Goal: Task Accomplishment & Management: Complete application form

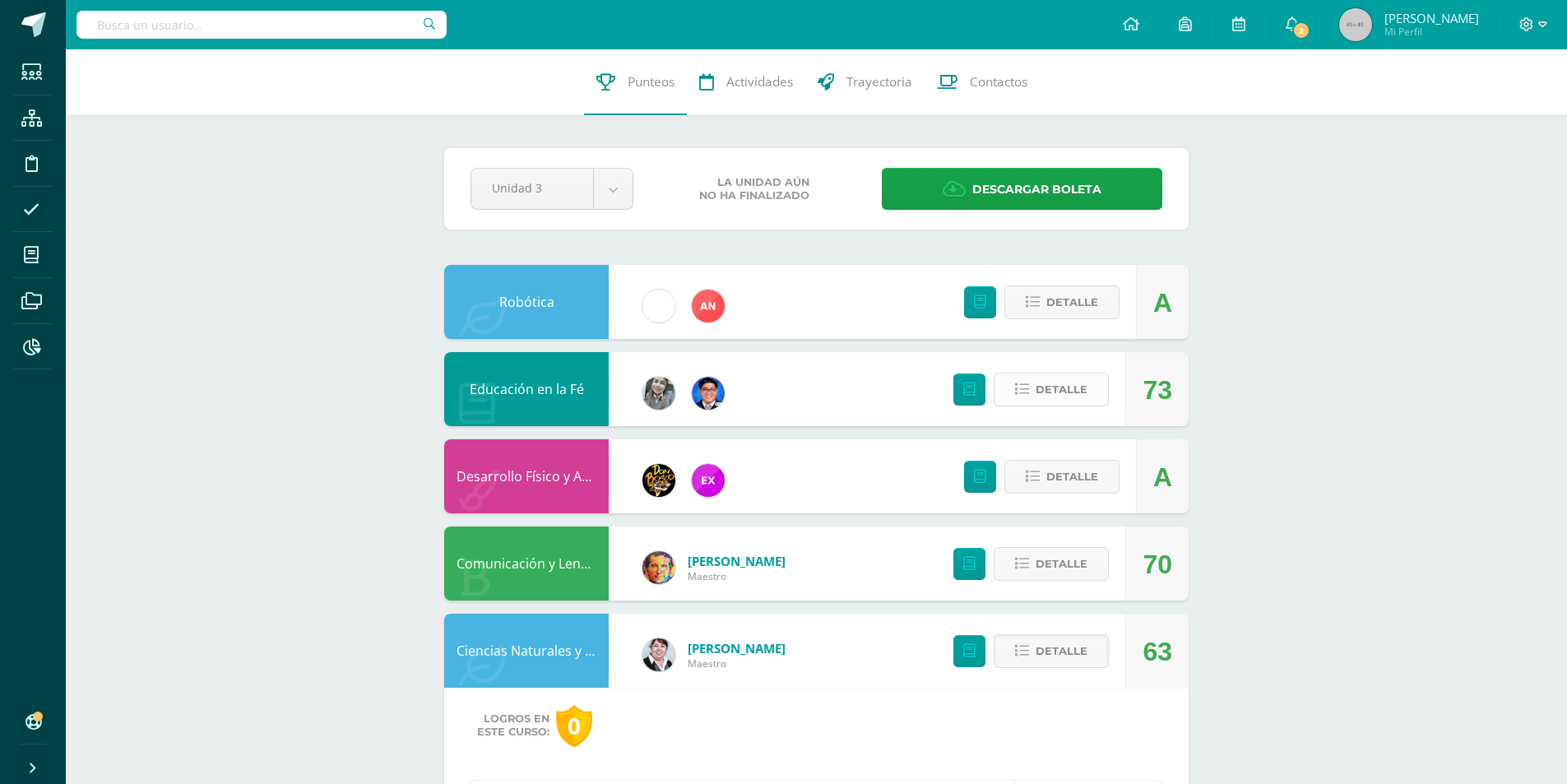
click at [1077, 405] on button "Detalle" at bounding box center [1051, 389] width 115 height 33
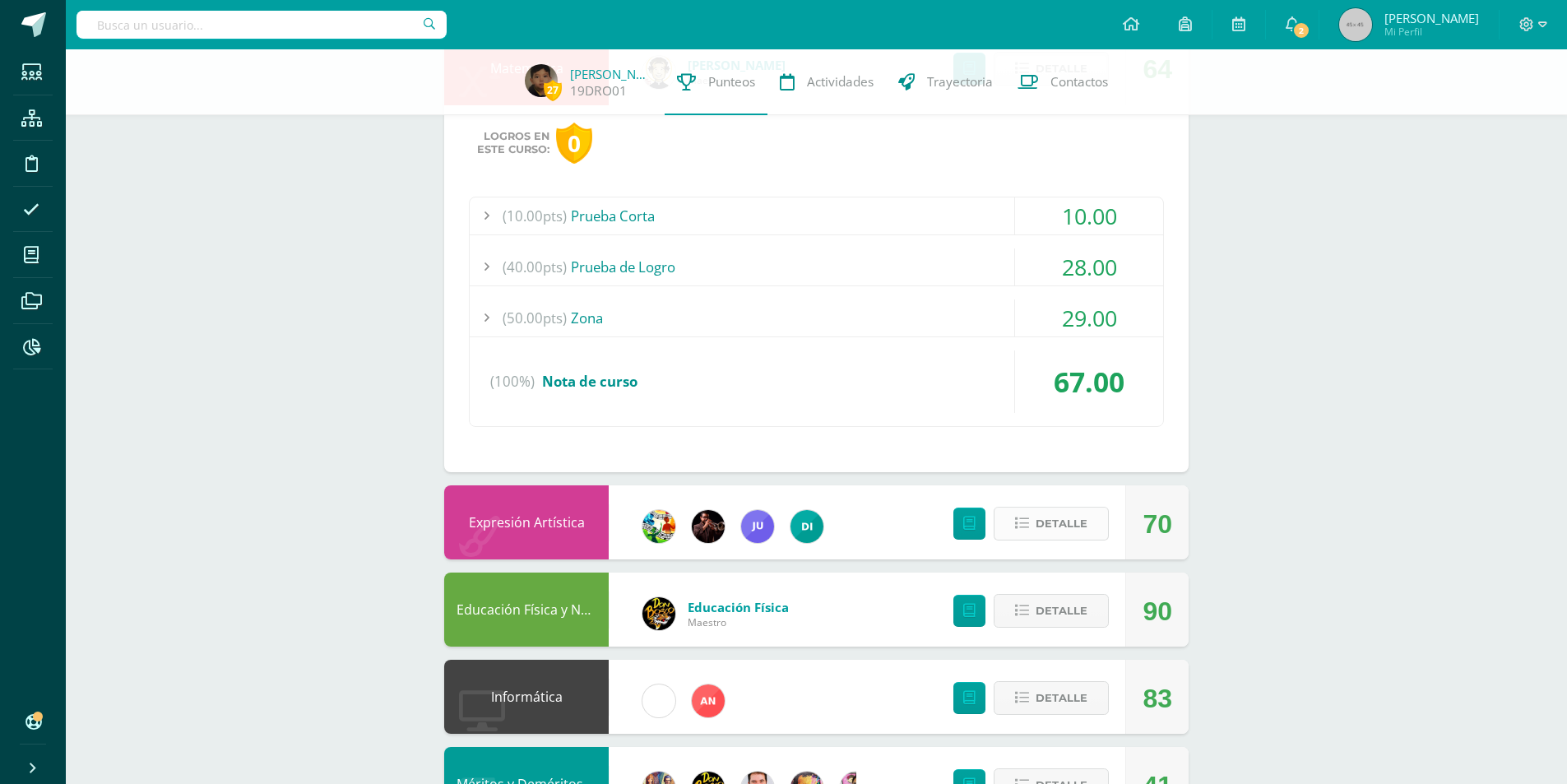
scroll to position [1645, 0]
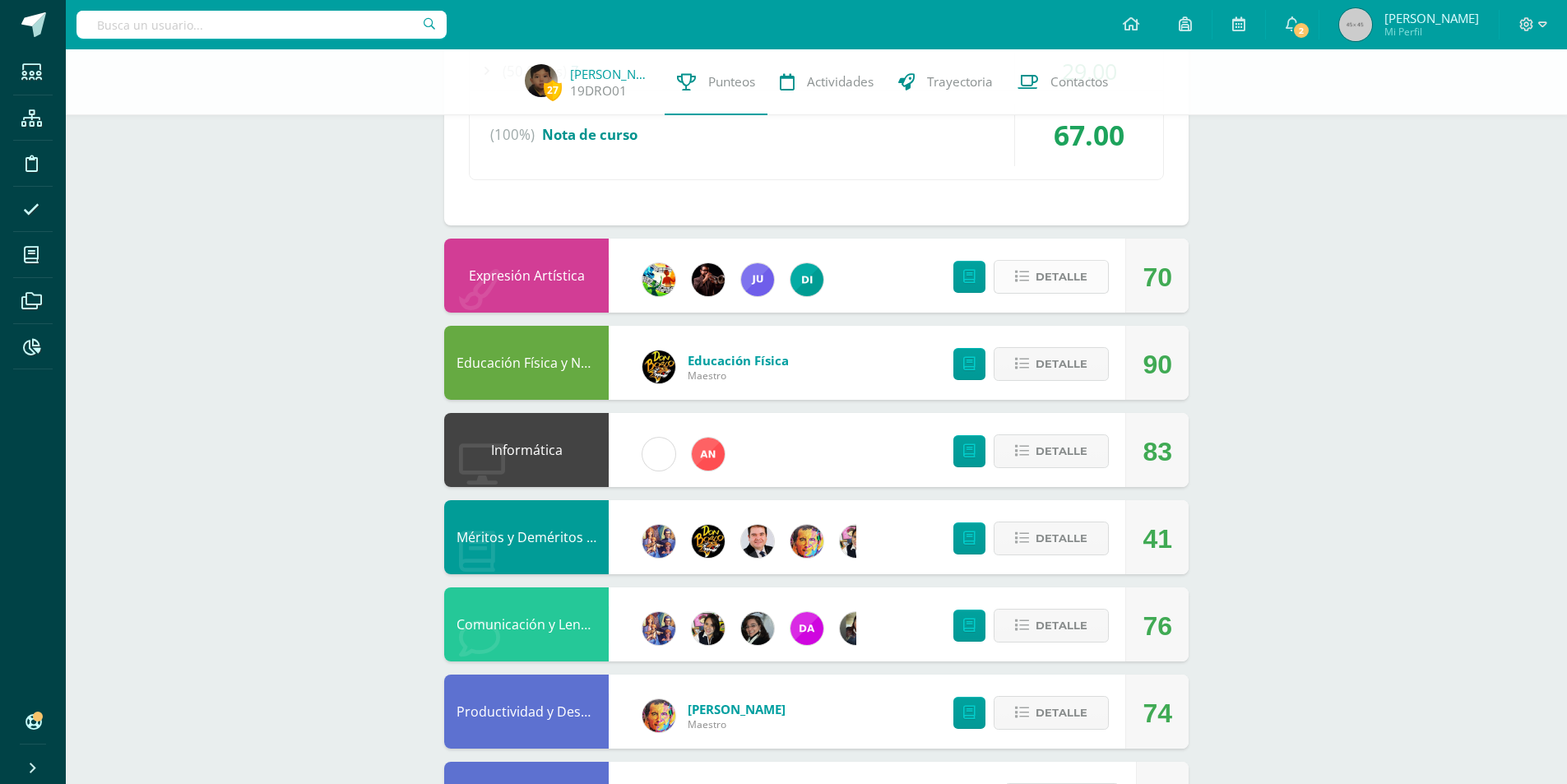
click at [1046, 280] on span "Detalle" at bounding box center [1061, 276] width 52 height 31
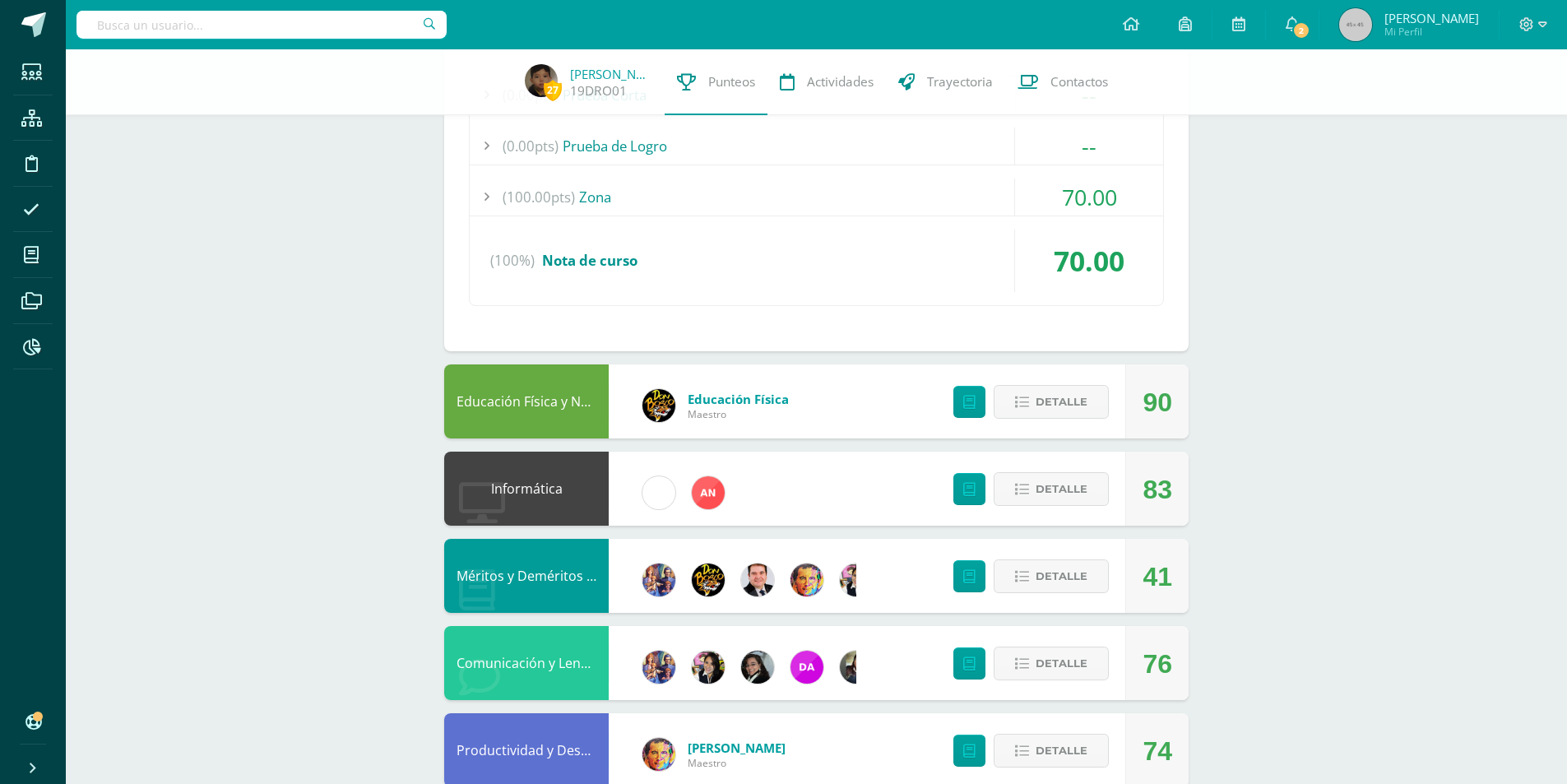
scroll to position [2271, 0]
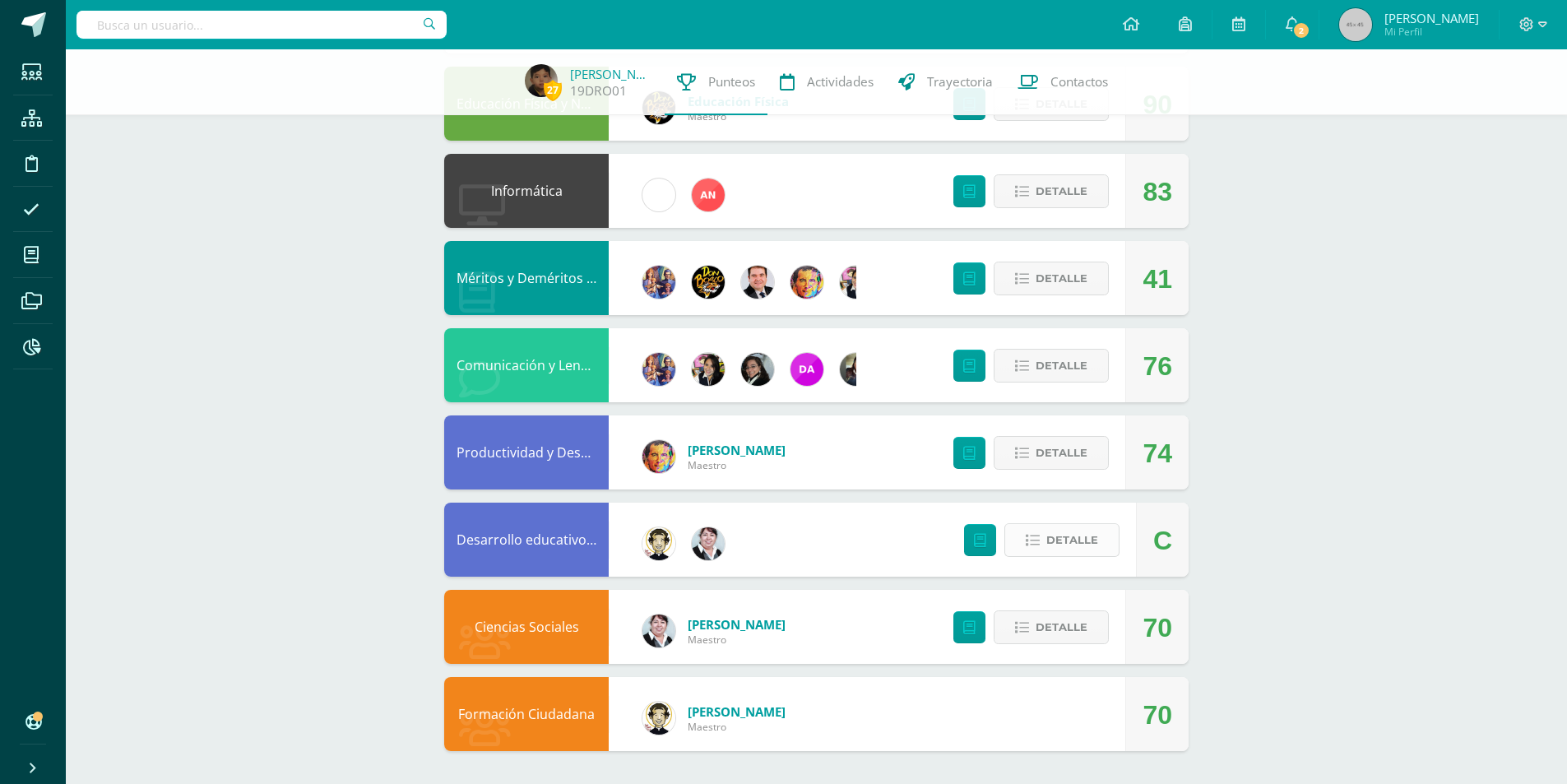
click at [1052, 543] on span "Detalle" at bounding box center [1072, 540] width 52 height 31
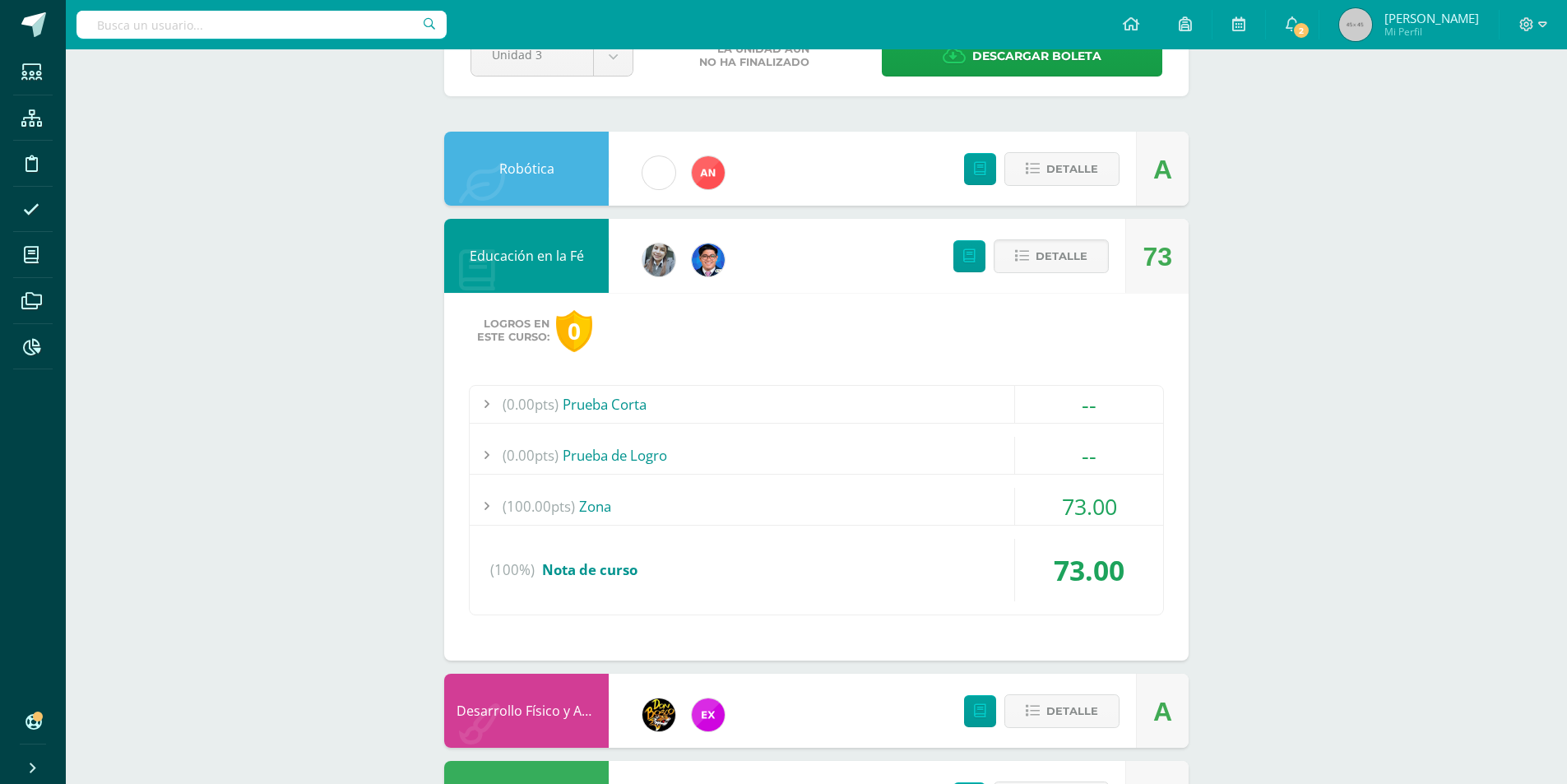
scroll to position [0, 0]
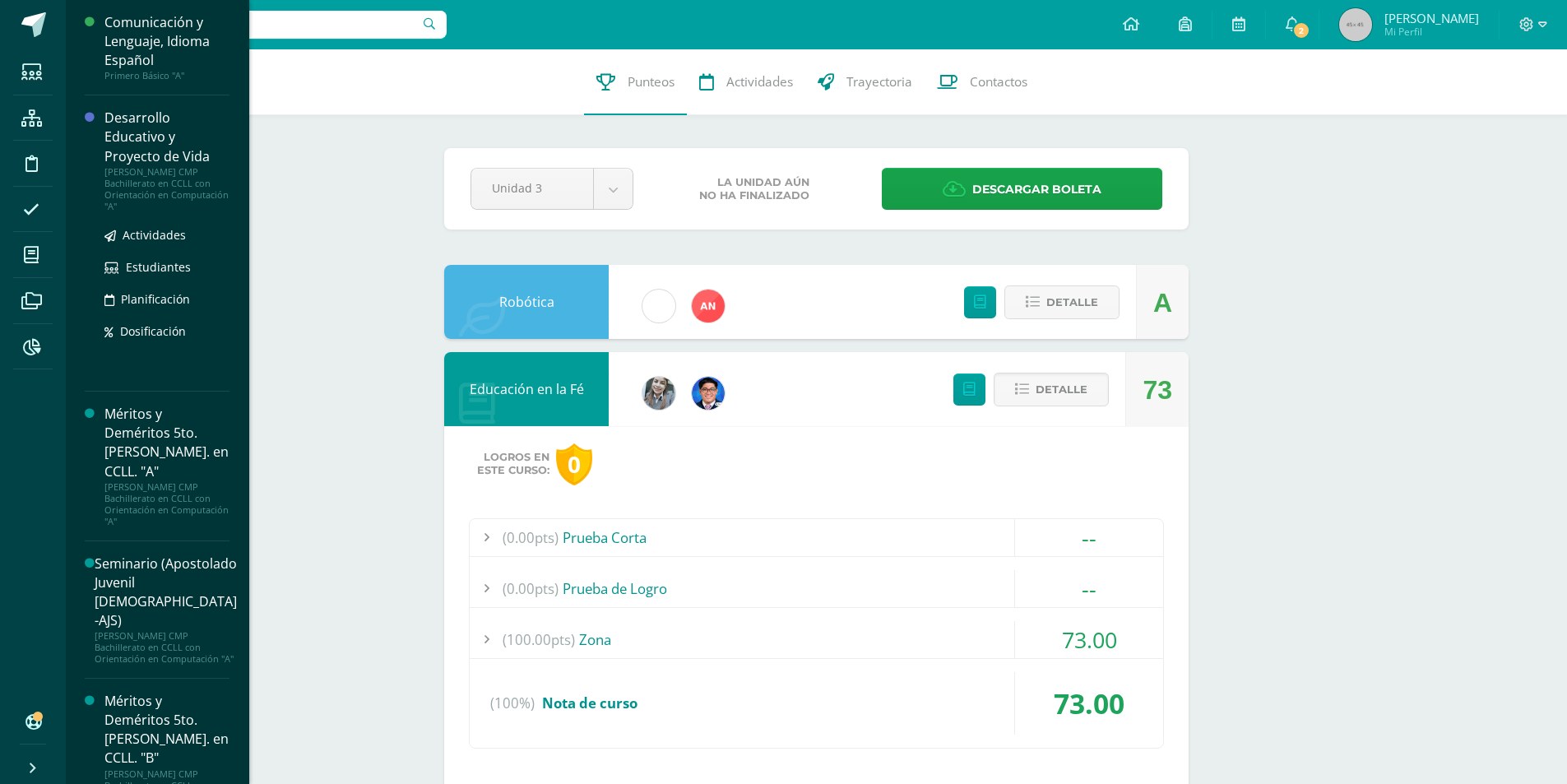
click at [133, 131] on div "Desarrollo Educativo y Proyecto de Vida" at bounding box center [167, 136] width 125 height 56
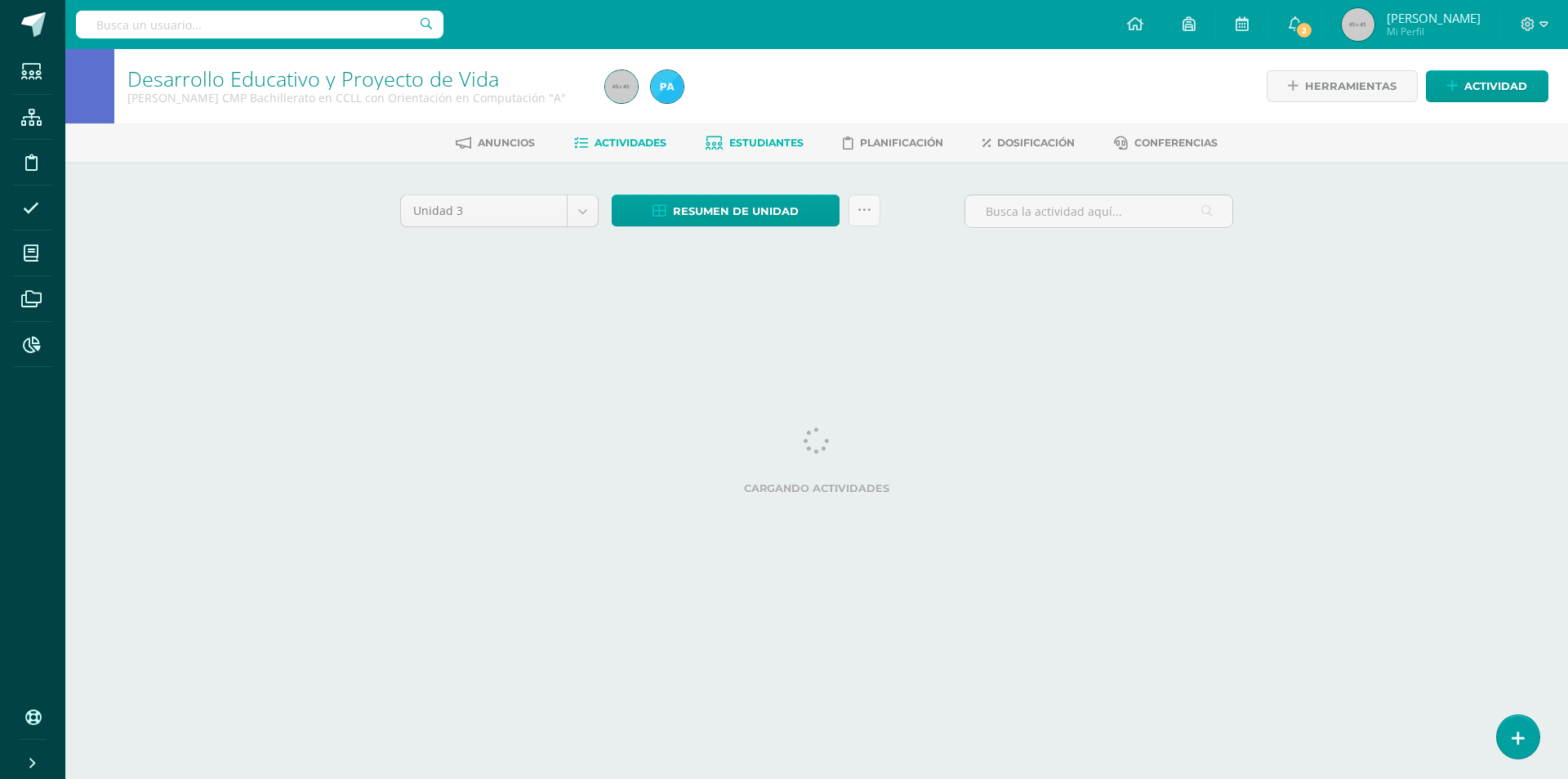
click at [772, 149] on span "Estudiantes" at bounding box center [766, 142] width 74 height 12
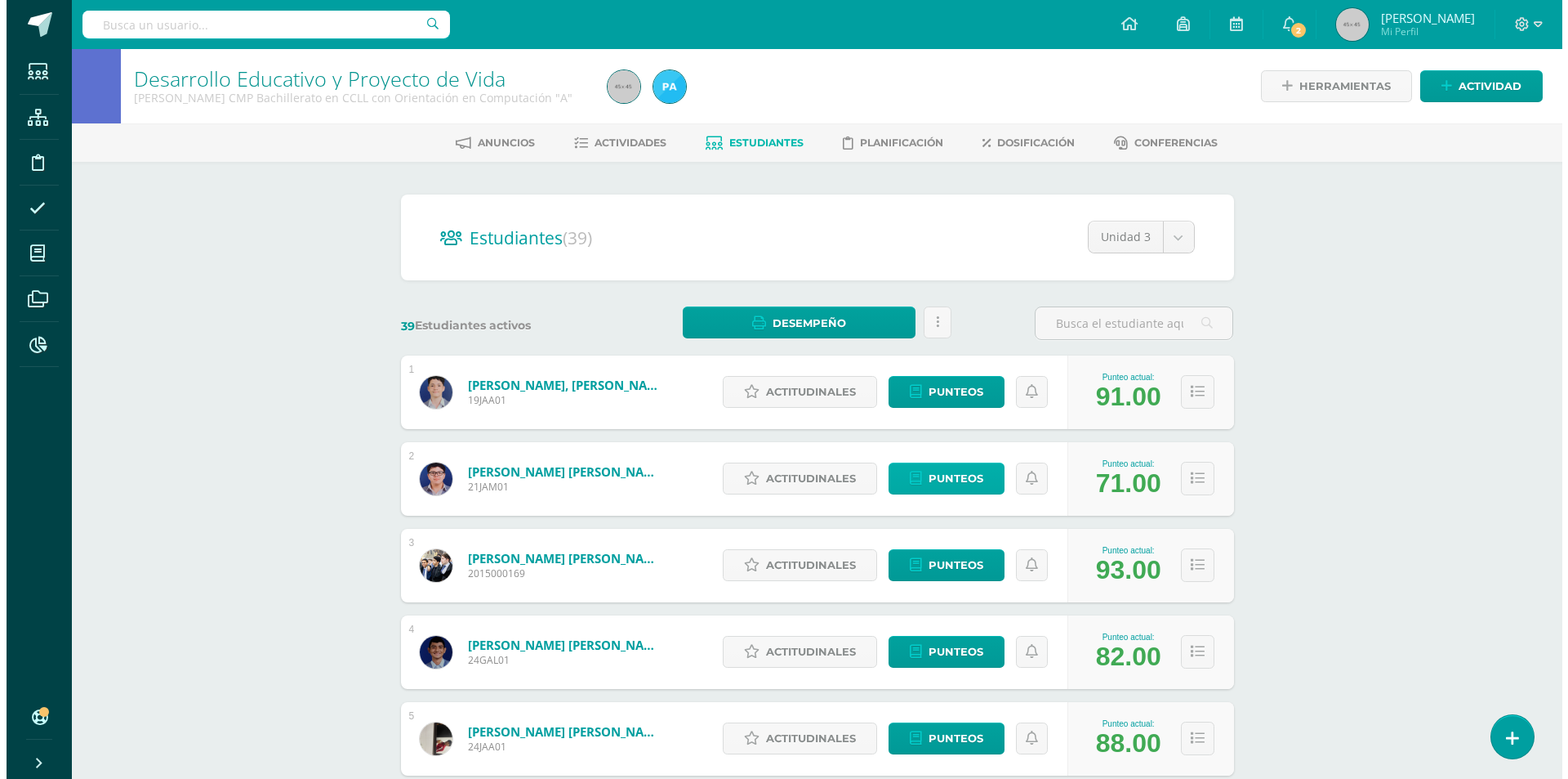
scroll to position [82, 0]
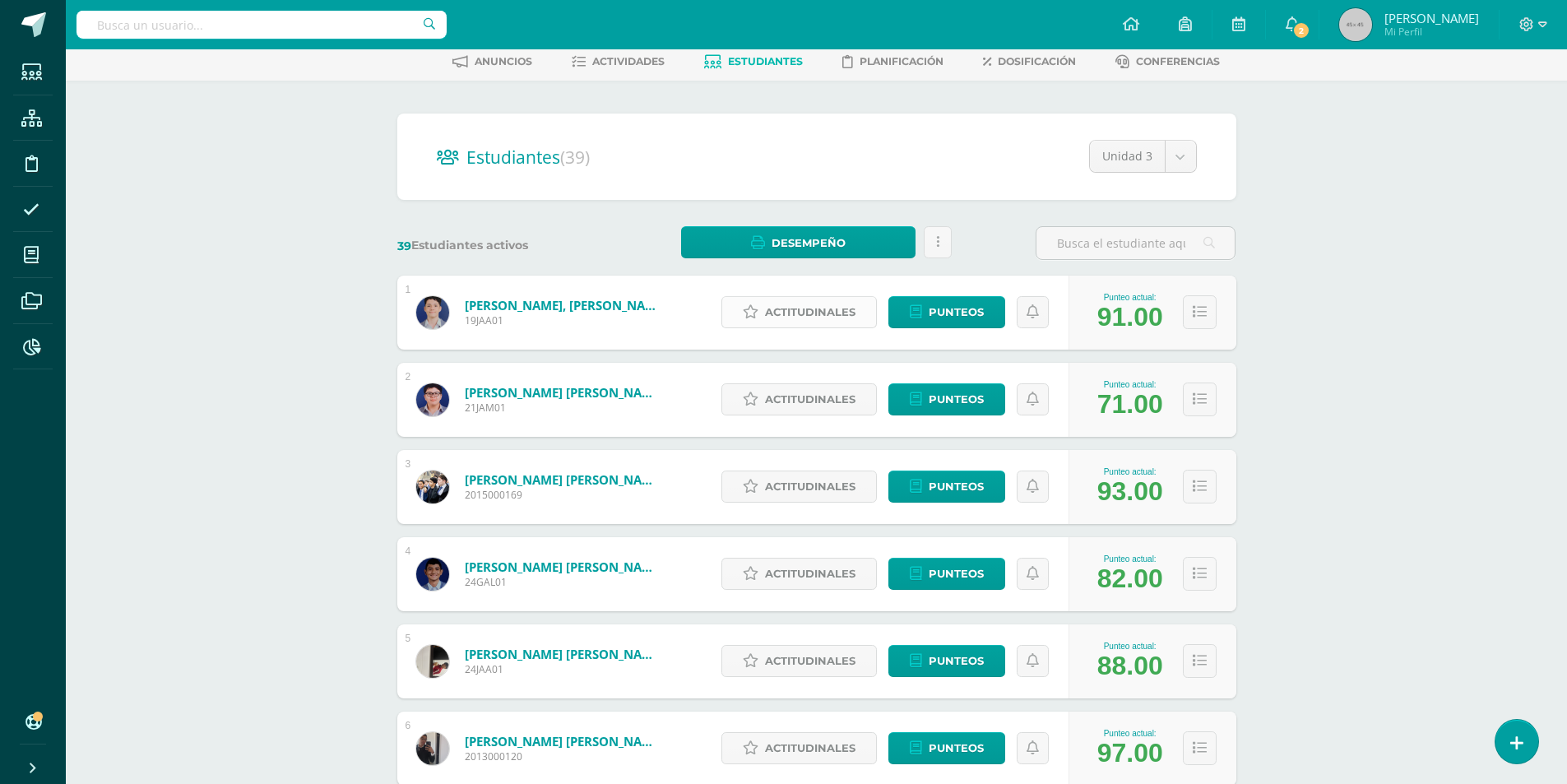
click at [807, 322] on span "Actitudinales" at bounding box center [810, 312] width 91 height 31
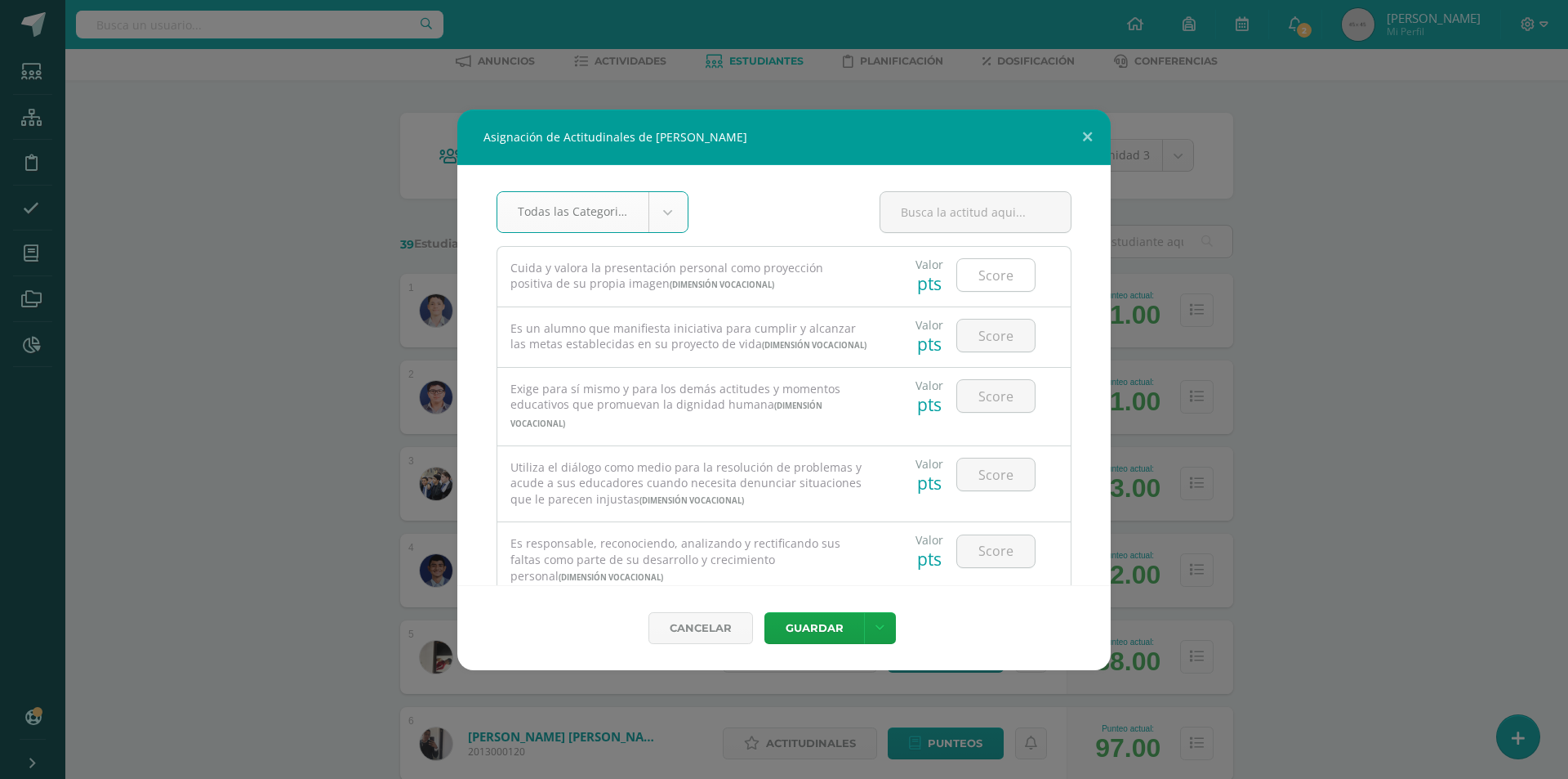
click at [994, 274] on input "number" at bounding box center [996, 275] width 77 height 32
click at [764, 612] on button "Guardar" at bounding box center [814, 627] width 99 height 32
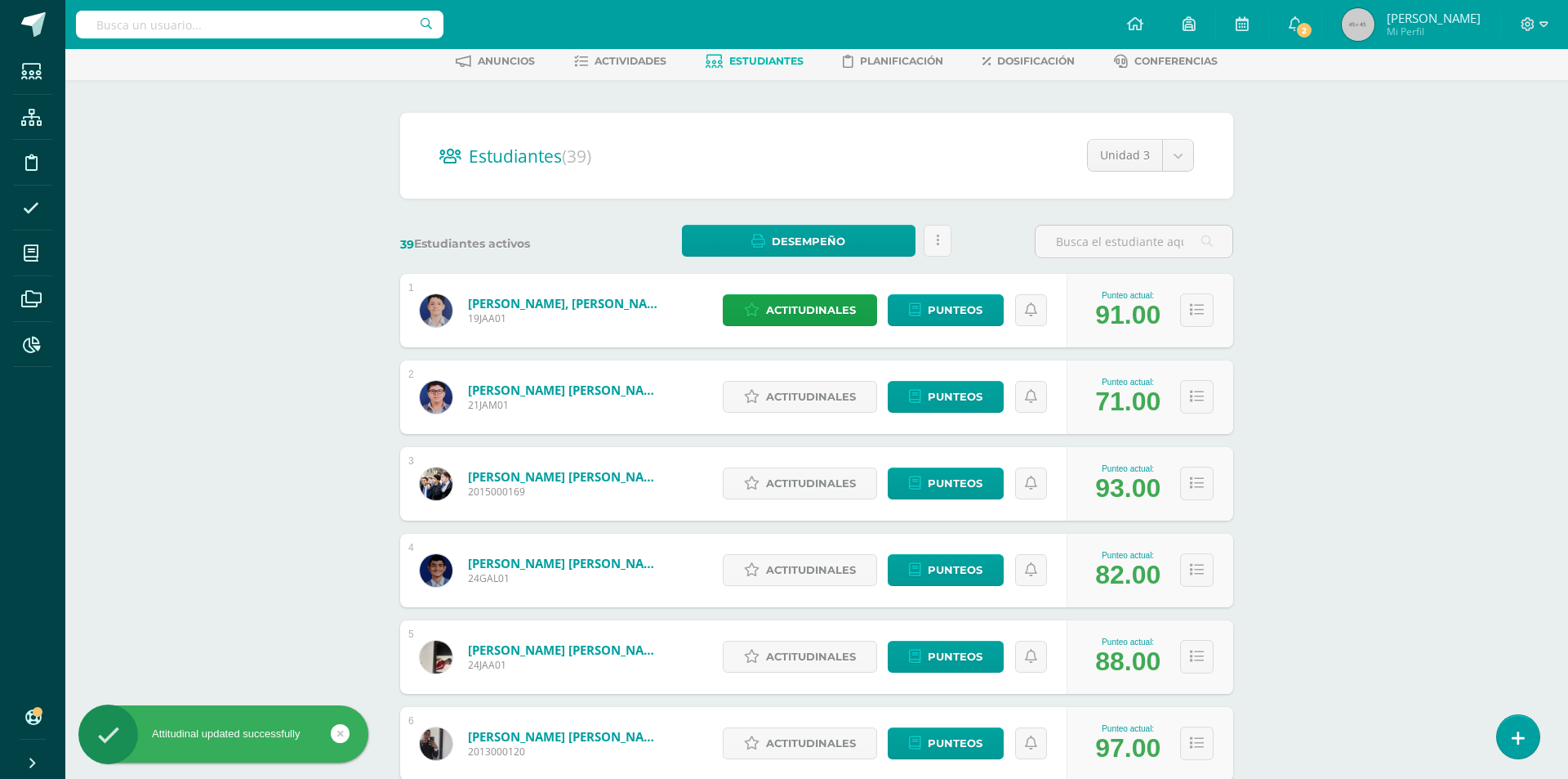
type input "33"
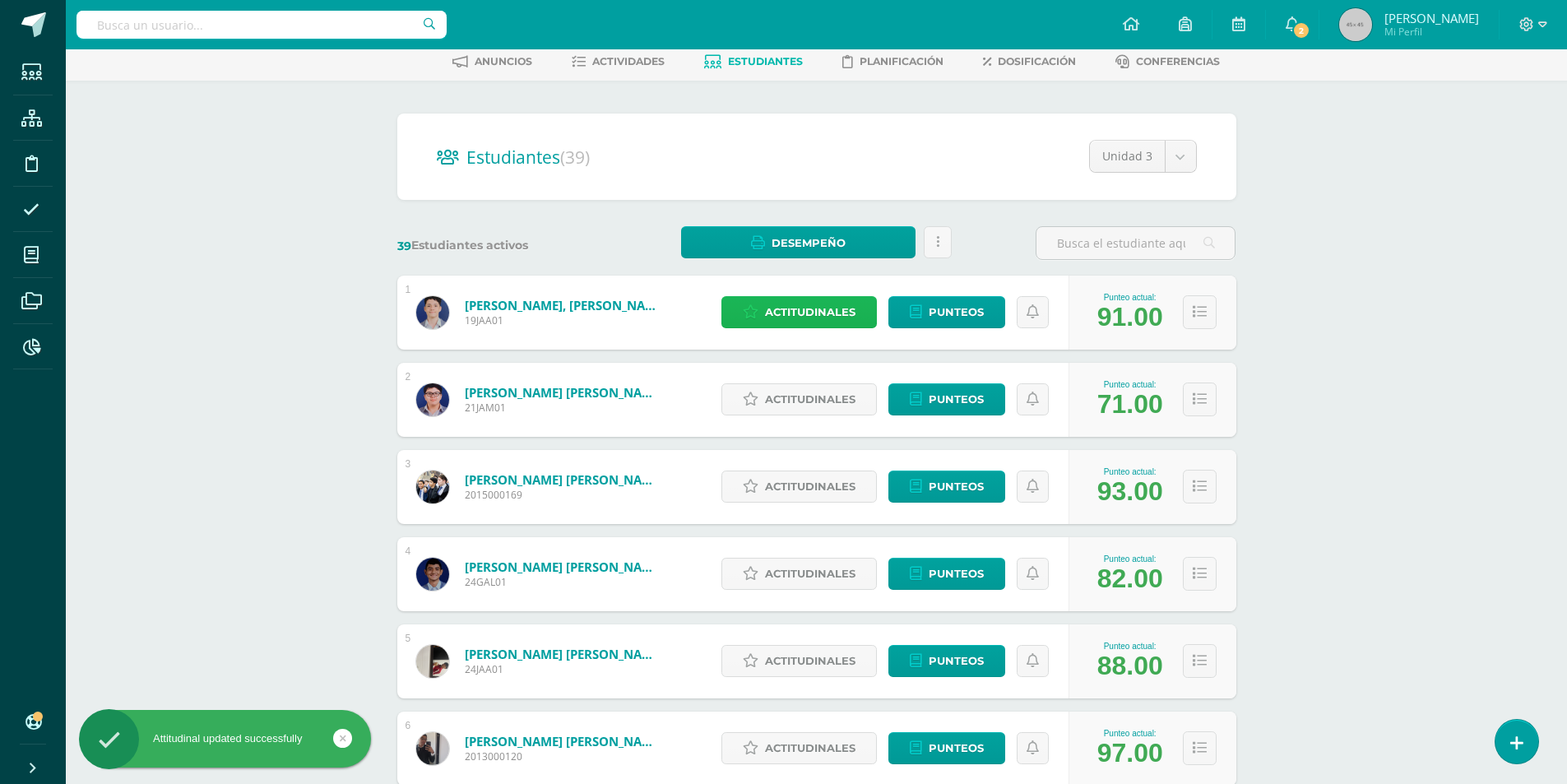
click at [801, 324] on span "Actitudinales" at bounding box center [810, 312] width 91 height 31
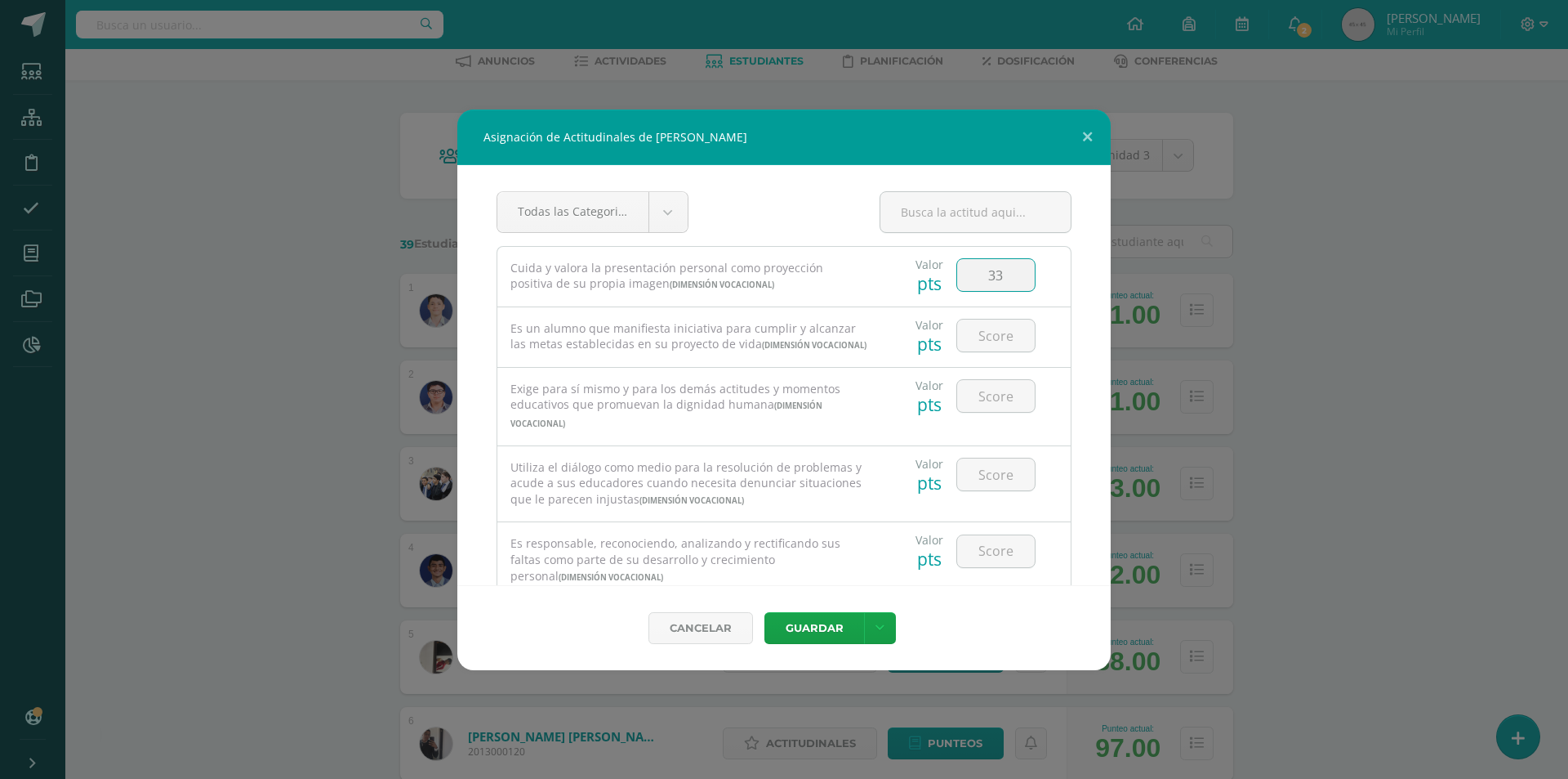
drag, startPoint x: 990, startPoint y: 281, endPoint x: 970, endPoint y: 279, distance: 20.1
click at [970, 279] on input "33" at bounding box center [996, 275] width 77 height 32
type input "3"
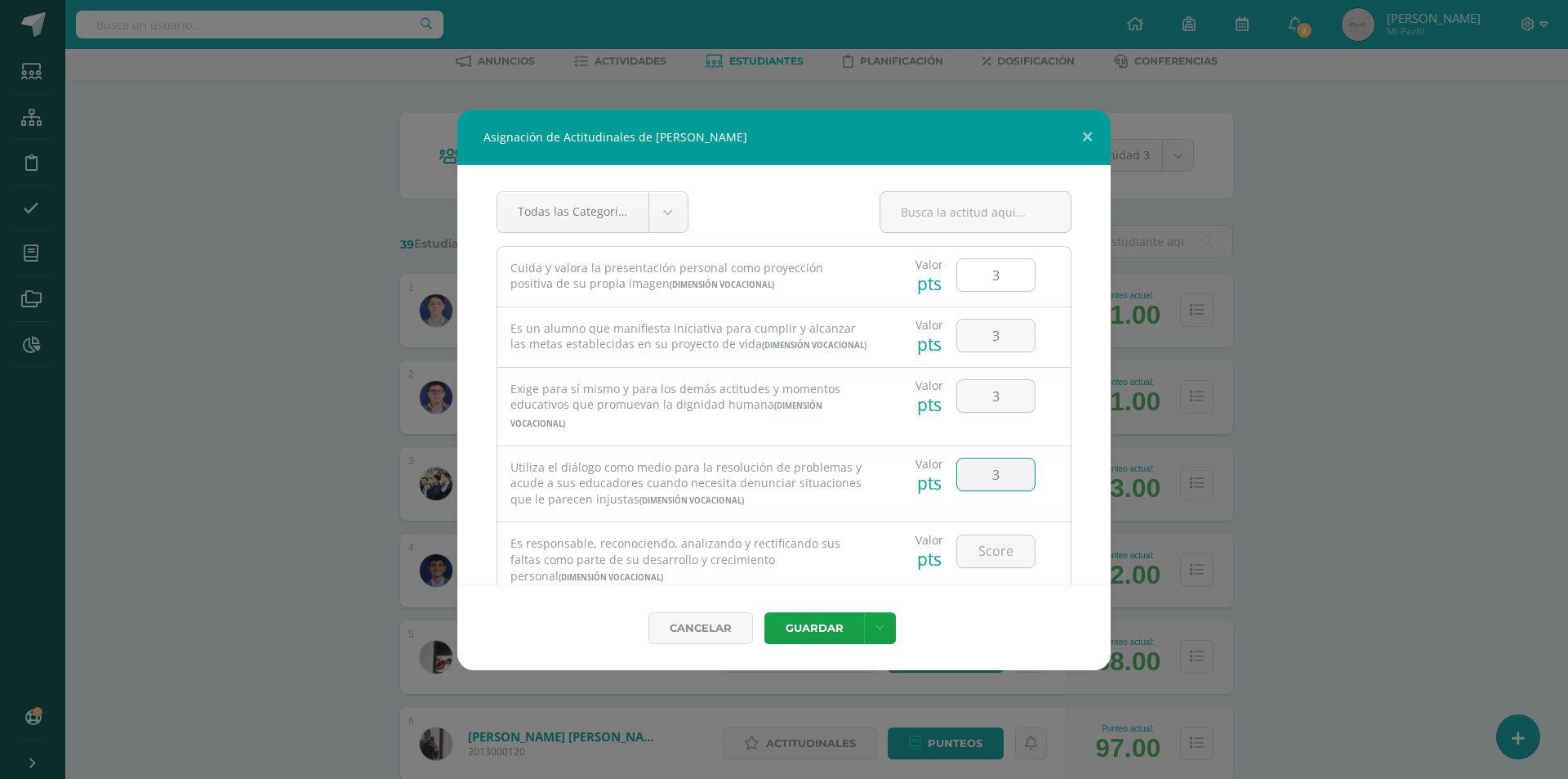
type input "3"
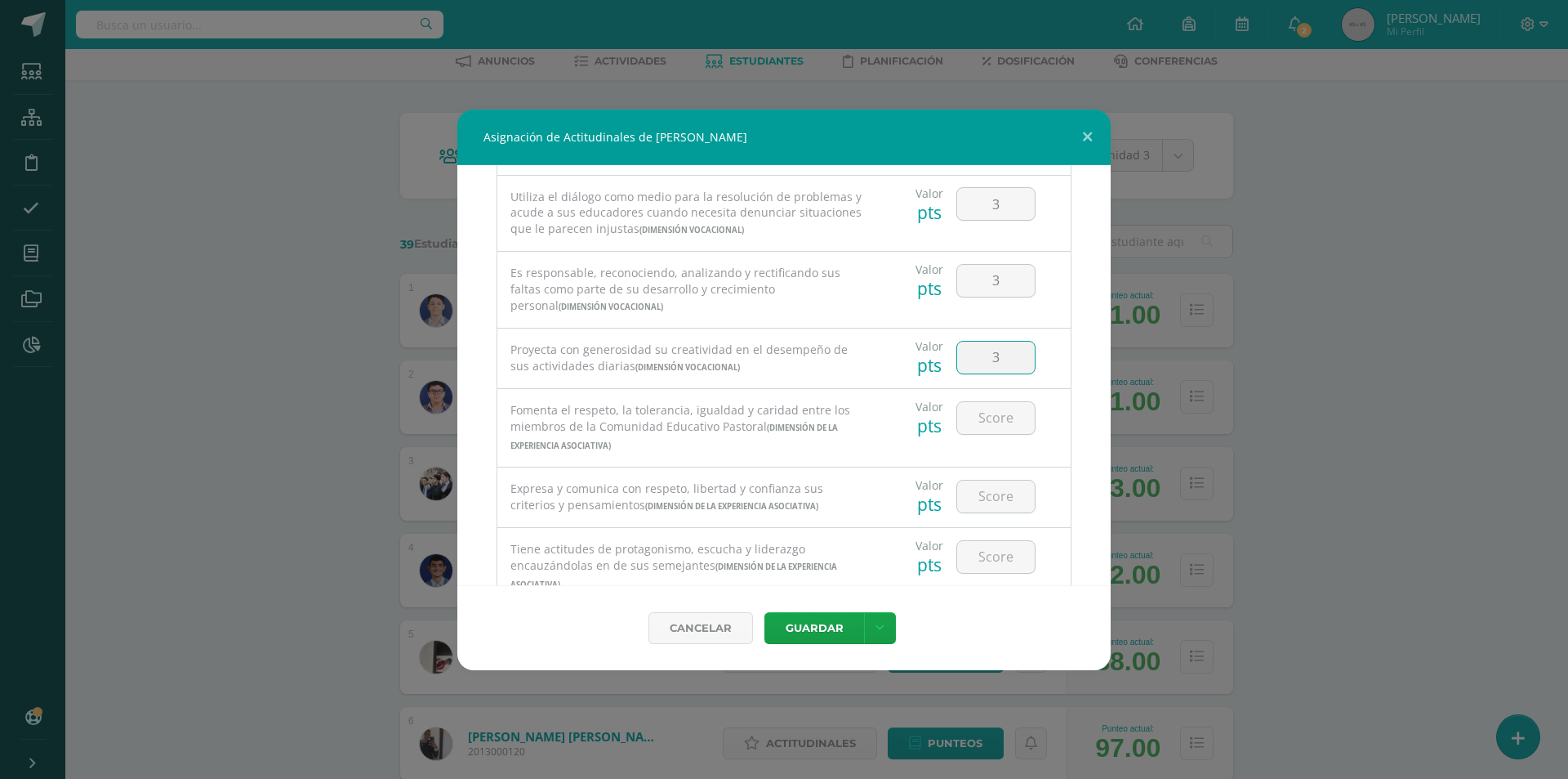
type input "3"
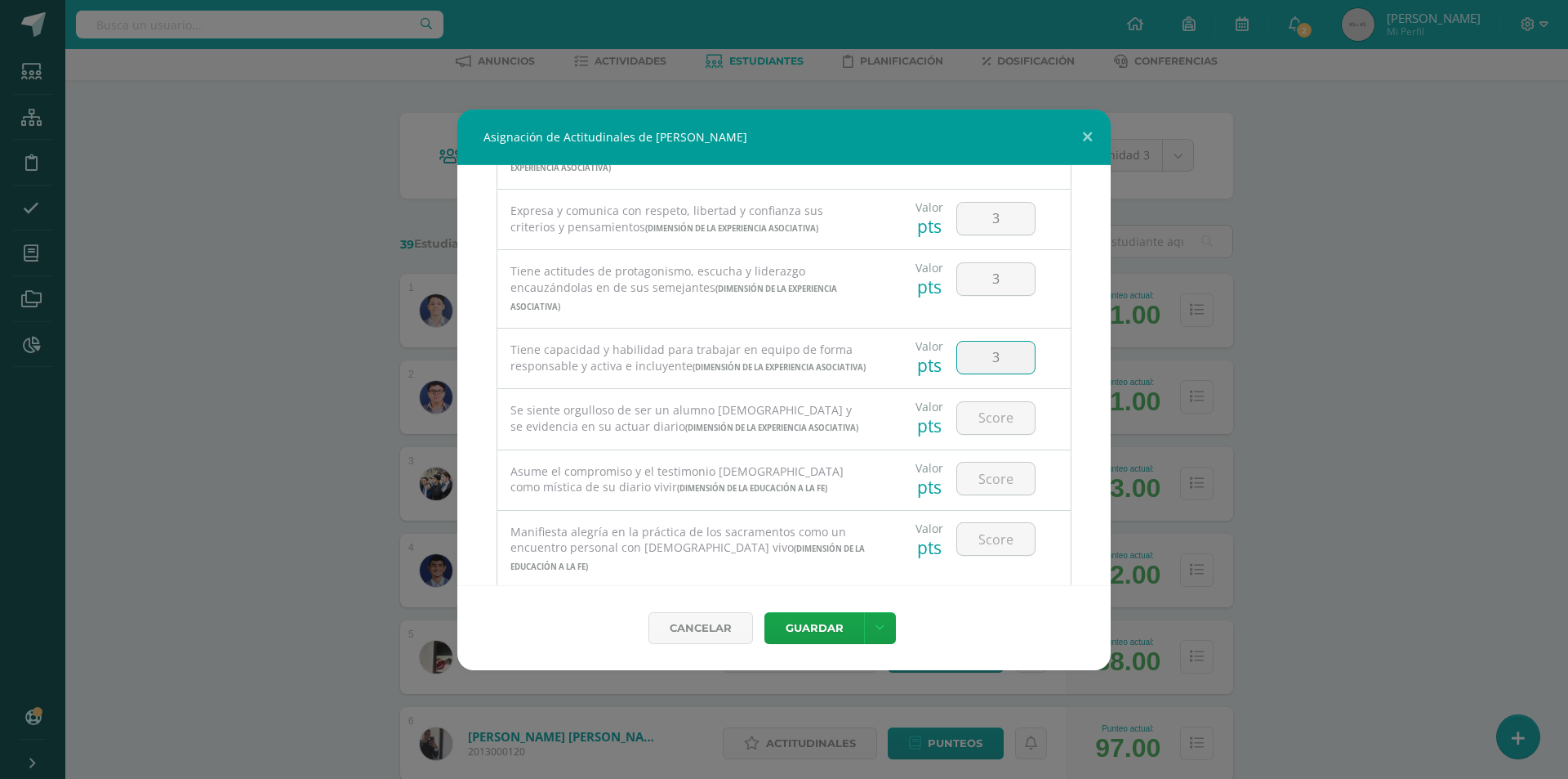
type input "3"
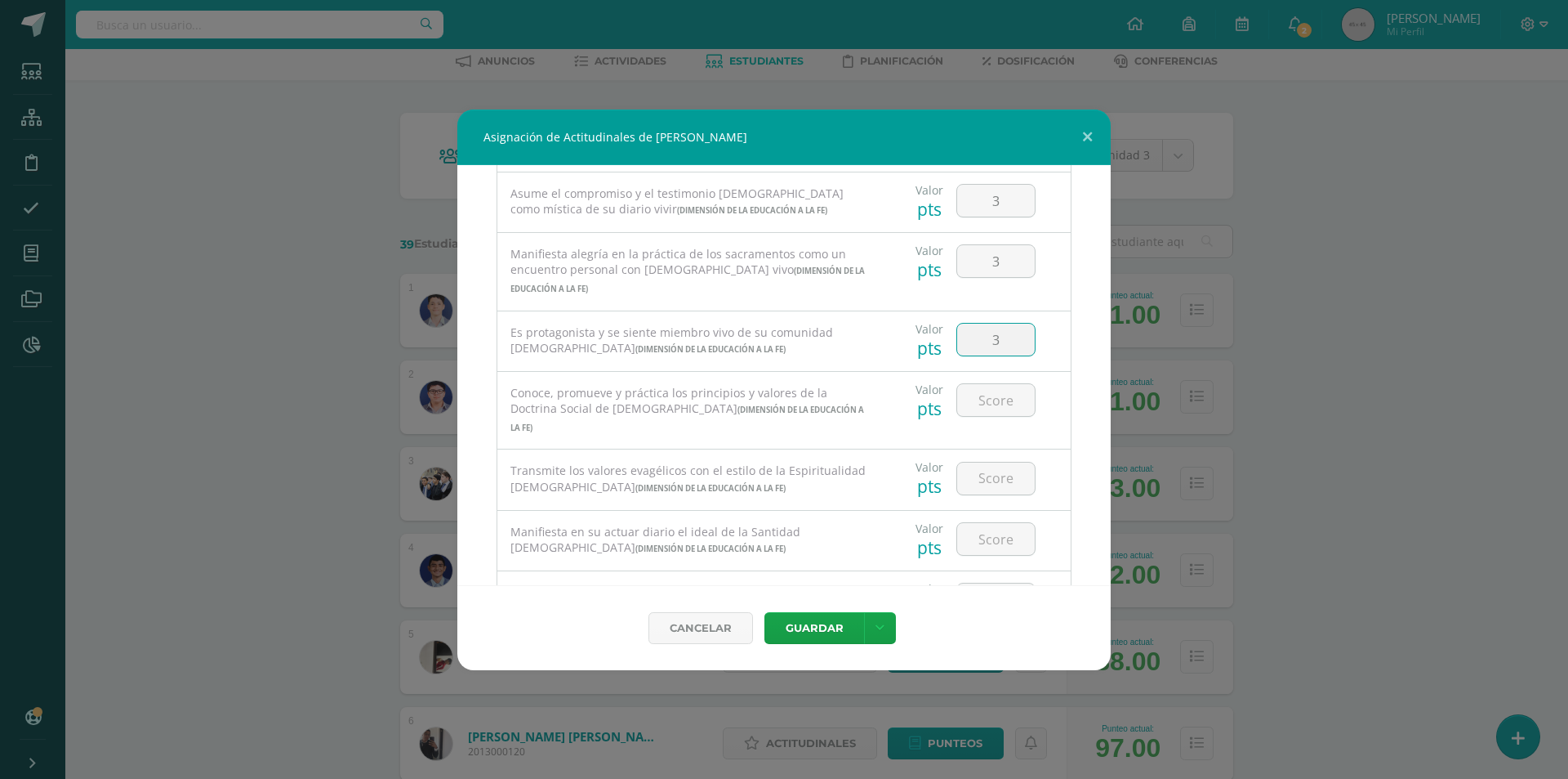
type input "3"
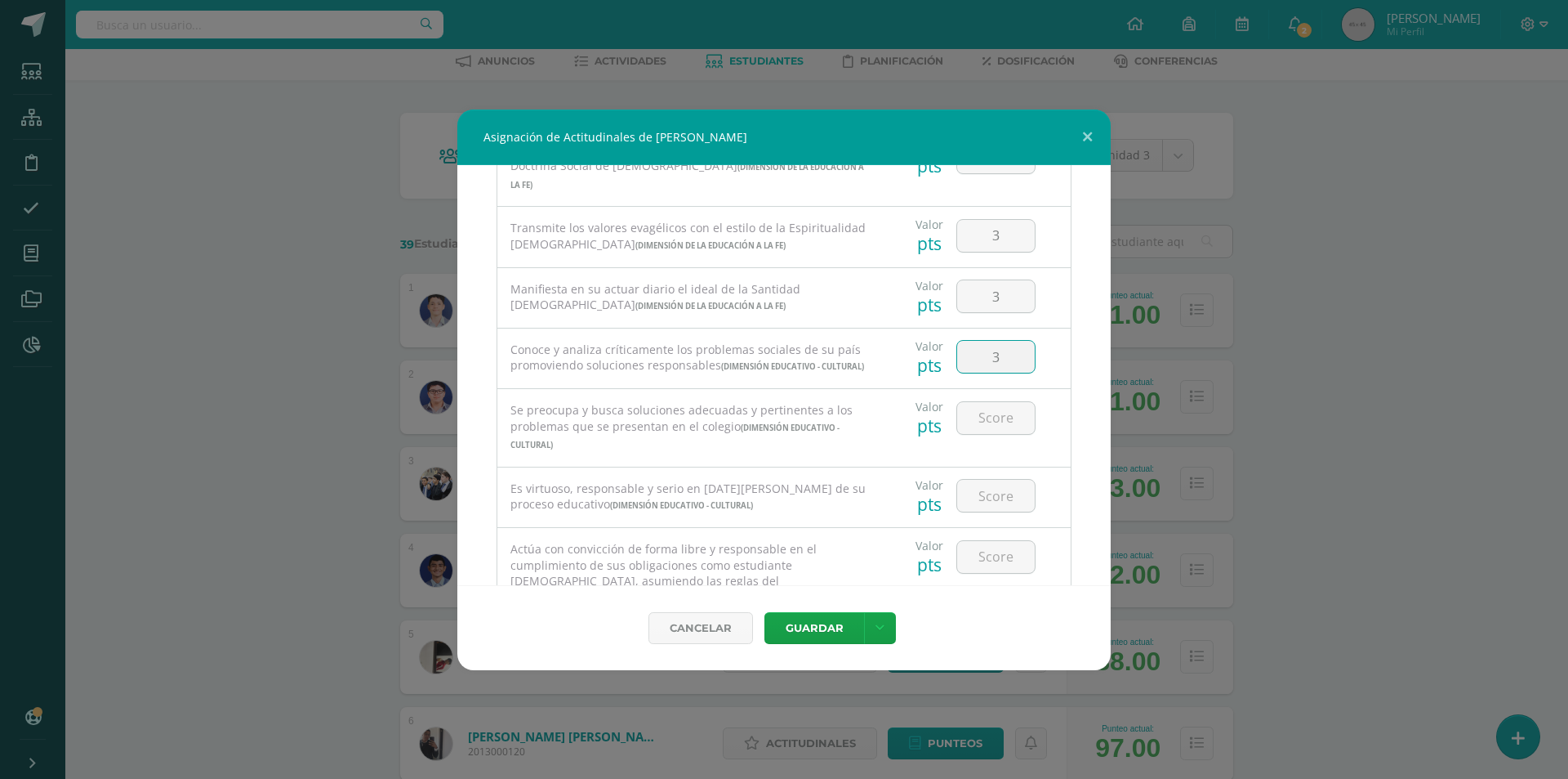
type input "3"
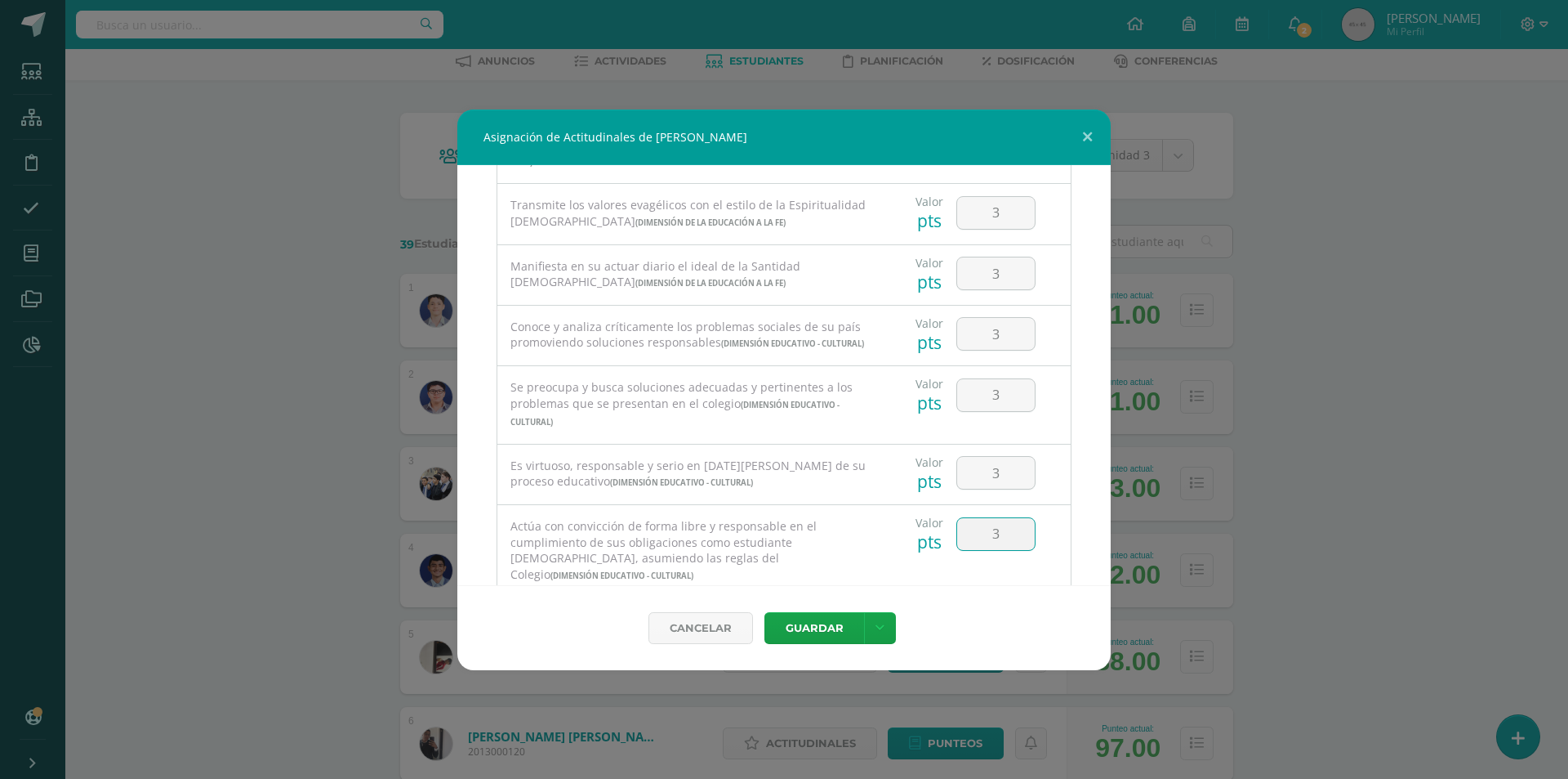
type input "3"
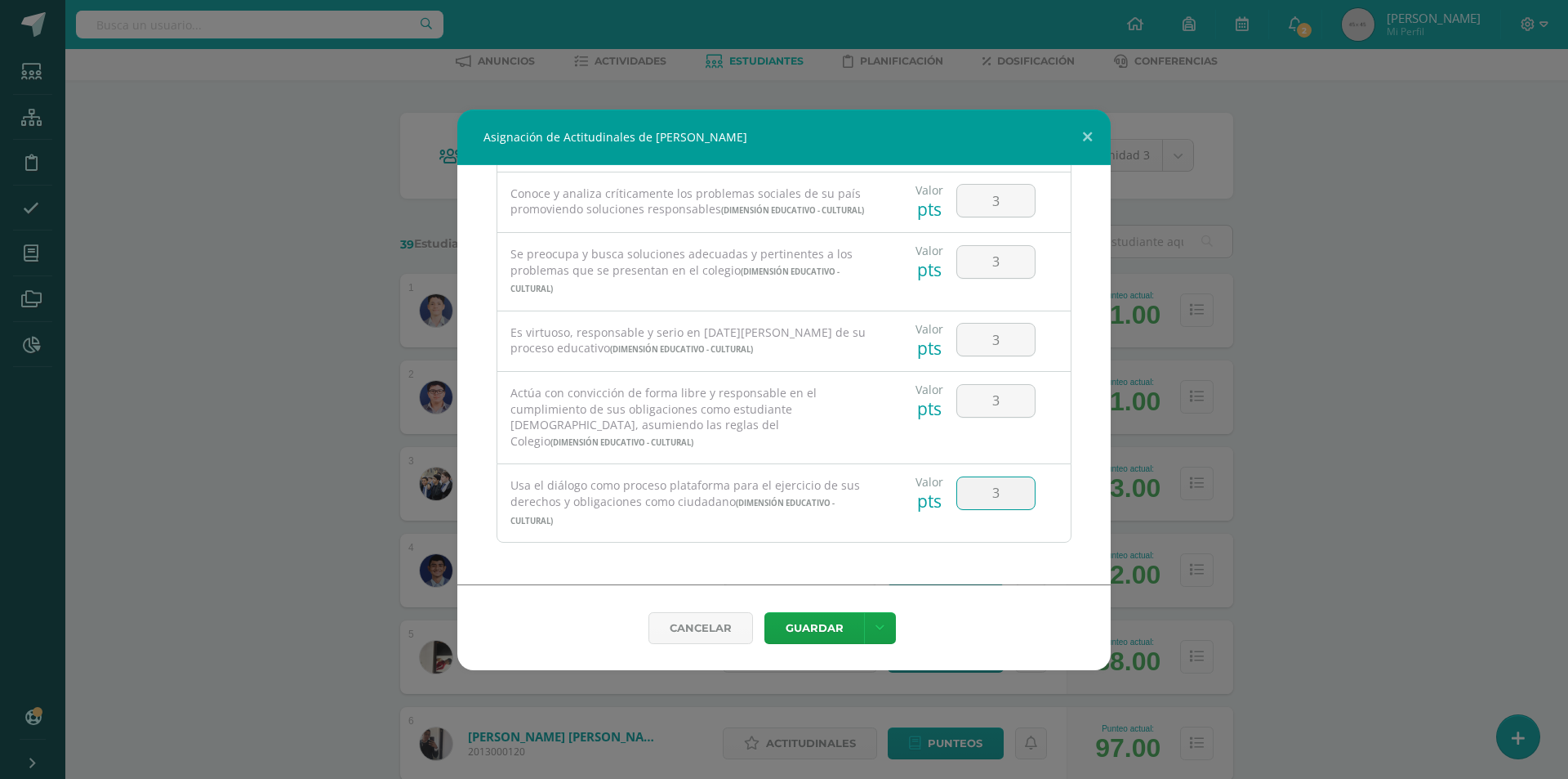
type input "3"
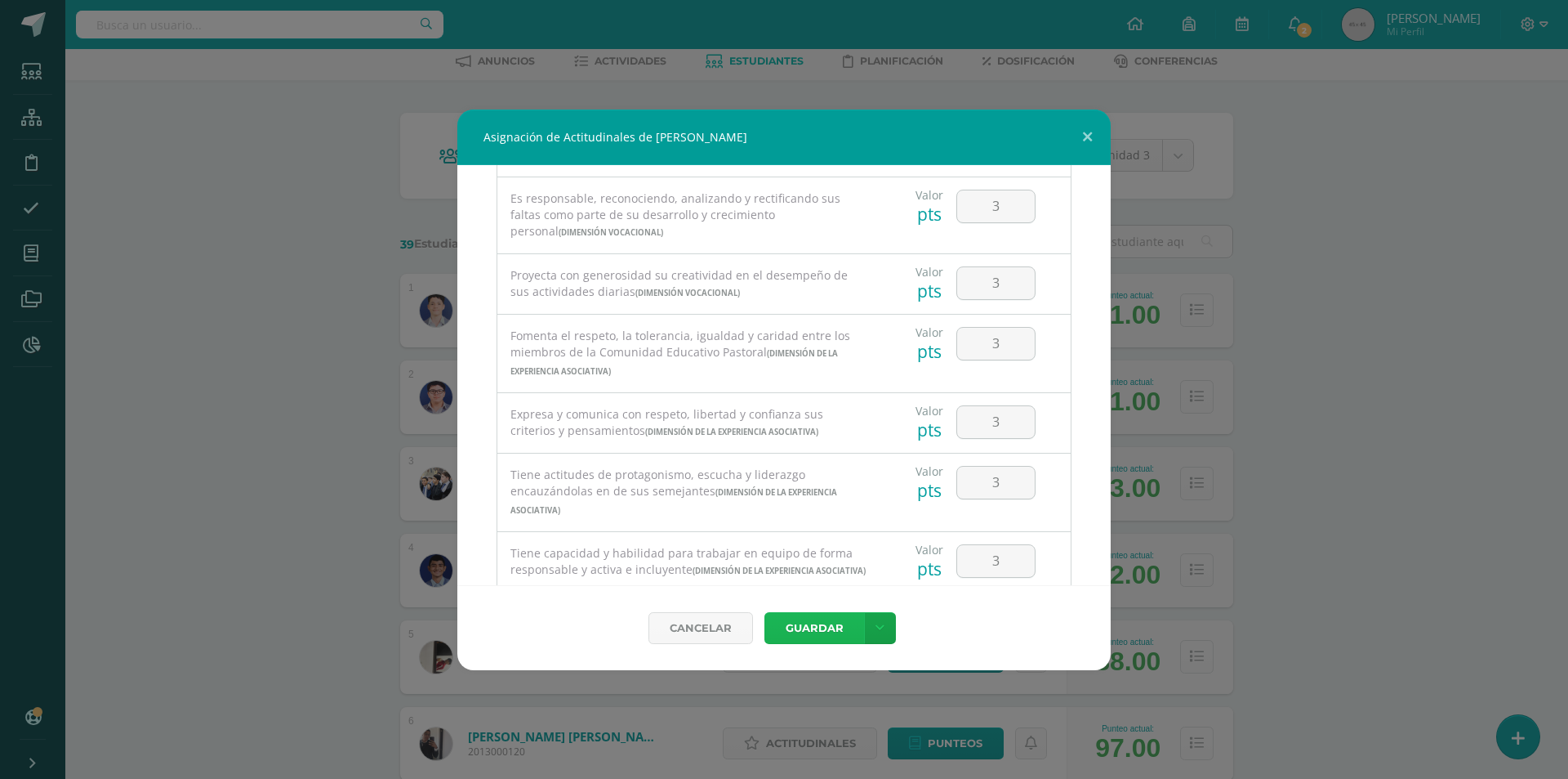
scroll to position [0, 0]
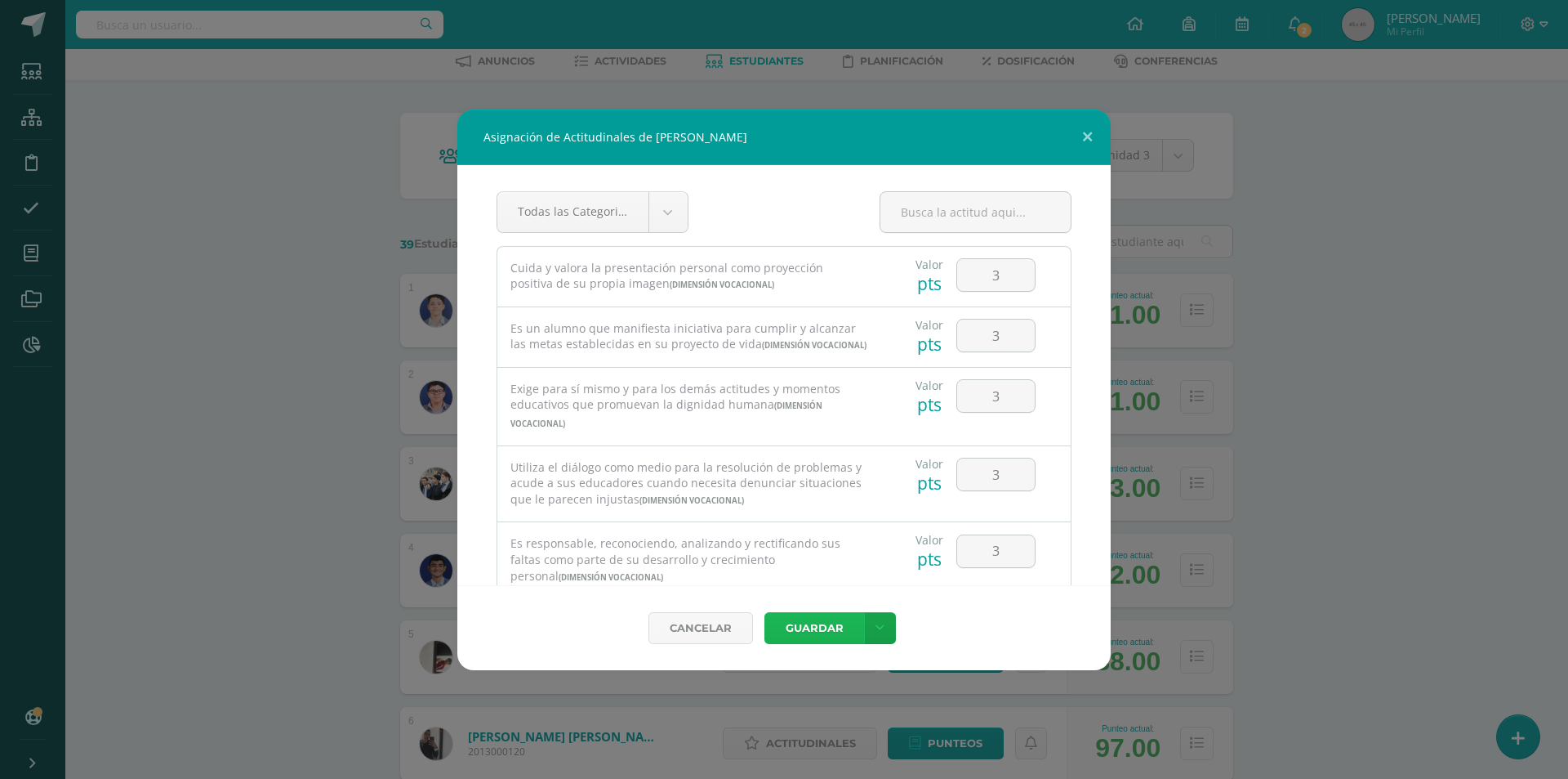
click at [825, 625] on button "Guardar" at bounding box center [814, 627] width 99 height 32
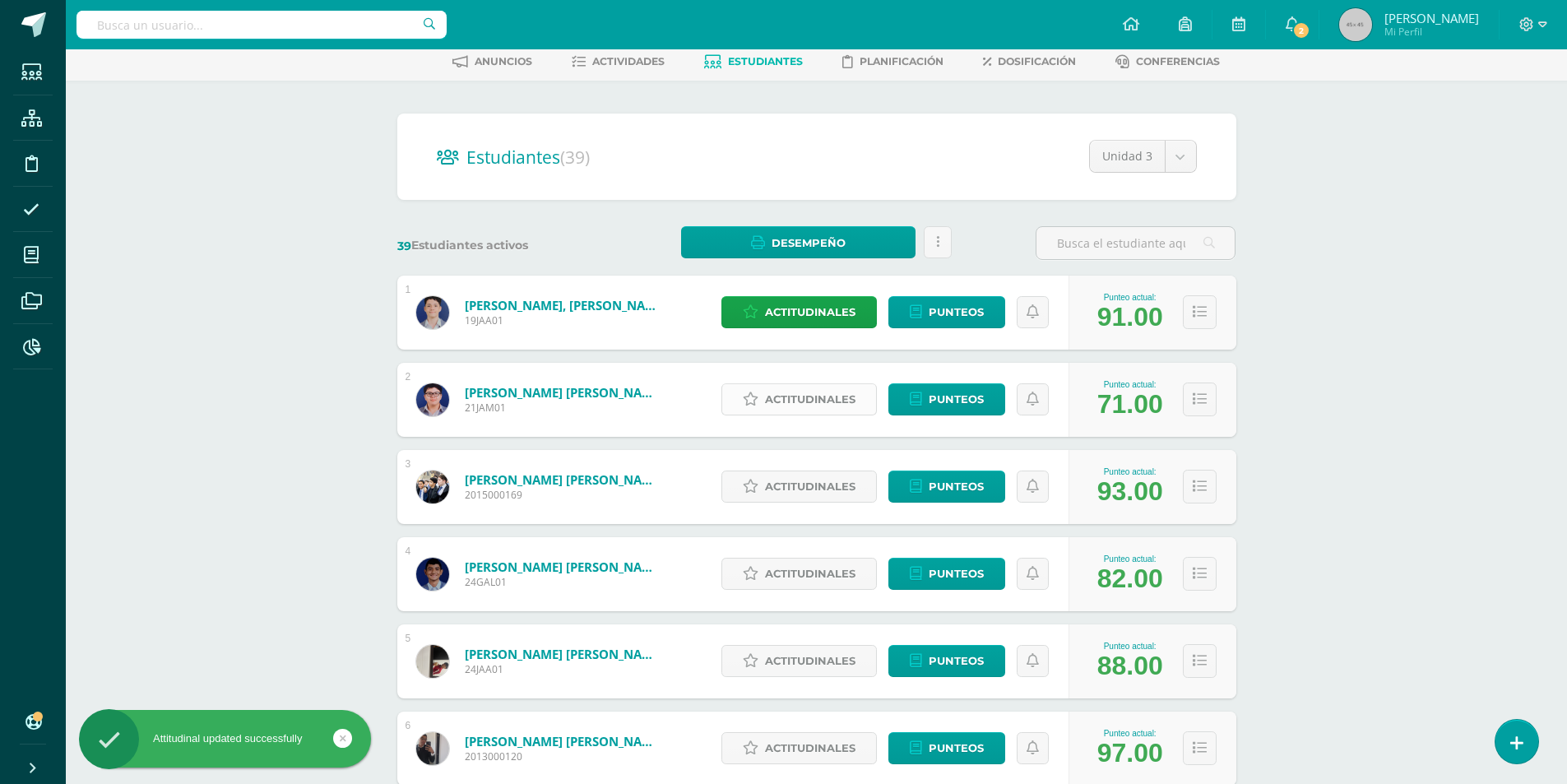
click at [792, 406] on span "Actitudinales" at bounding box center [810, 399] width 91 height 31
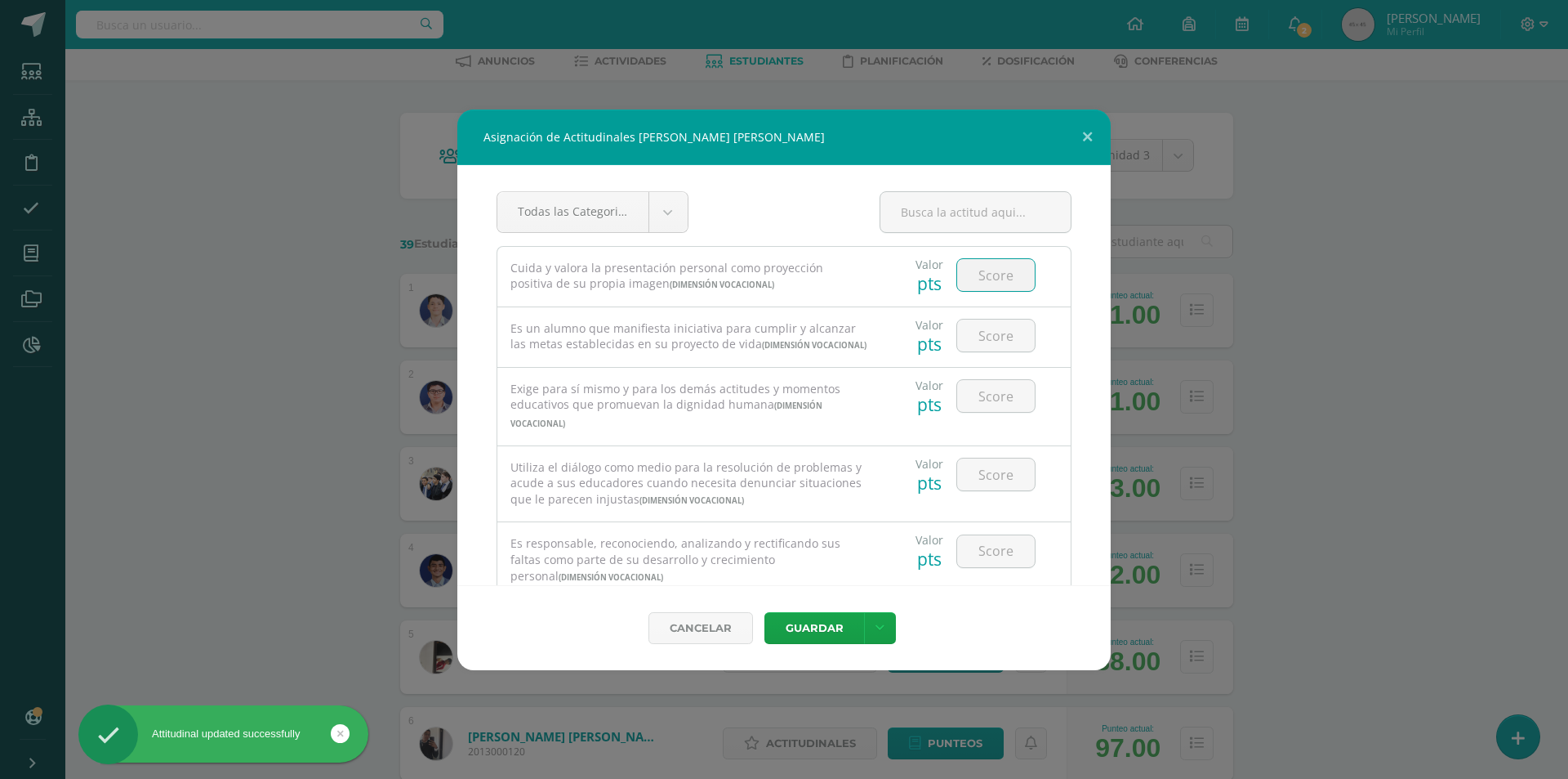
click at [998, 281] on input "number" at bounding box center [996, 275] width 77 height 32
type input "3"
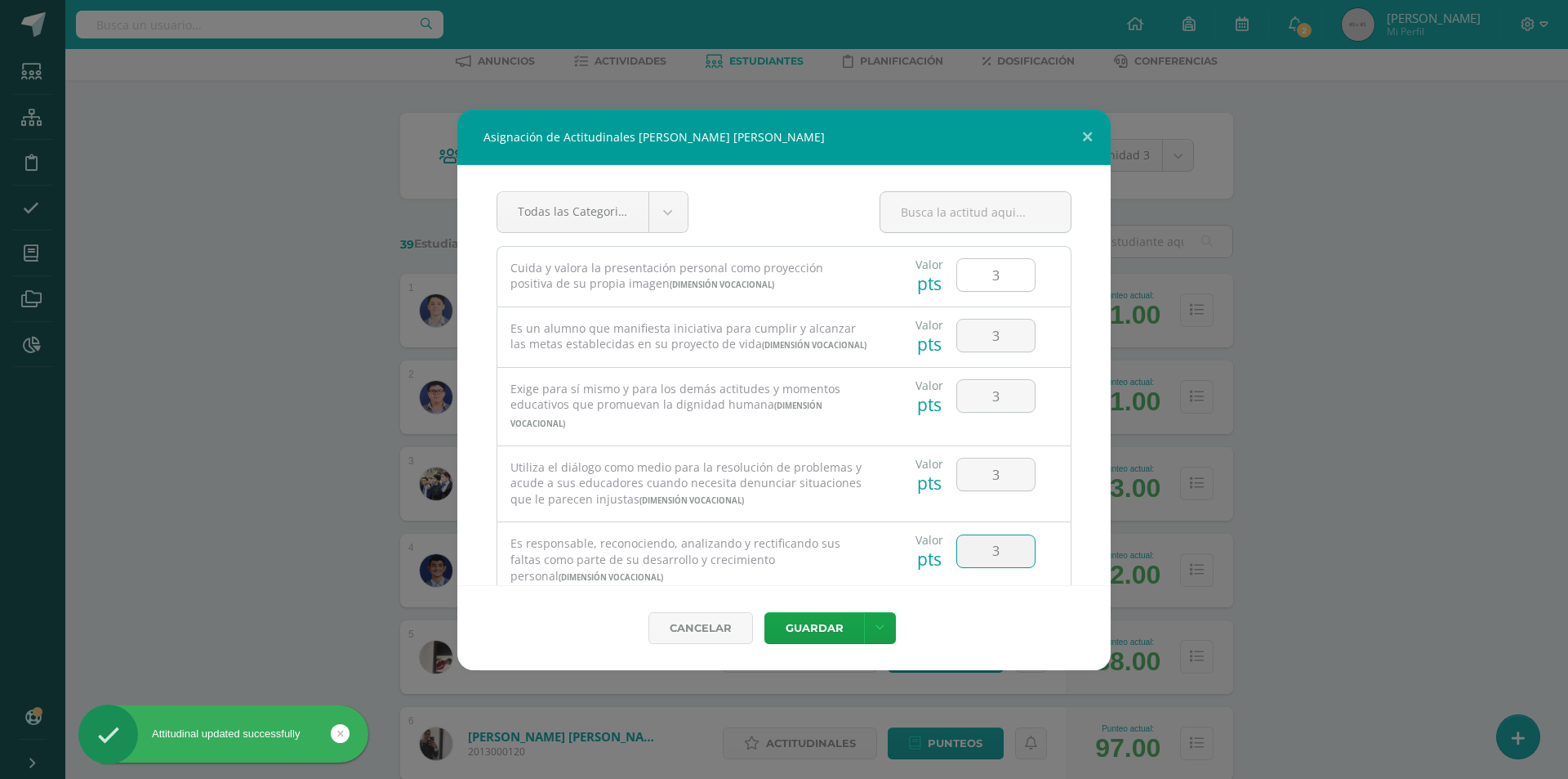
type input "3"
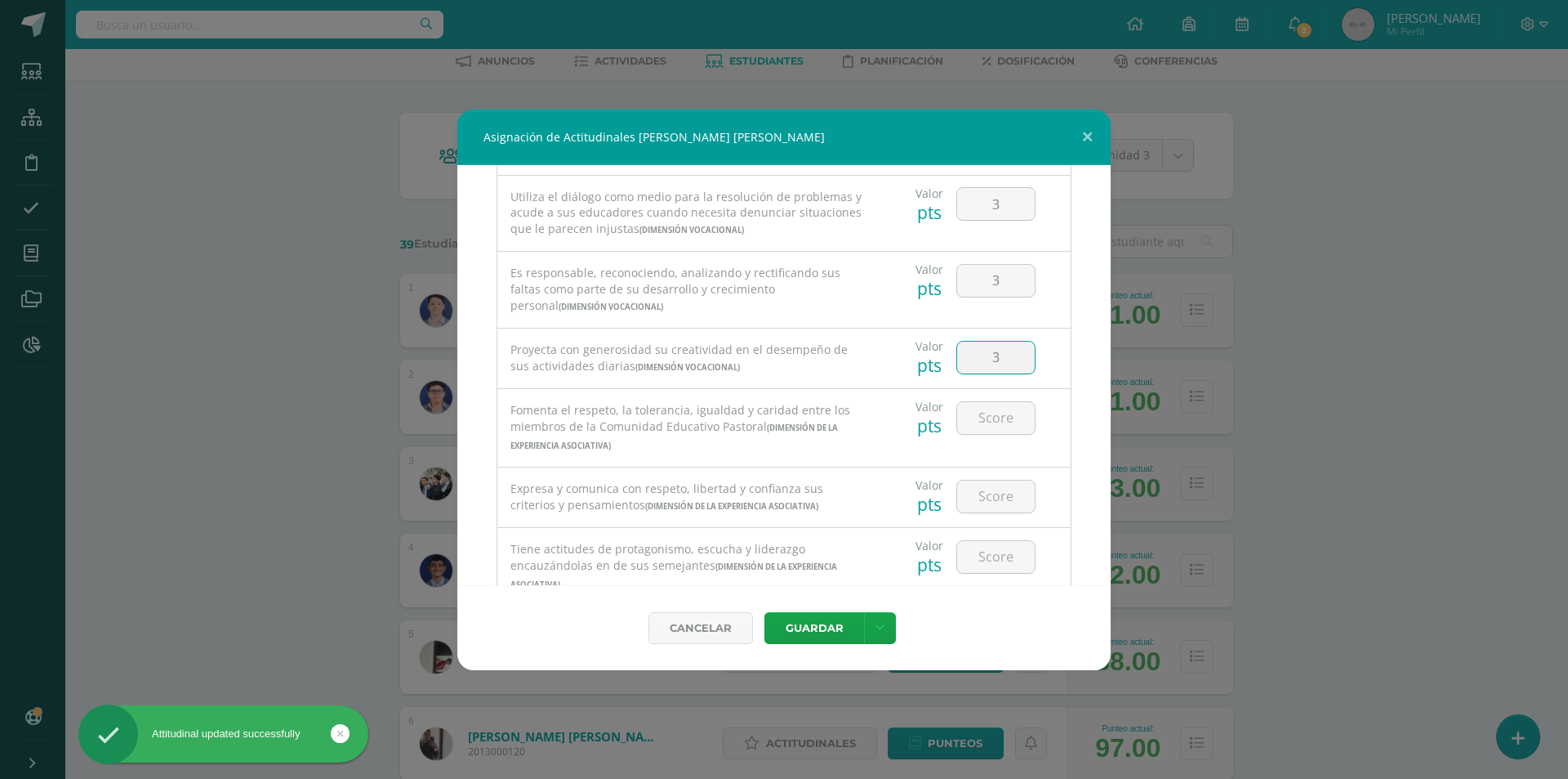
type input "3"
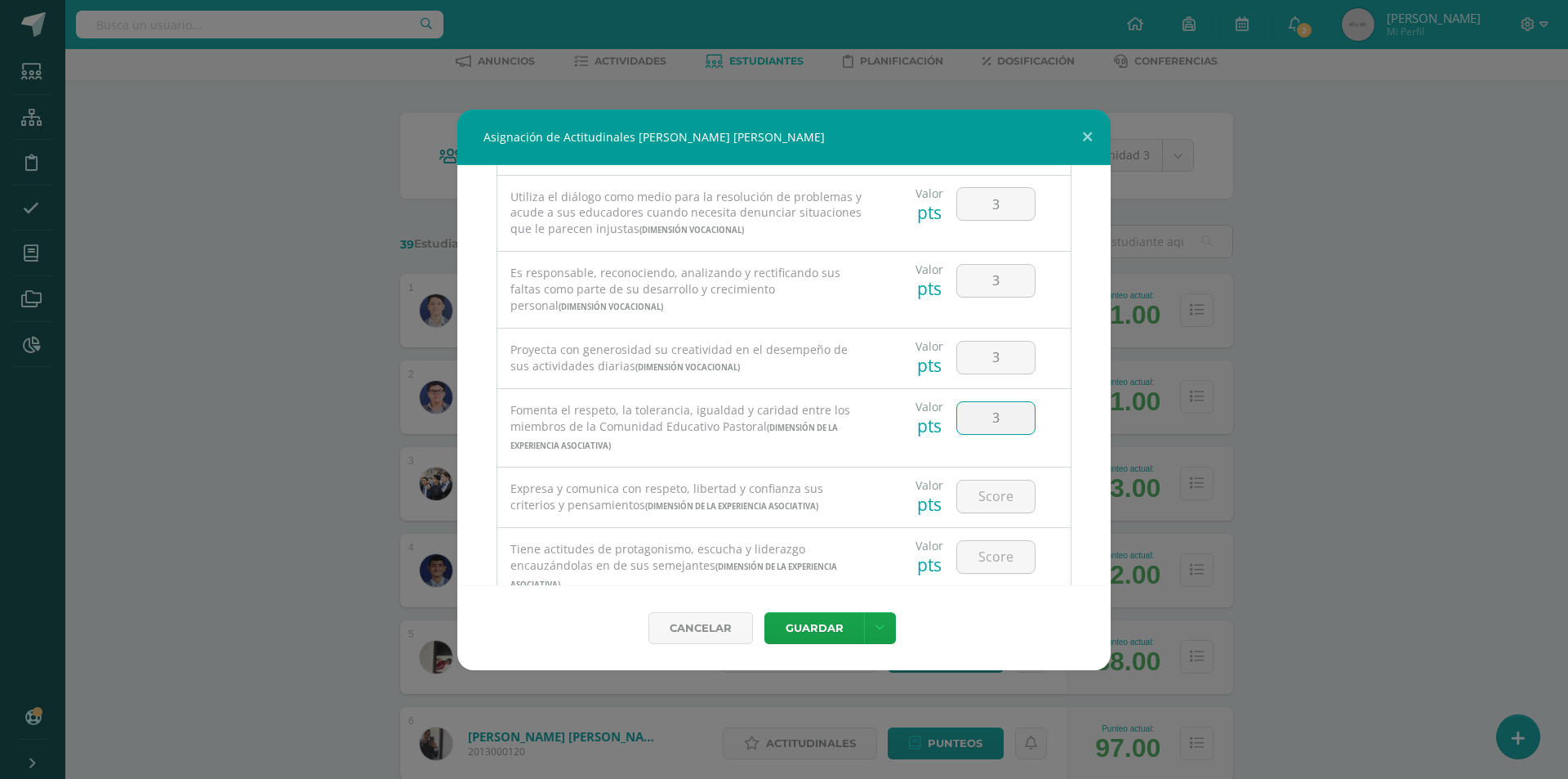
type input "3"
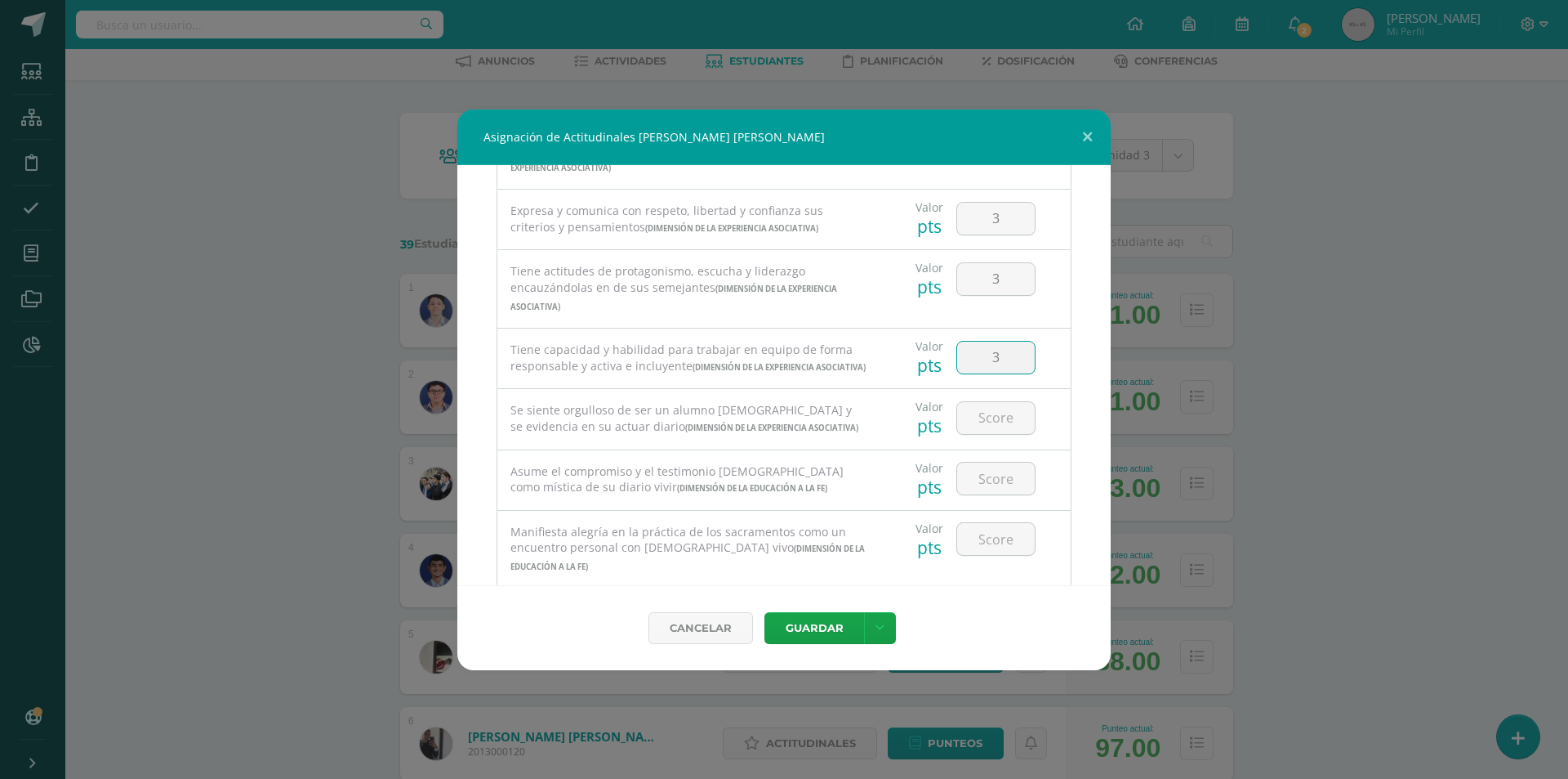
type input "3"
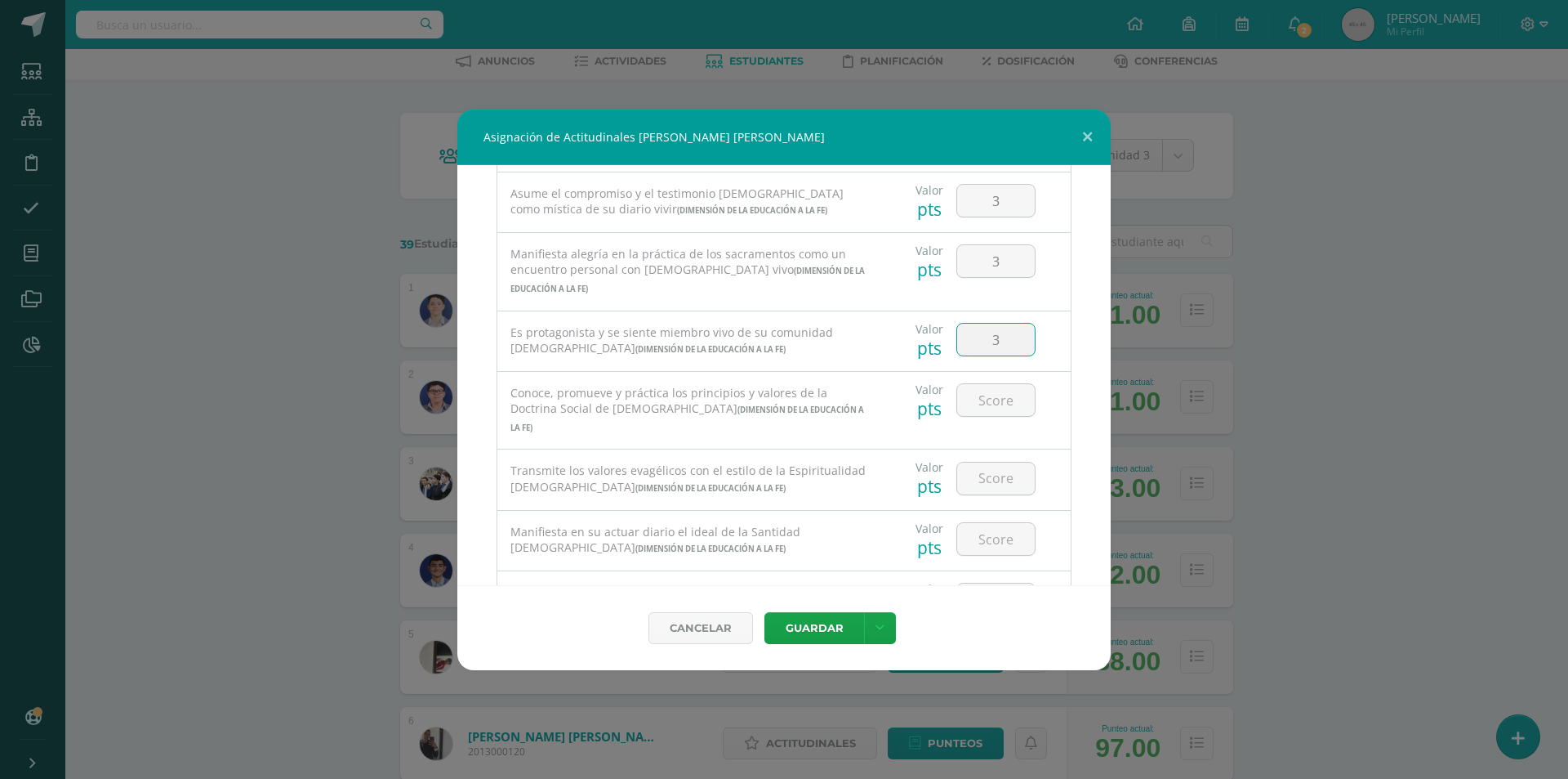
type input "3"
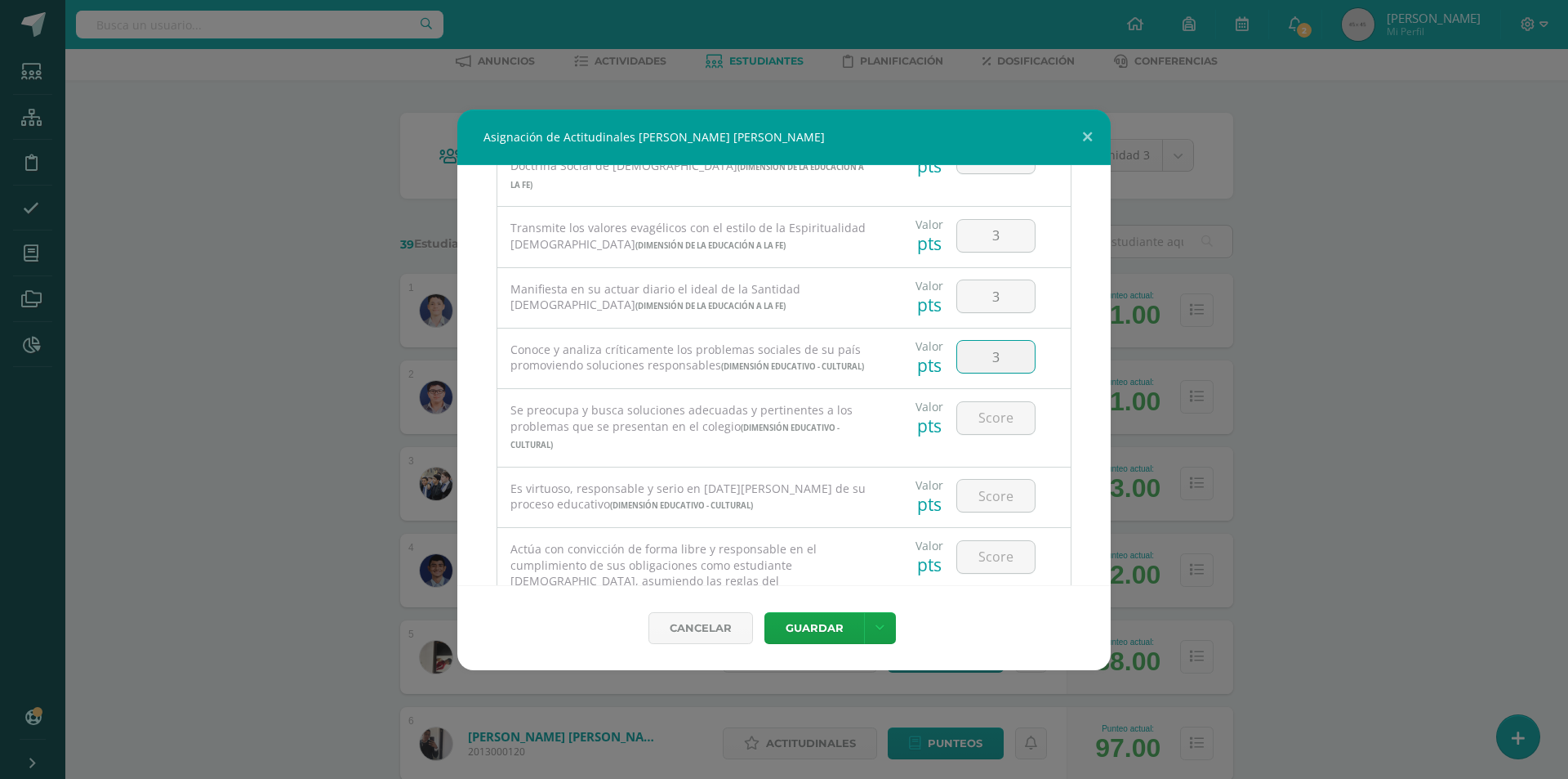
type input "3"
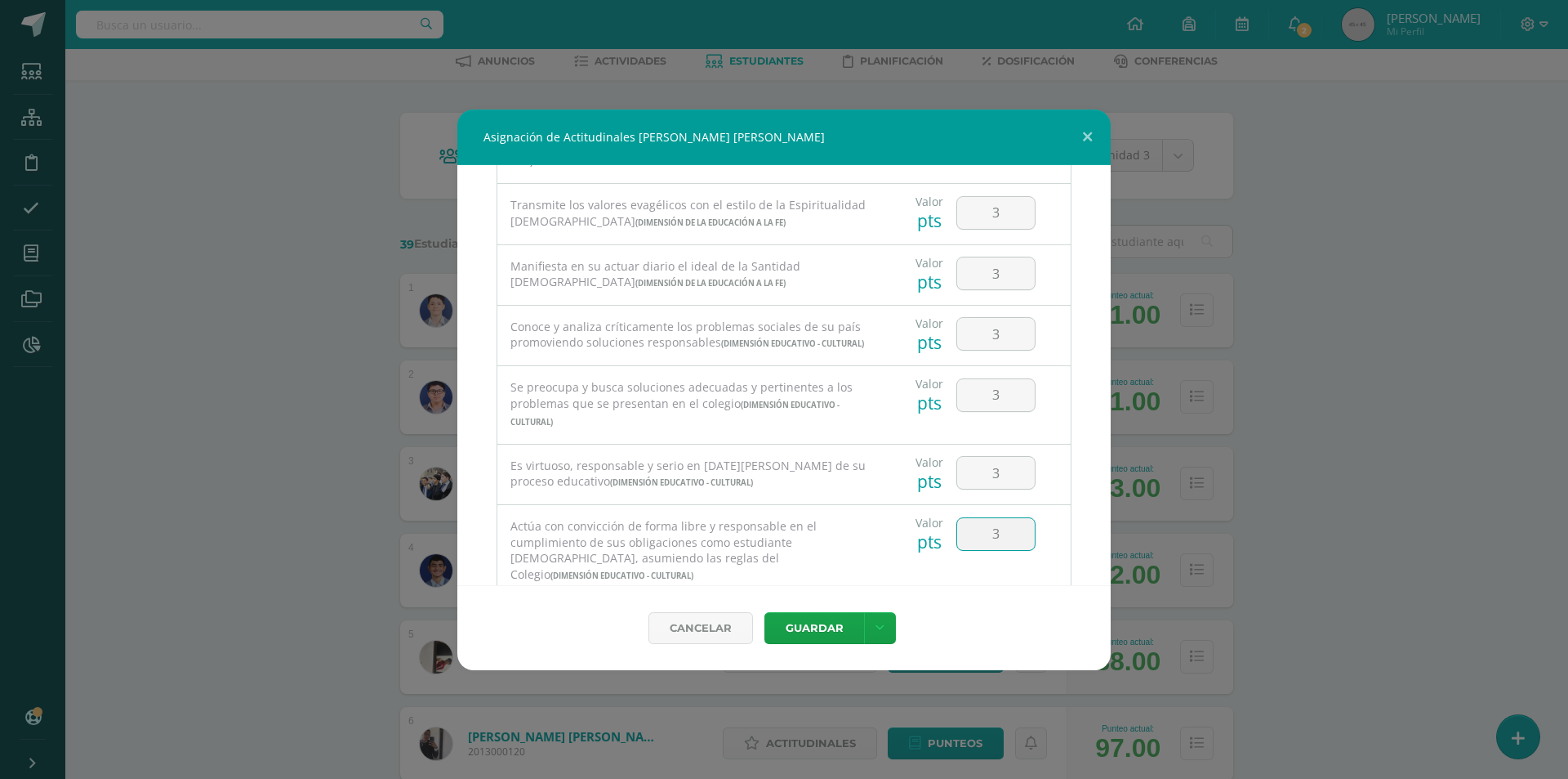
type input "3"
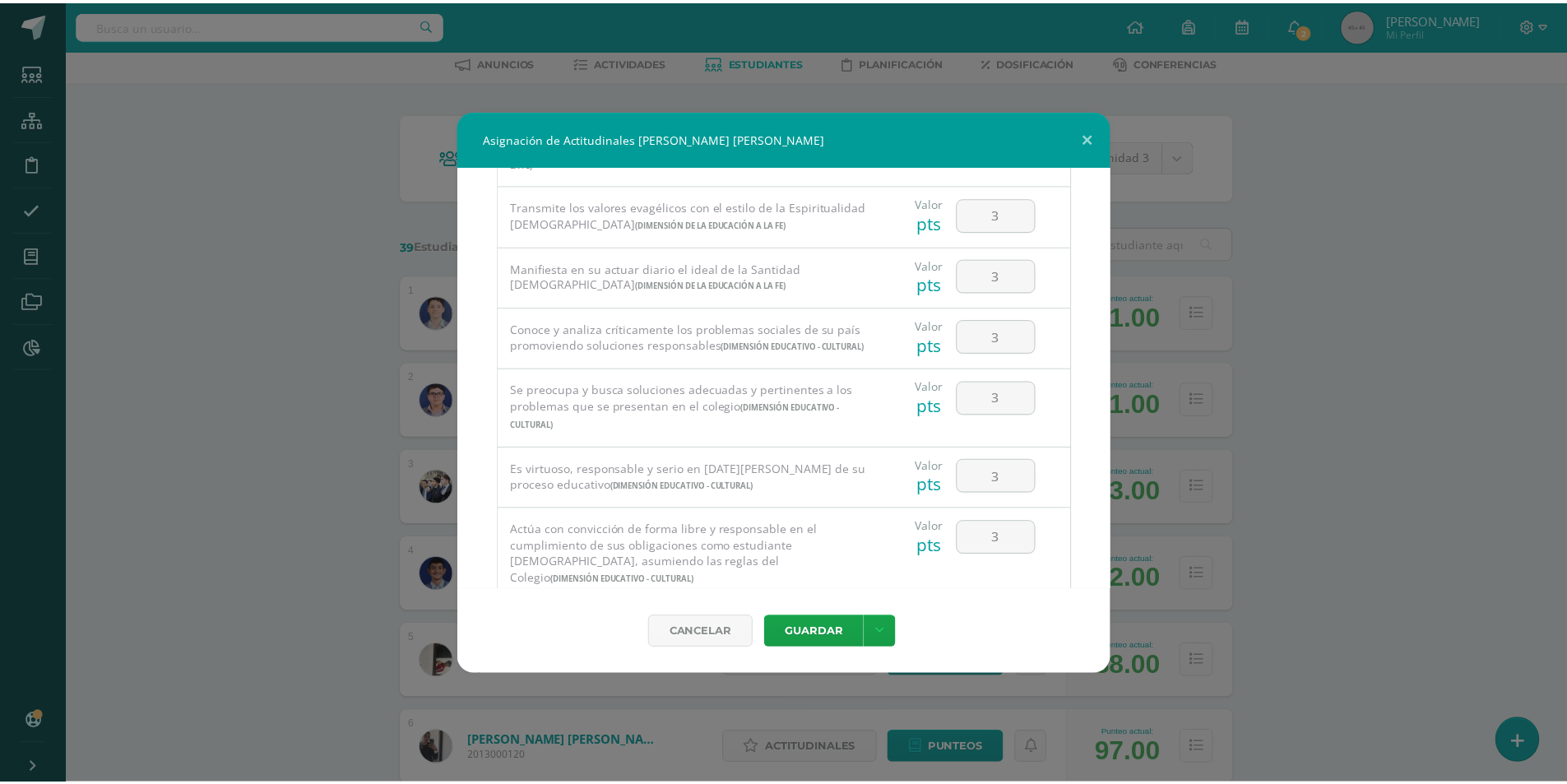
scroll to position [1251, 0]
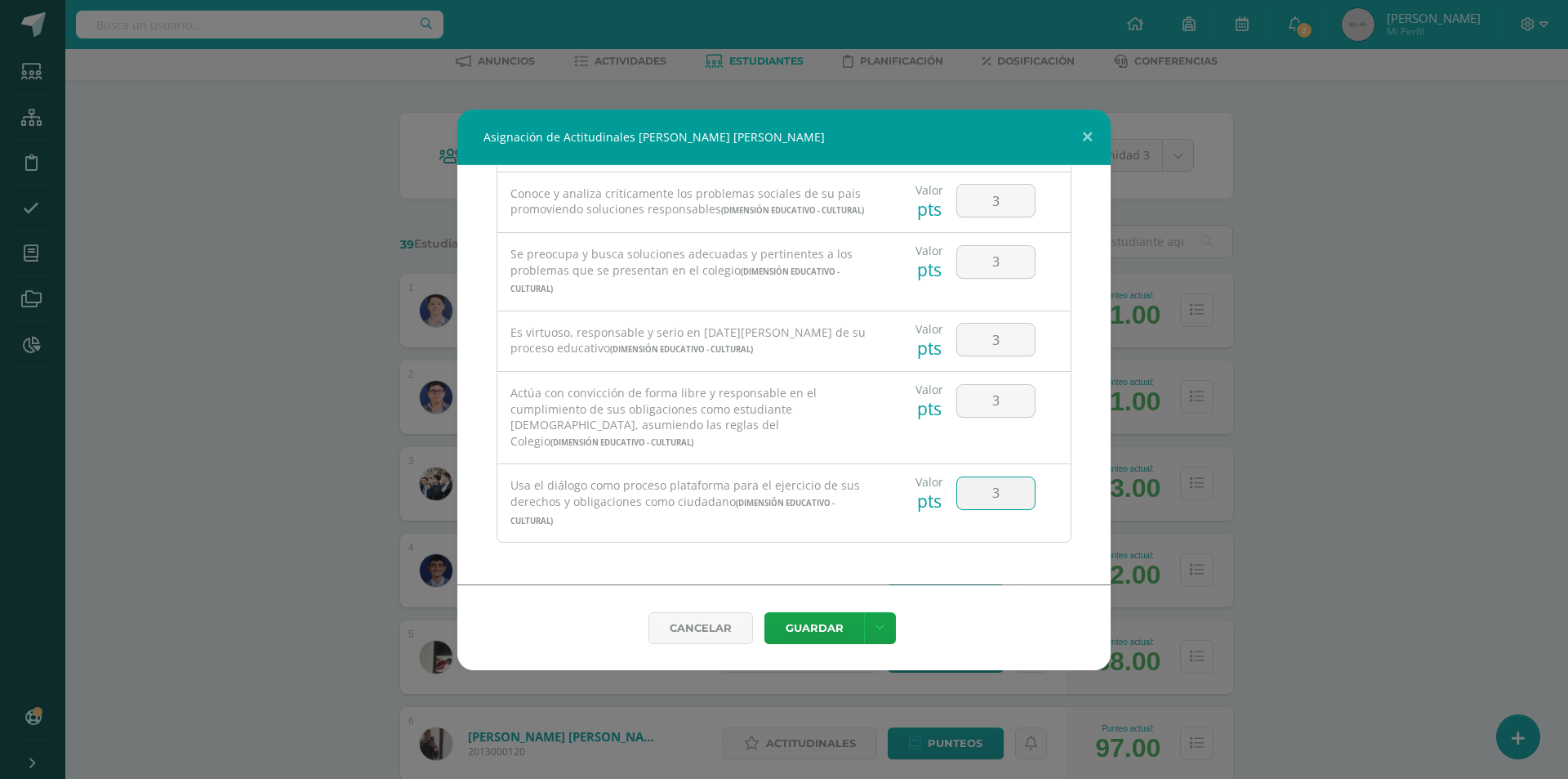
type input "3"
drag, startPoint x: 815, startPoint y: 635, endPoint x: 822, endPoint y: 630, distance: 8.6
click at [815, 636] on button "Guardar" at bounding box center [814, 627] width 99 height 32
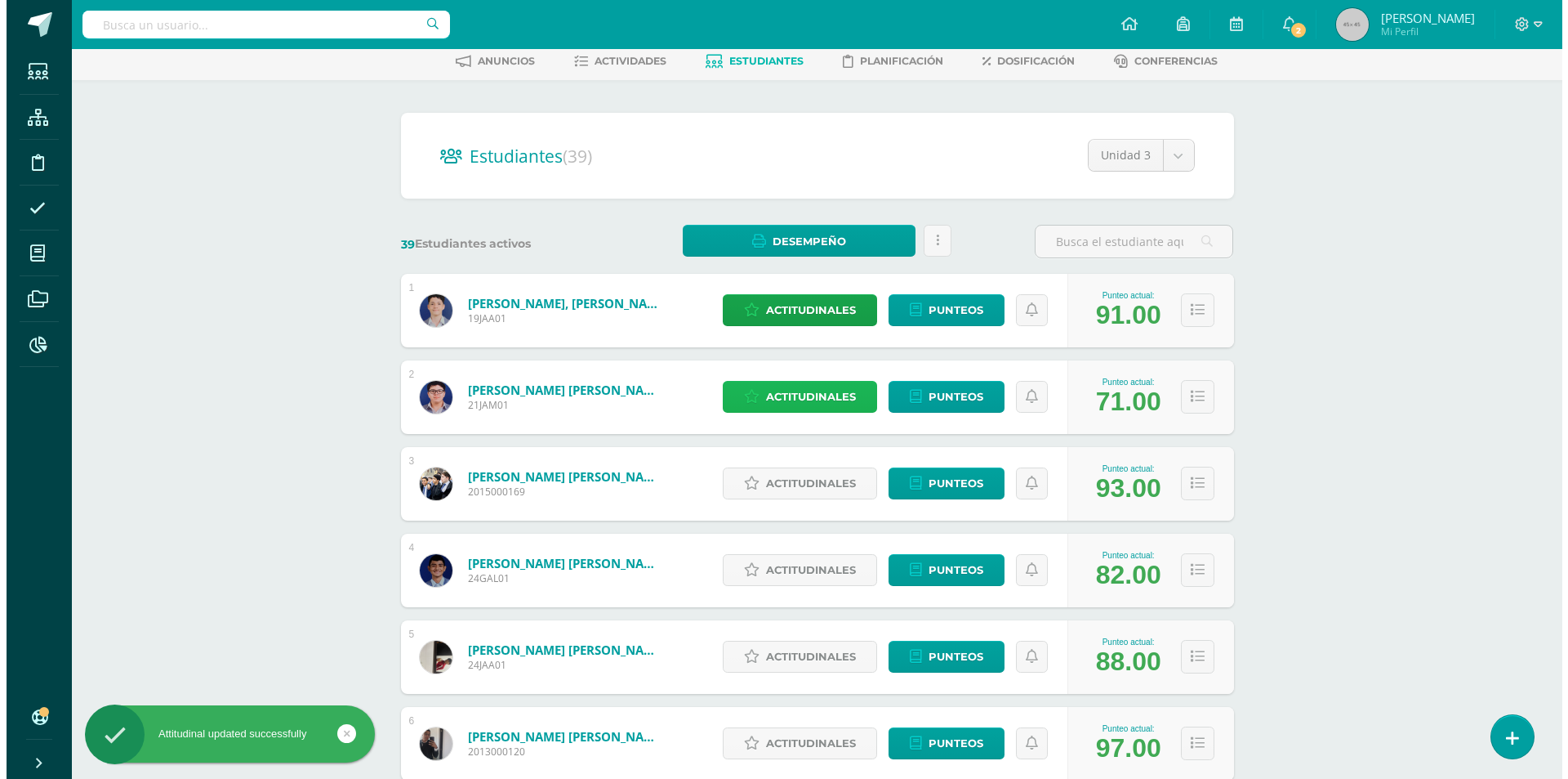
scroll to position [245, 0]
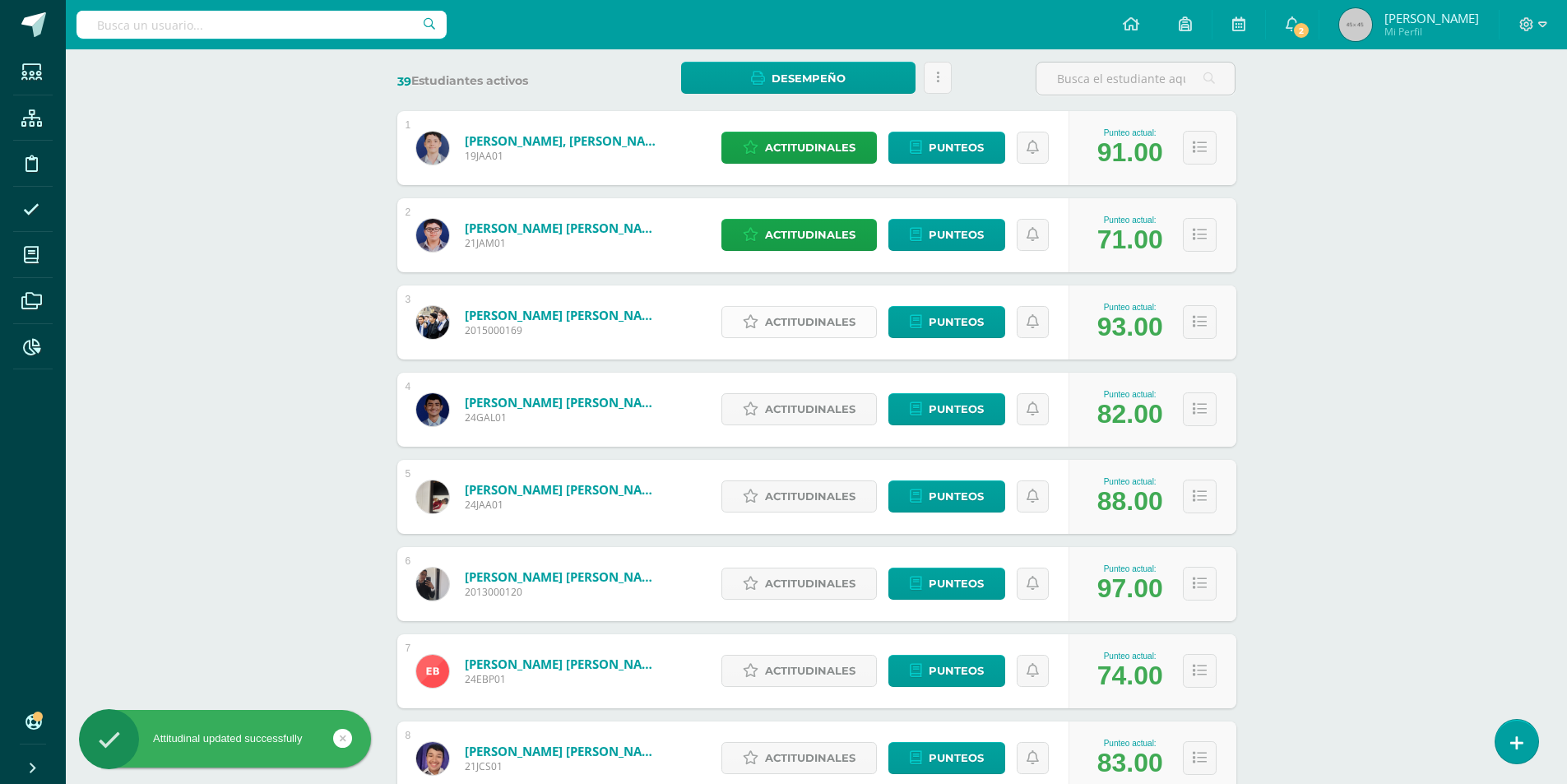
click at [802, 325] on span "Actitudinales" at bounding box center [810, 321] width 91 height 31
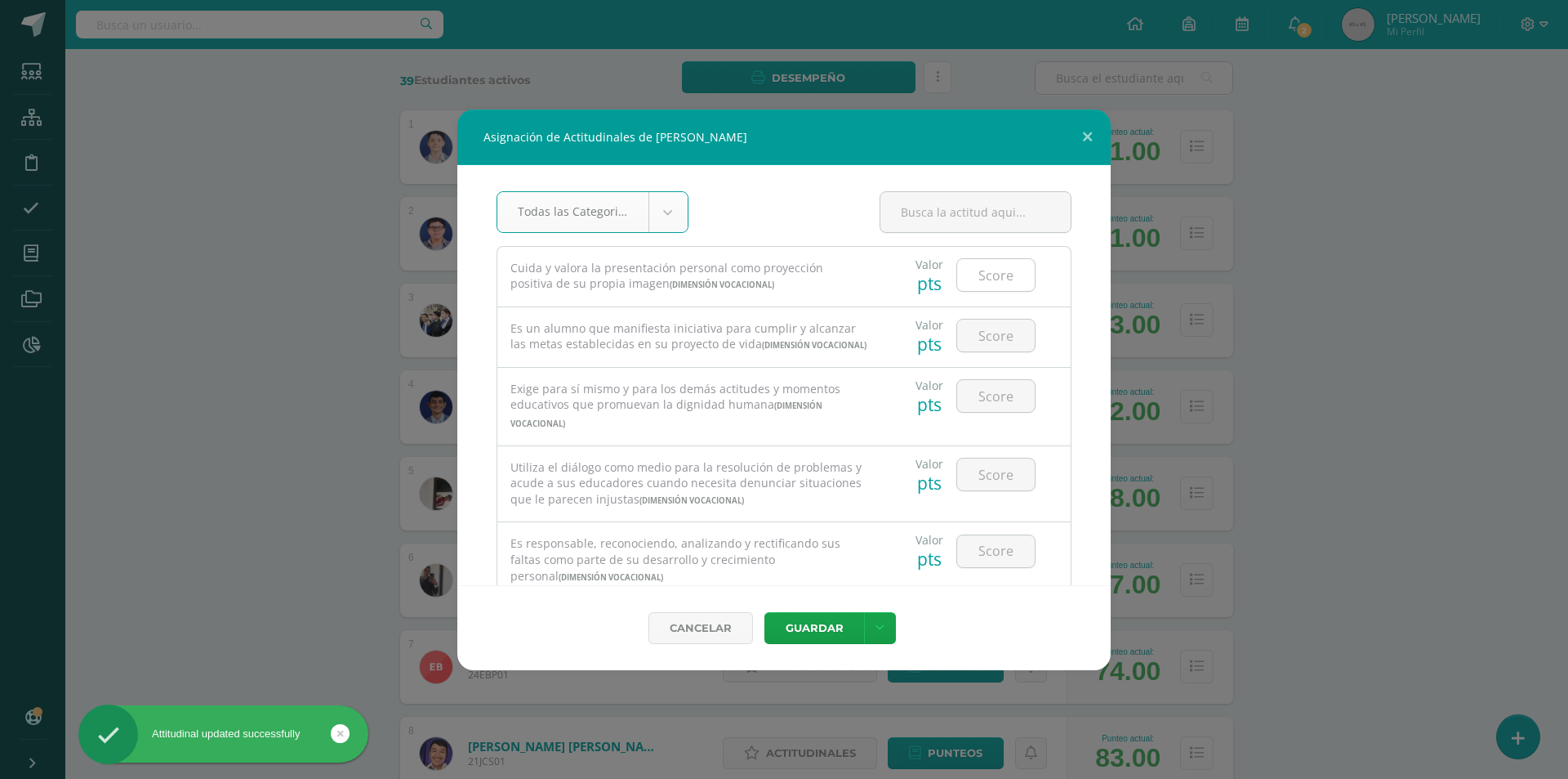
click at [990, 288] on input "number" at bounding box center [996, 275] width 77 height 32
type input "3"
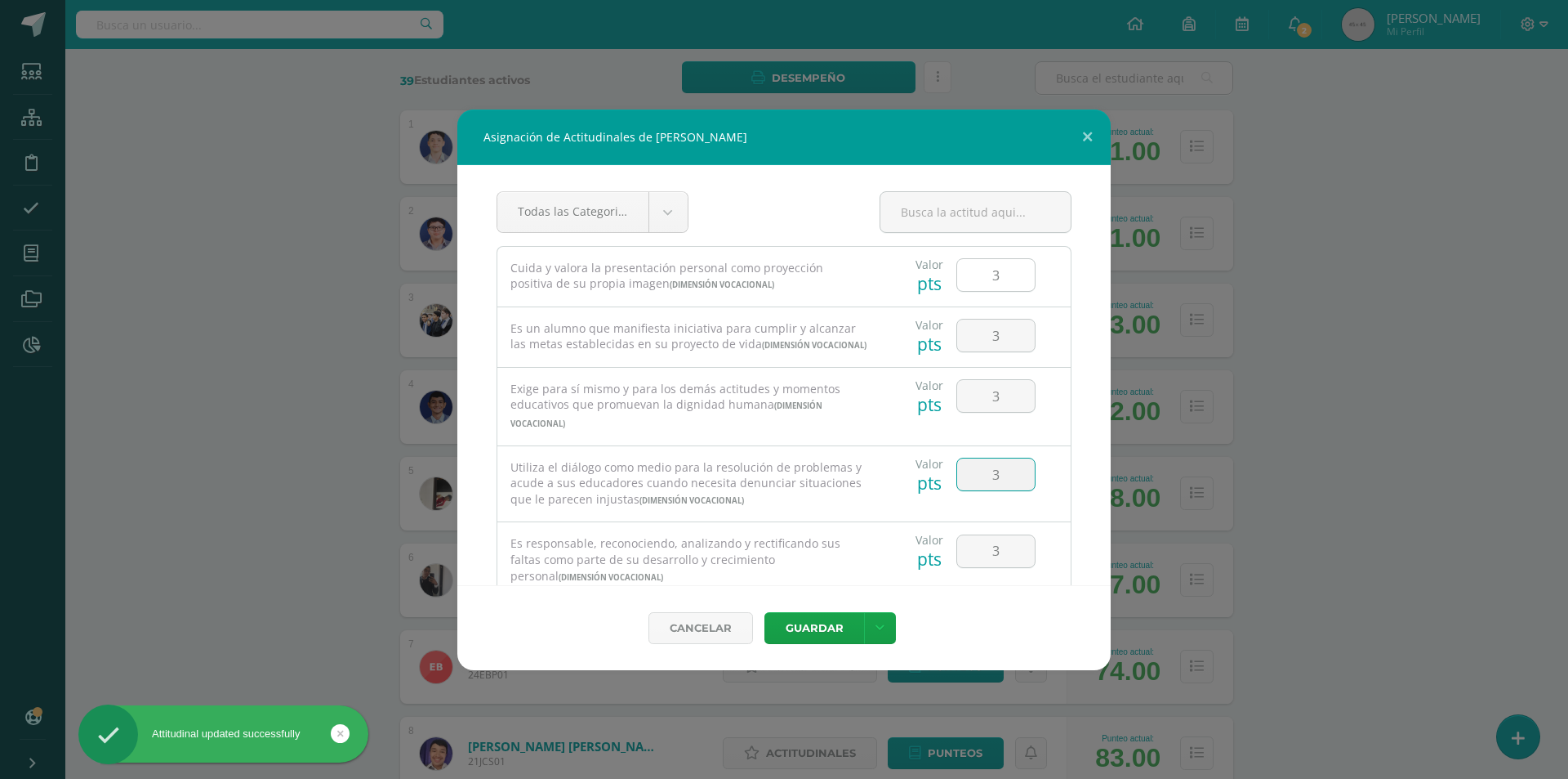
type input "3"
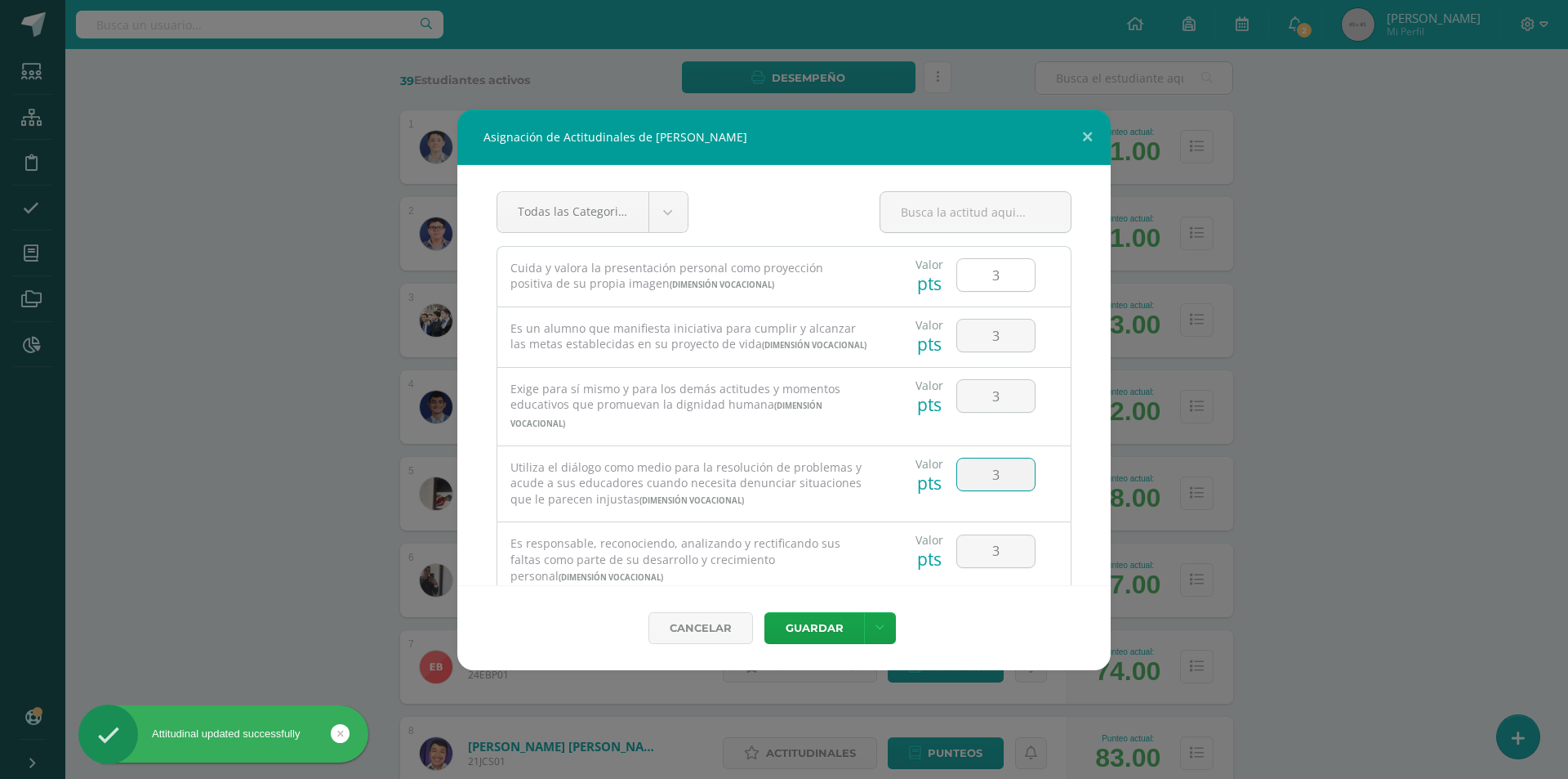
type input "3"
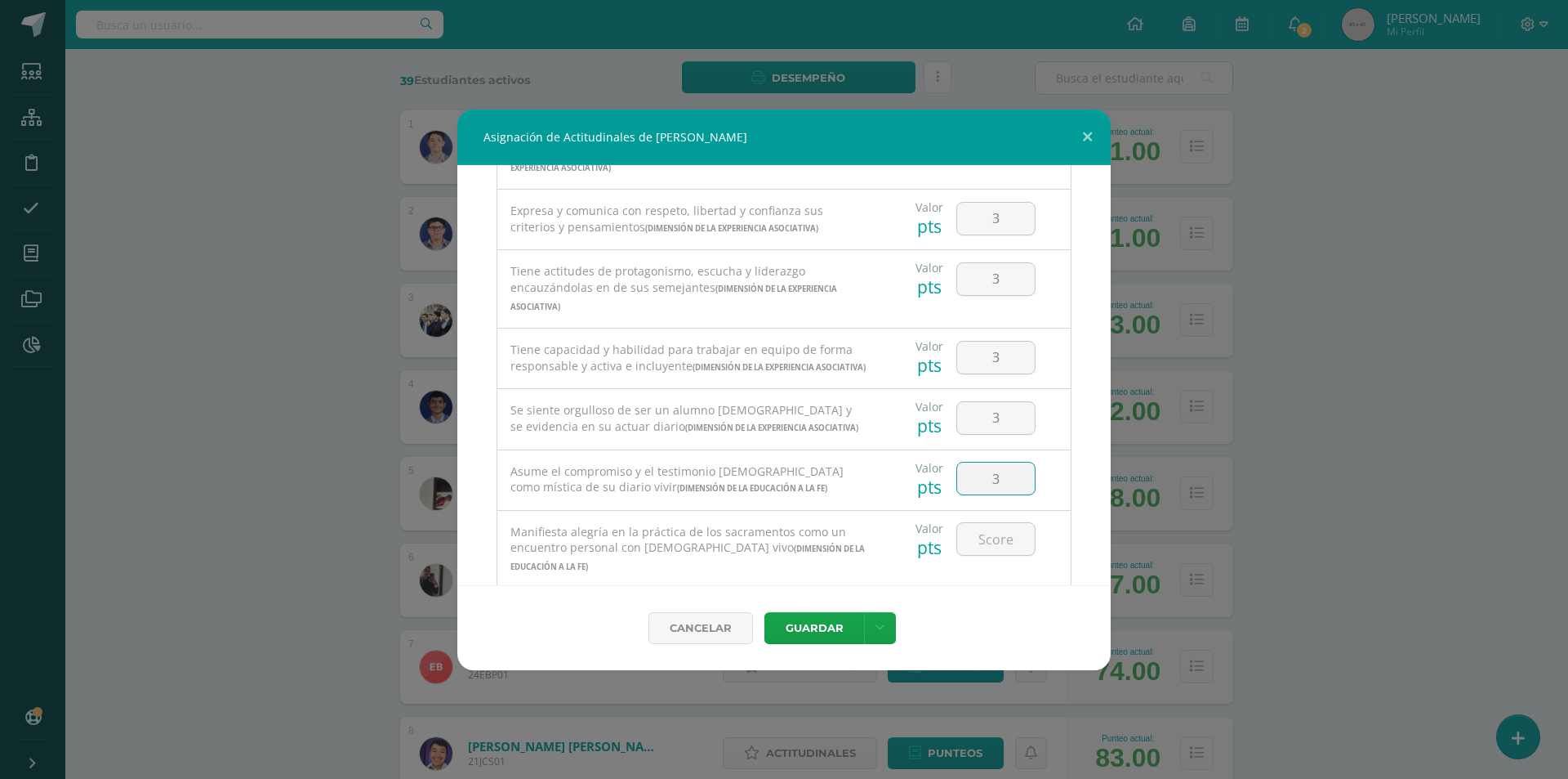
type input "3"
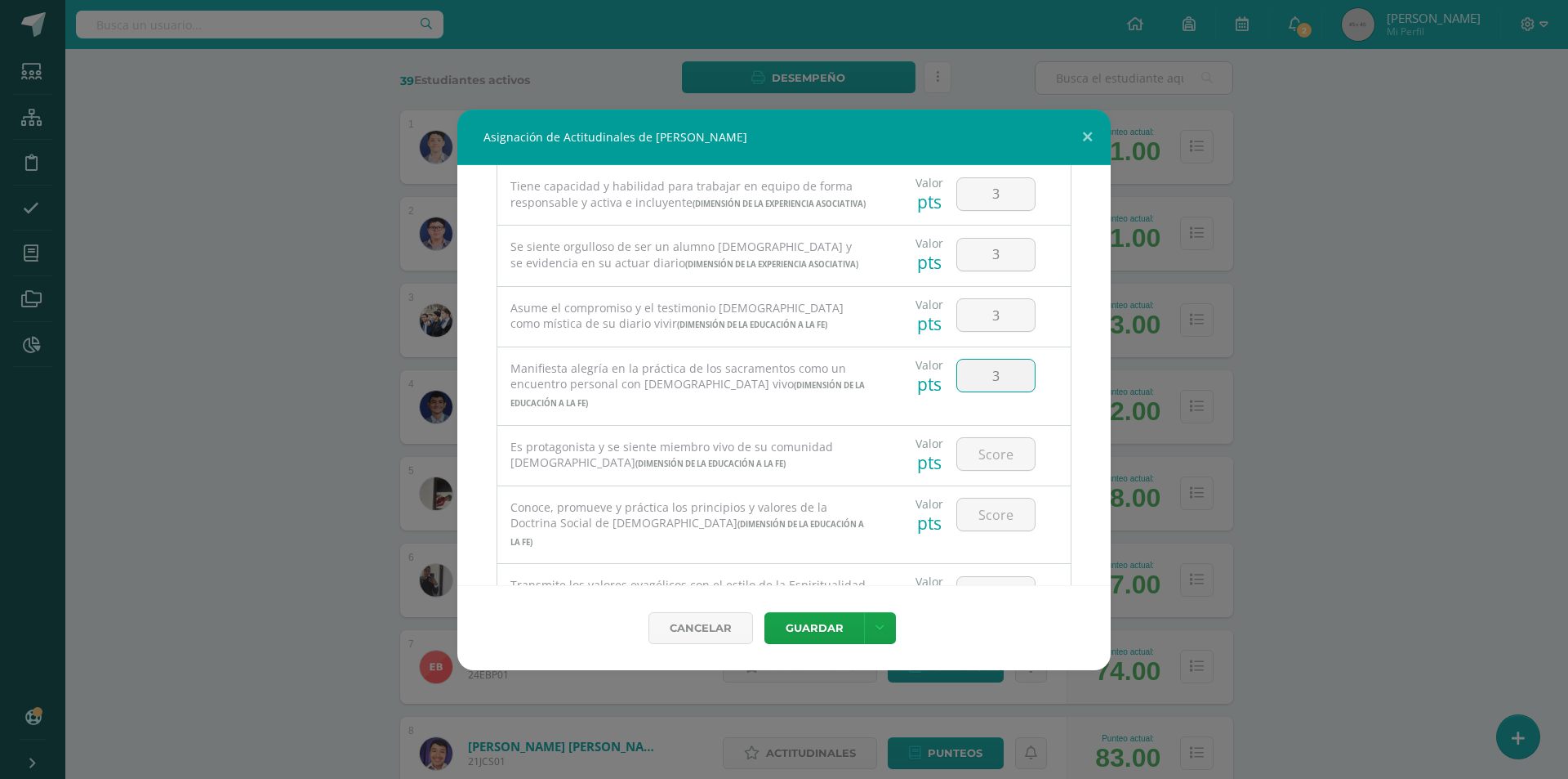
type input "3"
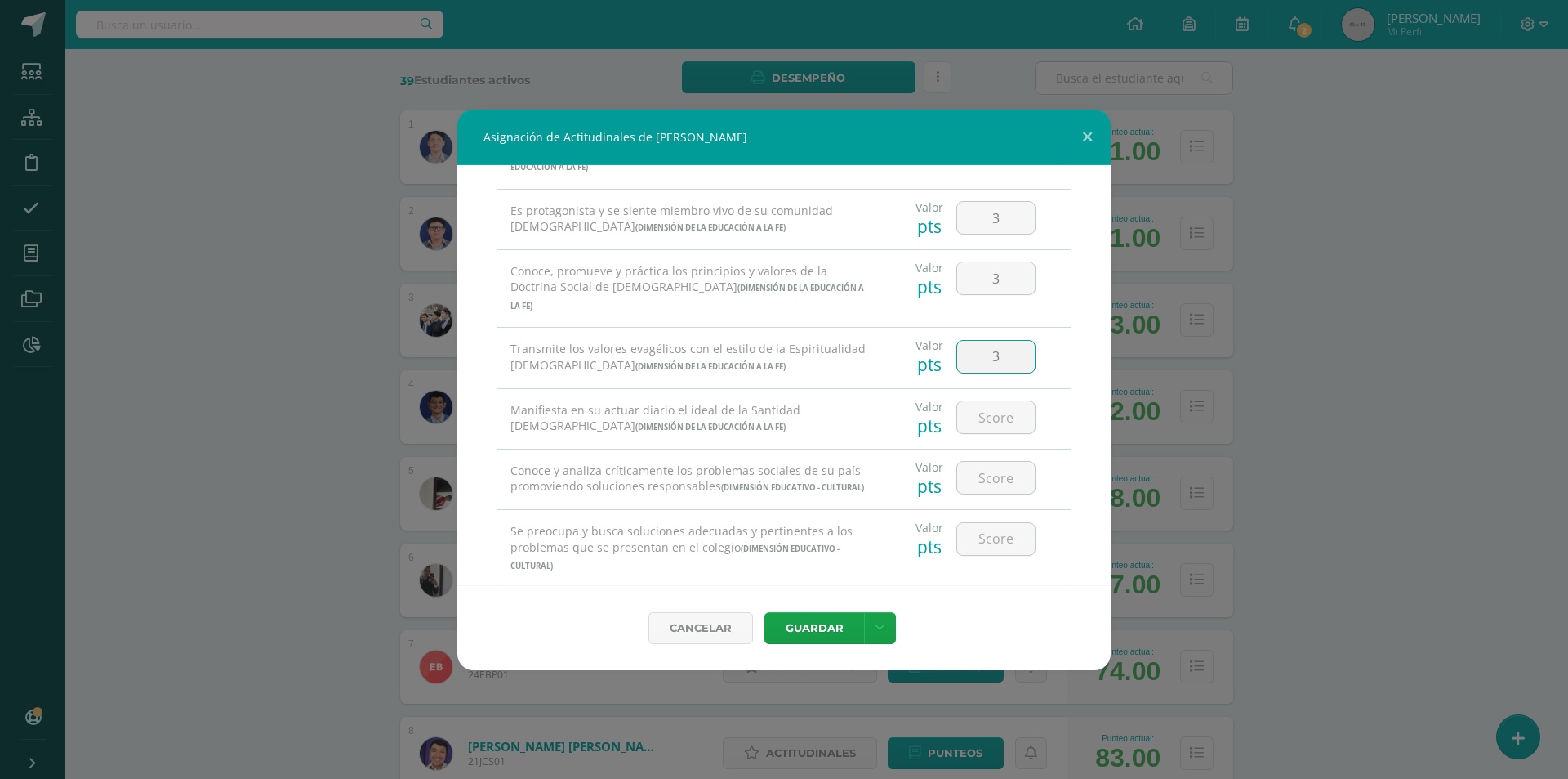
type input "3"
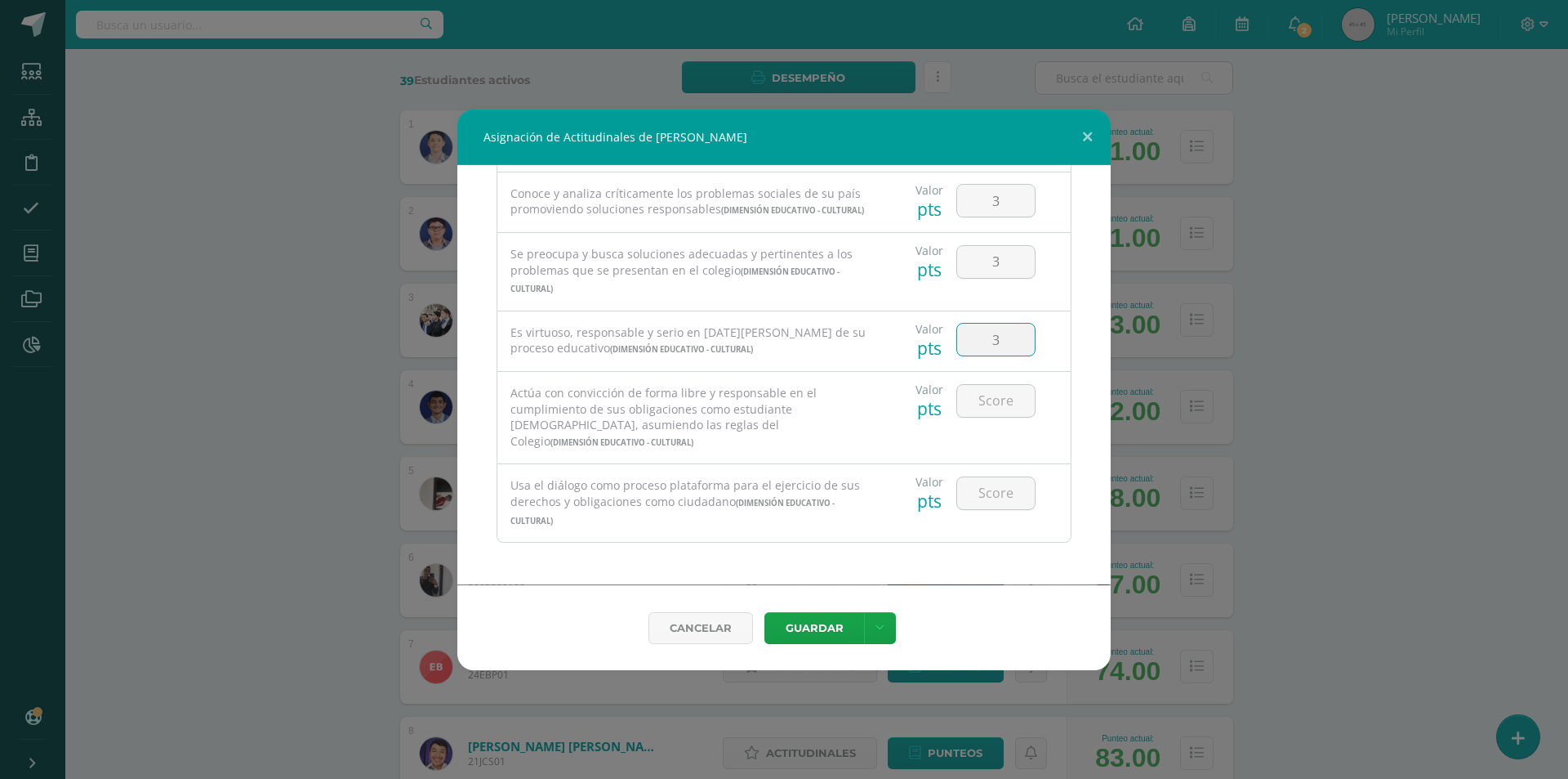
type input "3"
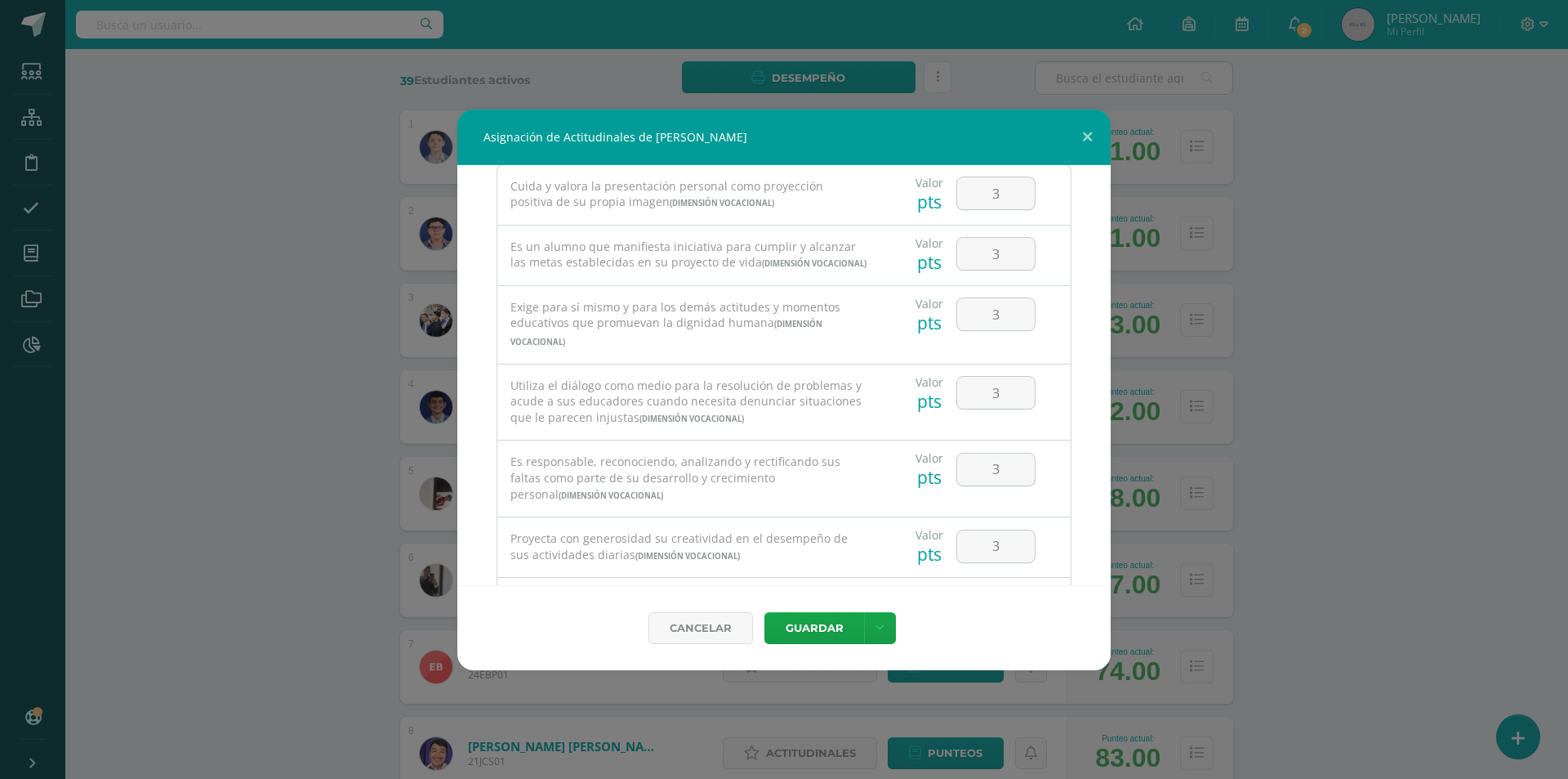
scroll to position [0, 0]
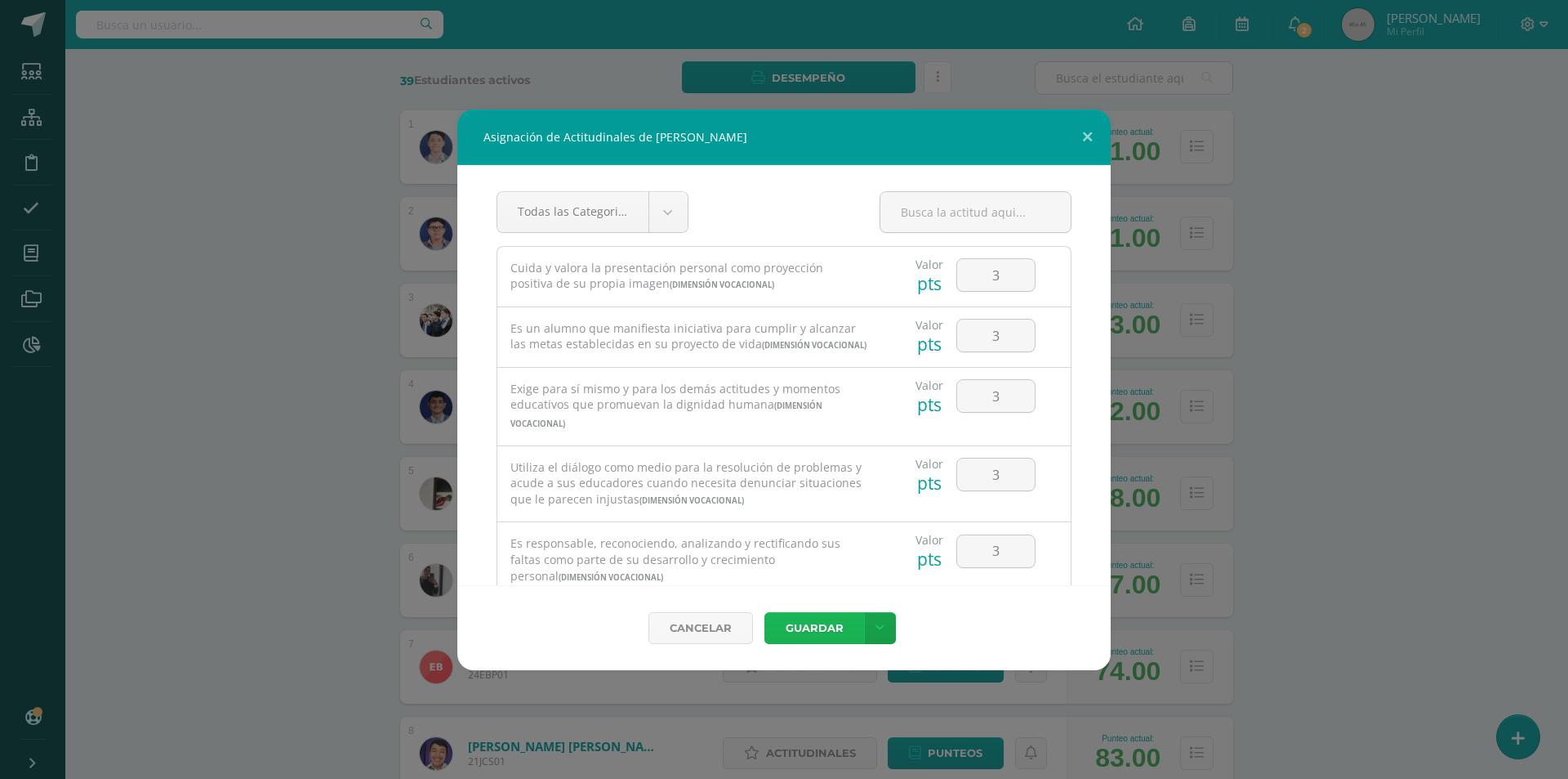
click at [818, 630] on button "Guardar" at bounding box center [814, 627] width 99 height 32
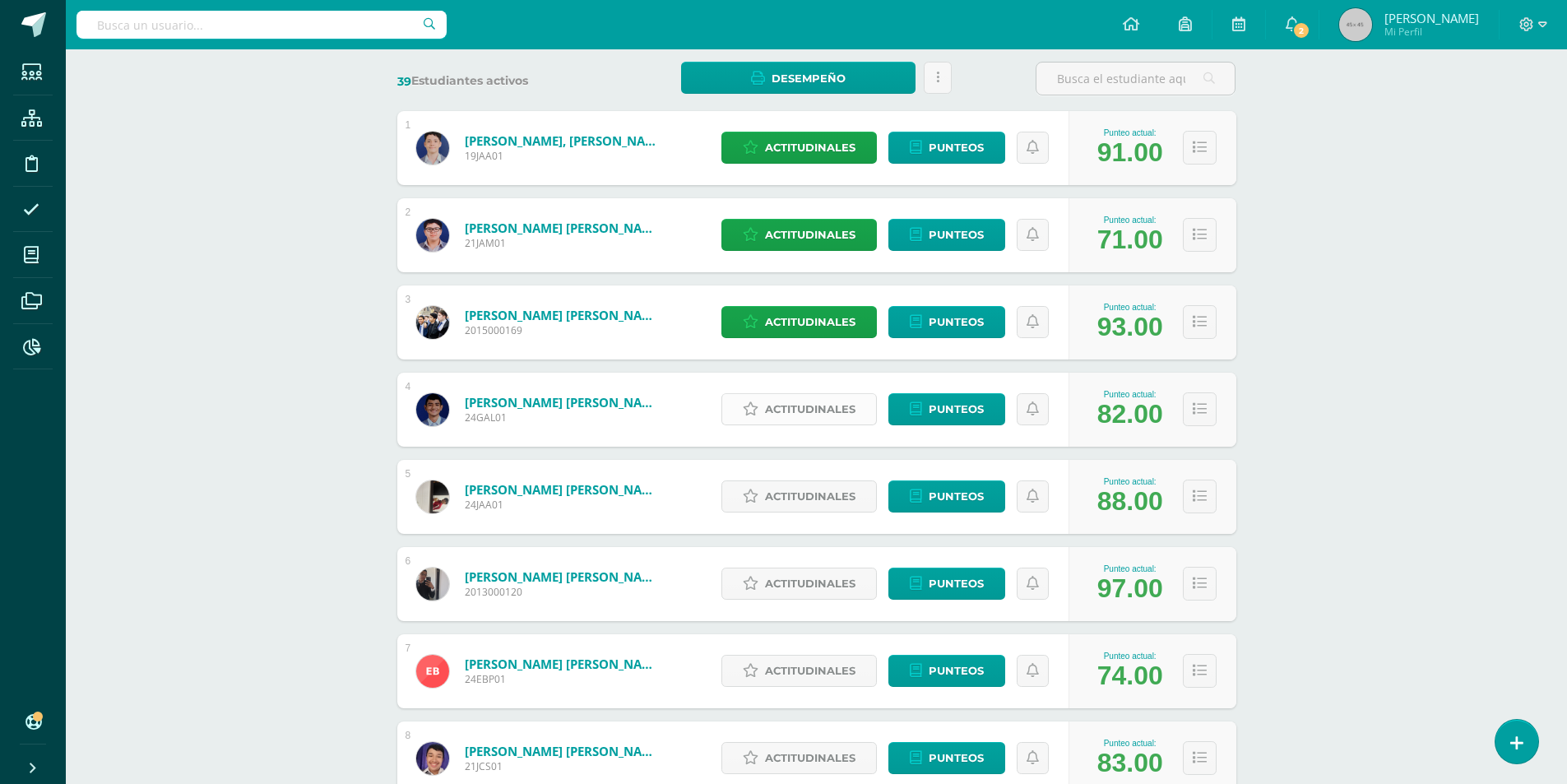
click at [784, 403] on span "Actitudinales" at bounding box center [810, 408] width 91 height 31
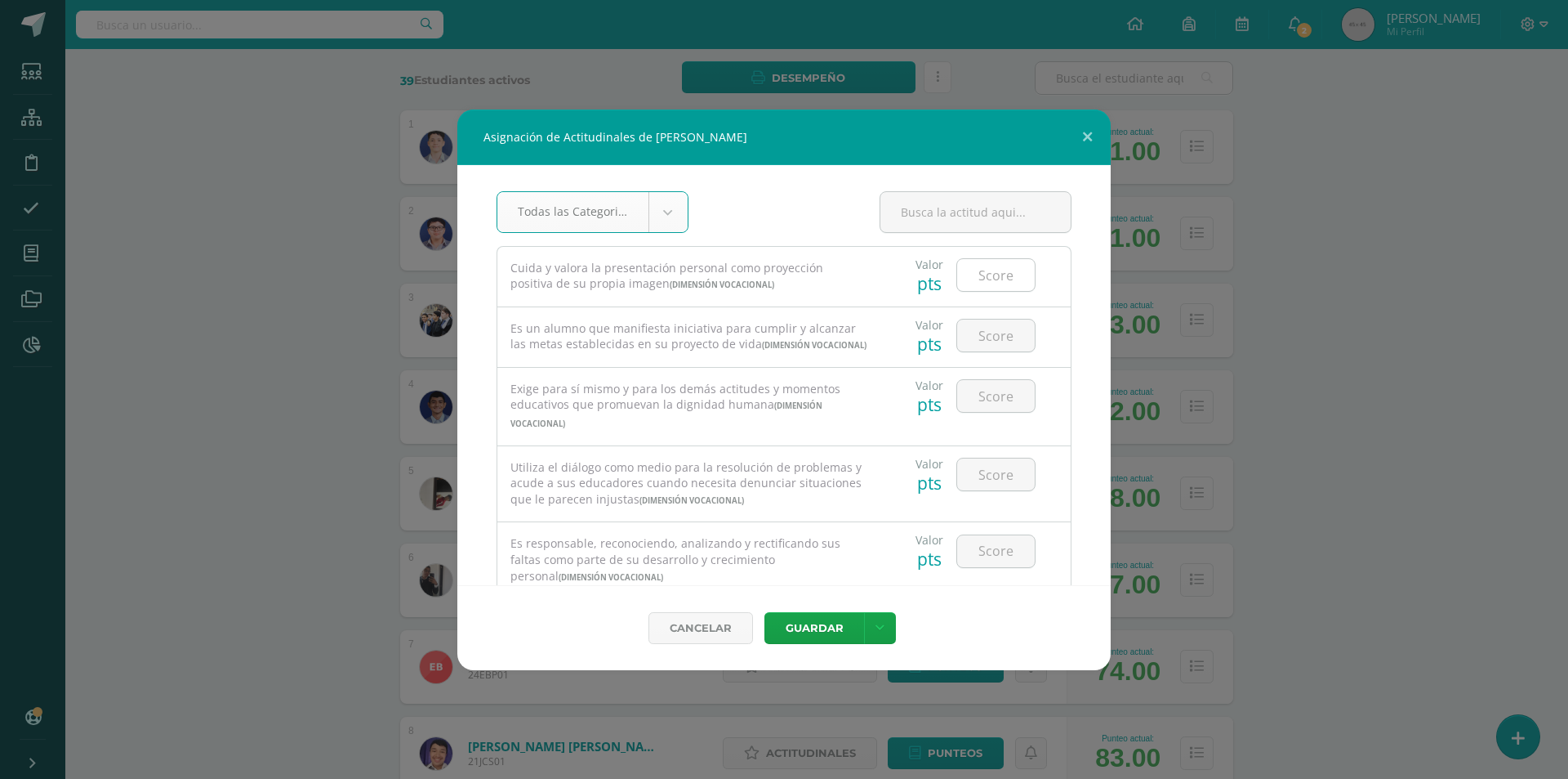
click at [990, 273] on input "number" at bounding box center [996, 275] width 77 height 32
type input "3"
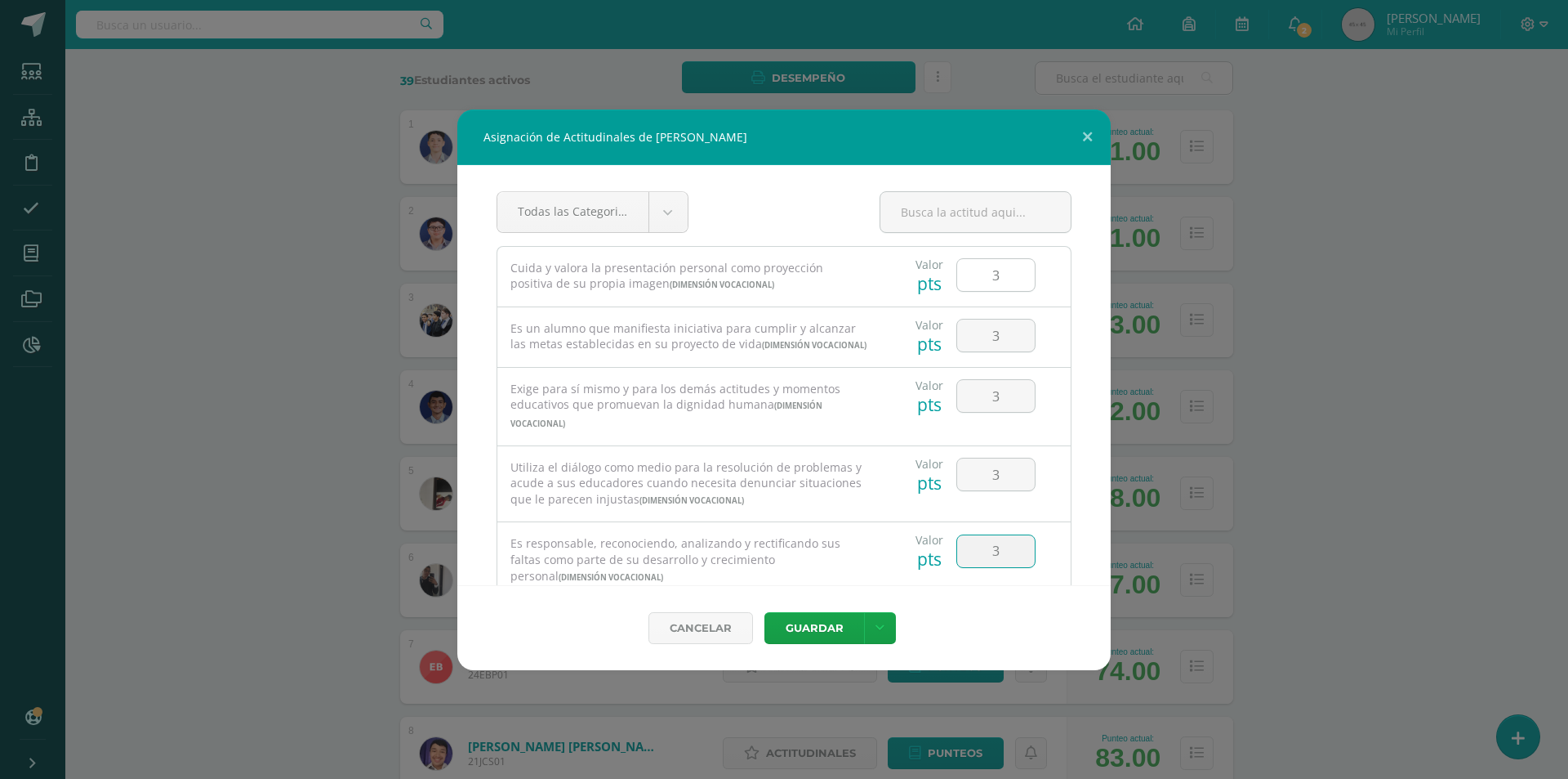
type input "3"
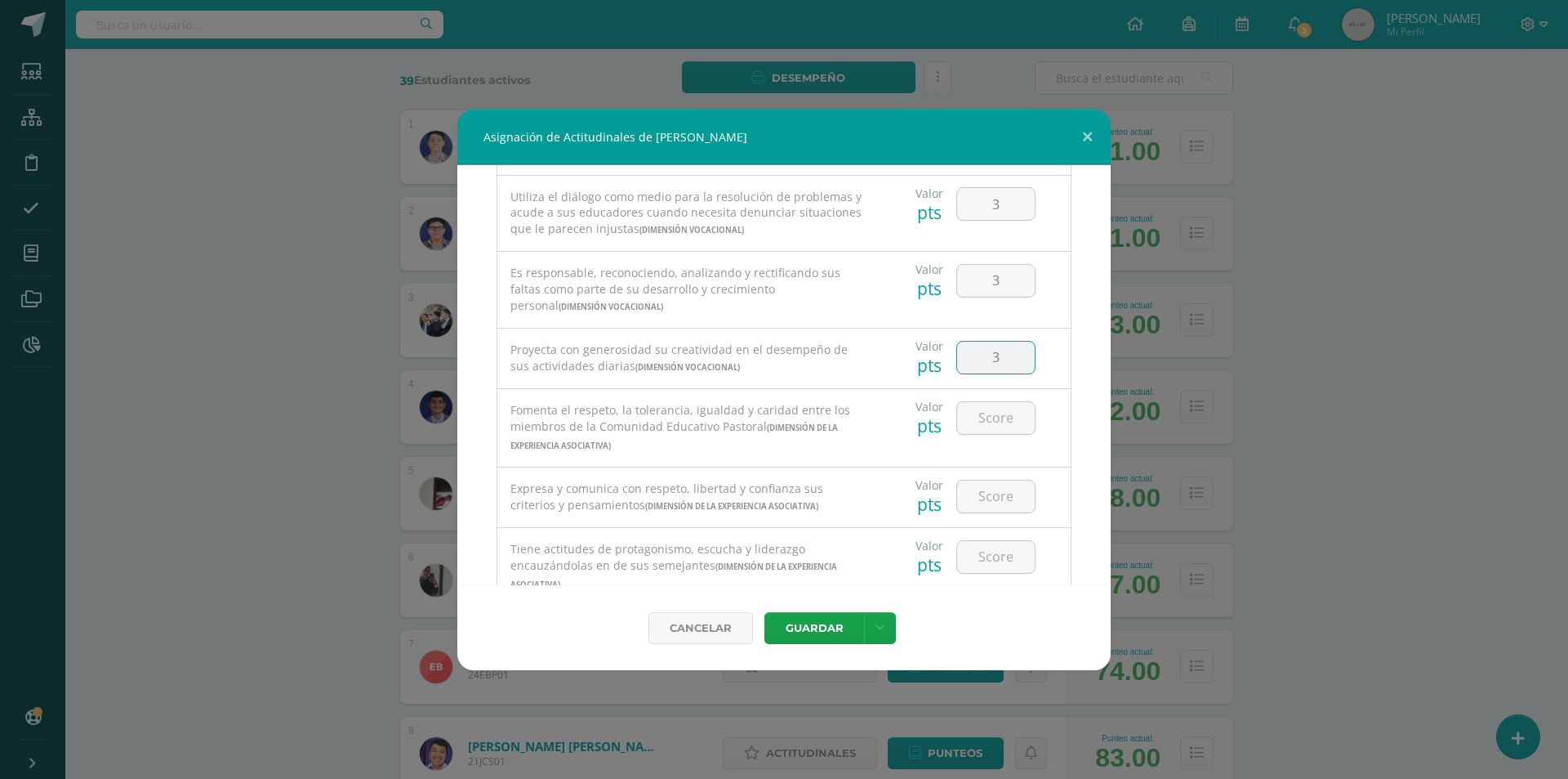
type input "3"
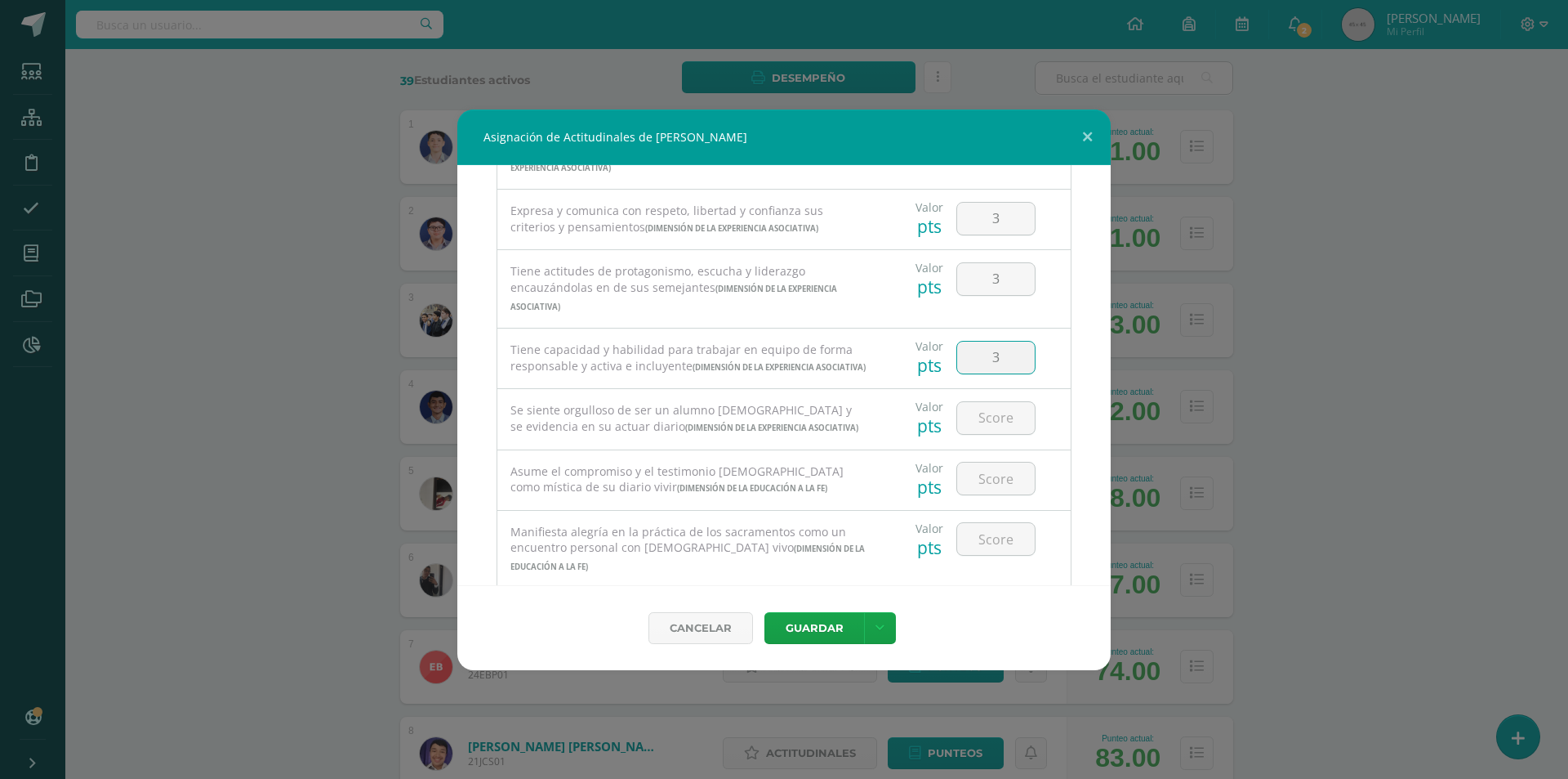
type input "3"
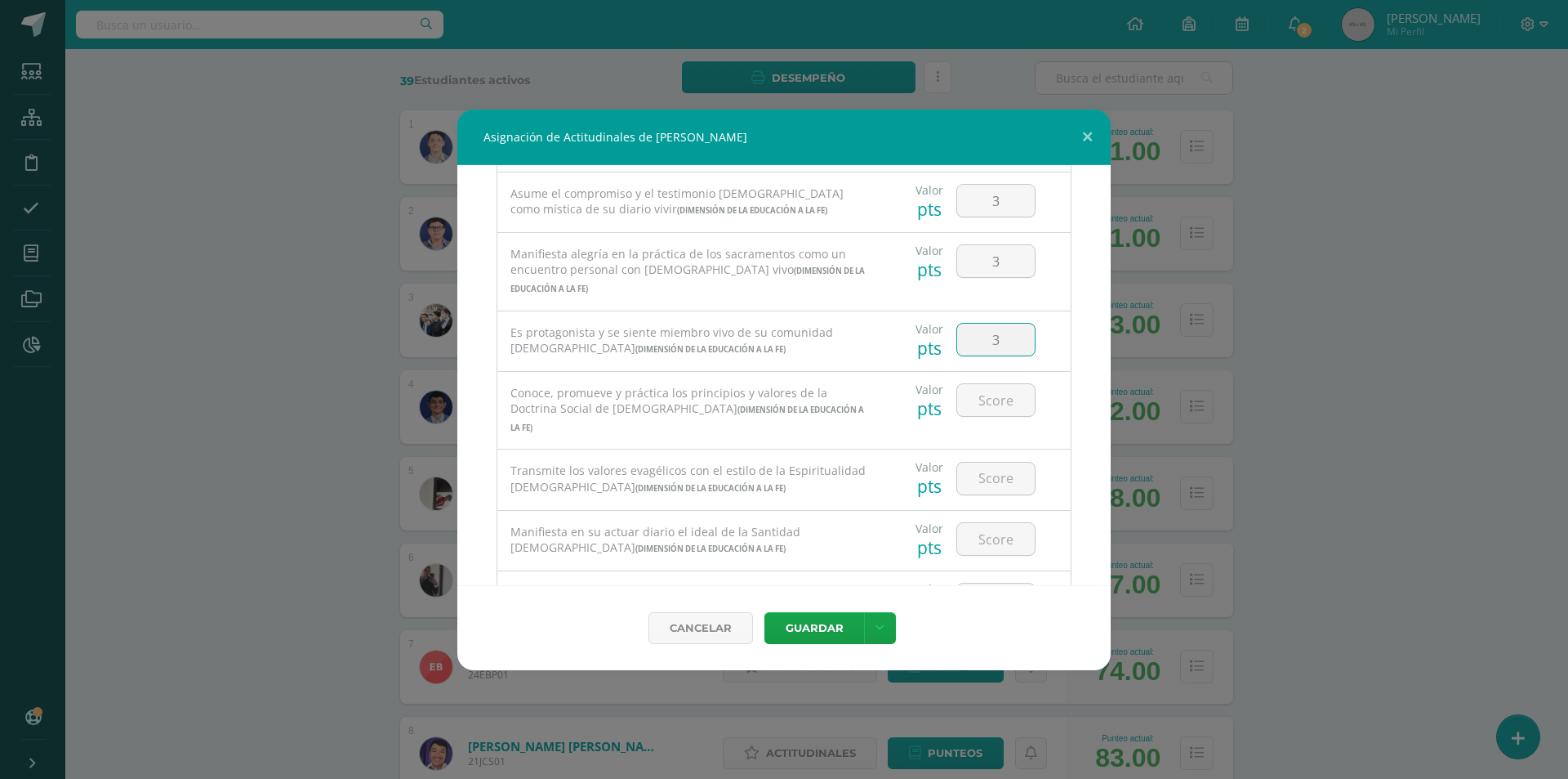
type input "3"
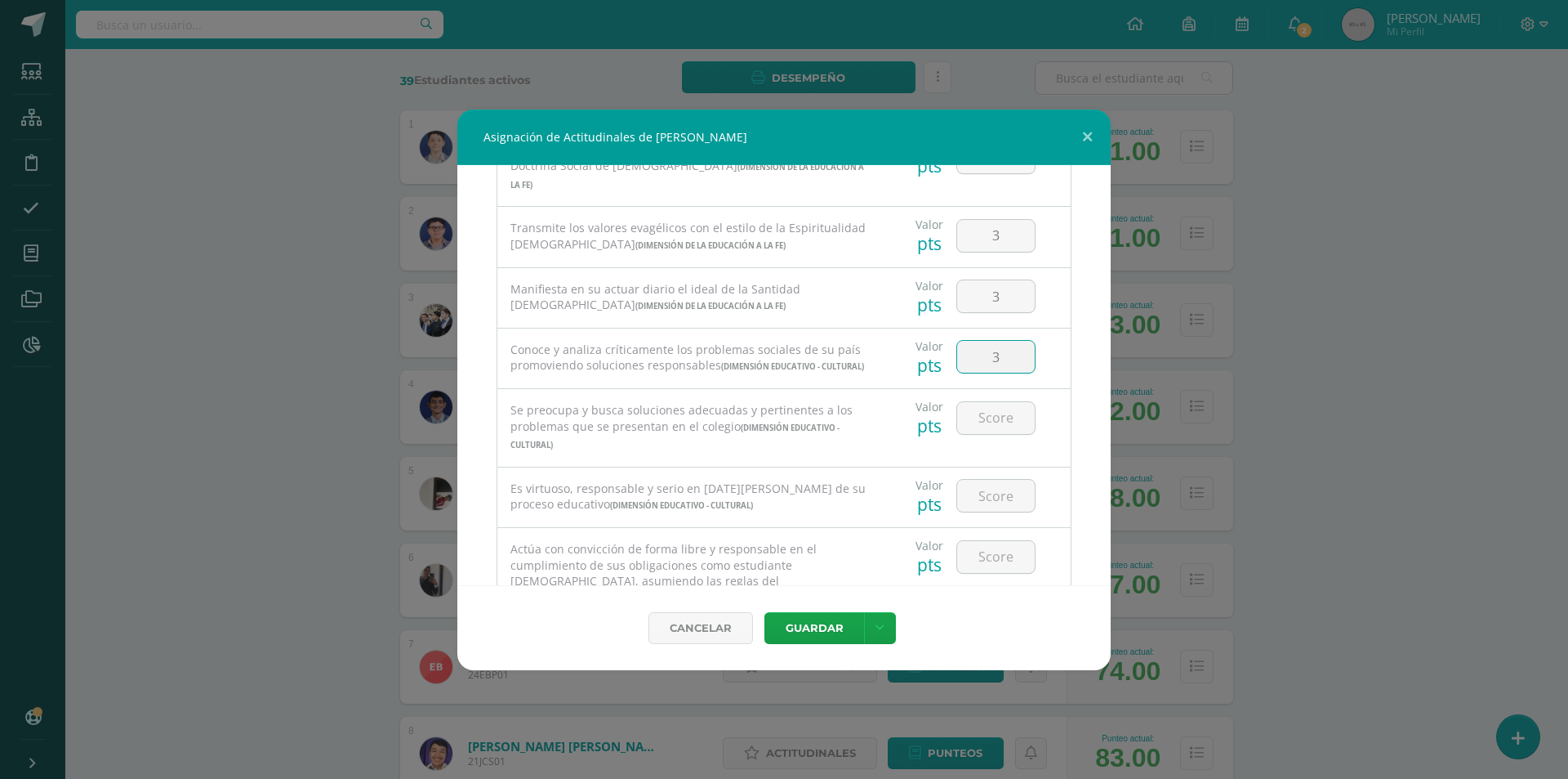
type input "3"
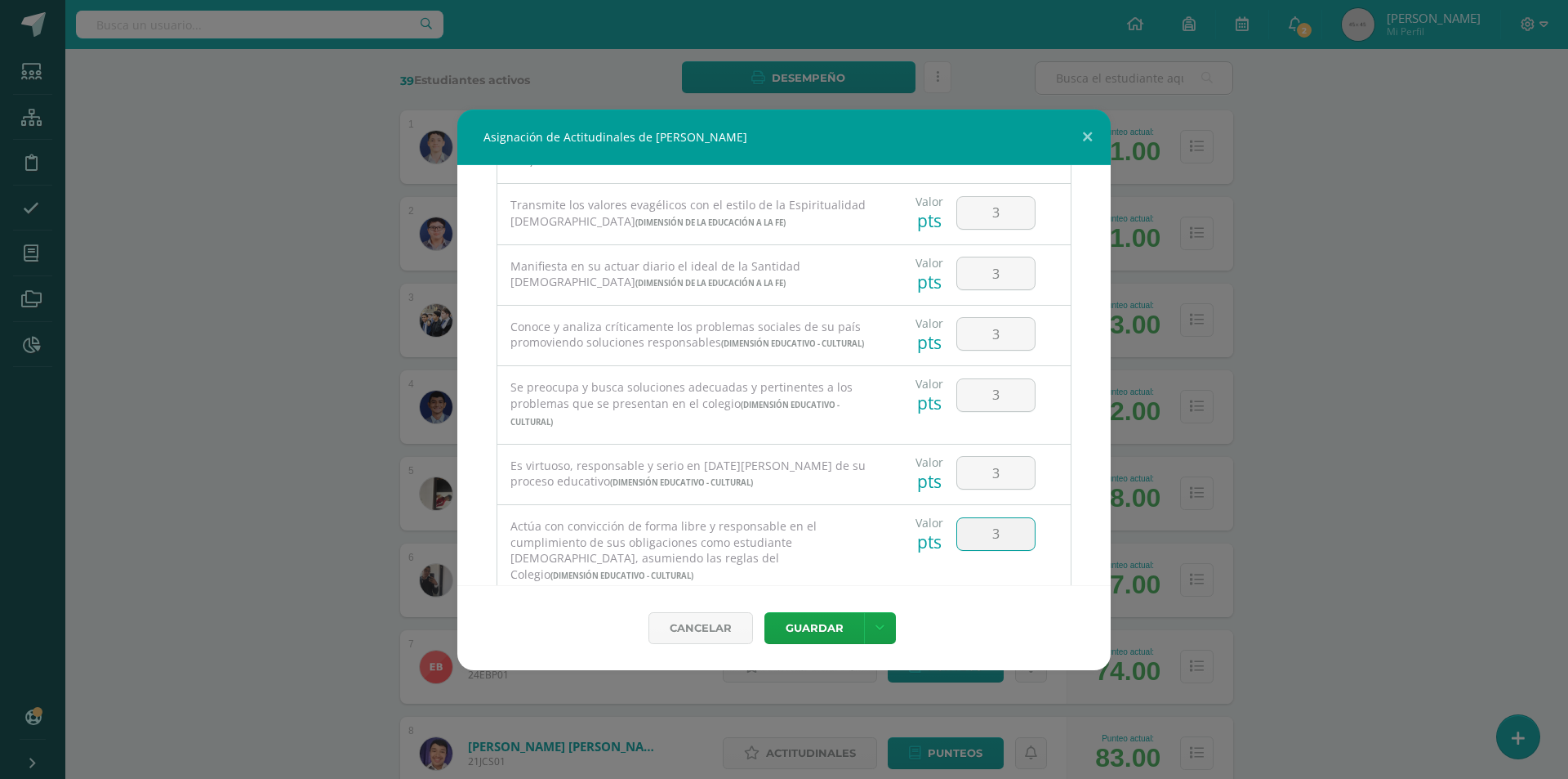
type input "3"
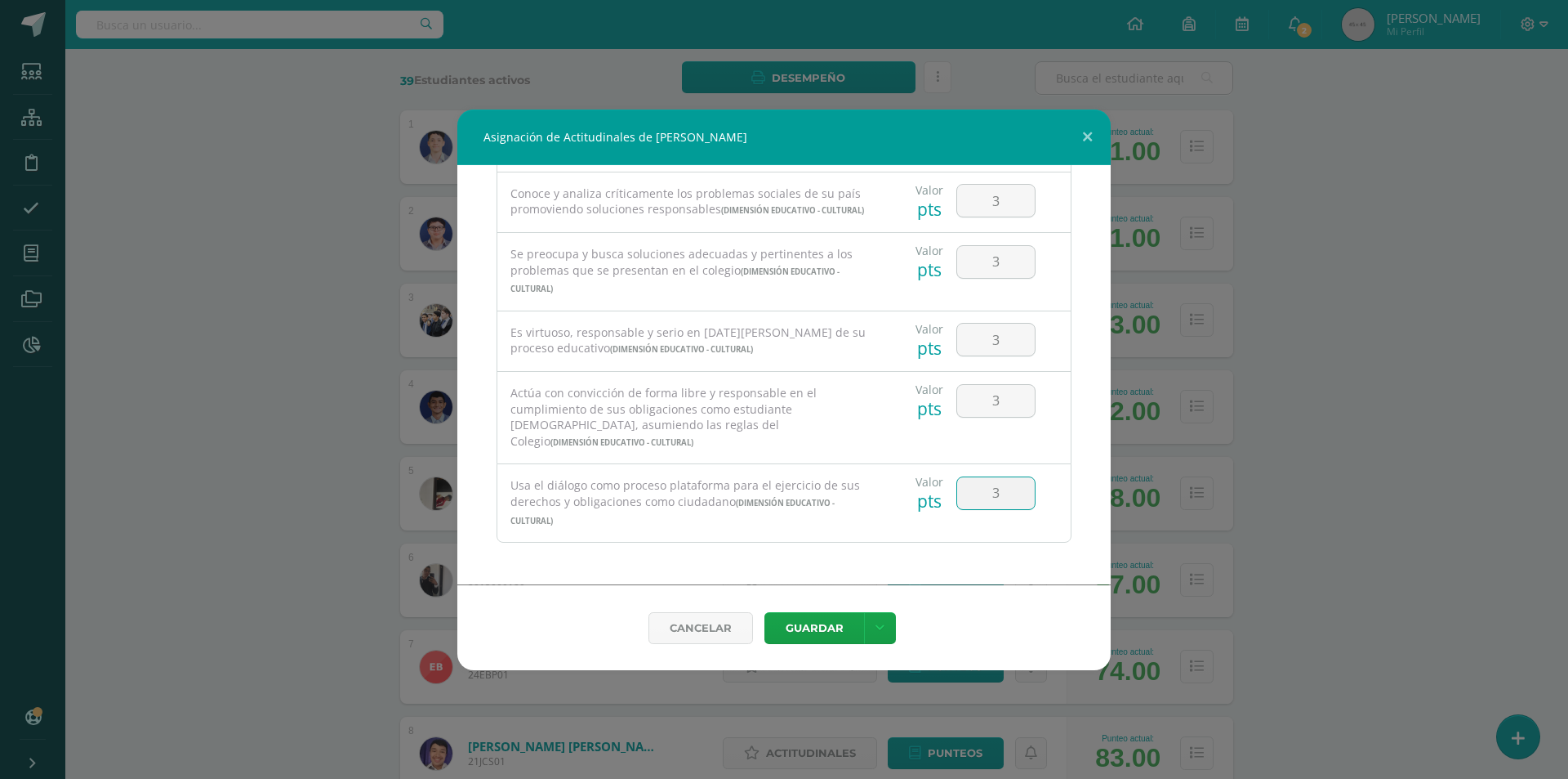
type input "3"
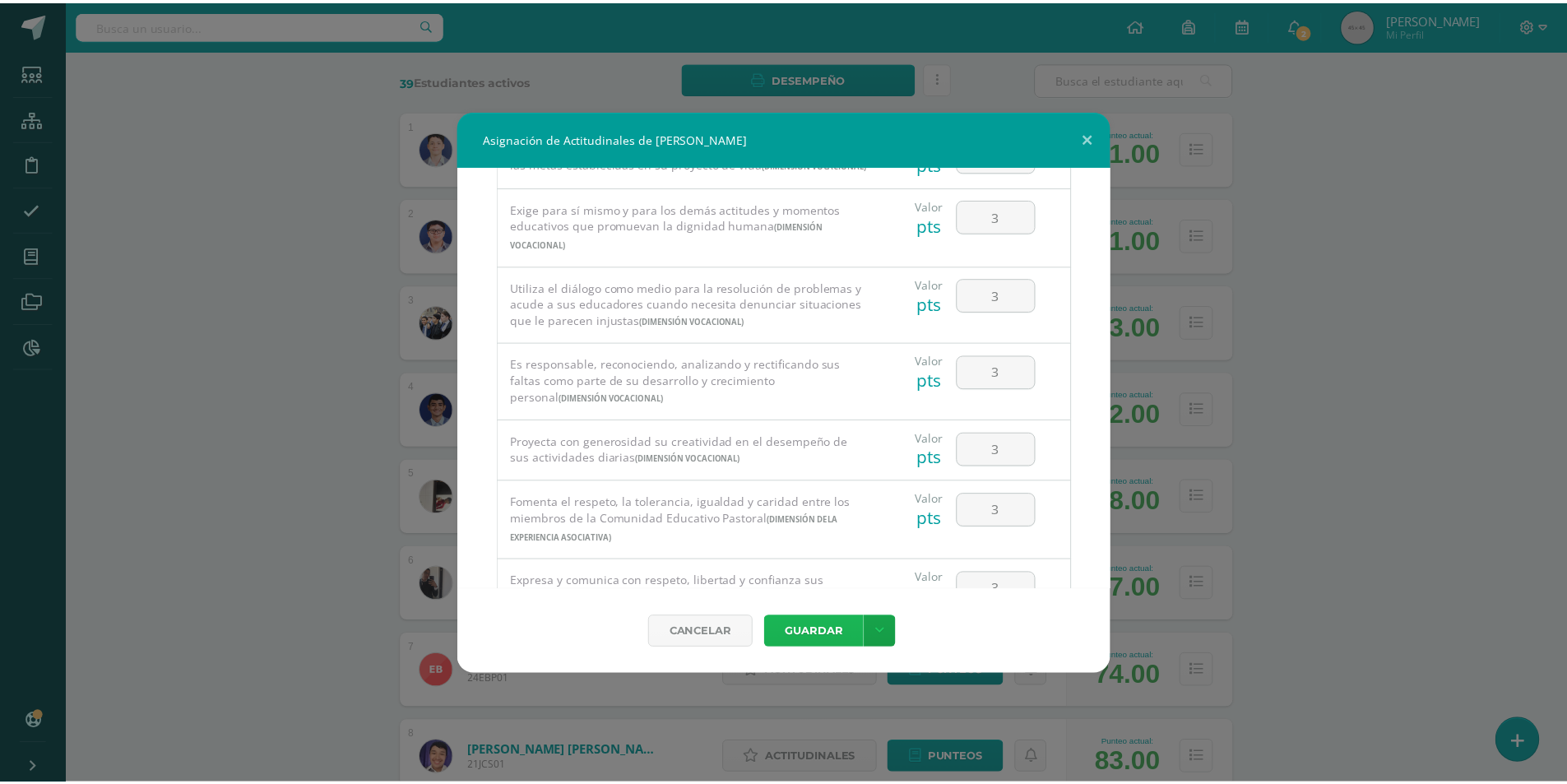
scroll to position [0, 0]
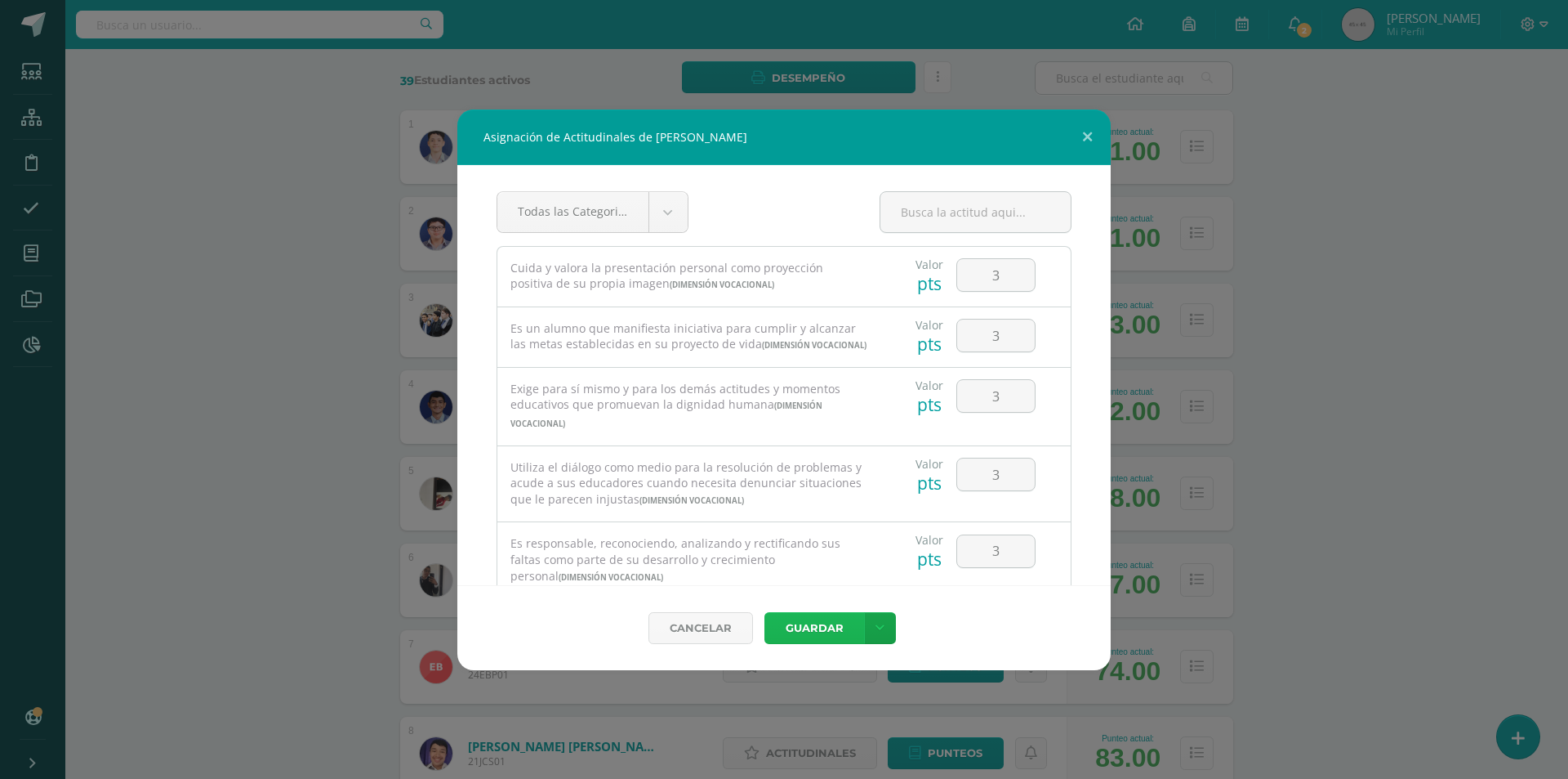
click at [817, 624] on button "Guardar" at bounding box center [814, 627] width 99 height 32
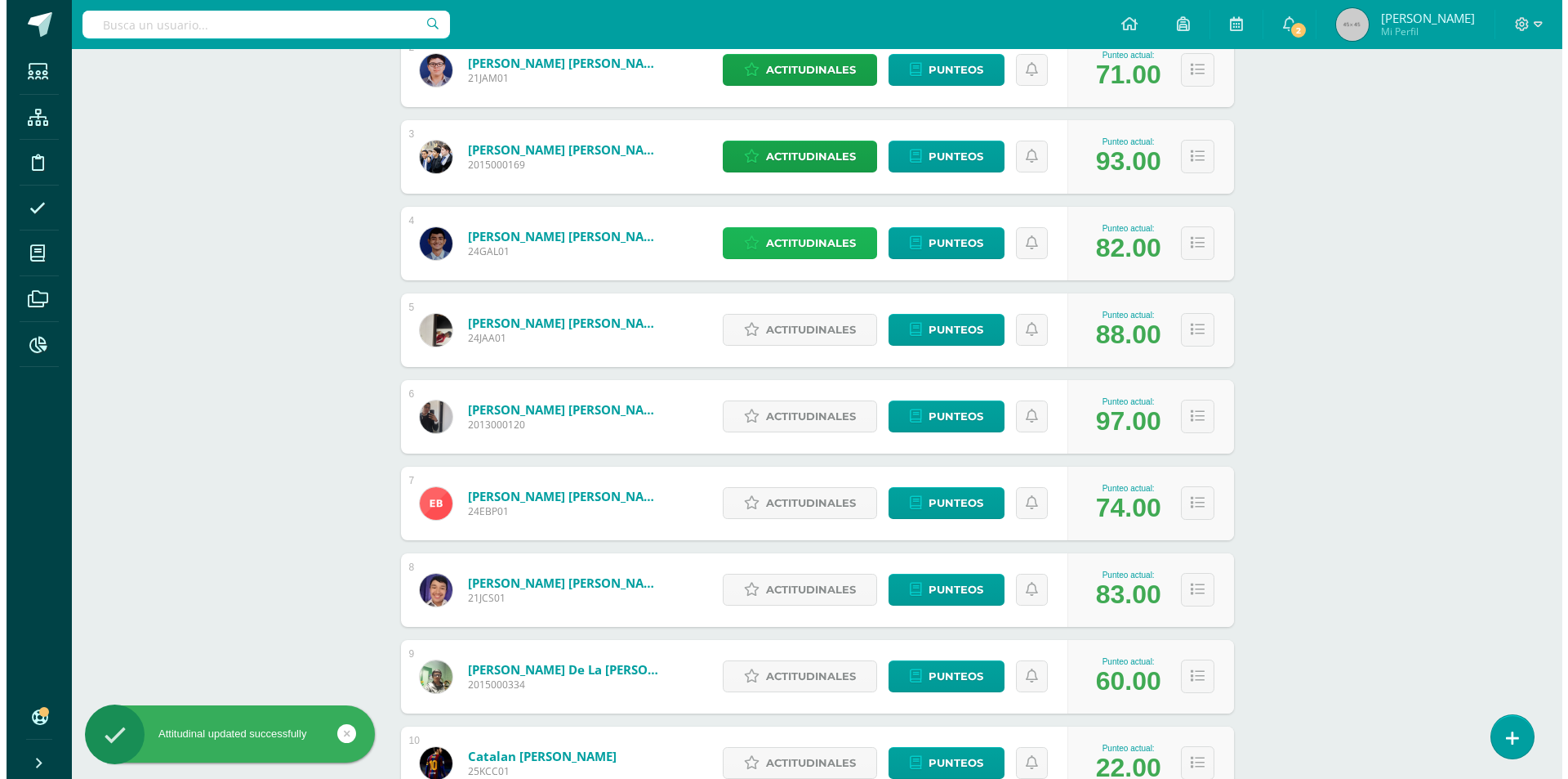
scroll to position [572, 0]
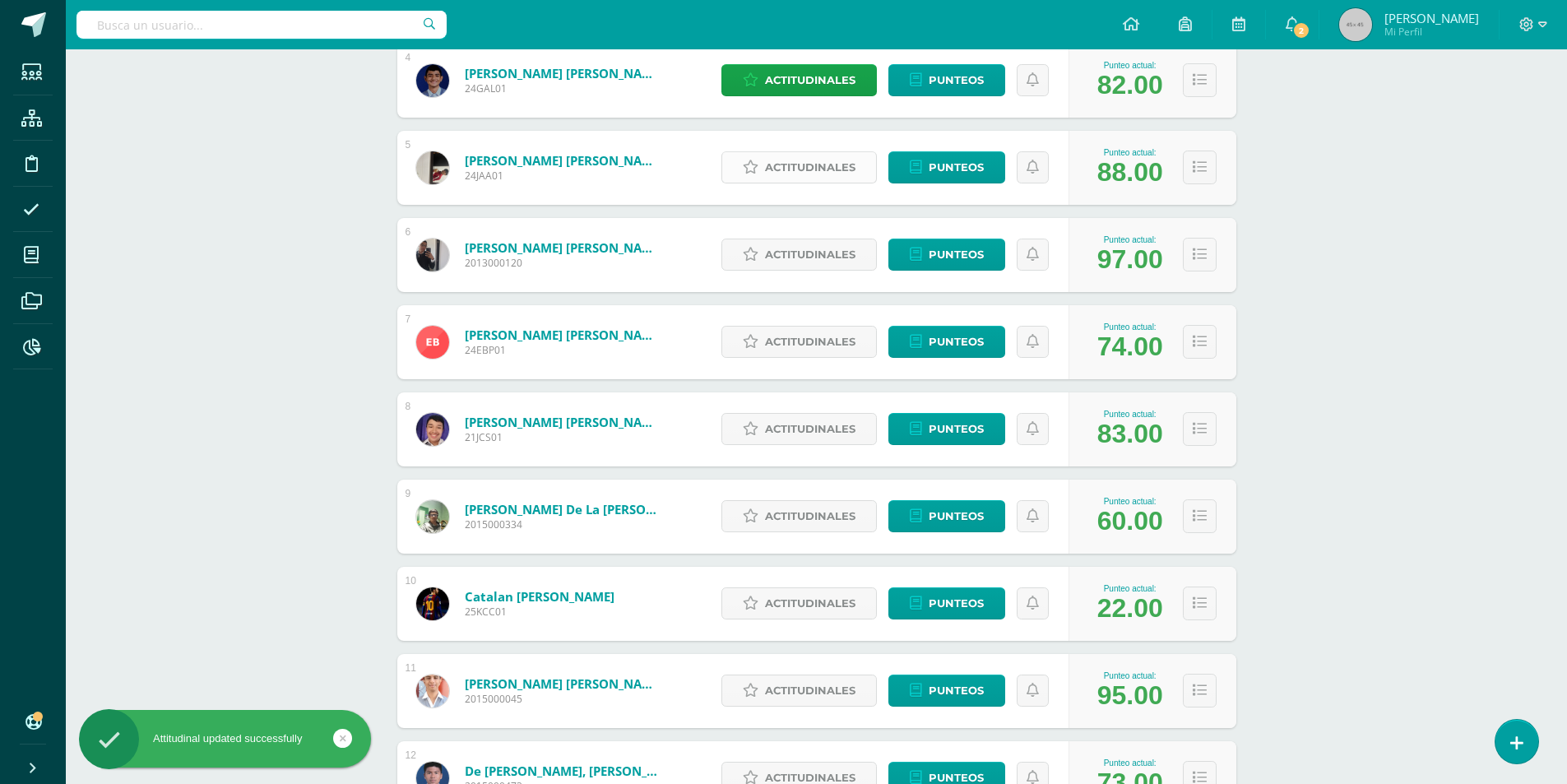
click at [816, 178] on span "Actitudinales" at bounding box center [810, 167] width 91 height 31
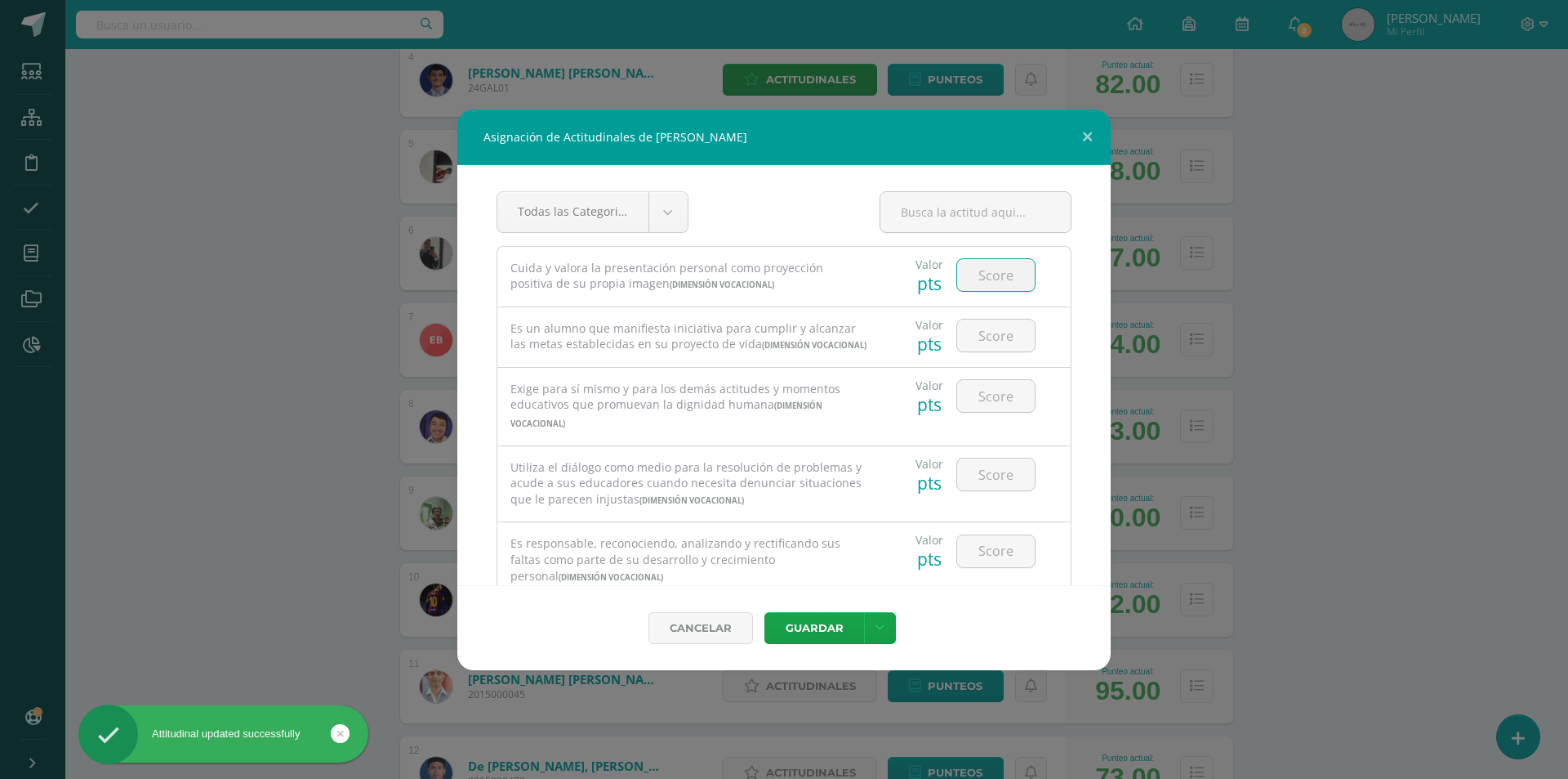
click at [979, 279] on input "number" at bounding box center [996, 275] width 77 height 32
type input "3"
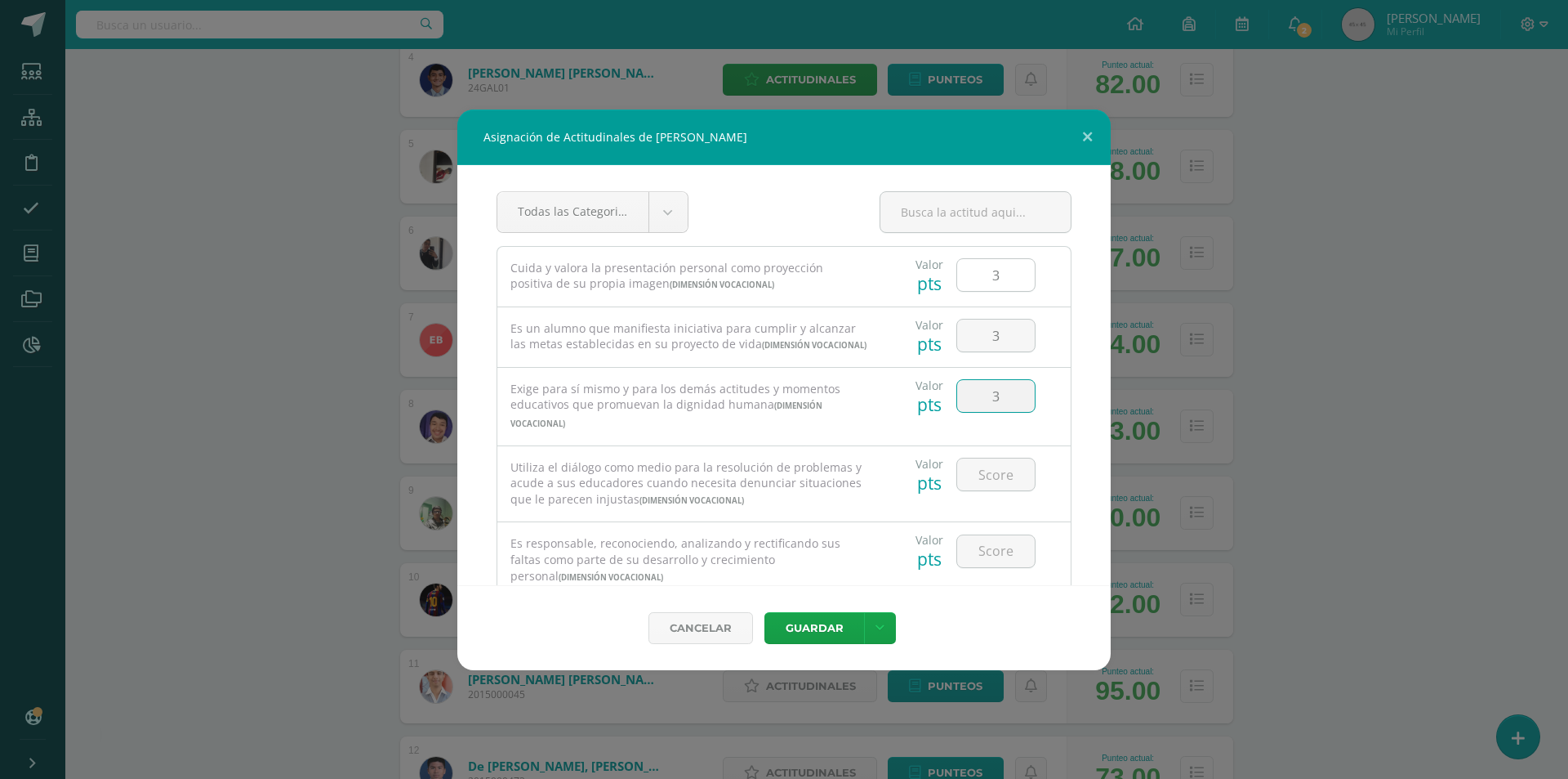
type input "3"
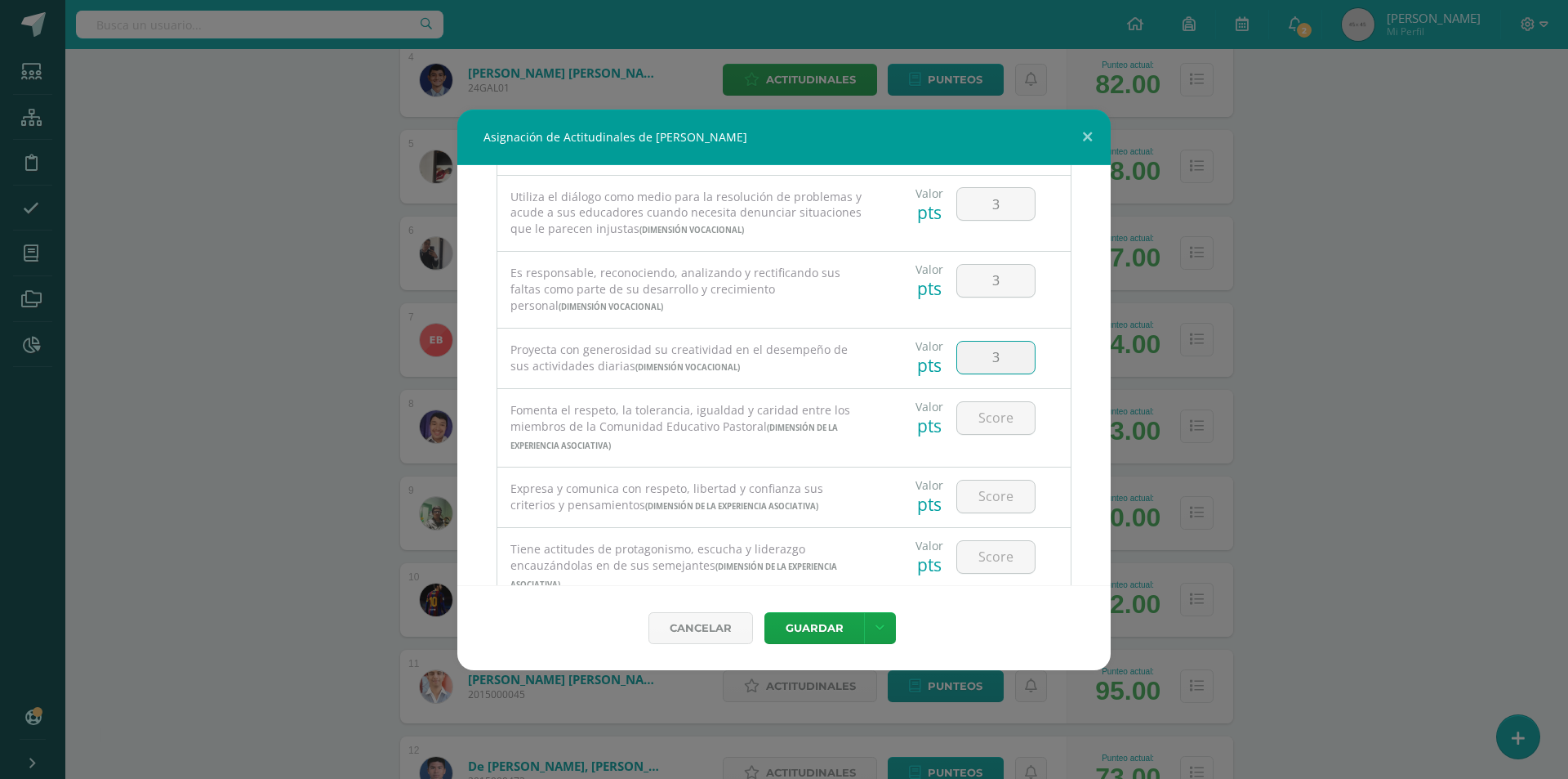
type input "3"
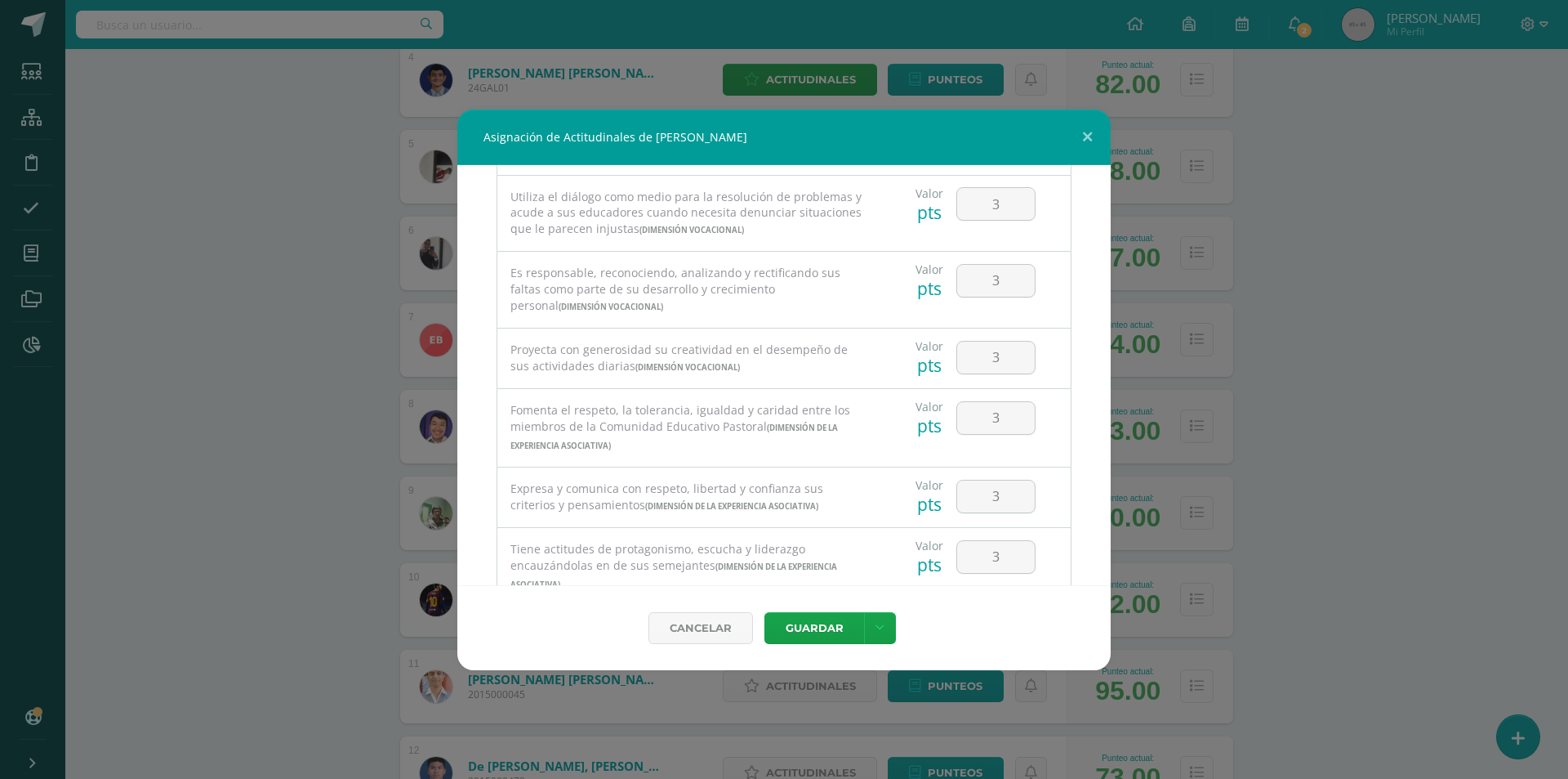
scroll to position [548, 0]
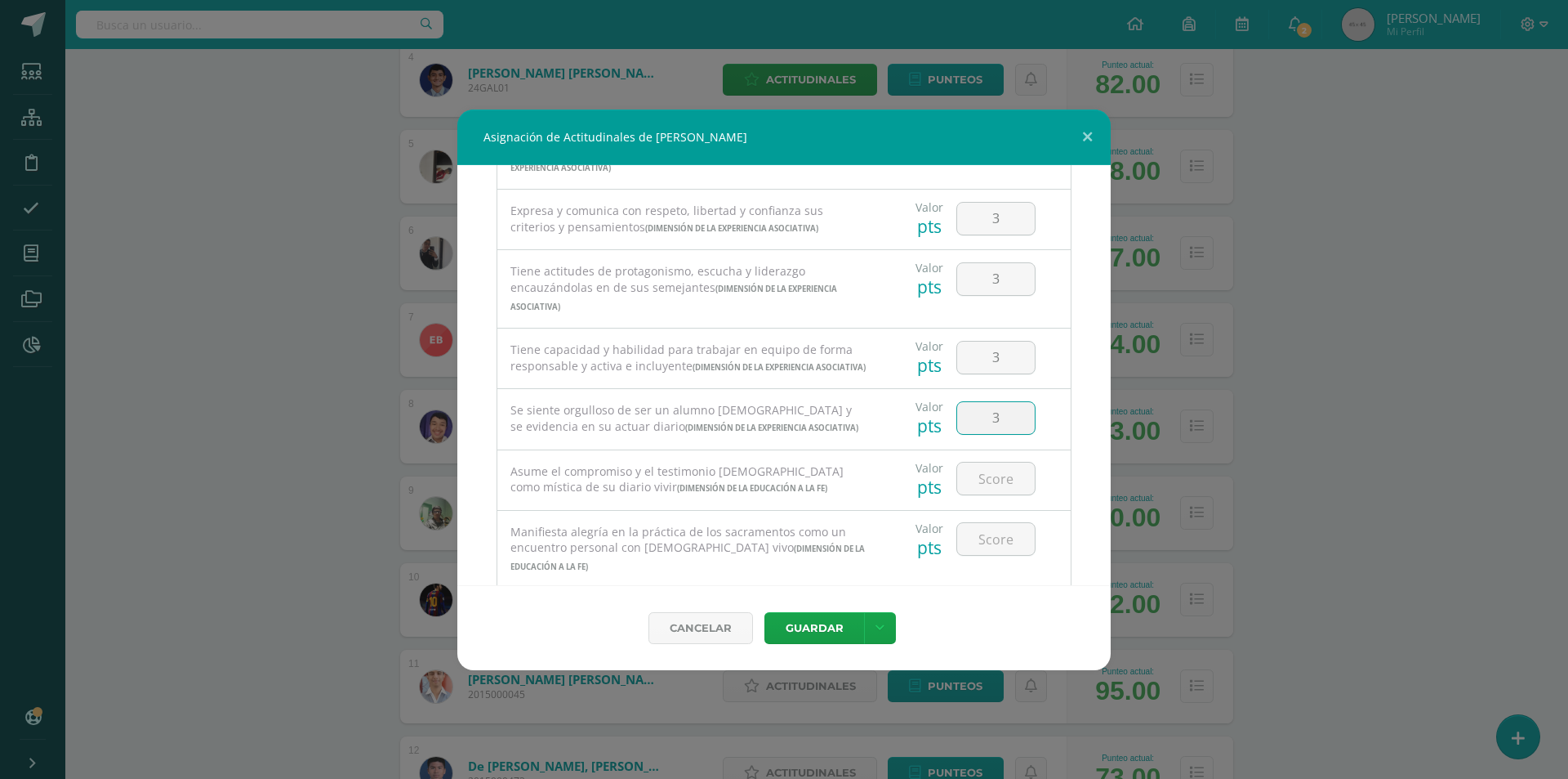
type input "3"
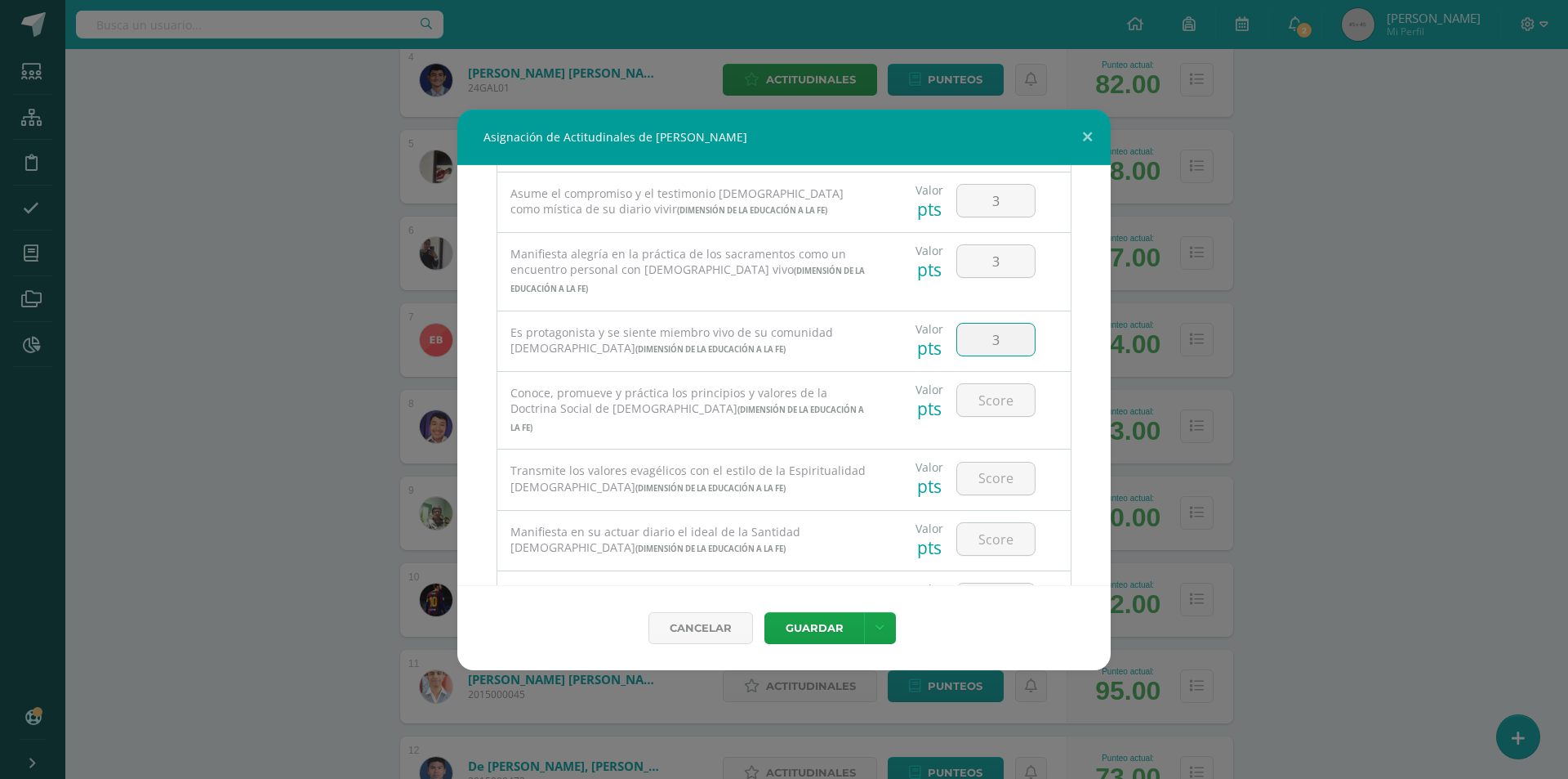
type input "3"
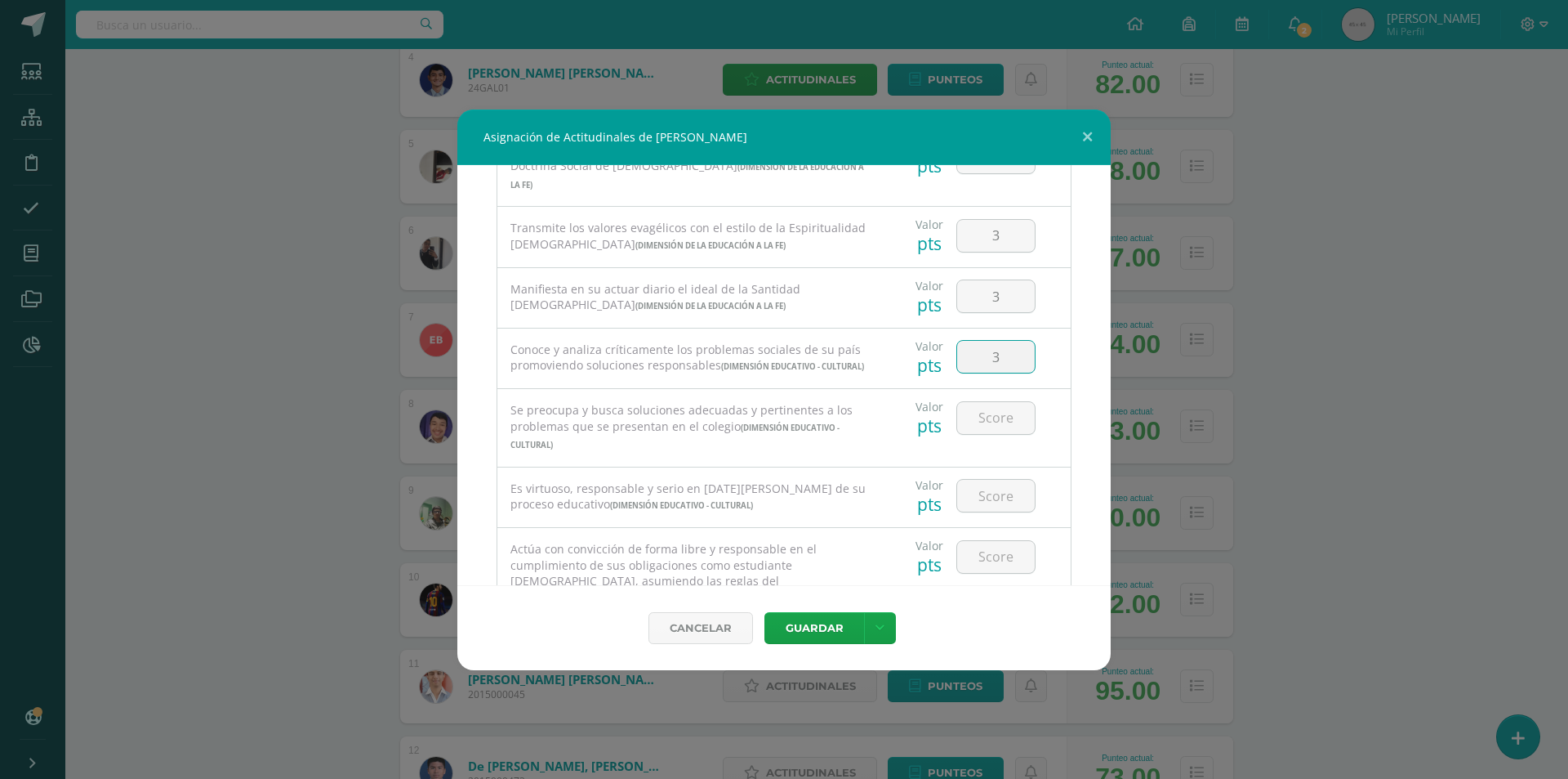
type input "3"
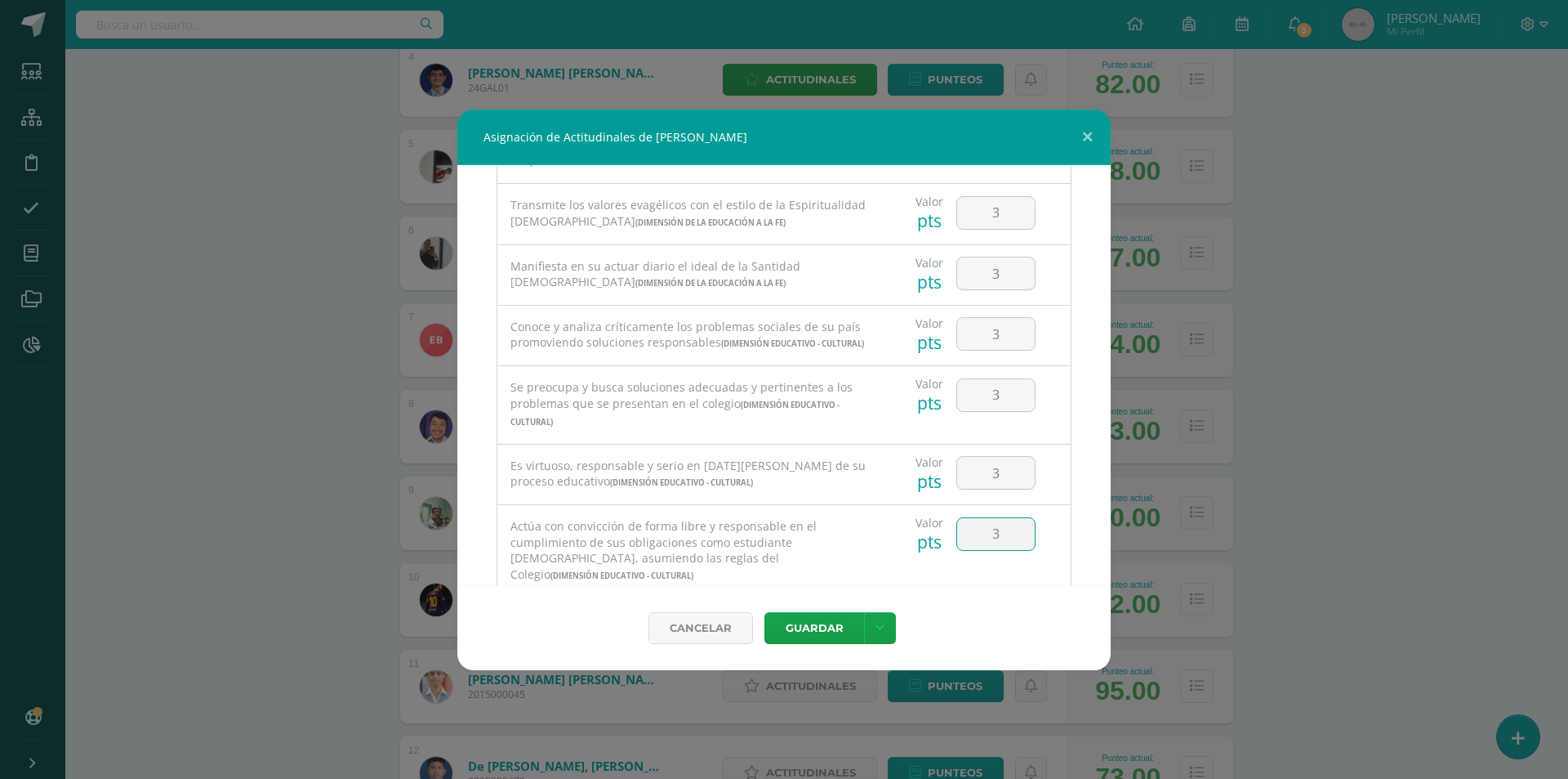
type input "3"
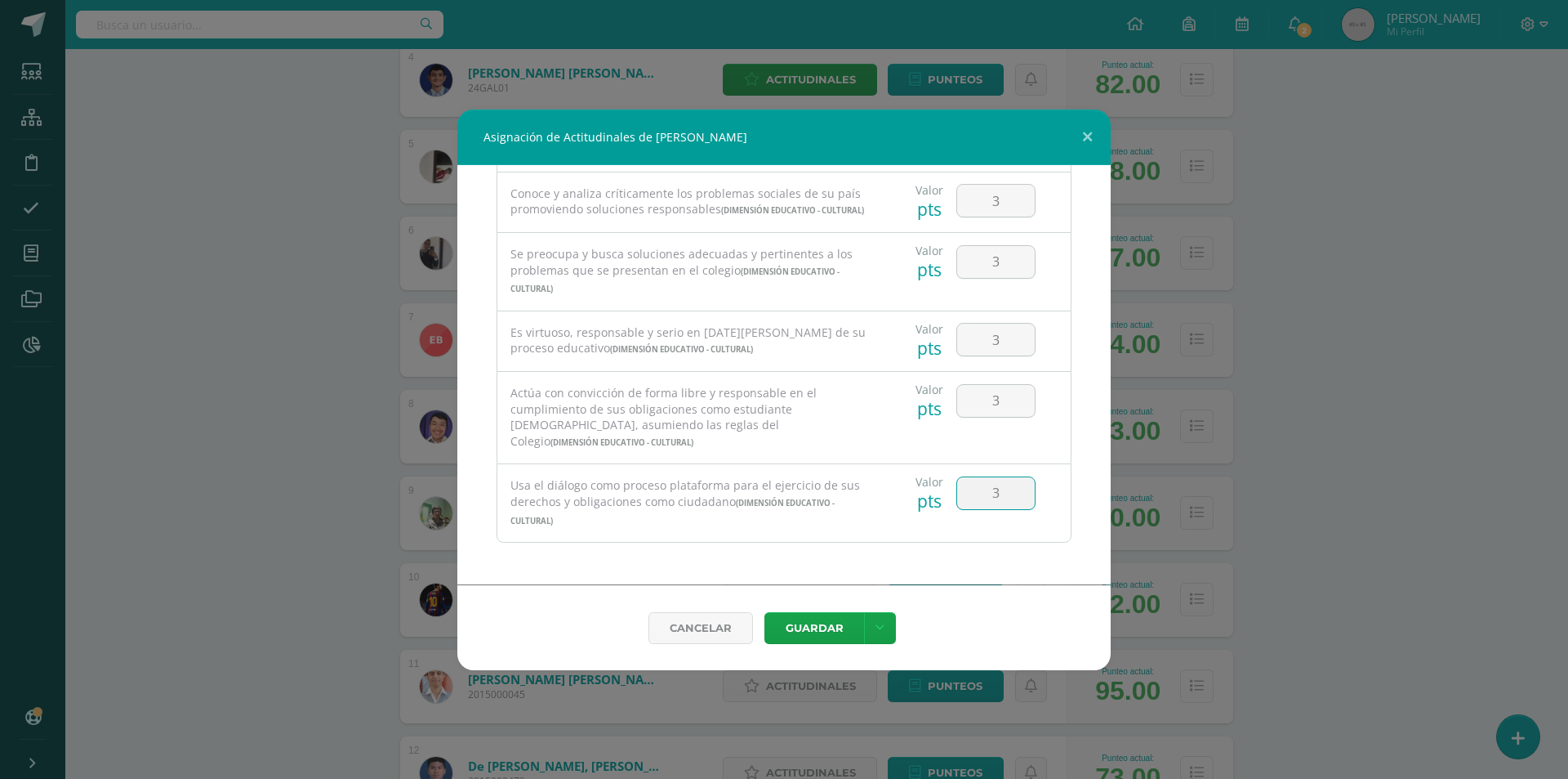
type input "3"
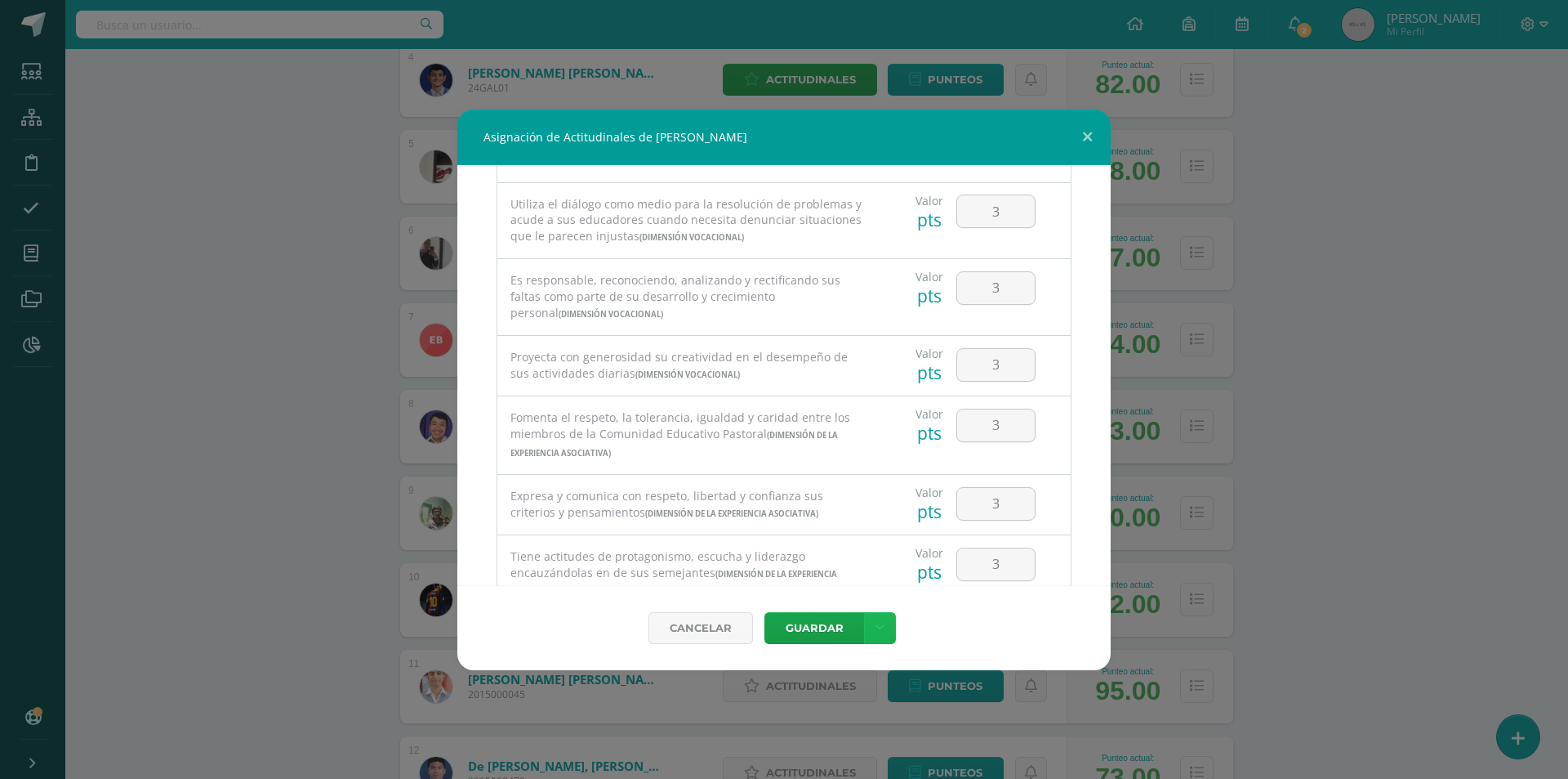
scroll to position [0, 0]
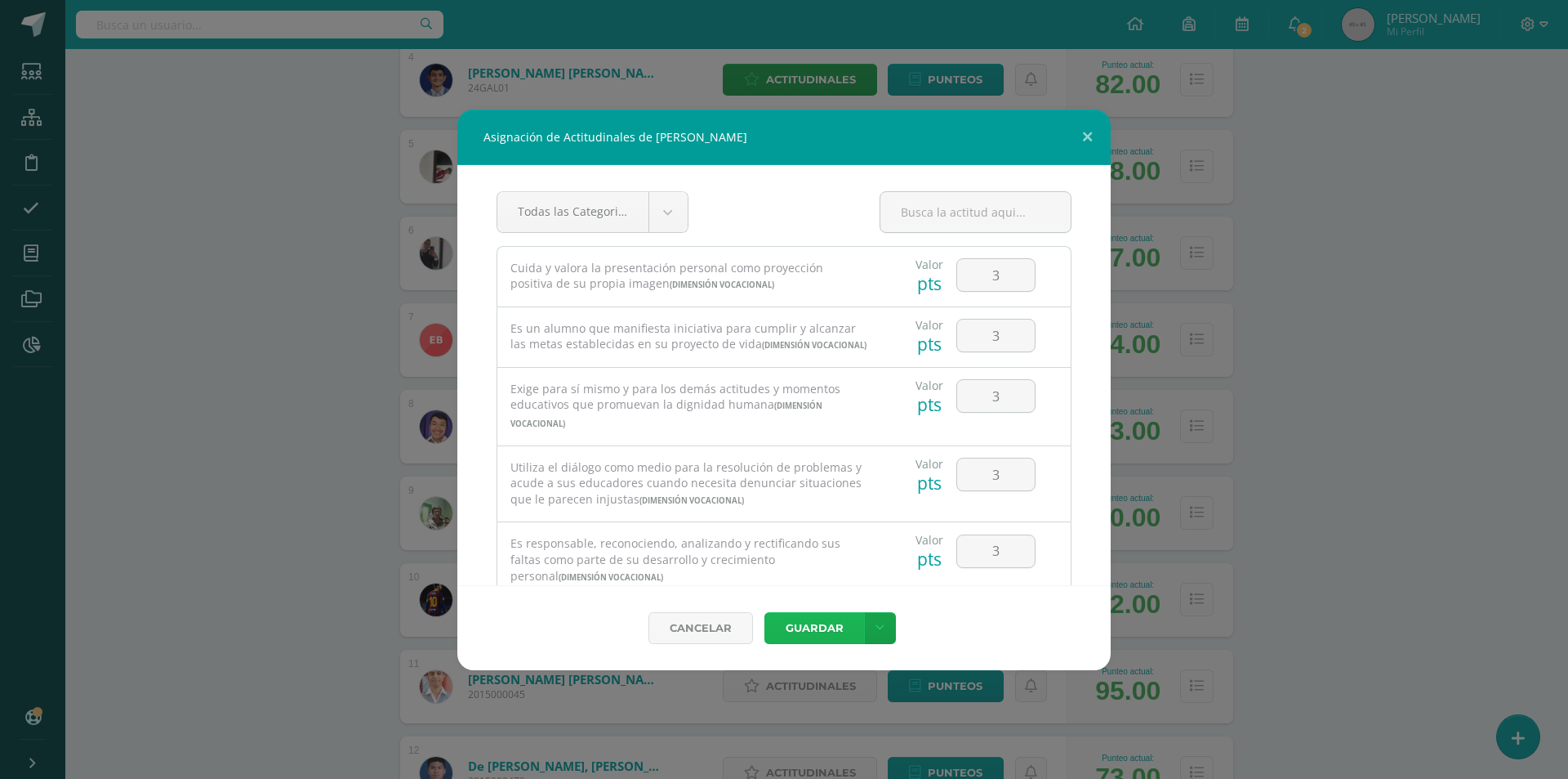
click at [822, 632] on button "Guardar" at bounding box center [814, 627] width 99 height 32
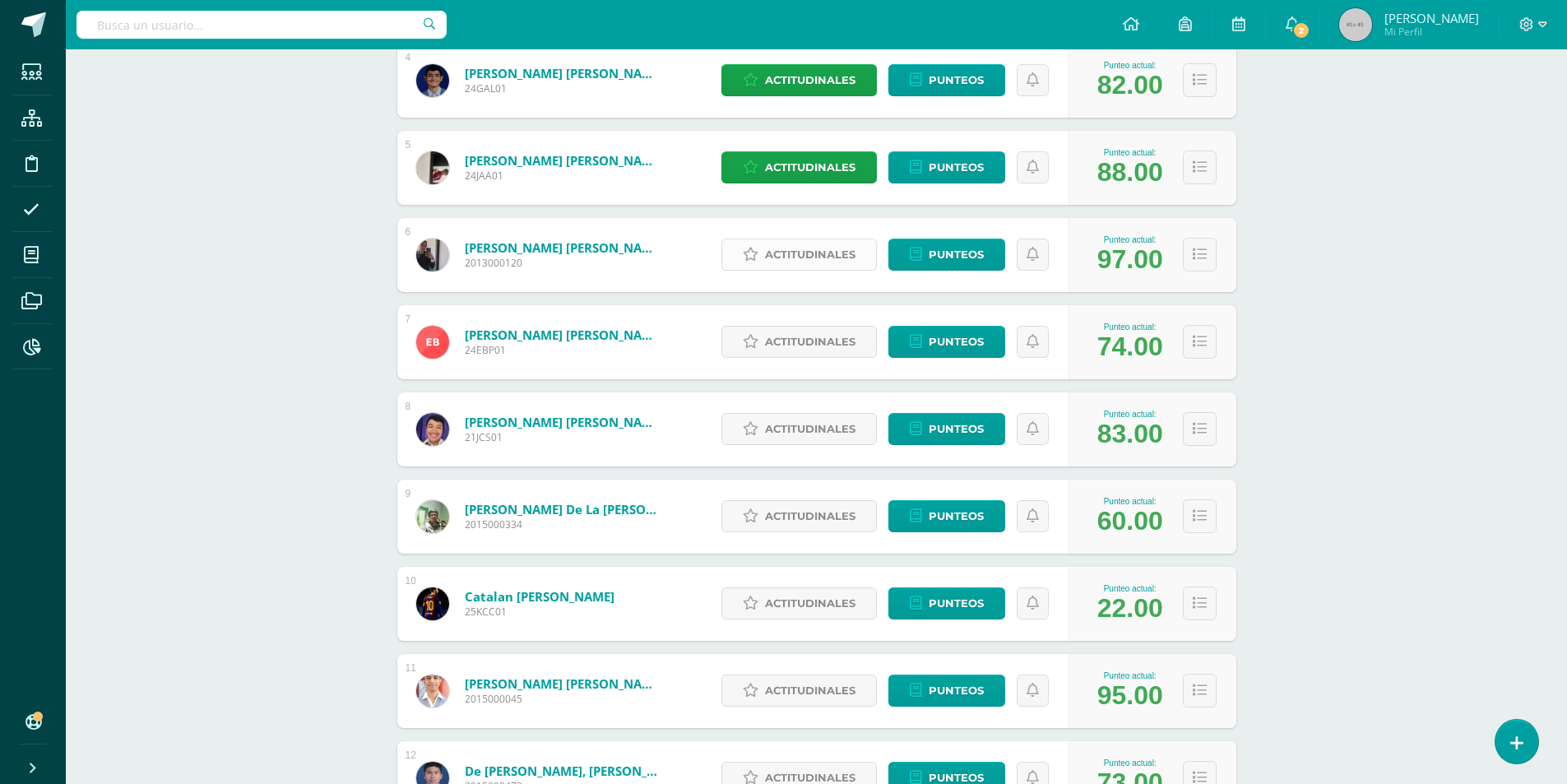
click at [766, 254] on span "Actitudinales" at bounding box center [810, 254] width 91 height 31
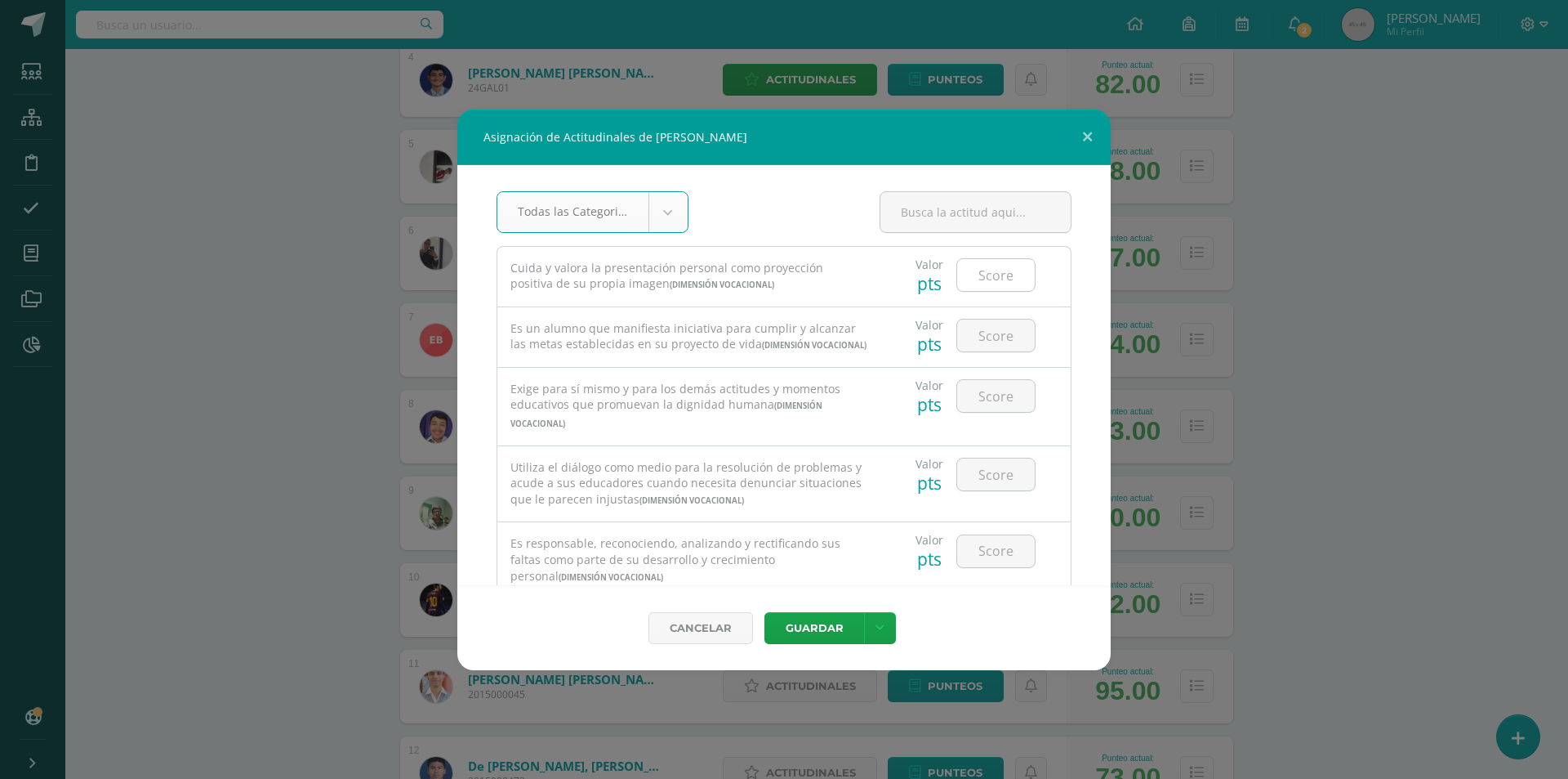
click at [1017, 274] on input "number" at bounding box center [996, 275] width 77 height 32
type input "3"
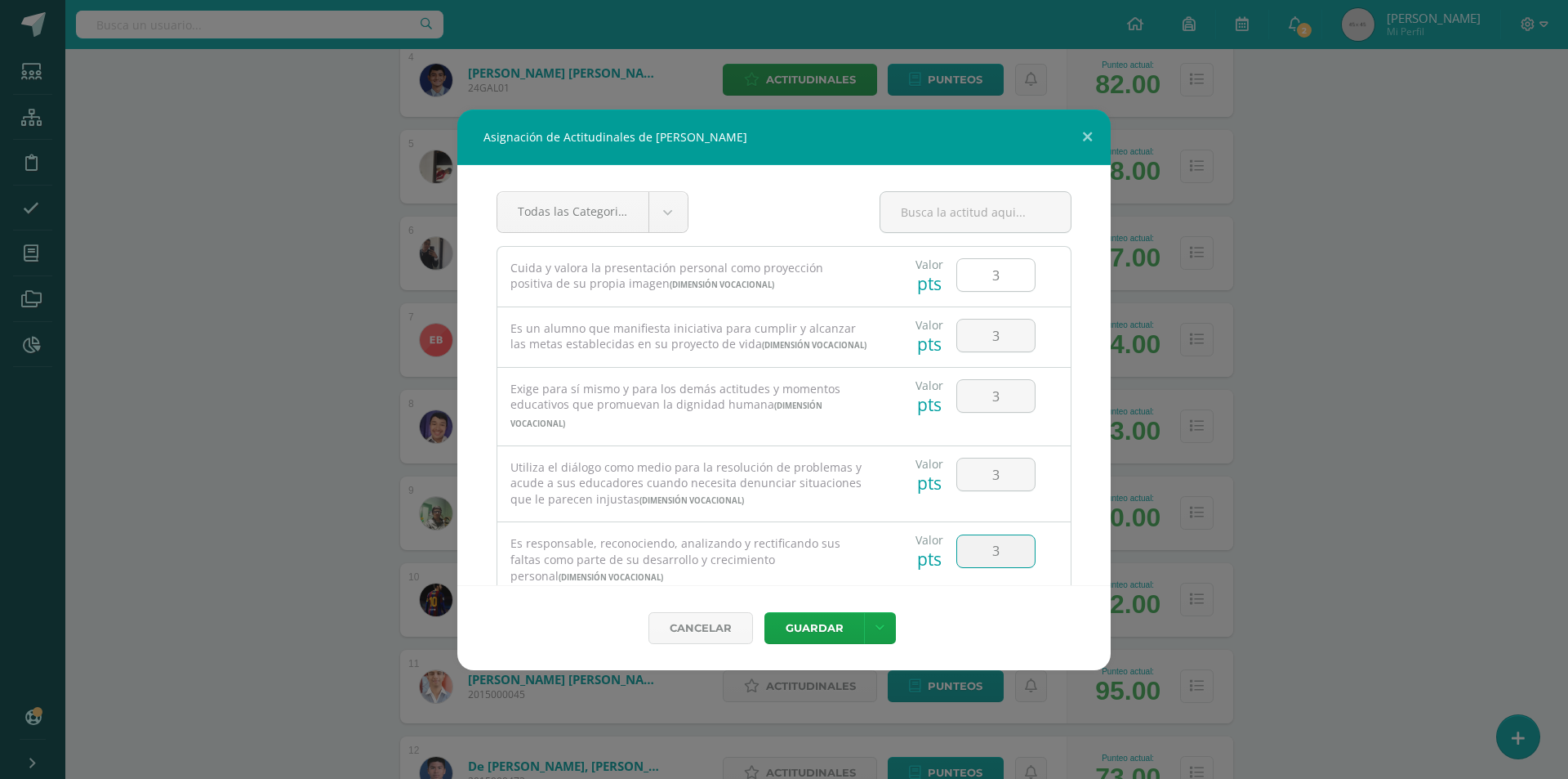
type input "3"
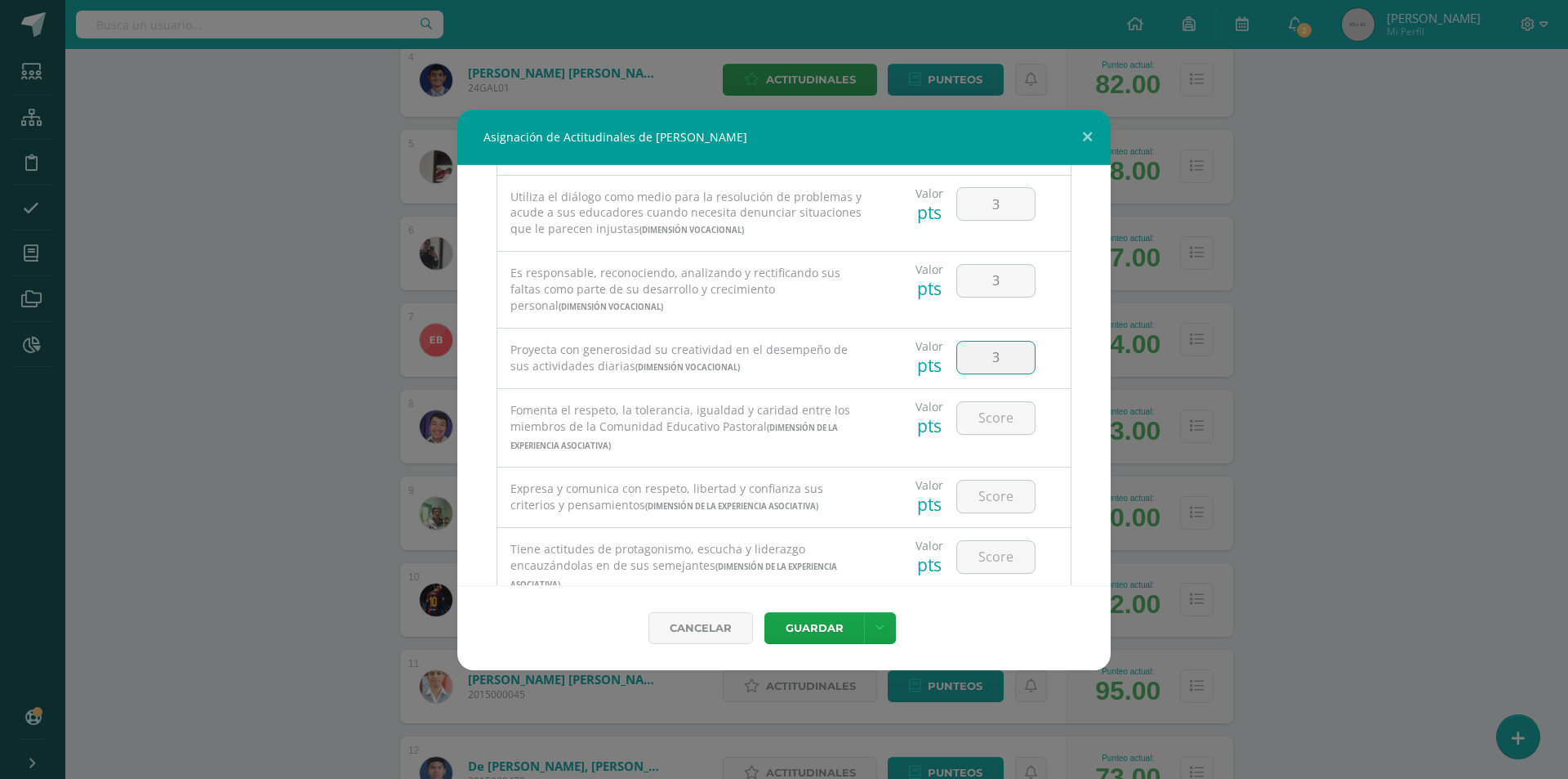
type input "3"
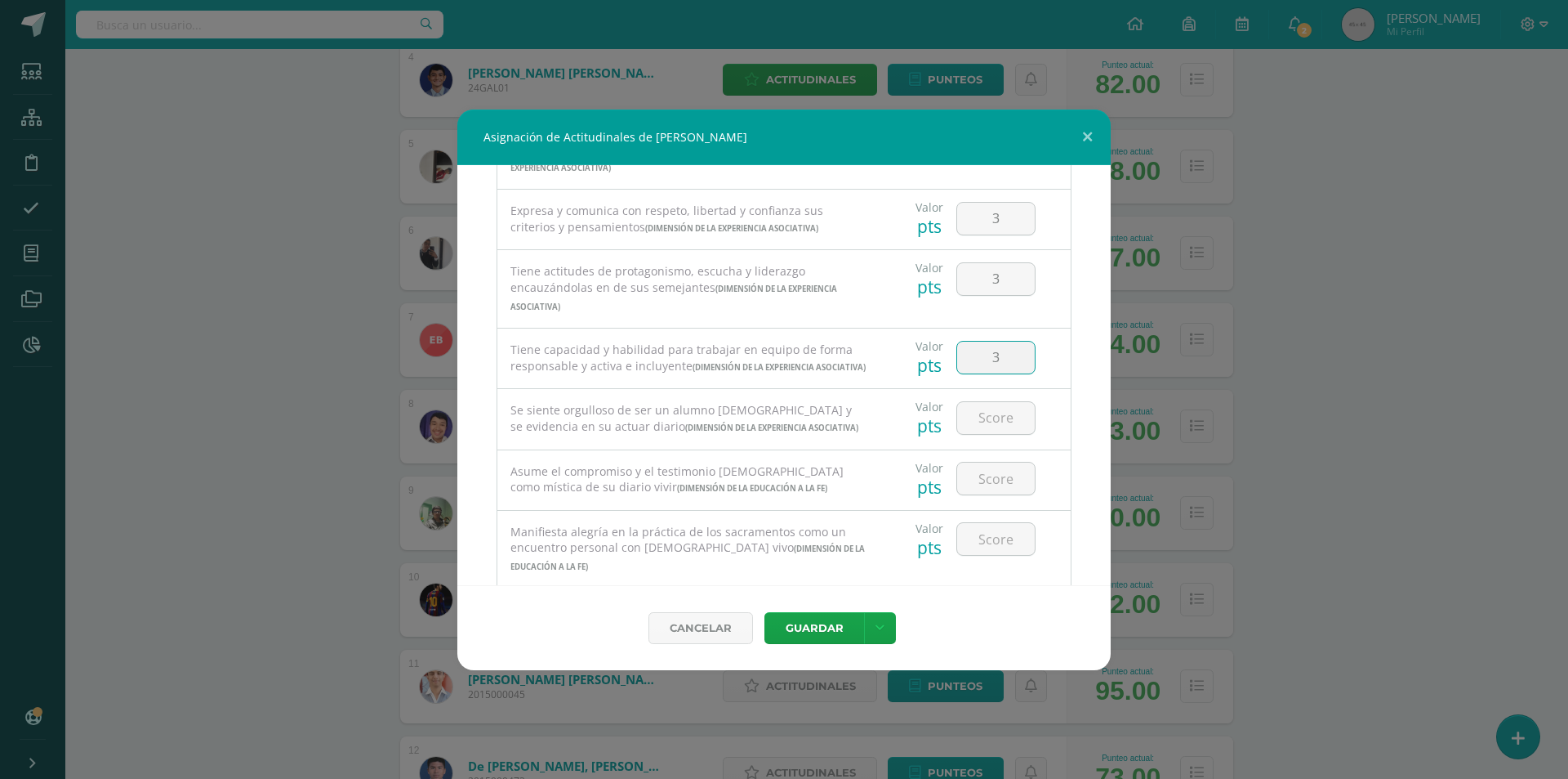
type input "3"
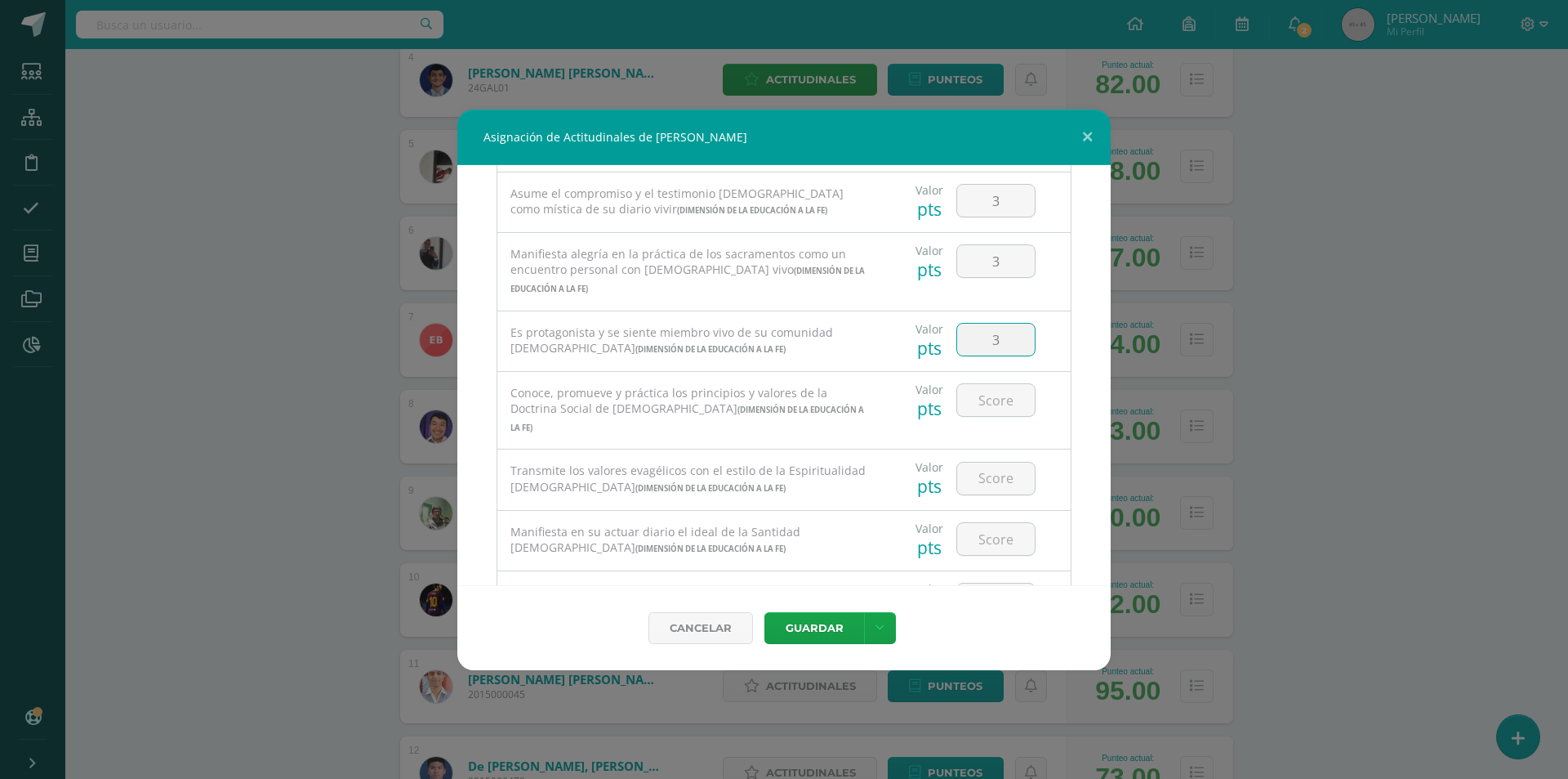
type input "3"
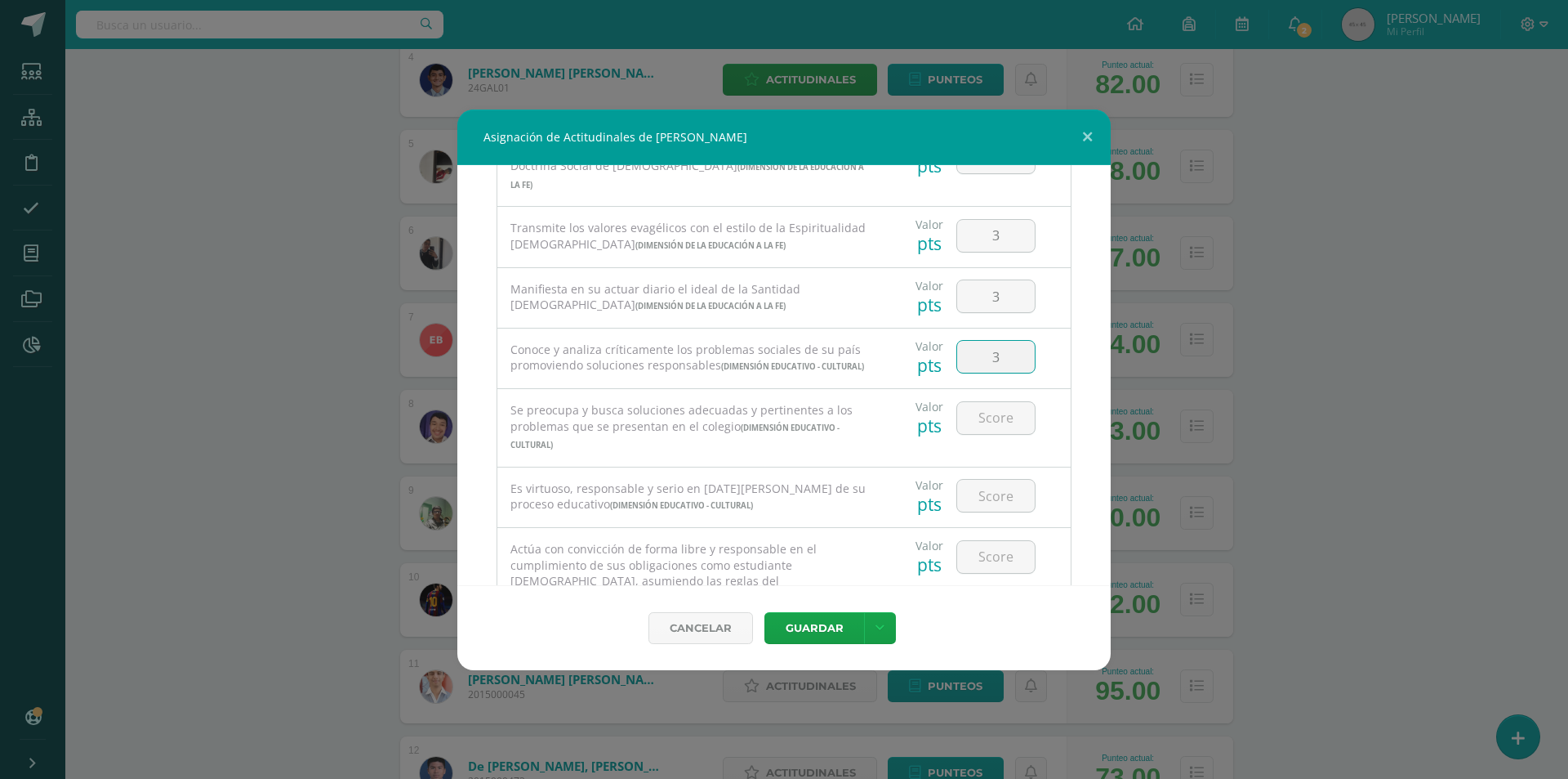
type input "3"
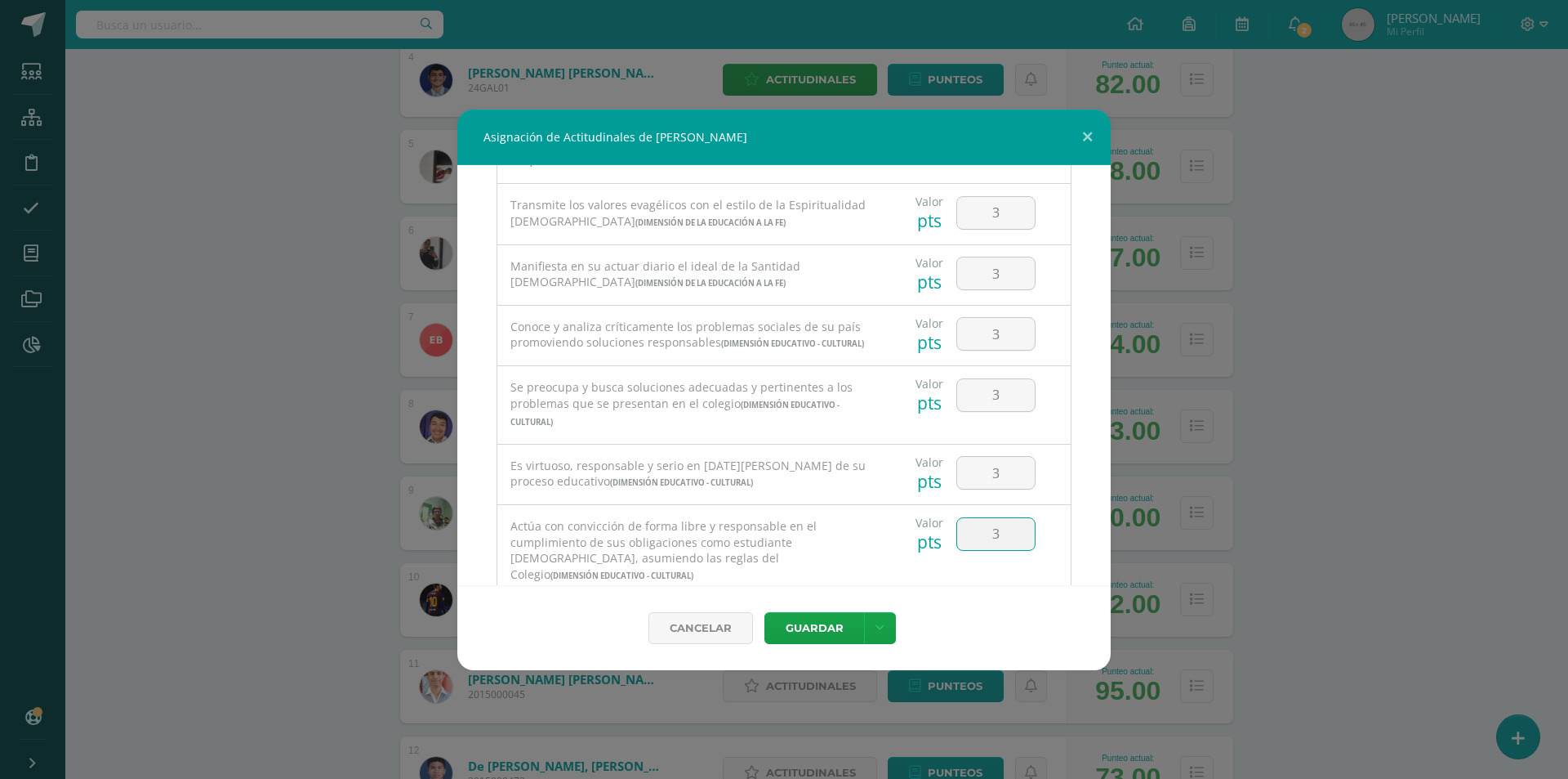
type input "3"
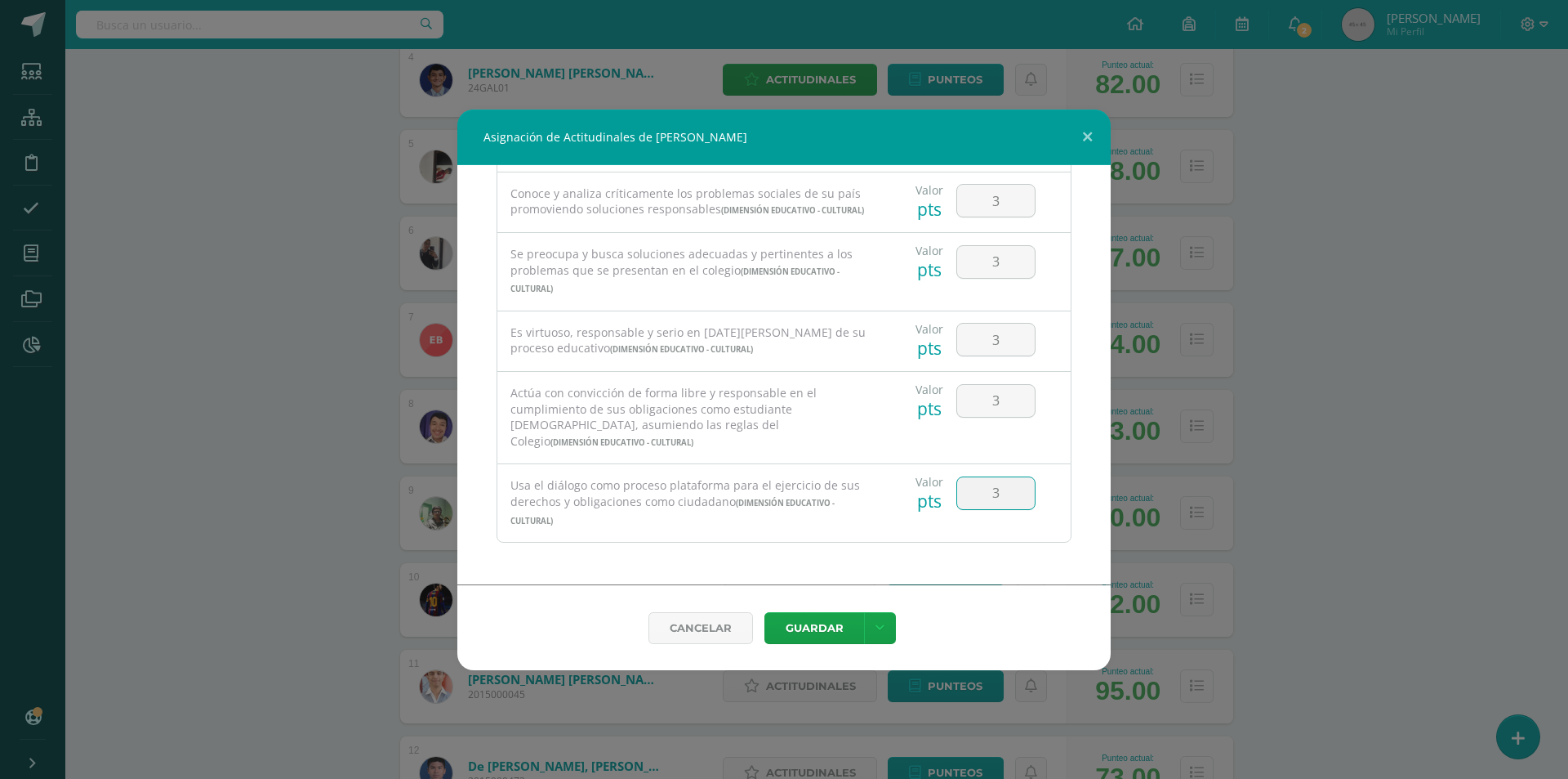
type input "3"
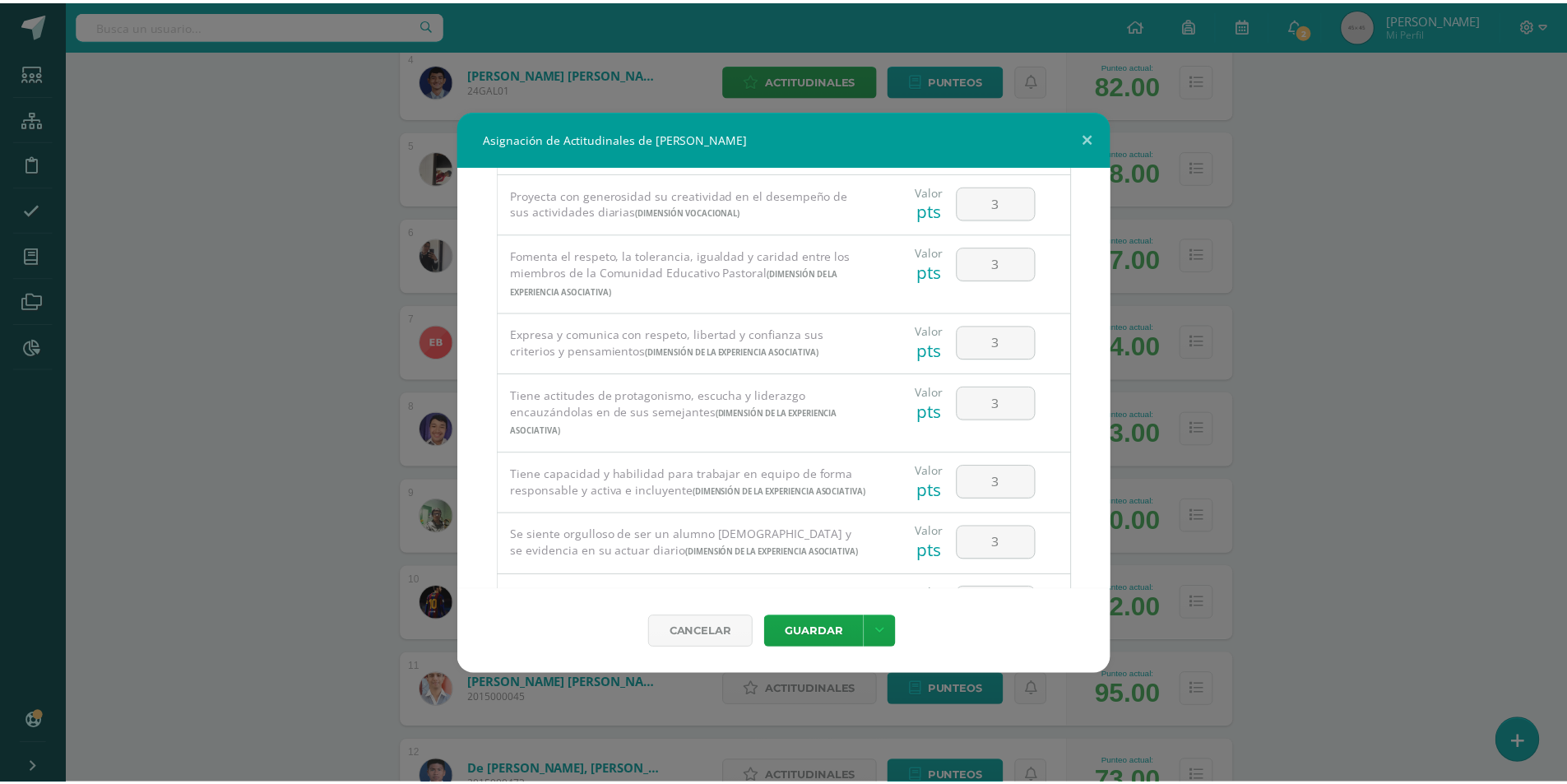
scroll to position [0, 0]
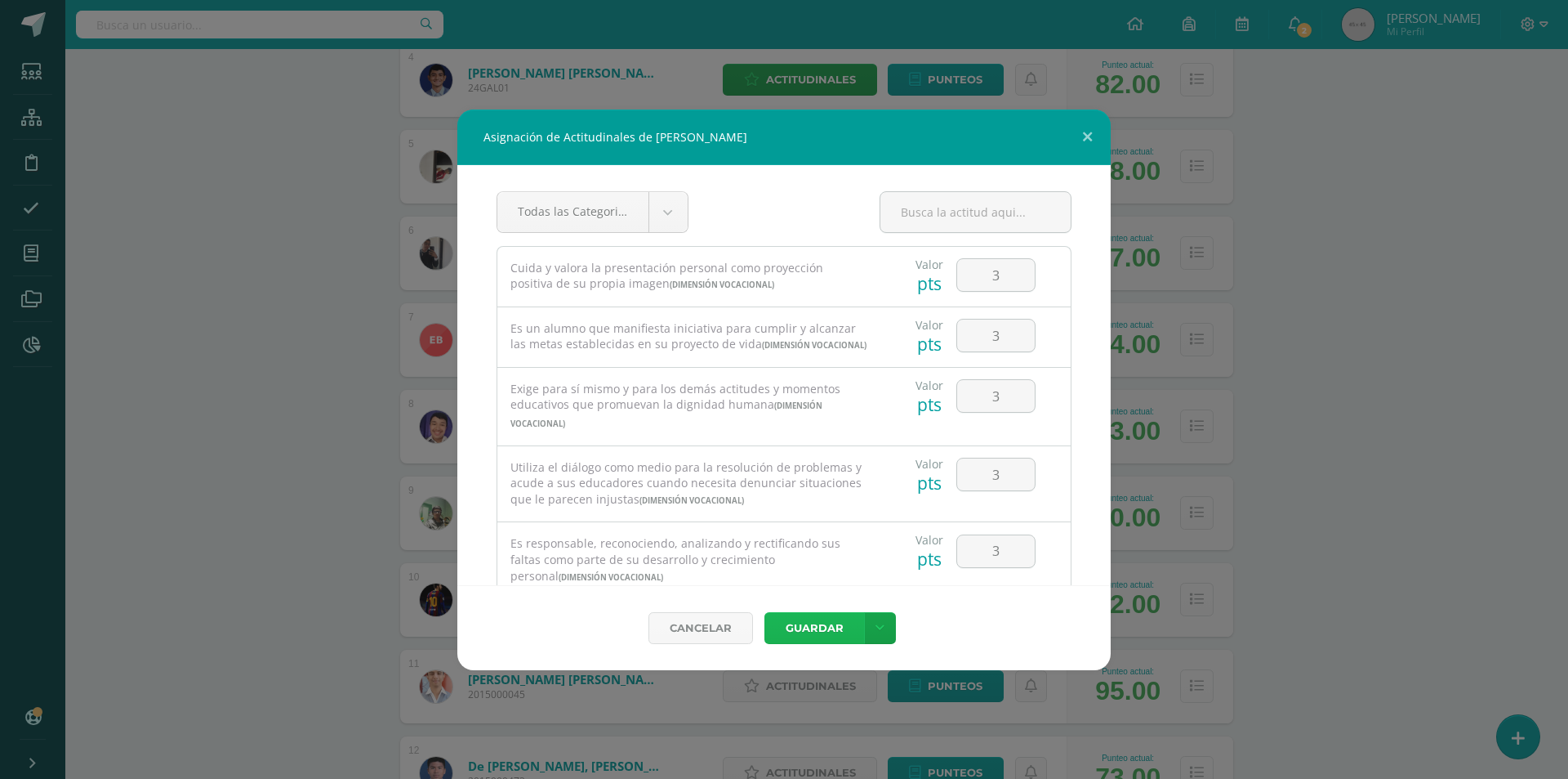
click at [810, 630] on button "Guardar" at bounding box center [814, 627] width 99 height 32
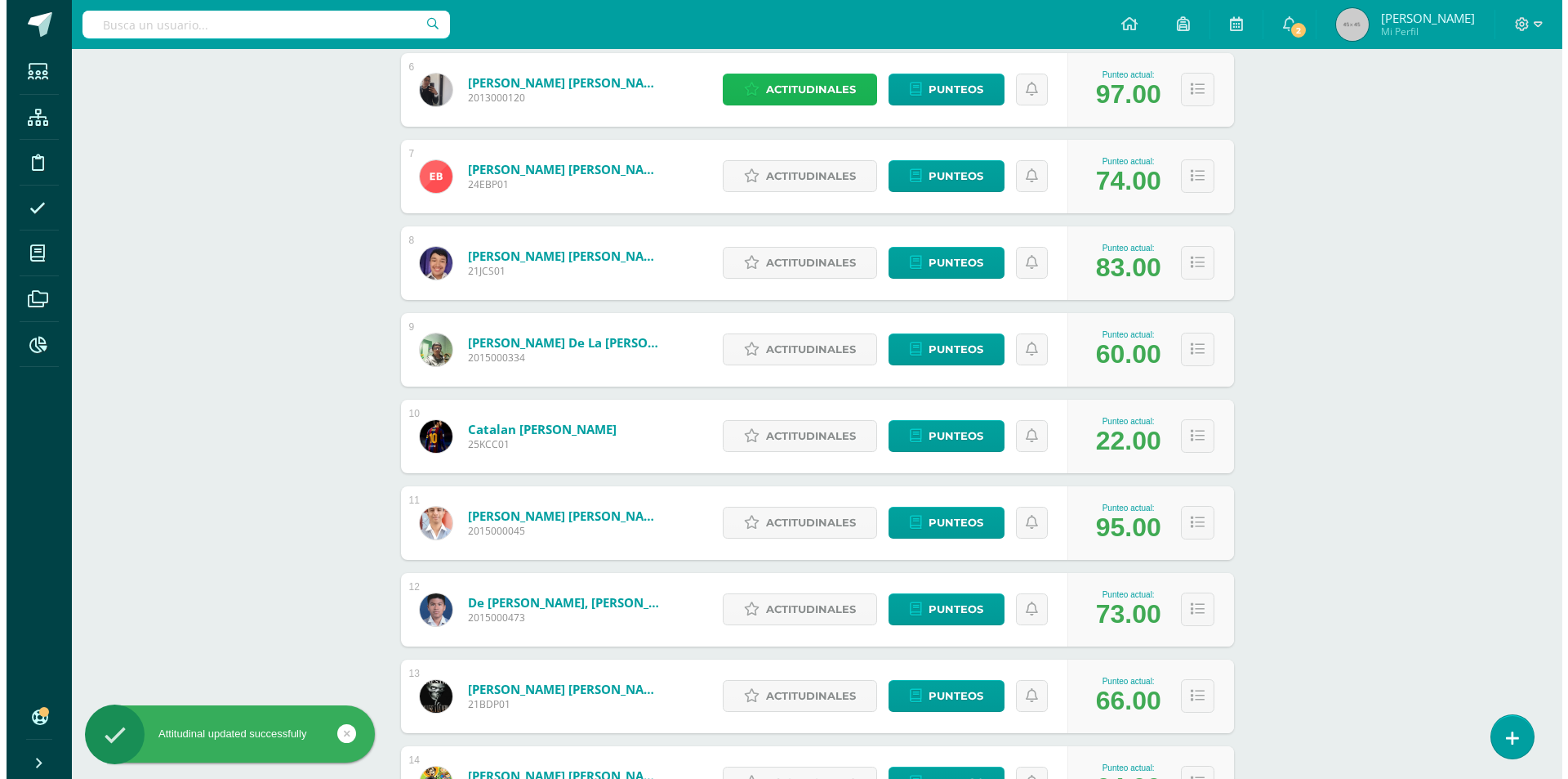
scroll to position [817, 0]
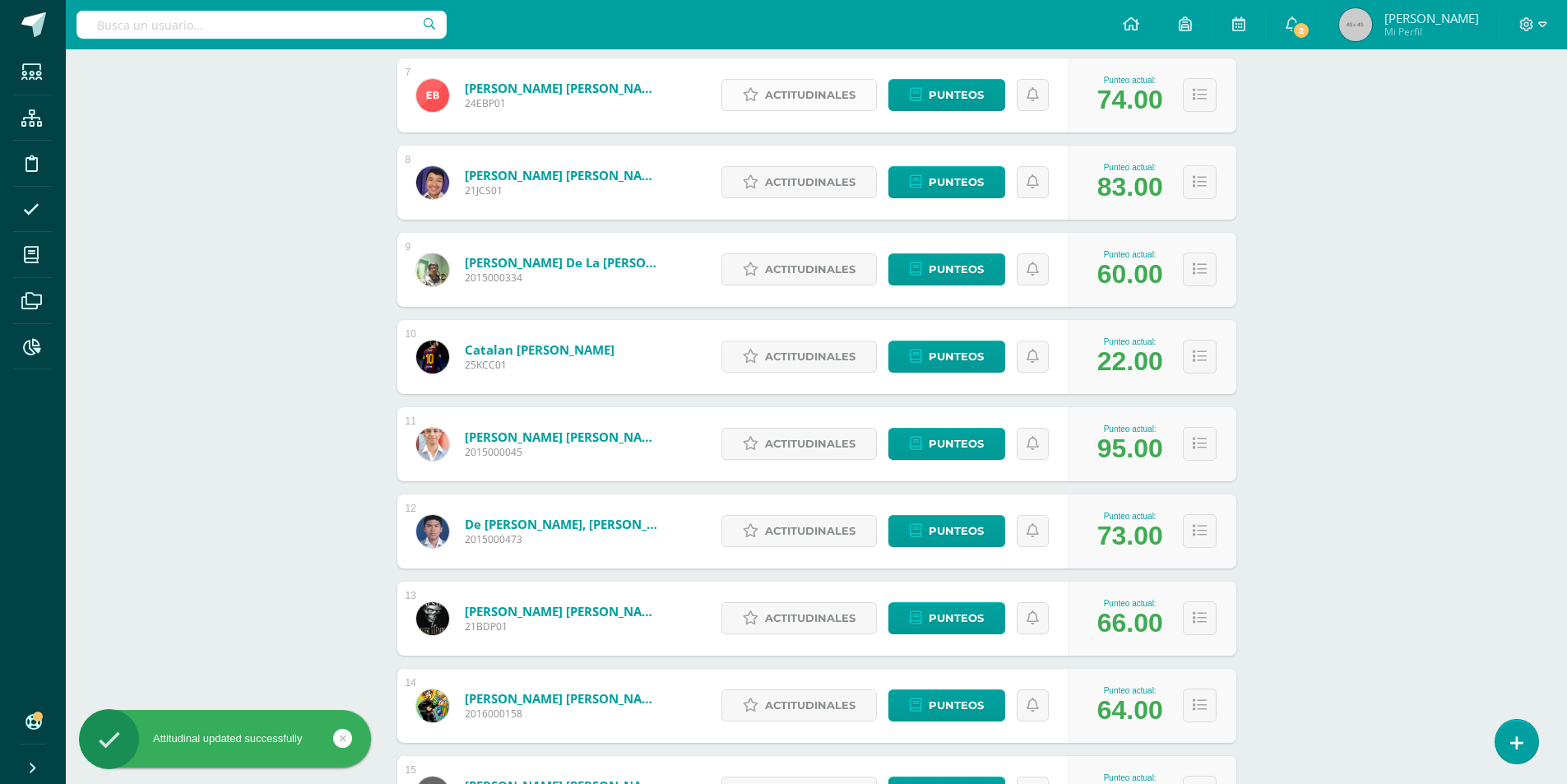
click at [809, 94] on span "Actitudinales" at bounding box center [810, 94] width 91 height 31
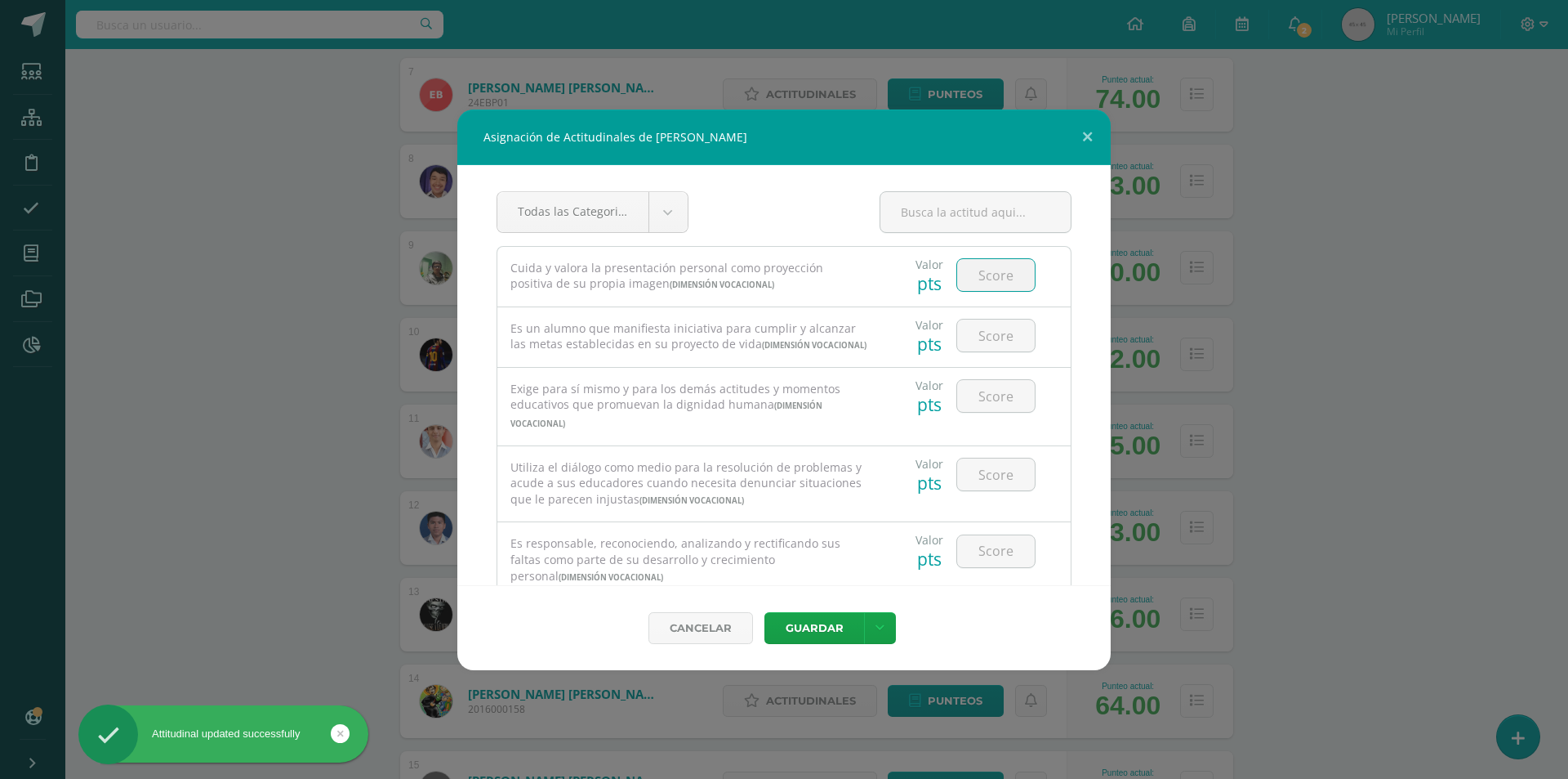
click at [968, 279] on input "number" at bounding box center [996, 275] width 77 height 32
type input "3"
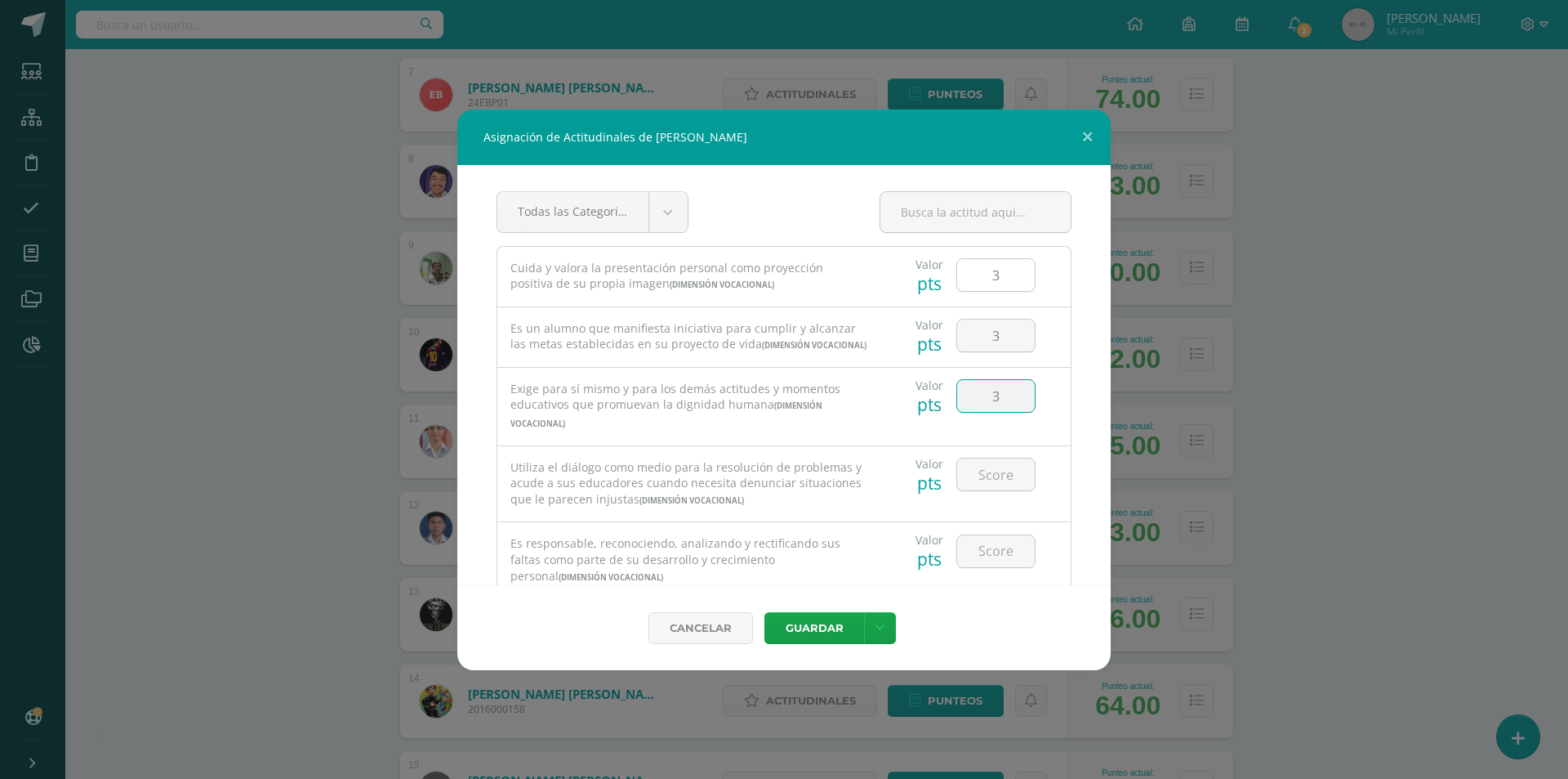
type input "3"
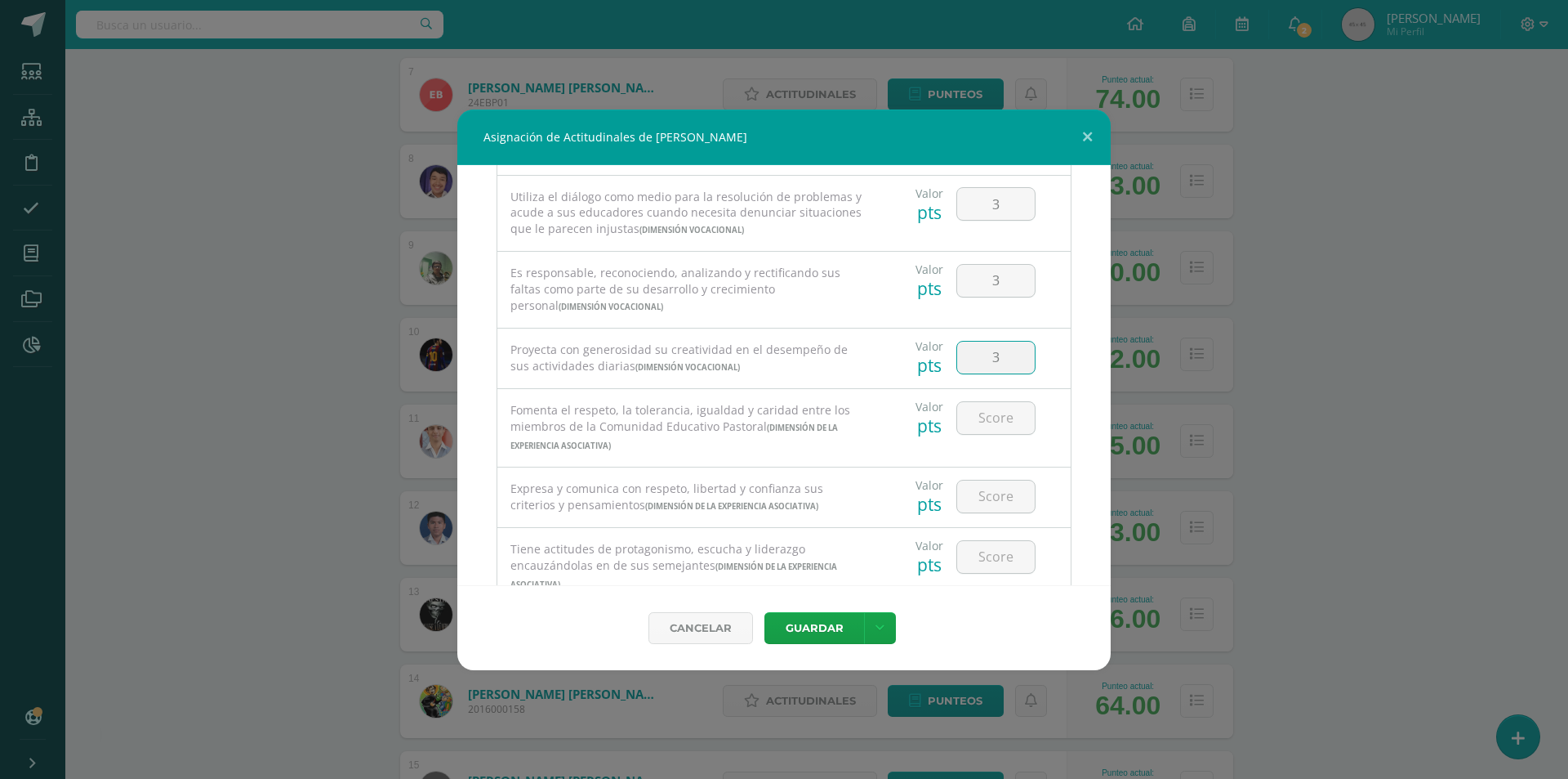
type input "3"
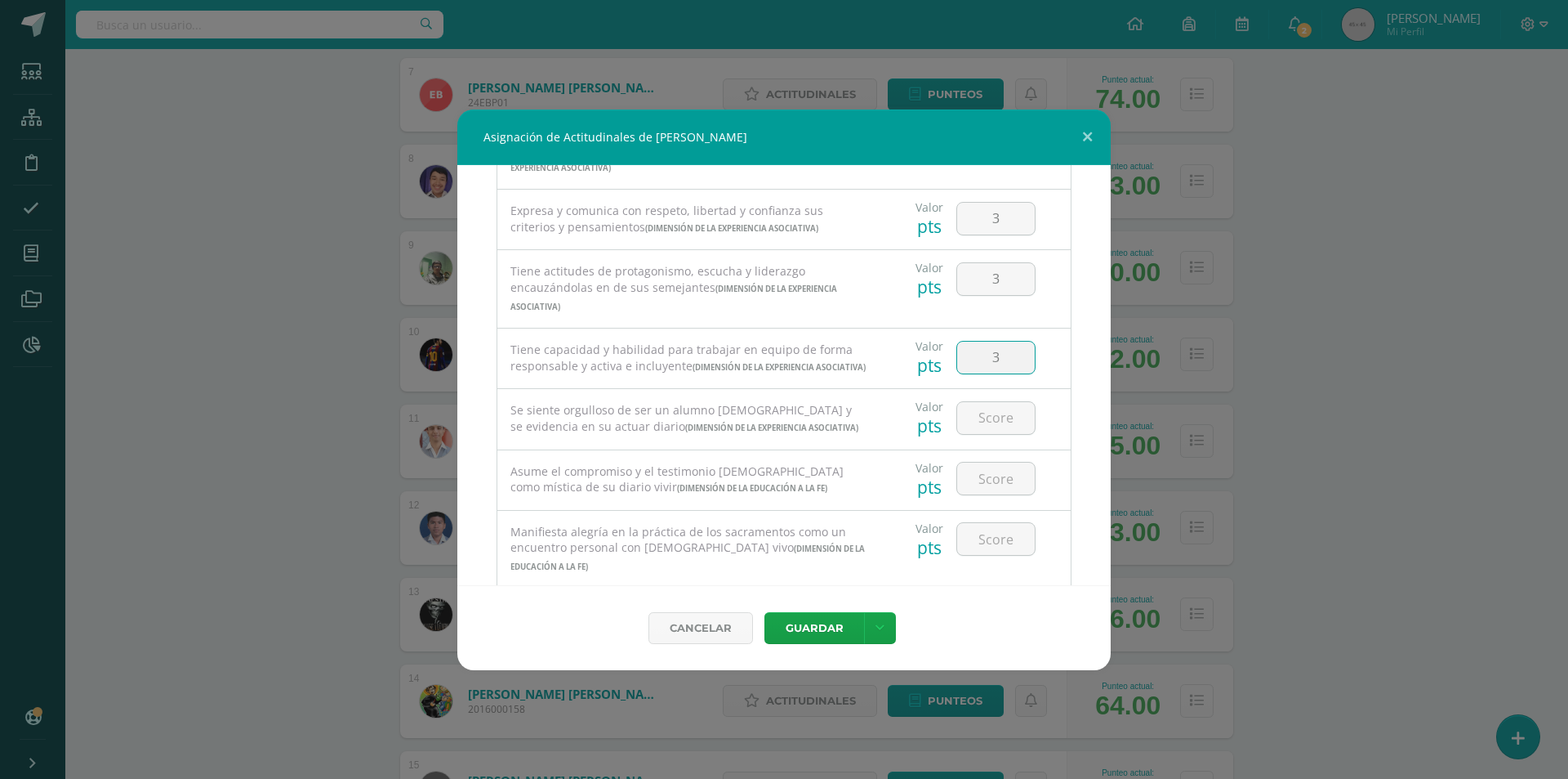
type input "3"
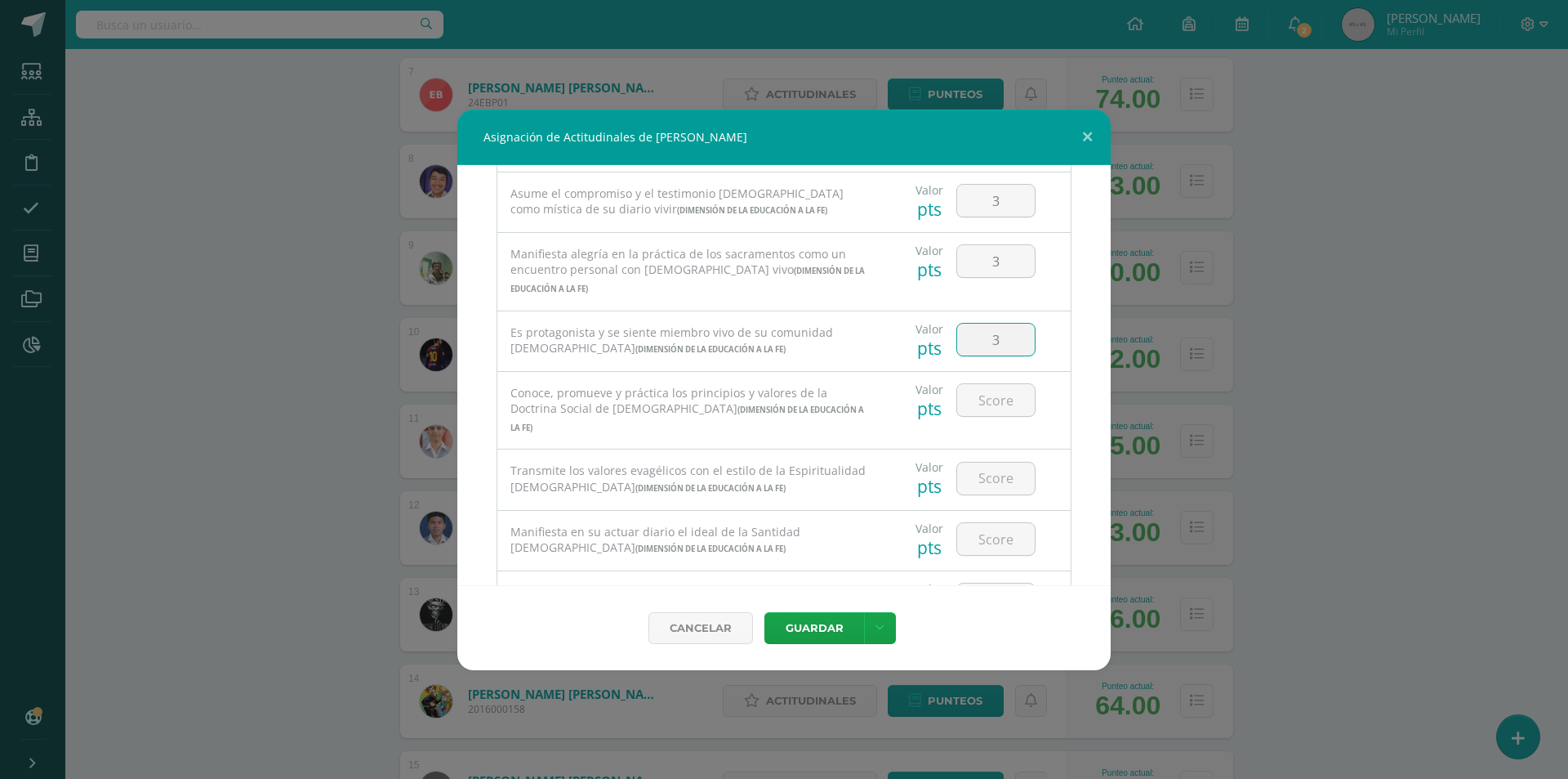
type input "3"
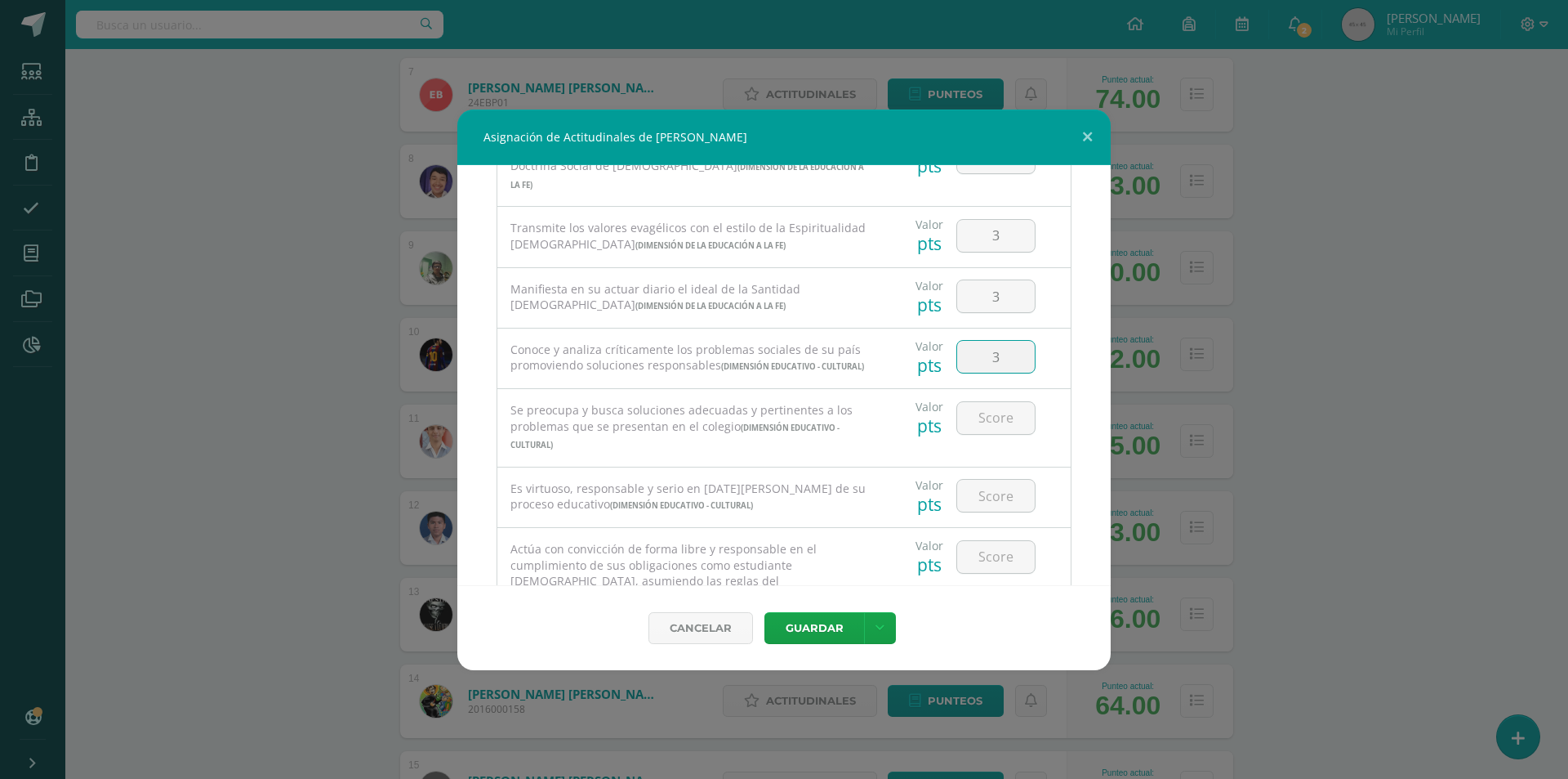
type input "3"
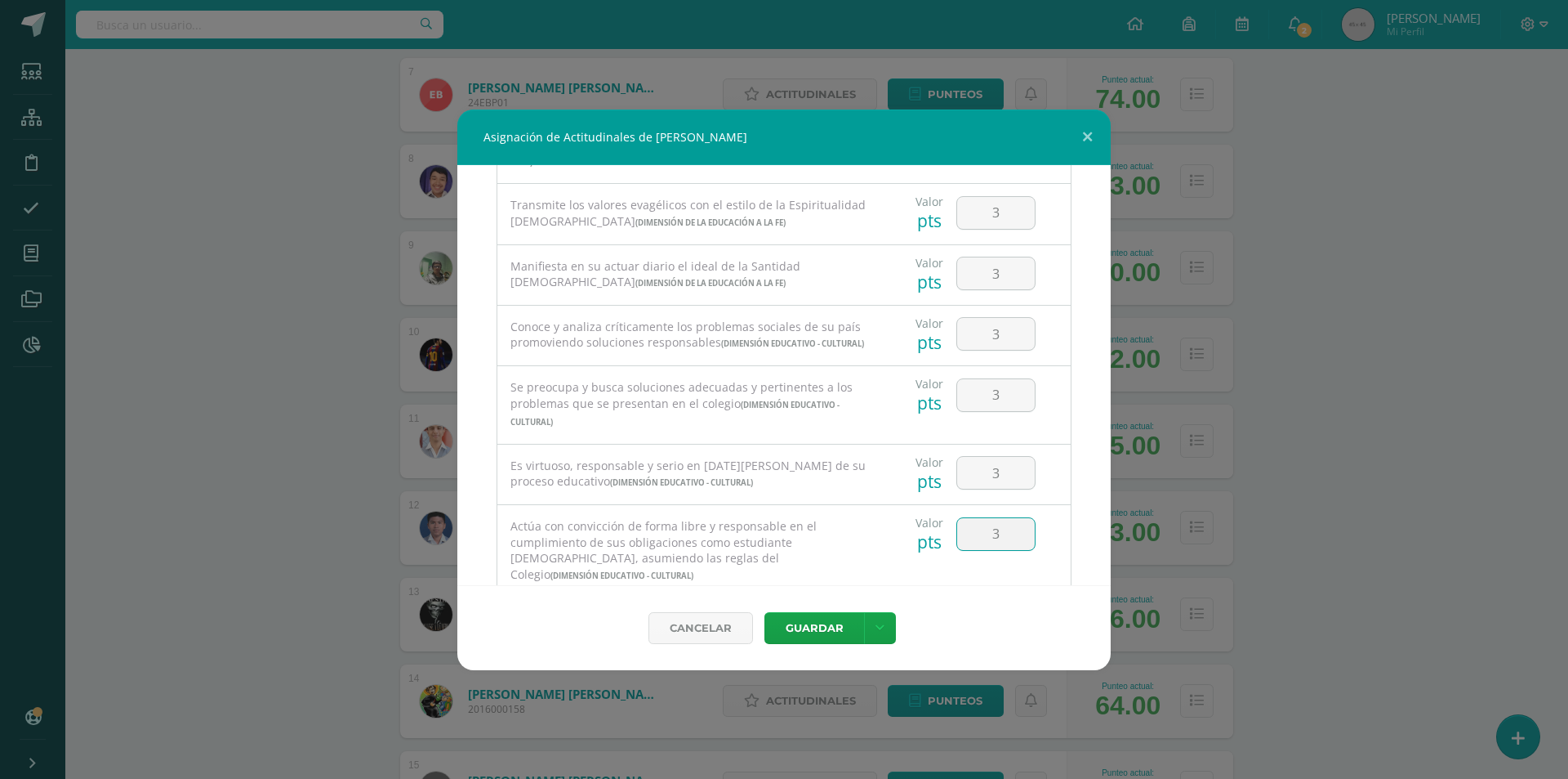
type input "3"
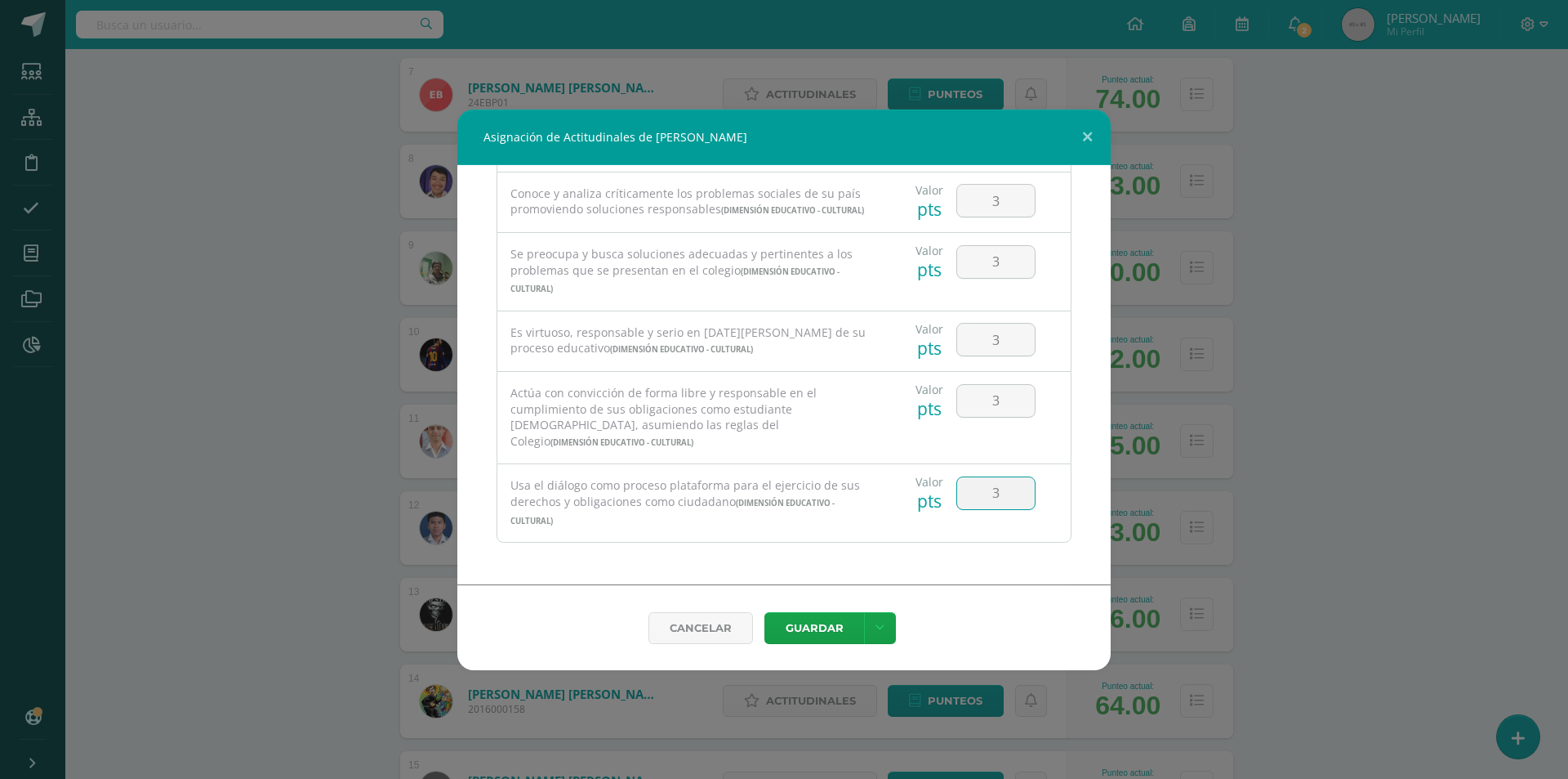
type input "3"
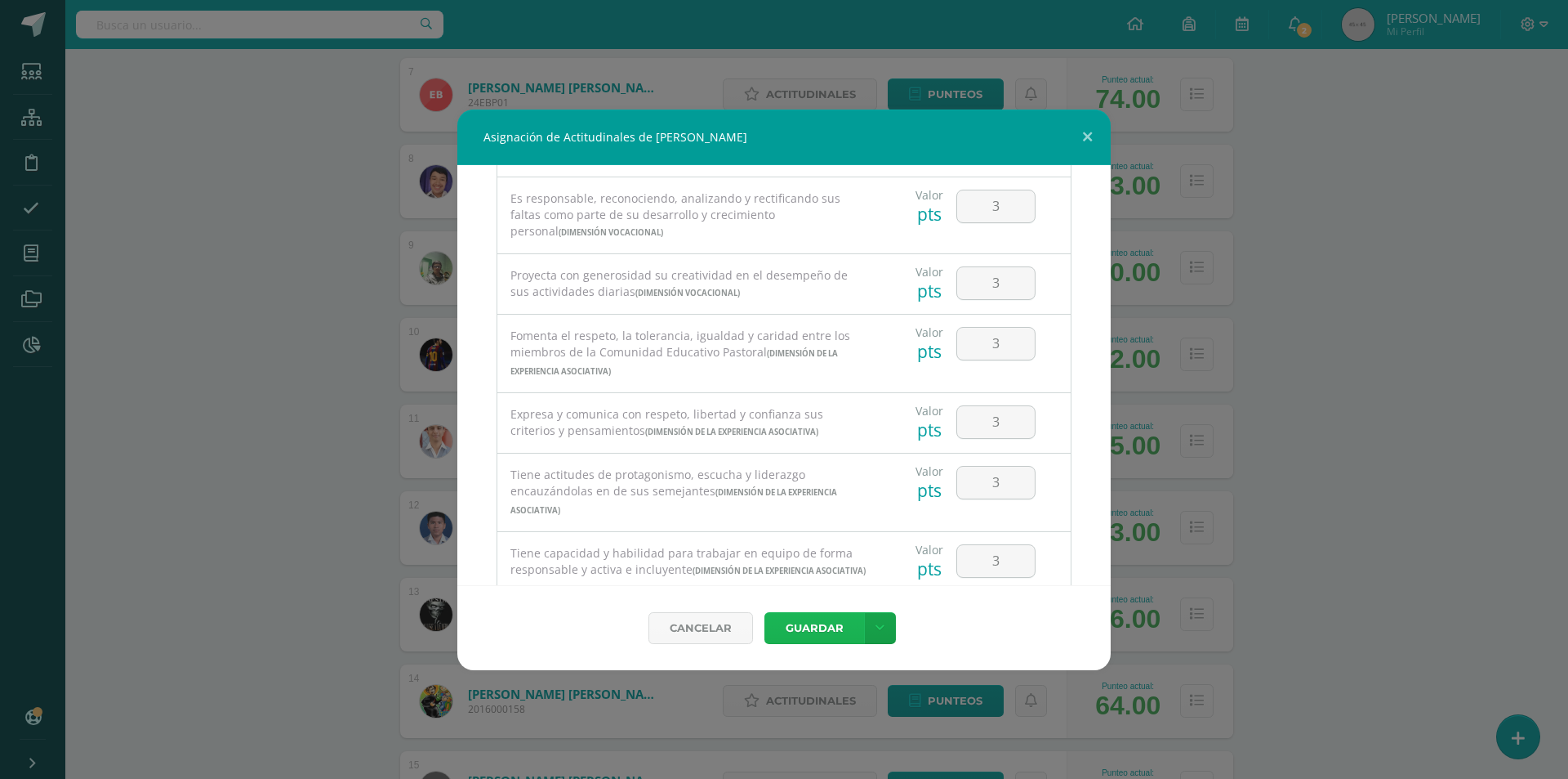
scroll to position [0, 0]
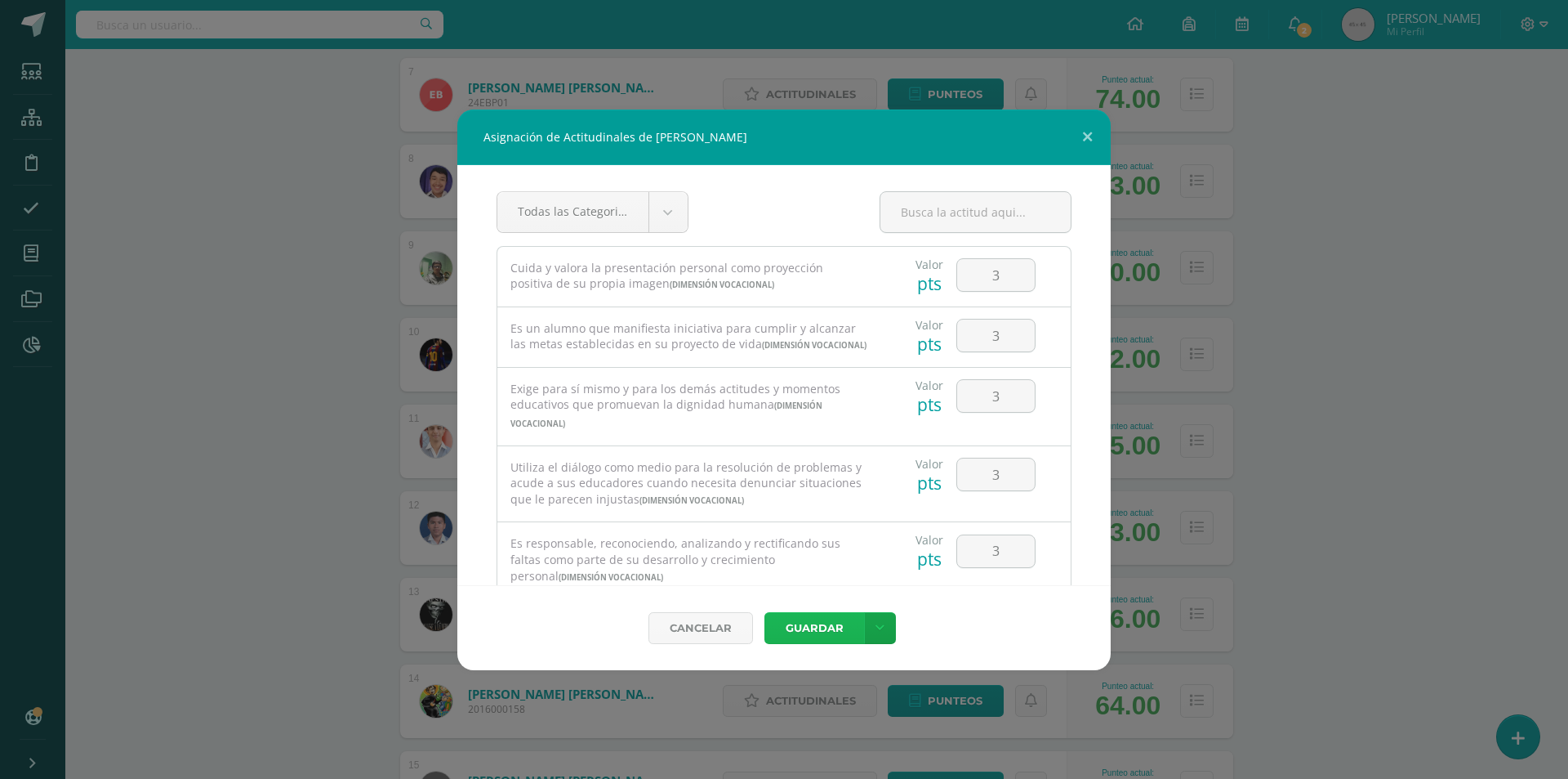
click at [825, 624] on button "Guardar" at bounding box center [814, 627] width 99 height 32
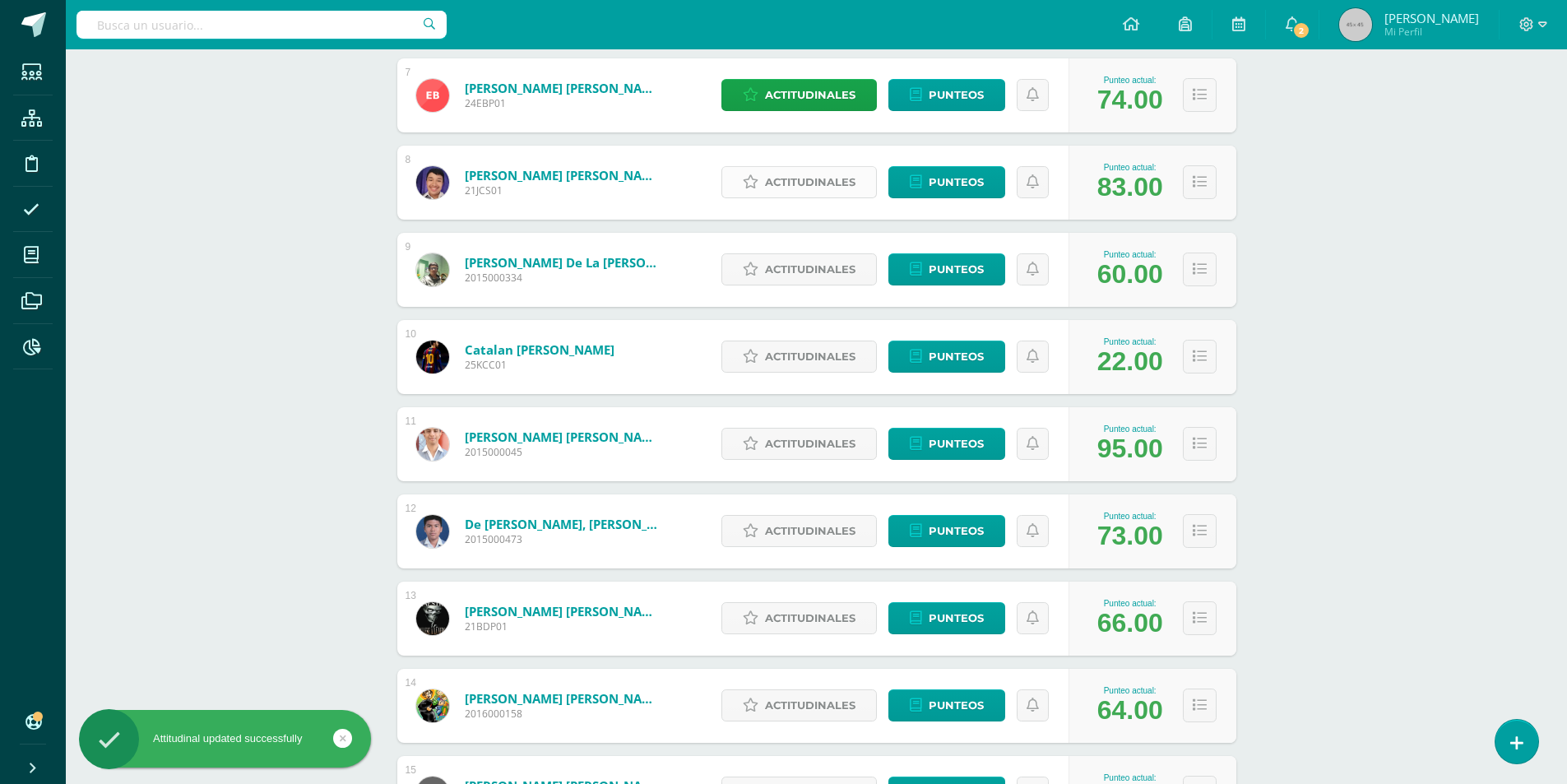
click at [805, 175] on span "Actitudinales" at bounding box center [810, 181] width 91 height 31
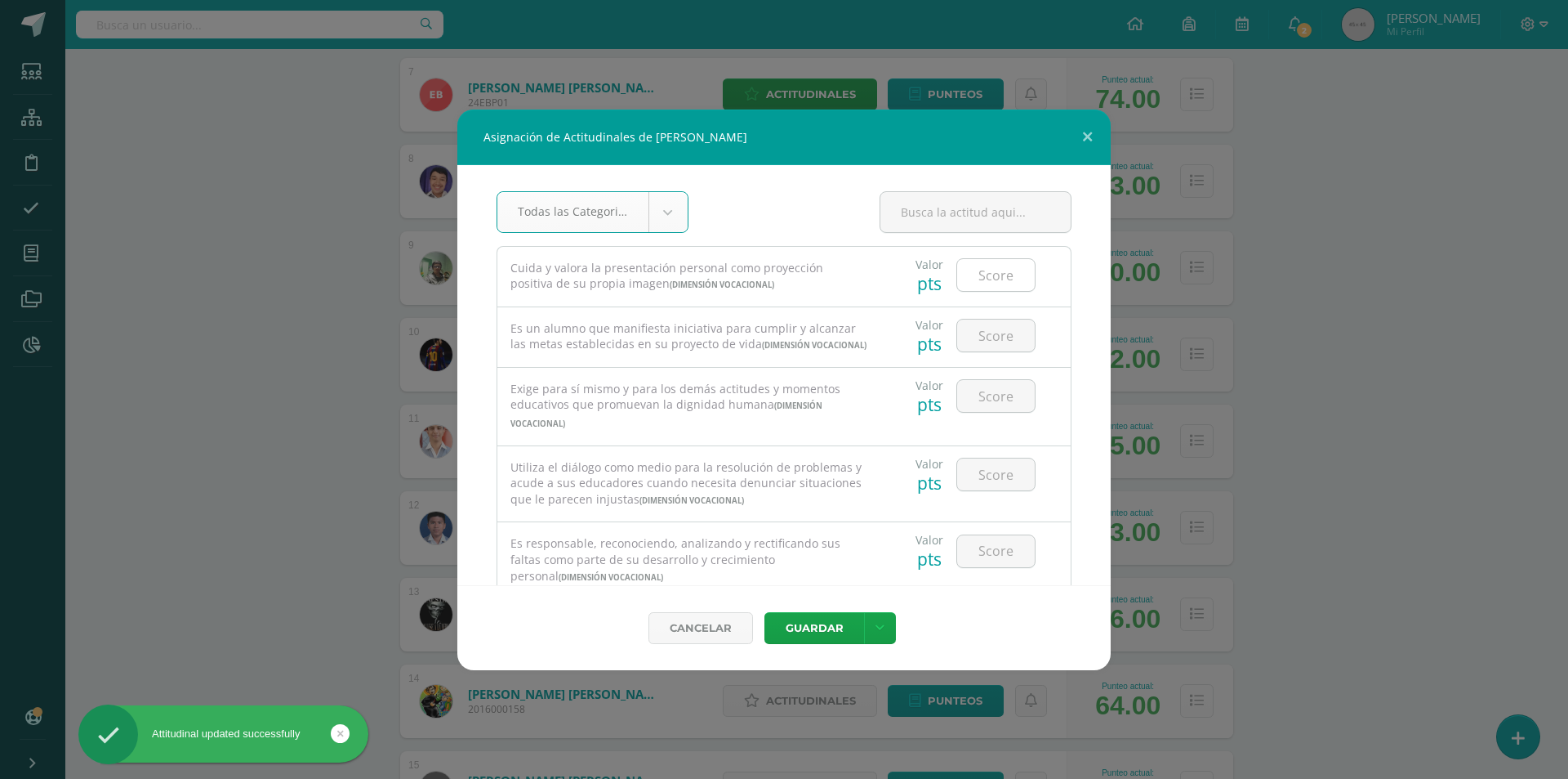
click at [980, 272] on input "number" at bounding box center [996, 275] width 77 height 32
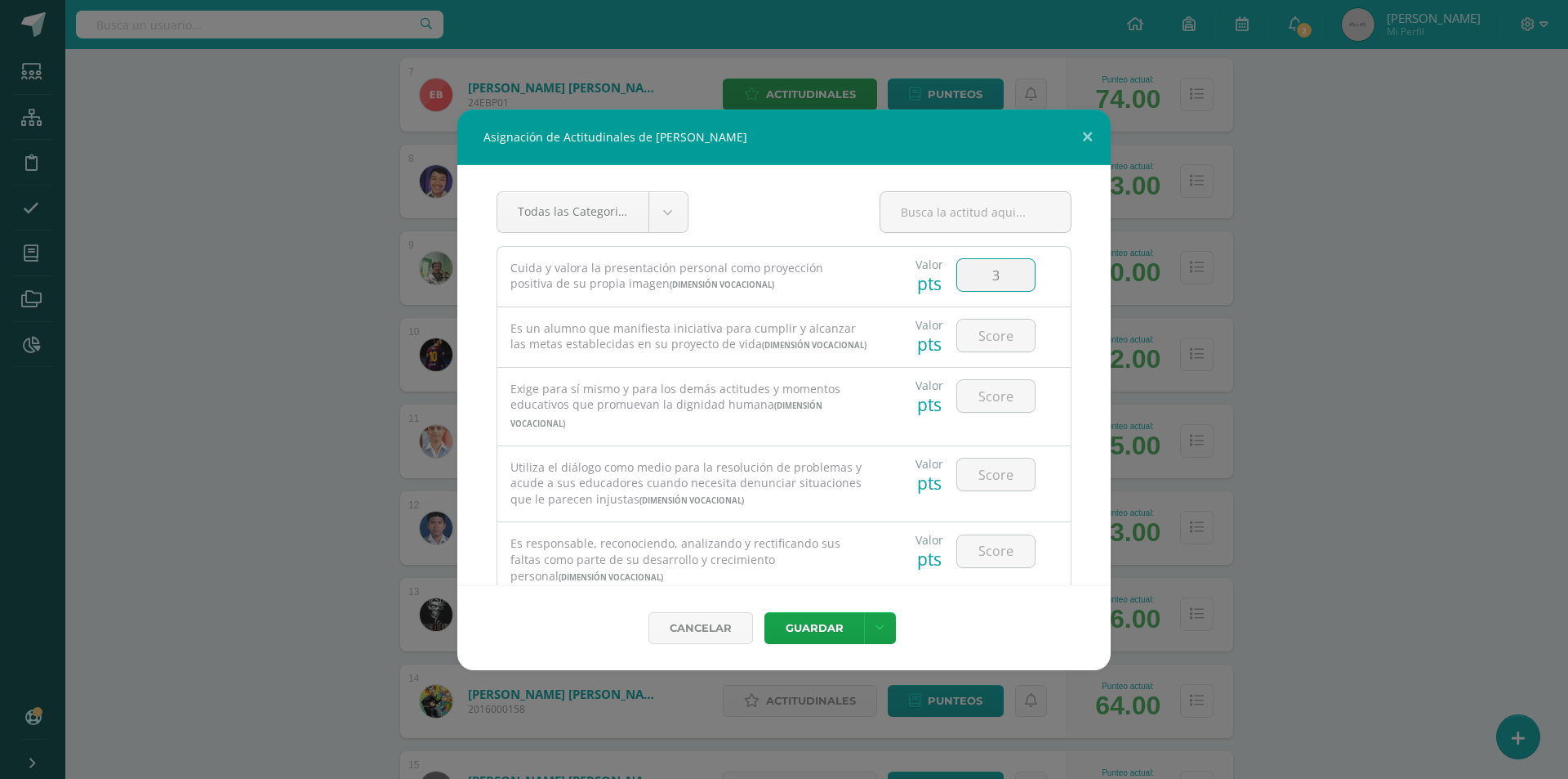
type input "3"
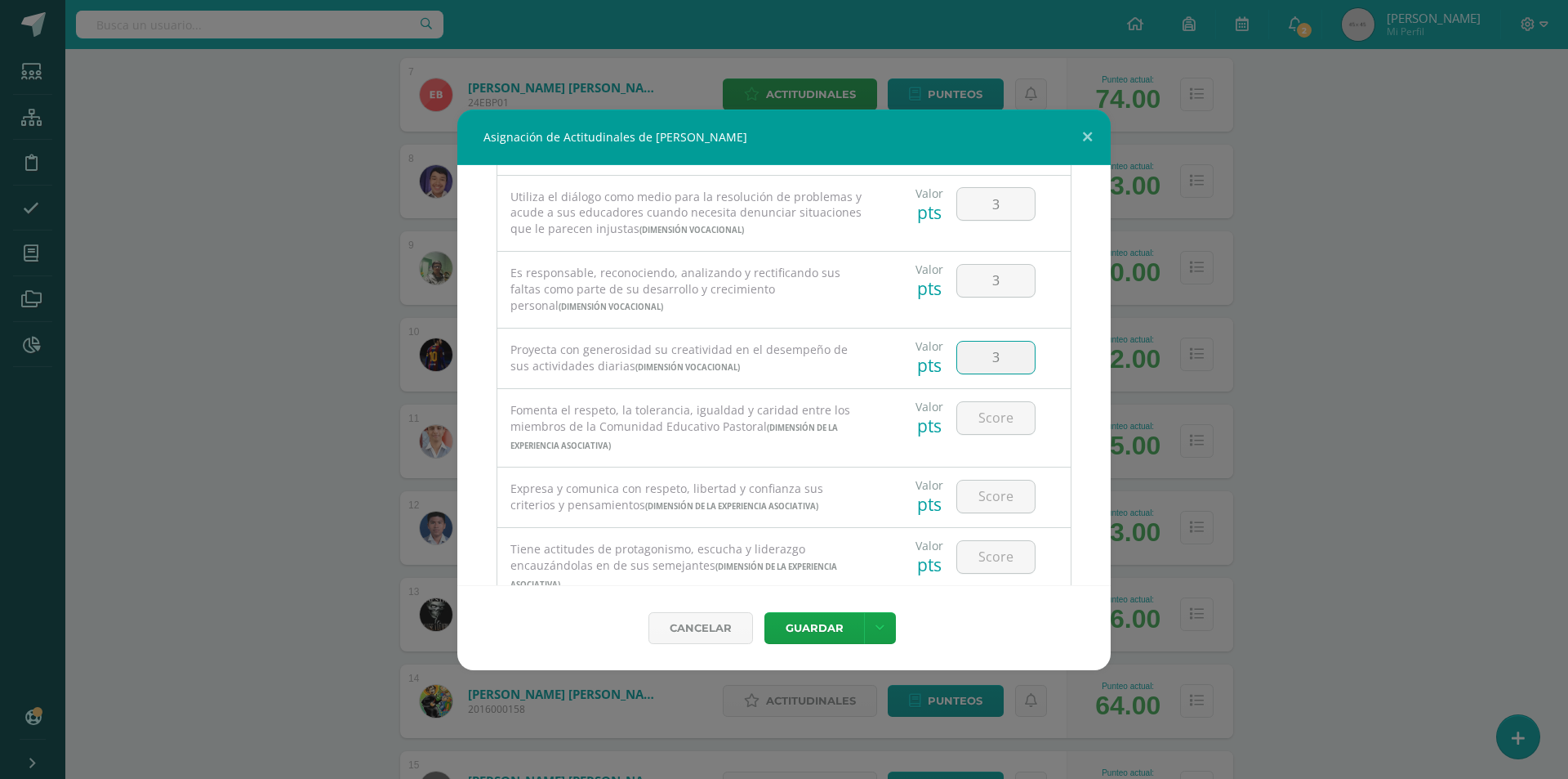
type input "3"
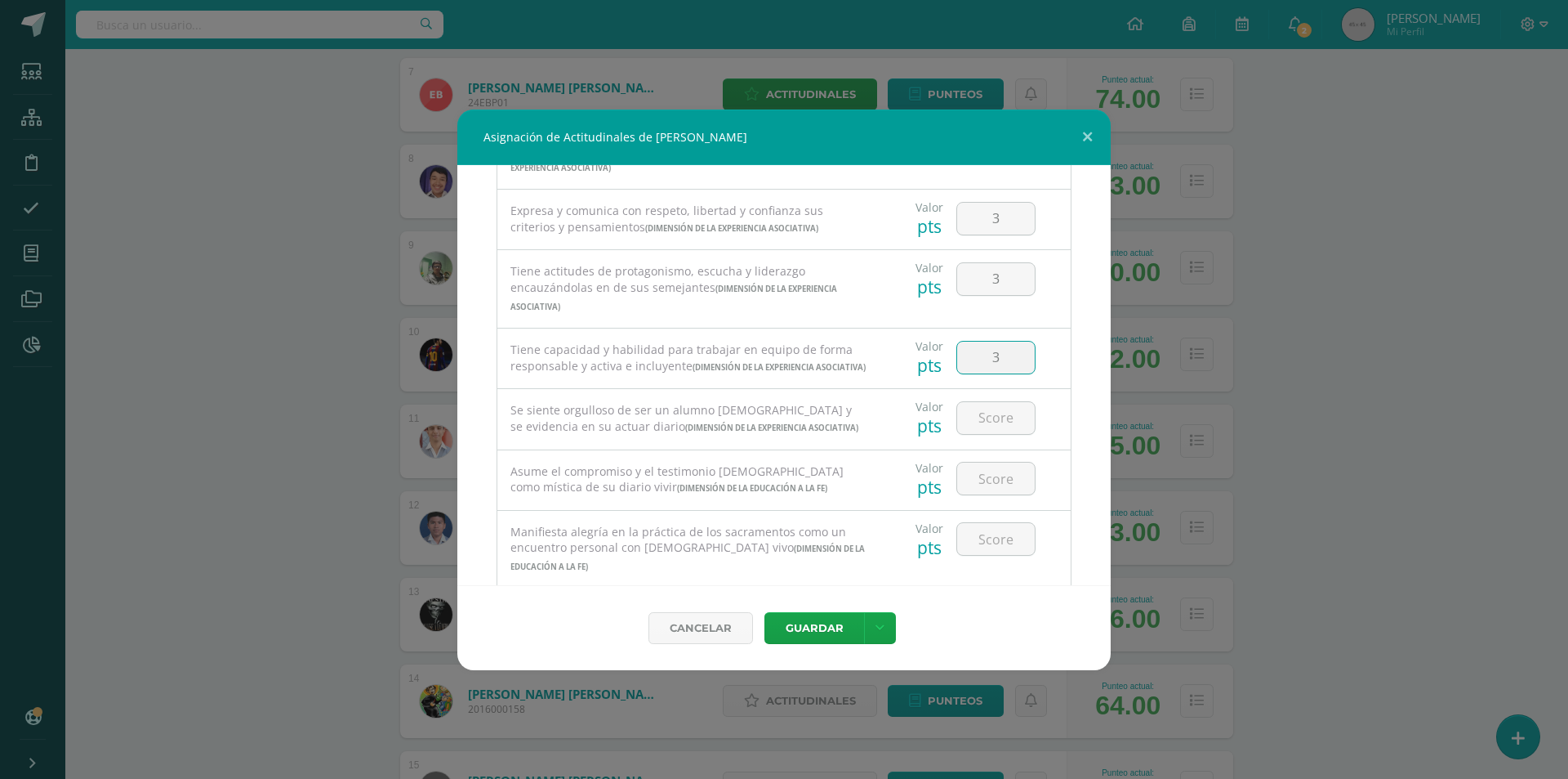
type input "3"
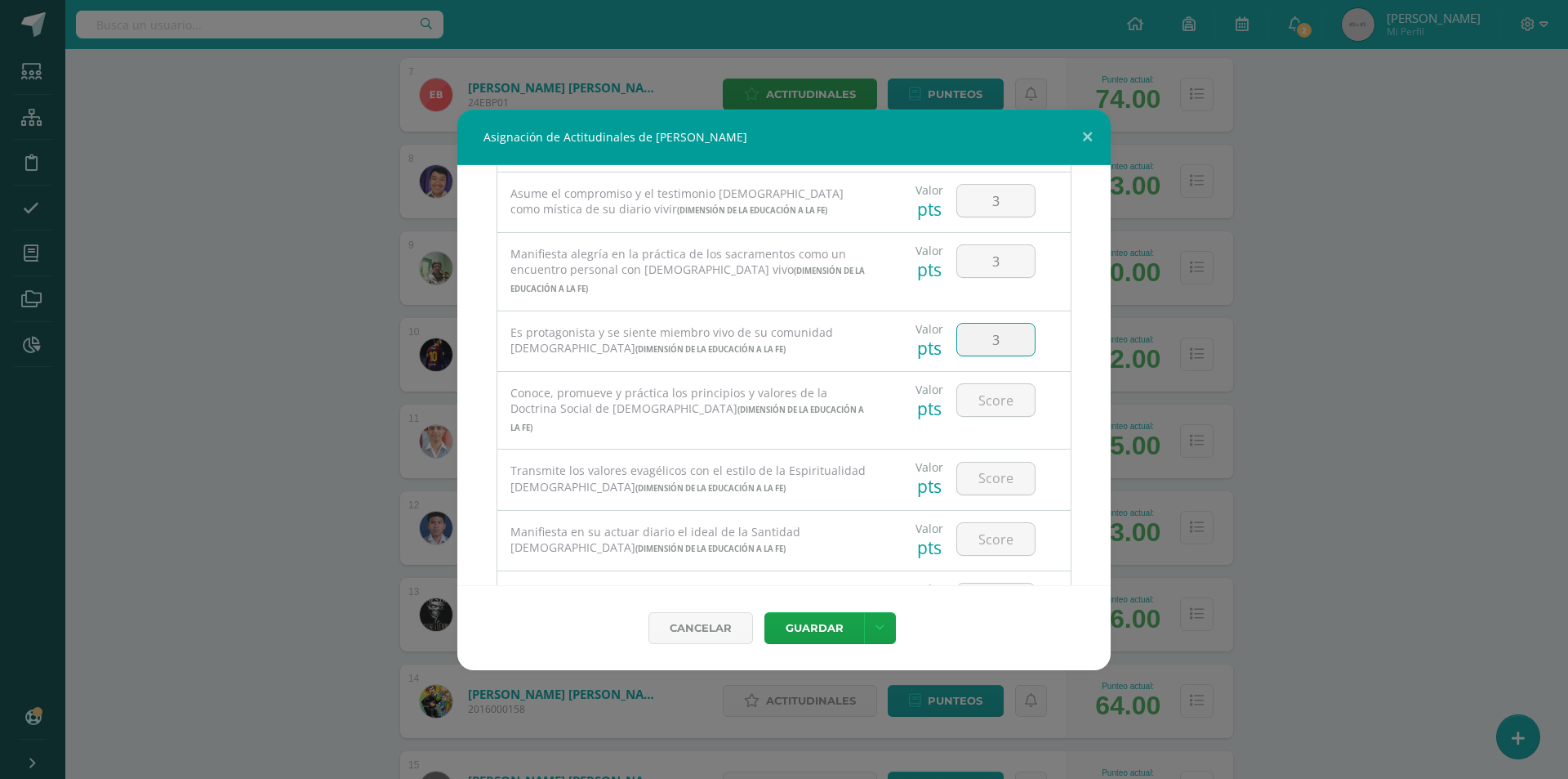
type input "3"
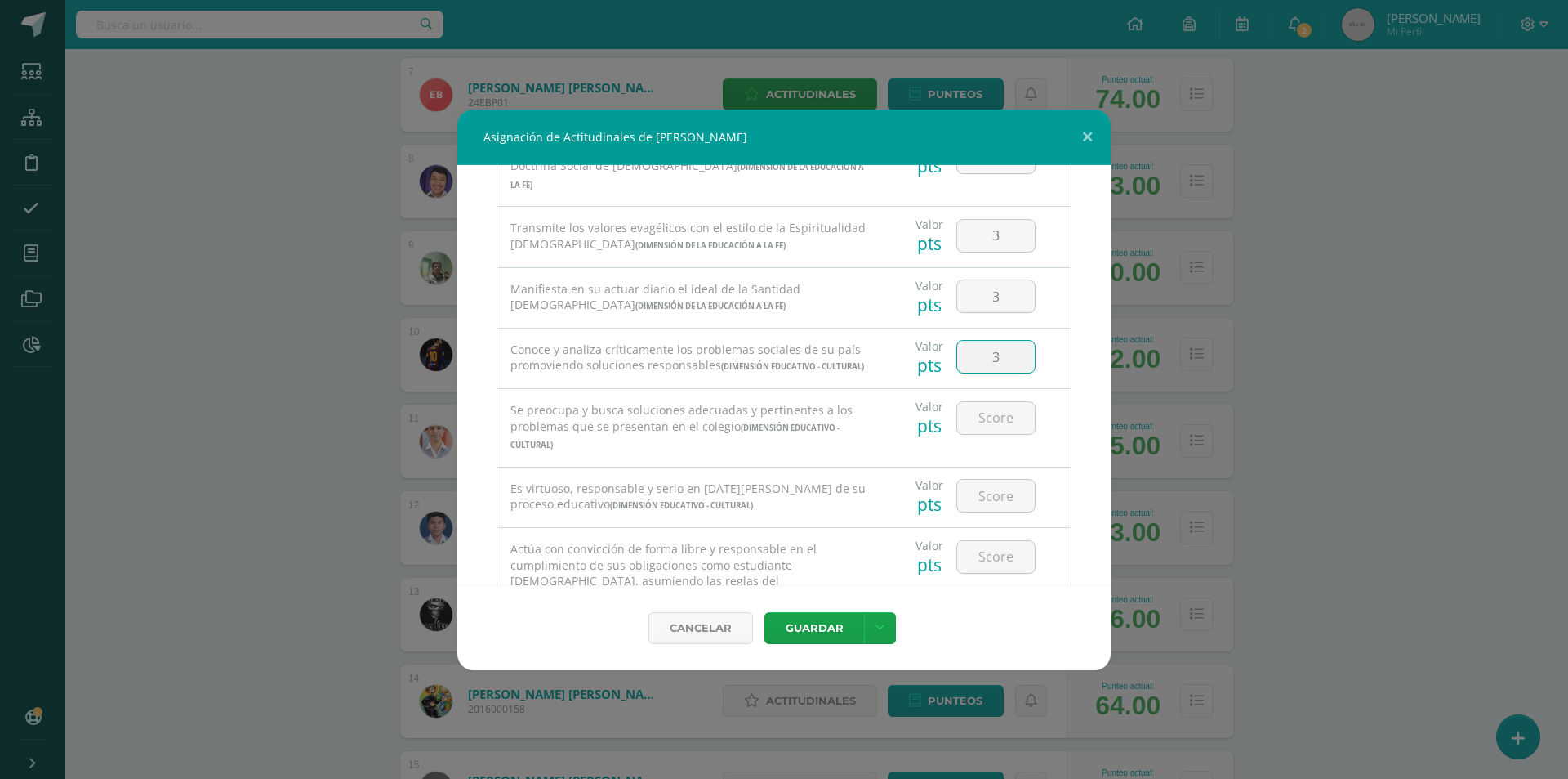
type input "3"
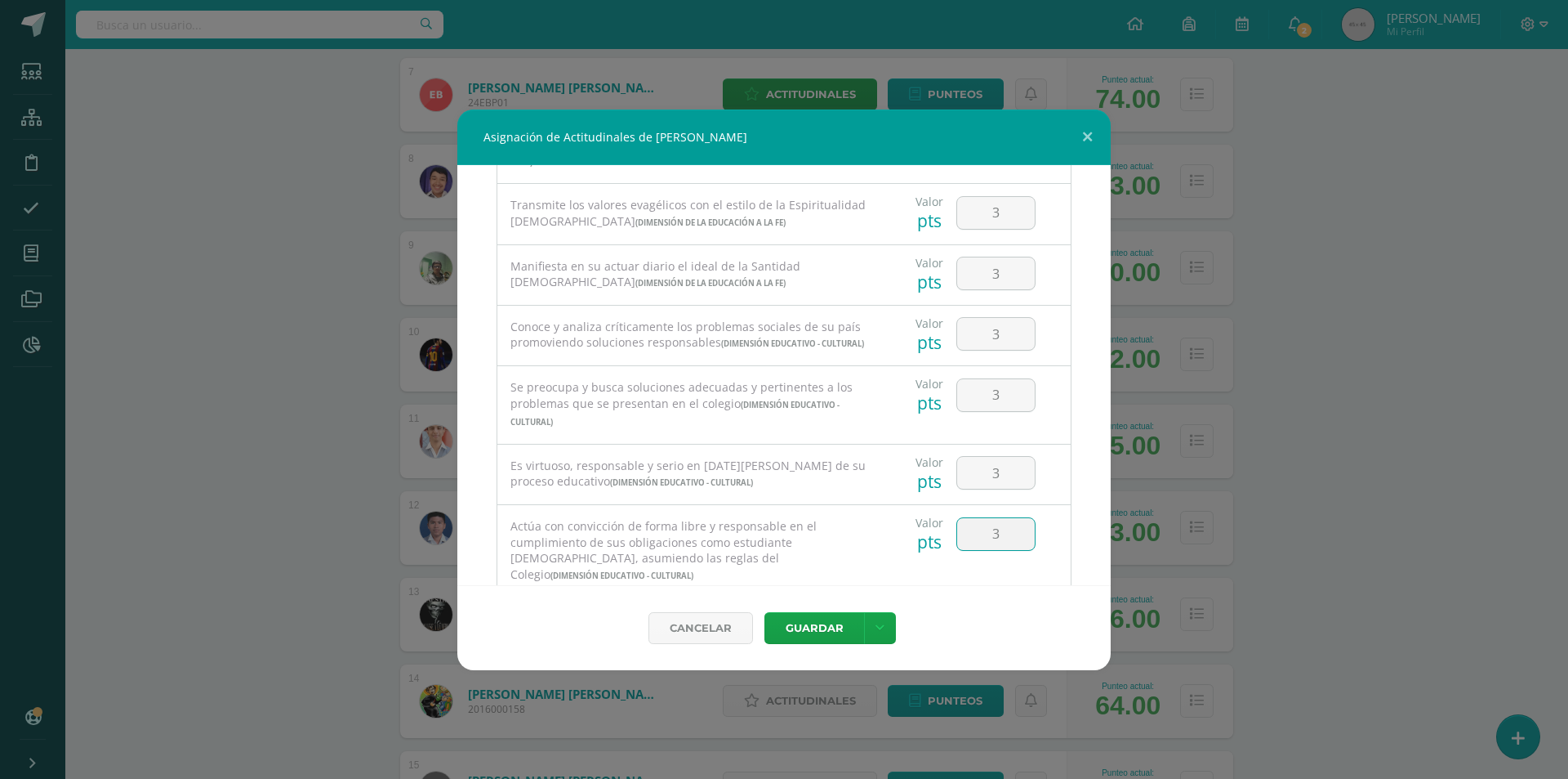
type input "3"
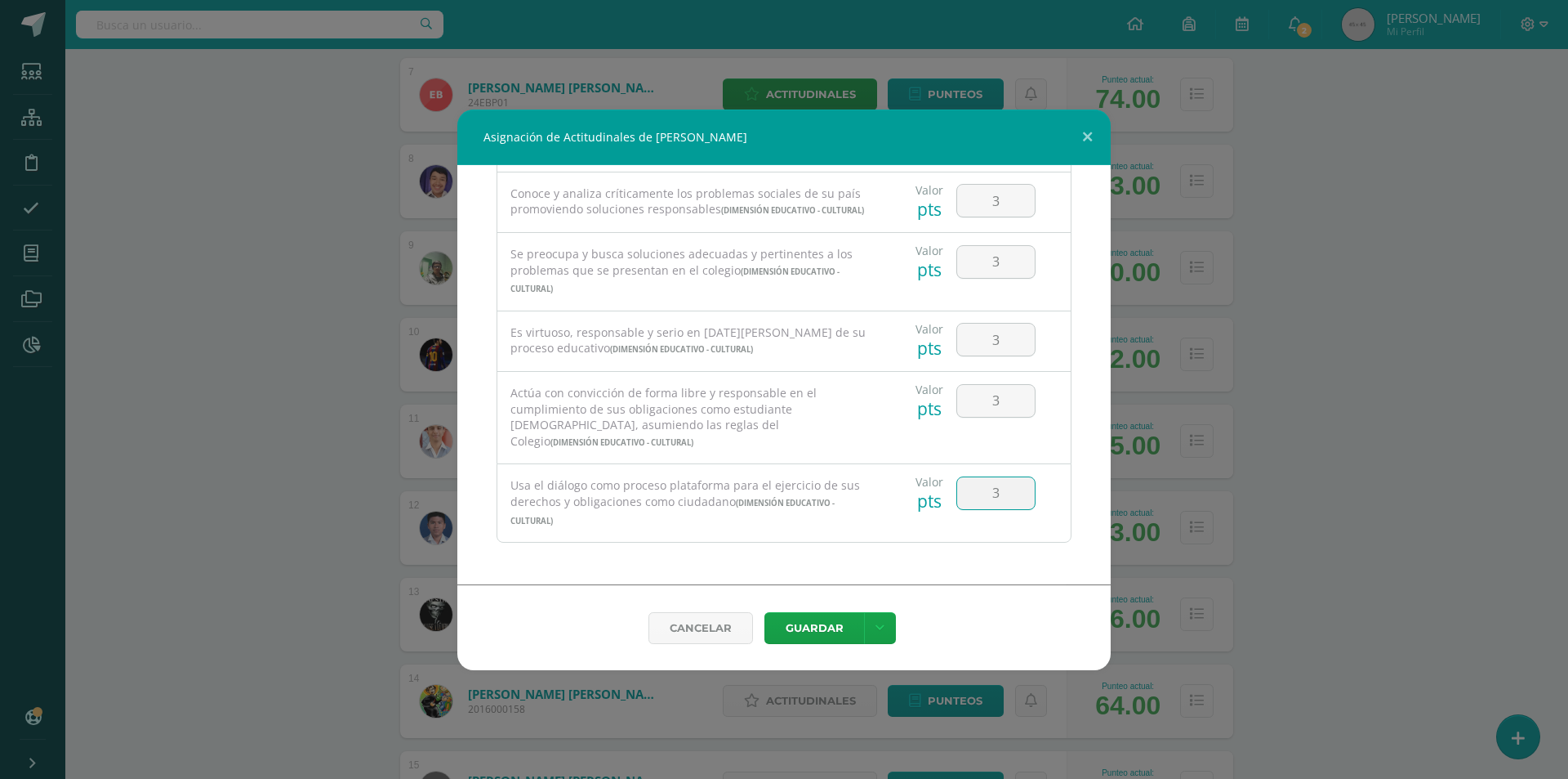
type input "3"
click at [820, 622] on button "Guardar" at bounding box center [814, 627] width 99 height 32
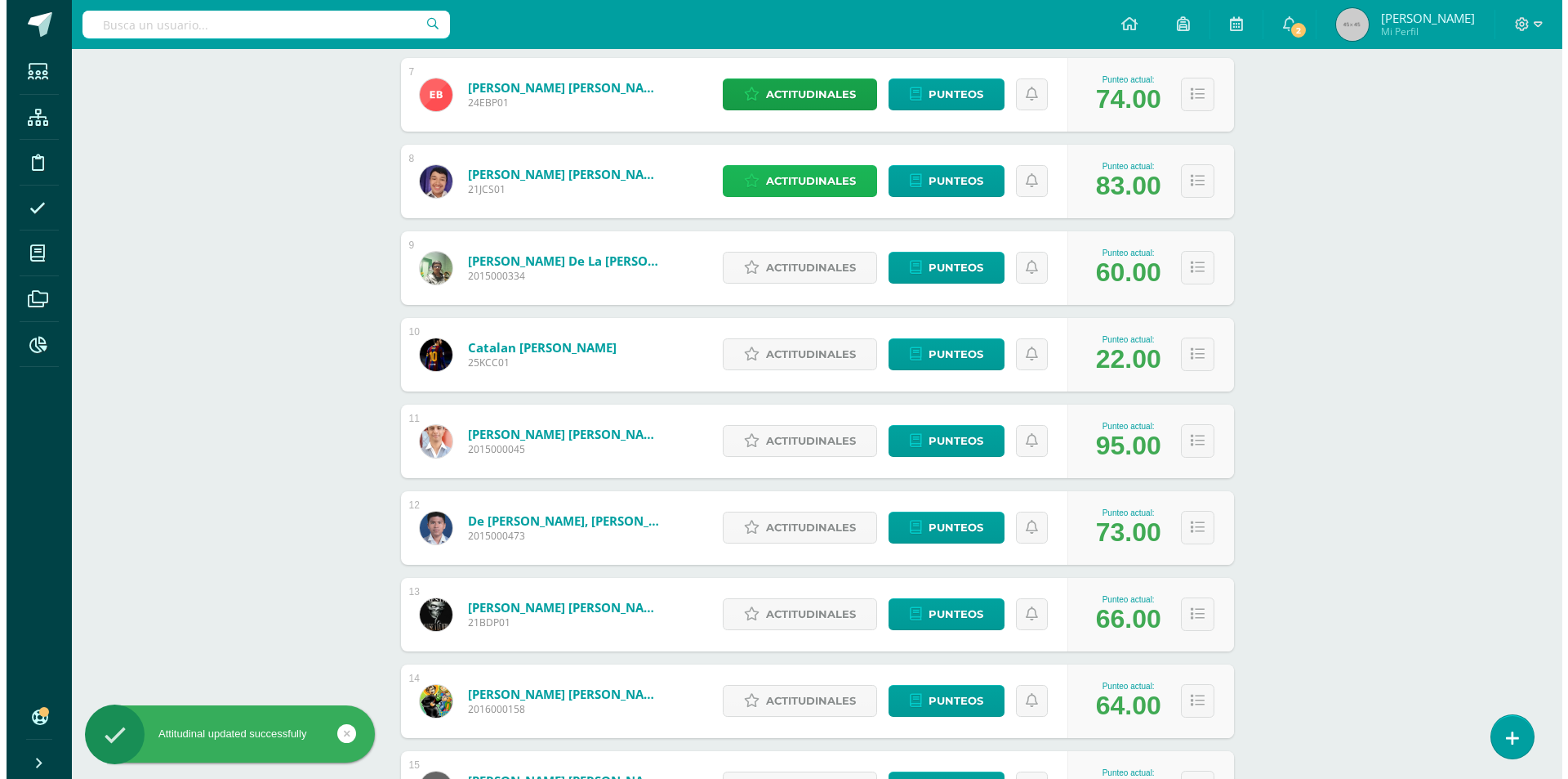
scroll to position [899, 0]
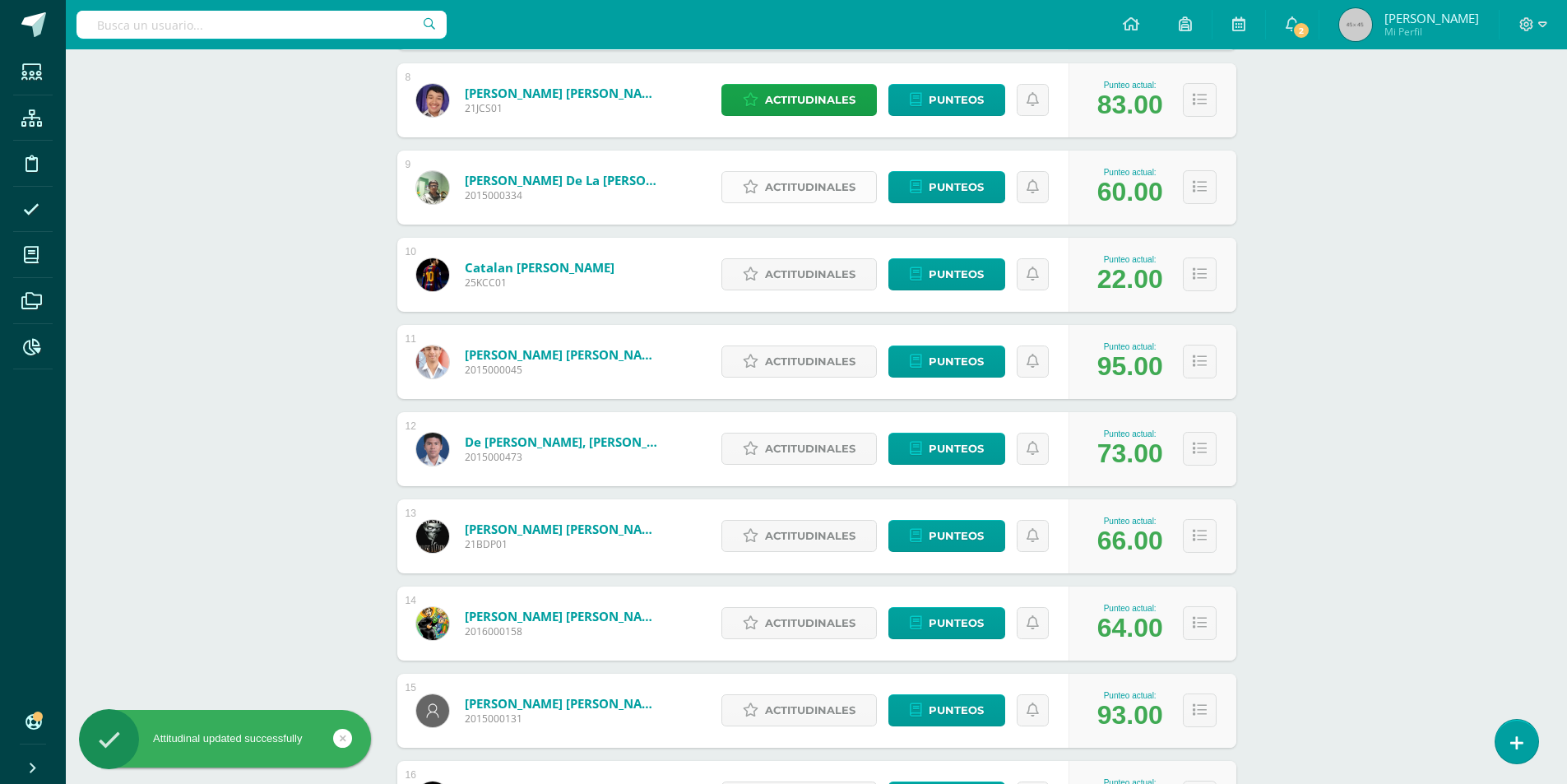
click at [787, 195] on span "Actitudinales" at bounding box center [810, 187] width 91 height 31
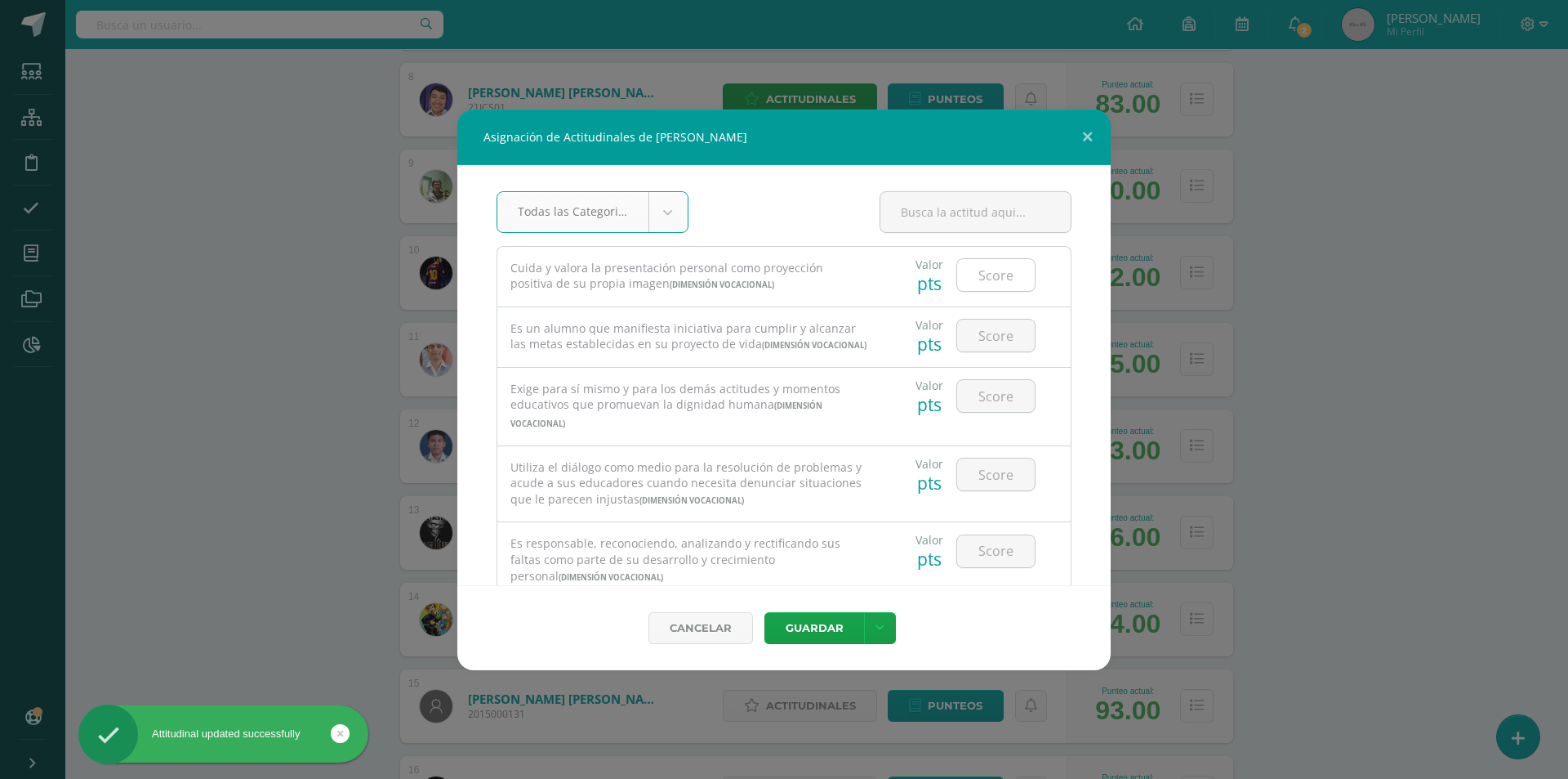
click at [981, 283] on input "number" at bounding box center [996, 275] width 77 height 32
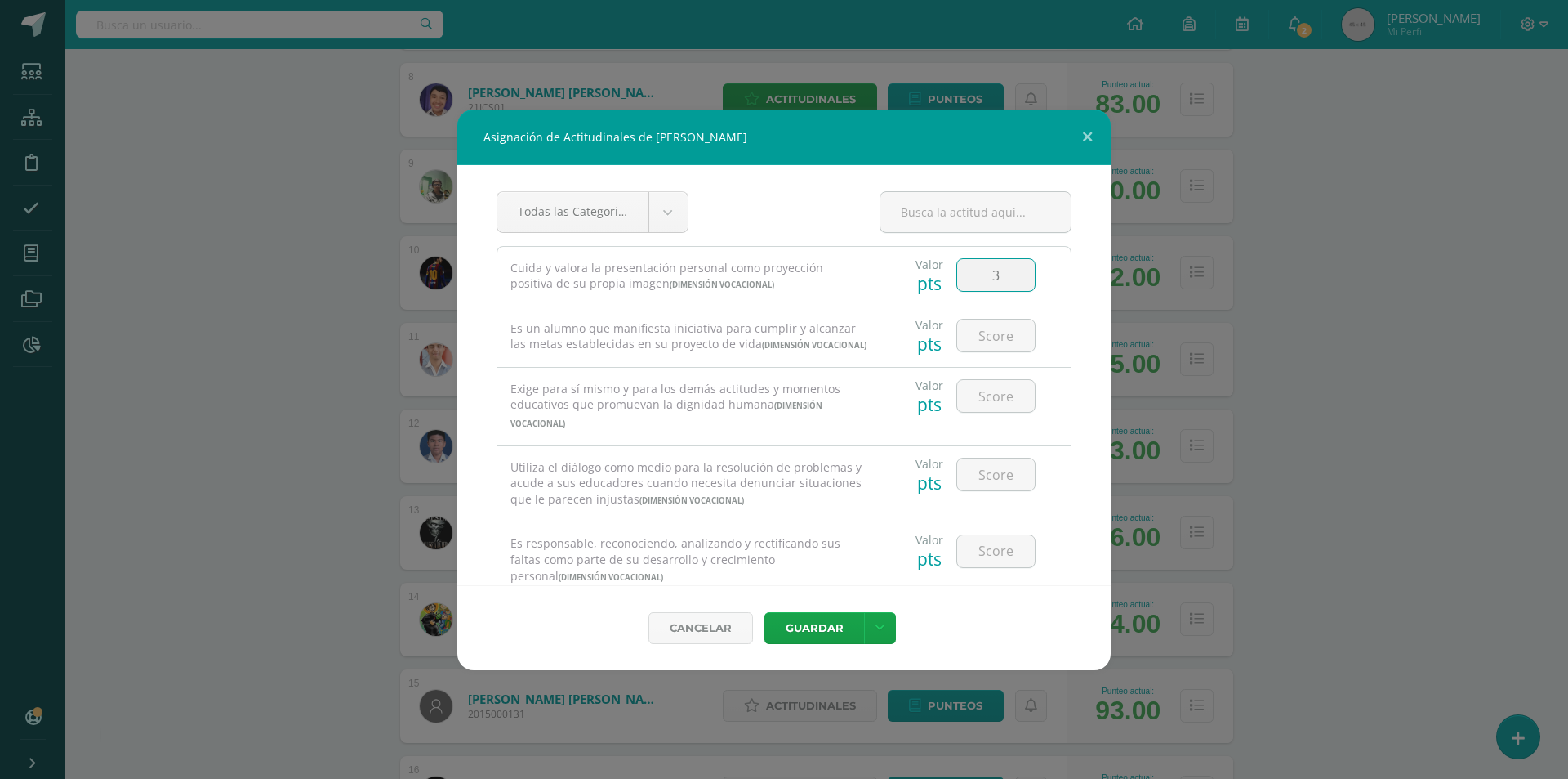
type input "3"
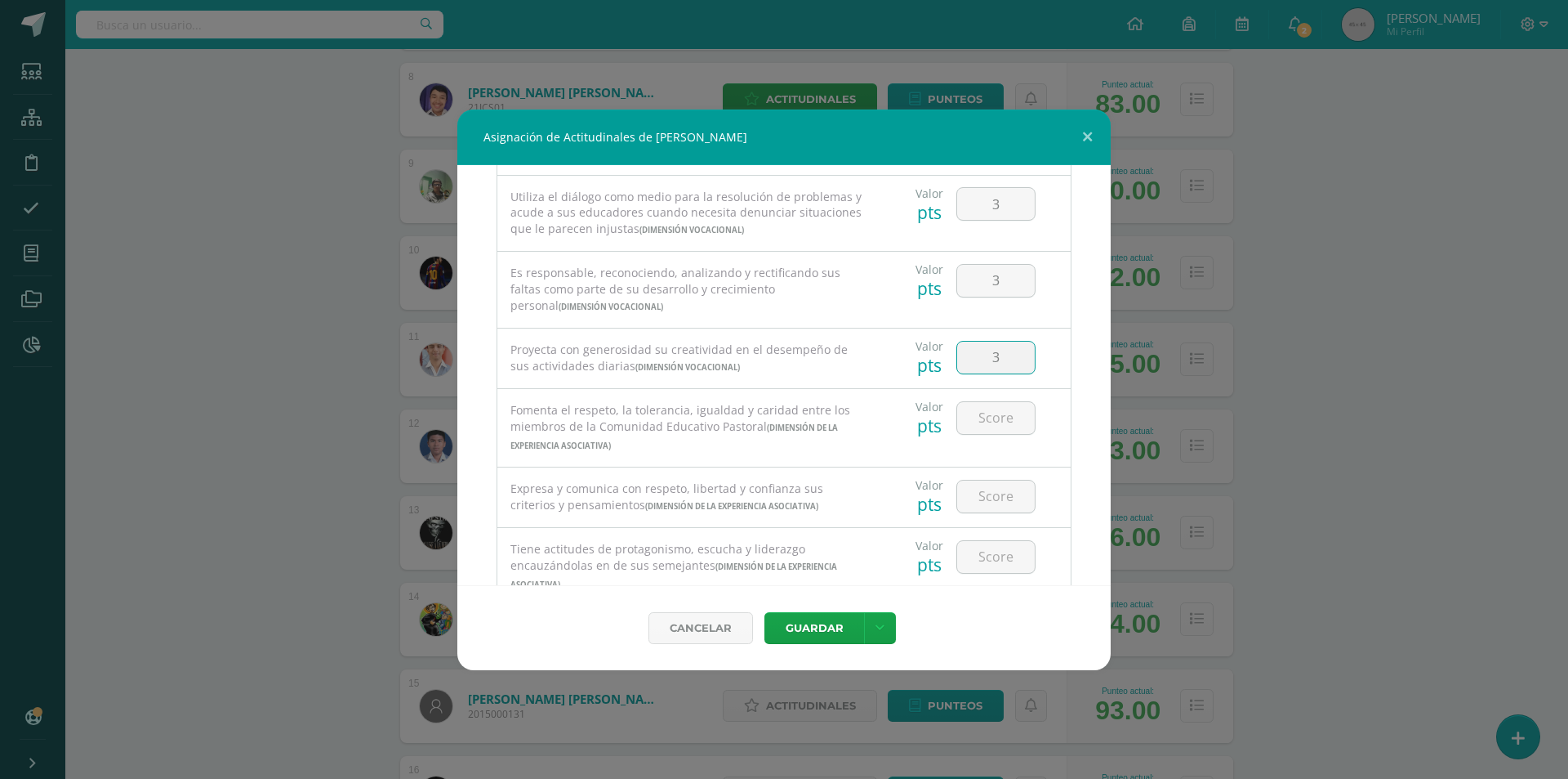
type input "3"
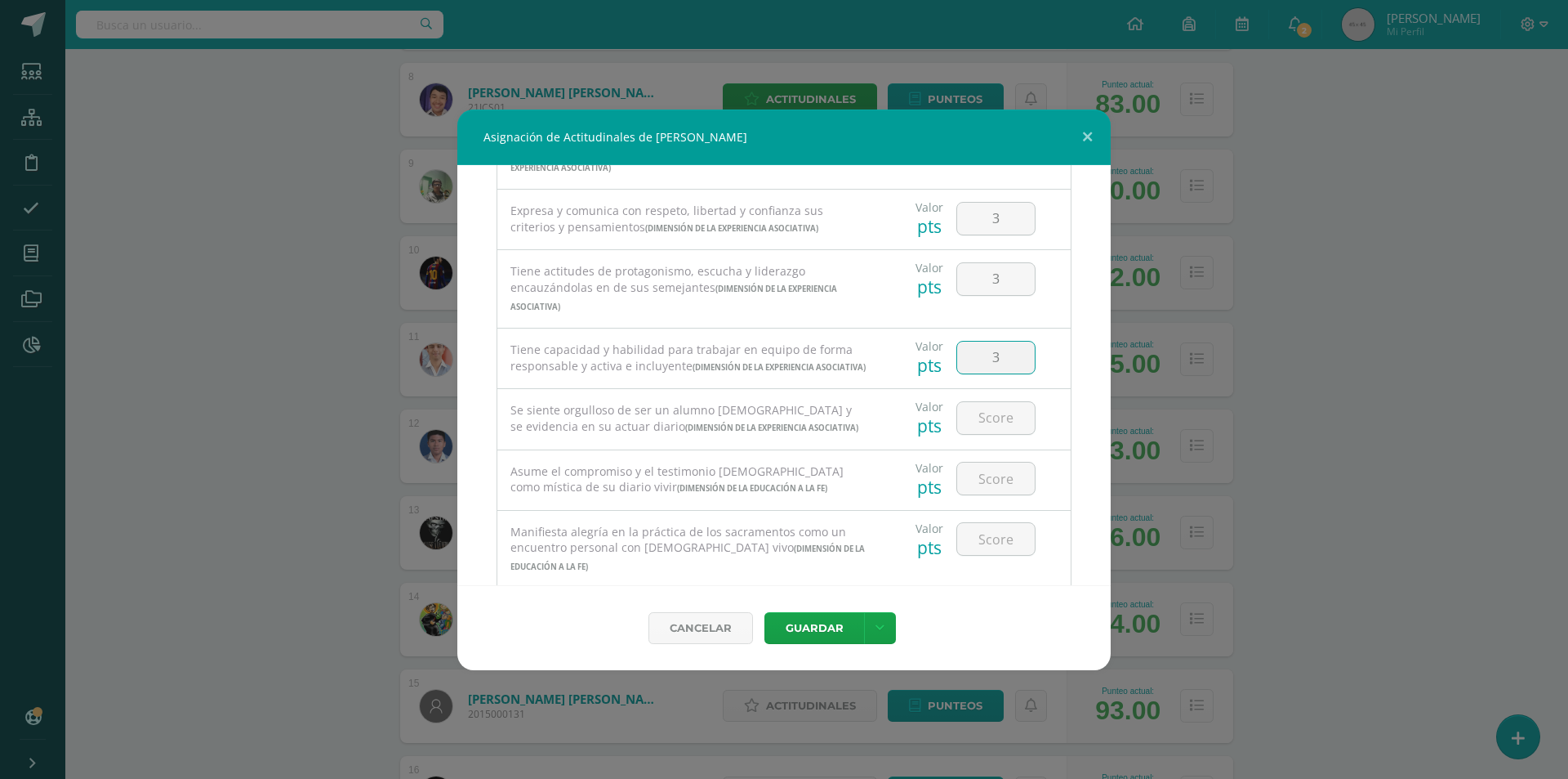
type input "3"
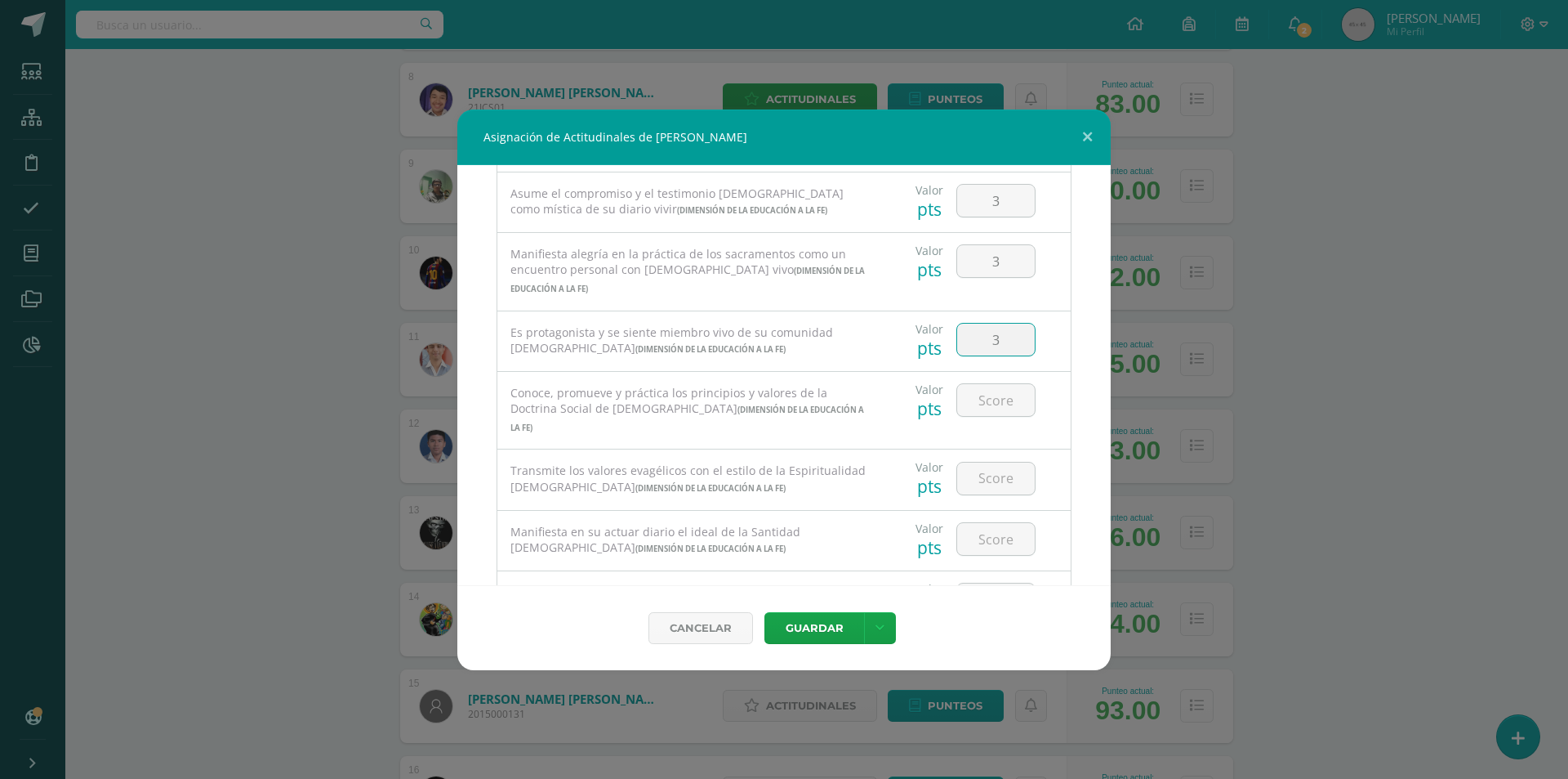
type input "3"
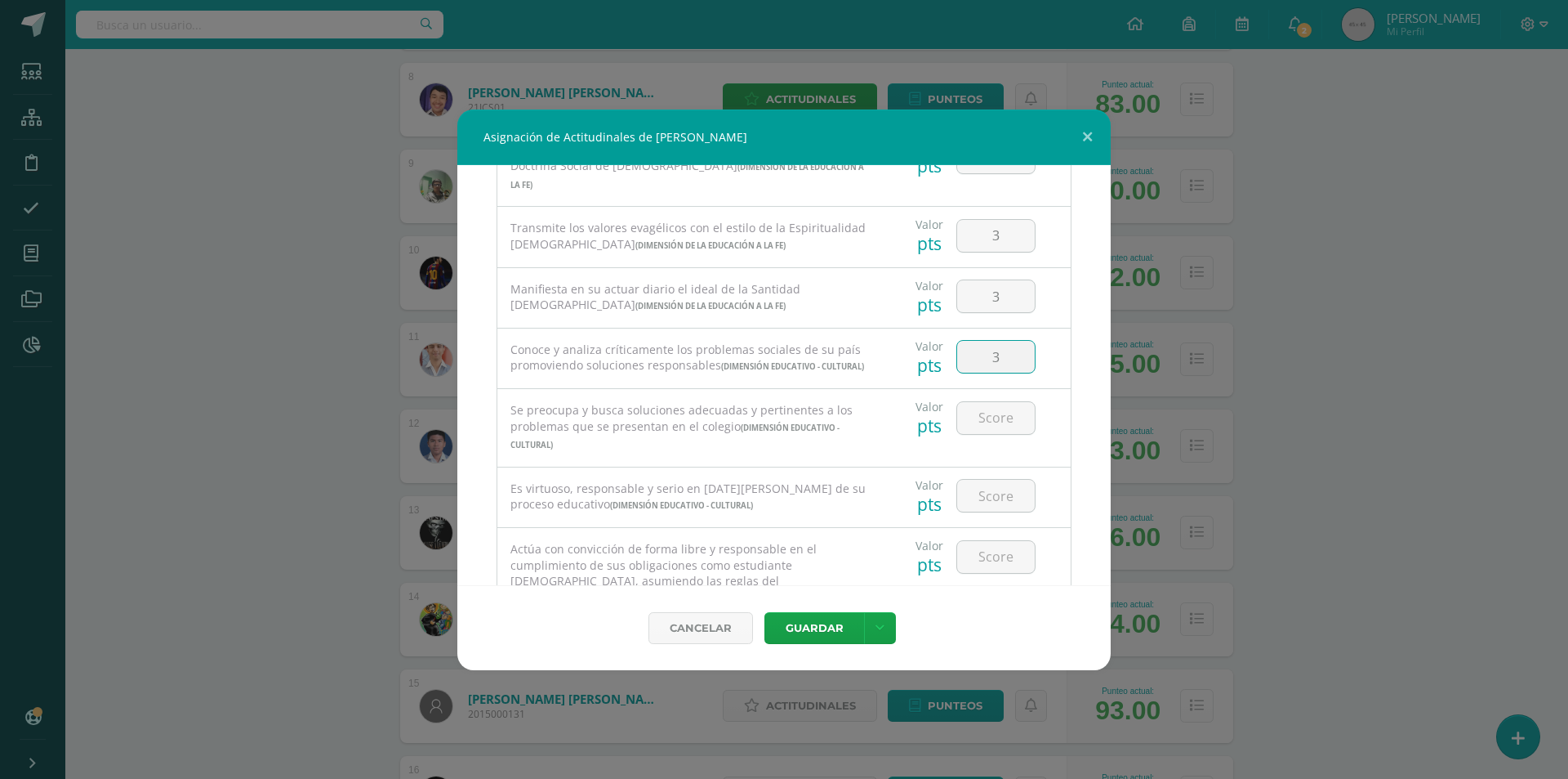
type input "3"
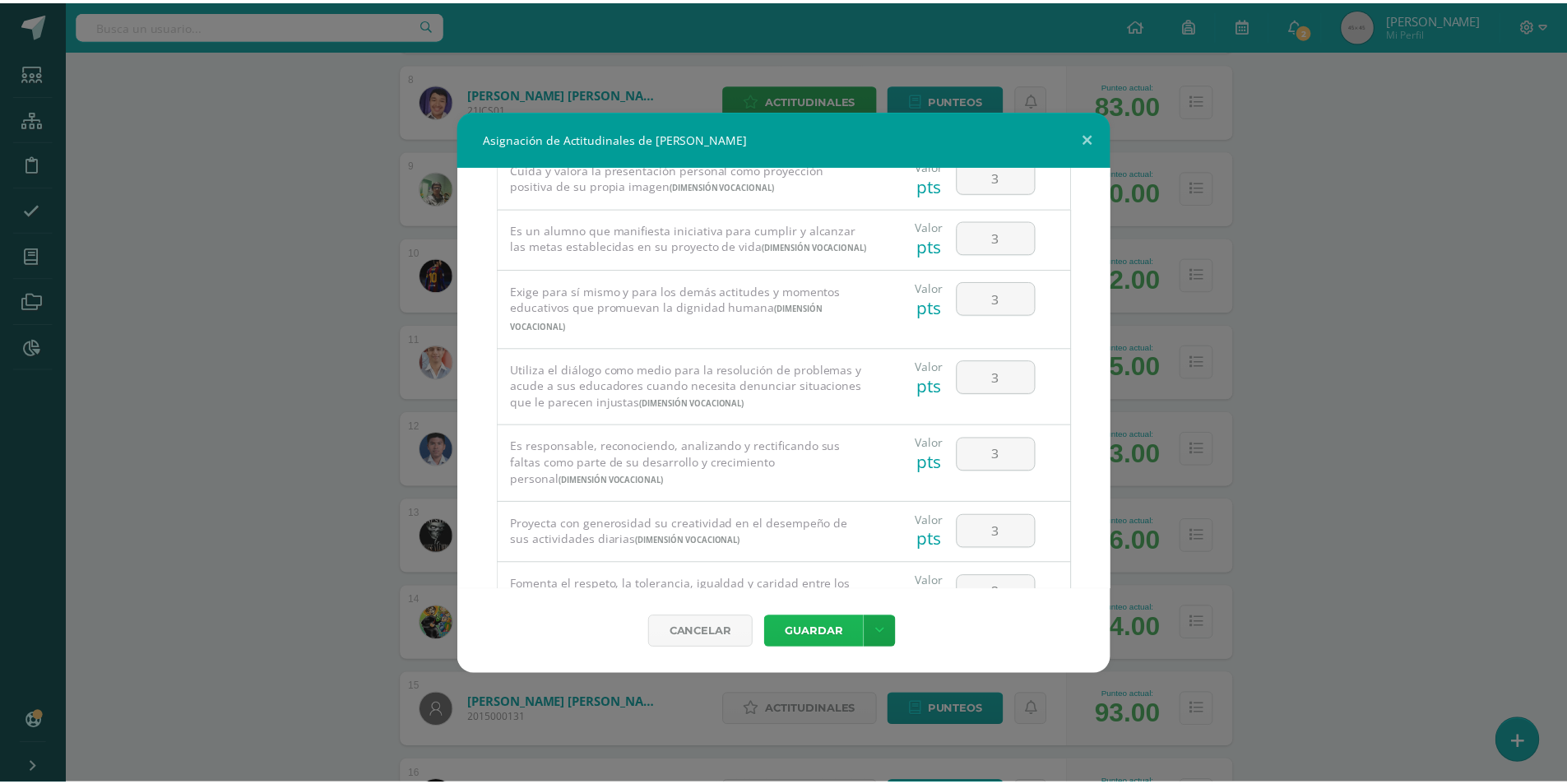
scroll to position [0, 0]
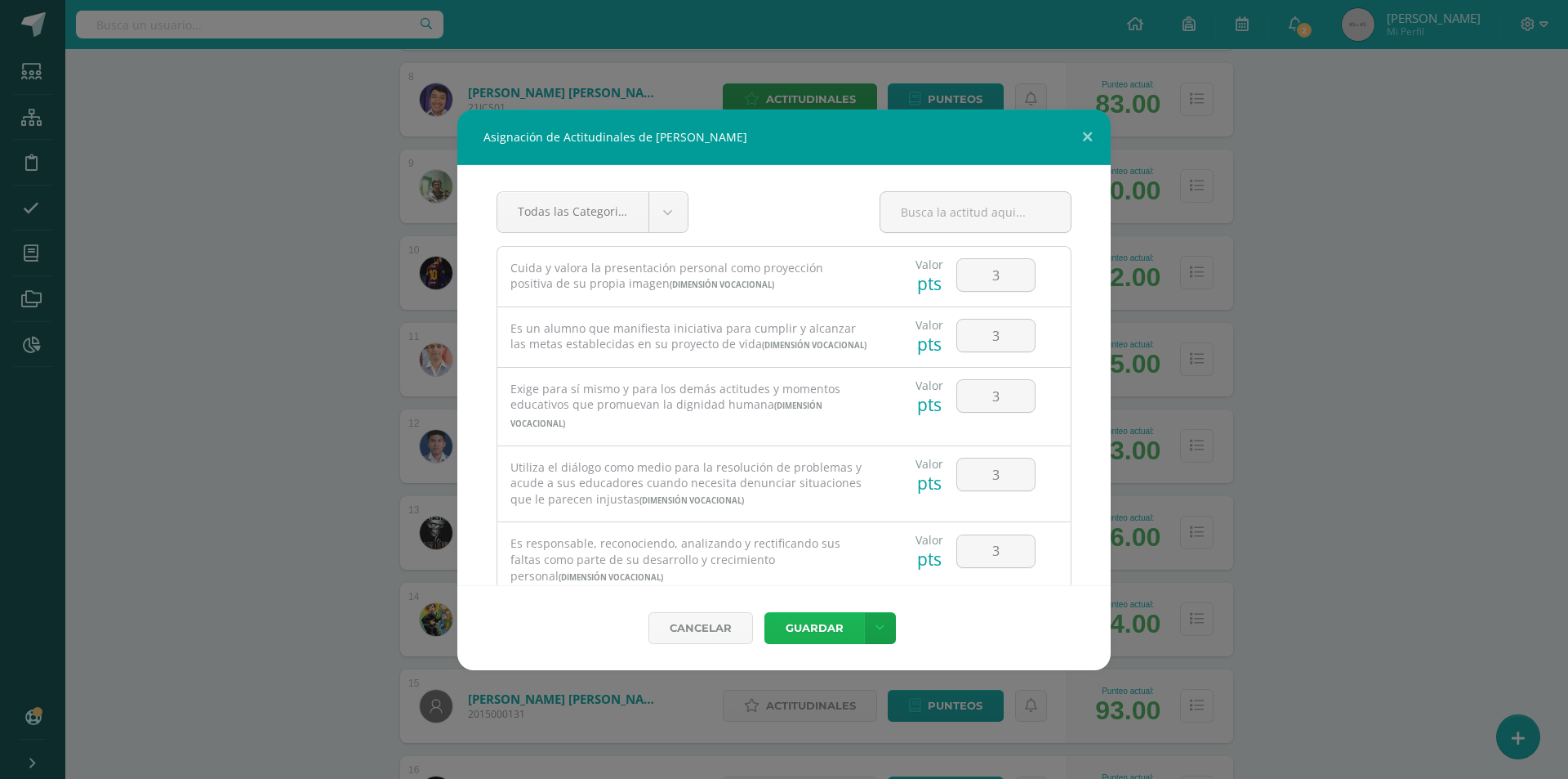
click at [812, 624] on button "Guardar" at bounding box center [814, 627] width 99 height 32
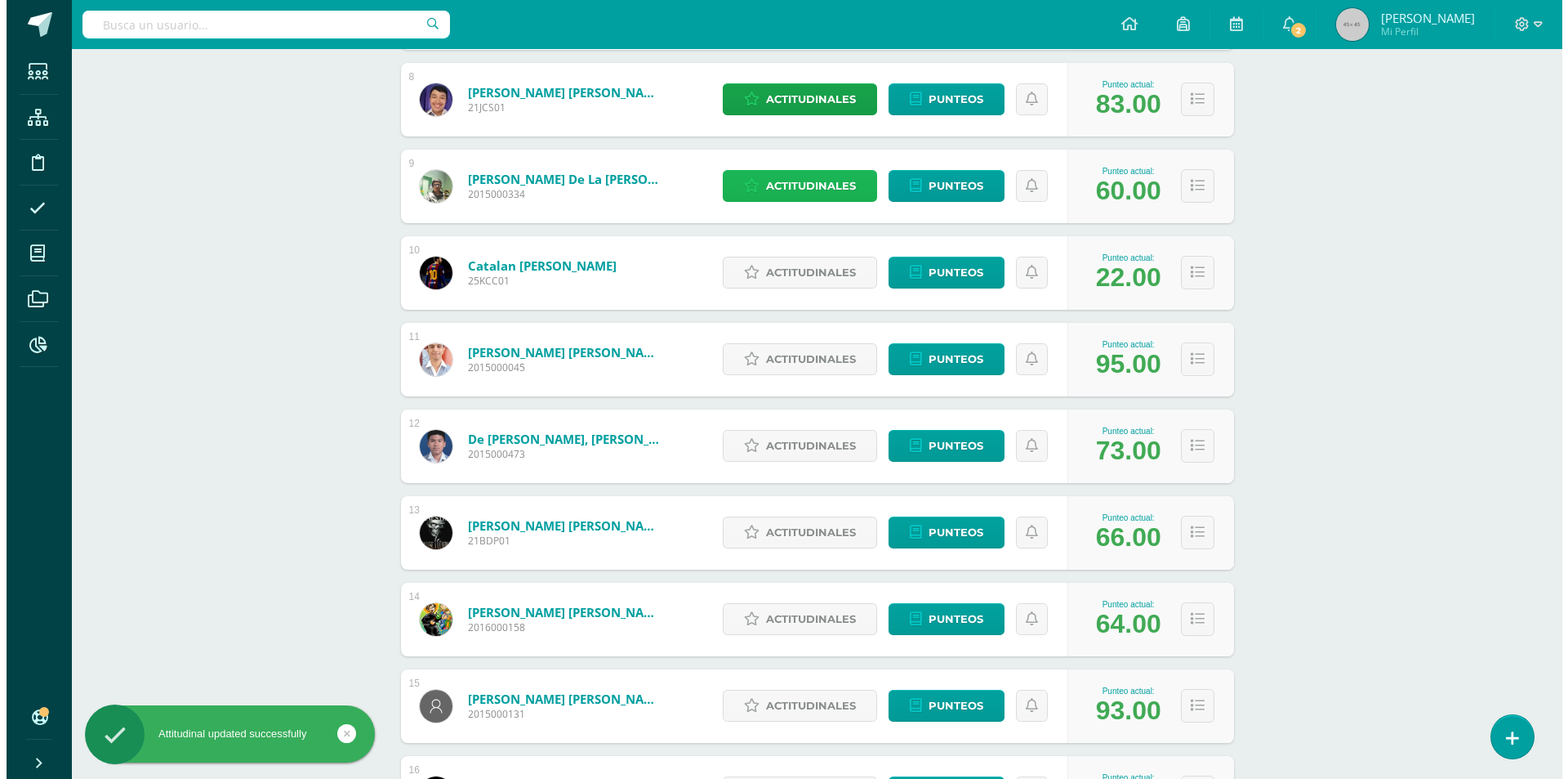
scroll to position [980, 0]
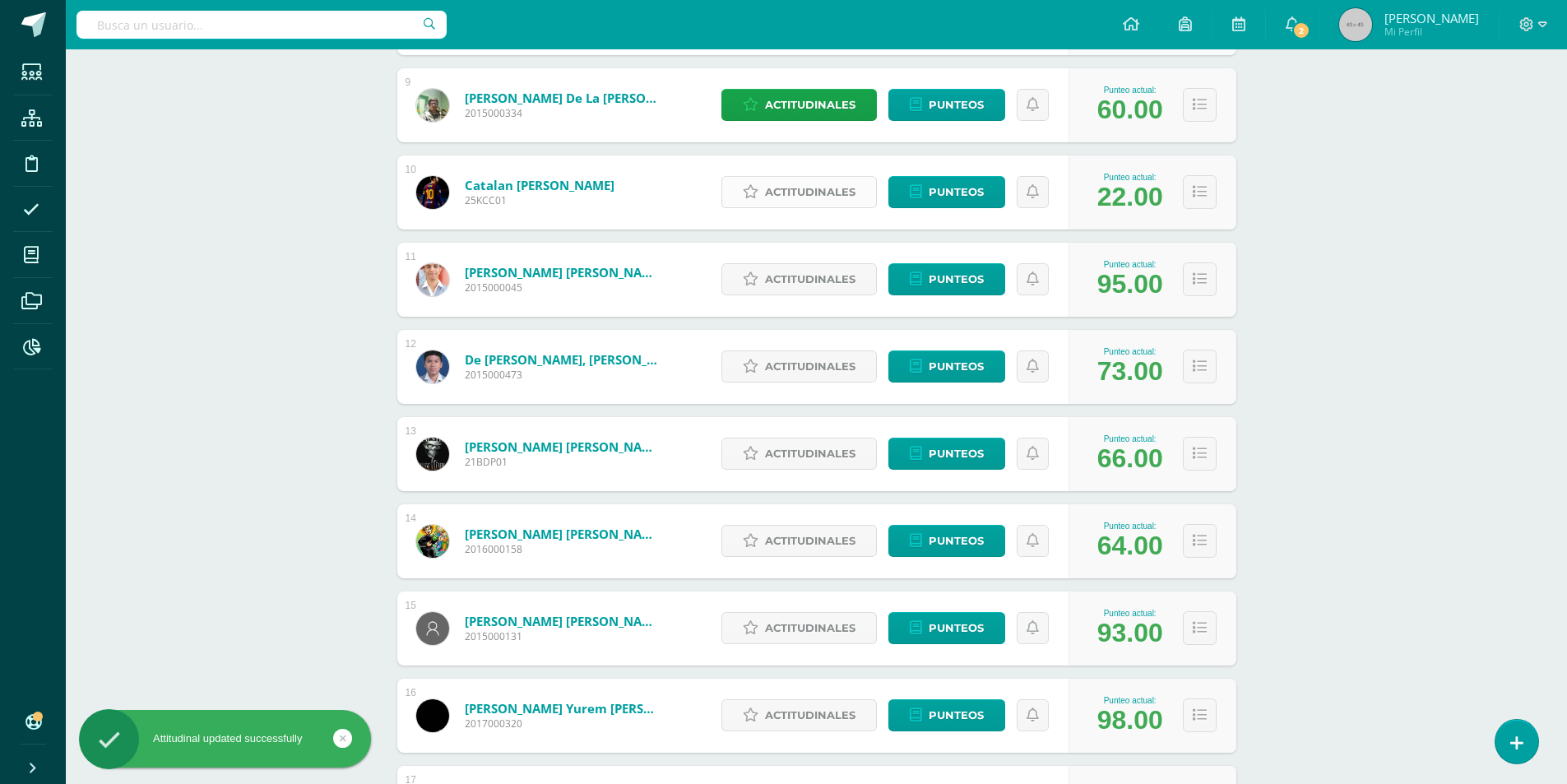
click at [792, 200] on span "Actitudinales" at bounding box center [810, 192] width 91 height 31
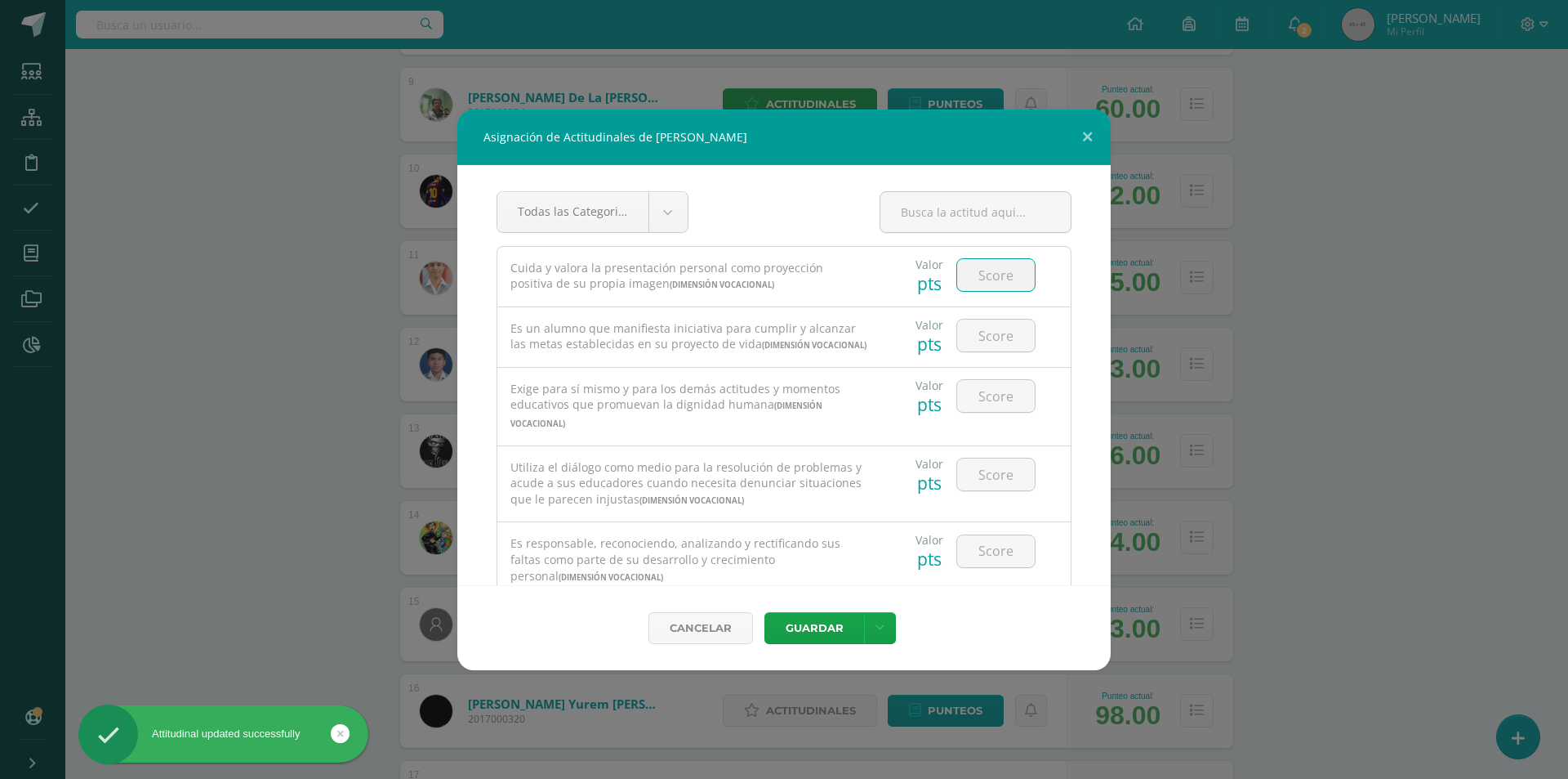
click at [1000, 279] on input "number" at bounding box center [996, 275] width 77 height 32
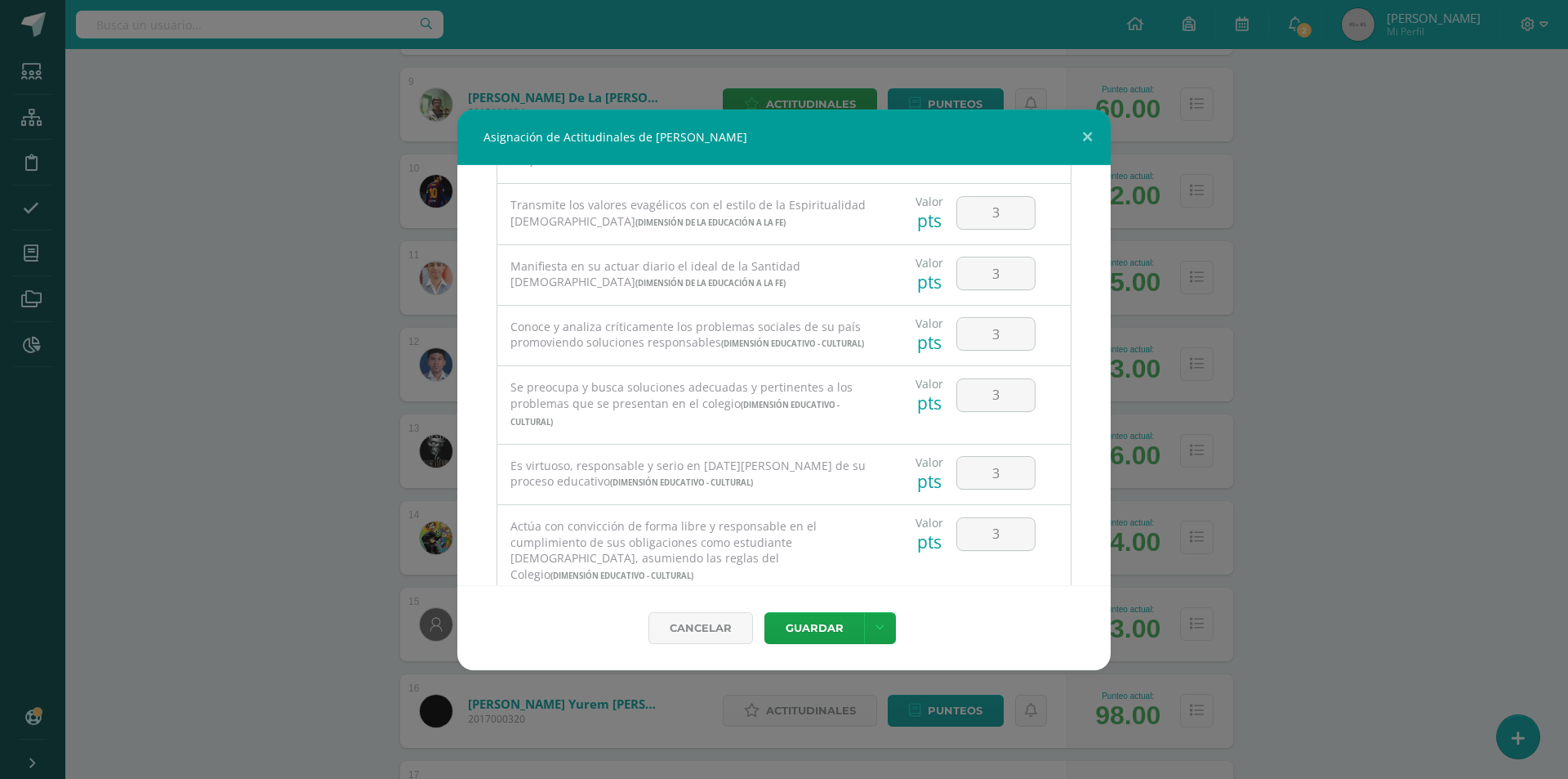
scroll to position [1243, 0]
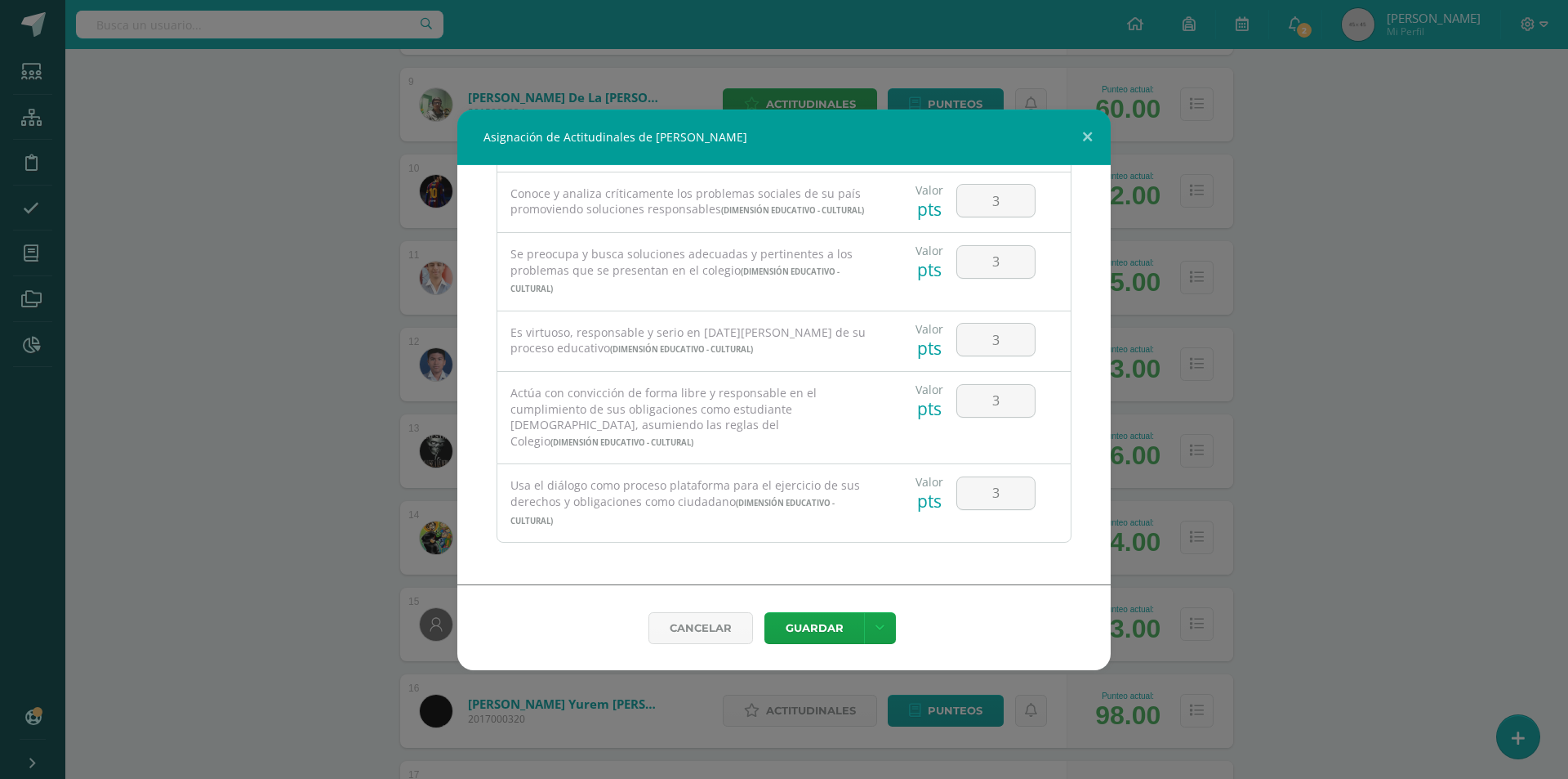
click at [1330, 463] on div "Asignación de Actitudinales de Kevin Fernando Catalan Catalán Todas las Categor…" at bounding box center [784, 389] width 1555 height 560
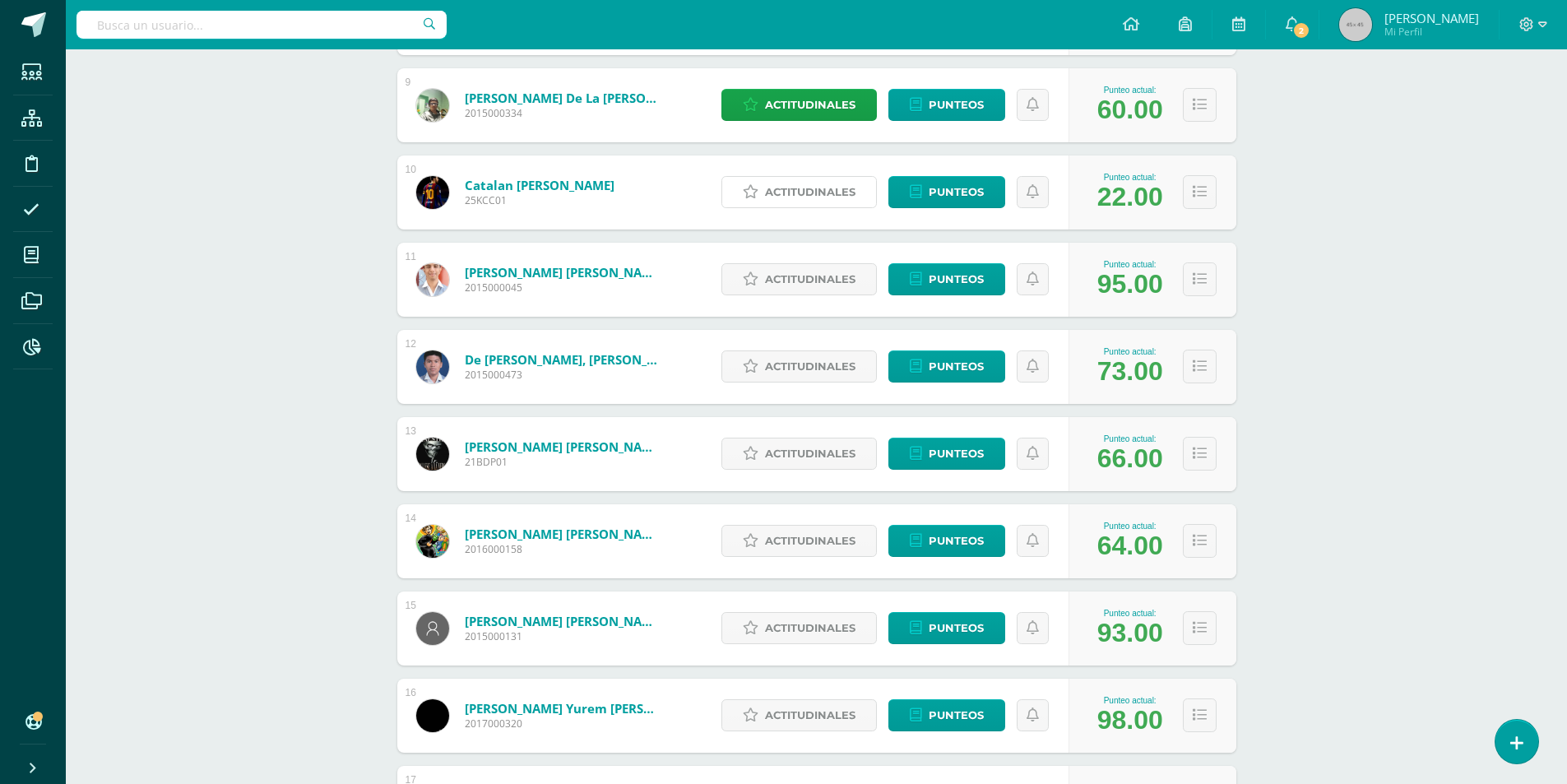
click at [821, 186] on span "Actitudinales" at bounding box center [810, 192] width 91 height 31
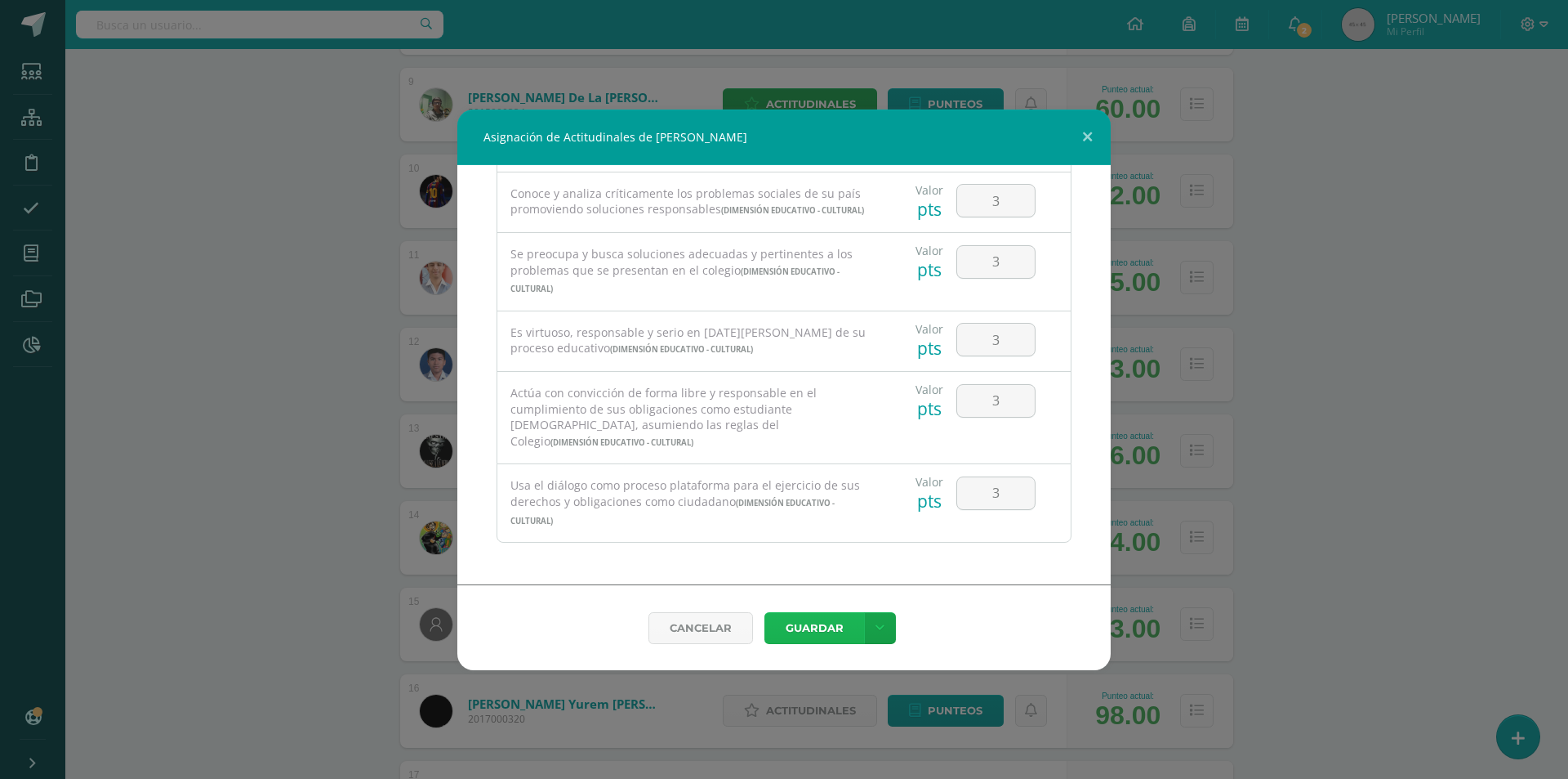
click at [813, 640] on button "Guardar" at bounding box center [814, 627] width 99 height 32
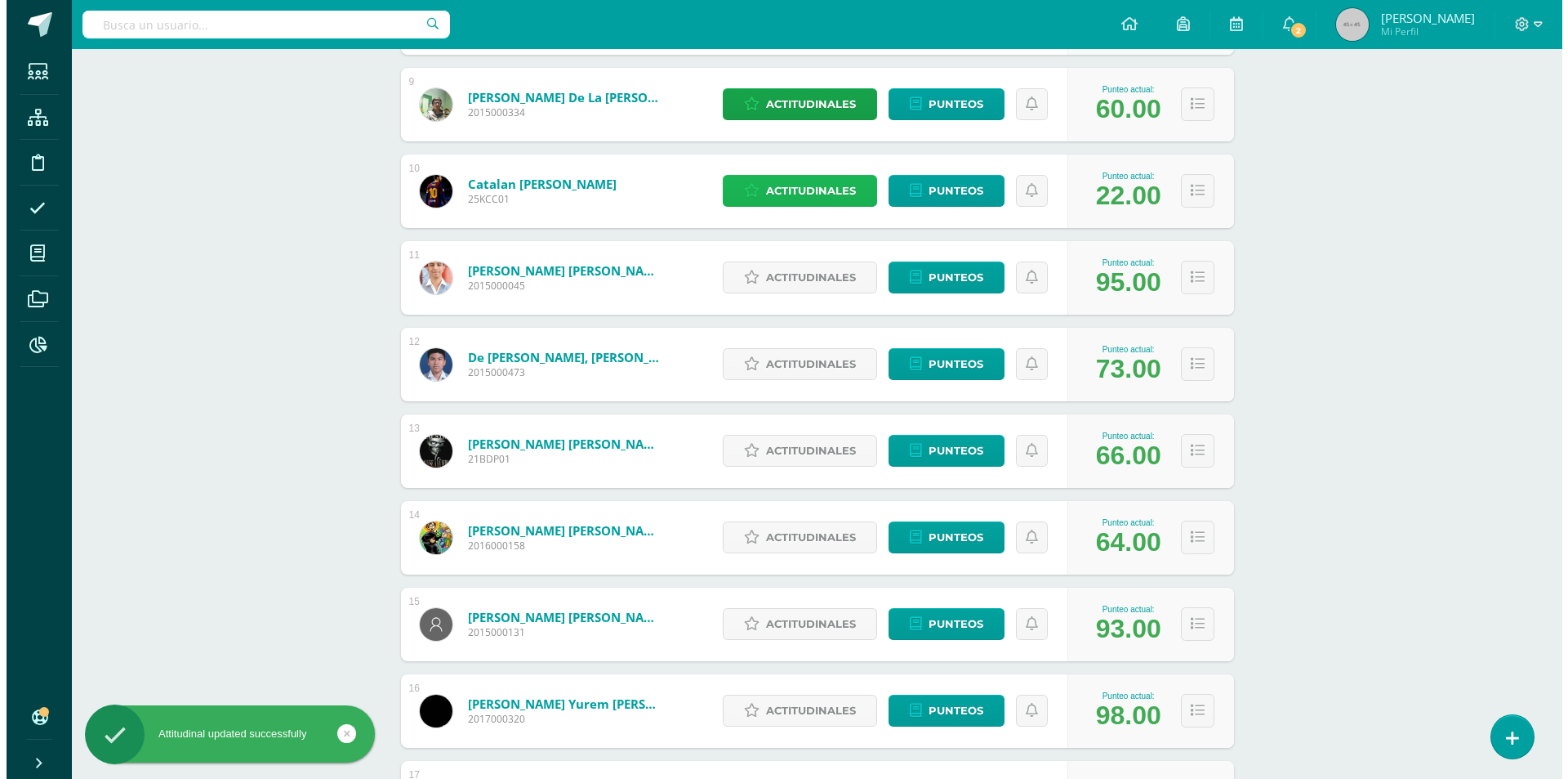
scroll to position [1062, 0]
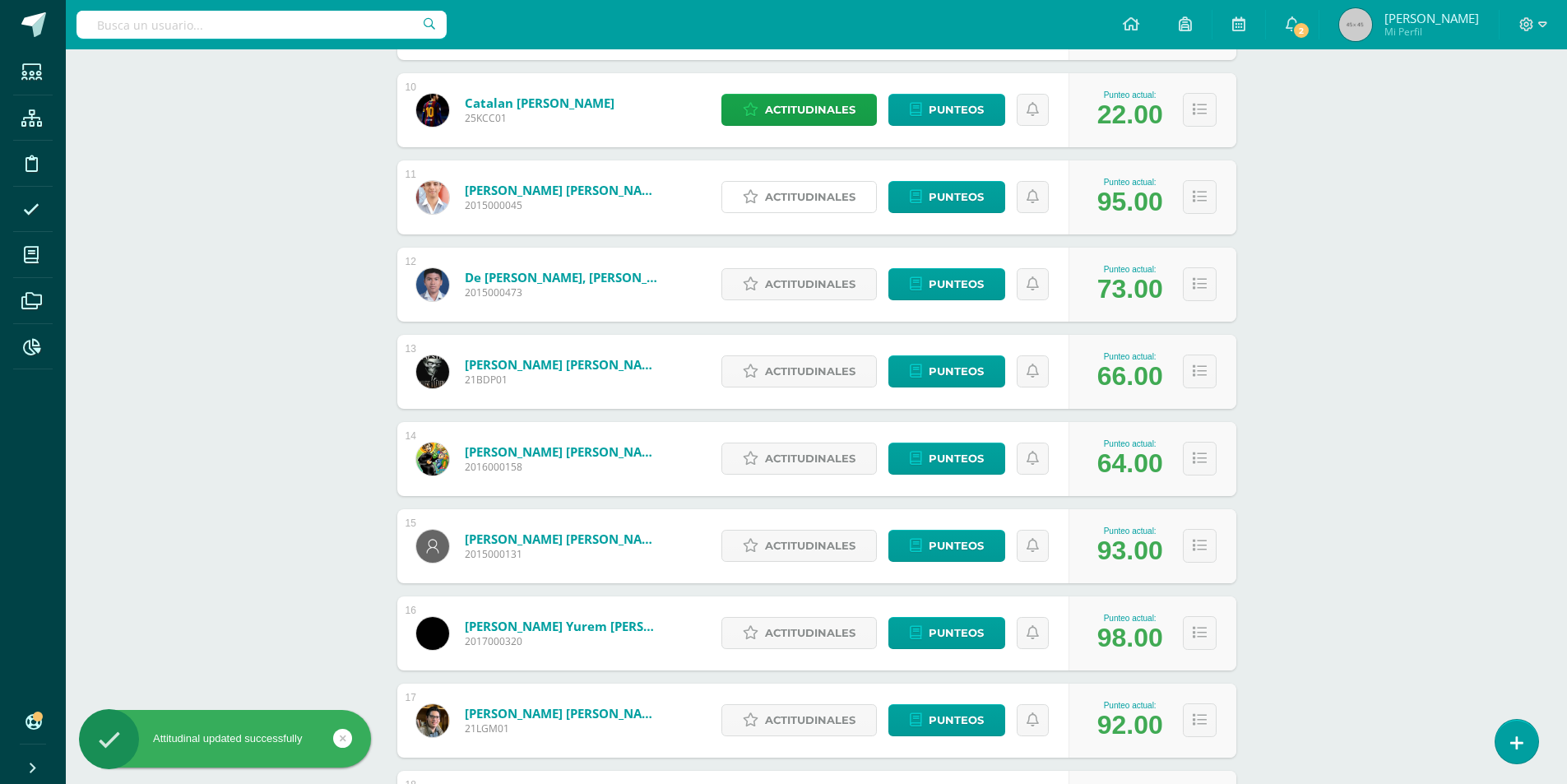
click at [766, 193] on span "Actitudinales" at bounding box center [810, 196] width 91 height 31
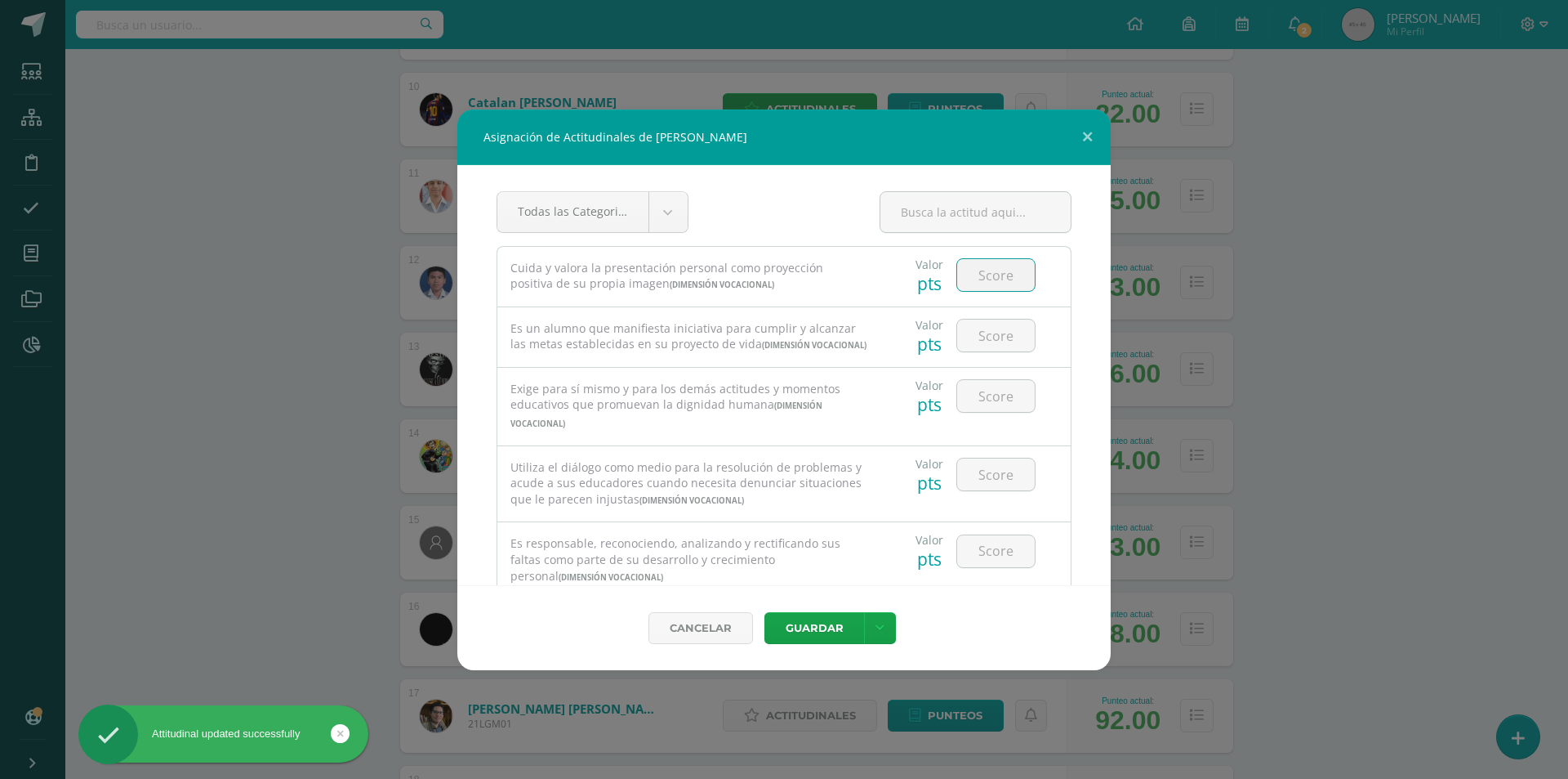
click at [990, 281] on input "number" at bounding box center [996, 275] width 77 height 32
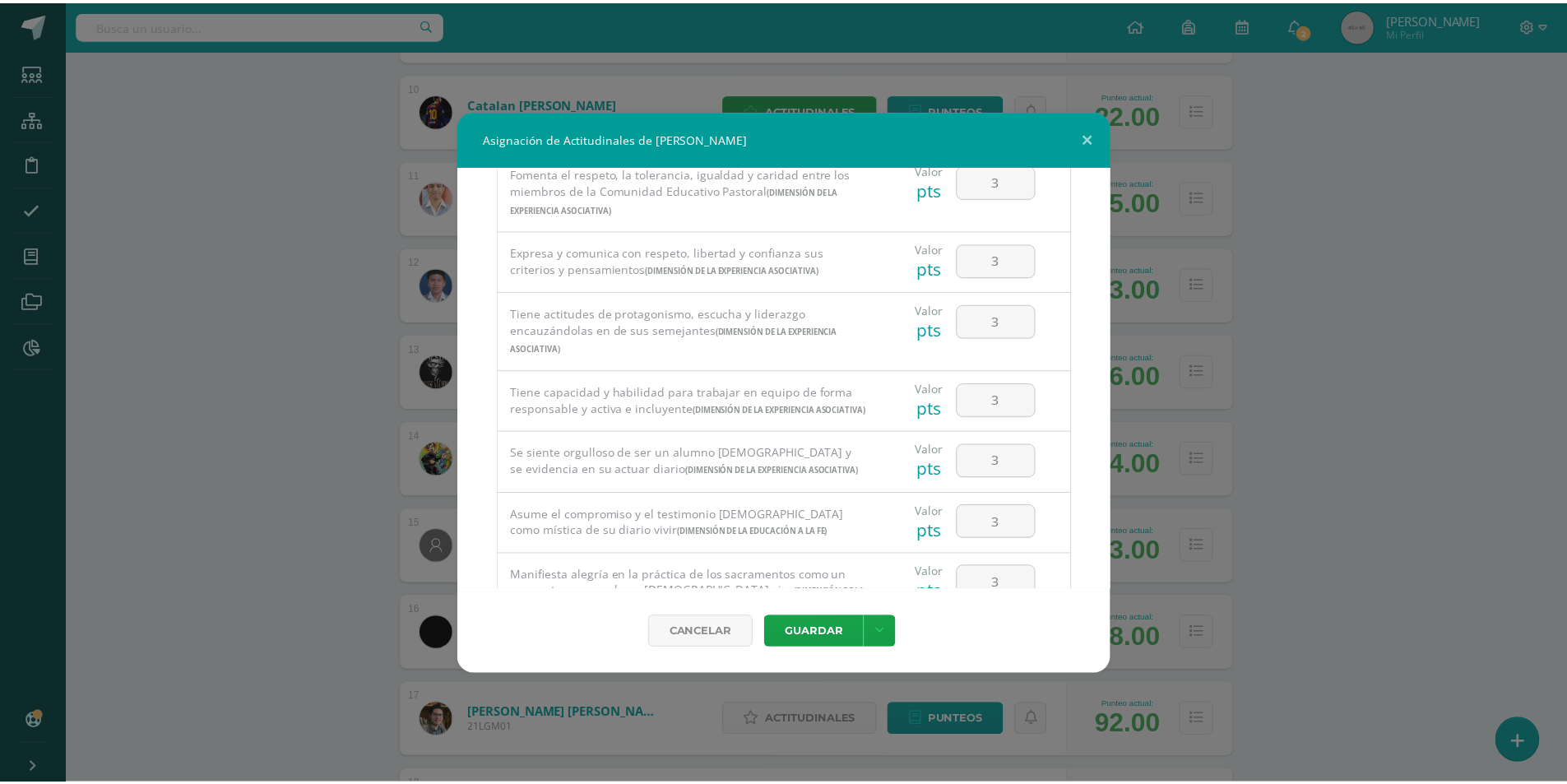
scroll to position [19, 0]
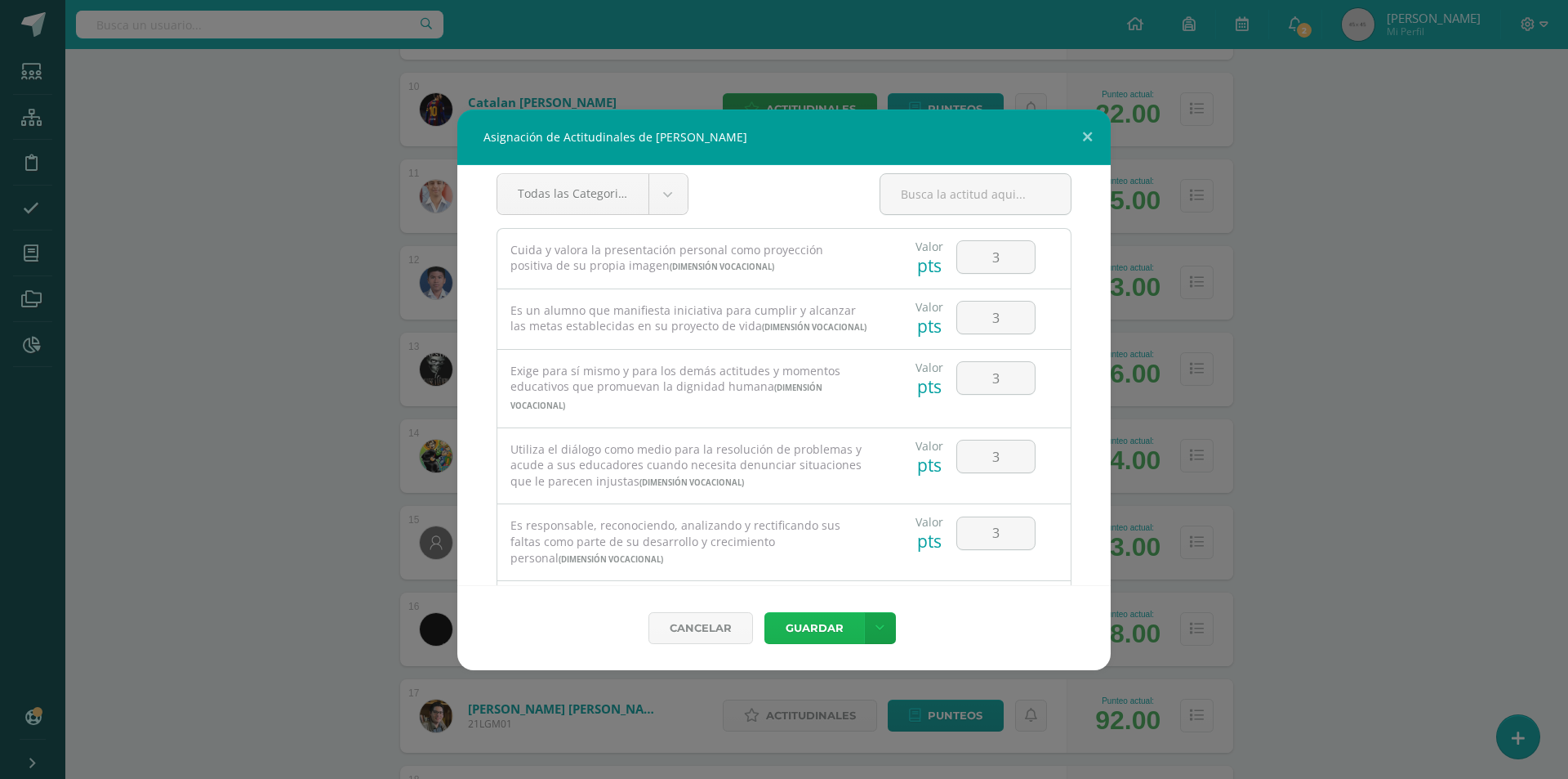
click at [816, 627] on button "Guardar" at bounding box center [814, 627] width 99 height 32
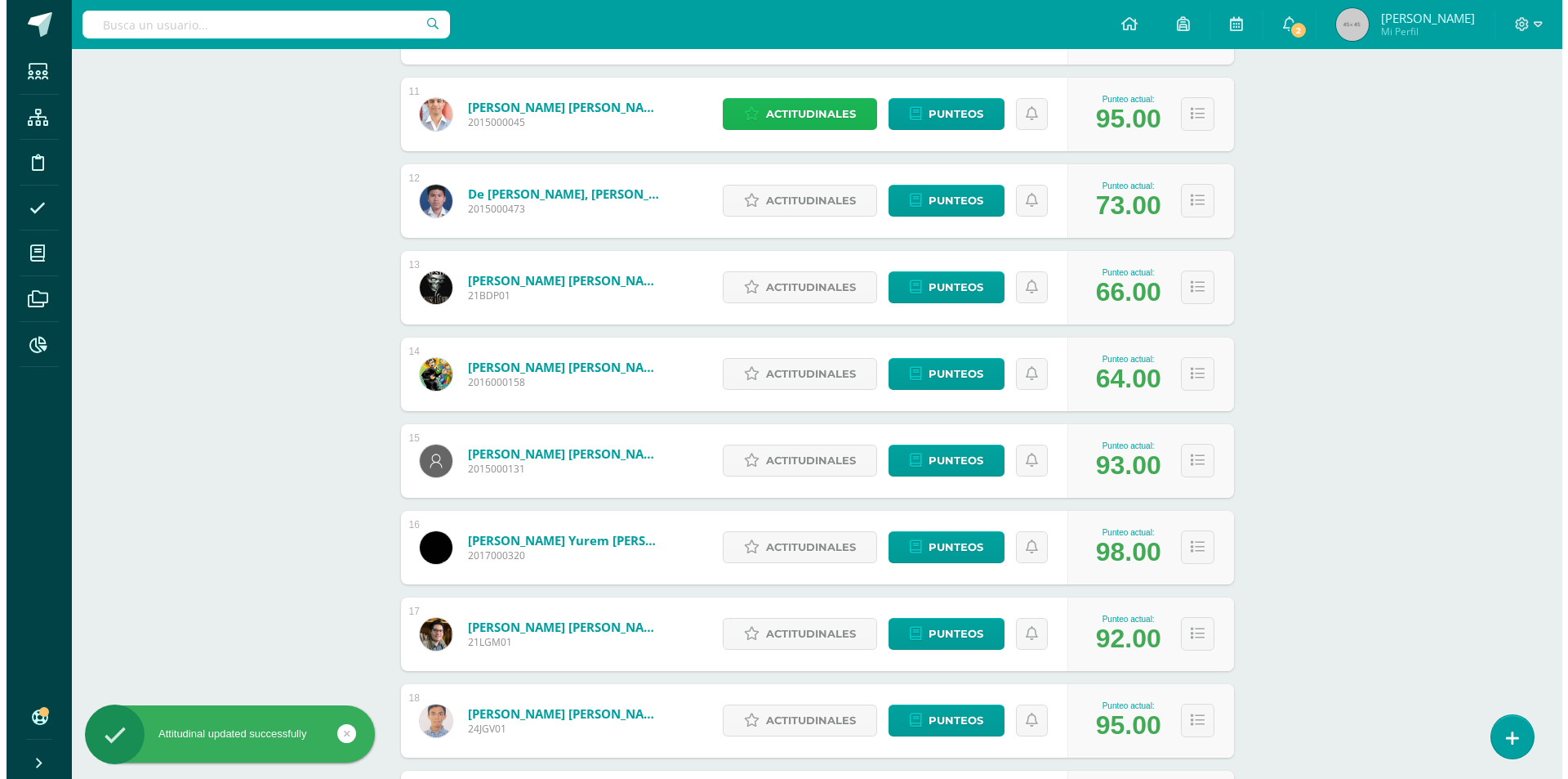
scroll to position [1225, 0]
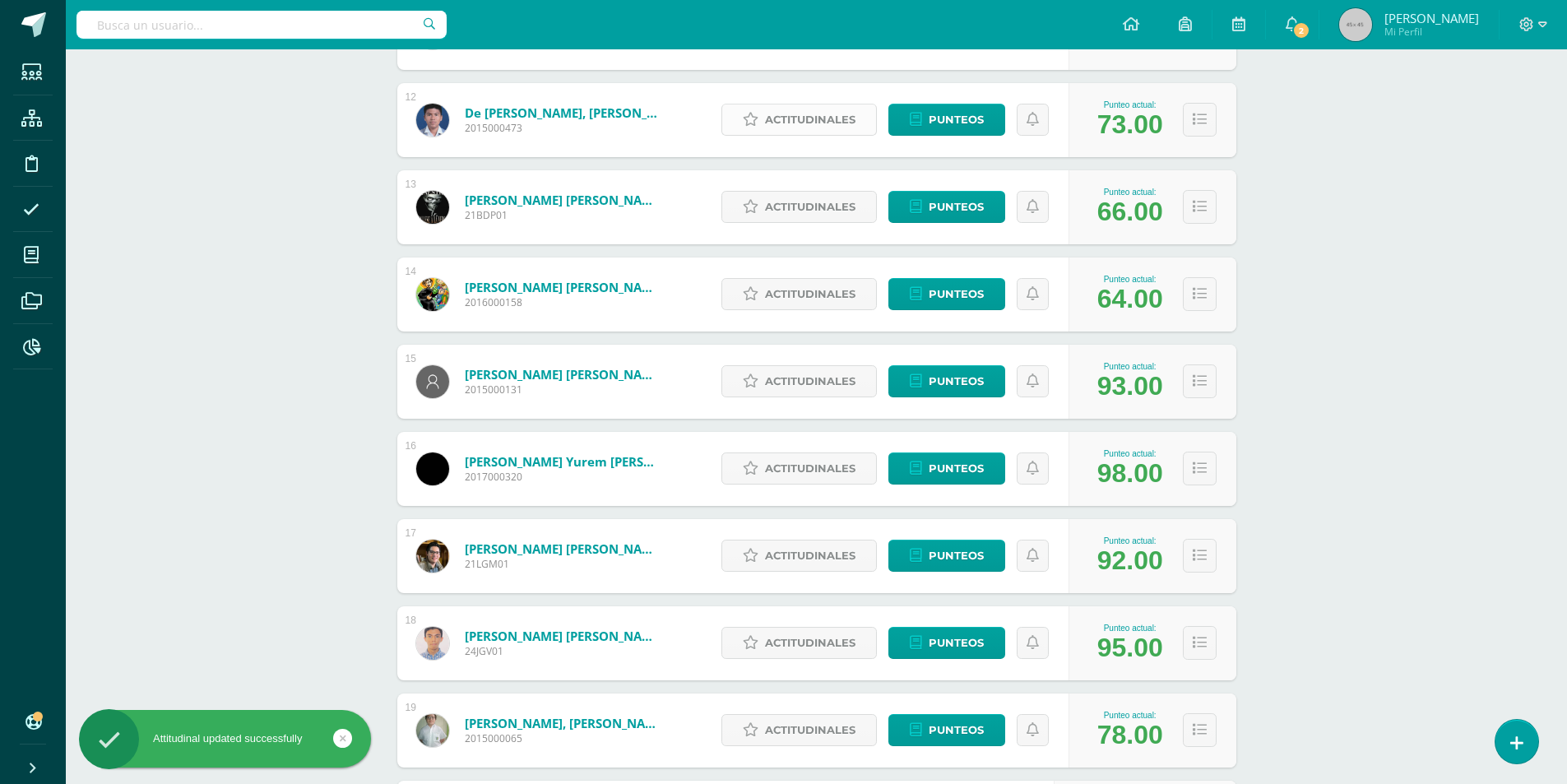
click at [806, 119] on span "Actitudinales" at bounding box center [810, 119] width 91 height 31
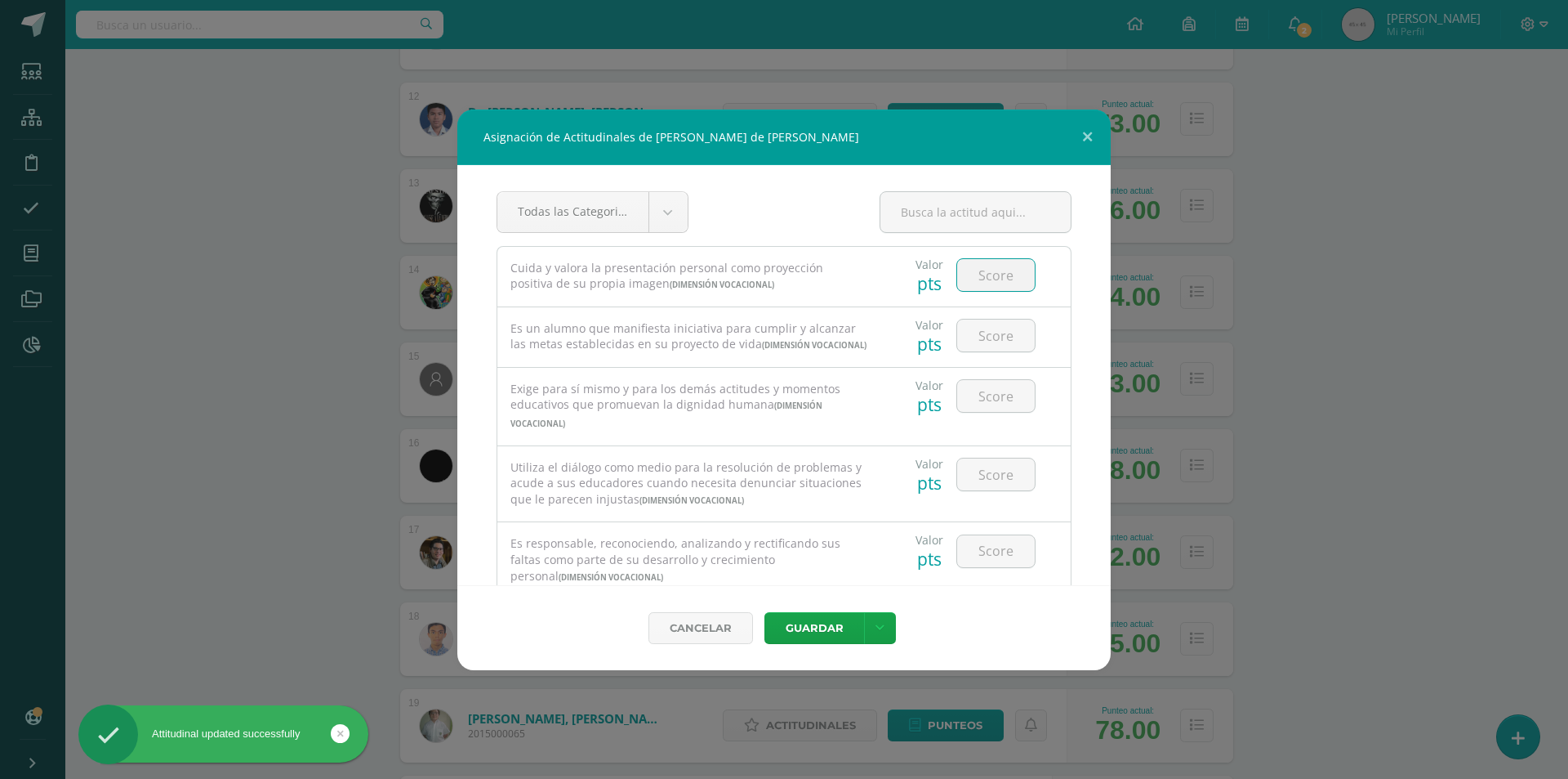
click at [976, 276] on input "number" at bounding box center [996, 275] width 77 height 32
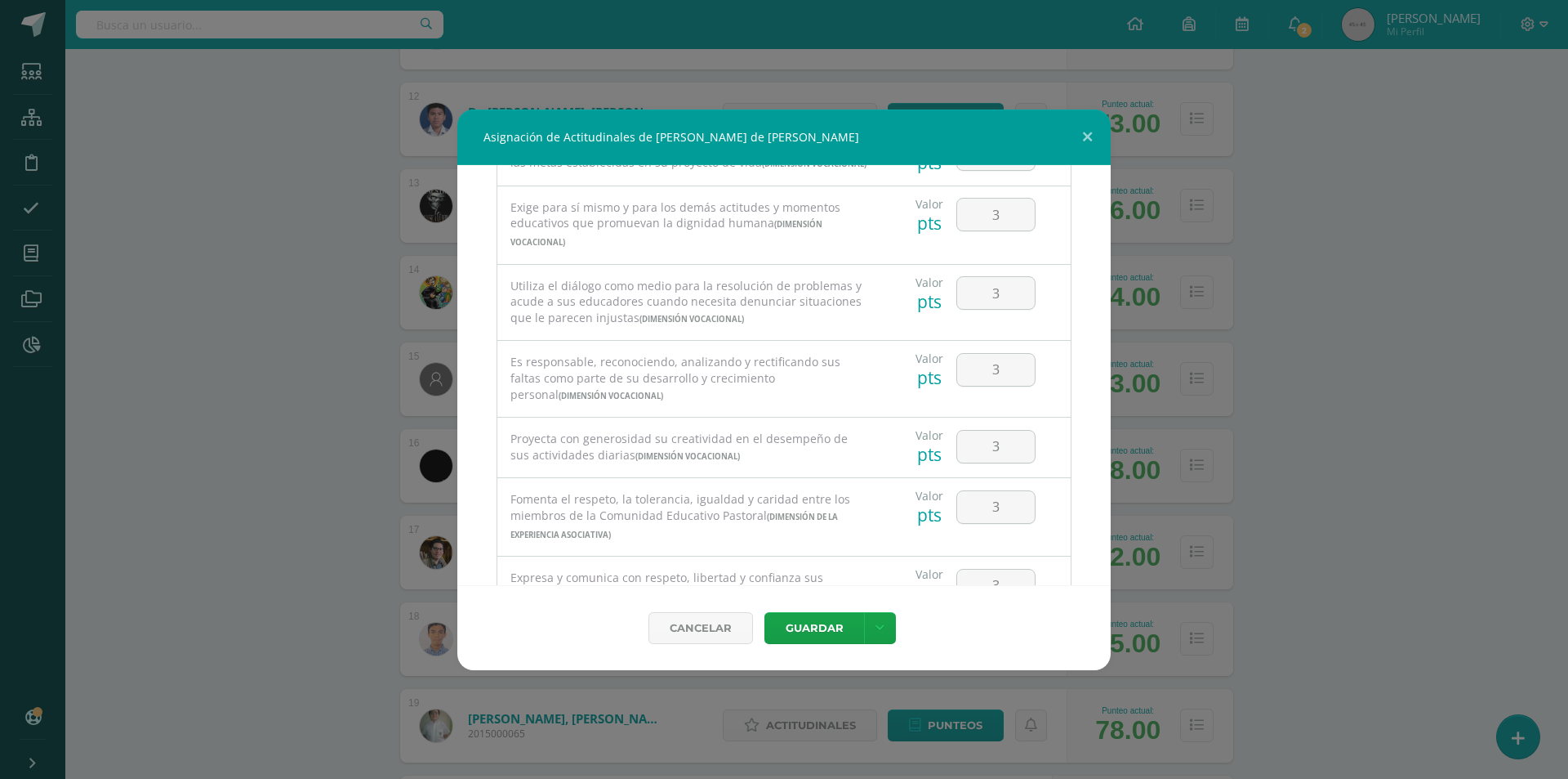
scroll to position [0, 0]
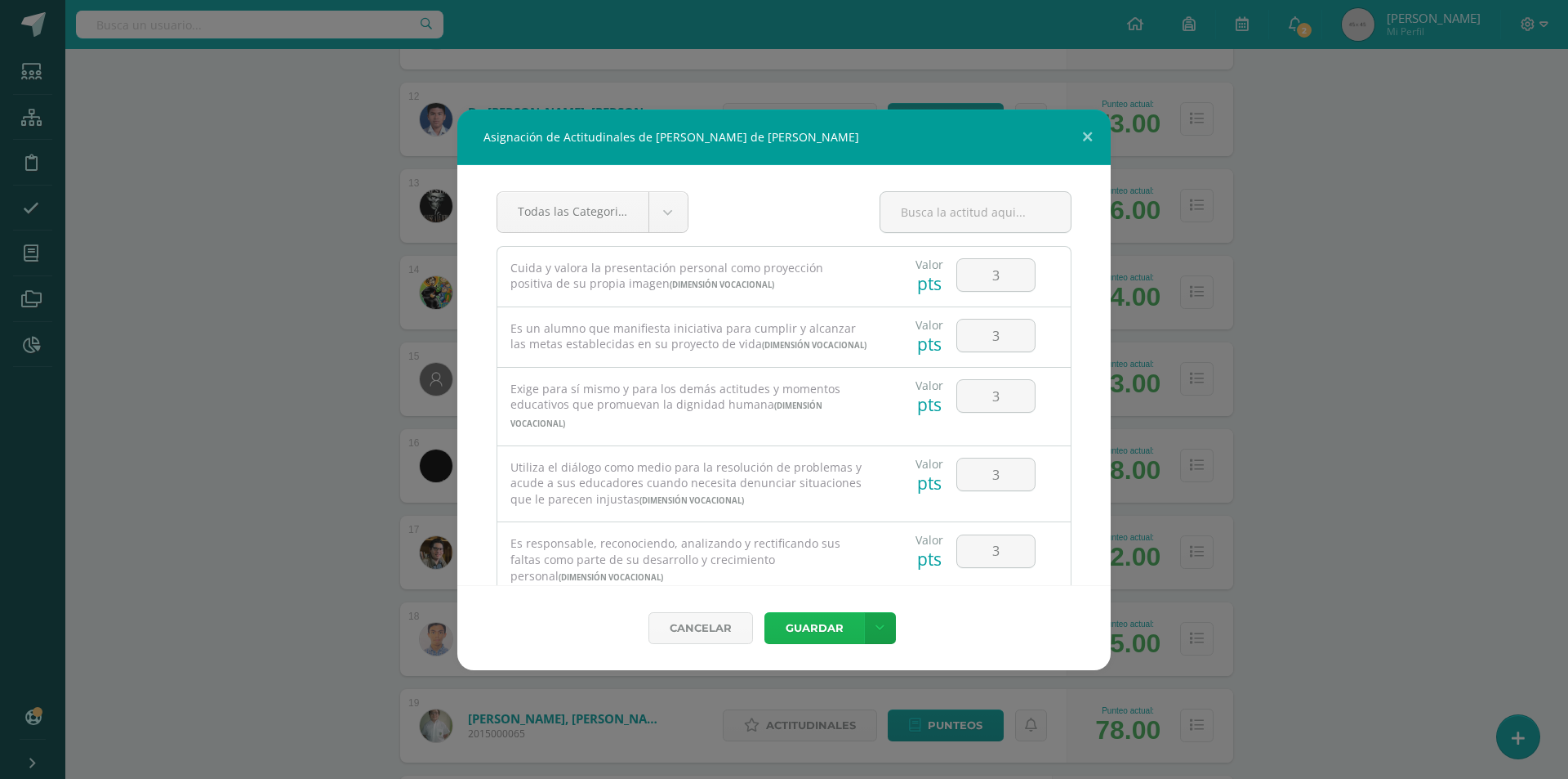
click at [822, 627] on button "Guardar" at bounding box center [814, 627] width 99 height 32
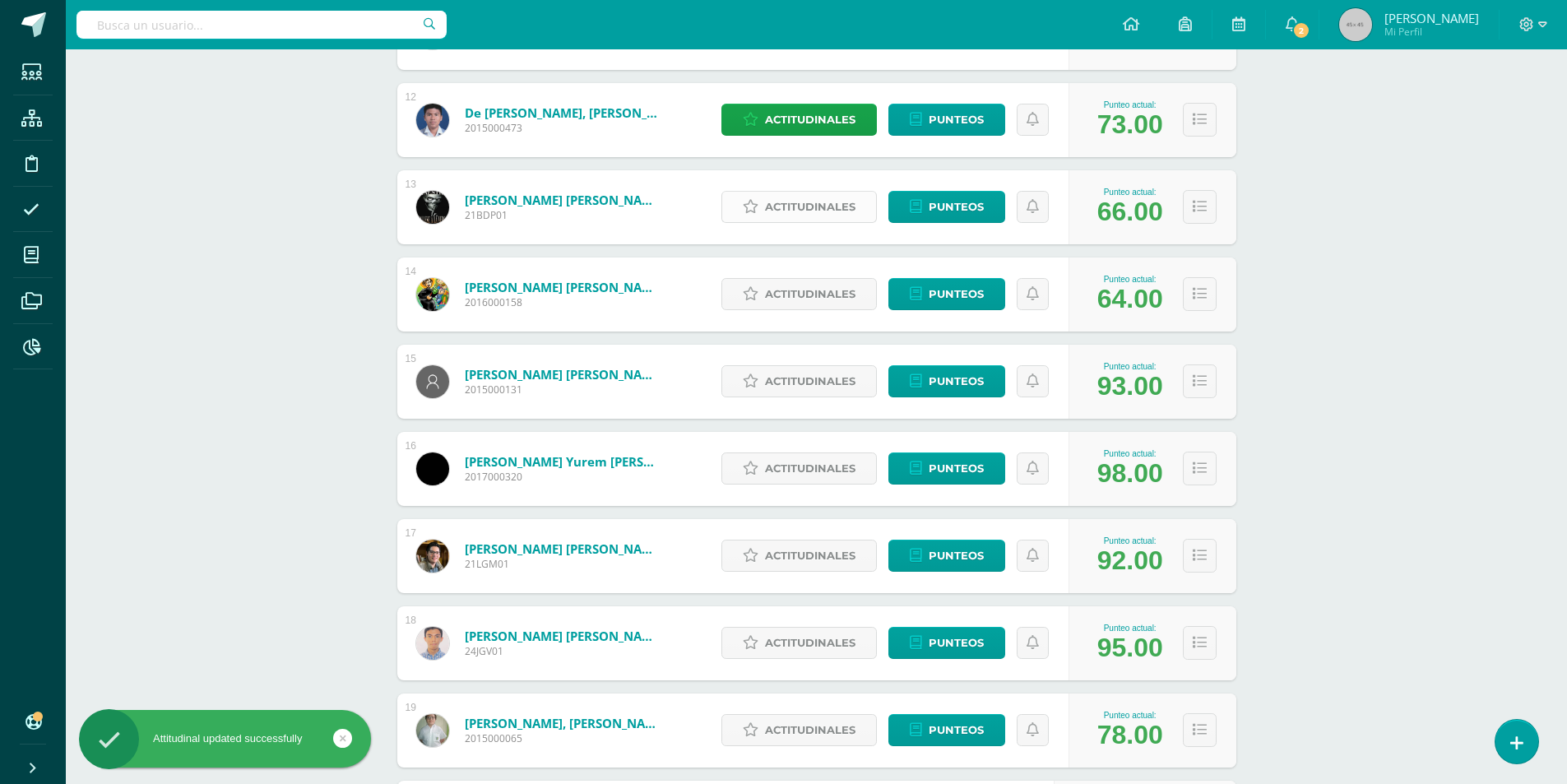
click at [799, 210] on span "Actitudinales" at bounding box center [810, 206] width 91 height 31
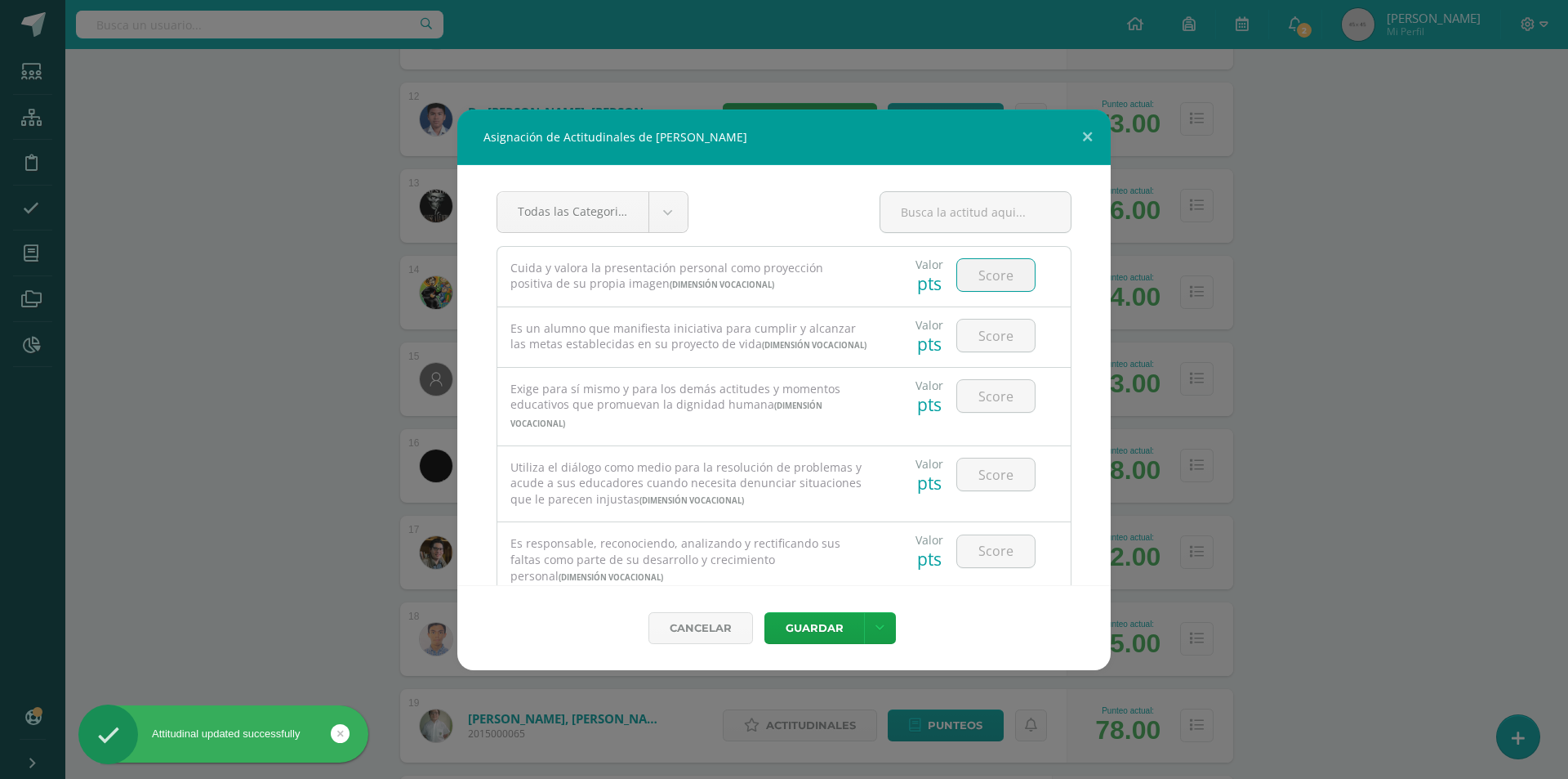
click at [978, 275] on input "number" at bounding box center [996, 275] width 77 height 32
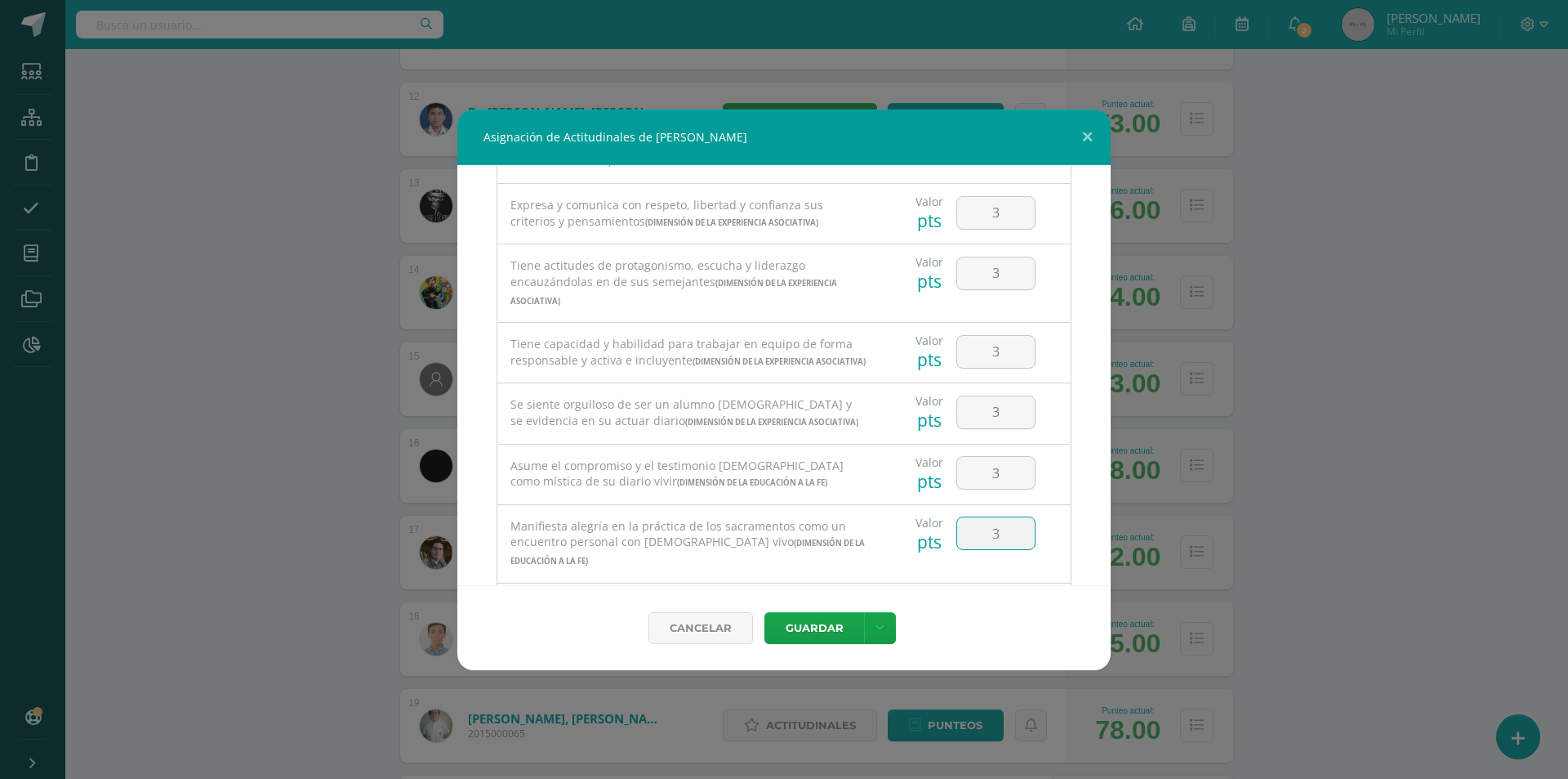
scroll to position [826, 0]
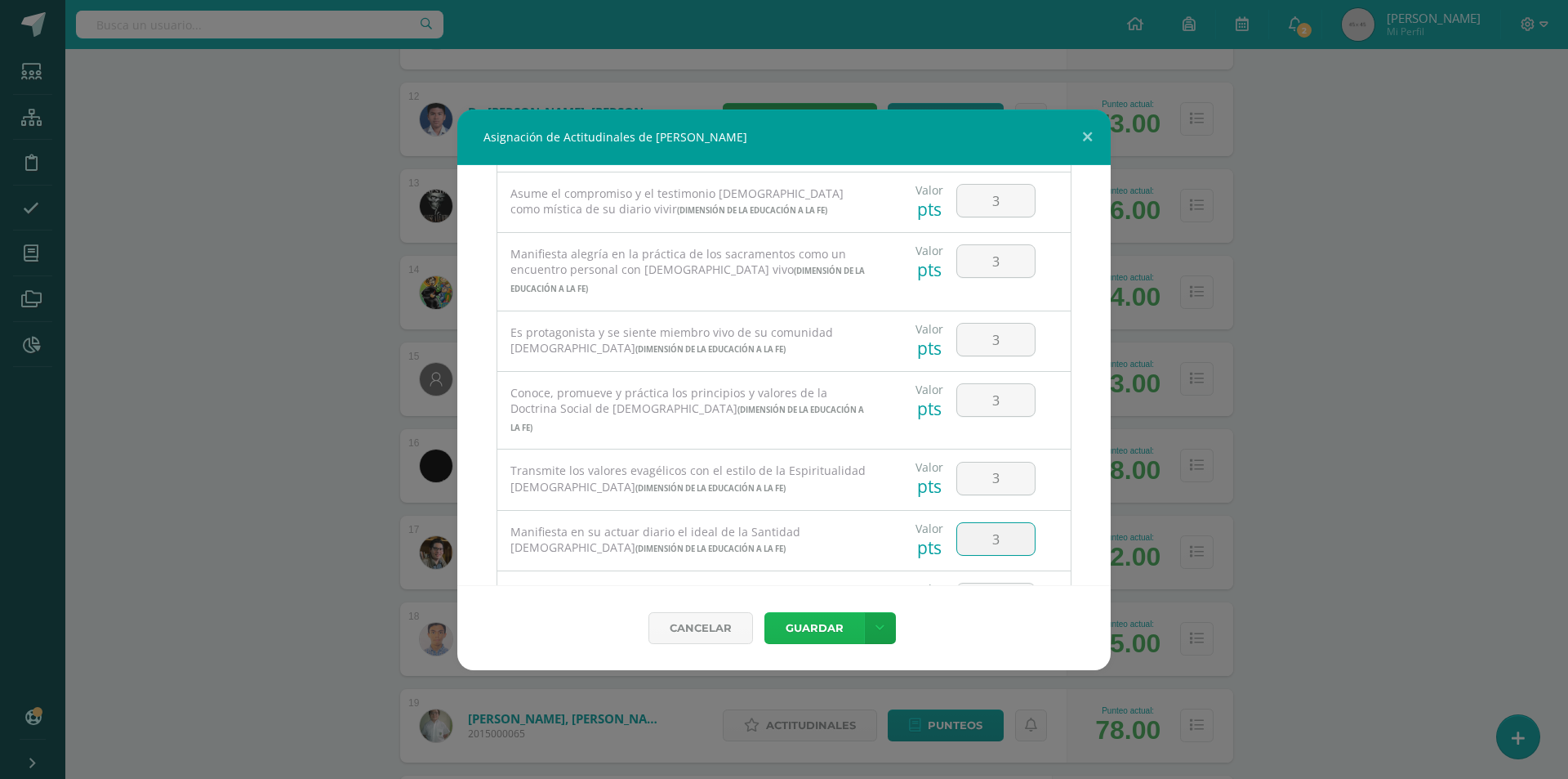
click at [808, 639] on button "Guardar" at bounding box center [814, 627] width 99 height 32
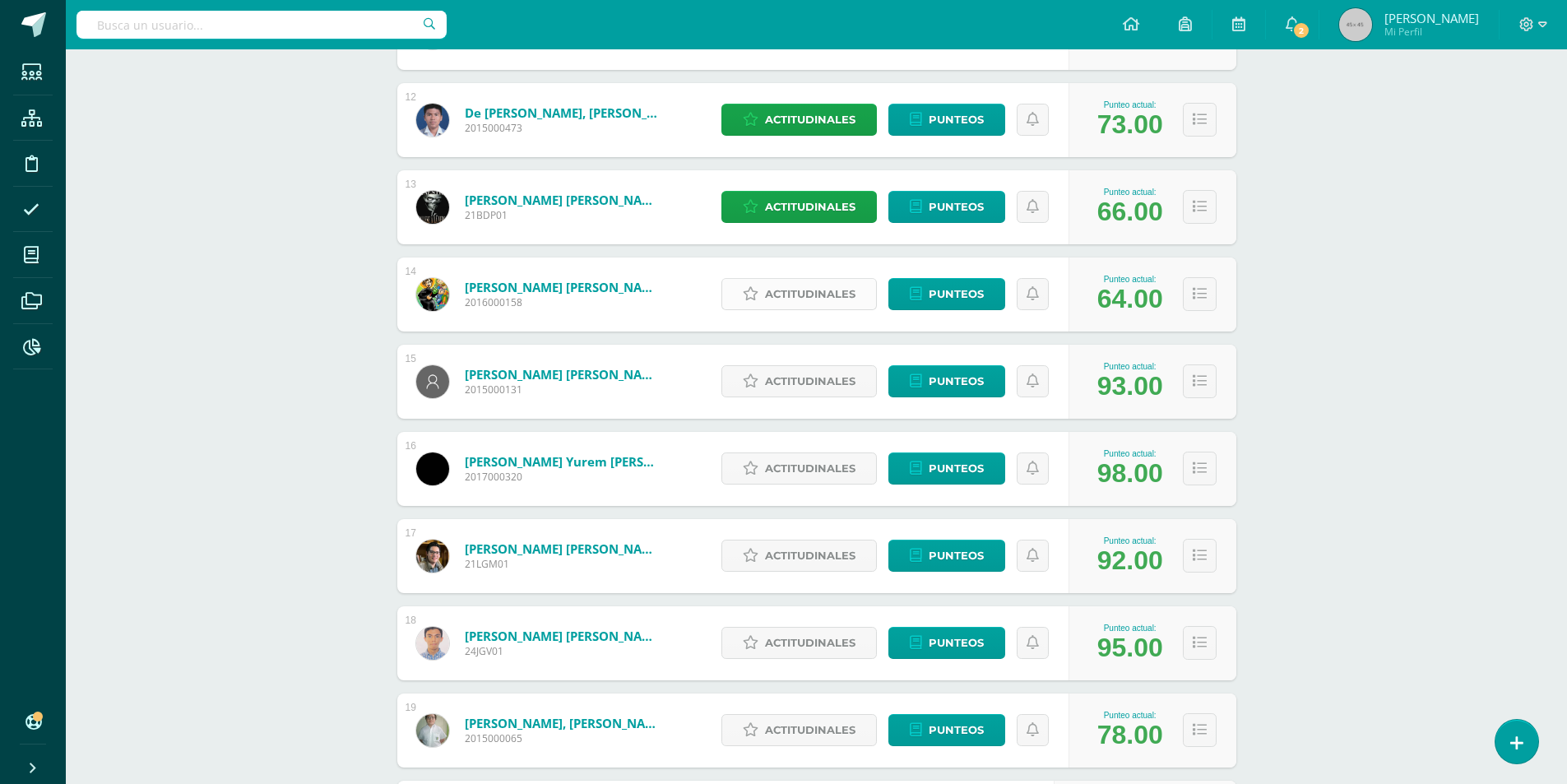
click at [821, 291] on span "Actitudinales" at bounding box center [810, 293] width 91 height 31
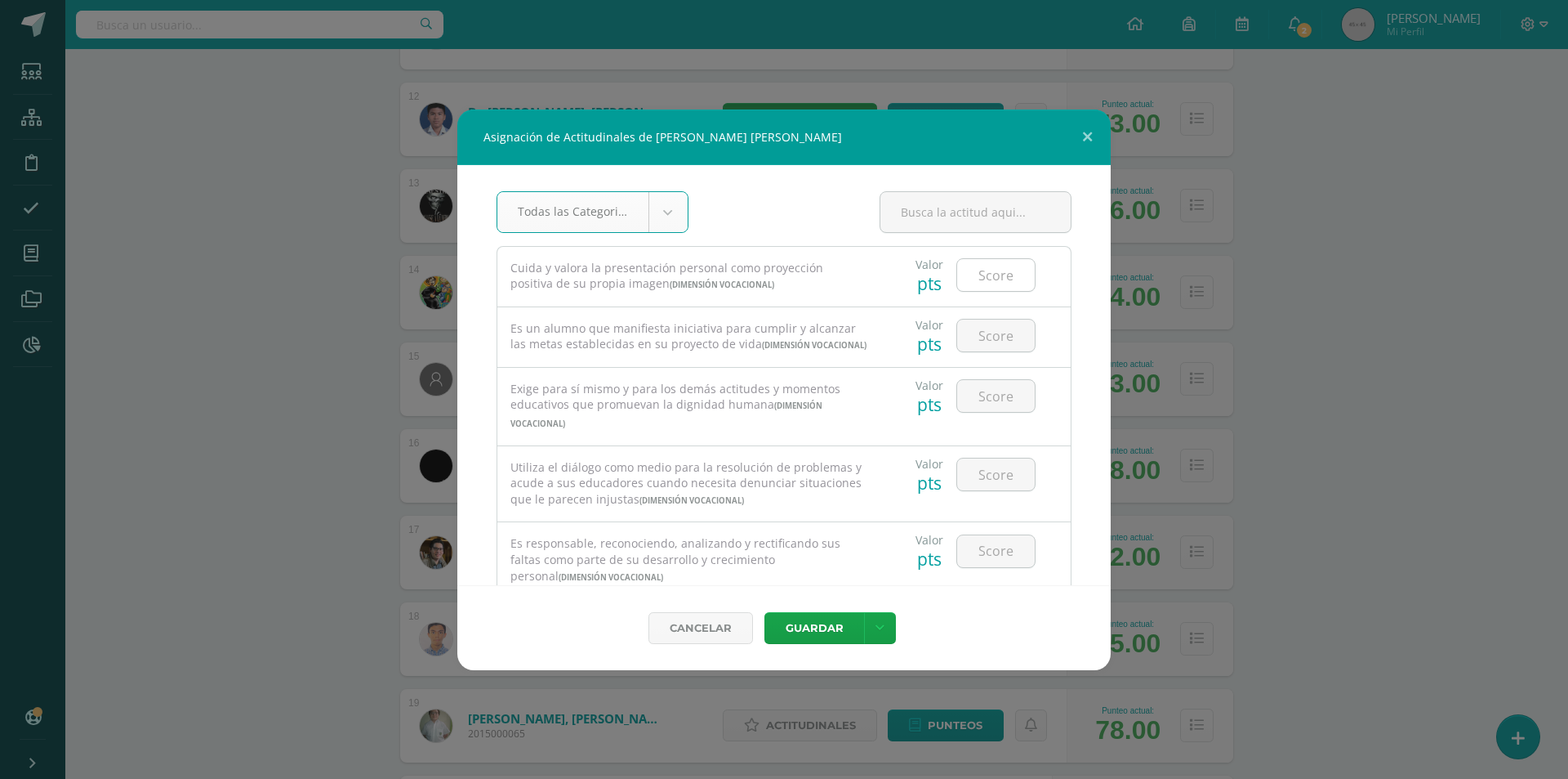
click at [1000, 274] on input "number" at bounding box center [996, 275] width 77 height 32
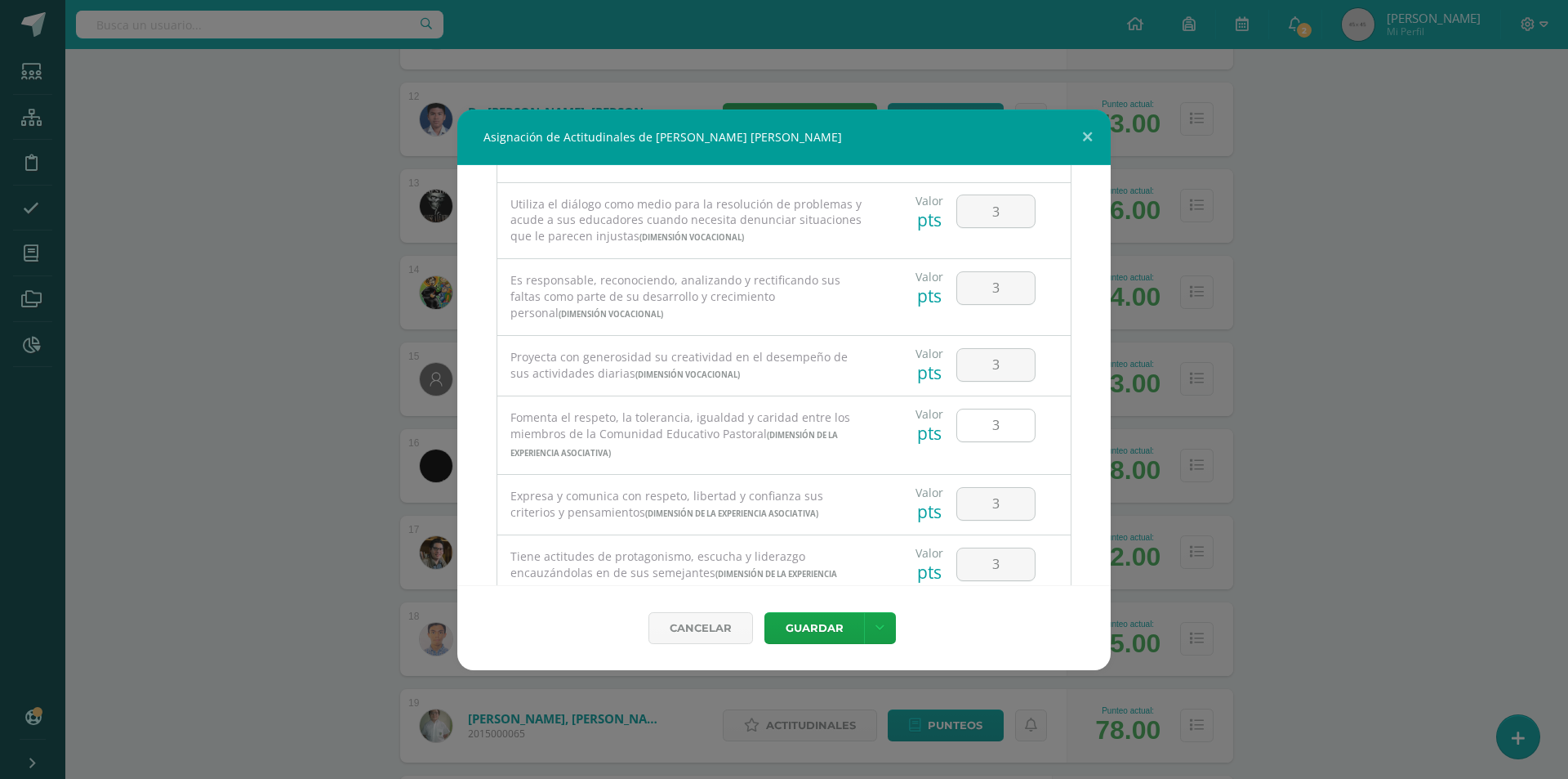
scroll to position [0, 0]
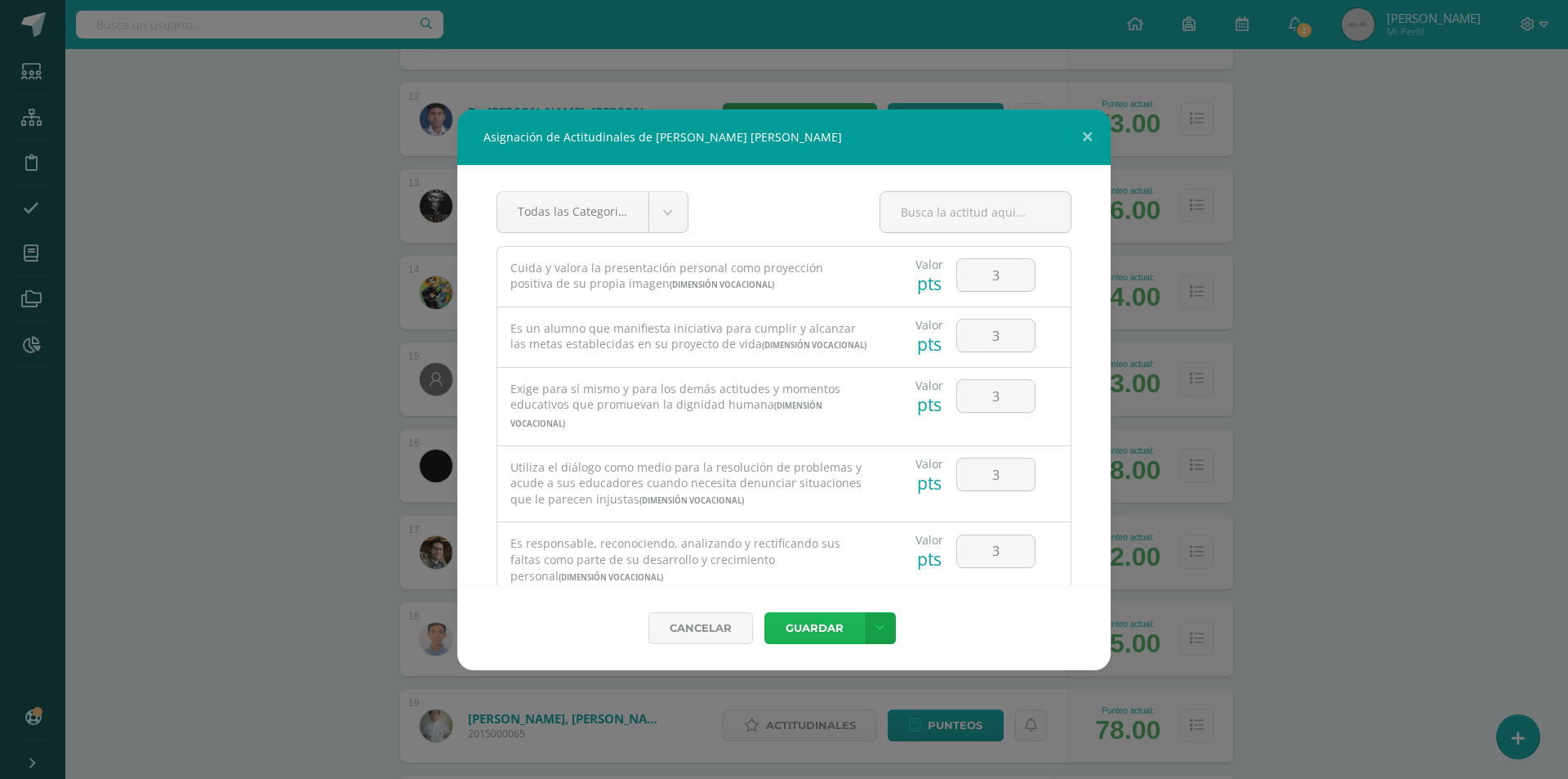
click at [807, 638] on button "Guardar" at bounding box center [814, 627] width 99 height 32
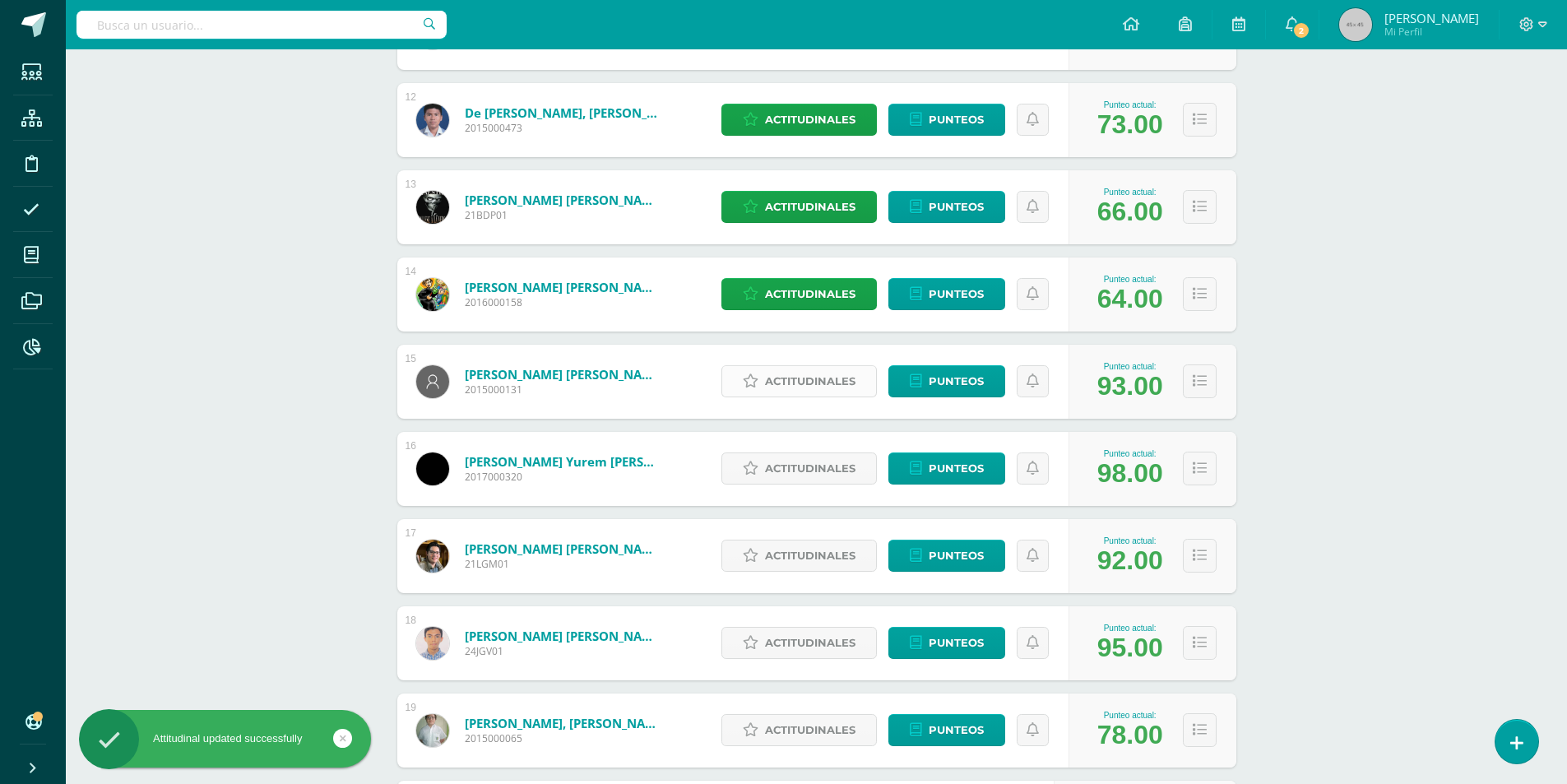
click at [839, 382] on span "Actitudinales" at bounding box center [810, 380] width 91 height 31
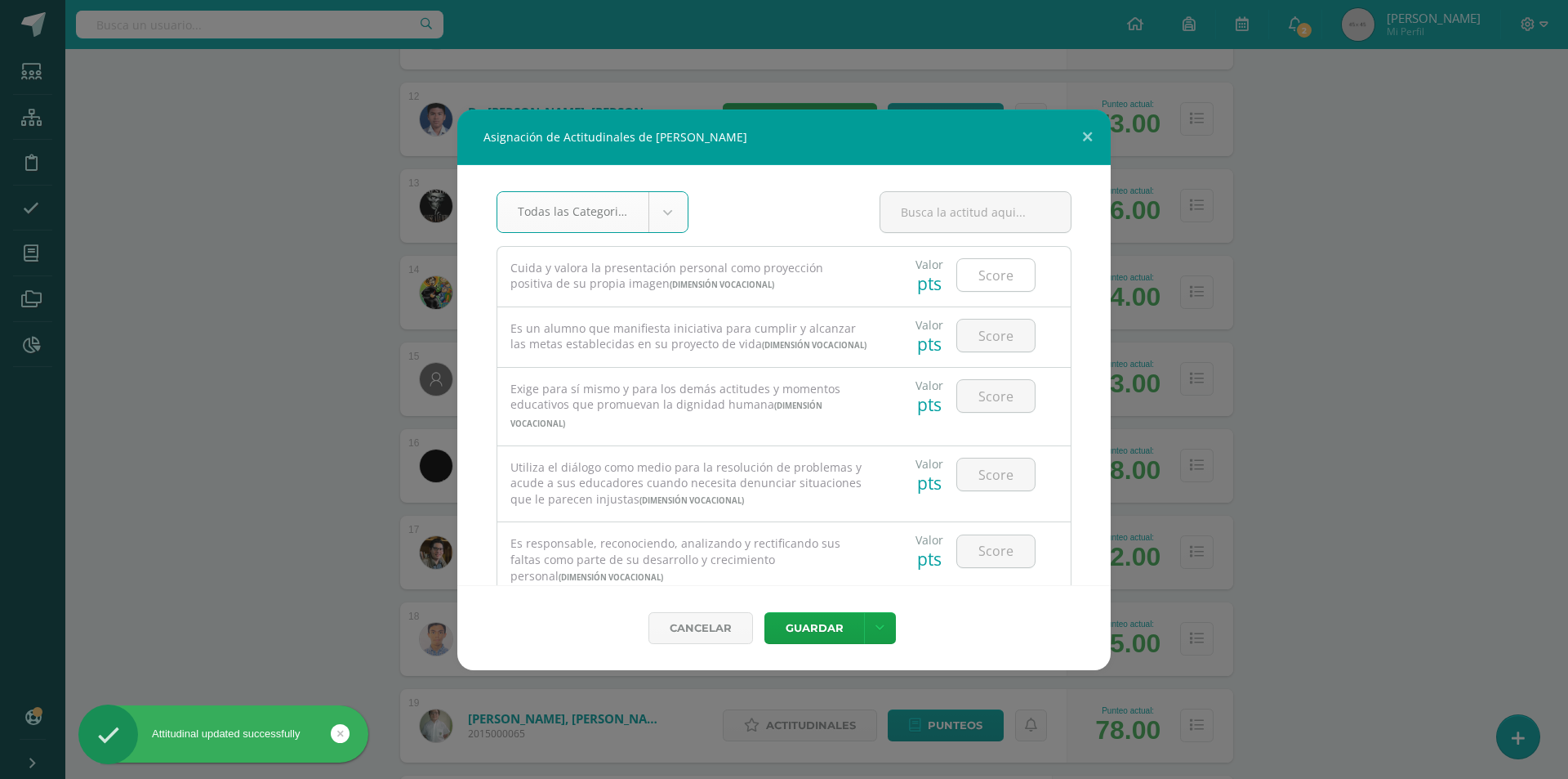
click at [983, 281] on input "number" at bounding box center [996, 275] width 77 height 32
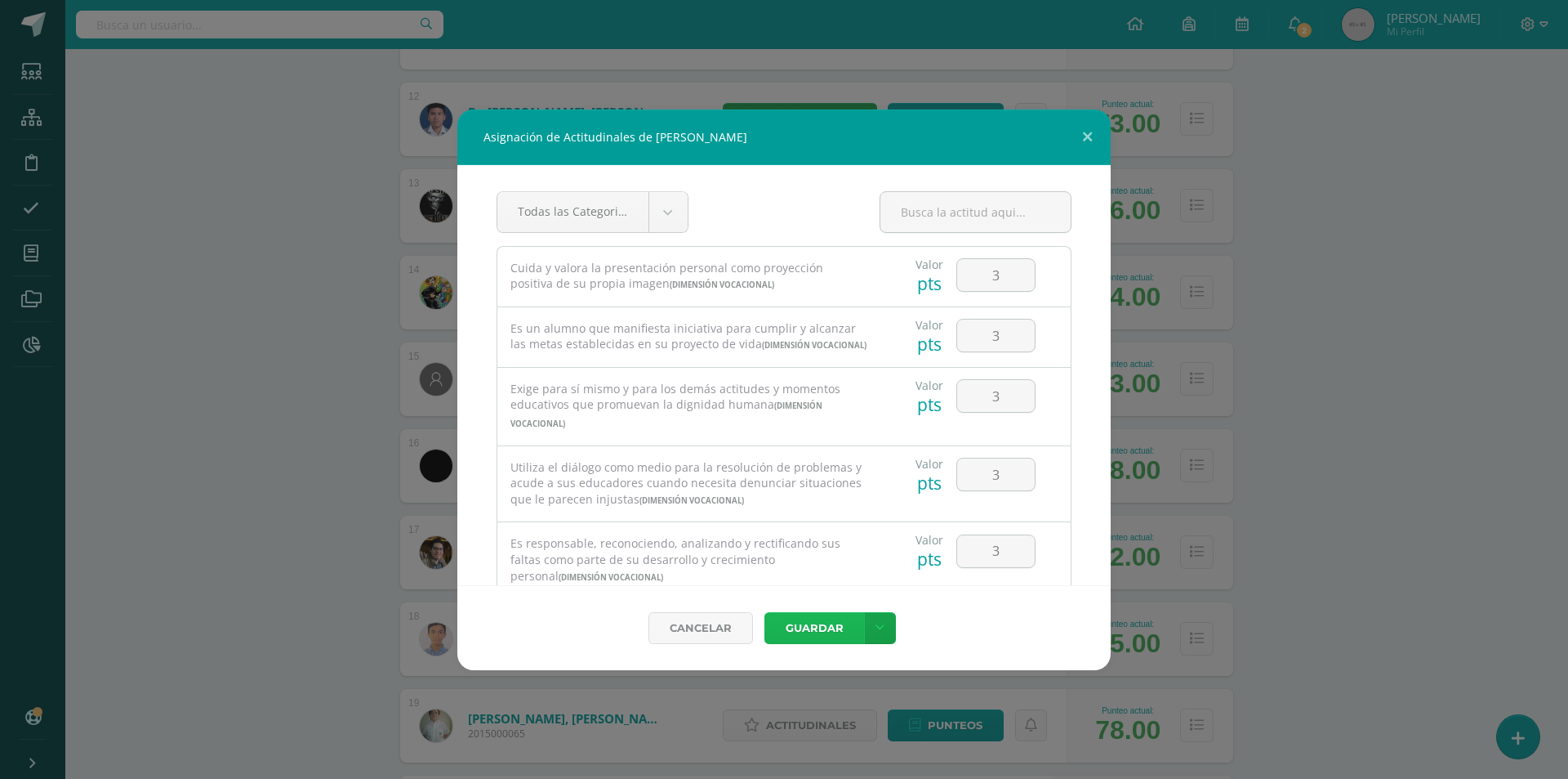
click at [823, 634] on button "Guardar" at bounding box center [814, 627] width 99 height 32
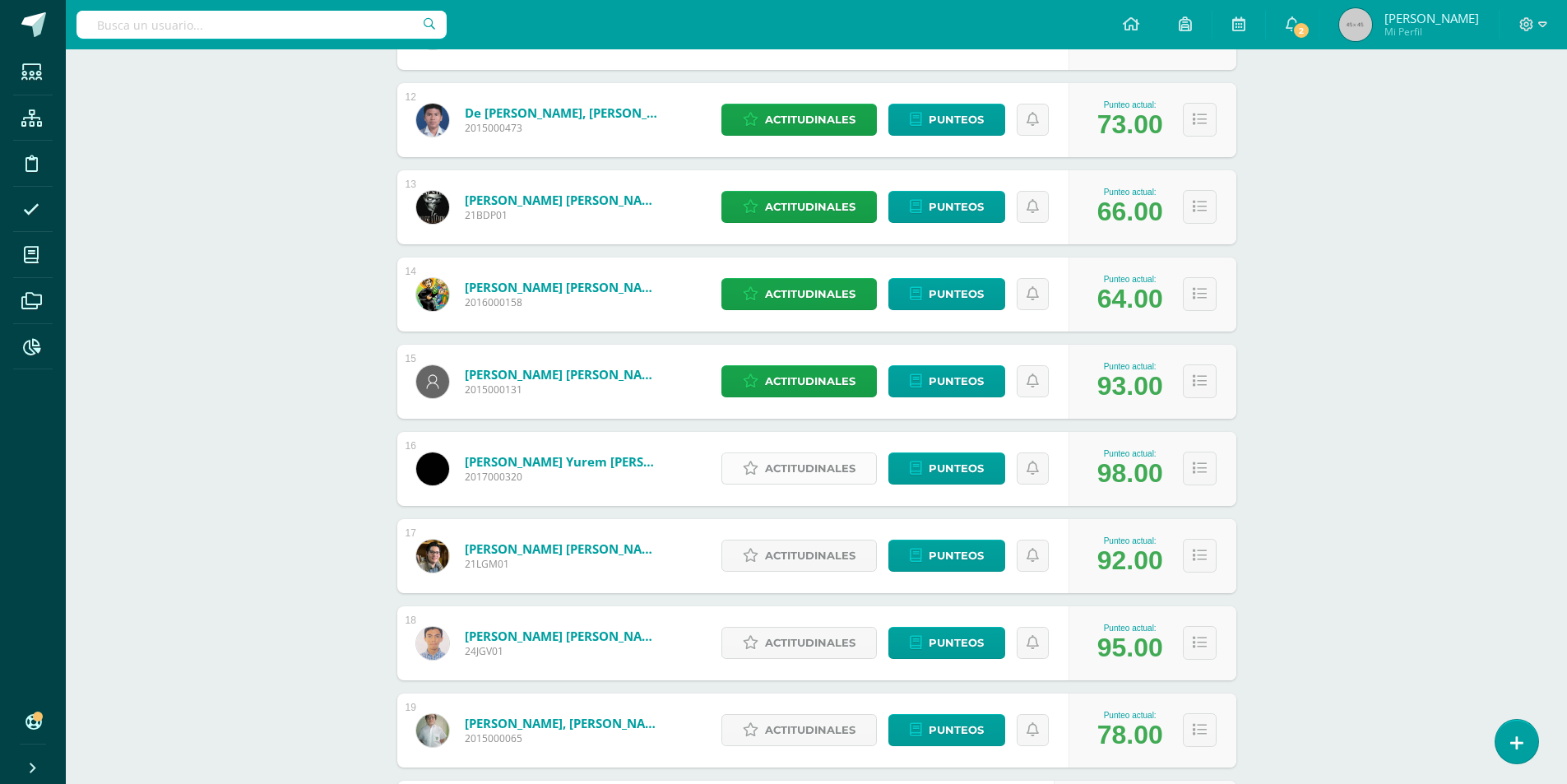
click at [788, 461] on span "Actitudinales" at bounding box center [810, 467] width 91 height 31
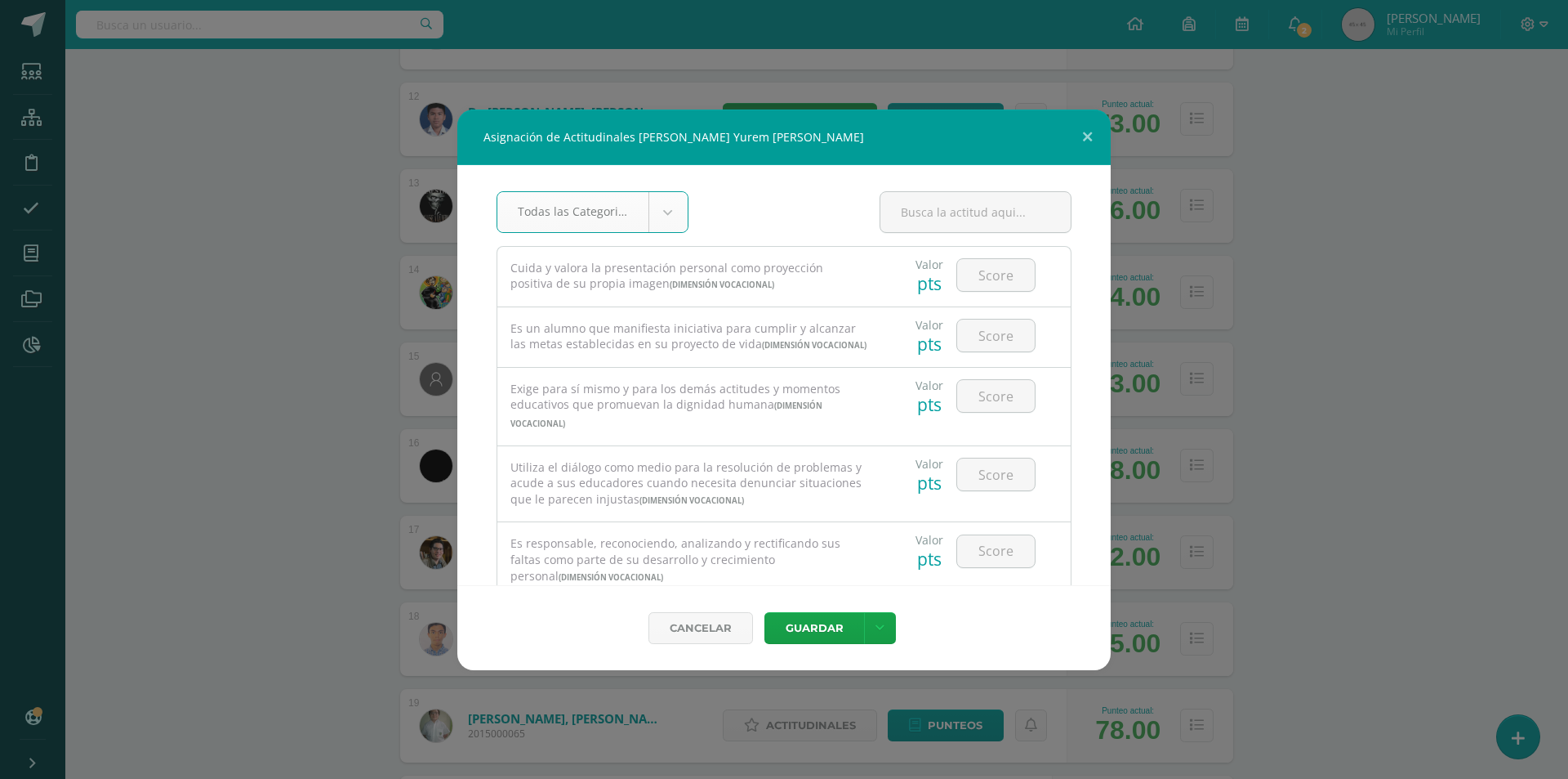
click at [995, 253] on div at bounding box center [996, 275] width 92 height 57
click at [995, 281] on input "number" at bounding box center [996, 275] width 77 height 32
click at [802, 626] on button "Guardar" at bounding box center [814, 627] width 99 height 32
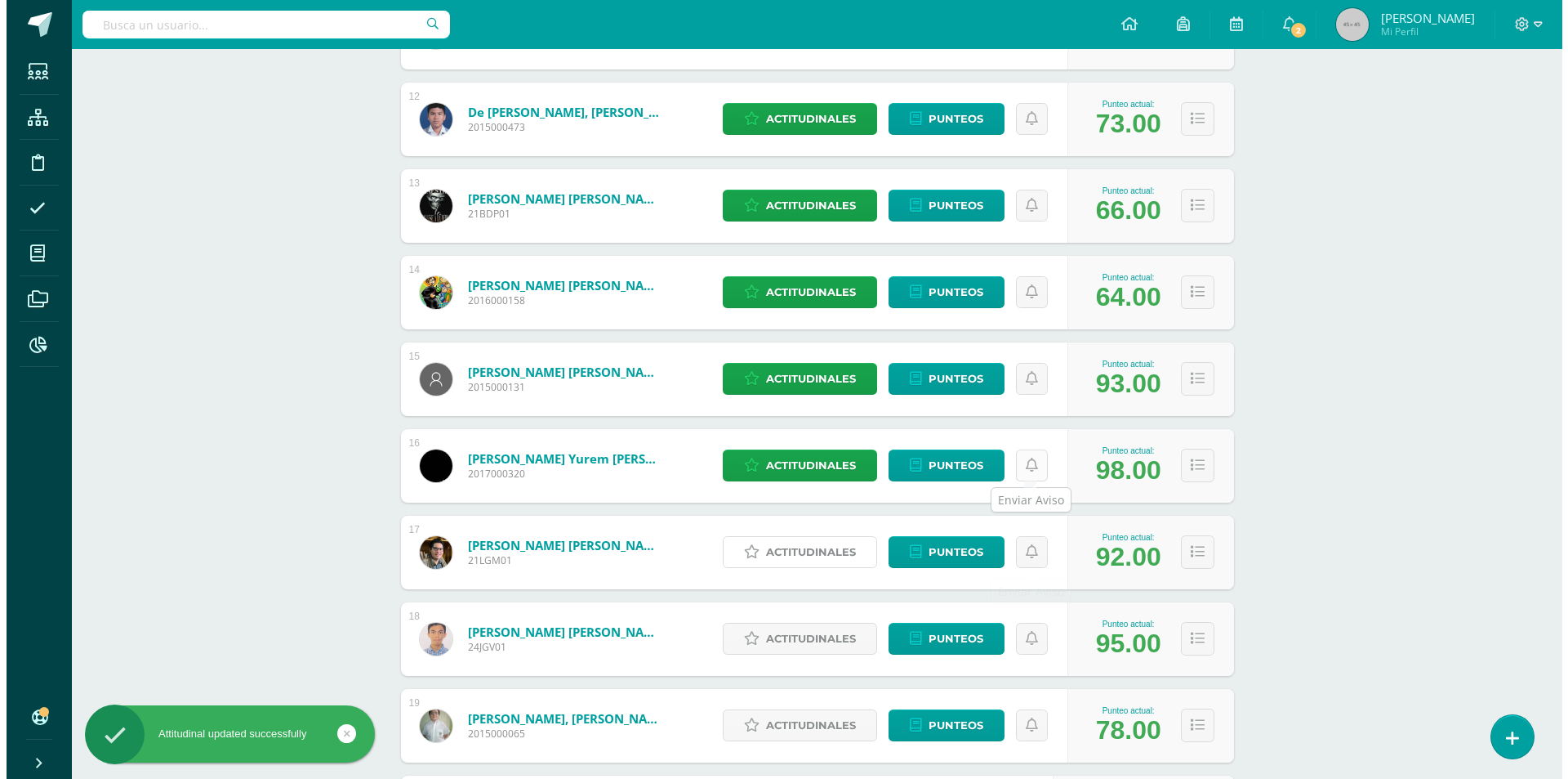
scroll to position [1552, 0]
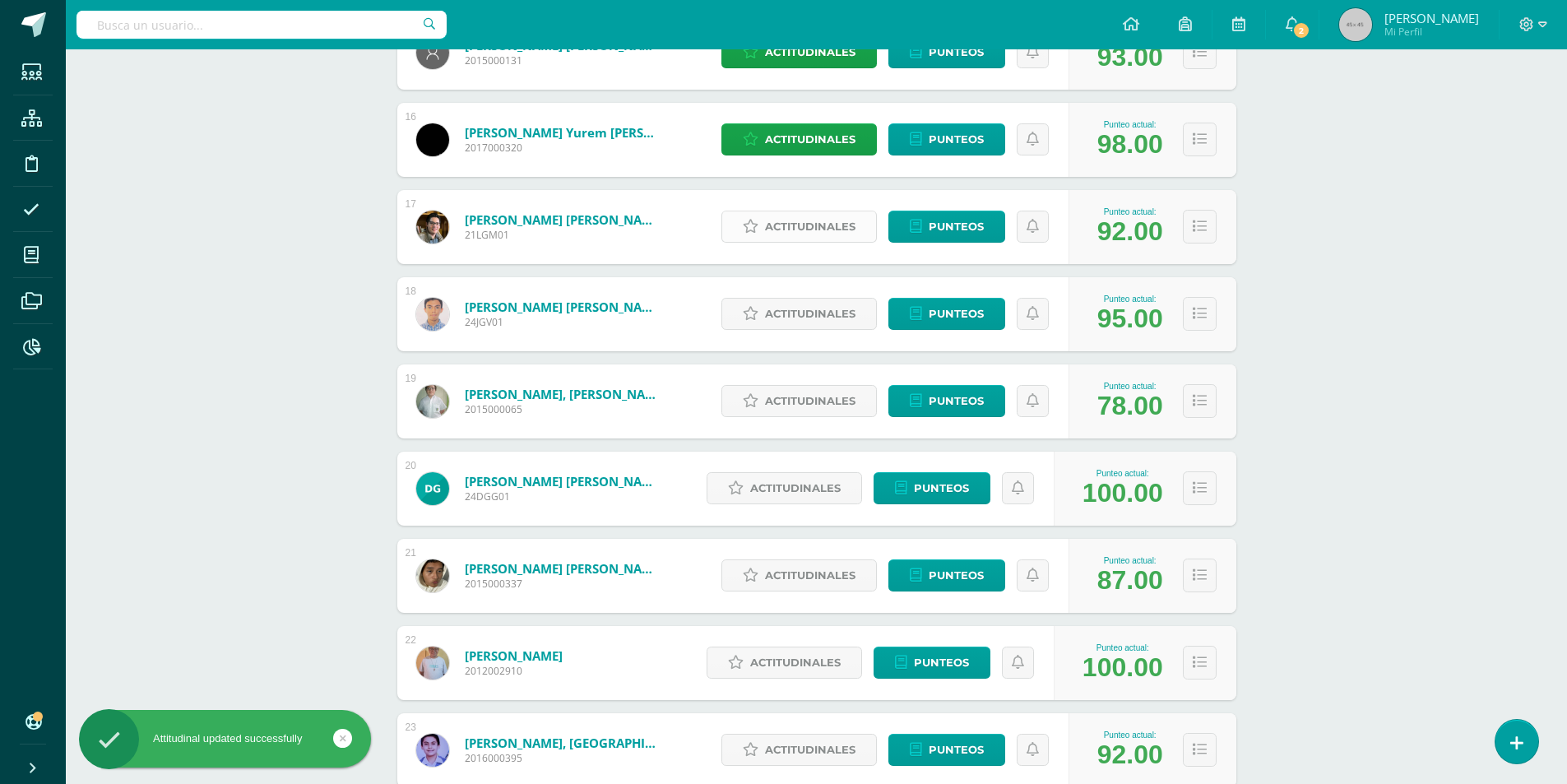
click at [793, 220] on span "Actitudinales" at bounding box center [810, 226] width 91 height 31
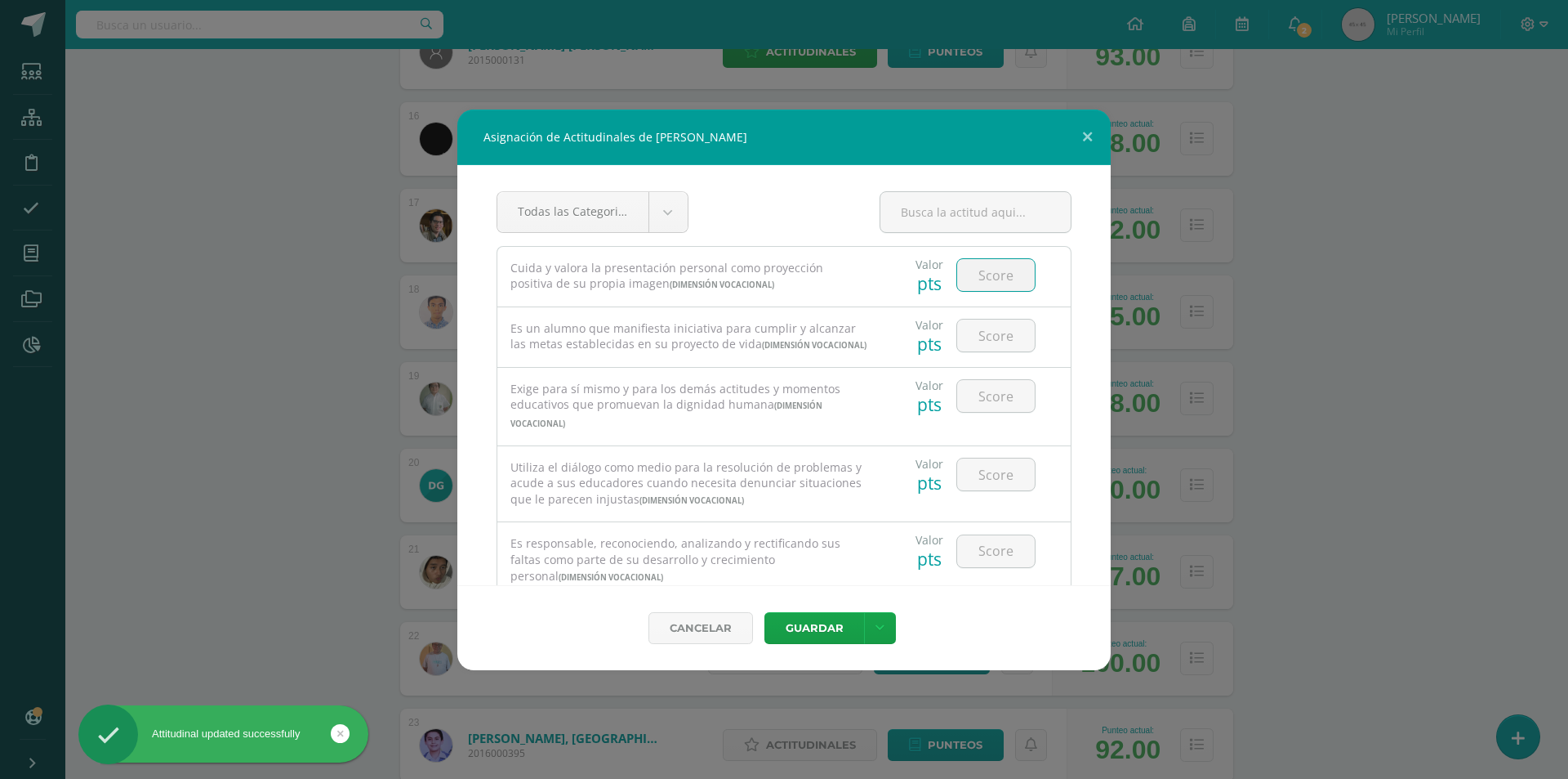
drag, startPoint x: 985, startPoint y: 274, endPoint x: 1012, endPoint y: 285, distance: 29.2
click at [986, 281] on input "number" at bounding box center [996, 275] width 77 height 32
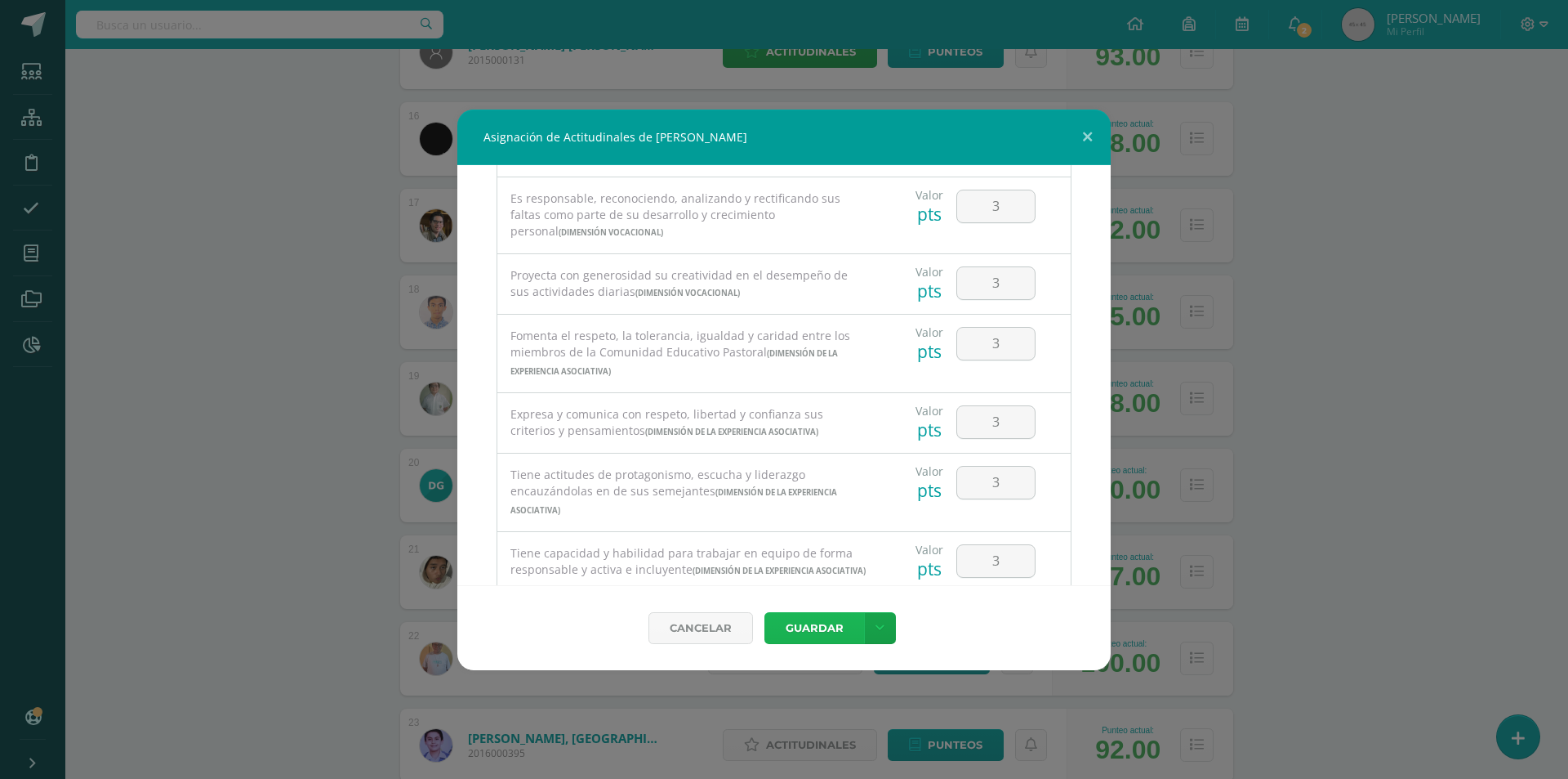
scroll to position [18, 0]
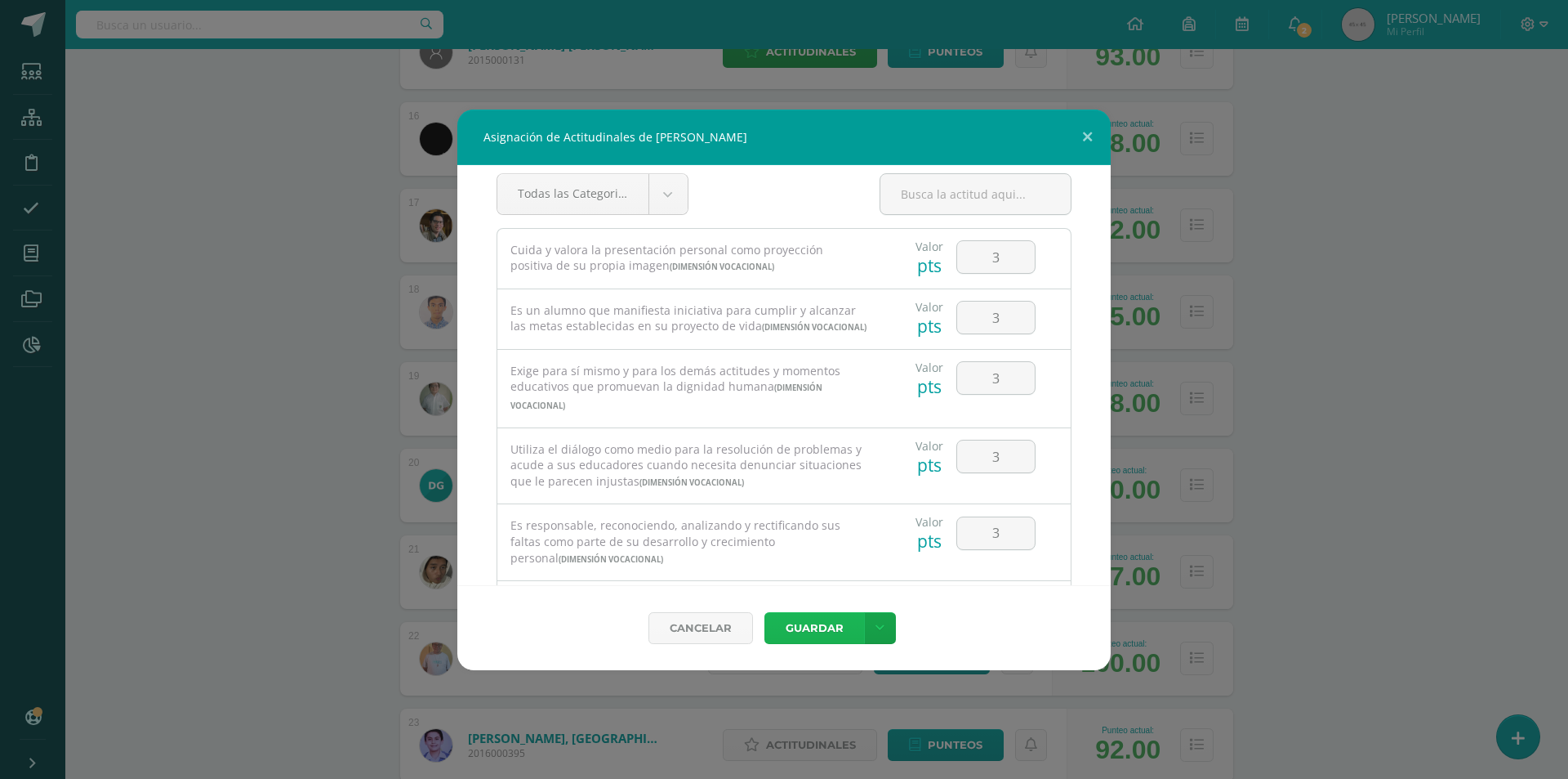
click at [821, 635] on button "Guardar" at bounding box center [814, 627] width 99 height 32
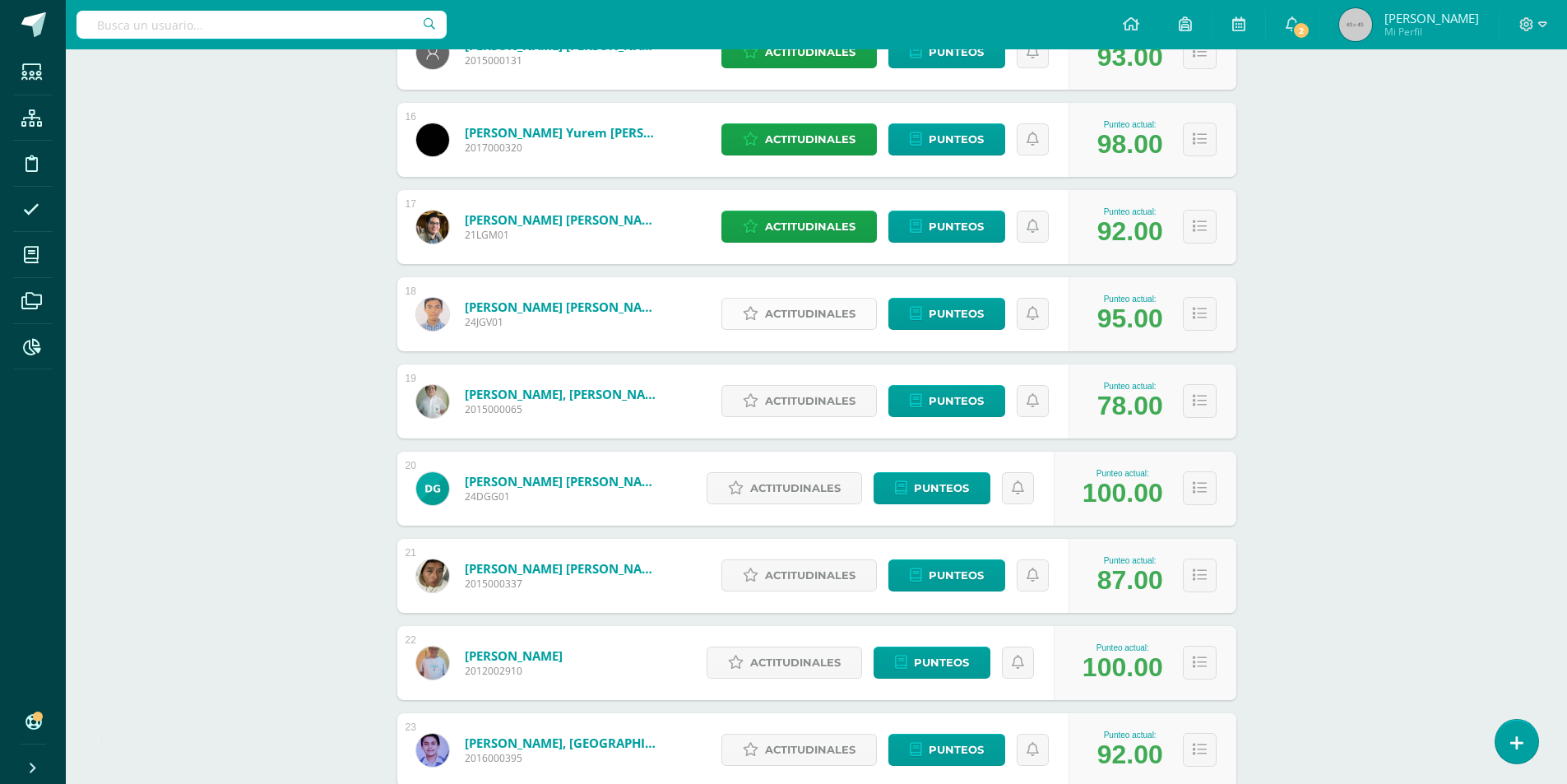
click at [813, 305] on span "Actitudinales" at bounding box center [810, 313] width 91 height 31
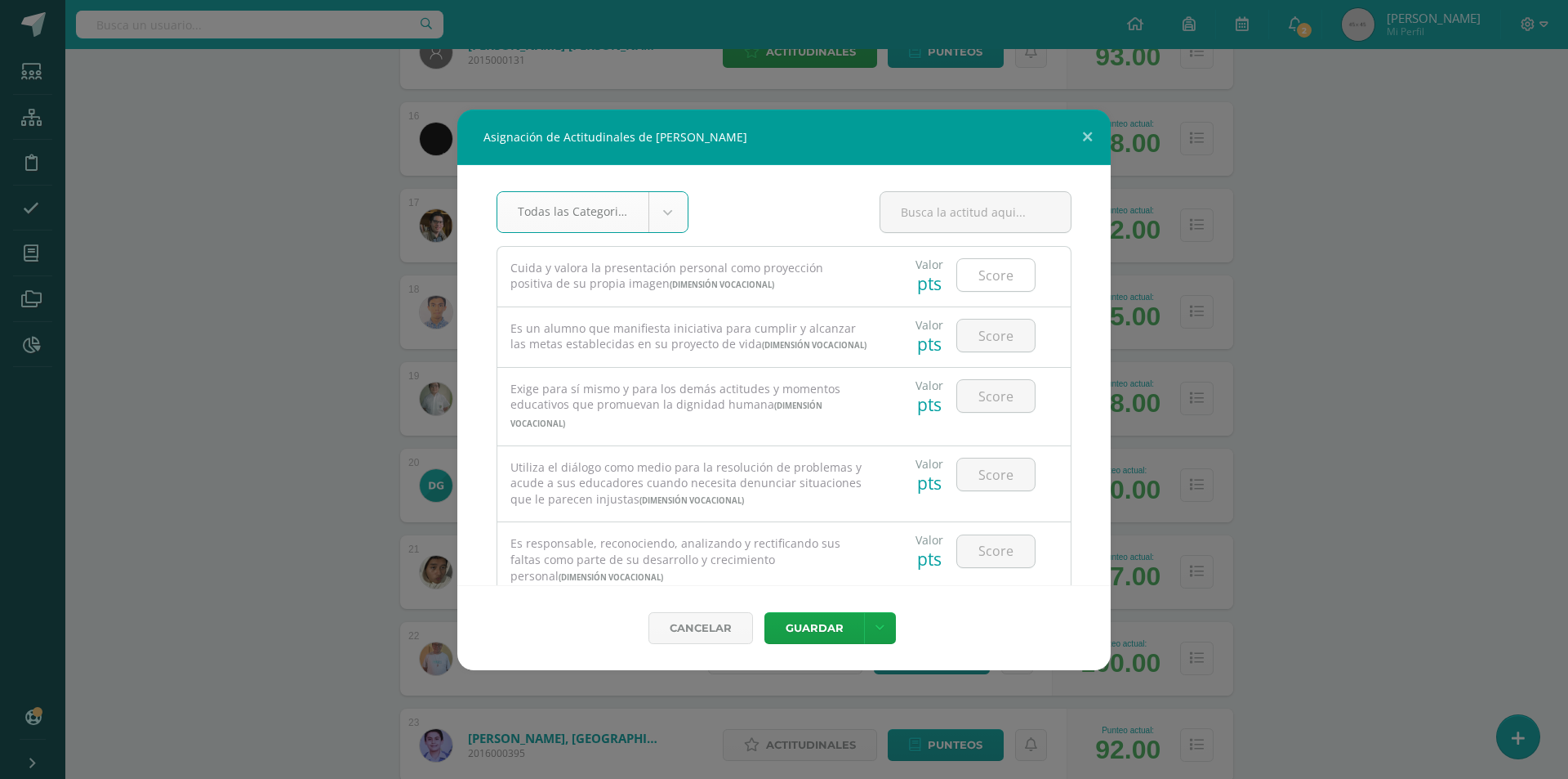
click at [976, 269] on input "number" at bounding box center [996, 275] width 77 height 32
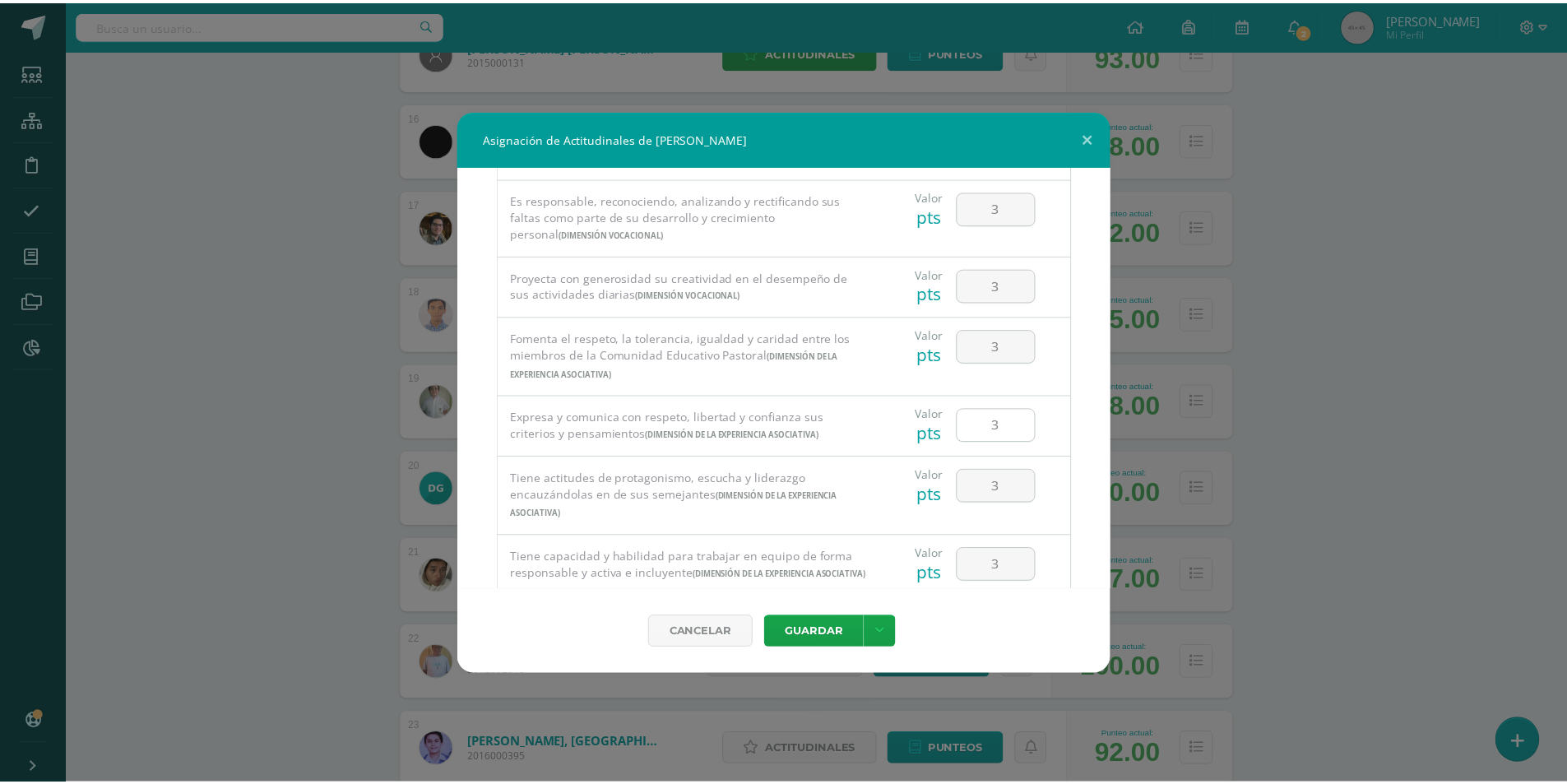
scroll to position [0, 0]
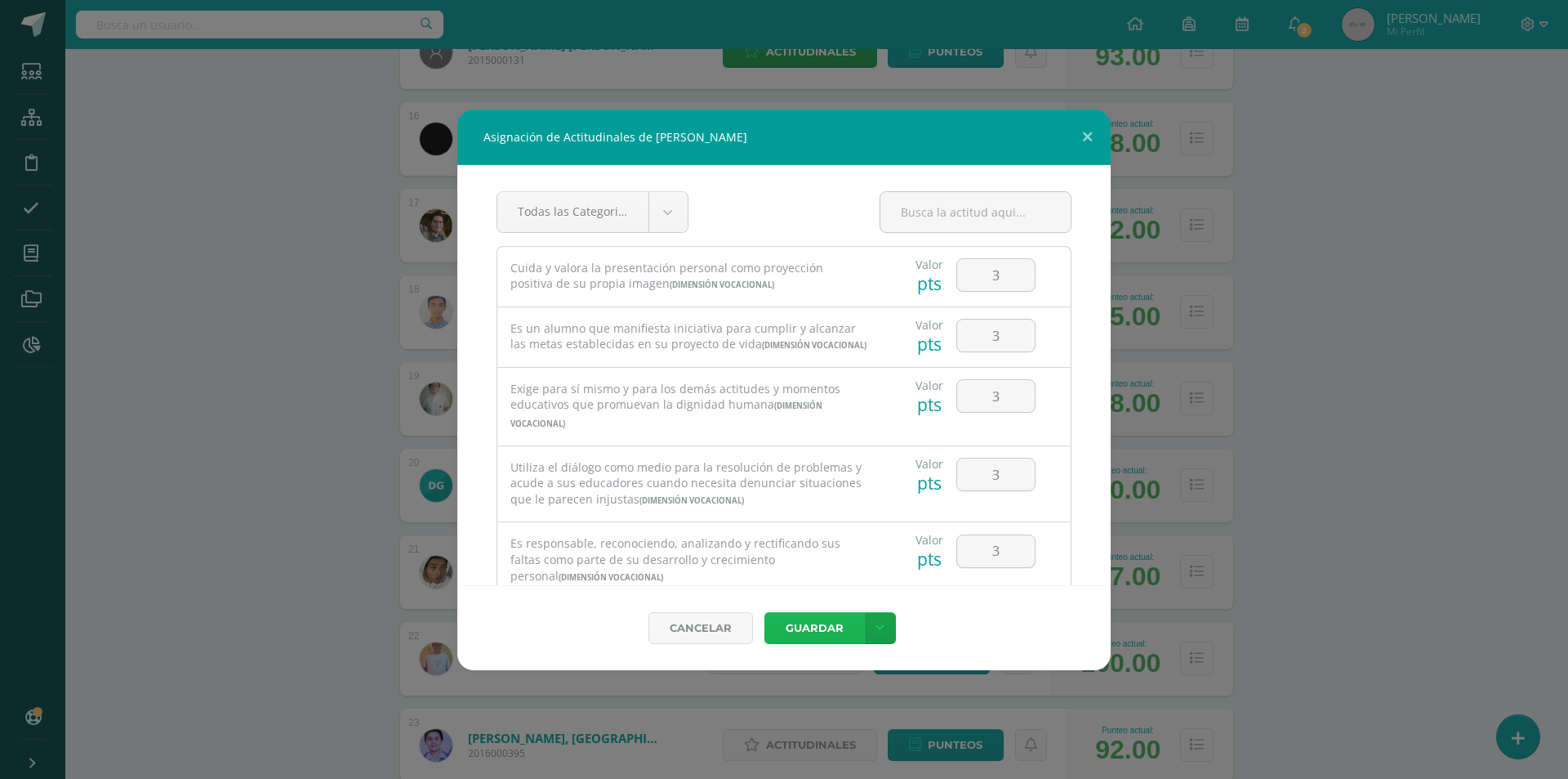
click at [822, 632] on button "Guardar" at bounding box center [814, 627] width 99 height 32
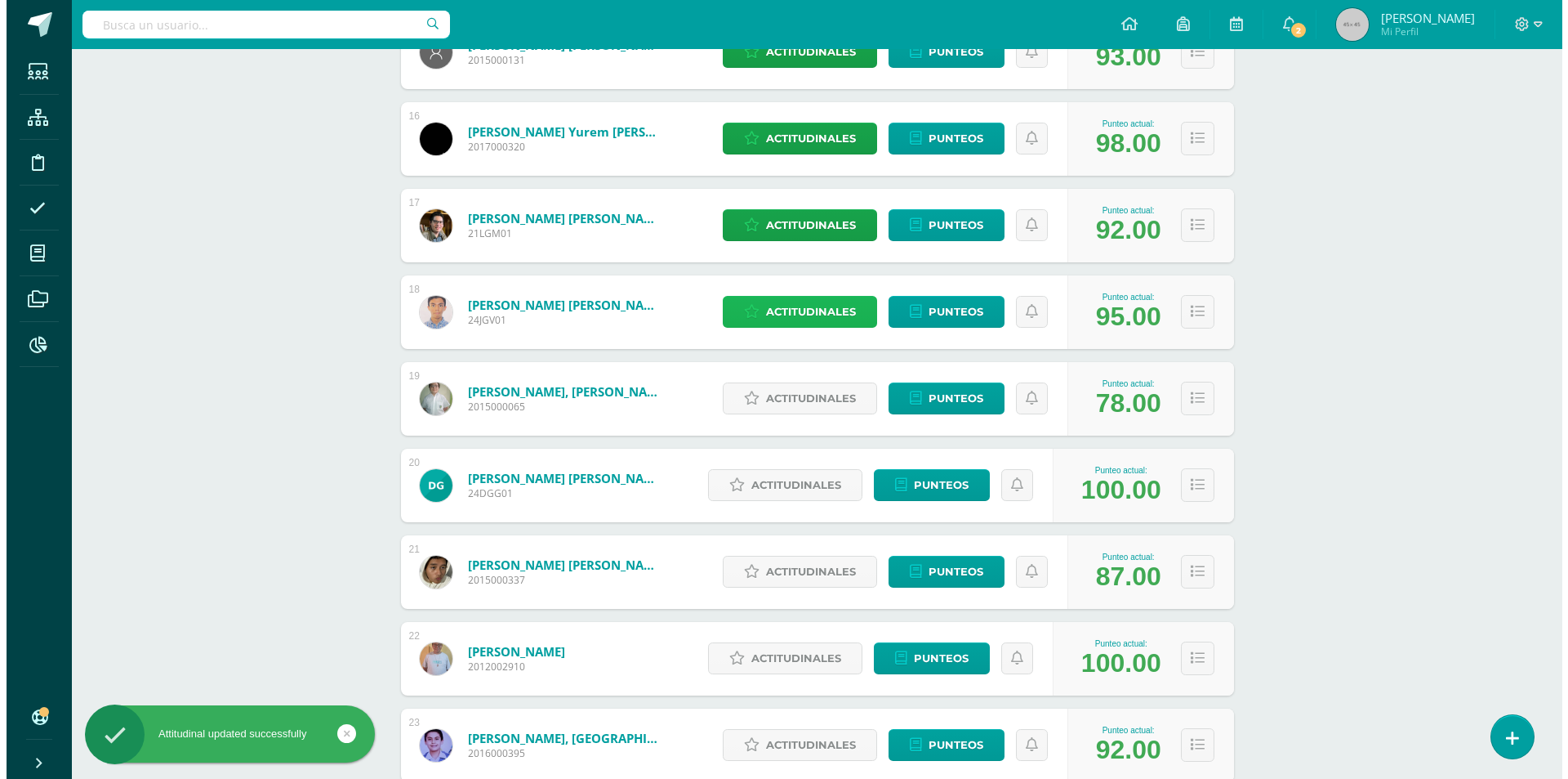
scroll to position [1715, 0]
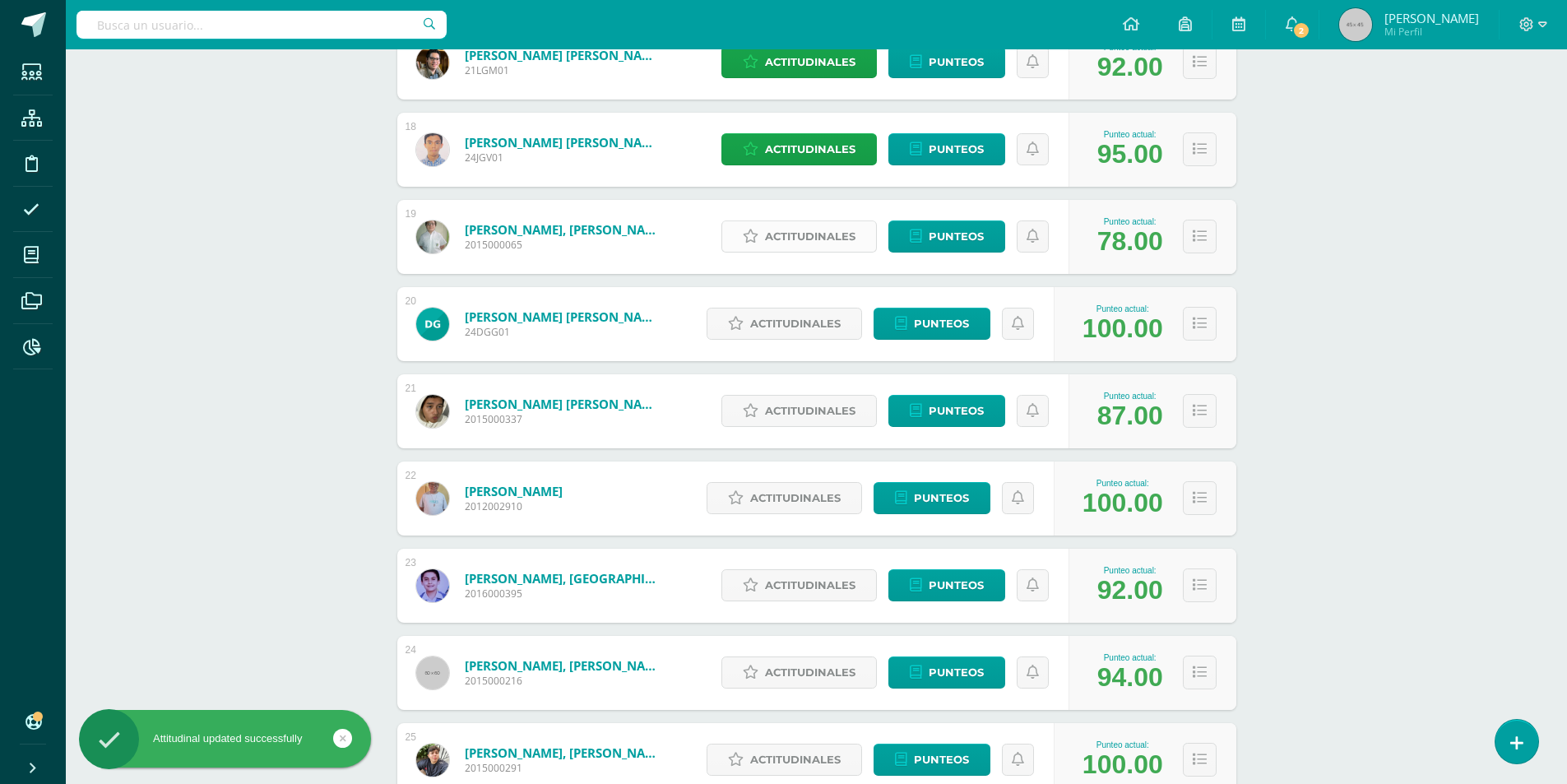
click at [772, 245] on span "Actitudinales" at bounding box center [810, 236] width 91 height 31
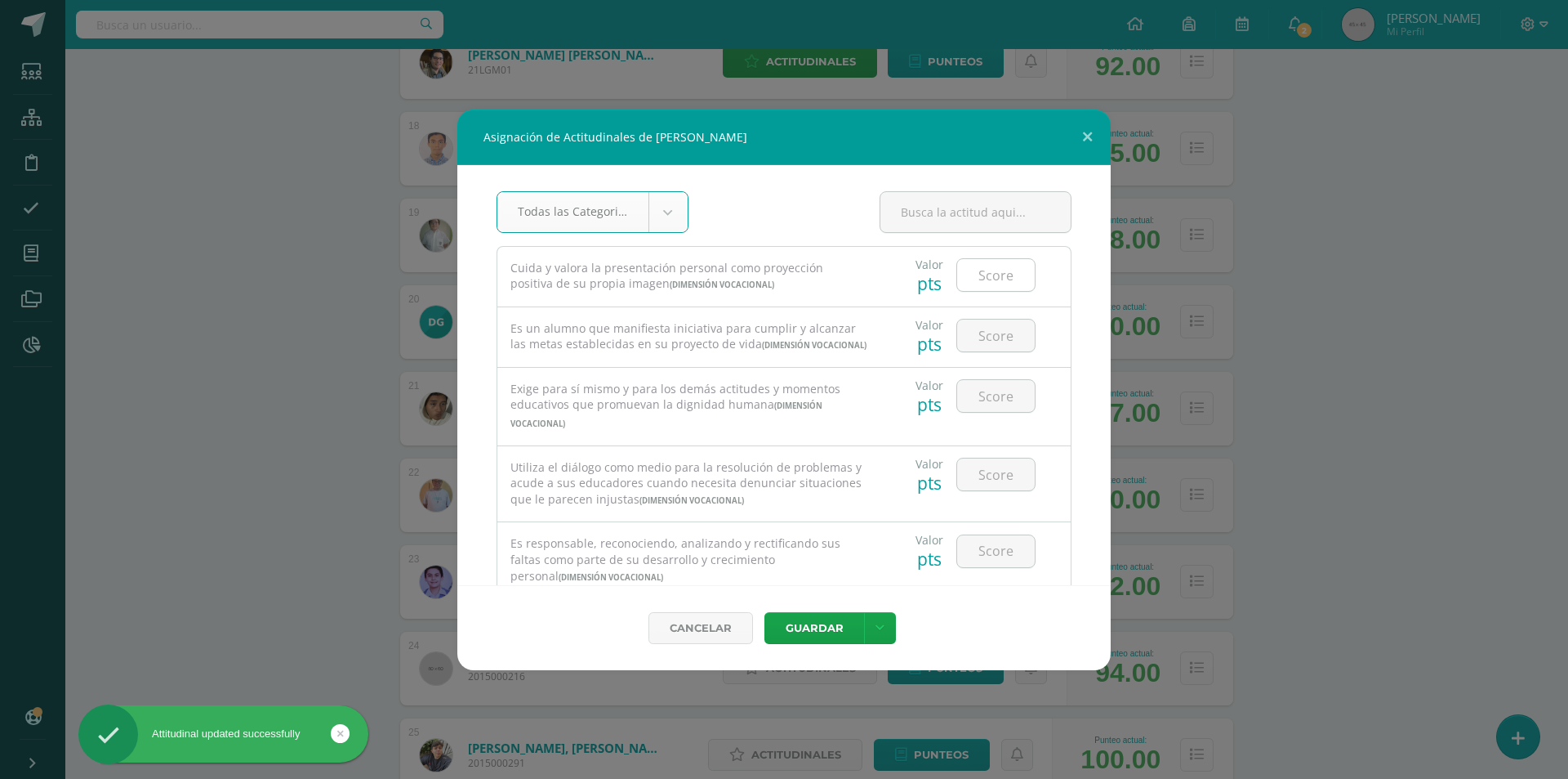
click at [983, 279] on input "number" at bounding box center [996, 275] width 77 height 32
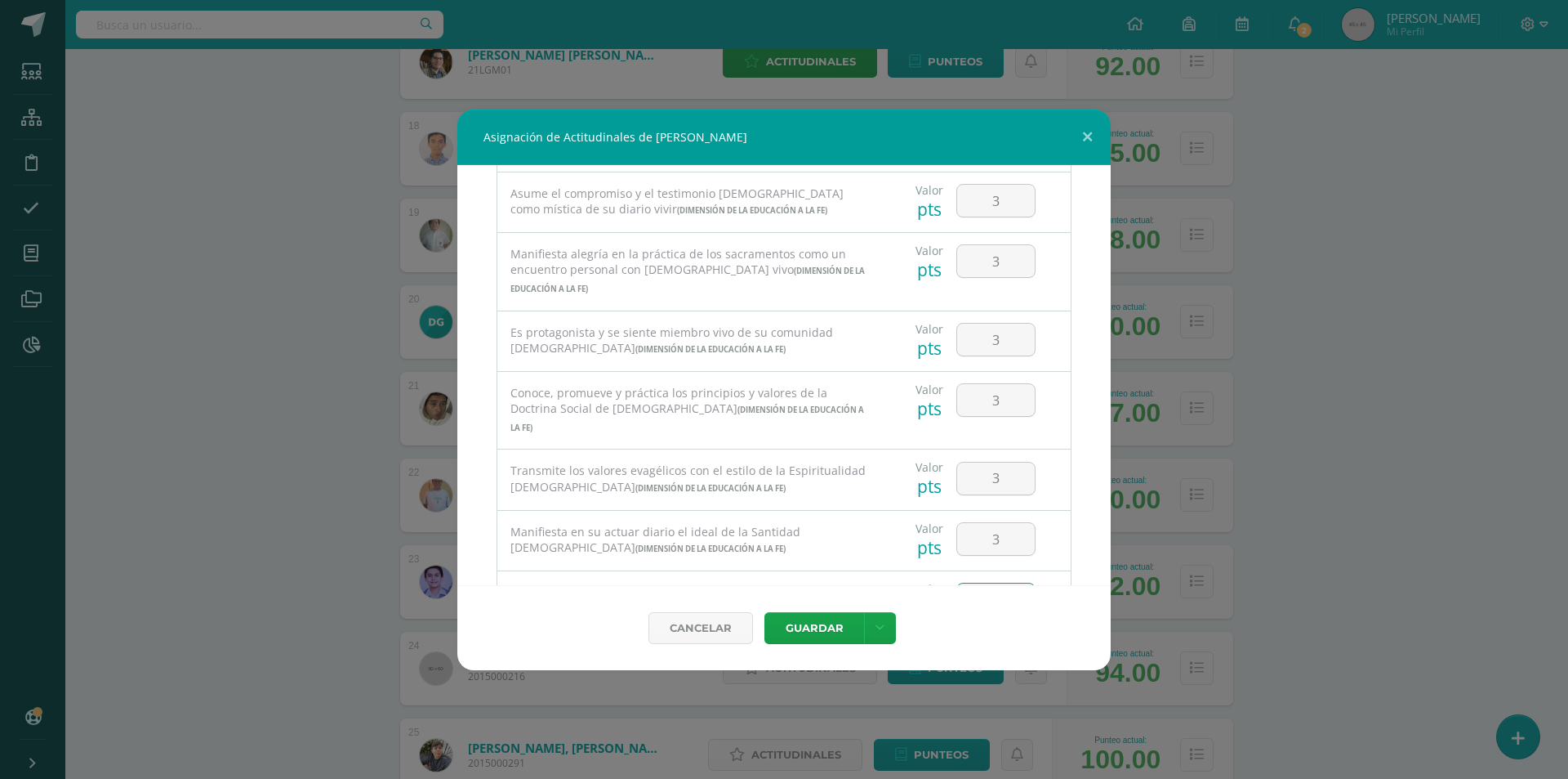
scroll to position [1069, 0]
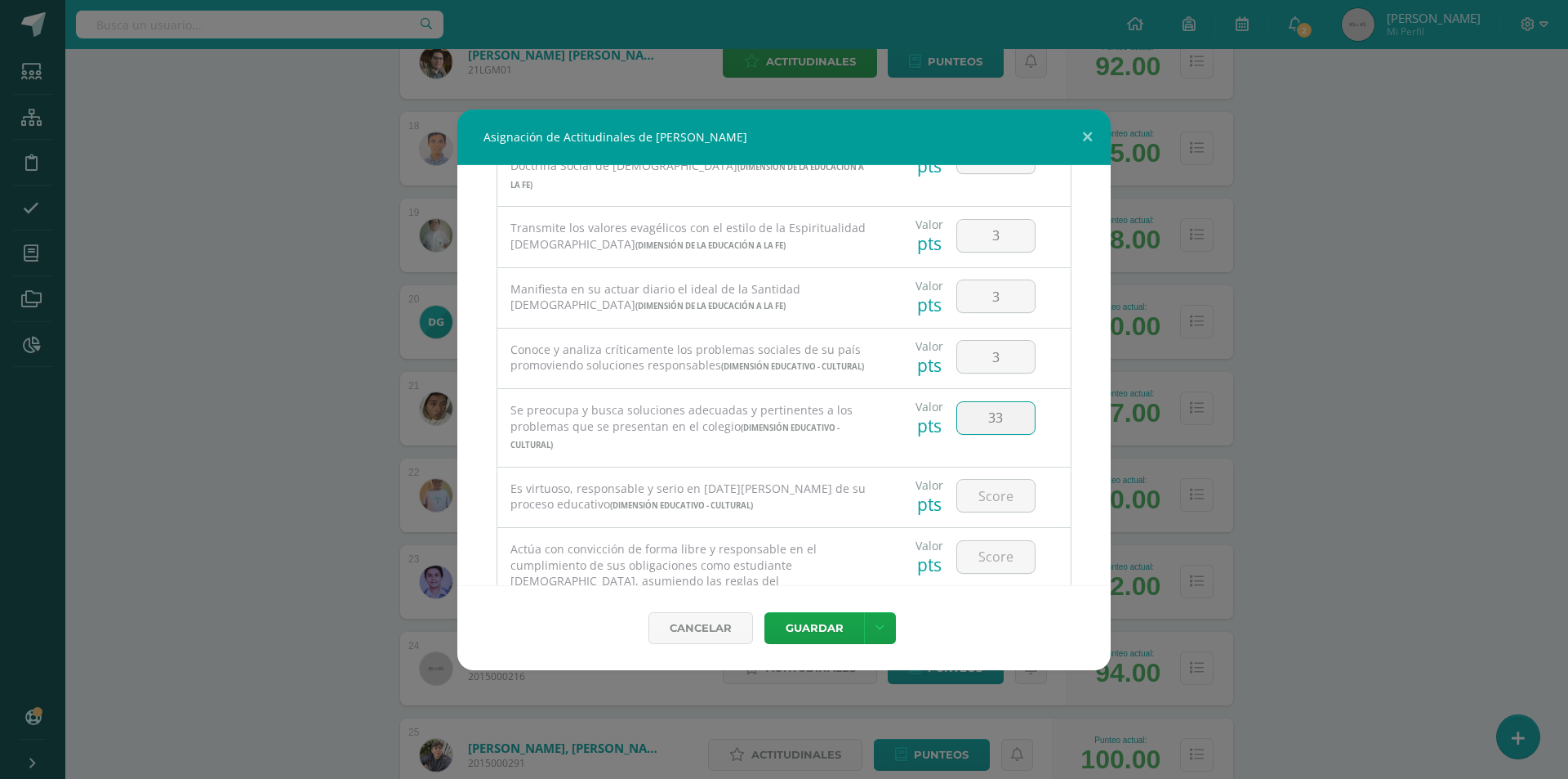
drag, startPoint x: 1008, startPoint y: 456, endPoint x: 929, endPoint y: 457, distance: 79.0
click at [929, 446] on div "Valor pts 33" at bounding box center [976, 418] width 178 height 57
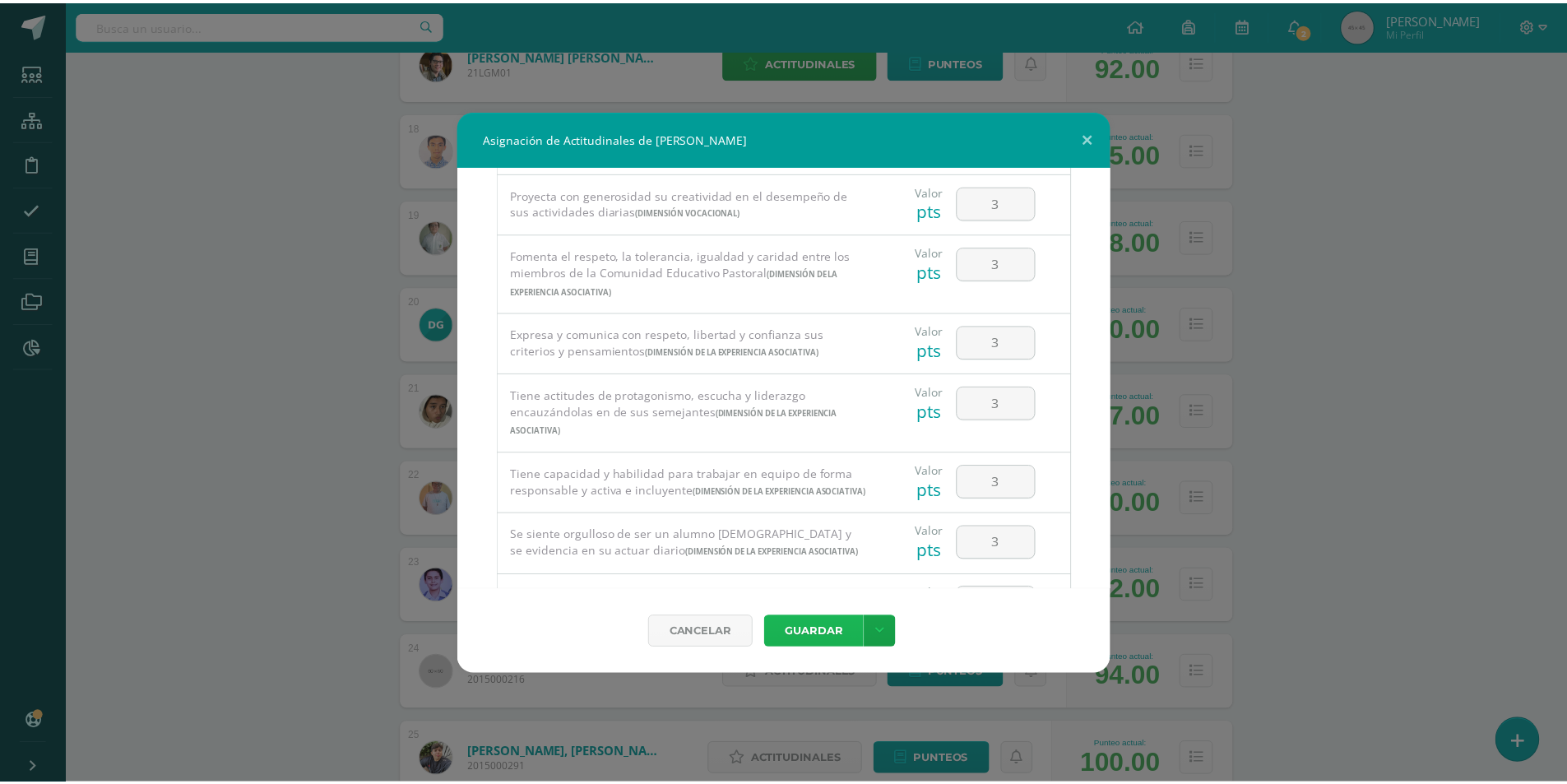
scroll to position [0, 0]
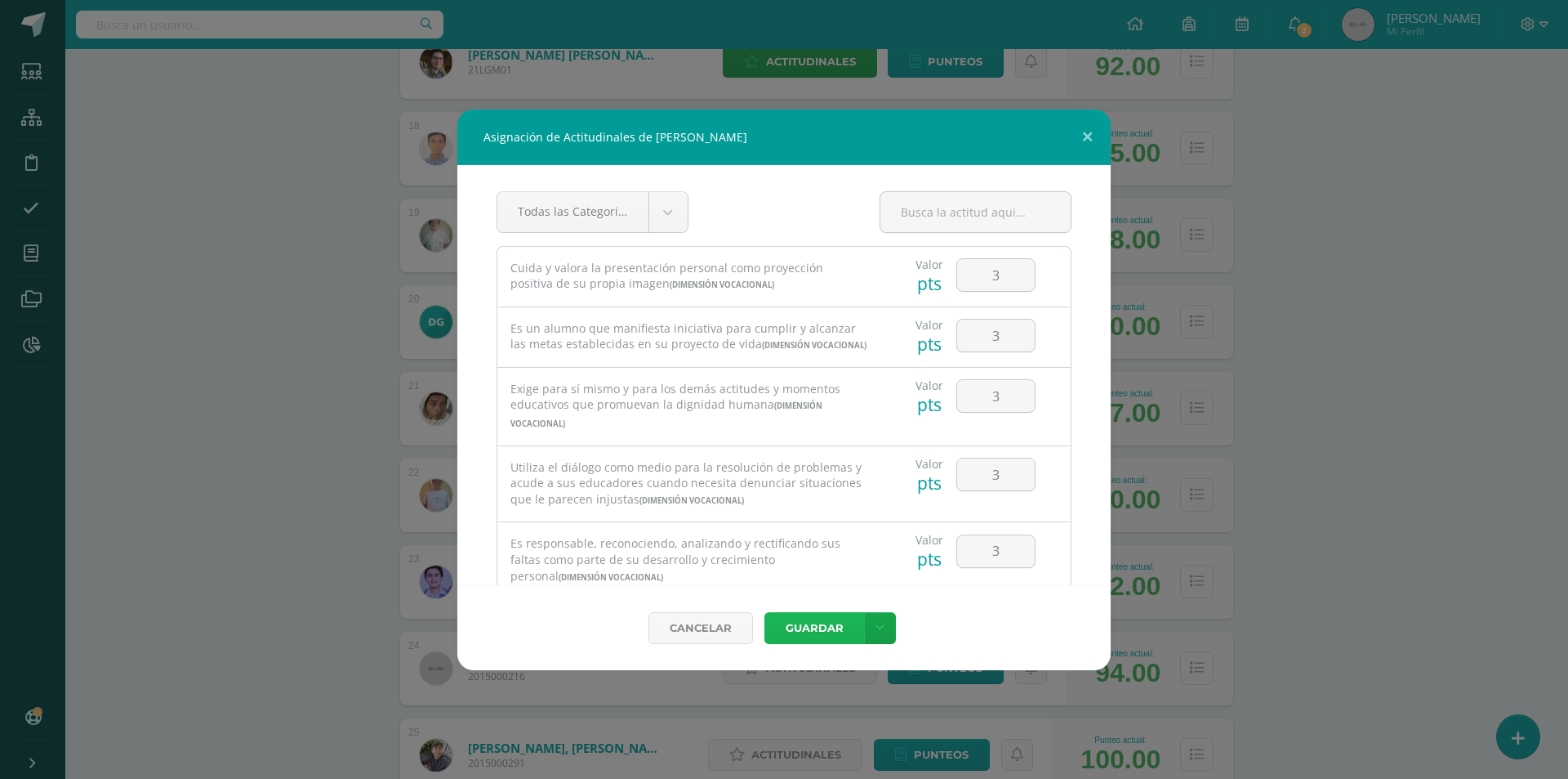
click at [823, 628] on button "Guardar" at bounding box center [814, 627] width 99 height 32
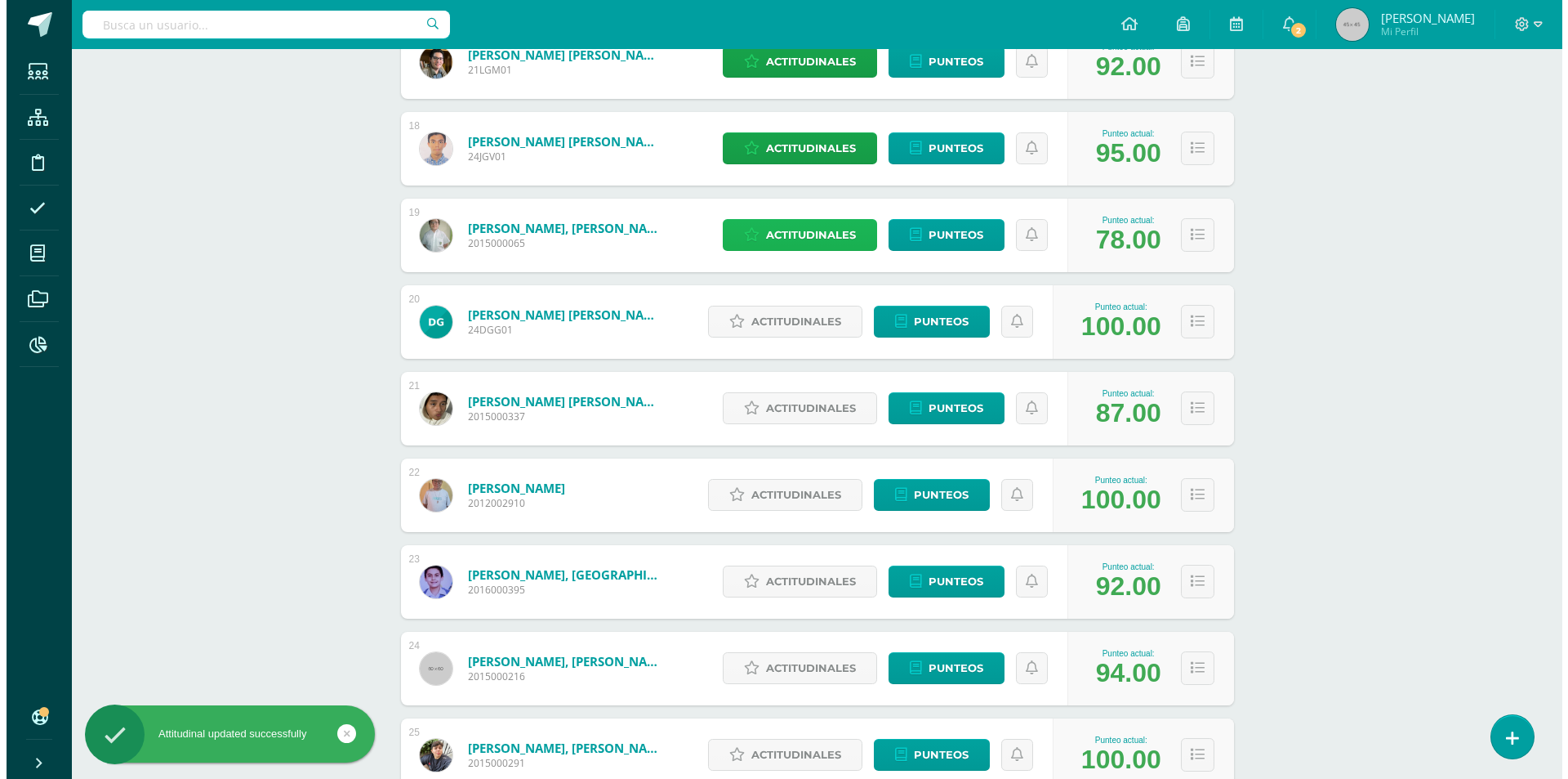
scroll to position [1797, 0]
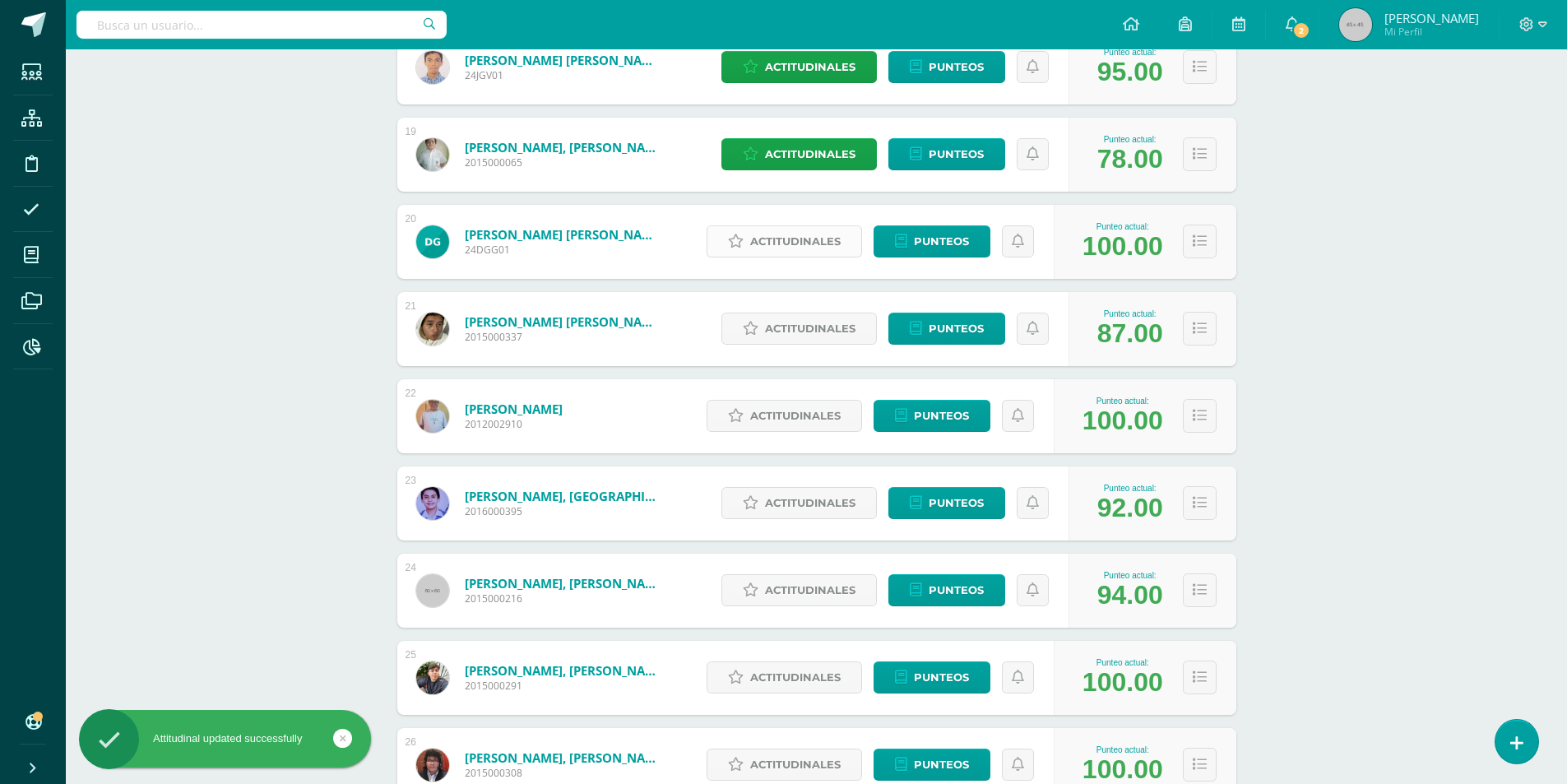
click at [749, 243] on link "Actitudinales" at bounding box center [784, 241] width 156 height 32
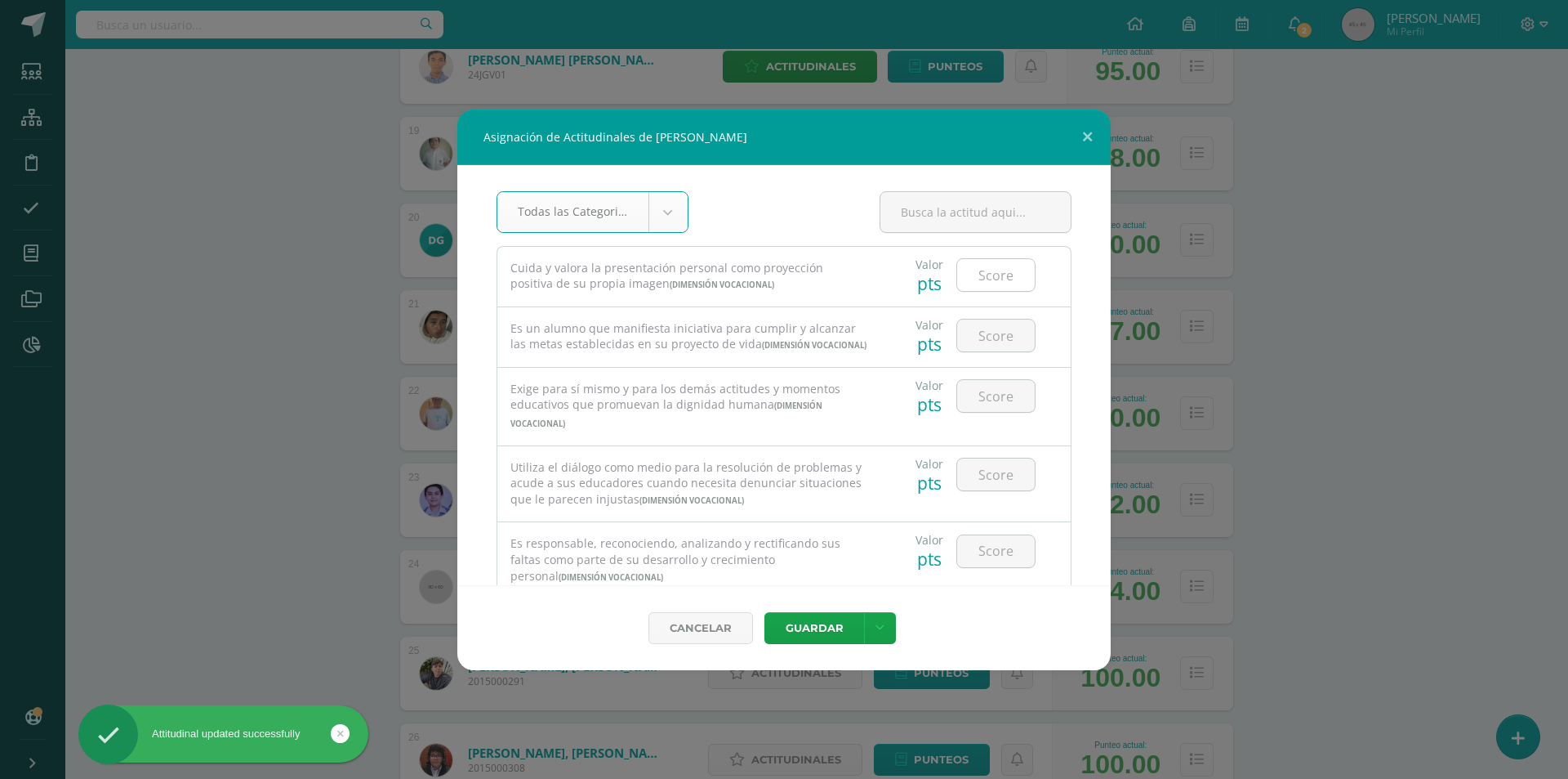
click at [978, 269] on input "number" at bounding box center [996, 275] width 77 height 32
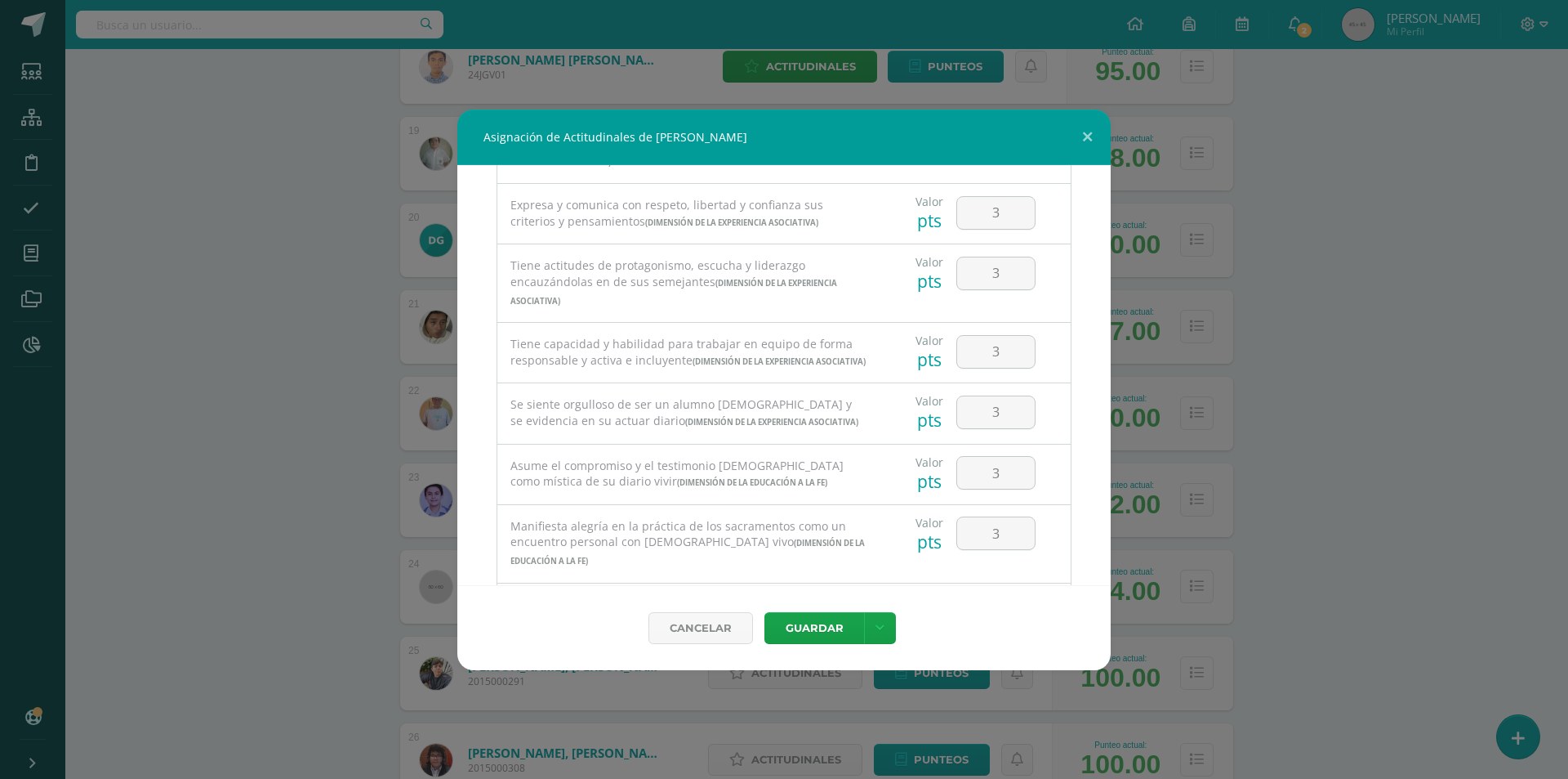
scroll to position [826, 0]
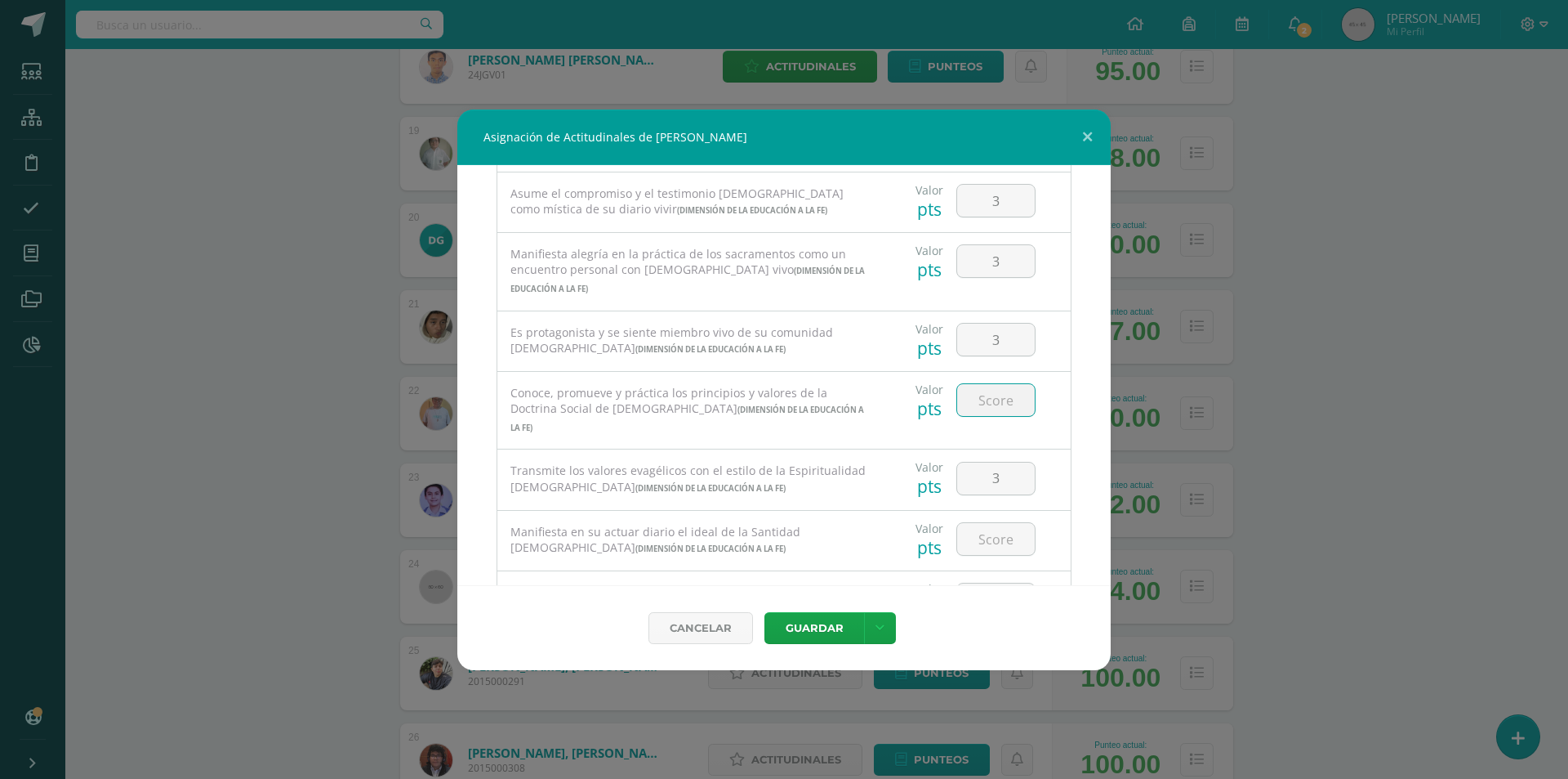
click at [975, 416] on input "number" at bounding box center [996, 399] width 77 height 32
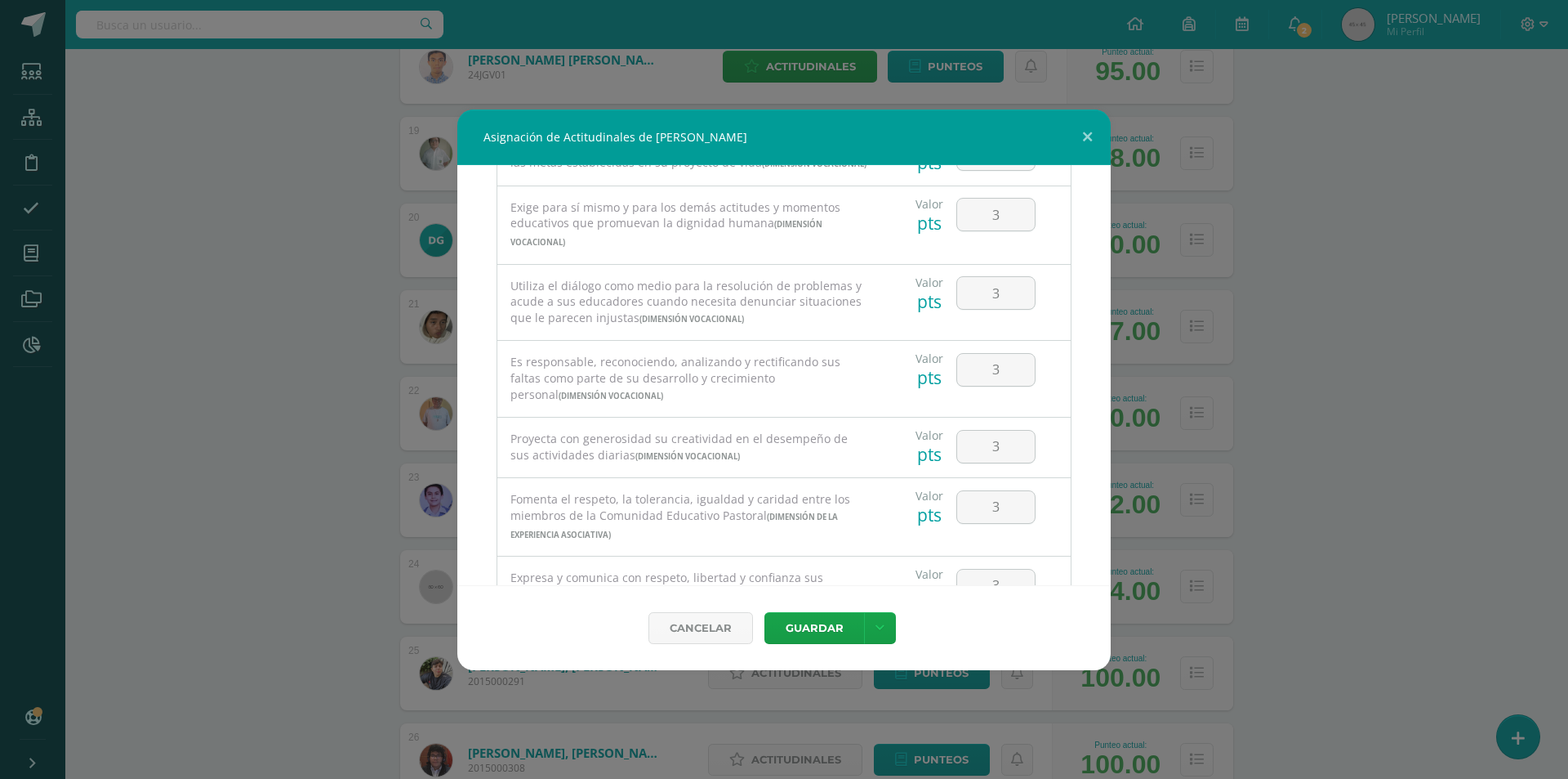
scroll to position [0, 0]
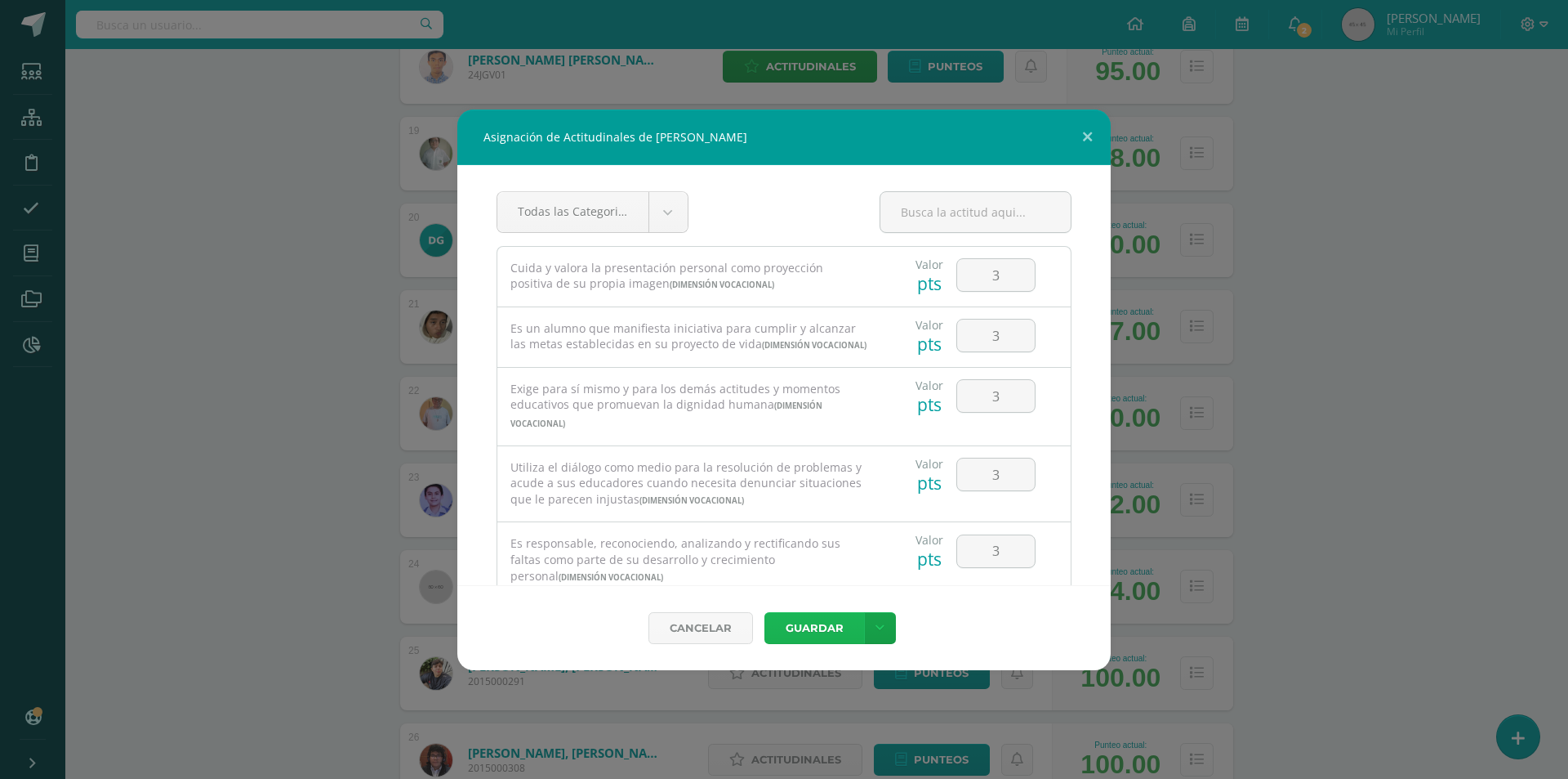
click at [824, 627] on button "Guardar" at bounding box center [814, 627] width 99 height 32
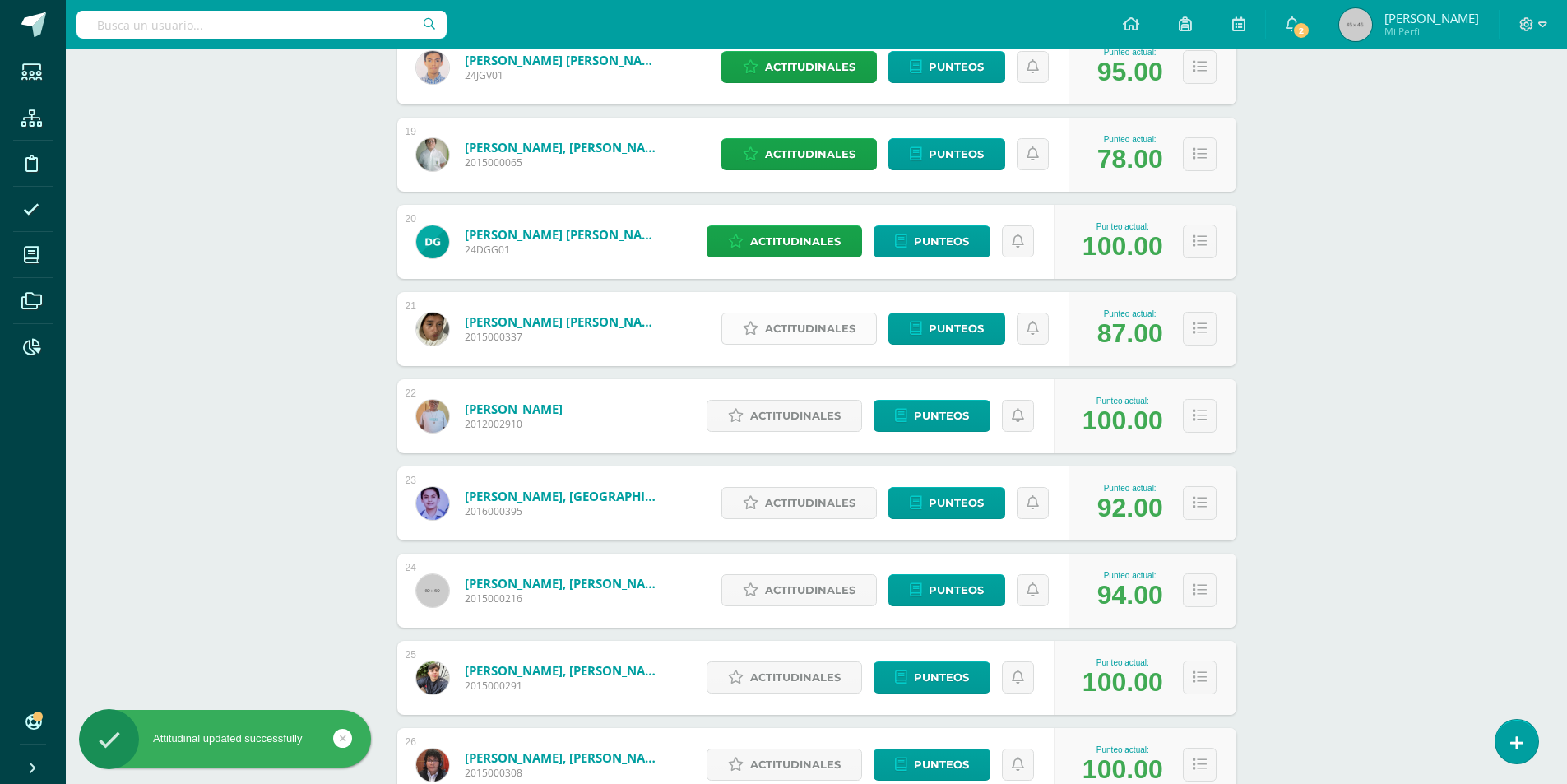
click at [820, 335] on span "Actitudinales" at bounding box center [810, 328] width 91 height 31
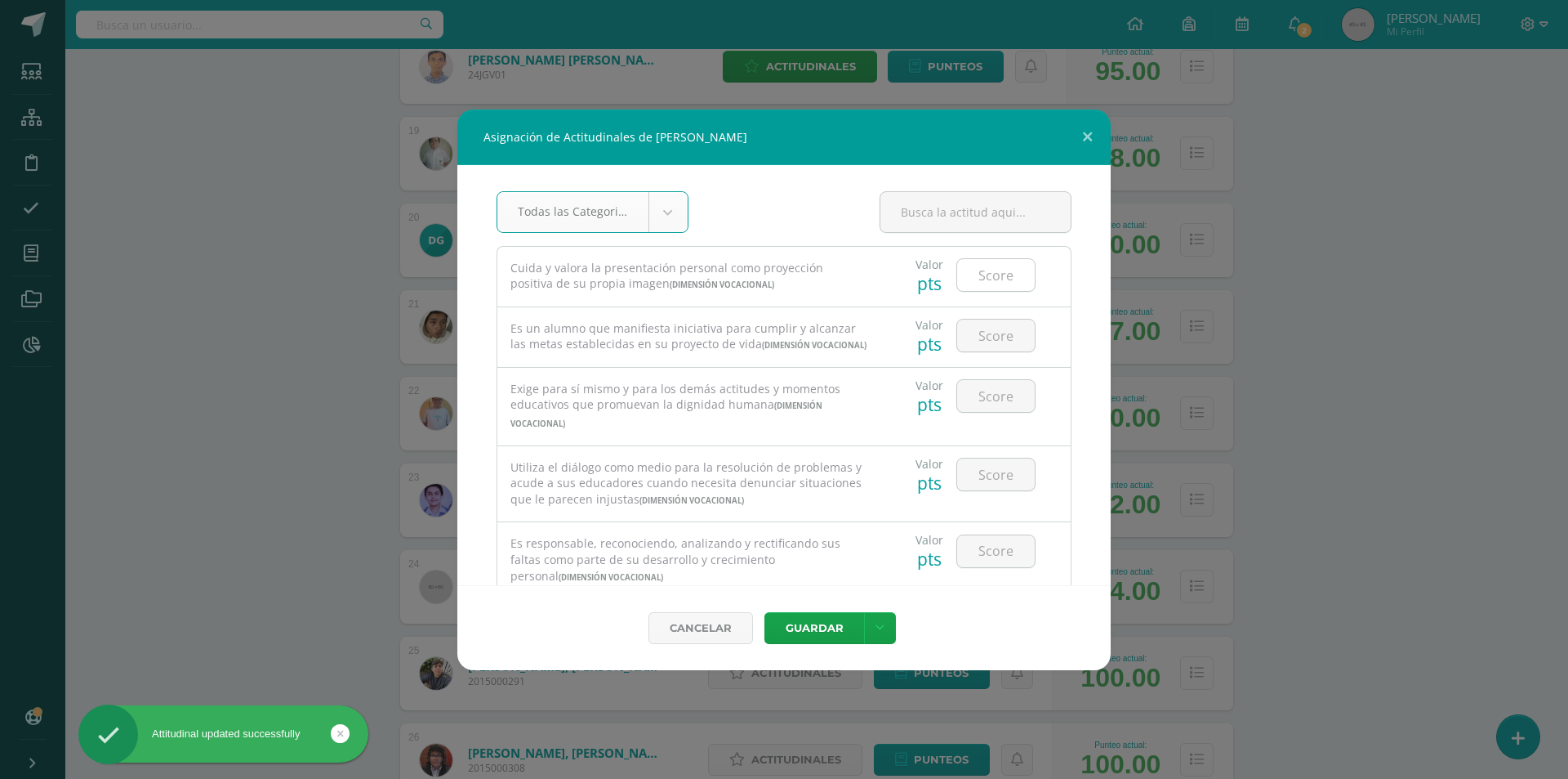
click at [1008, 281] on input "number" at bounding box center [996, 275] width 77 height 32
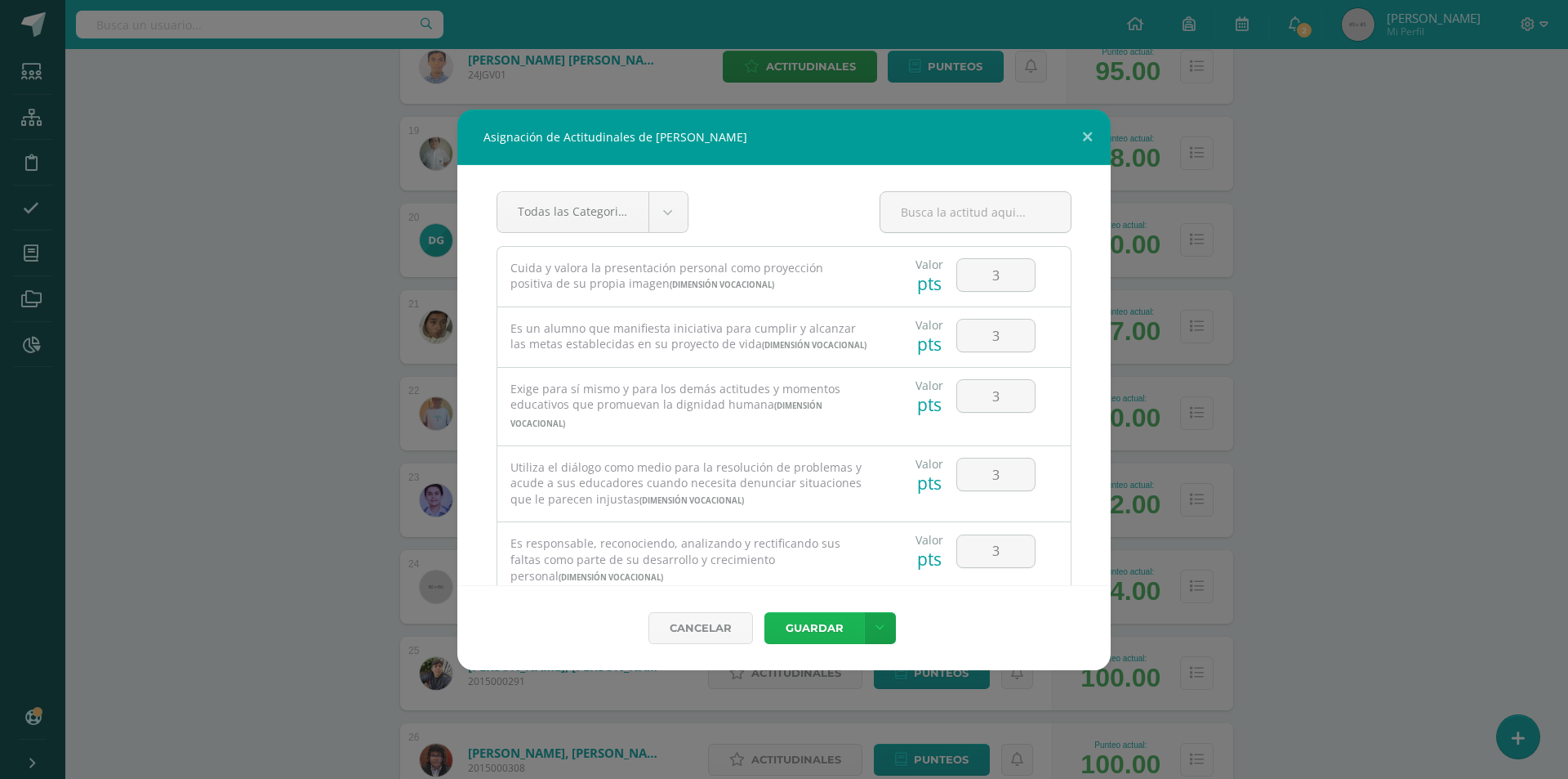
click at [827, 621] on button "Guardar" at bounding box center [814, 627] width 99 height 32
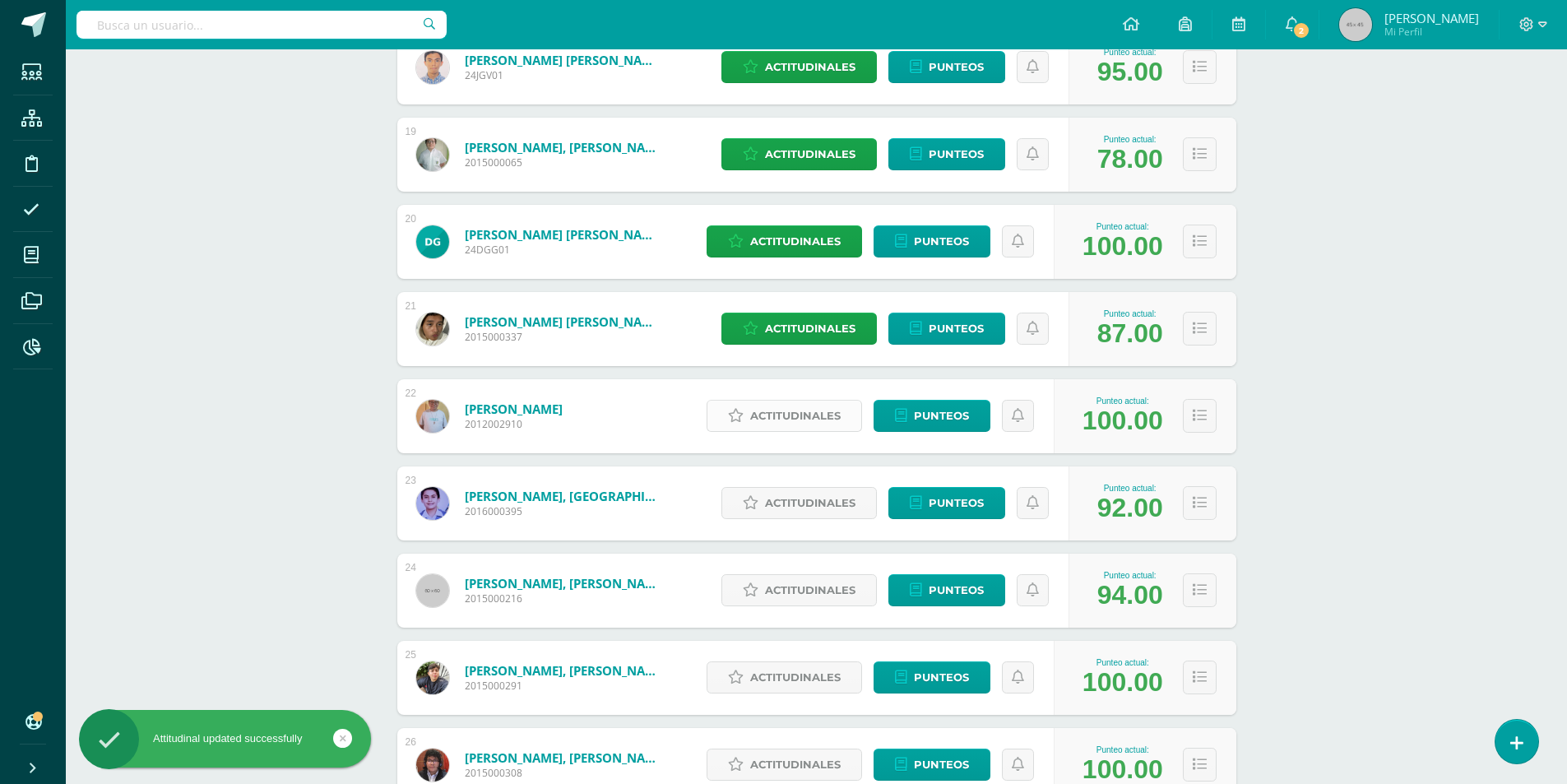
click at [781, 426] on span "Actitudinales" at bounding box center [796, 416] width 91 height 31
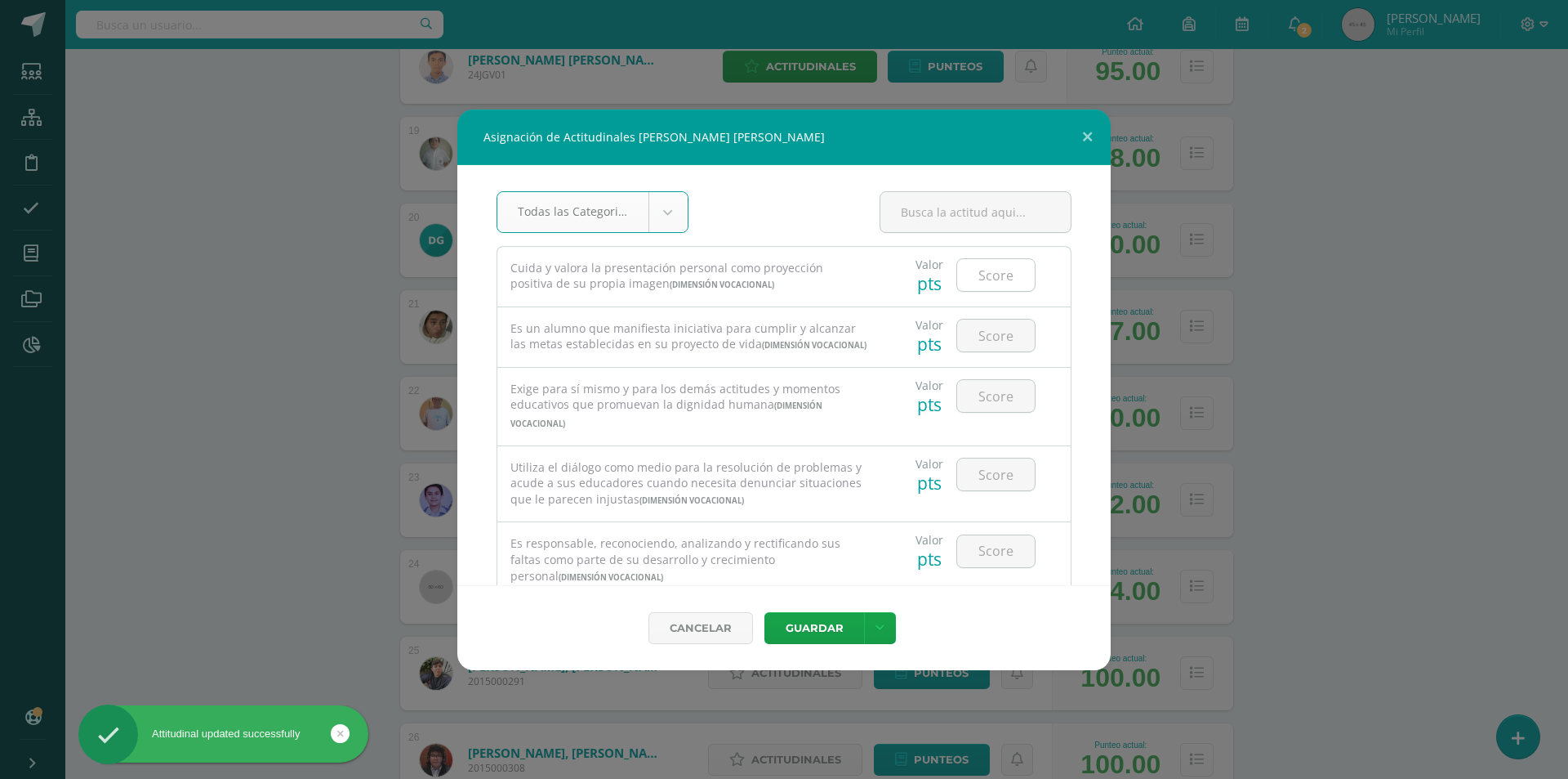
click at [984, 263] on input "number" at bounding box center [996, 275] width 77 height 32
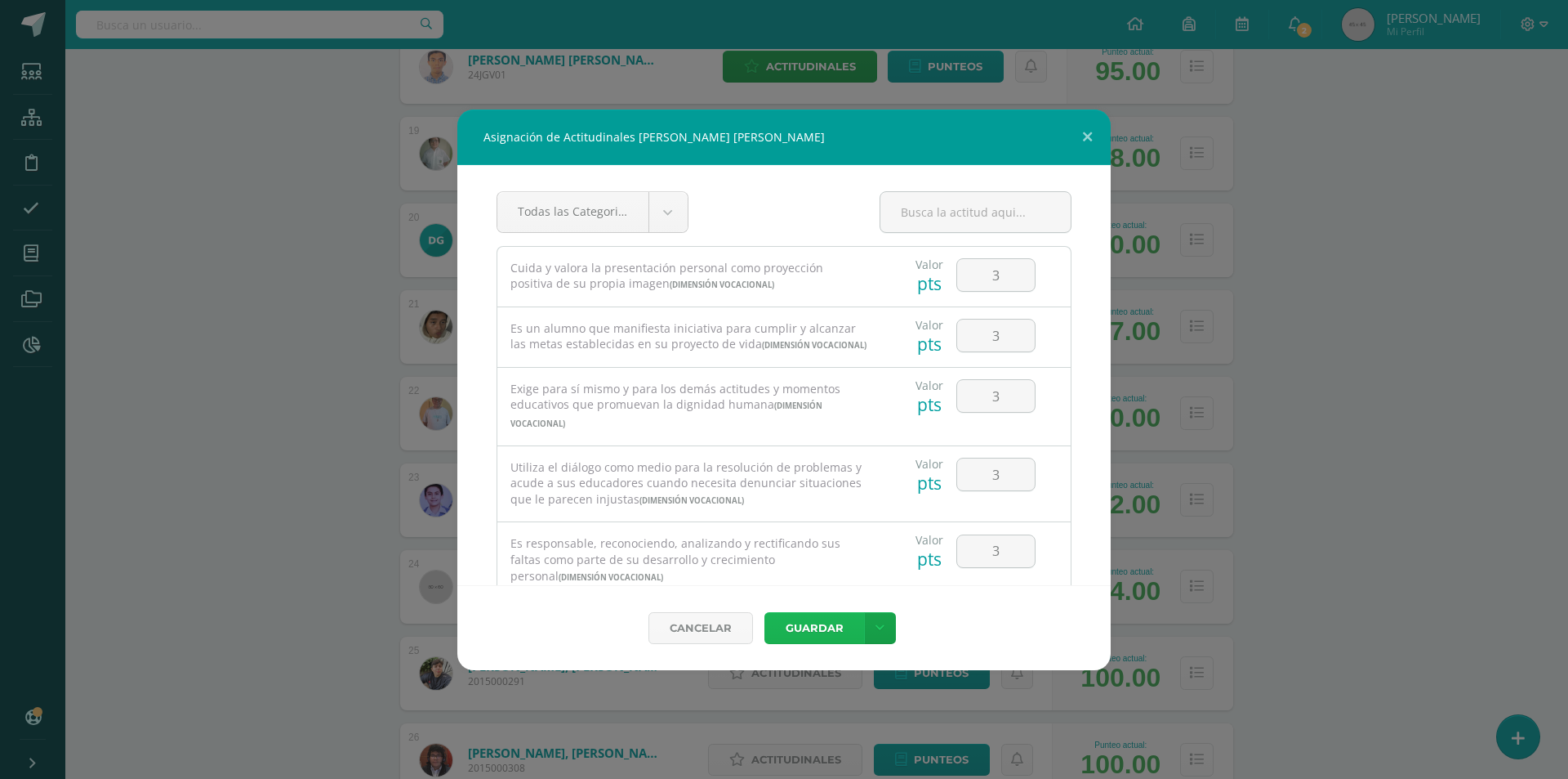
click at [807, 637] on button "Guardar" at bounding box center [814, 627] width 99 height 32
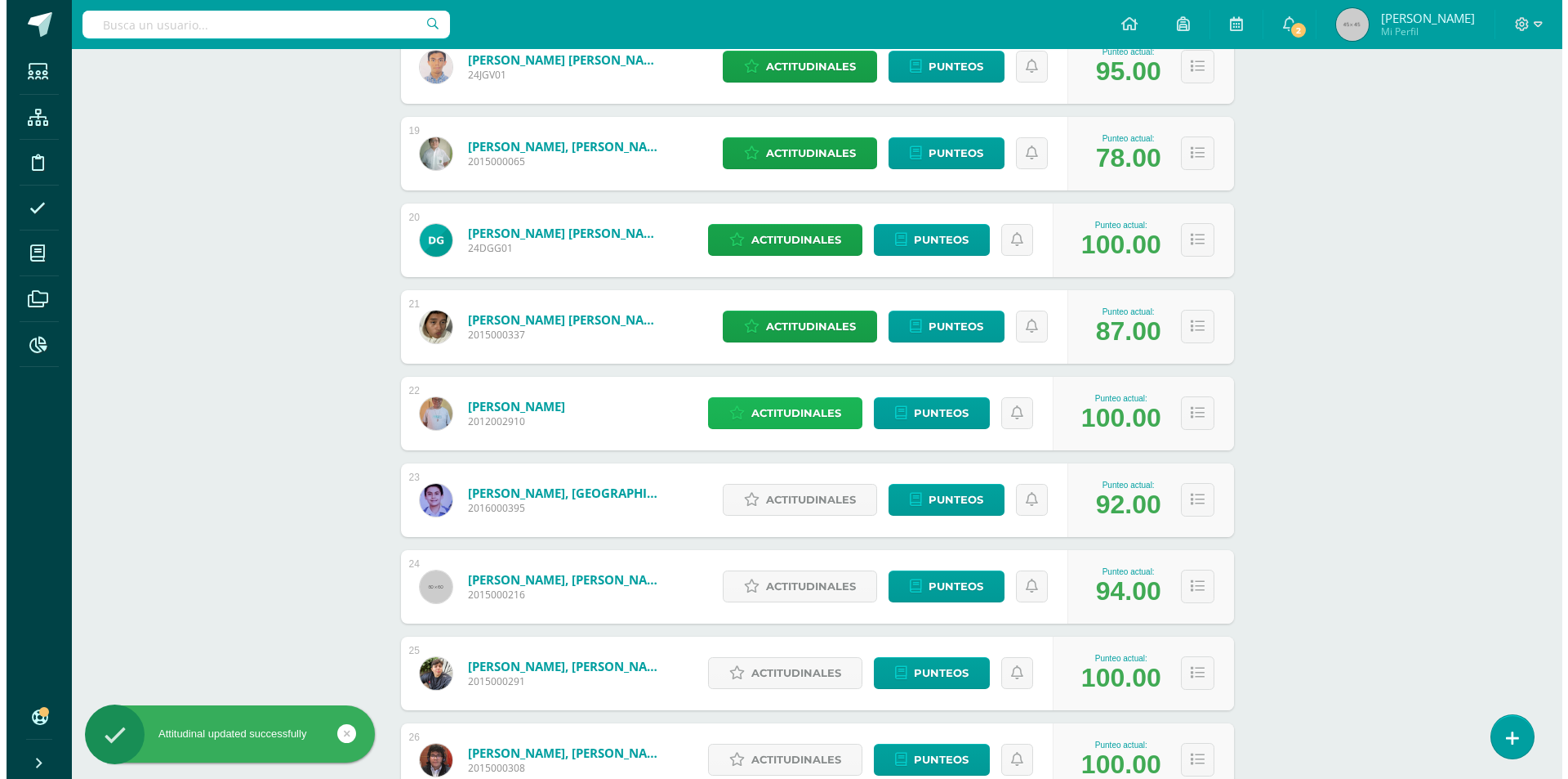
scroll to position [2043, 0]
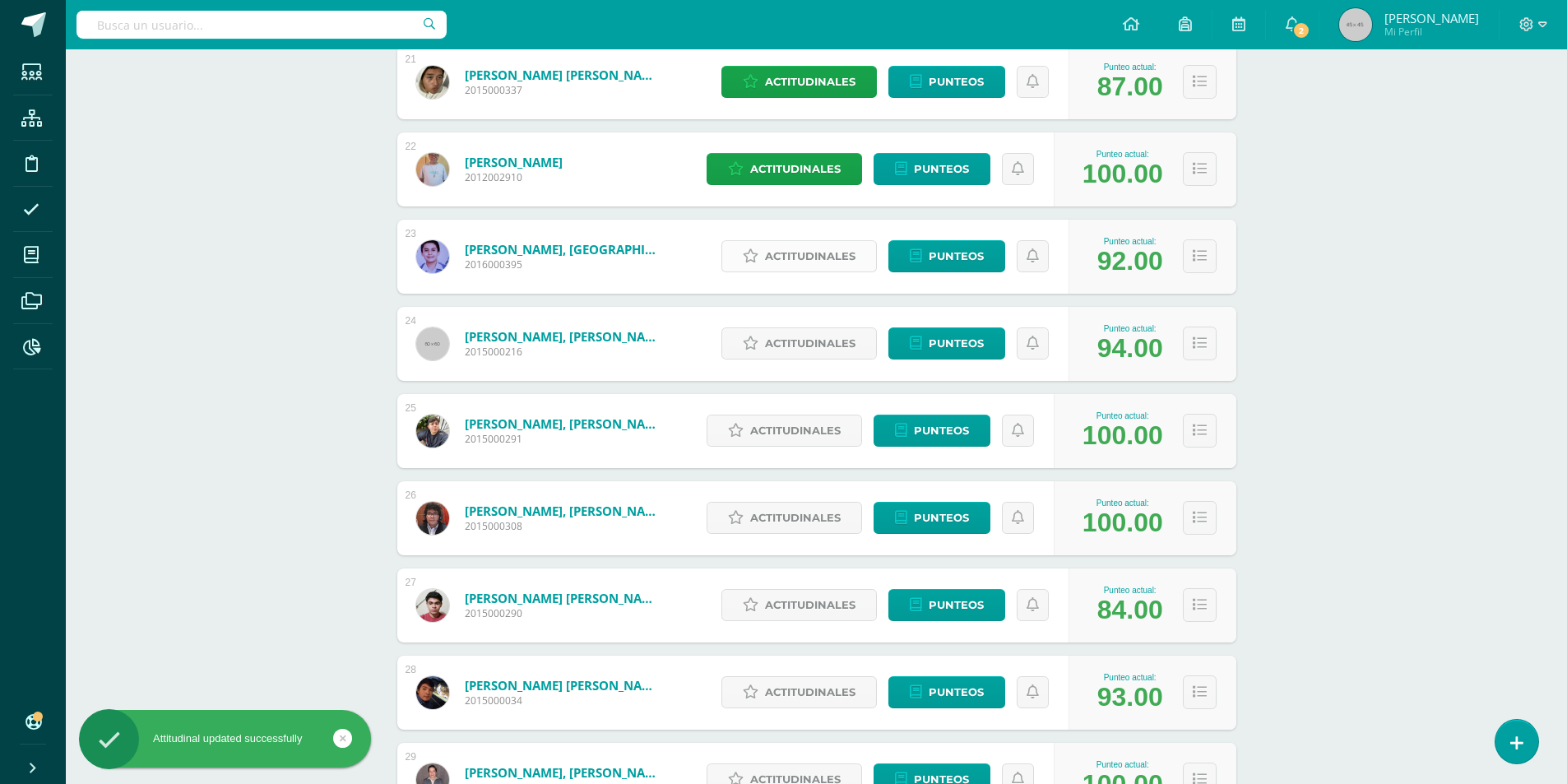
click at [808, 257] on span "Actitudinales" at bounding box center [810, 255] width 91 height 31
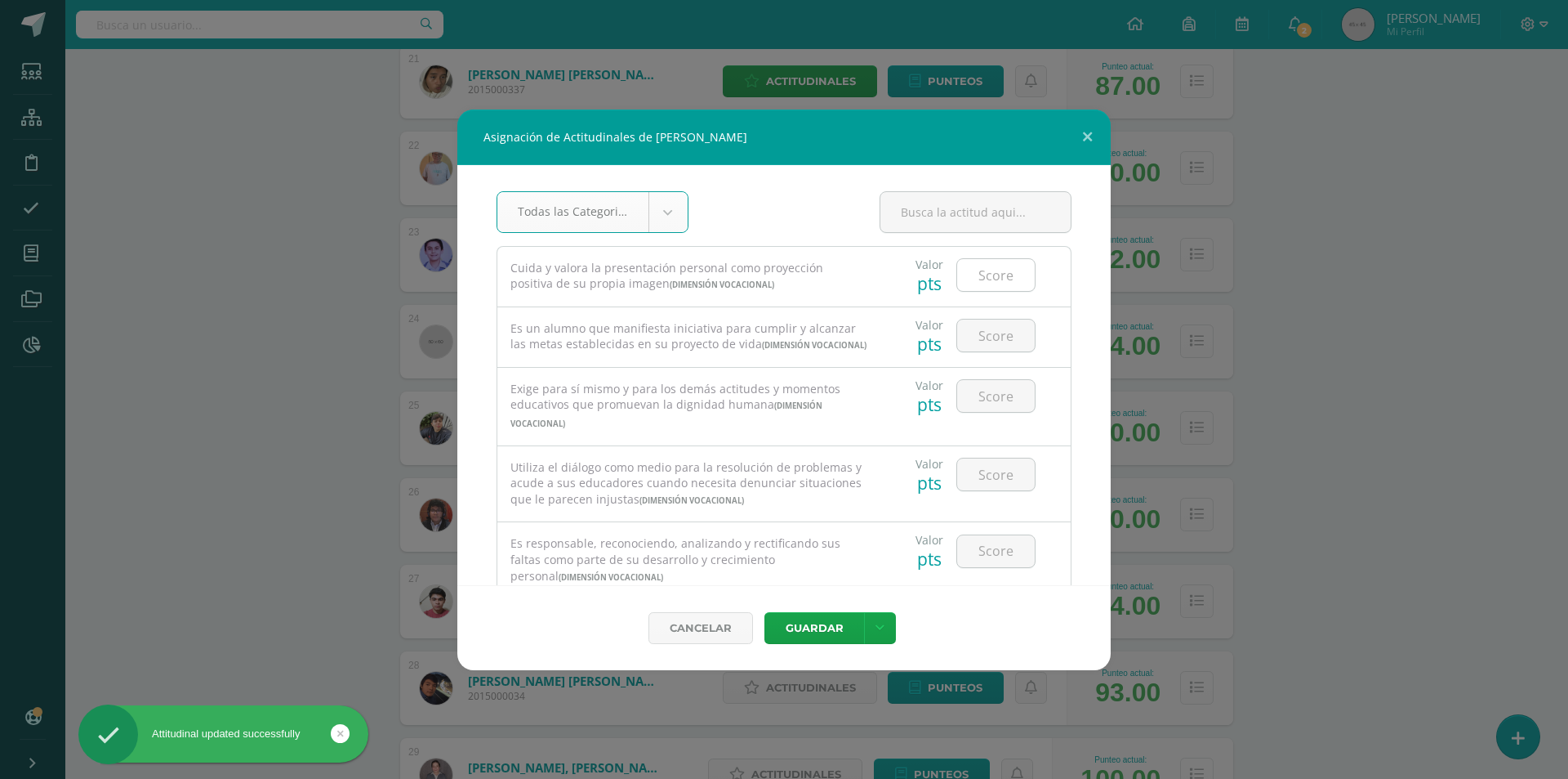
click at [981, 279] on input "number" at bounding box center [996, 275] width 77 height 32
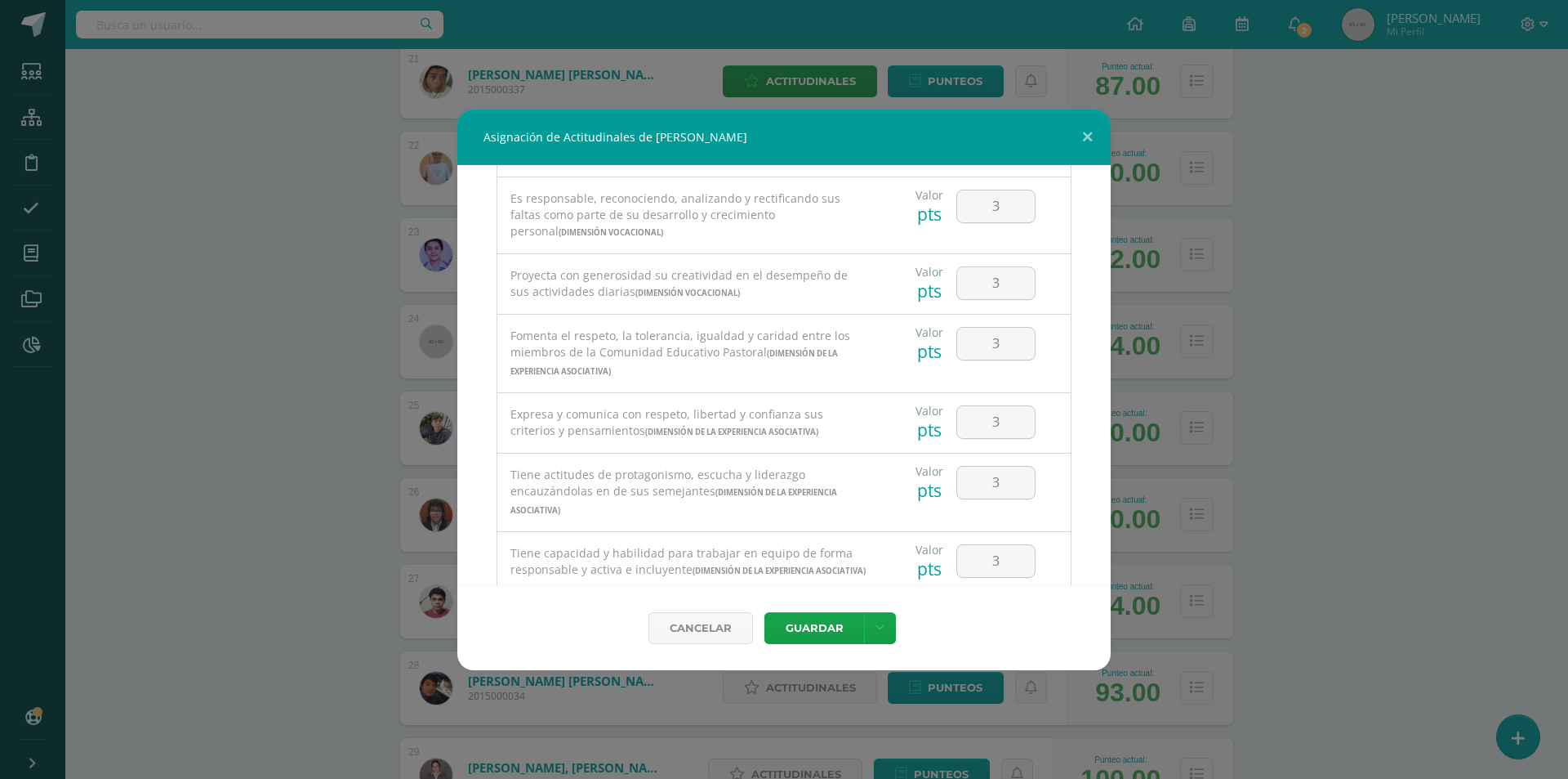
scroll to position [0, 0]
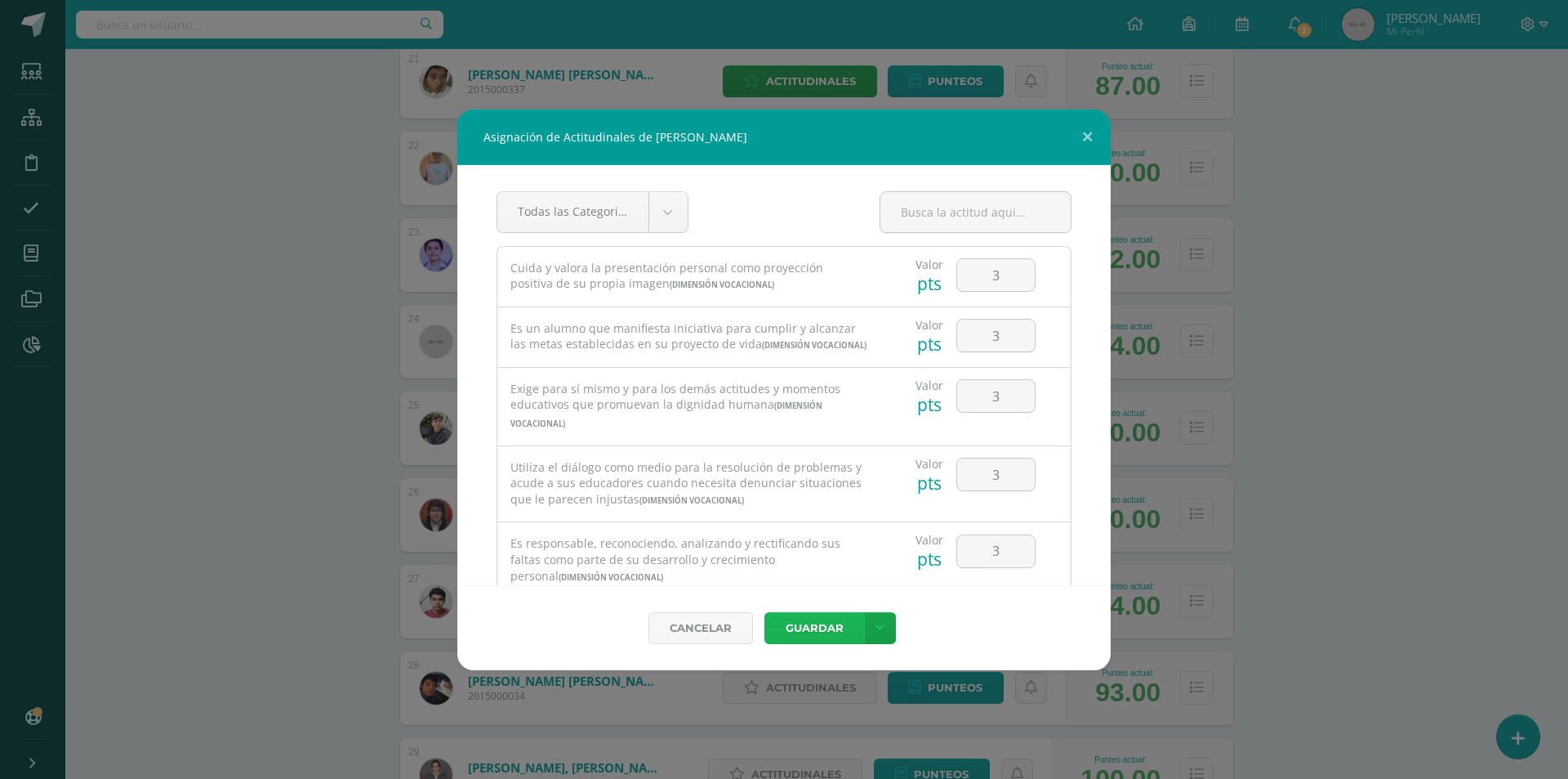
click at [815, 623] on button "Guardar" at bounding box center [814, 627] width 99 height 32
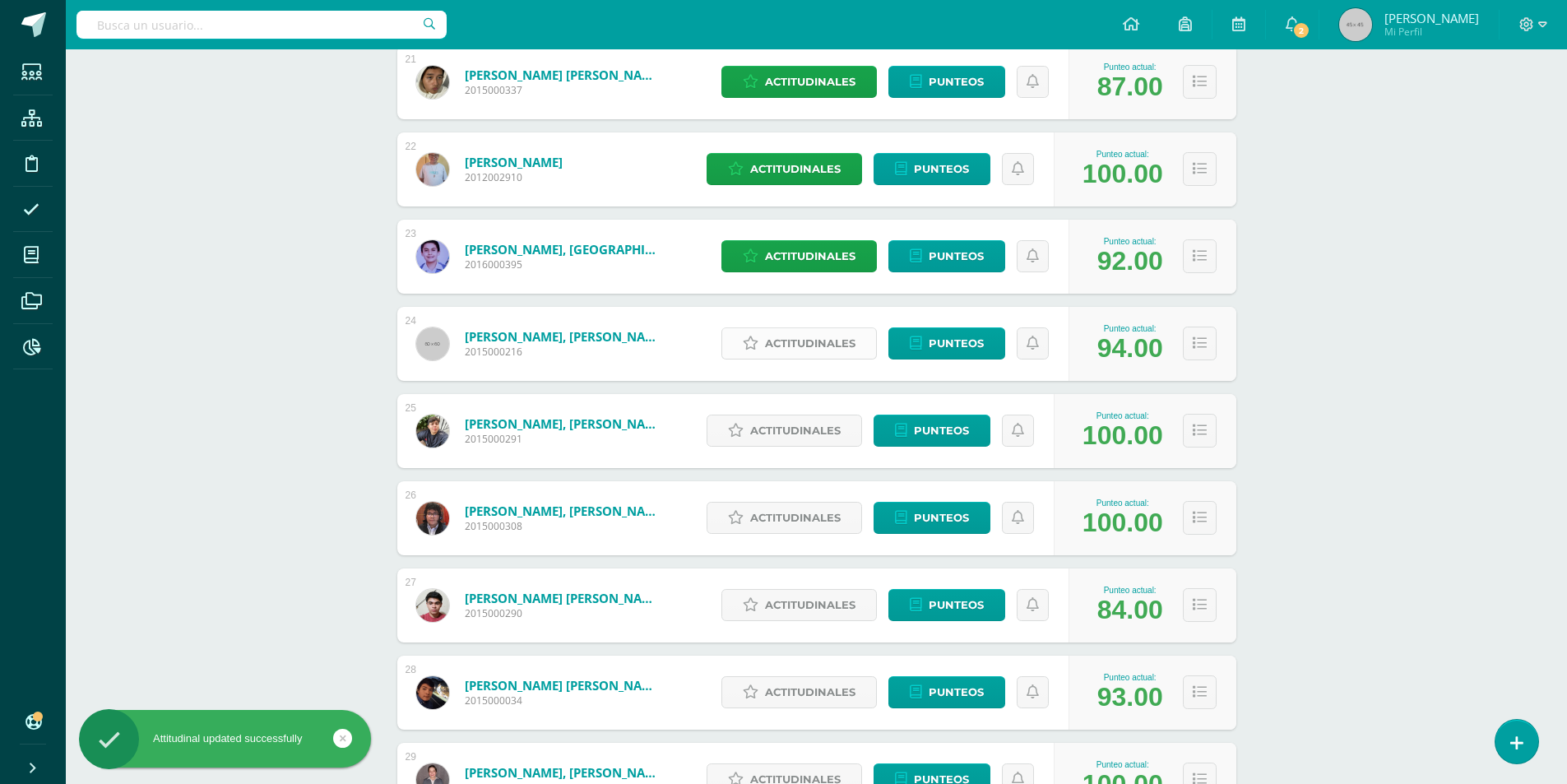
click at [790, 351] on span "Actitudinales" at bounding box center [810, 342] width 91 height 31
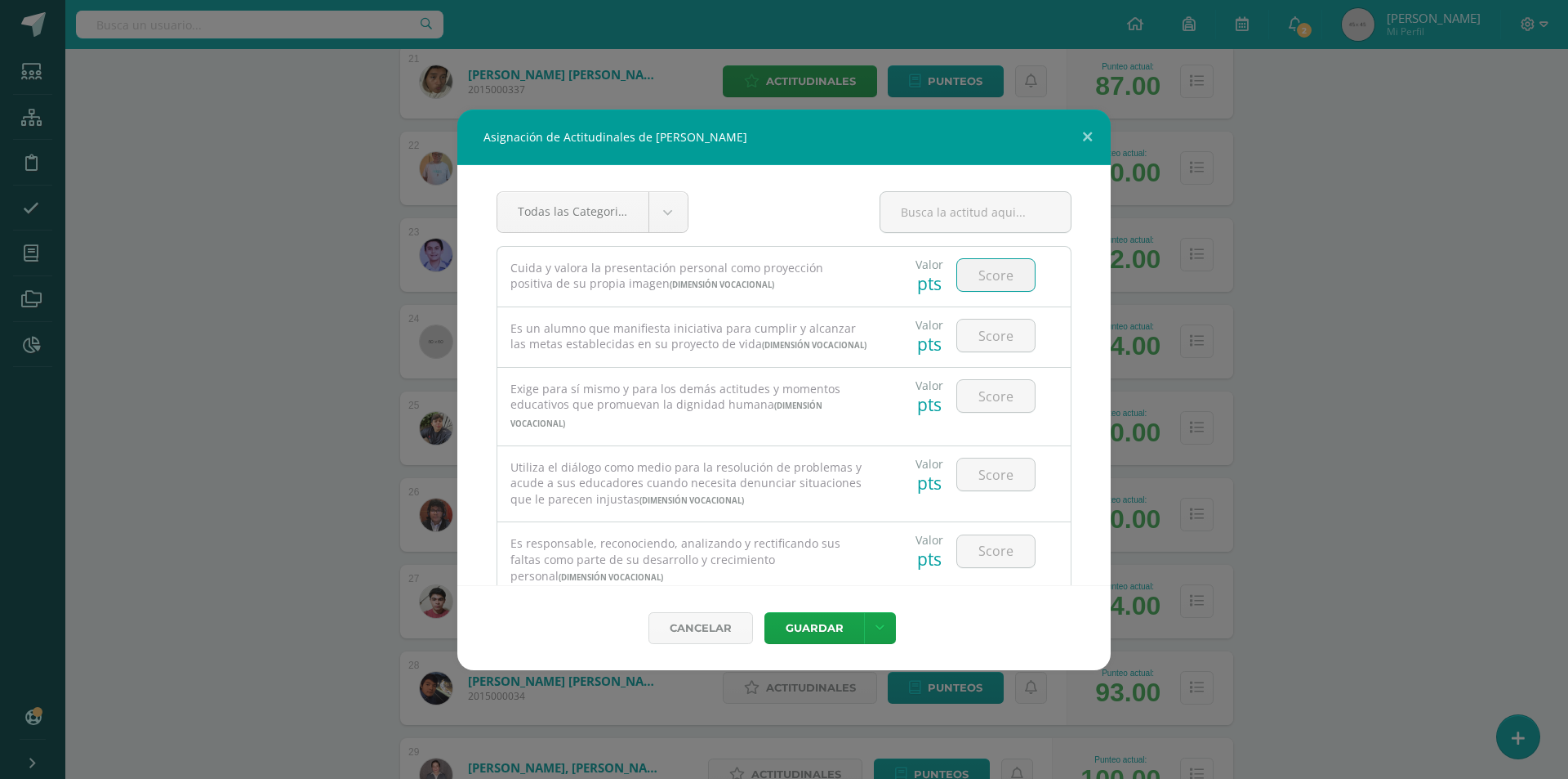
click at [1004, 277] on input "number" at bounding box center [996, 275] width 77 height 32
click at [825, 628] on button "Guardar" at bounding box center [814, 627] width 99 height 32
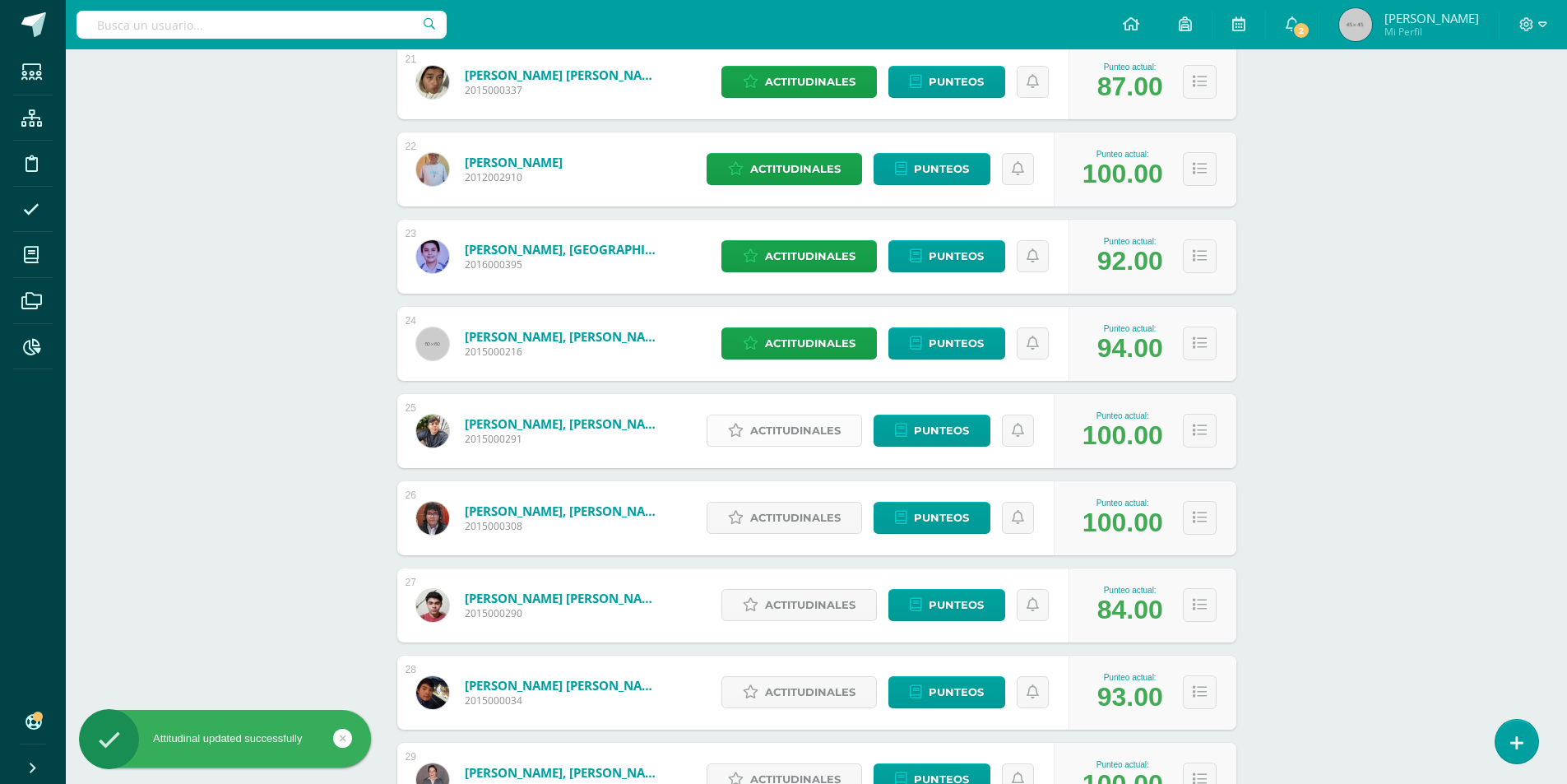
click at [784, 442] on span "Actitudinales" at bounding box center [796, 430] width 91 height 31
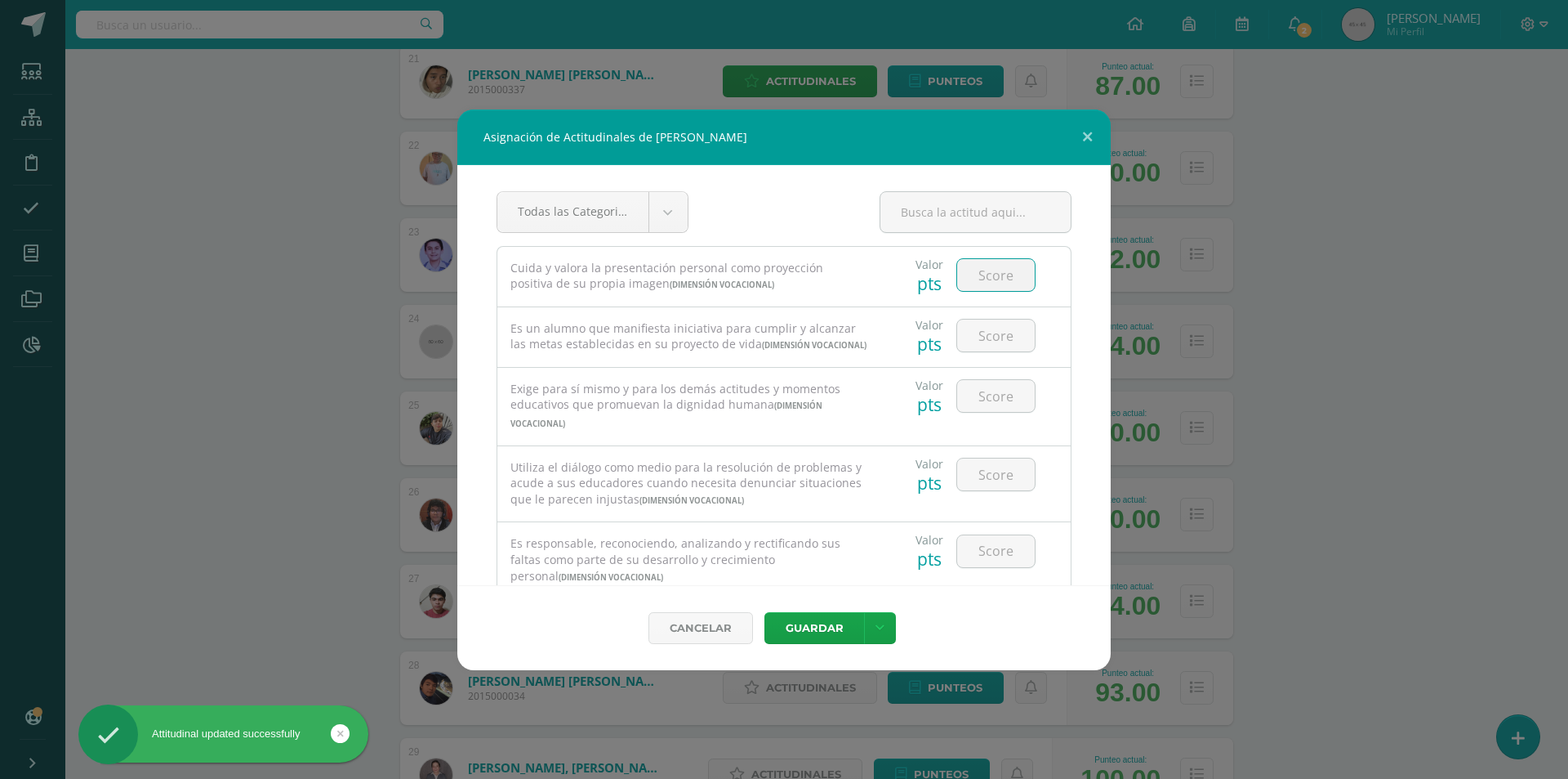
click at [980, 281] on input "number" at bounding box center [996, 275] width 77 height 32
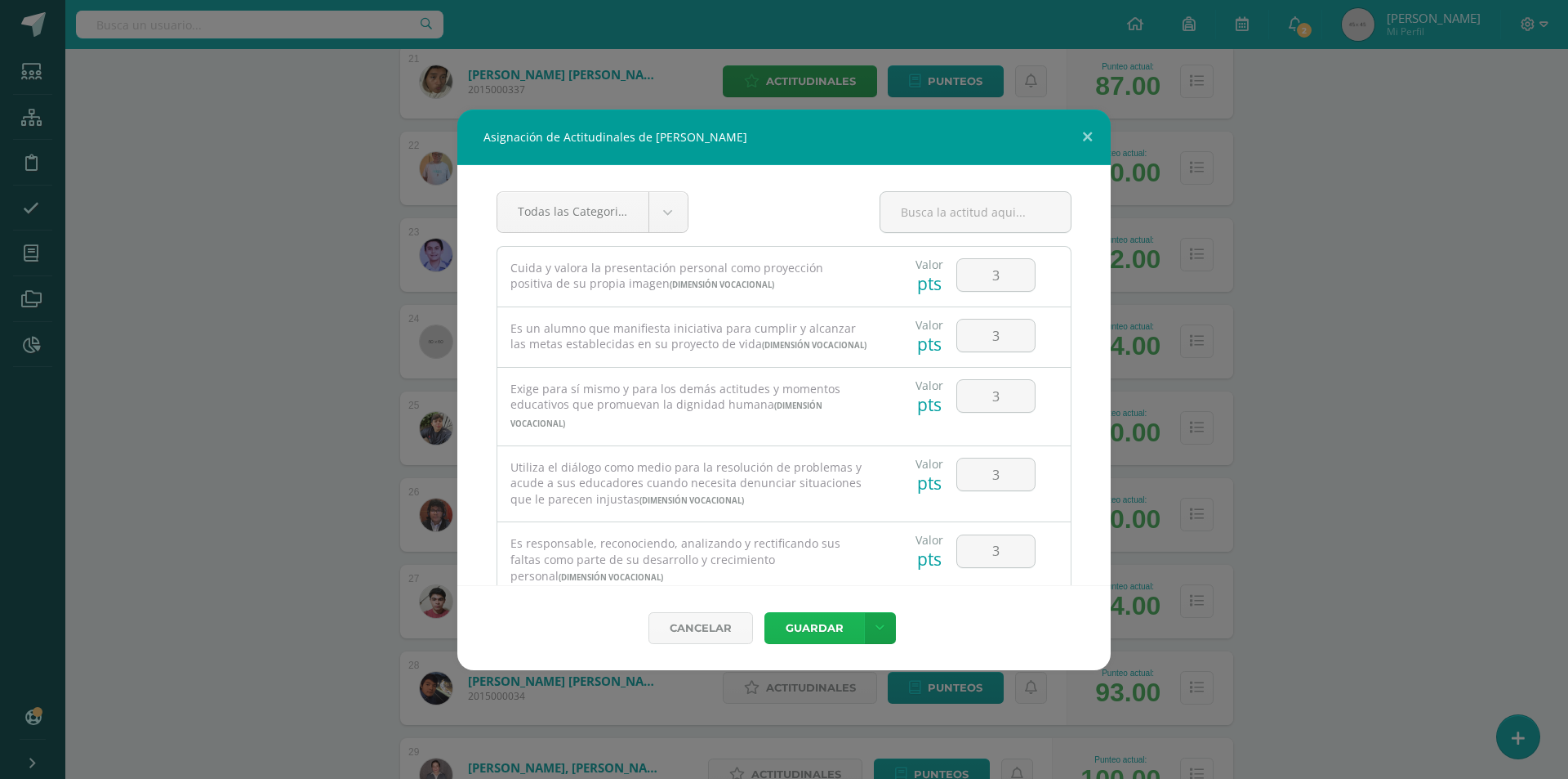
drag, startPoint x: 809, startPoint y: 625, endPoint x: 926, endPoint y: 633, distance: 117.3
click at [810, 625] on button "Guardar" at bounding box center [814, 627] width 99 height 32
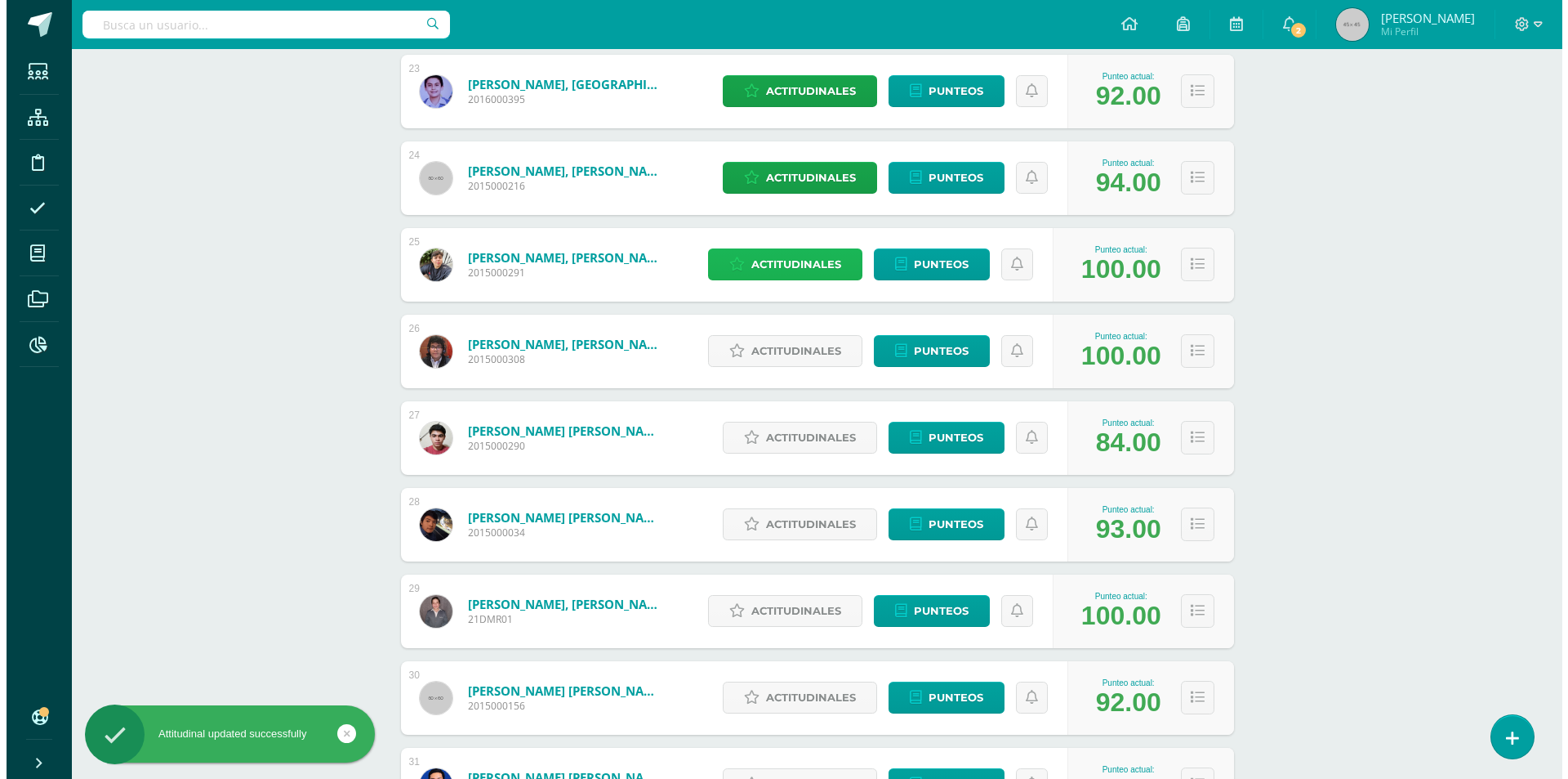
scroll to position [2287, 0]
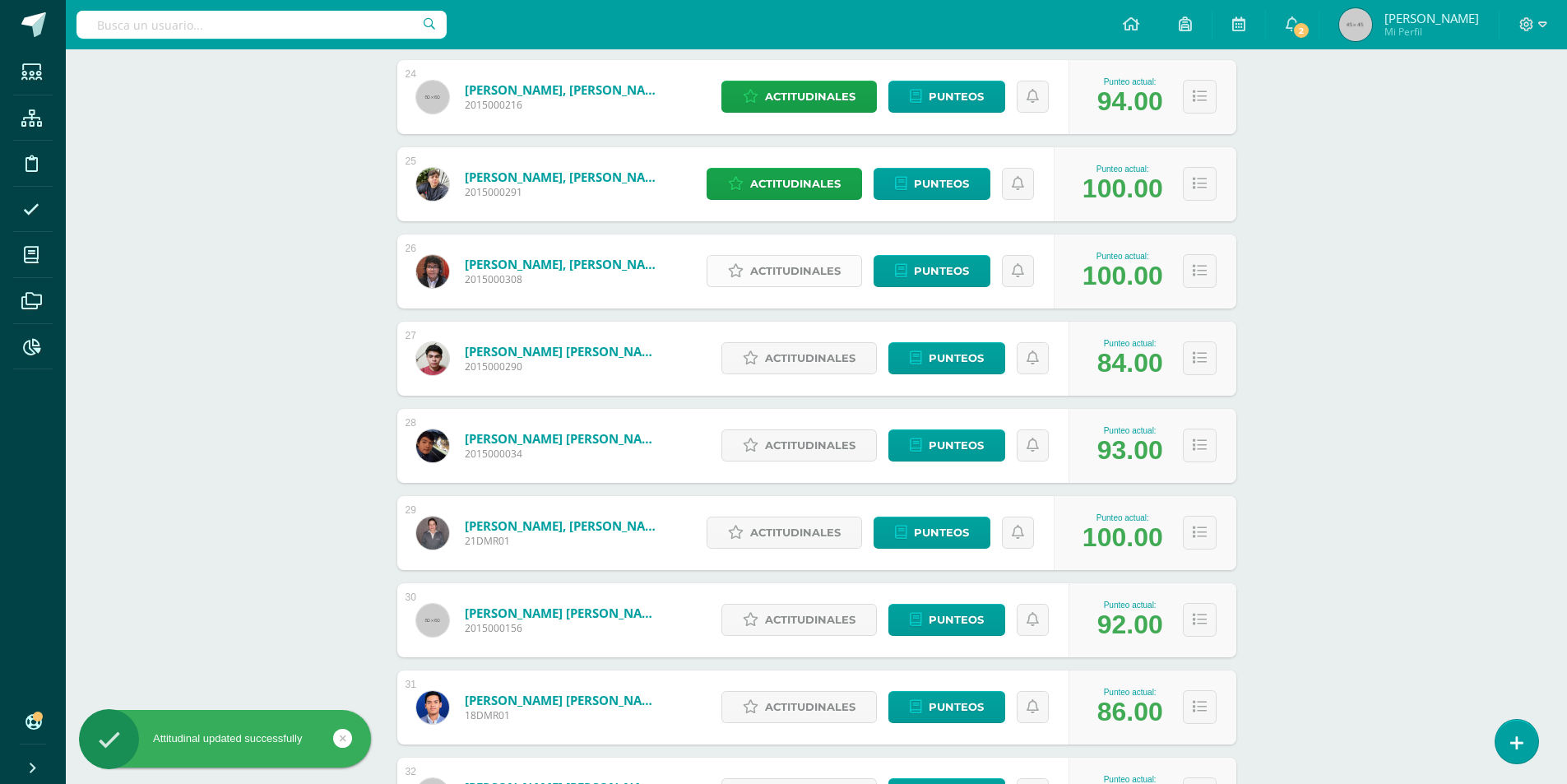
click at [807, 274] on span "Actitudinales" at bounding box center [796, 270] width 91 height 31
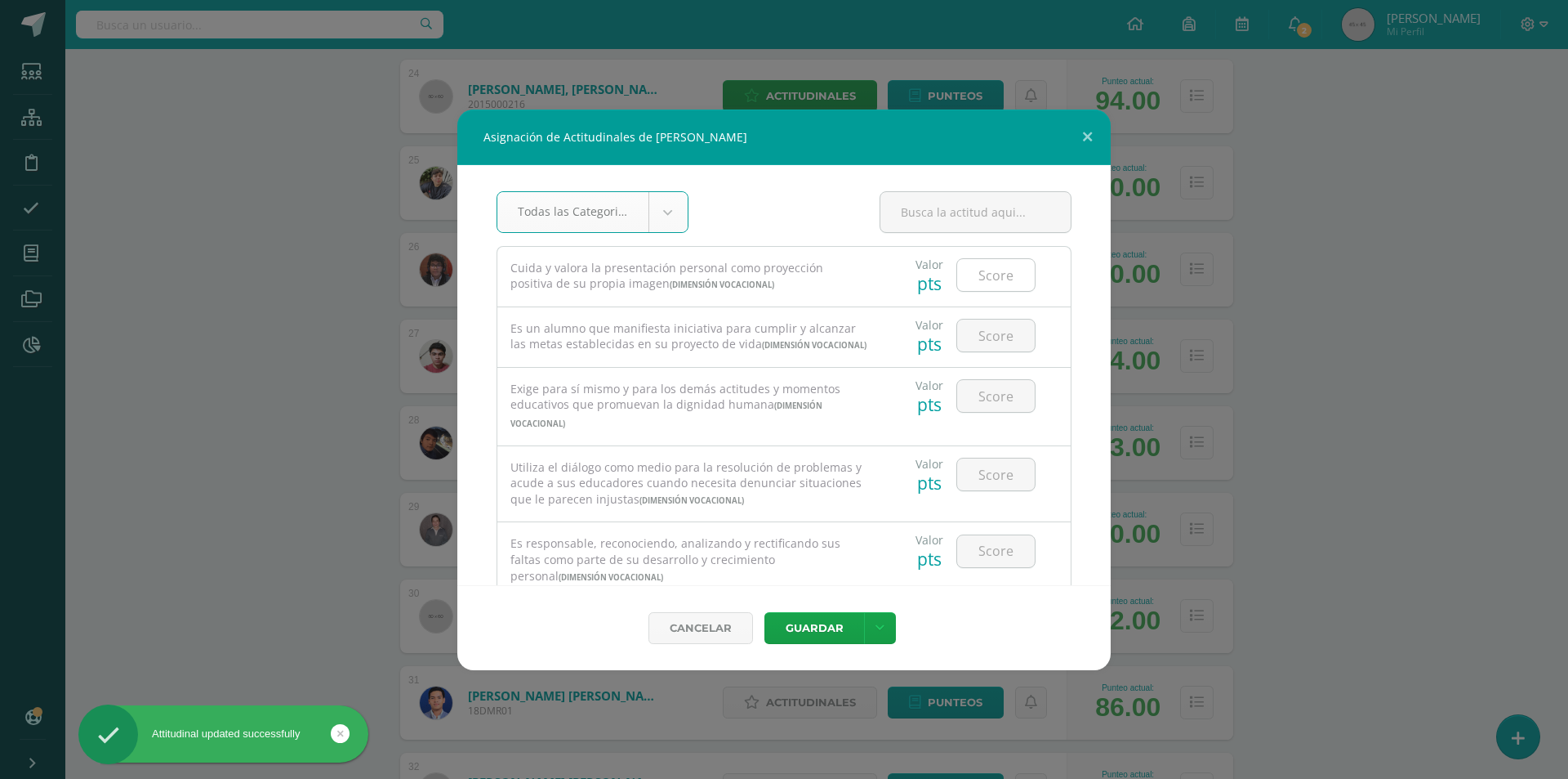
click at [991, 286] on input "number" at bounding box center [996, 275] width 77 height 32
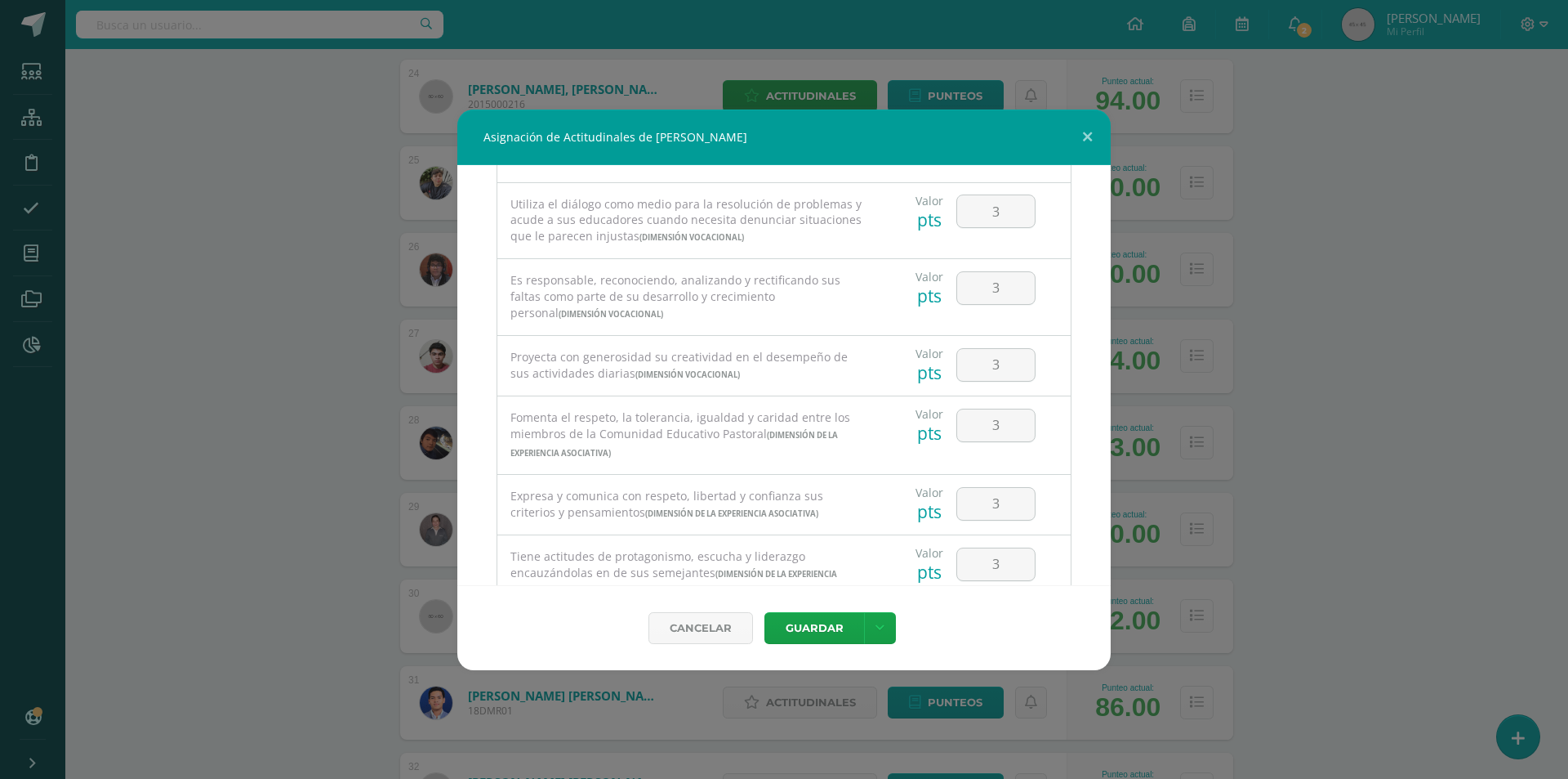
scroll to position [0, 0]
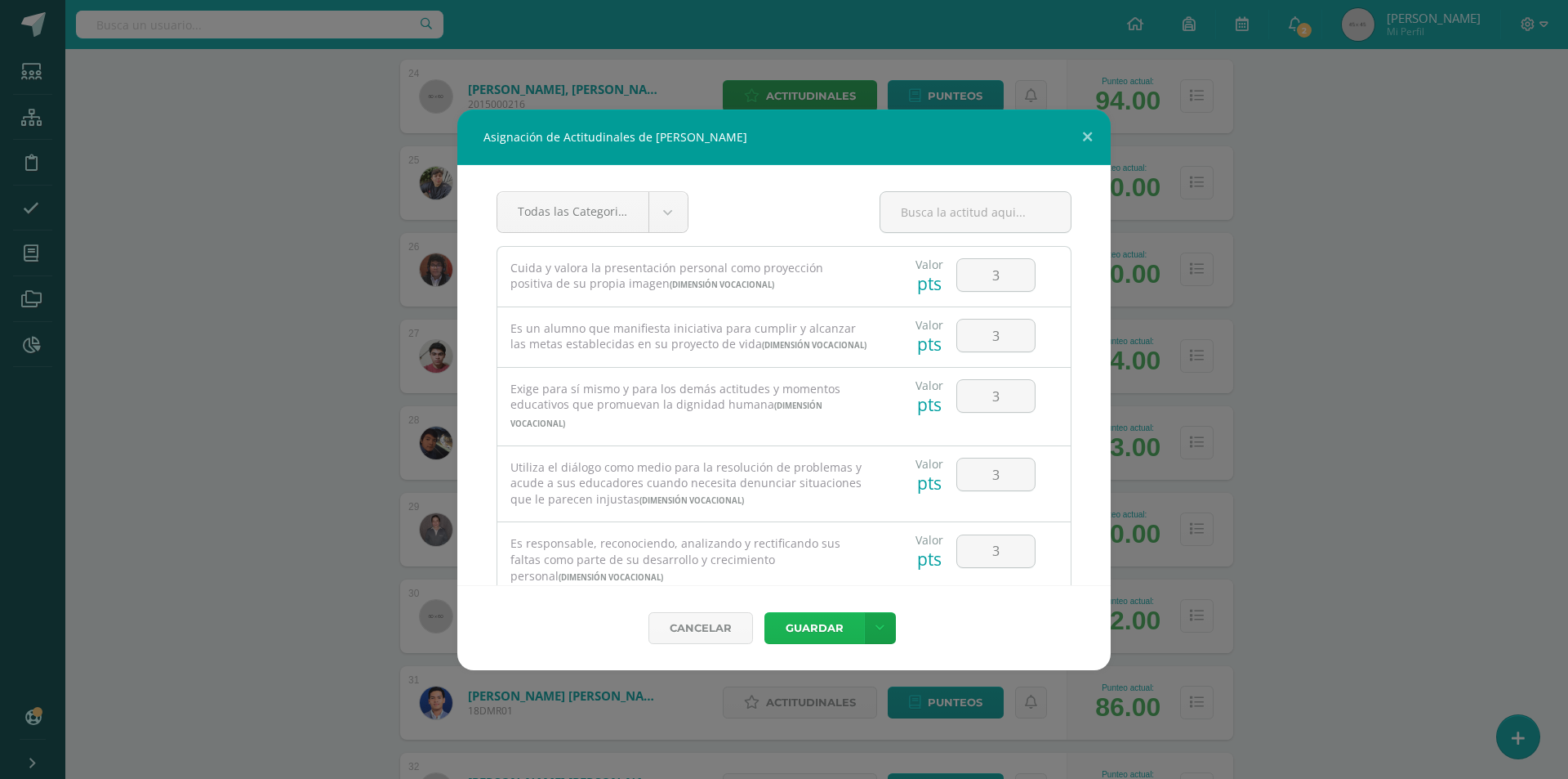
click at [821, 630] on button "Guardar" at bounding box center [814, 627] width 99 height 32
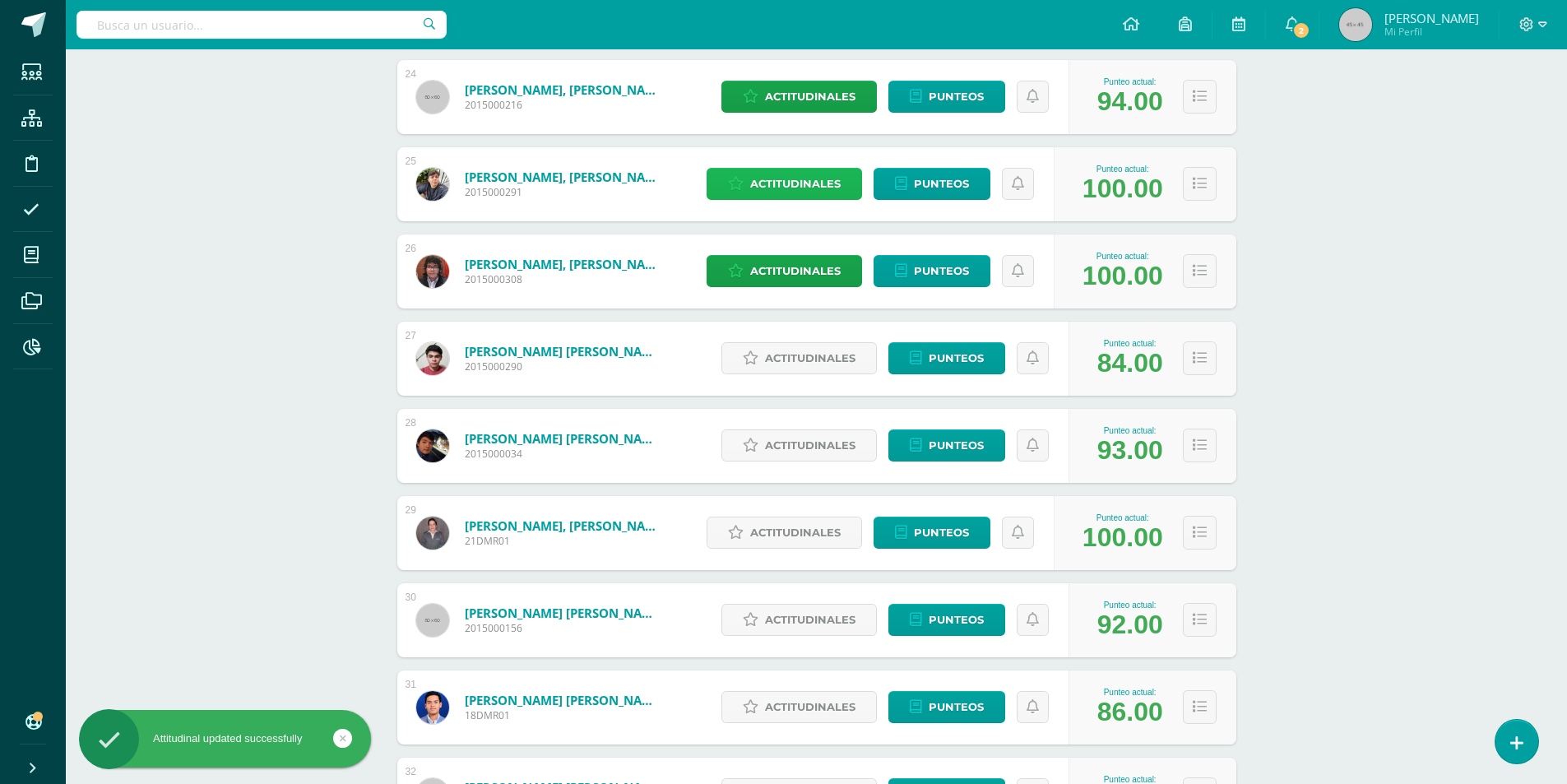
click at [784, 180] on span "Actitudinales" at bounding box center [796, 183] width 91 height 31
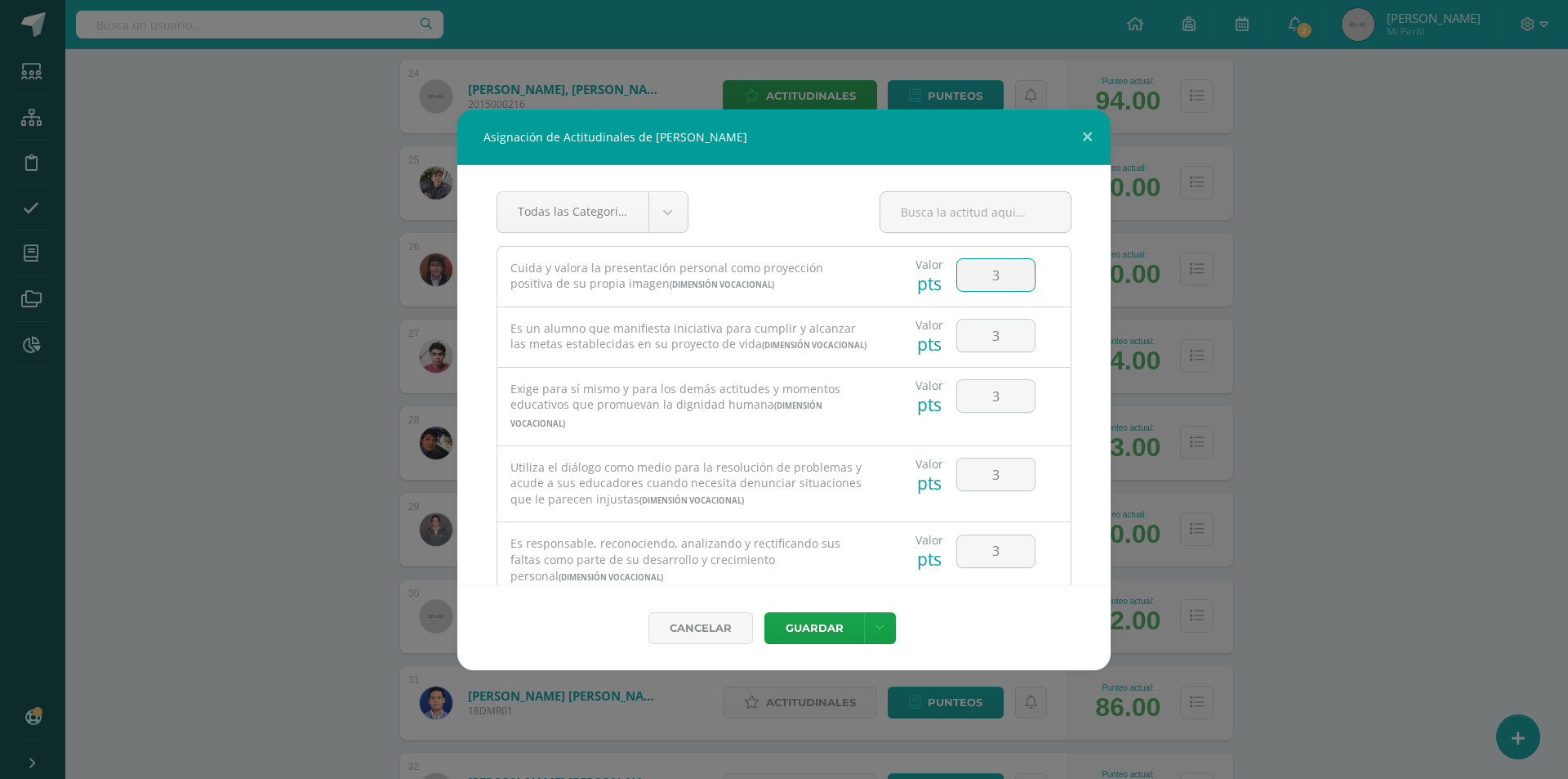
drag, startPoint x: 999, startPoint y: 272, endPoint x: 956, endPoint y: 281, distance: 43.9
click at [957, 281] on input "3" at bounding box center [996, 275] width 77 height 32
click at [811, 641] on button "Guardar" at bounding box center [814, 627] width 99 height 32
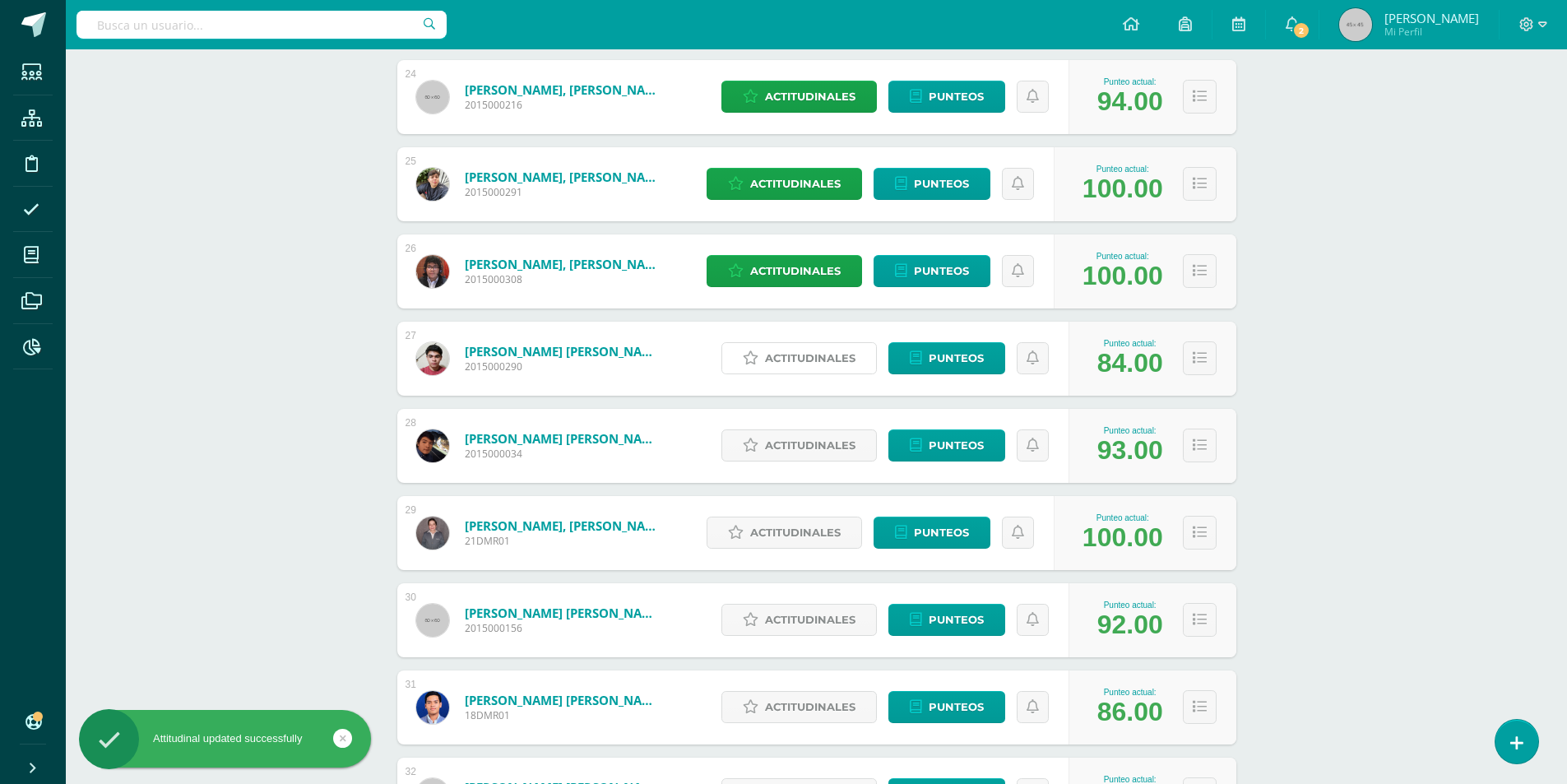
drag, startPoint x: 814, startPoint y: 366, endPoint x: 939, endPoint y: 405, distance: 130.9
click at [813, 367] on span "Actitudinales" at bounding box center [810, 357] width 91 height 31
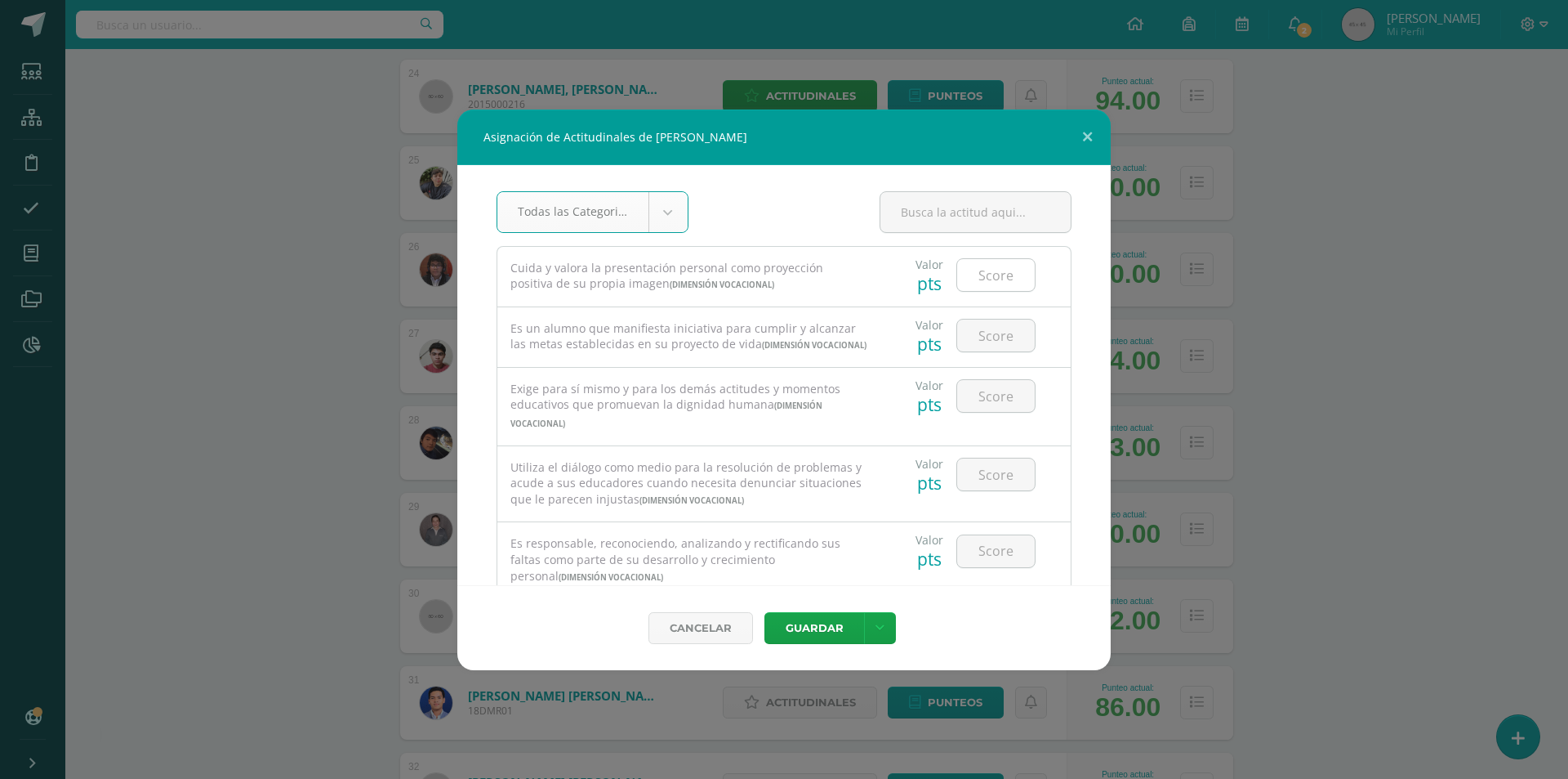
click at [979, 274] on input "number" at bounding box center [996, 275] width 77 height 32
click at [801, 635] on button "Guardar" at bounding box center [814, 627] width 99 height 32
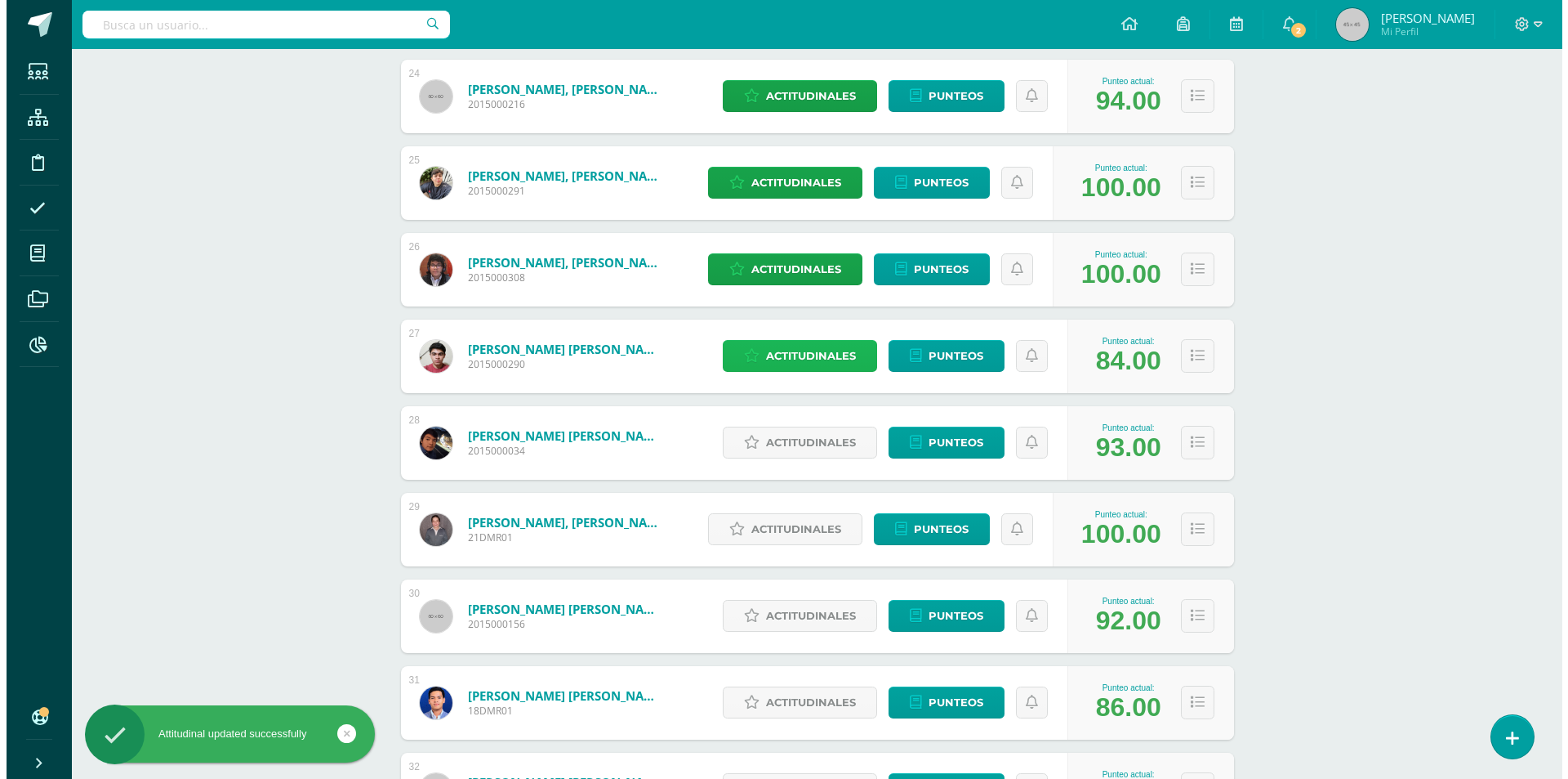
scroll to position [2451, 0]
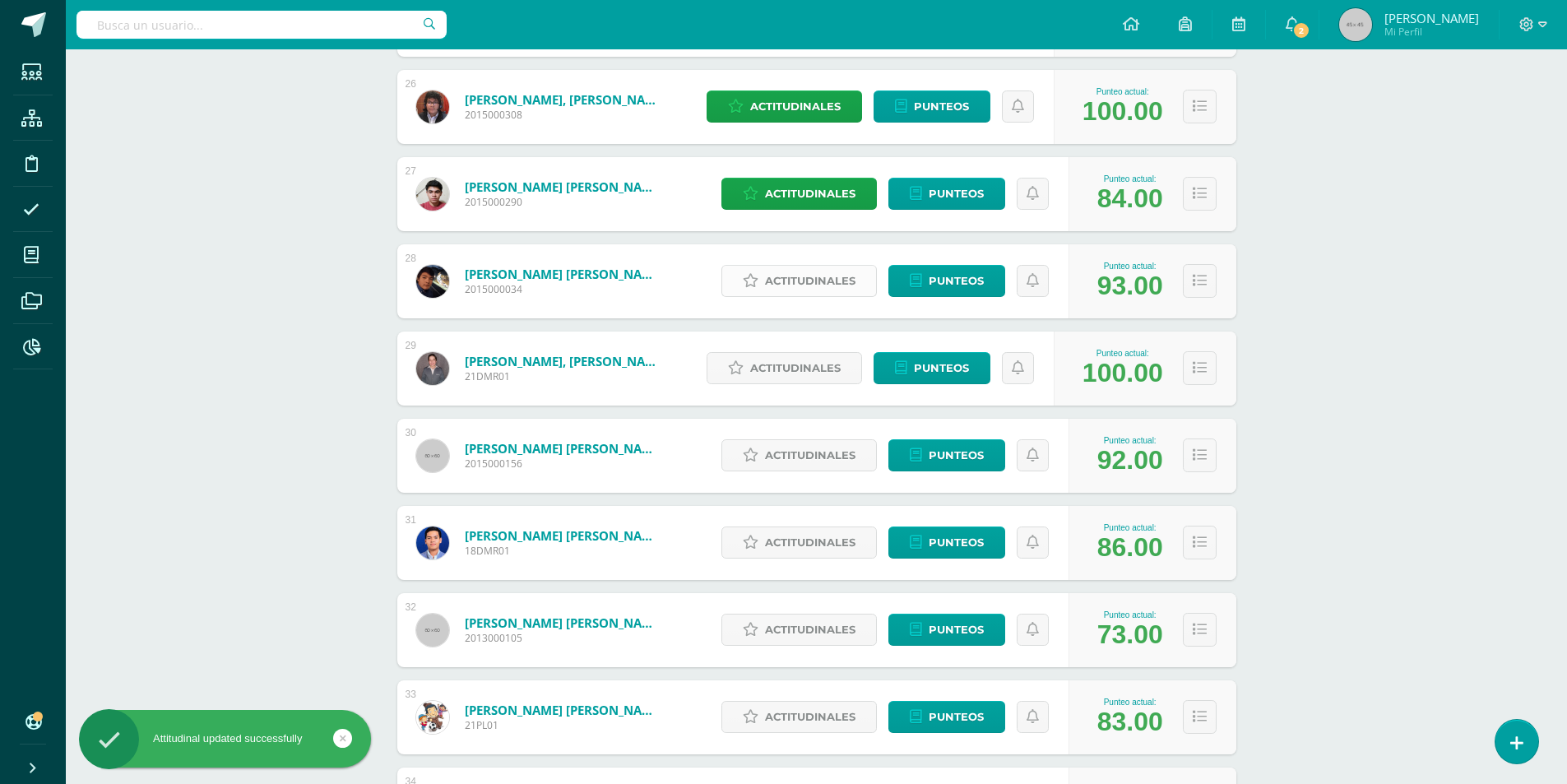
click at [821, 285] on span "Actitudinales" at bounding box center [810, 280] width 91 height 31
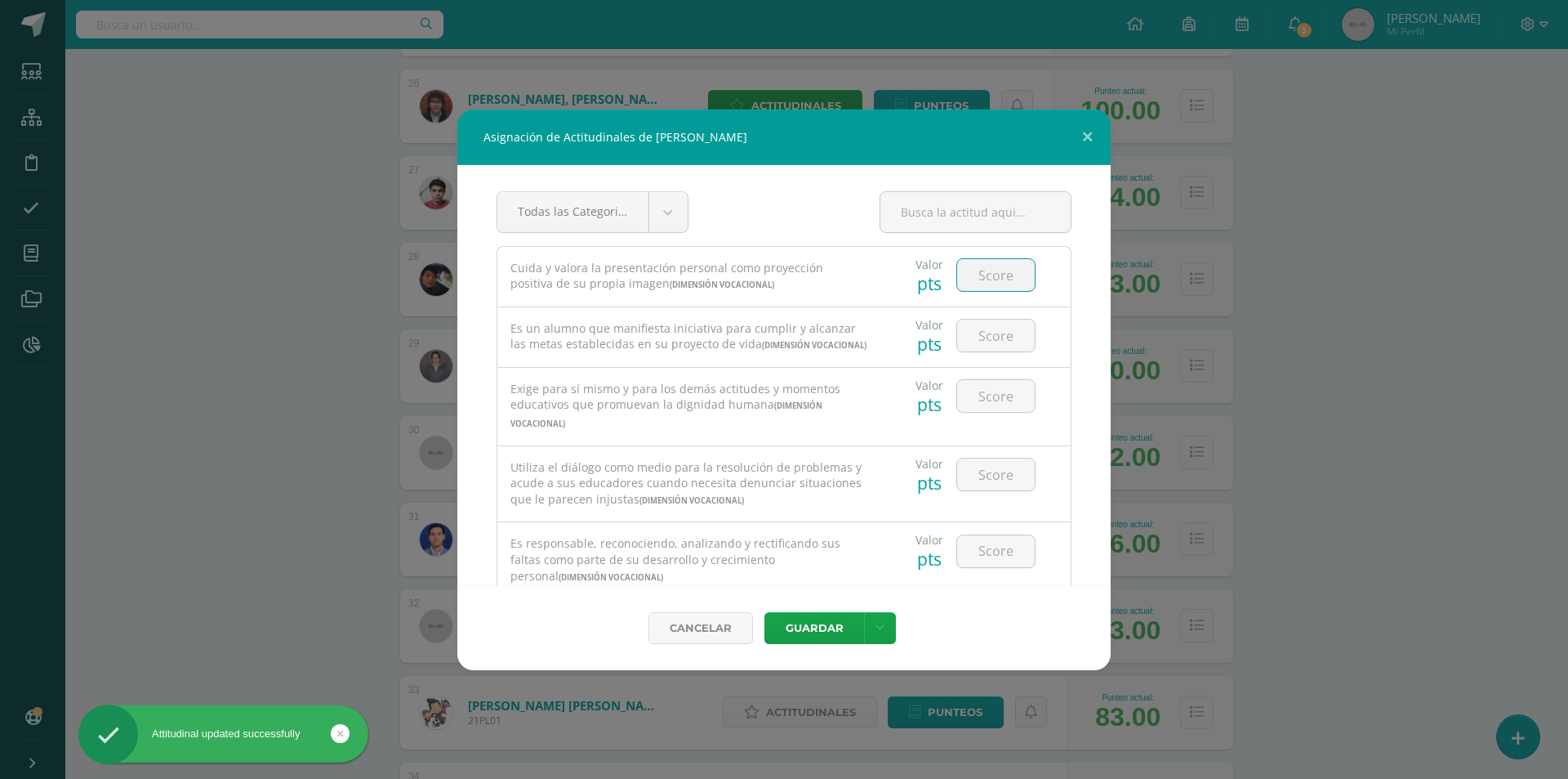
click at [980, 278] on input "number" at bounding box center [996, 275] width 77 height 32
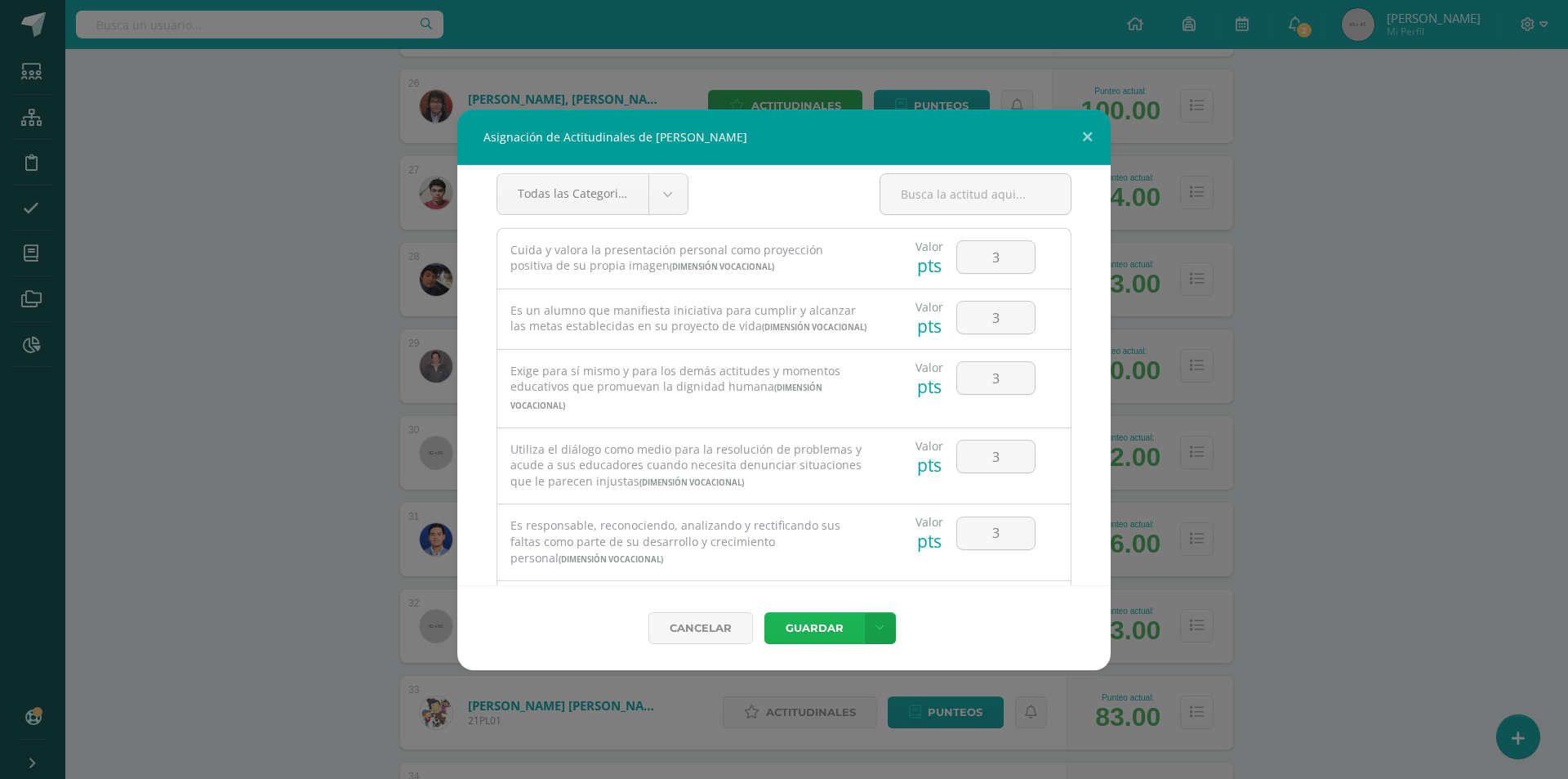
scroll to position [0, 0]
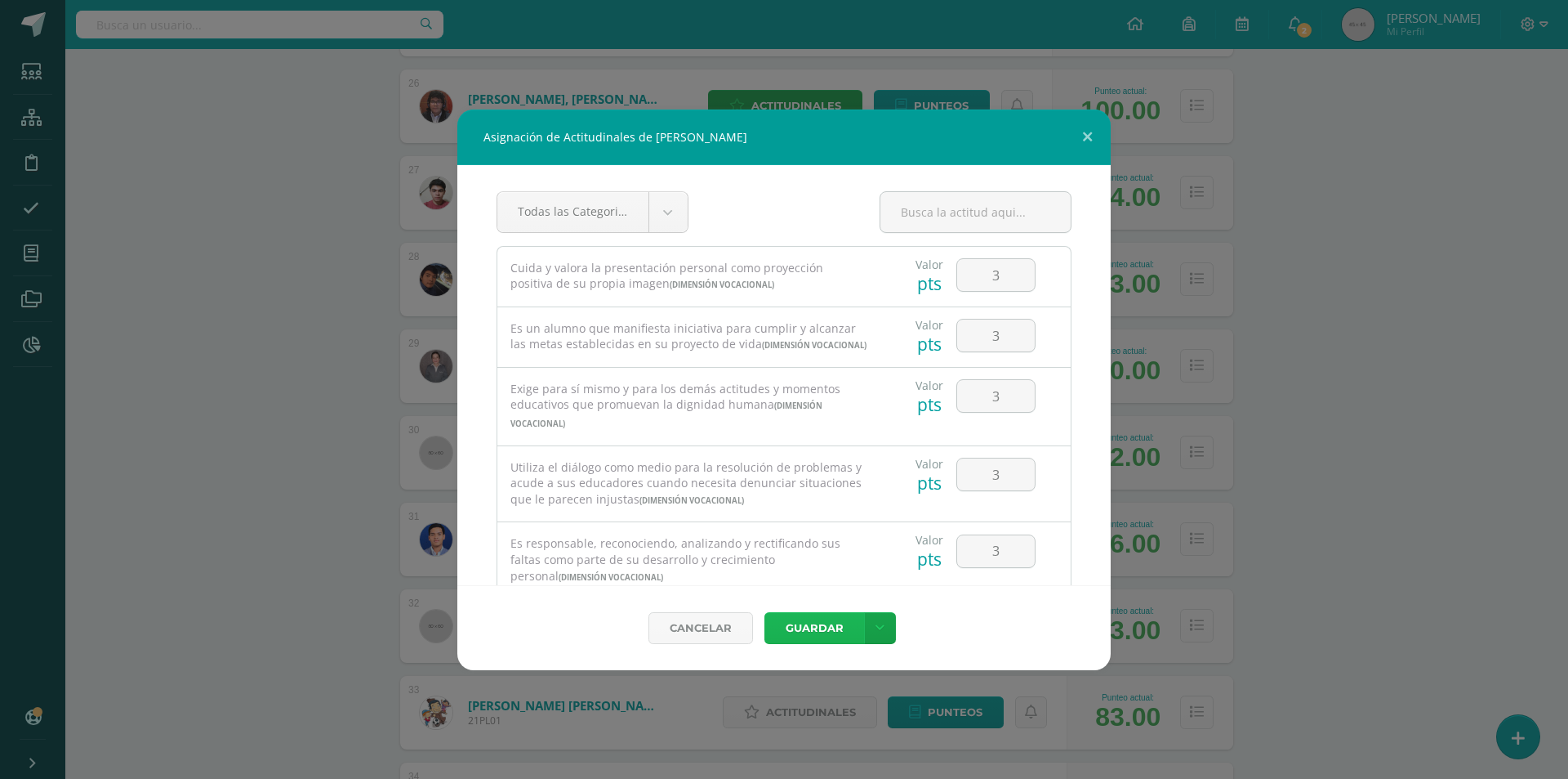
click at [802, 633] on button "Guardar" at bounding box center [814, 627] width 99 height 32
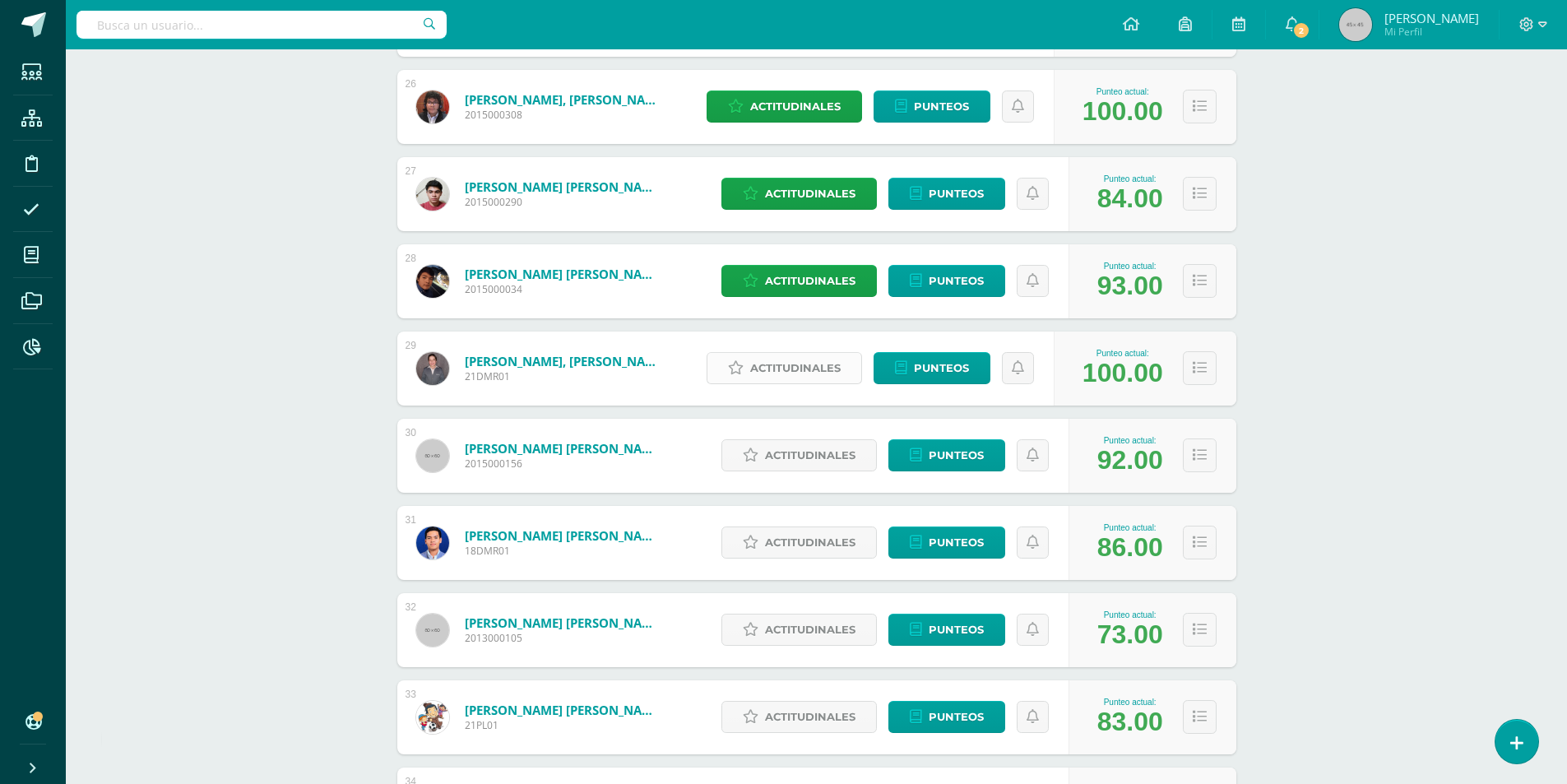
click at [784, 363] on span "Actitudinales" at bounding box center [796, 367] width 91 height 31
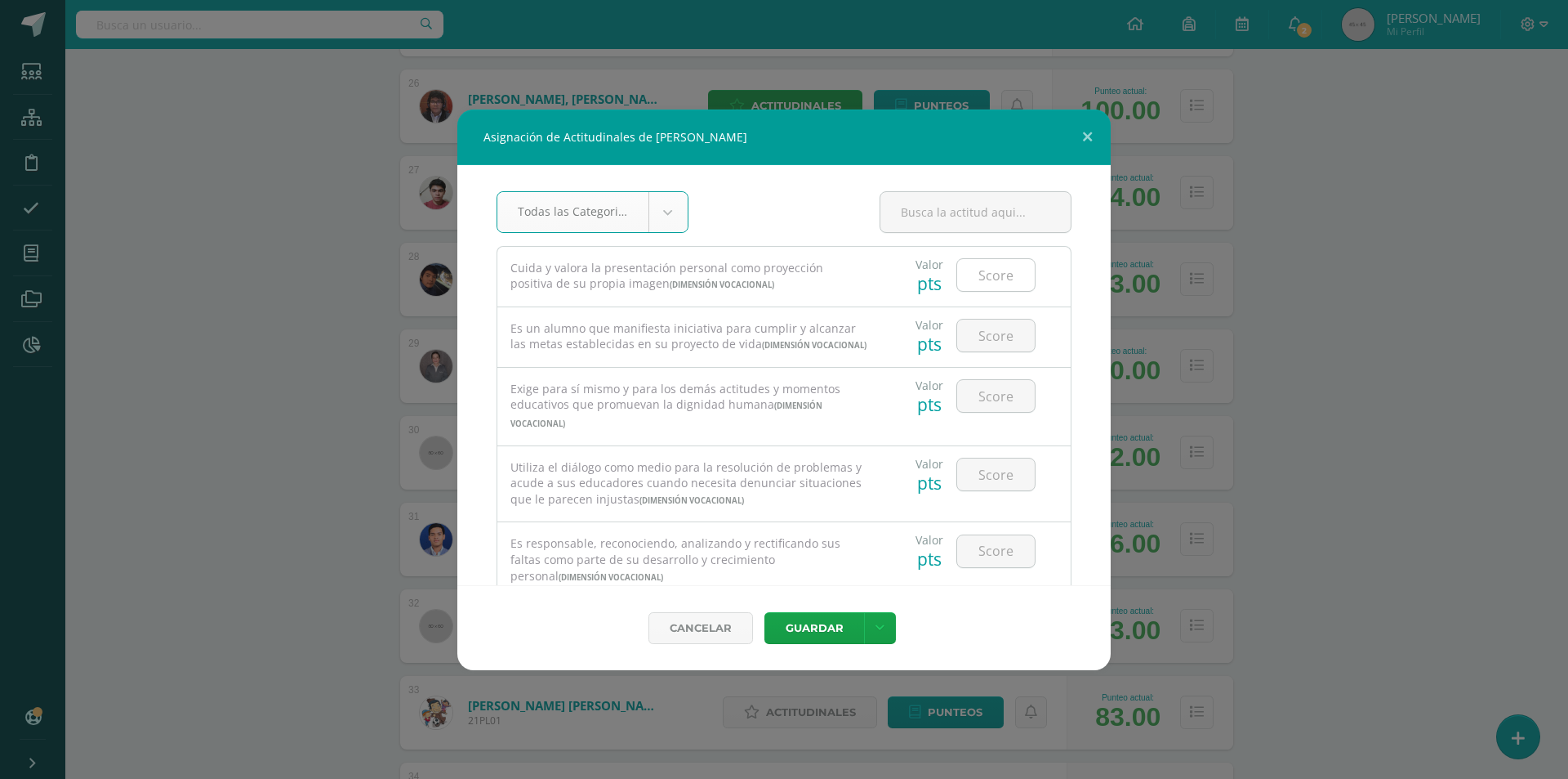
click at [993, 277] on input "number" at bounding box center [996, 275] width 77 height 32
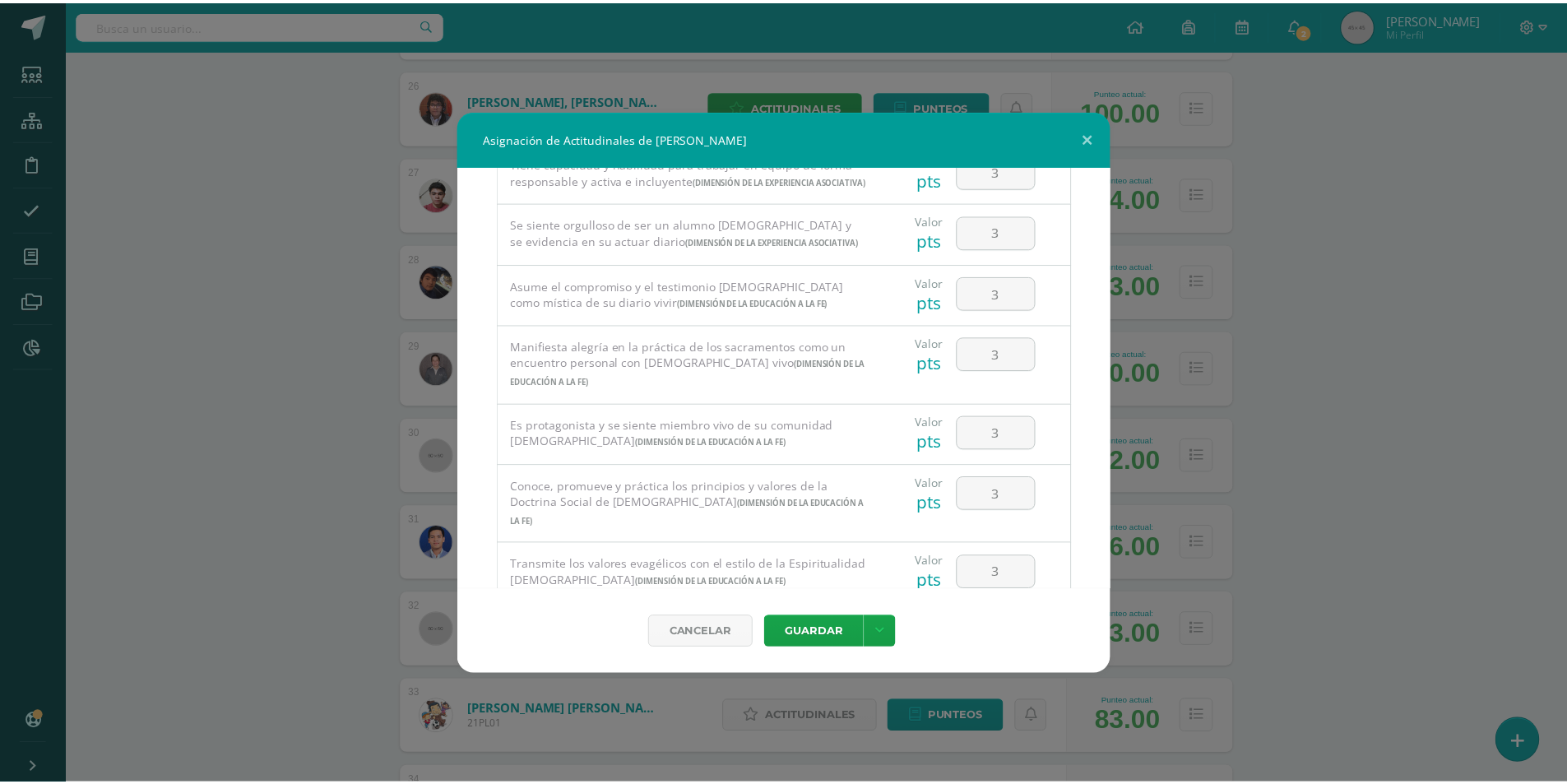
scroll to position [1233, 0]
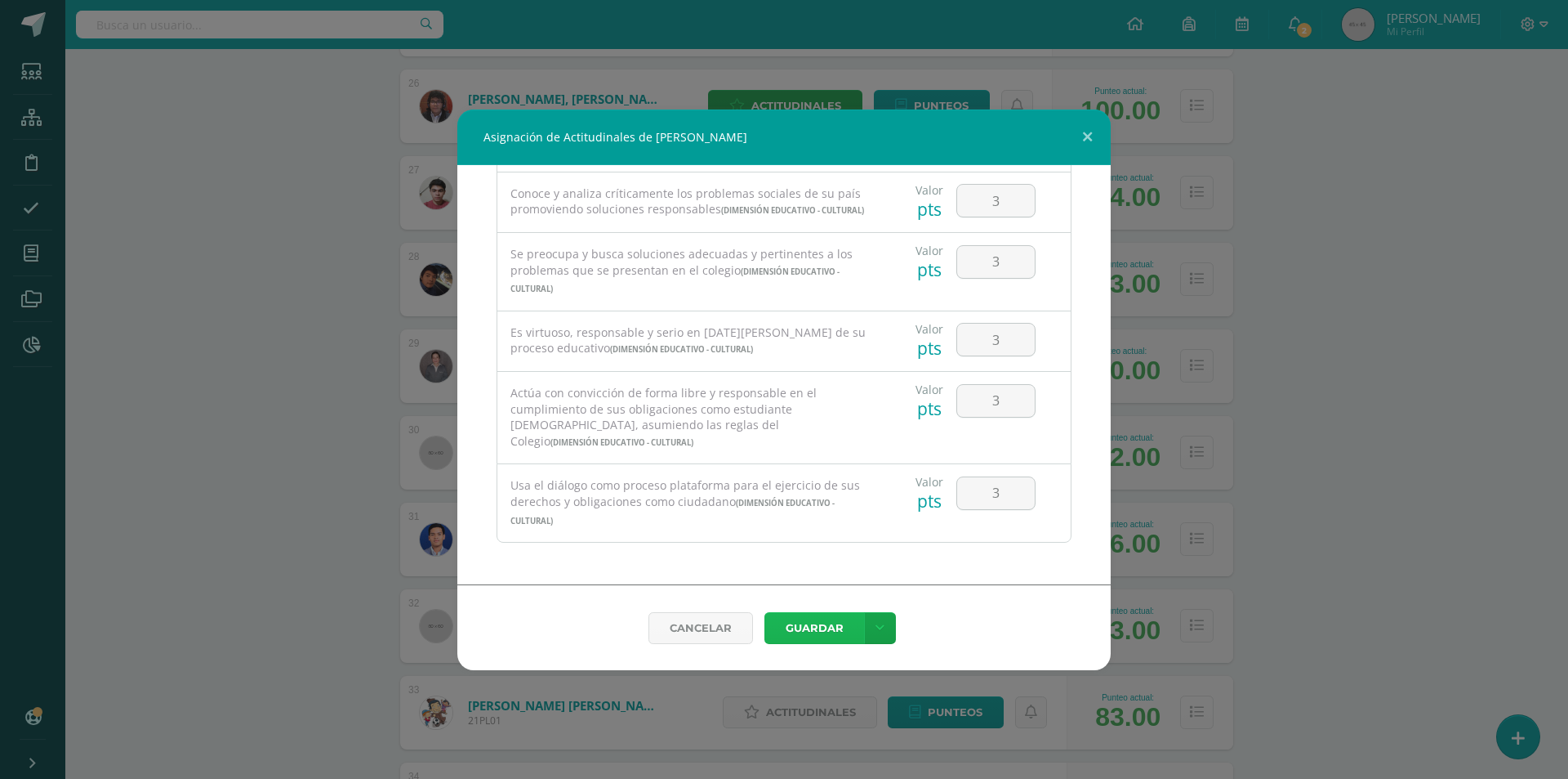
click at [814, 622] on button "Guardar" at bounding box center [814, 627] width 99 height 32
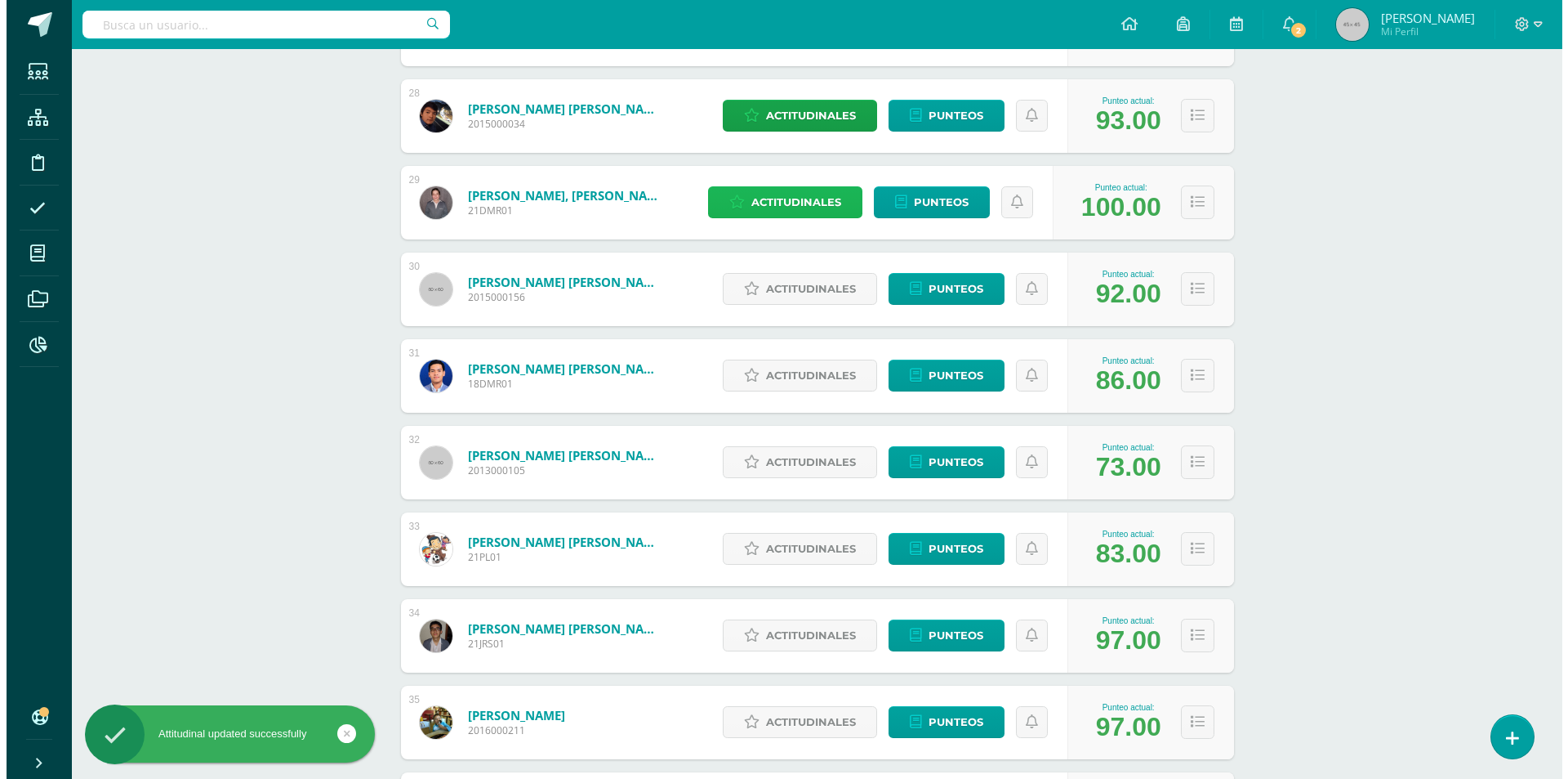
scroll to position [2696, 0]
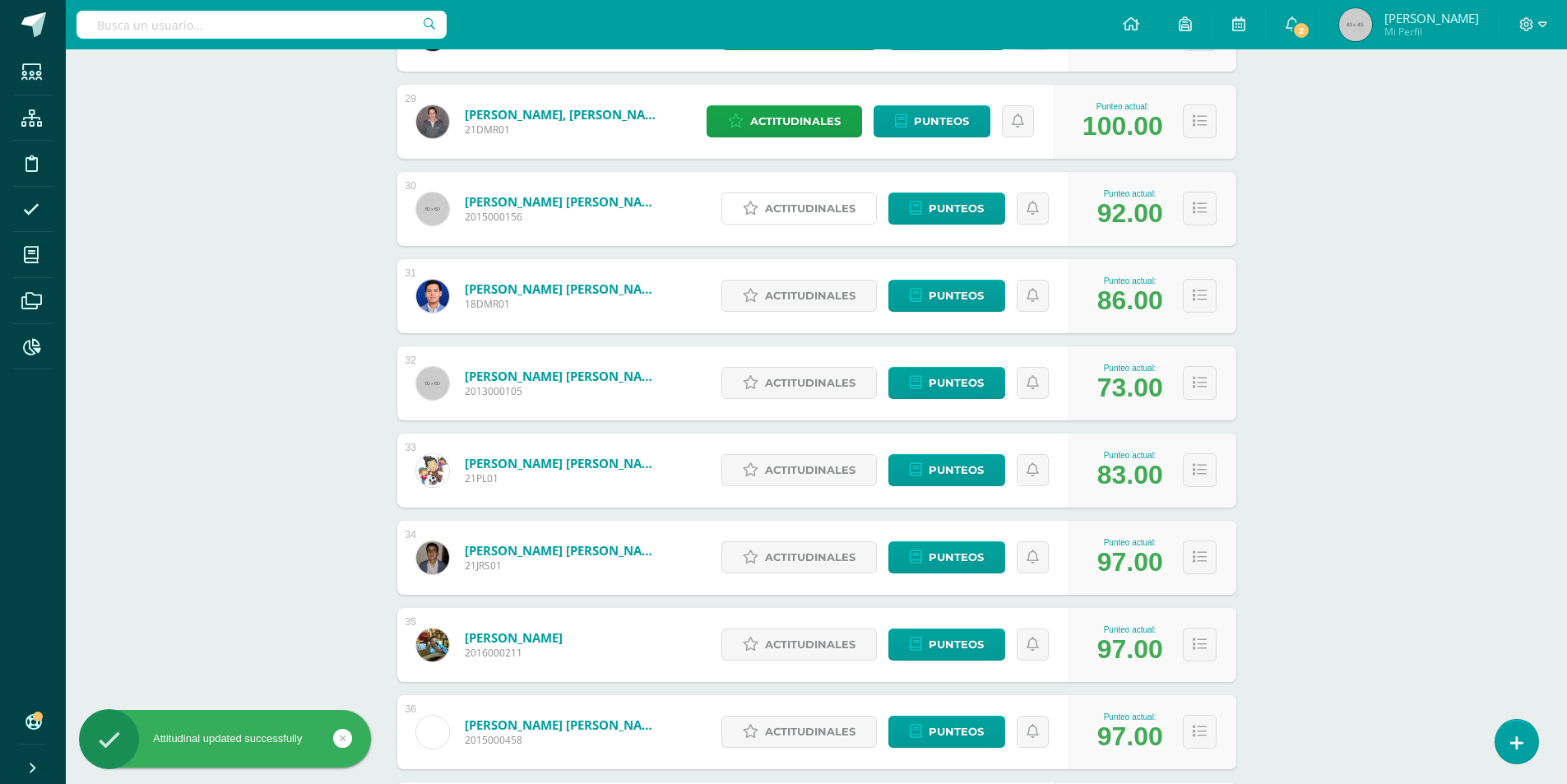
click at [766, 205] on link "Actitudinales" at bounding box center [799, 208] width 156 height 32
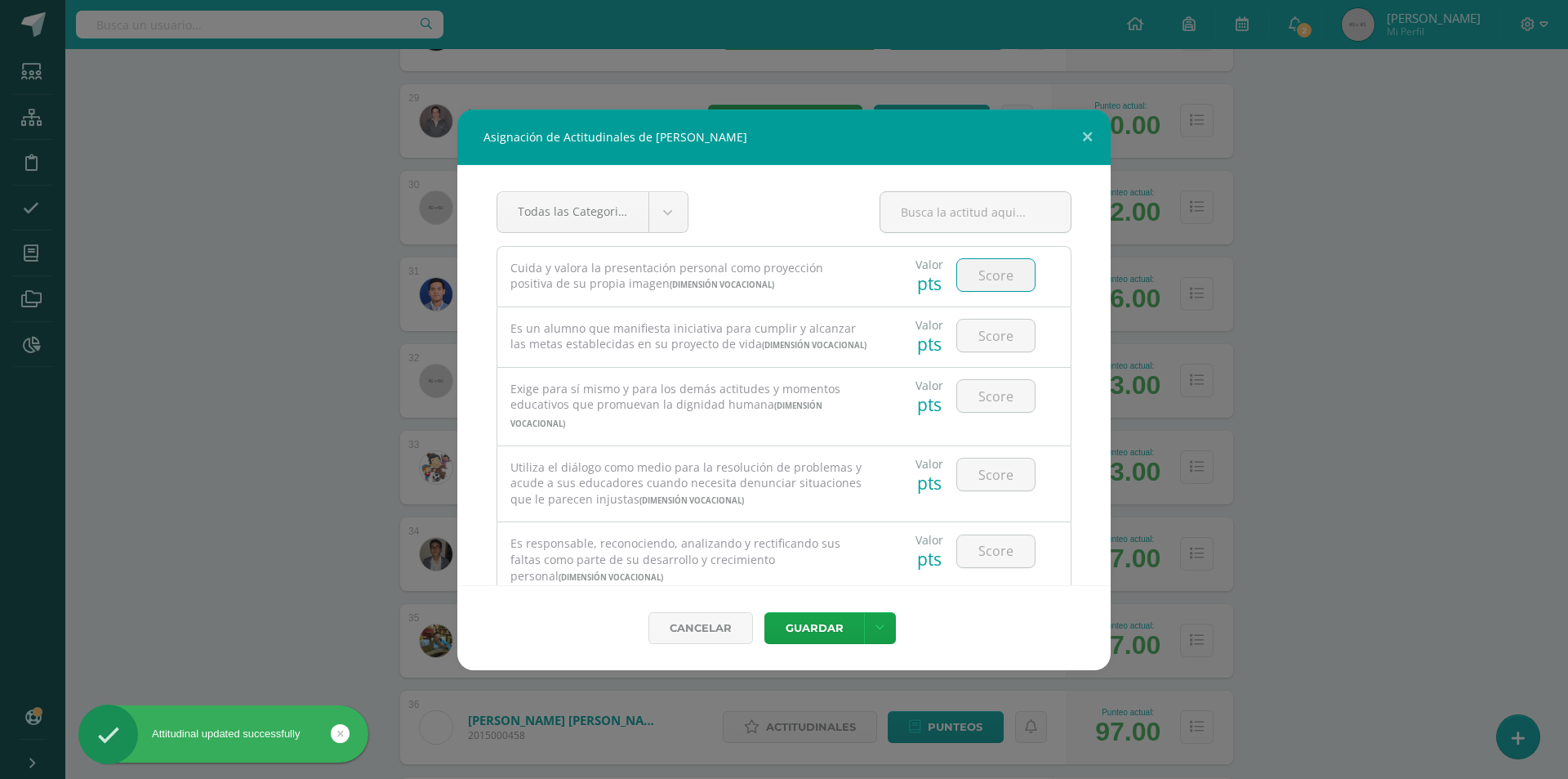
click at [1015, 267] on input "number" at bounding box center [996, 275] width 77 height 32
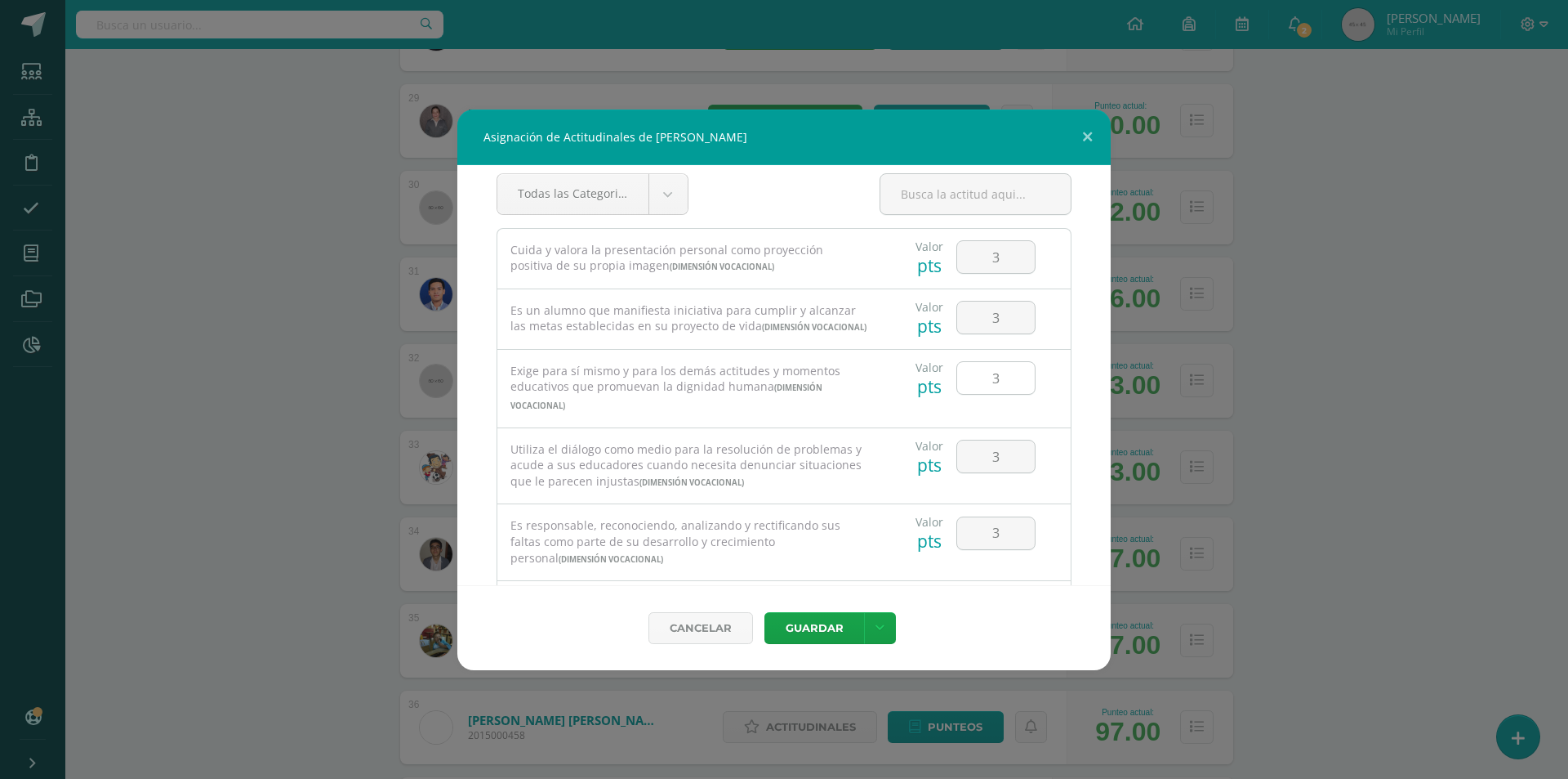
scroll to position [0, 0]
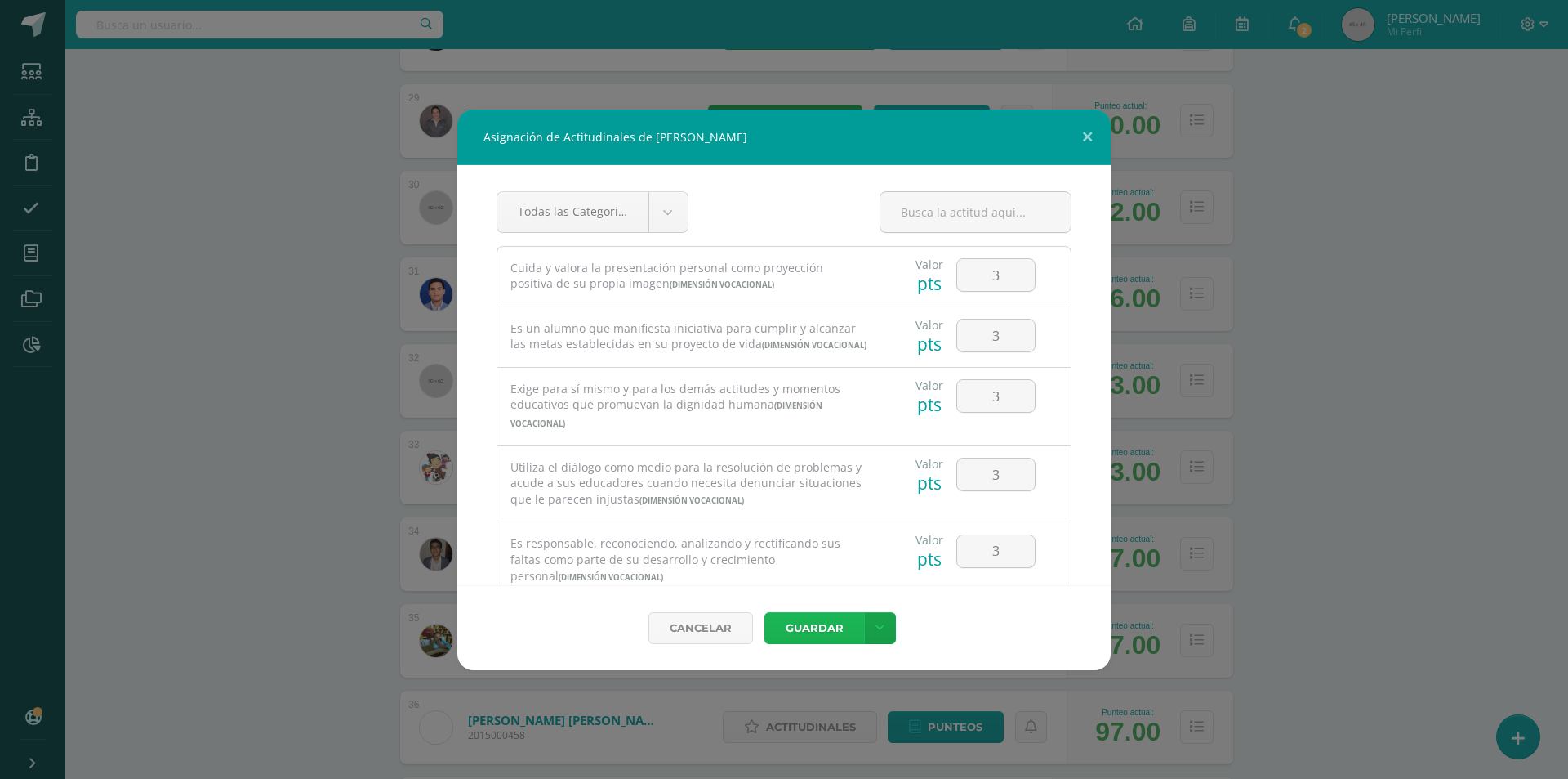
click at [801, 626] on button "Guardar" at bounding box center [814, 627] width 99 height 32
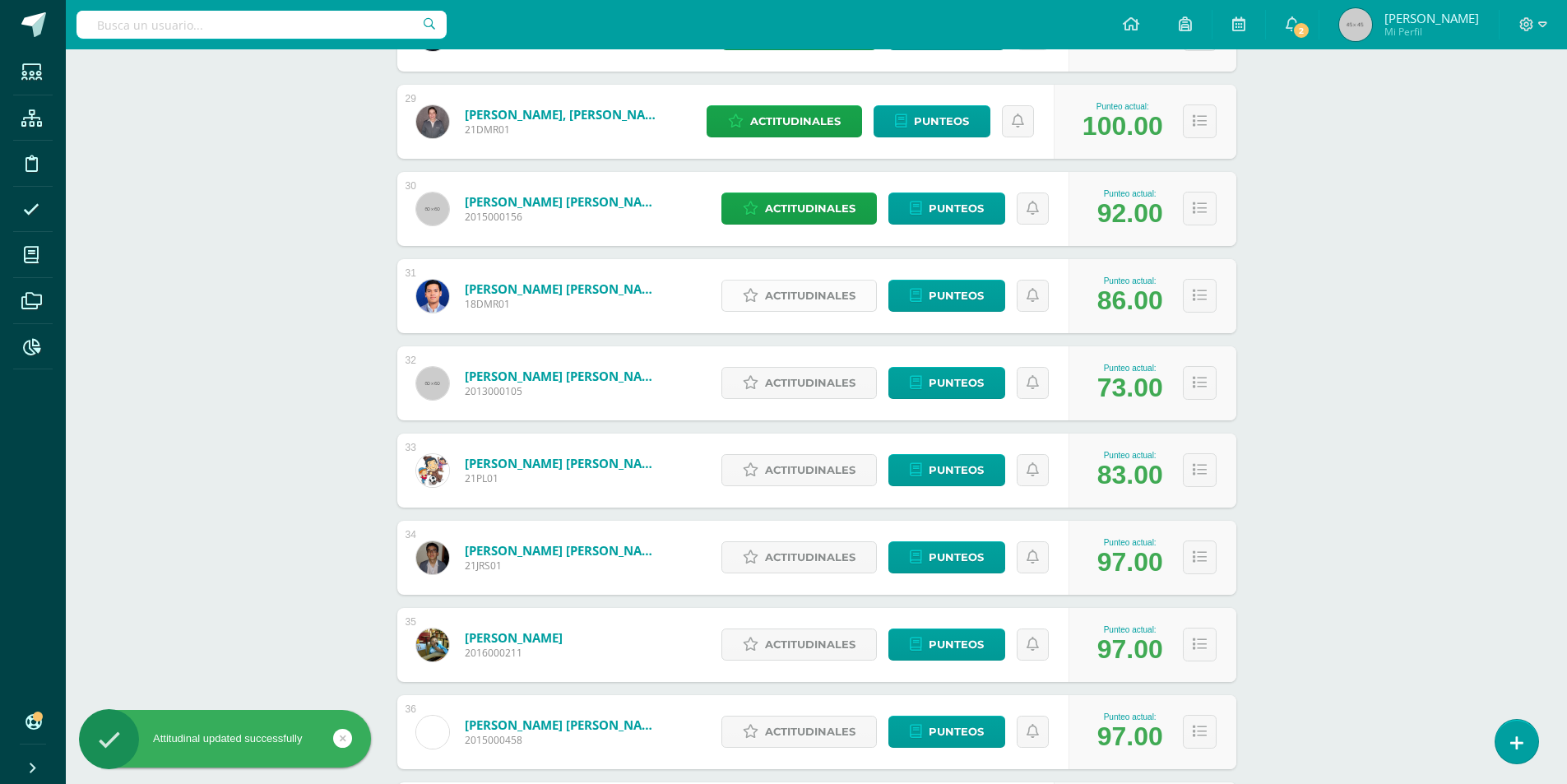
click at [834, 310] on span "Actitudinales" at bounding box center [810, 295] width 91 height 31
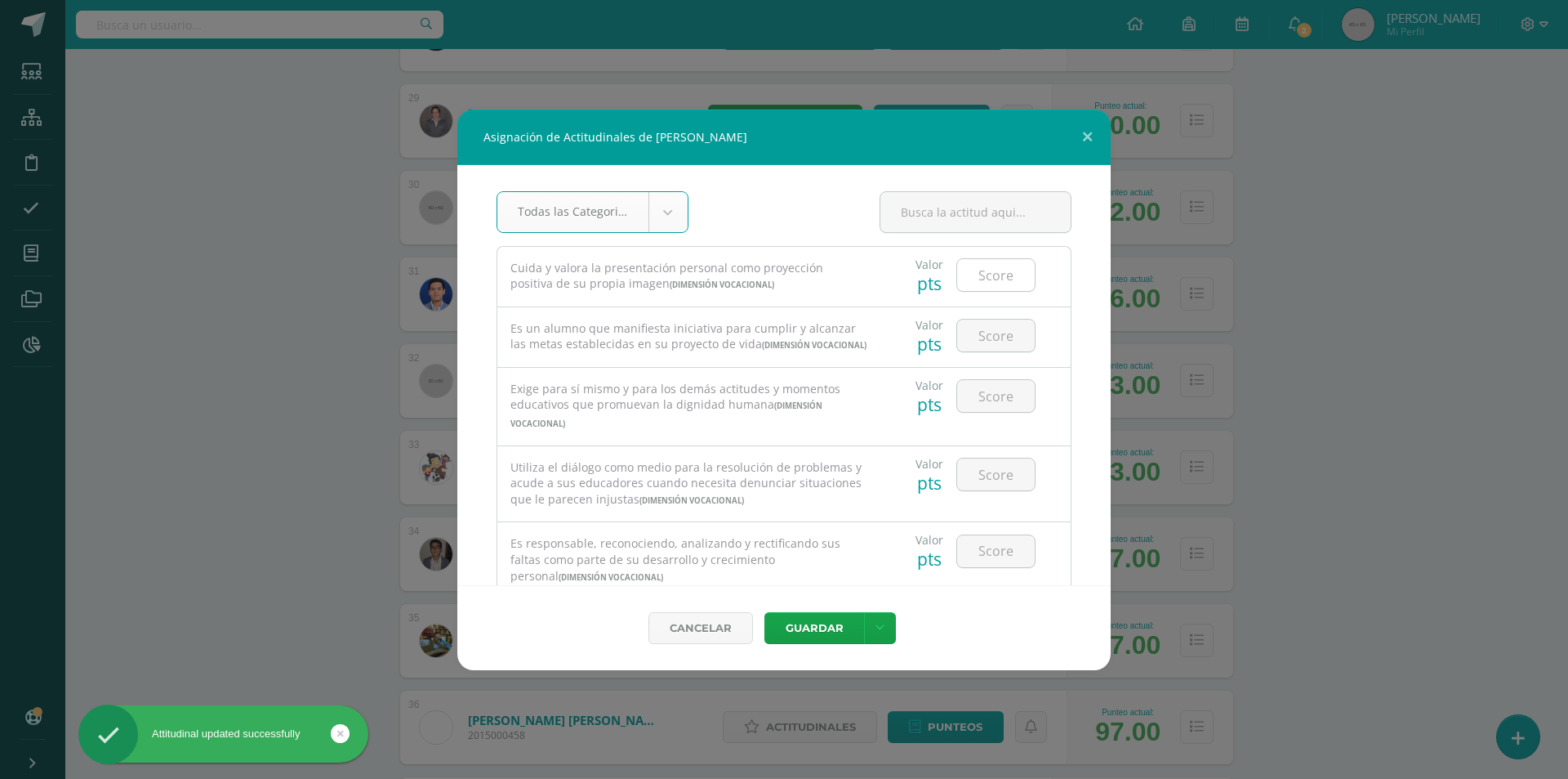
click at [1007, 274] on input "number" at bounding box center [996, 275] width 77 height 32
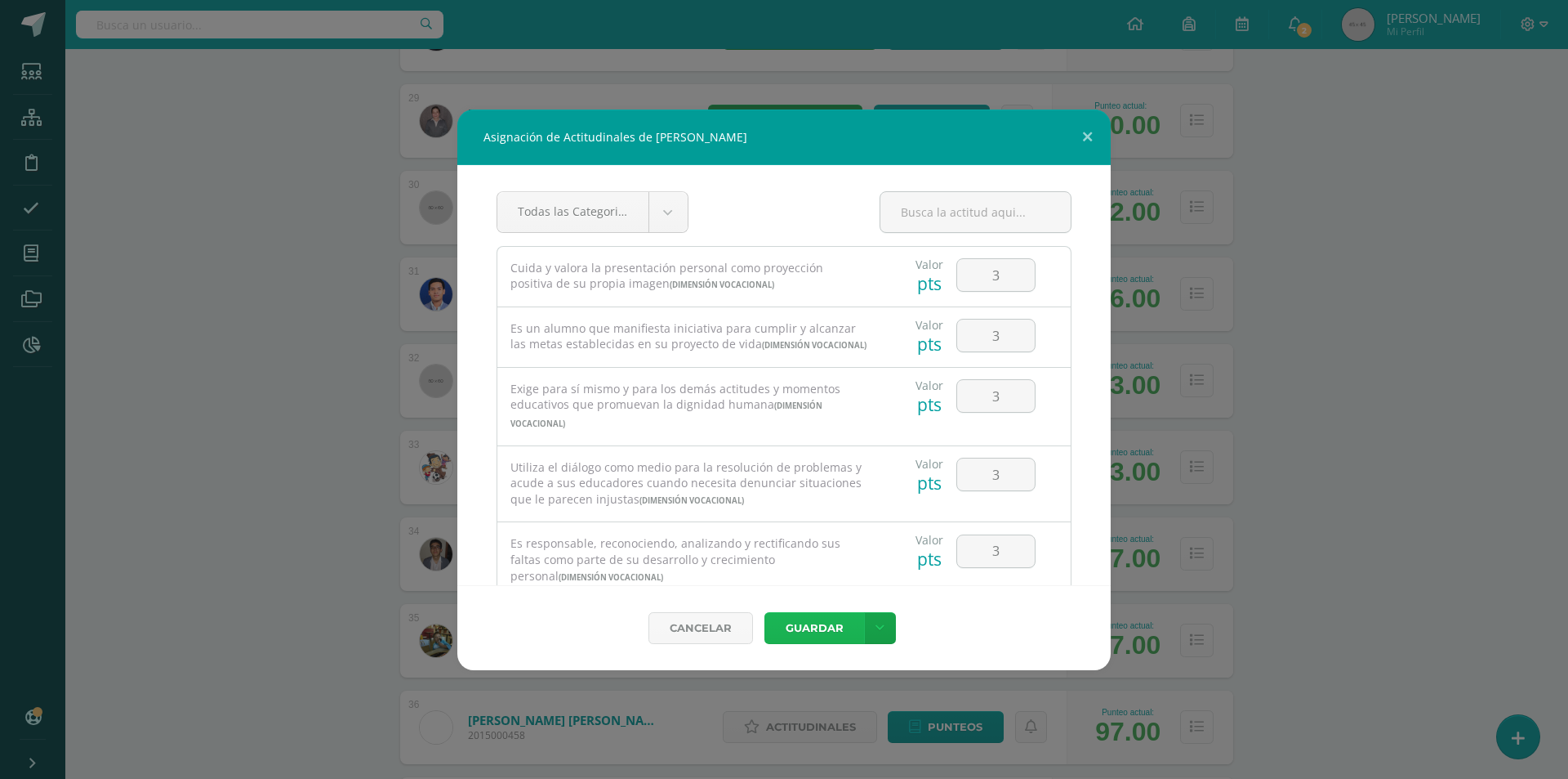
click at [820, 633] on button "Guardar" at bounding box center [814, 627] width 99 height 32
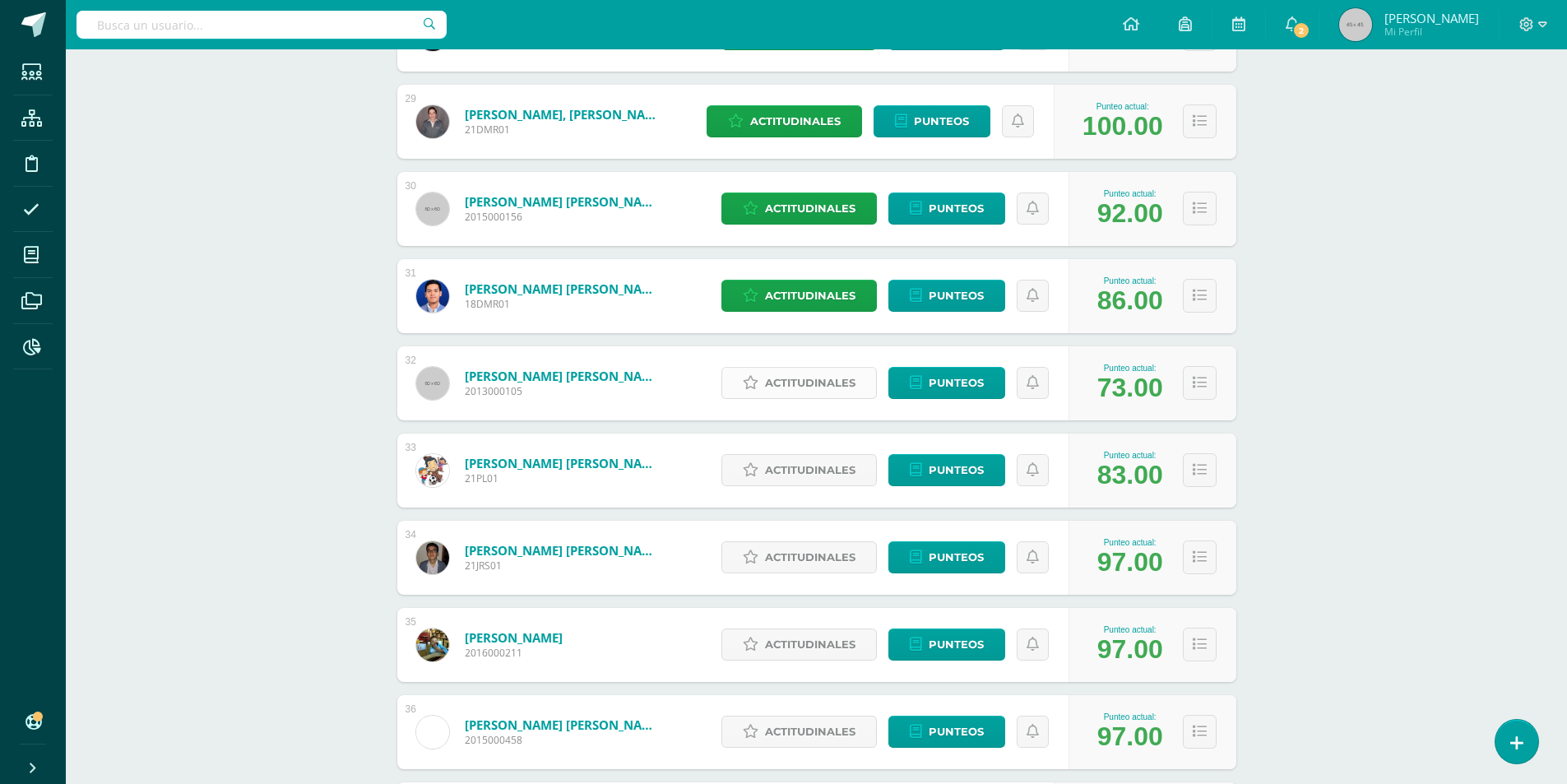
click at [798, 380] on span "Actitudinales" at bounding box center [810, 382] width 91 height 31
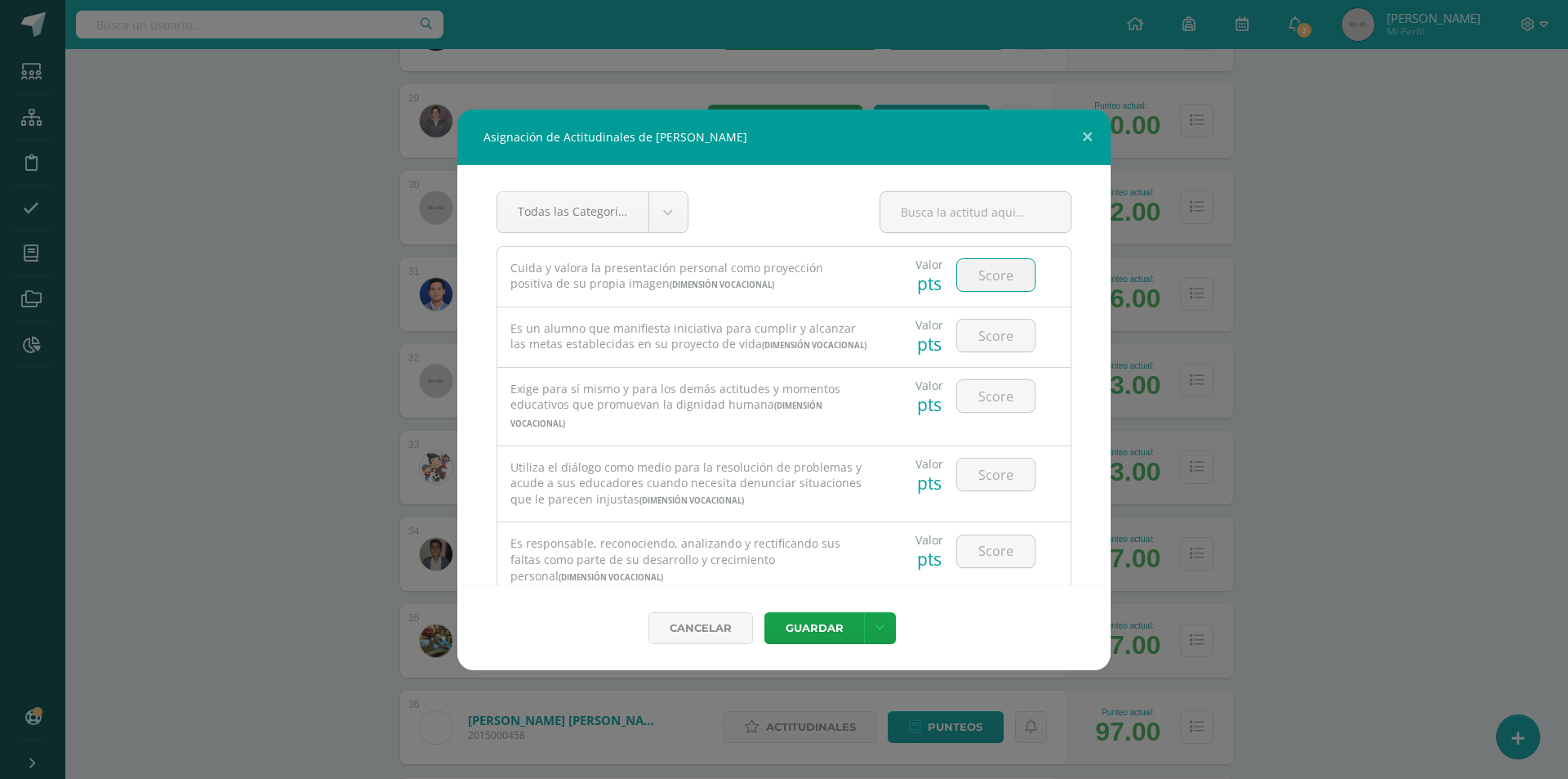
drag, startPoint x: 986, startPoint y: 267, endPoint x: 1079, endPoint y: 301, distance: 99.0
click at [989, 269] on input "number" at bounding box center [996, 275] width 77 height 32
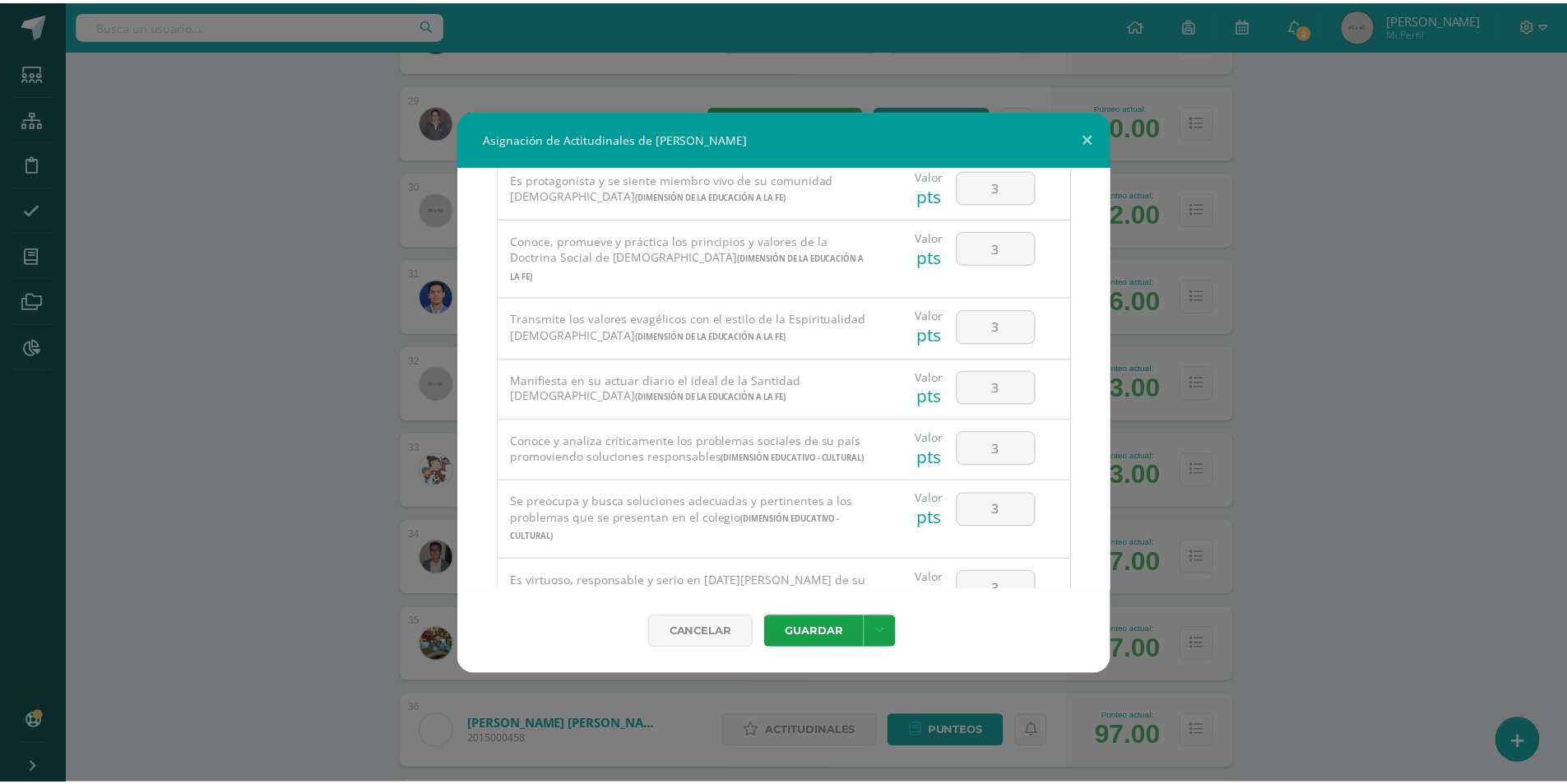
scroll to position [1251, 0]
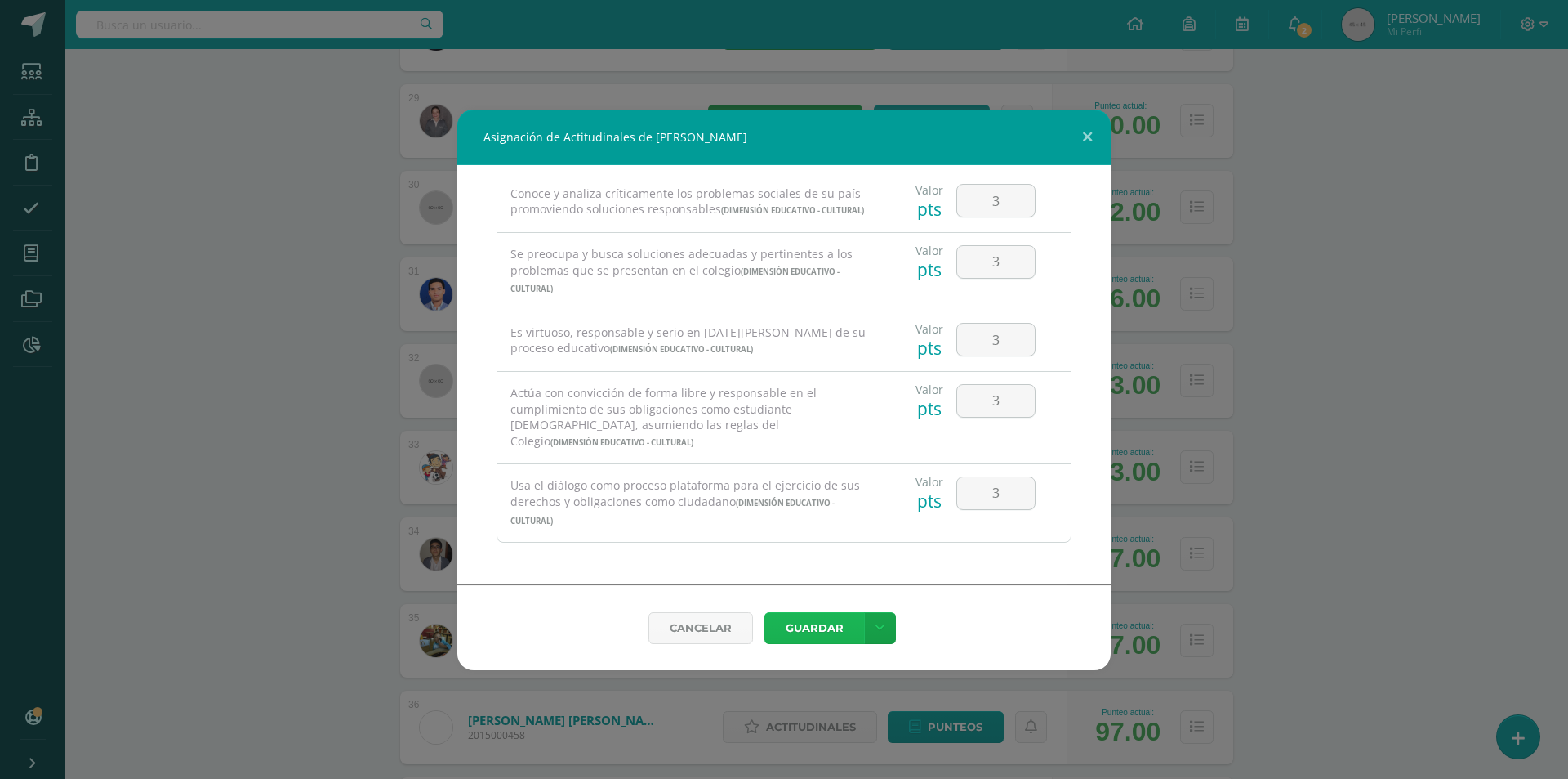
click at [830, 635] on button "Guardar" at bounding box center [814, 627] width 99 height 32
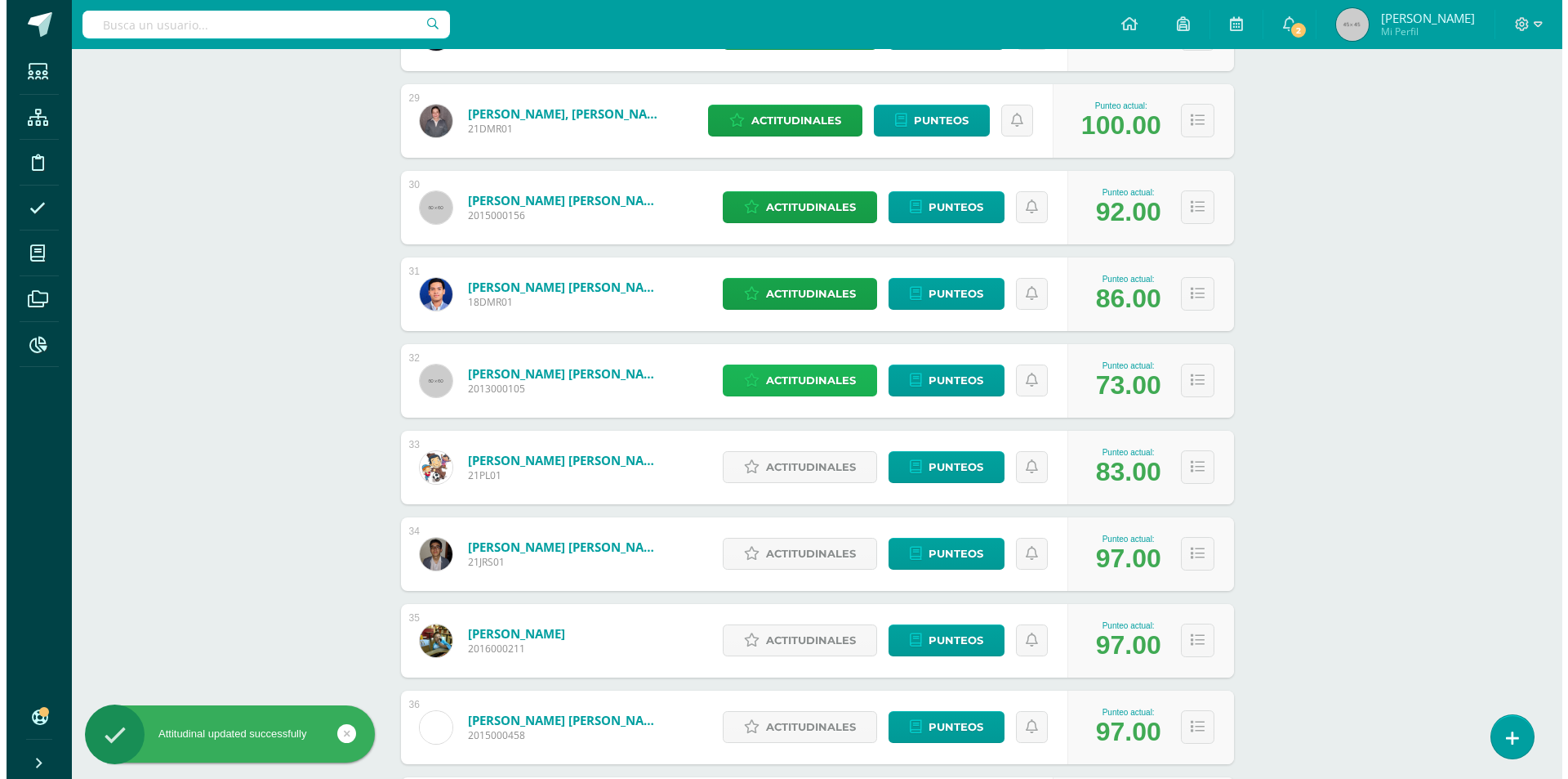
scroll to position [3023, 0]
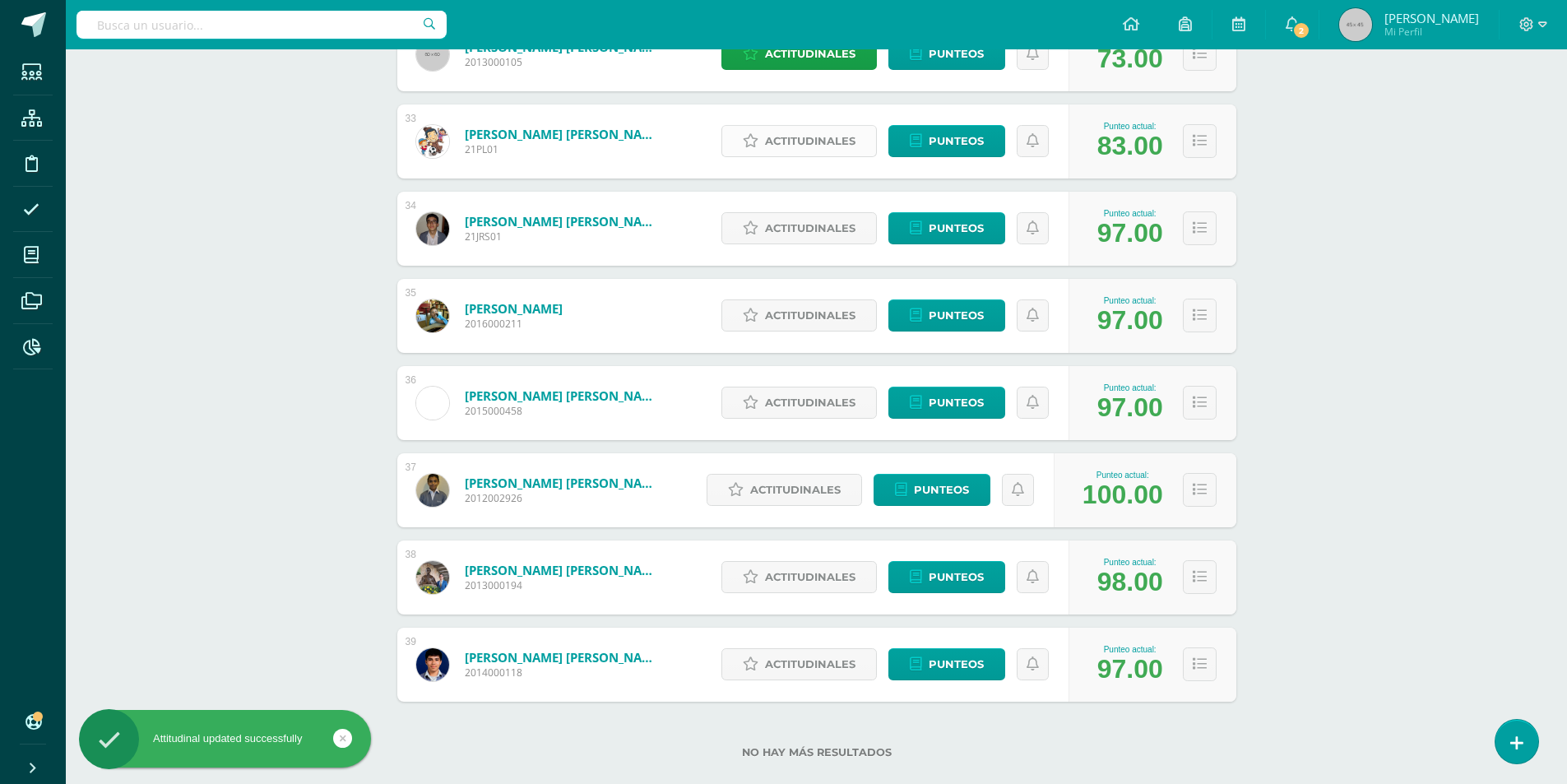
click at [786, 143] on span "Actitudinales" at bounding box center [810, 141] width 91 height 31
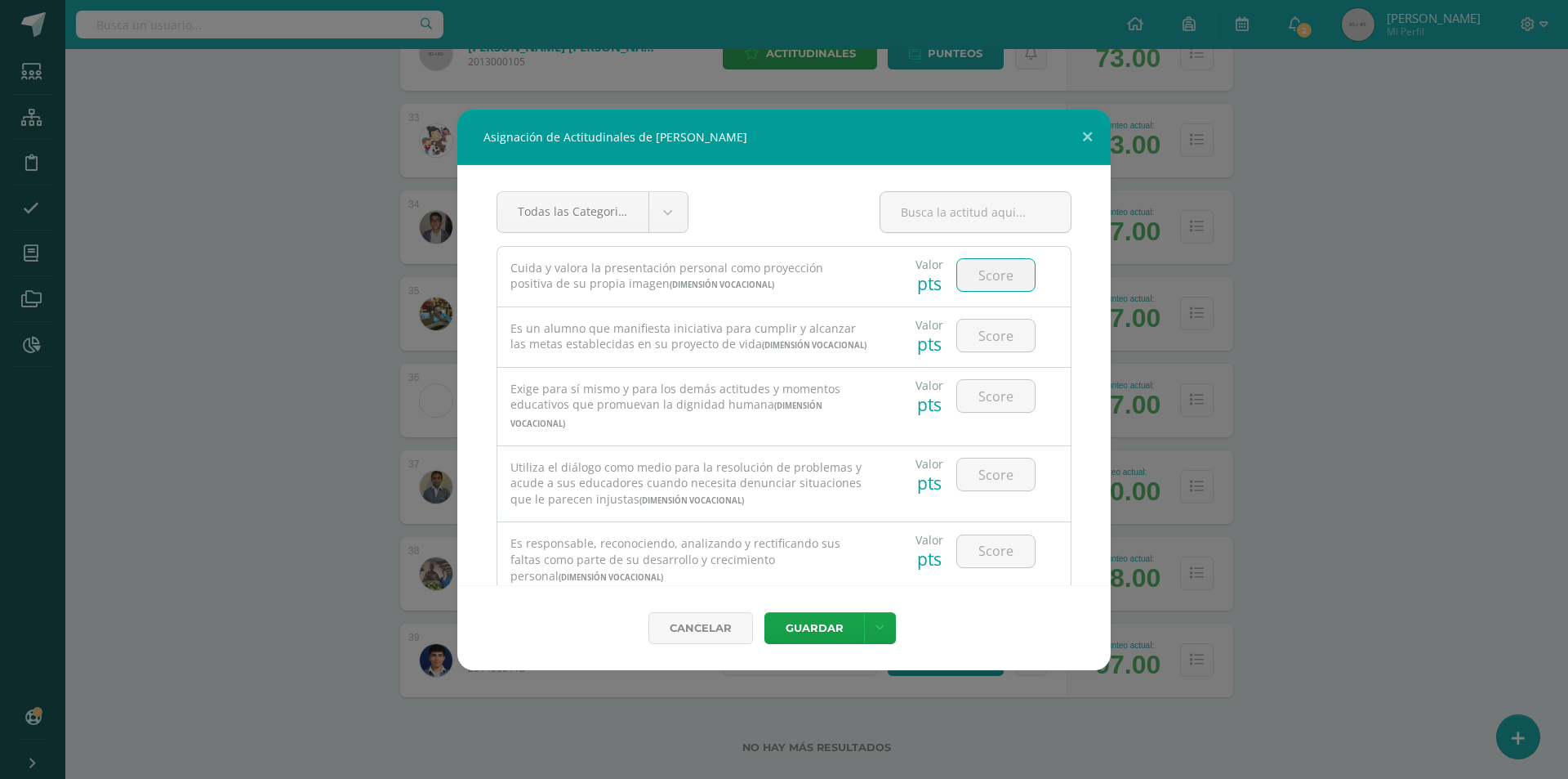
click at [1003, 276] on input "number" at bounding box center [996, 275] width 77 height 32
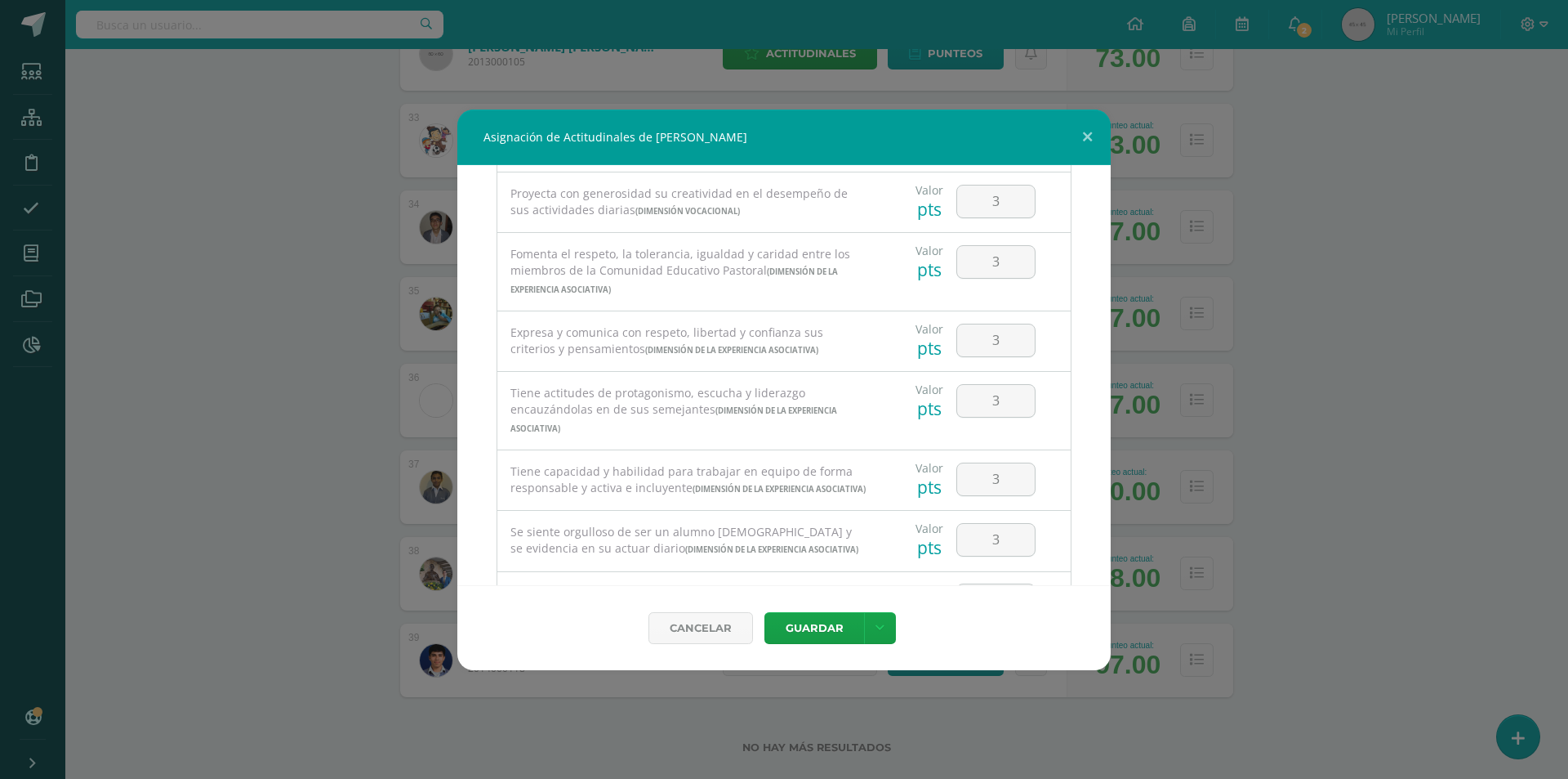
scroll to position [0, 0]
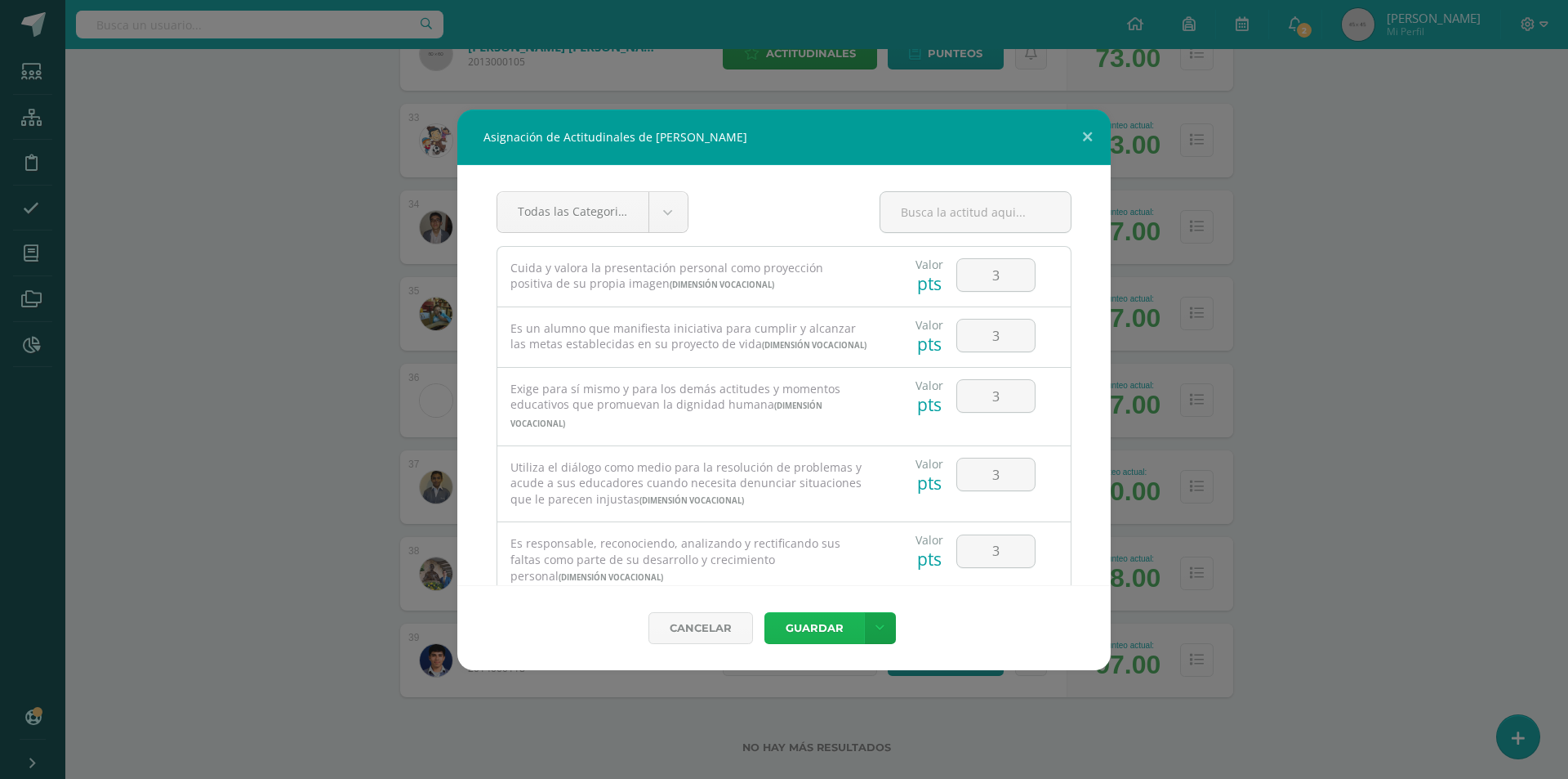
click at [821, 634] on button "Guardar" at bounding box center [814, 627] width 99 height 32
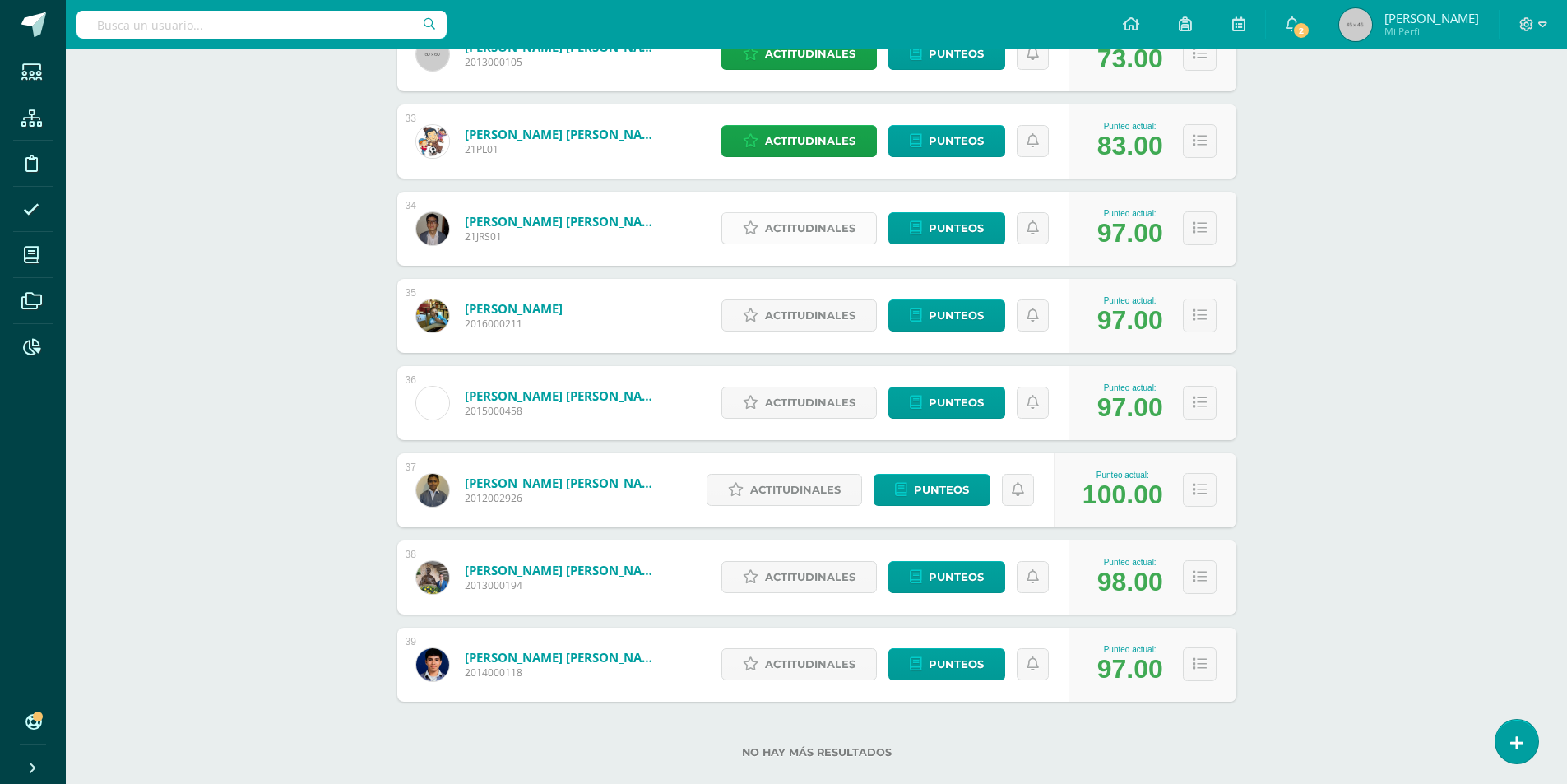
click at [788, 224] on span "Actitudinales" at bounding box center [810, 228] width 91 height 31
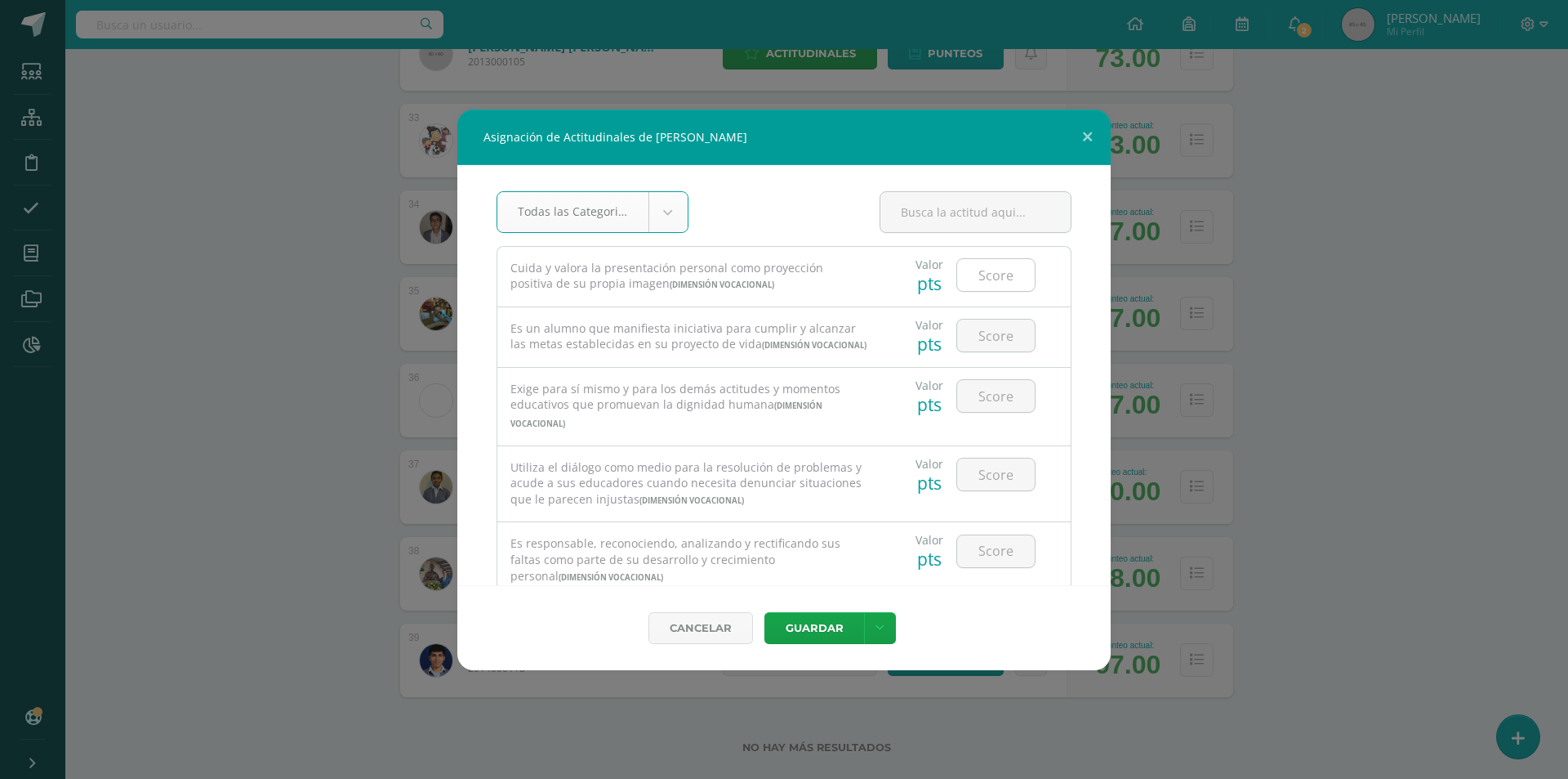
click at [990, 271] on input "number" at bounding box center [996, 275] width 77 height 32
click at [829, 625] on button "Guardar" at bounding box center [814, 627] width 99 height 32
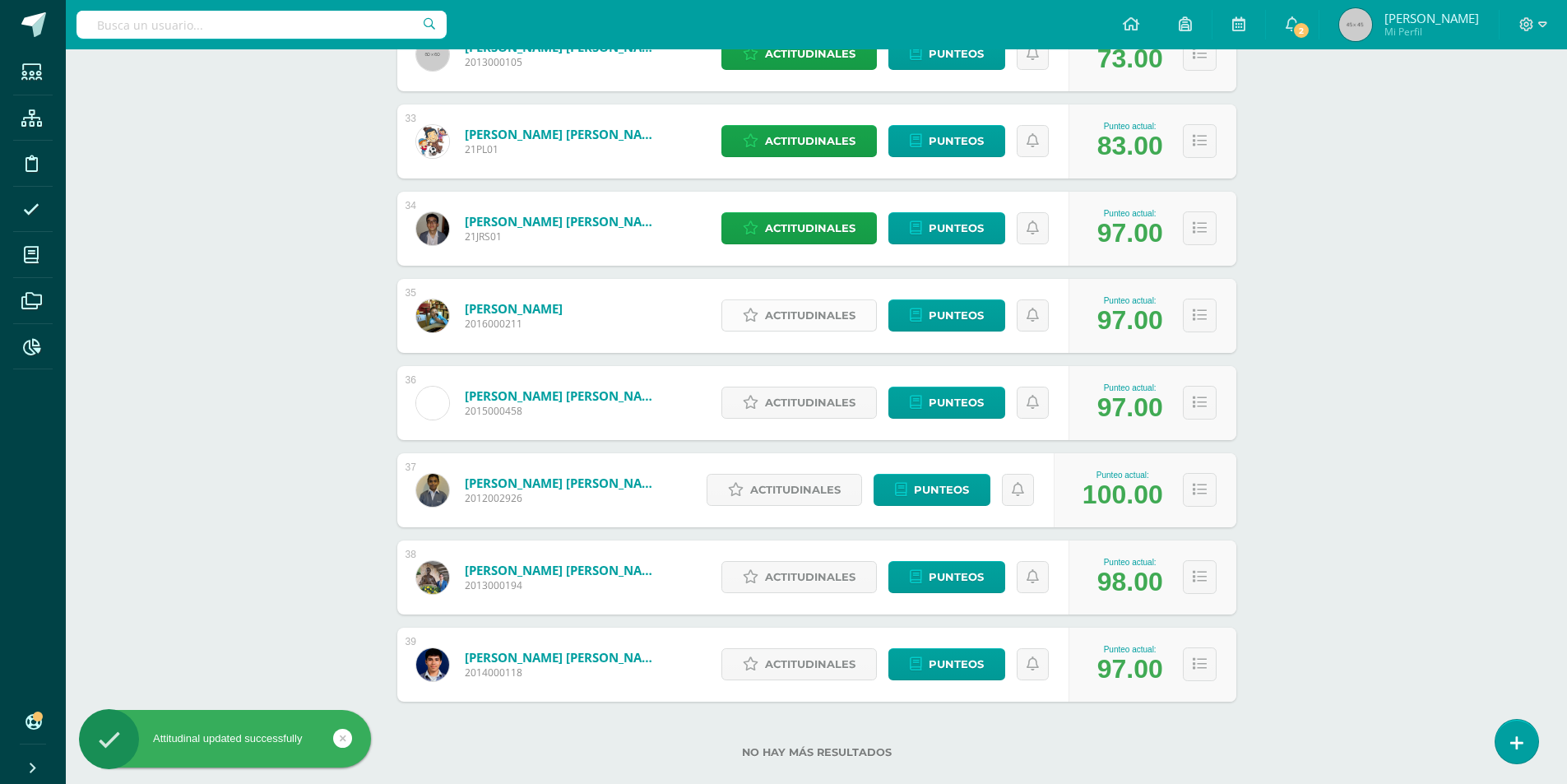
click at [758, 322] on icon at bounding box center [750, 315] width 16 height 14
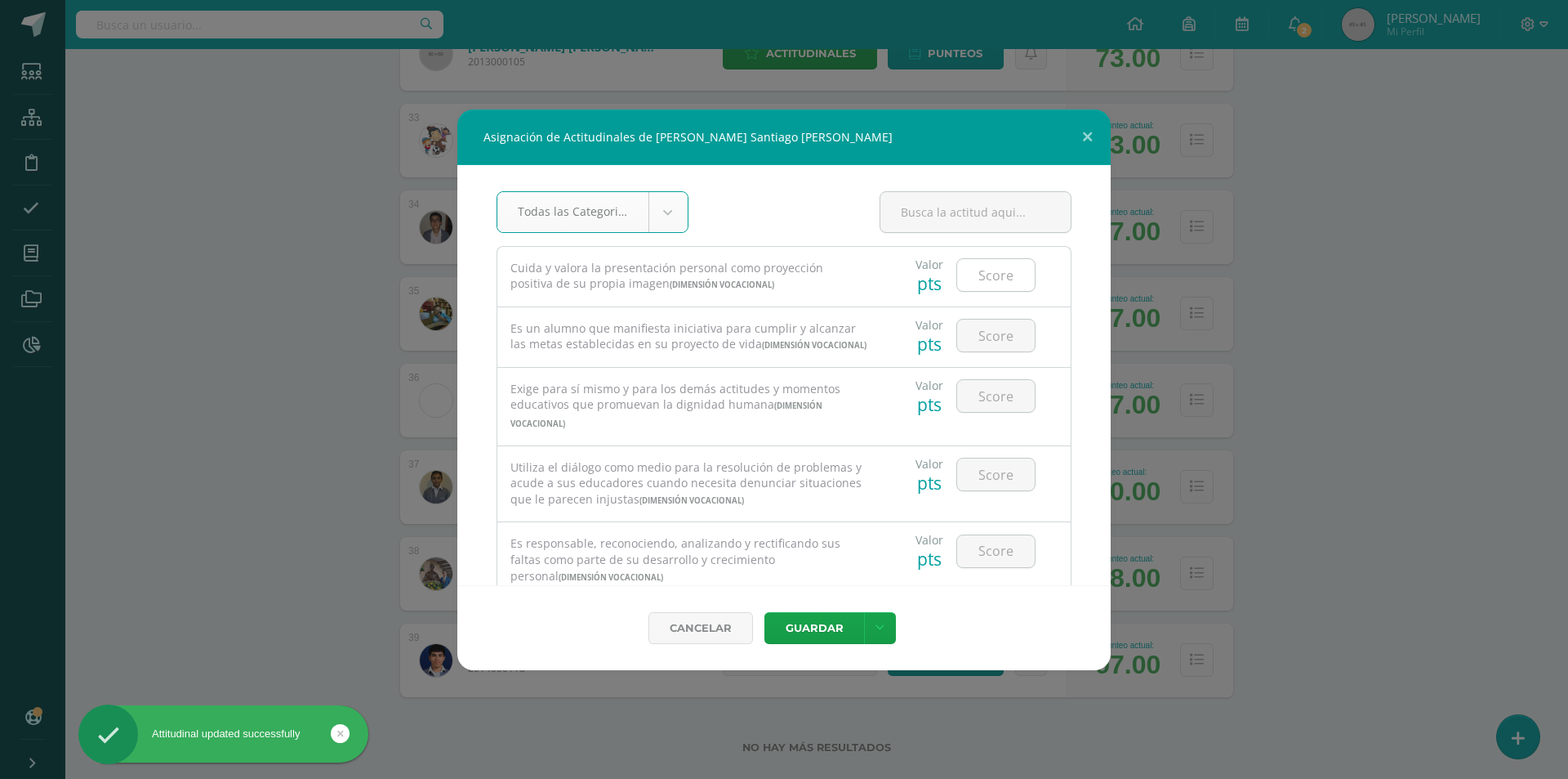
click at [991, 281] on input "number" at bounding box center [996, 275] width 77 height 32
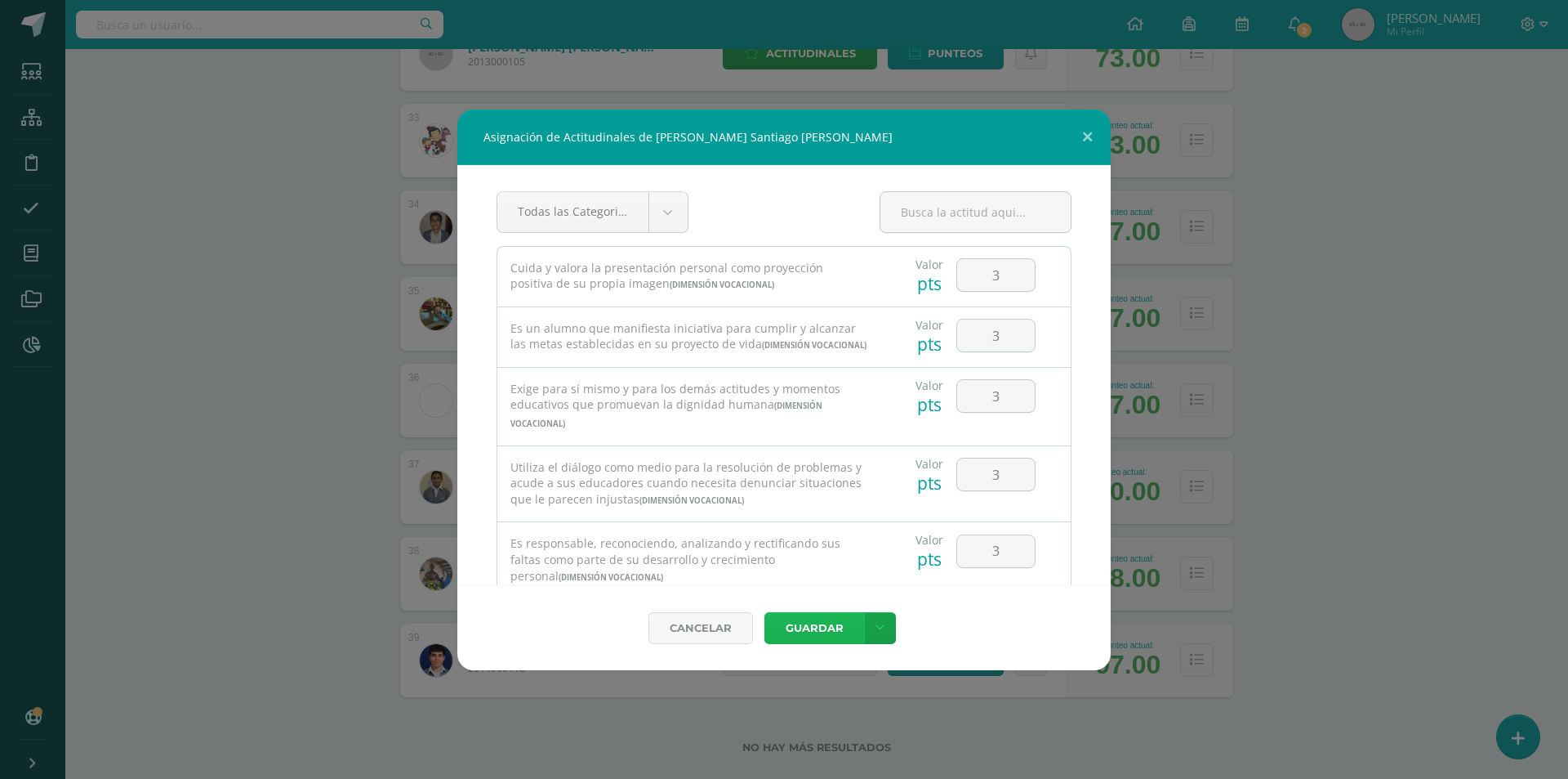
click at [822, 634] on button "Guardar" at bounding box center [814, 627] width 99 height 32
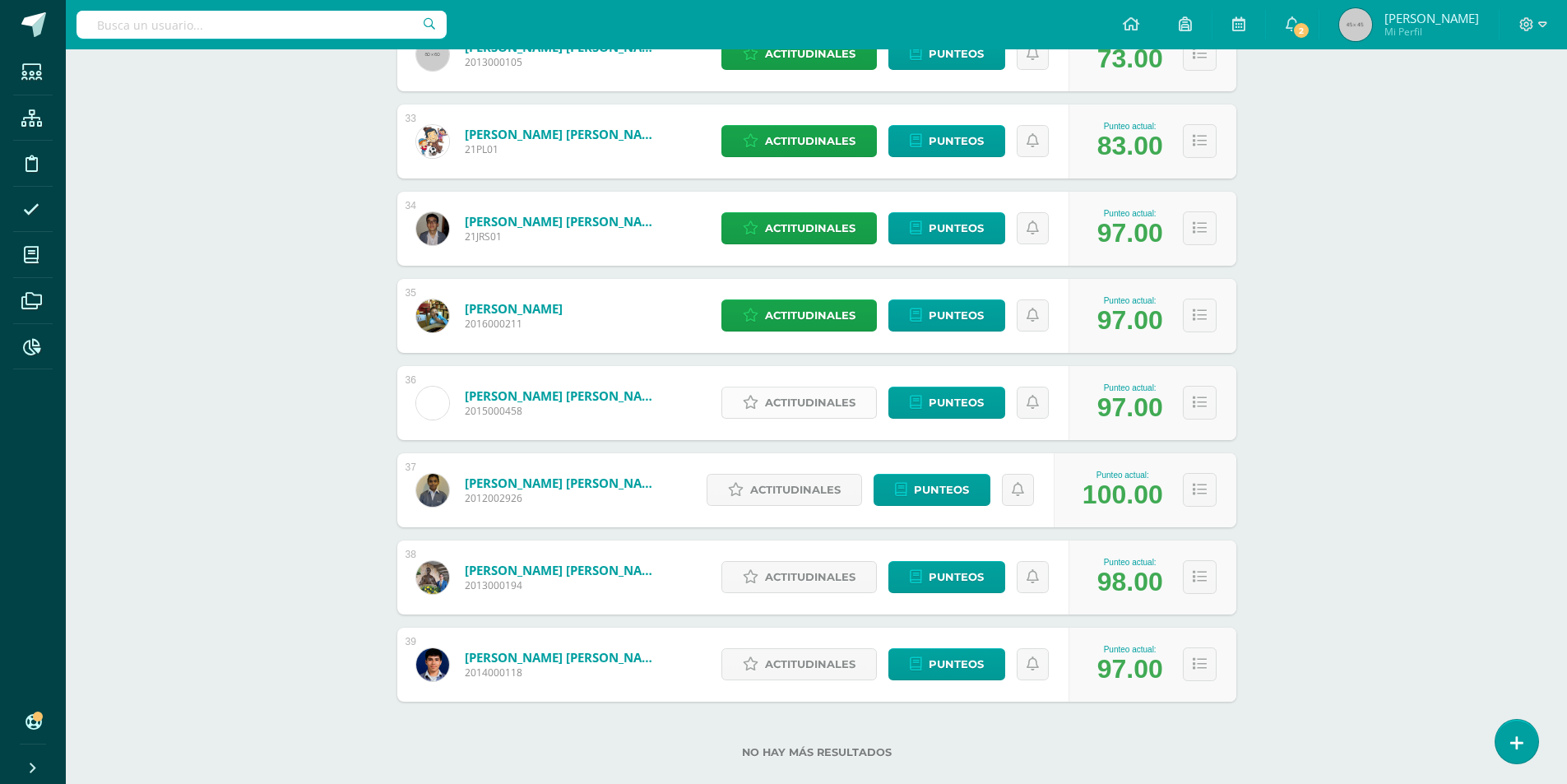
click at [834, 411] on span "Actitudinales" at bounding box center [810, 402] width 91 height 31
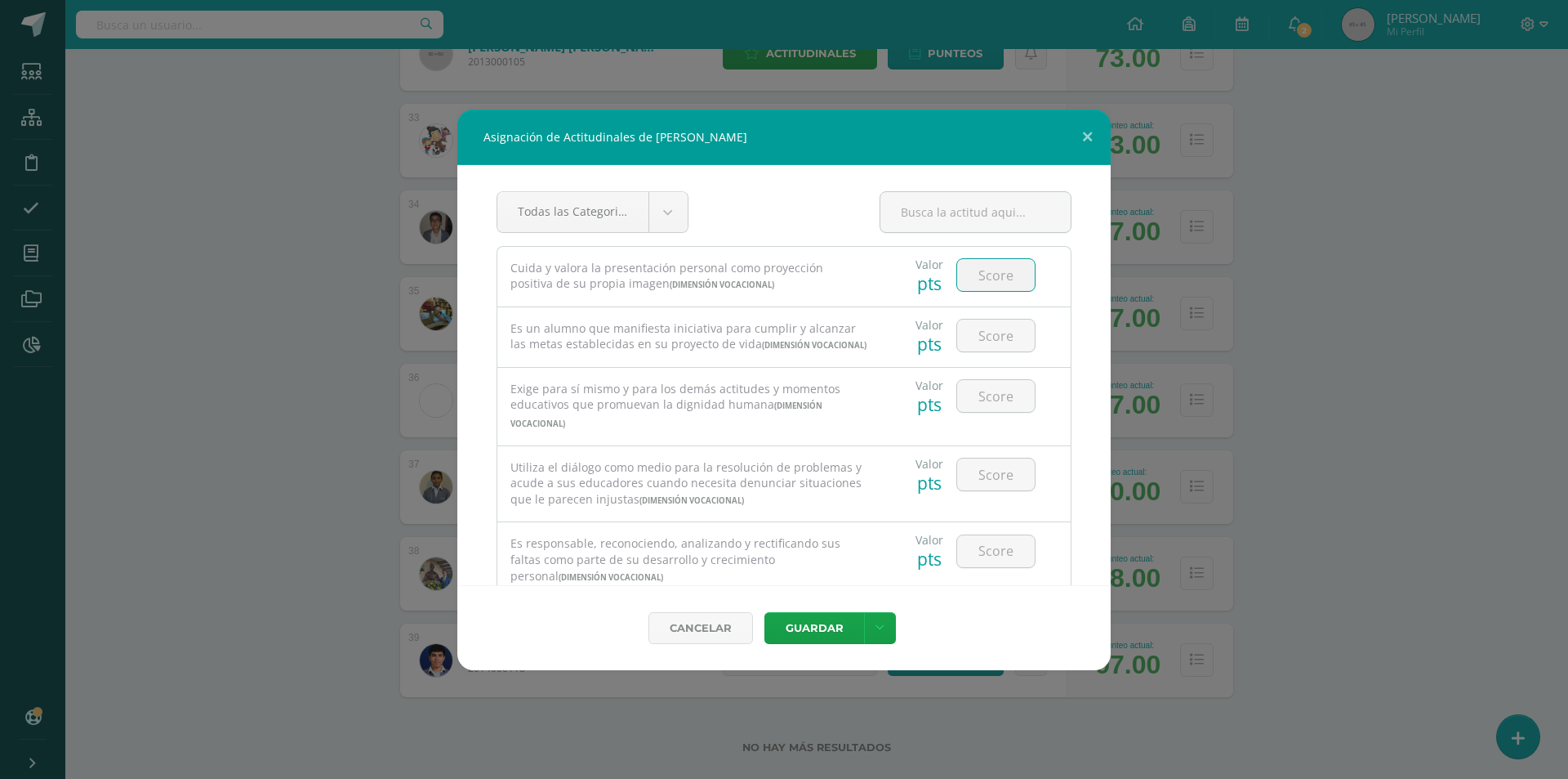
click at [990, 270] on input "number" at bounding box center [996, 275] width 77 height 32
click at [829, 624] on button "Guardar" at bounding box center [814, 627] width 99 height 32
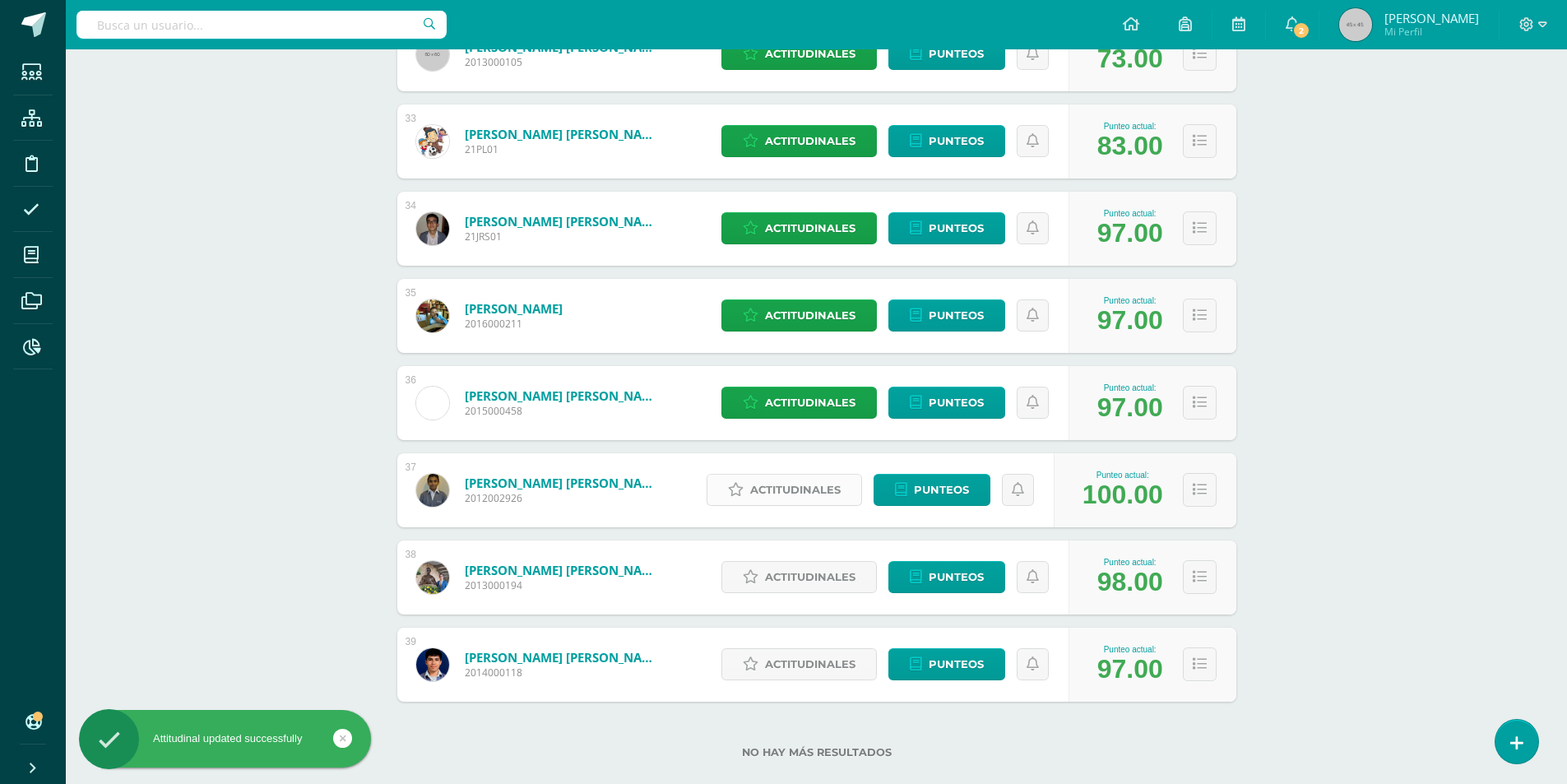
click at [816, 504] on span "Actitudinales" at bounding box center [796, 490] width 91 height 31
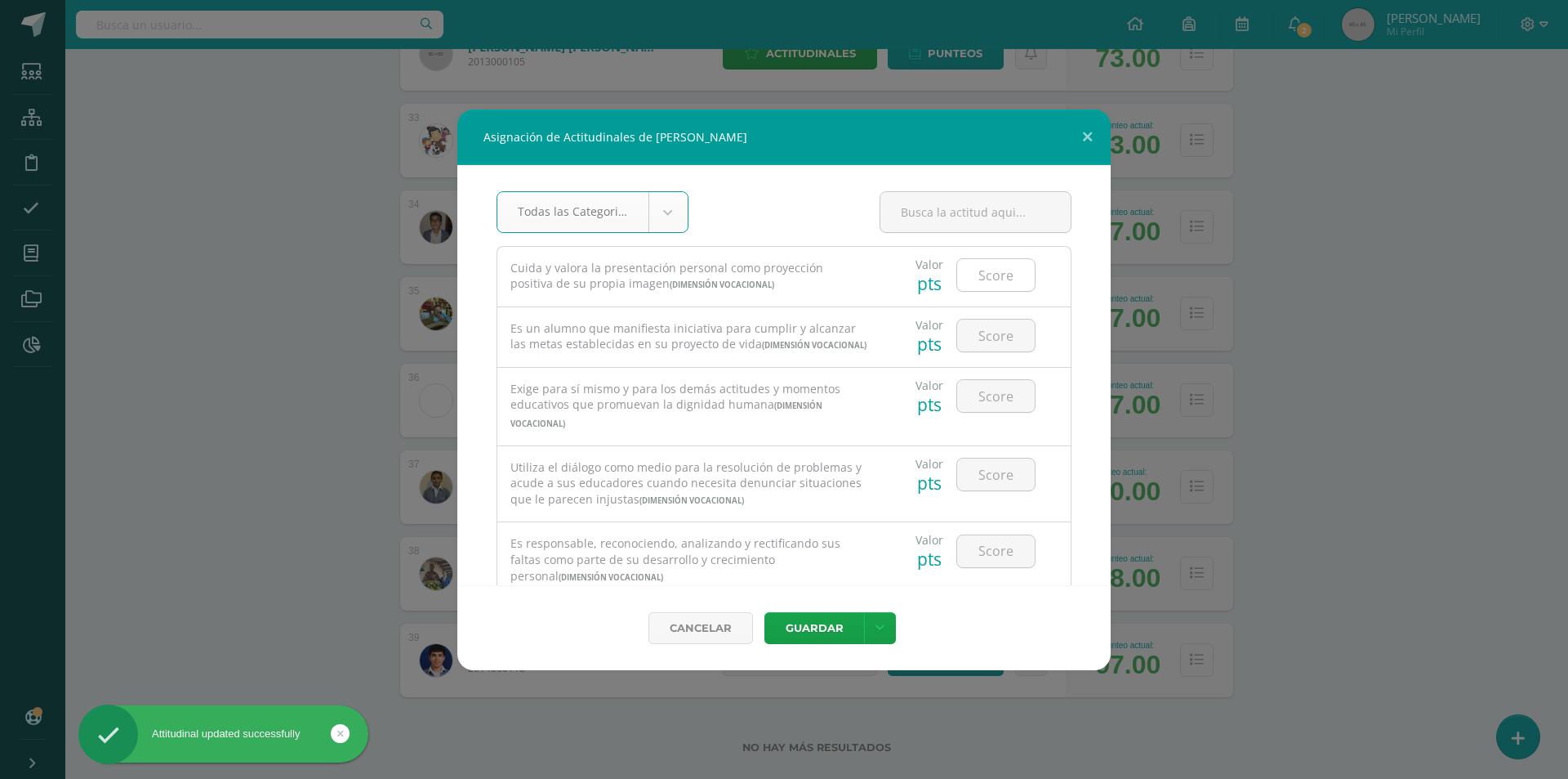
click at [1004, 270] on input "number" at bounding box center [996, 275] width 77 height 32
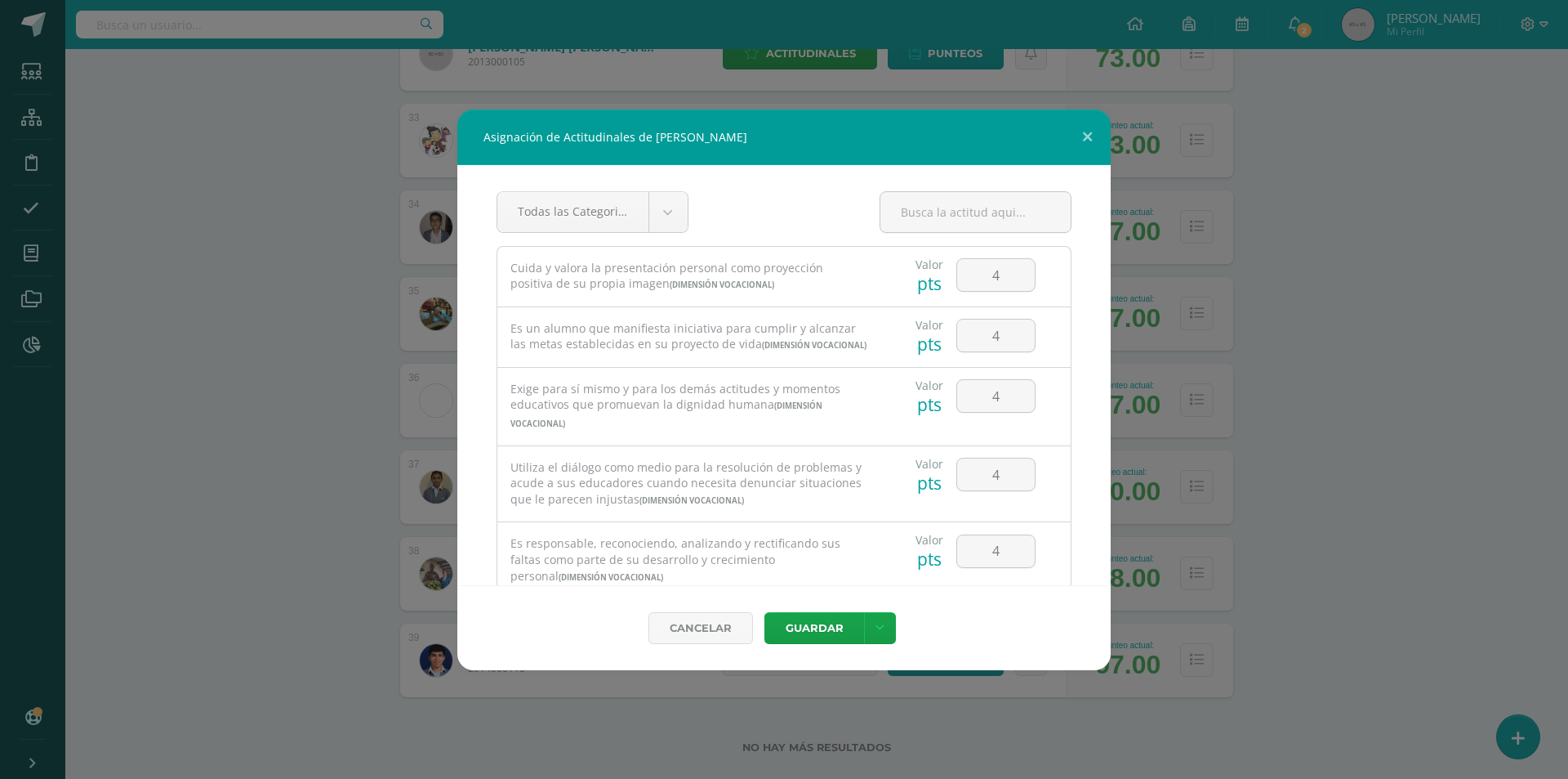
click at [815, 648] on div "Cancelar Guardar Guardar y poblar en todos mis cursos" at bounding box center [784, 627] width 654 height 85
drag, startPoint x: 815, startPoint y: 636, endPoint x: 834, endPoint y: 633, distance: 19.2
click at [816, 636] on button "Guardar" at bounding box center [814, 627] width 99 height 32
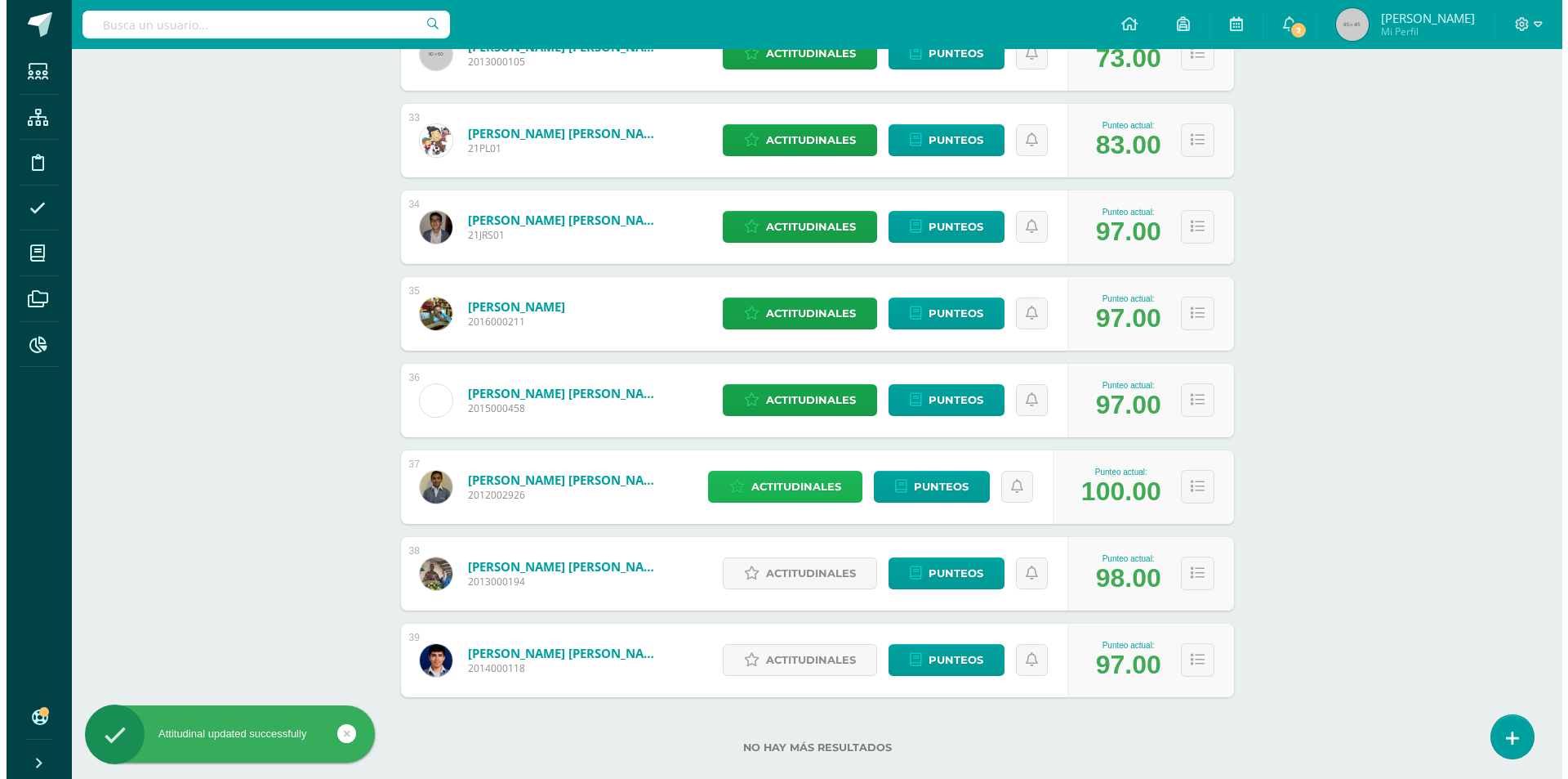
scroll to position [3050, 0]
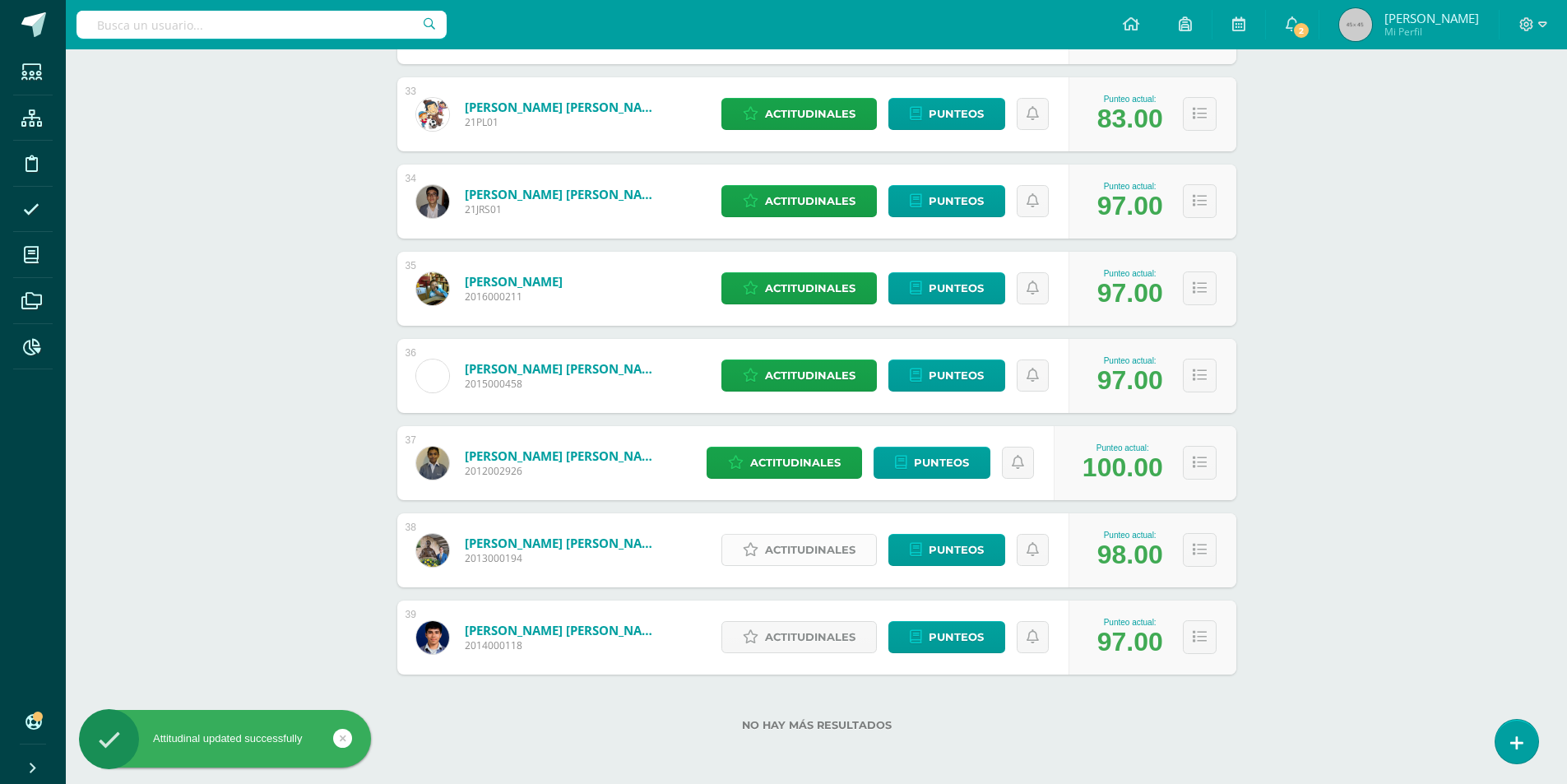
click at [806, 555] on span "Actitudinales" at bounding box center [810, 549] width 91 height 31
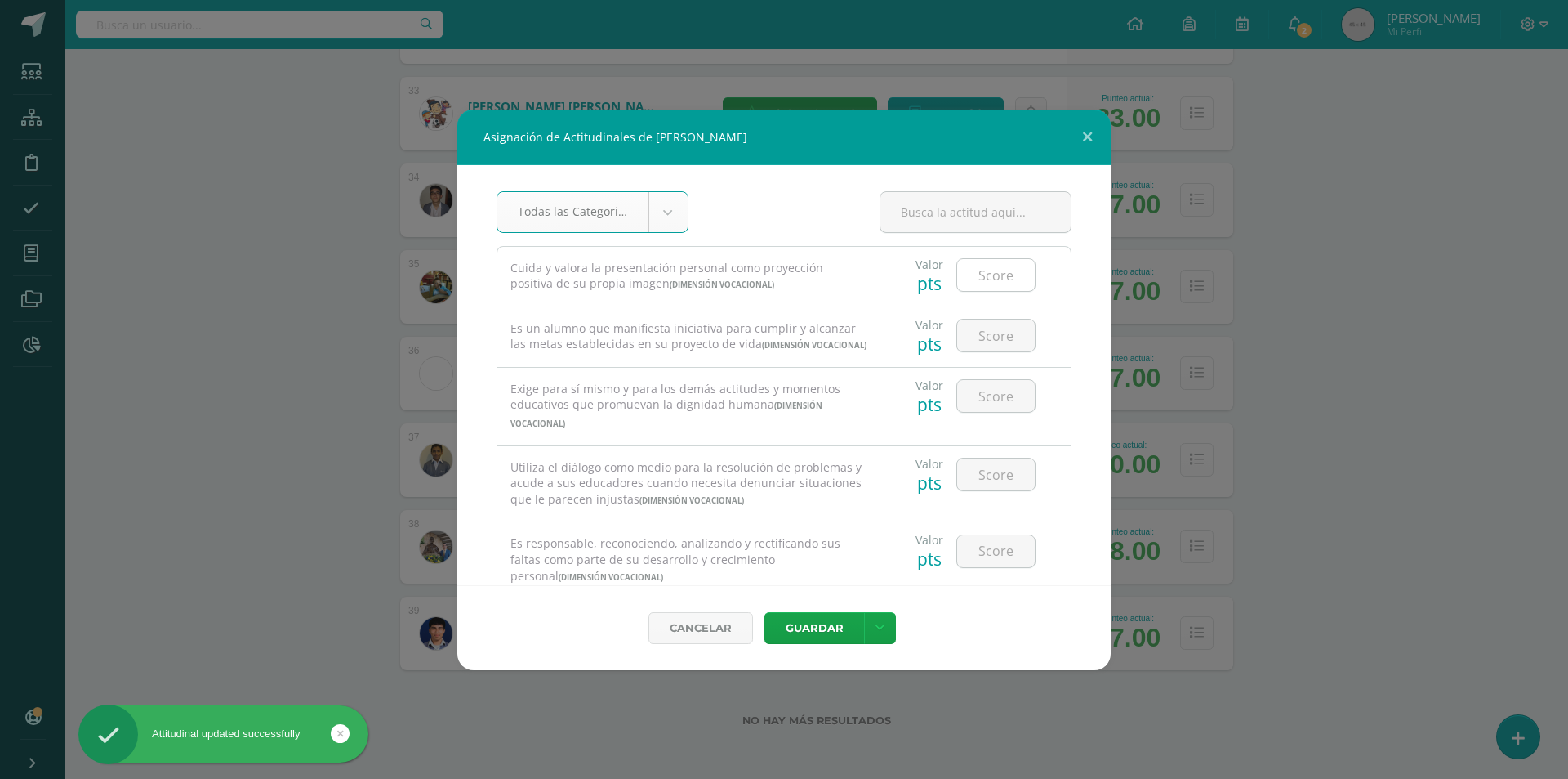
click at [985, 276] on input "number" at bounding box center [996, 275] width 77 height 32
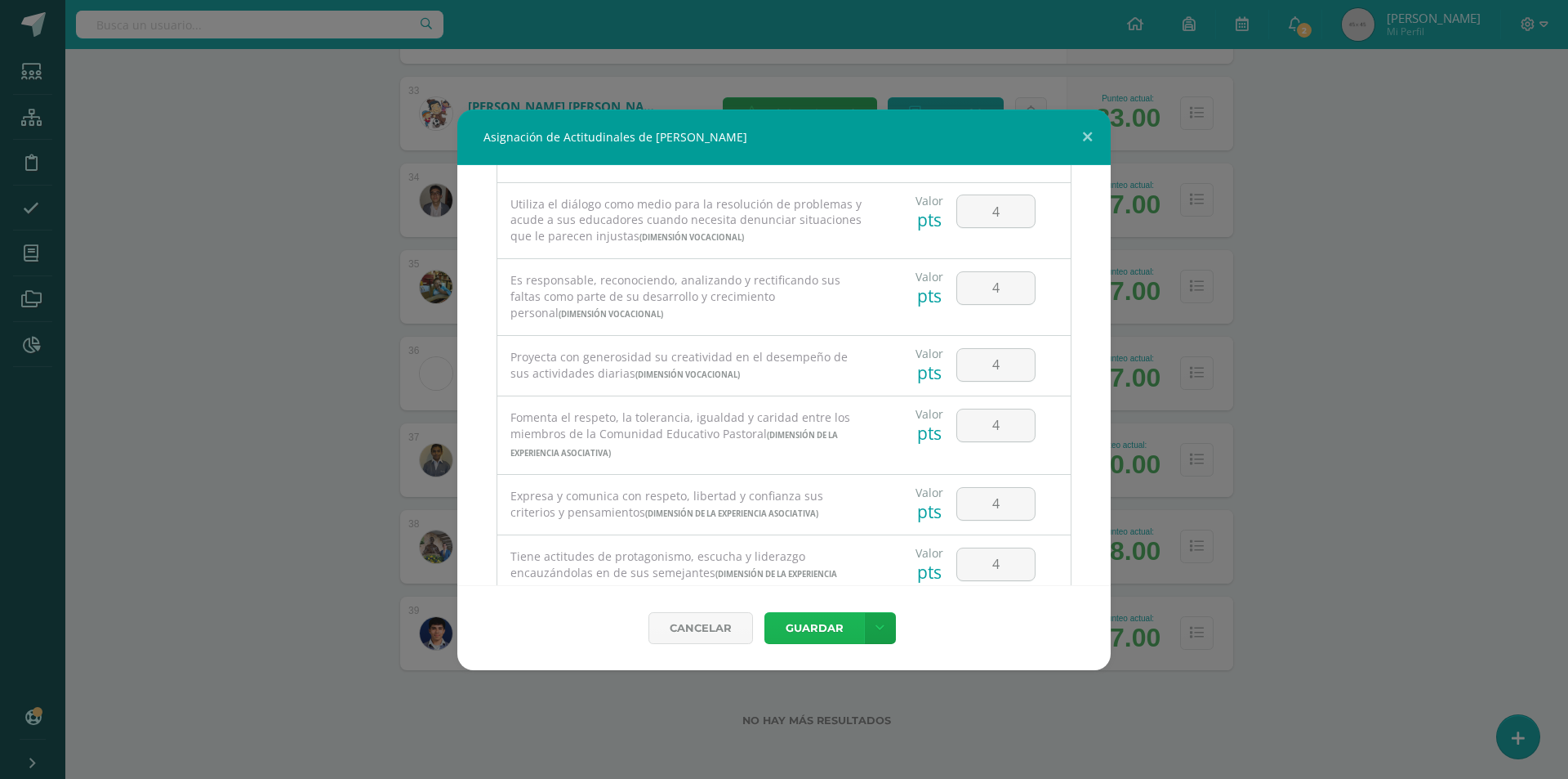
scroll to position [0, 0]
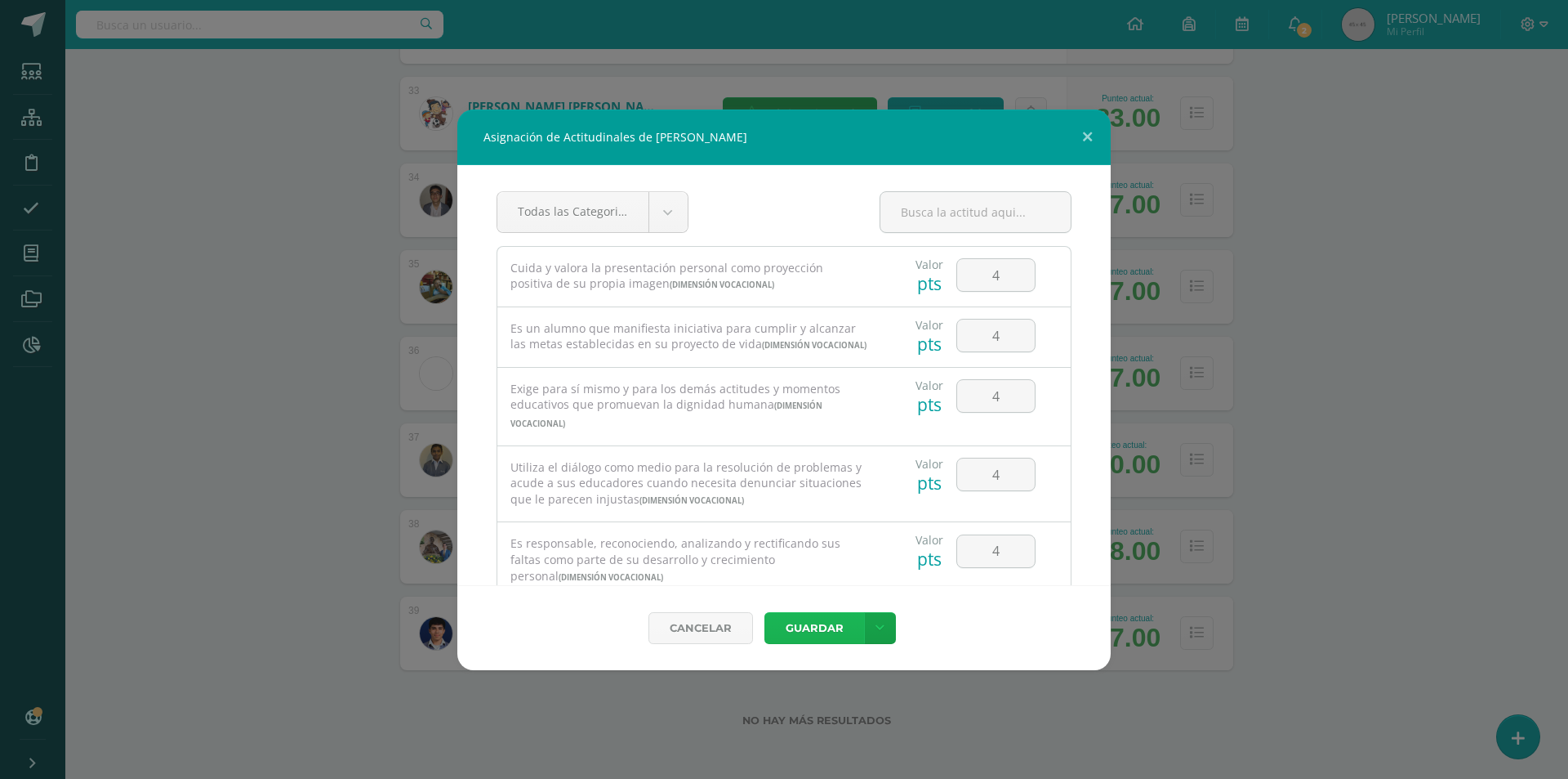
click at [793, 636] on button "Guardar" at bounding box center [814, 627] width 99 height 32
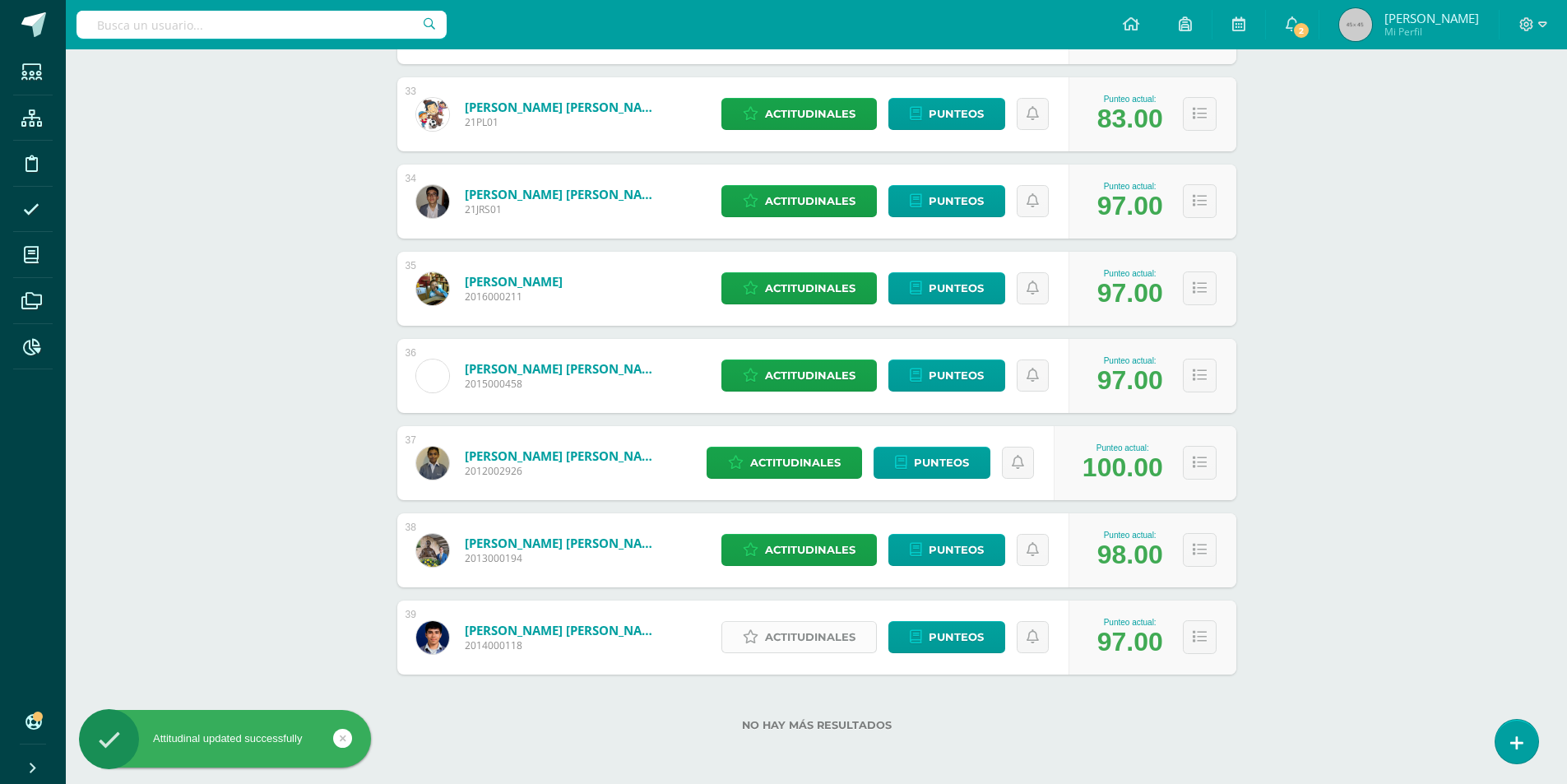
click at [819, 641] on span "Actitudinales" at bounding box center [810, 637] width 91 height 31
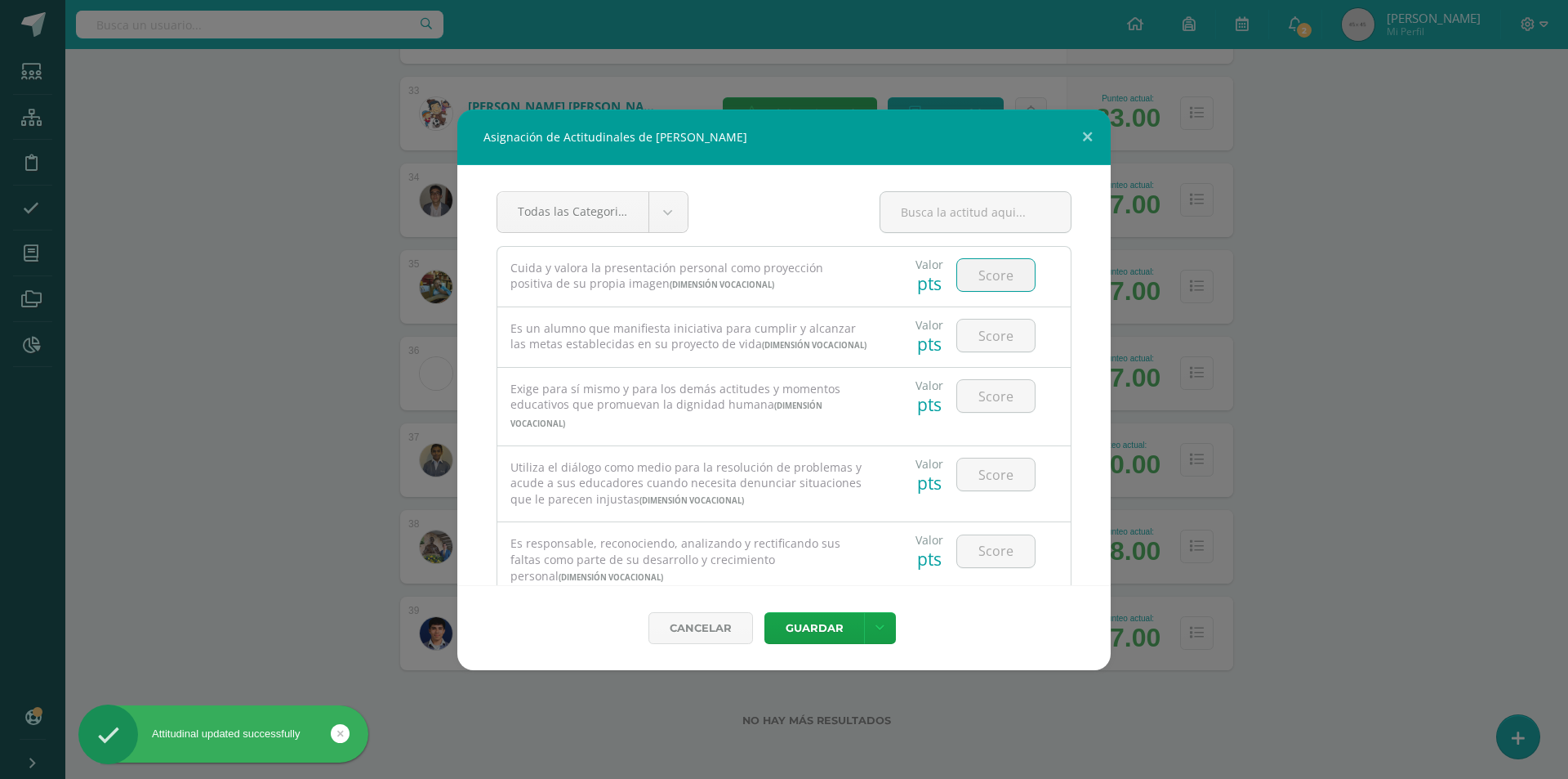
click at [989, 275] on input "number" at bounding box center [996, 275] width 77 height 32
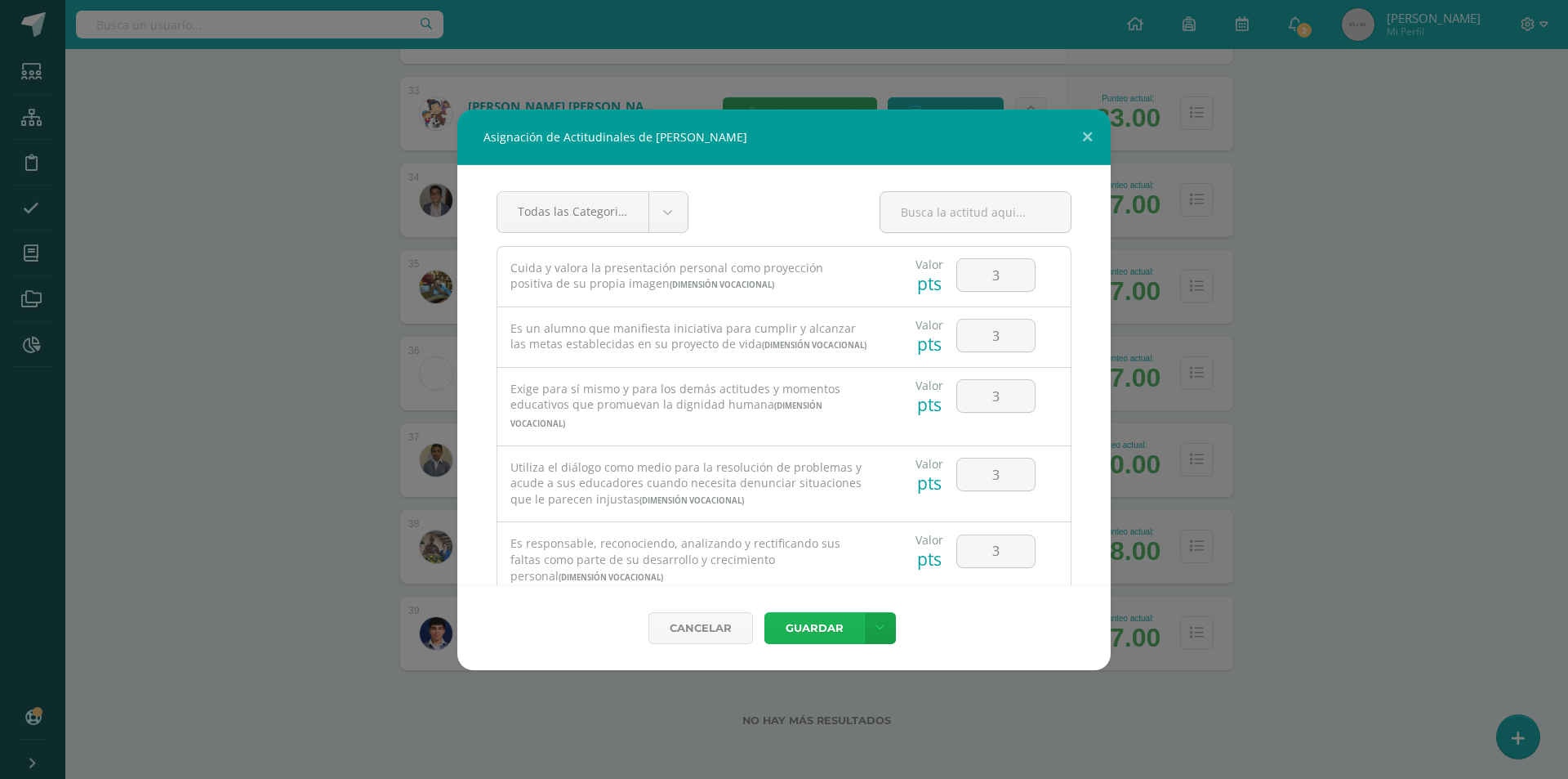
click at [818, 624] on button "Guardar" at bounding box center [814, 627] width 99 height 32
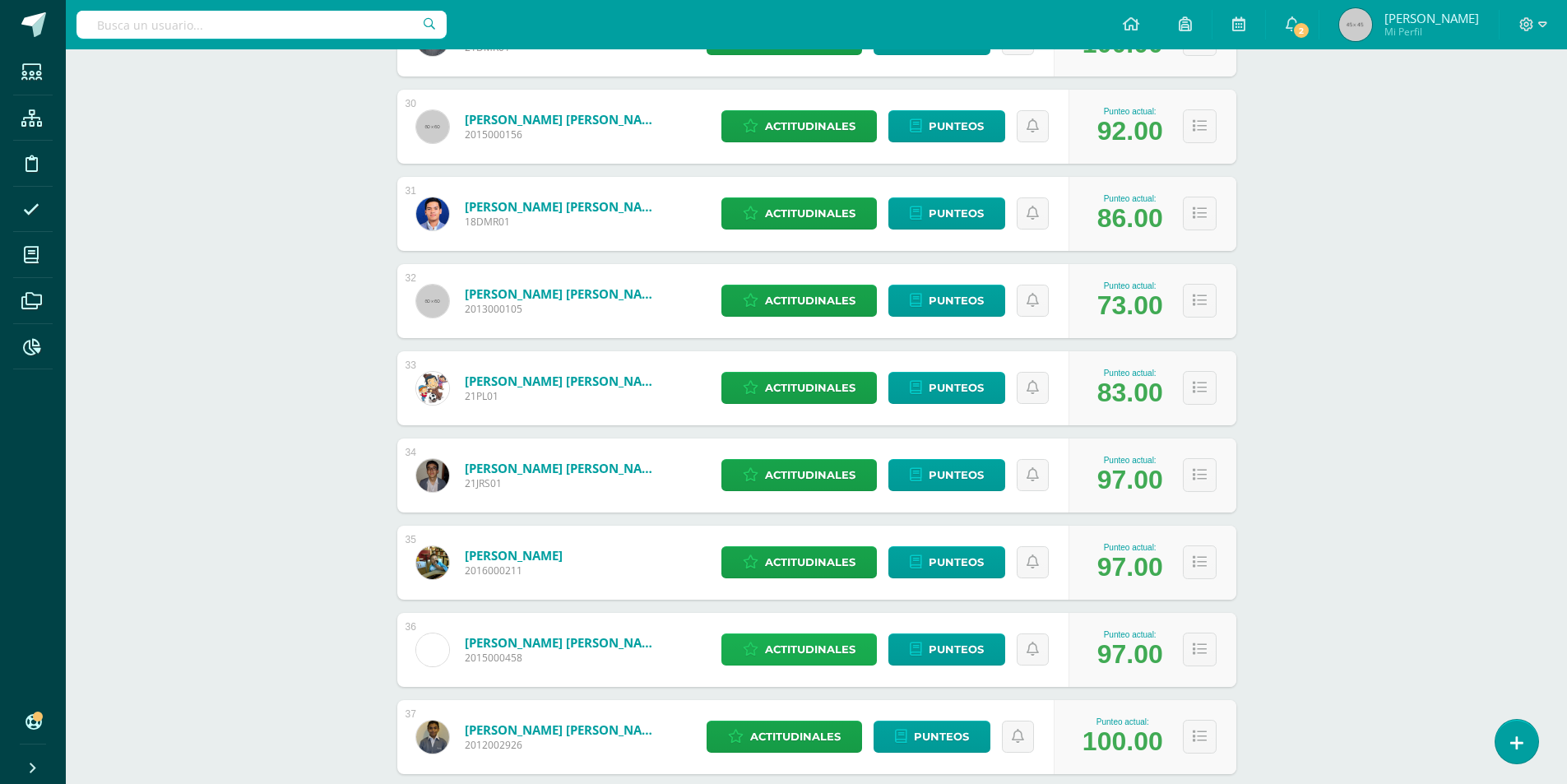
scroll to position [3069, 0]
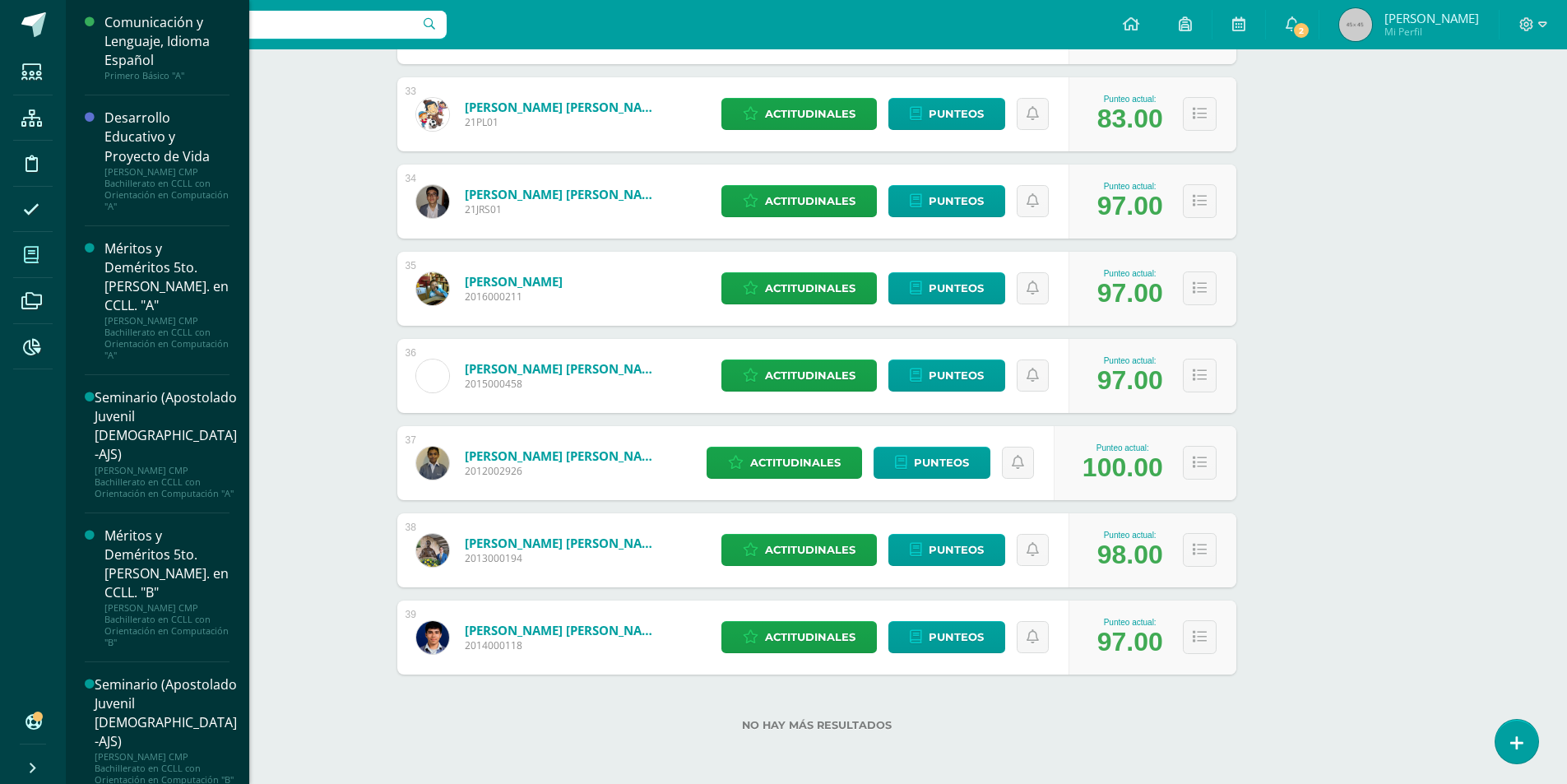
click at [44, 259] on span at bounding box center [31, 255] width 37 height 37
